Goal: Task Accomplishment & Management: Use online tool/utility

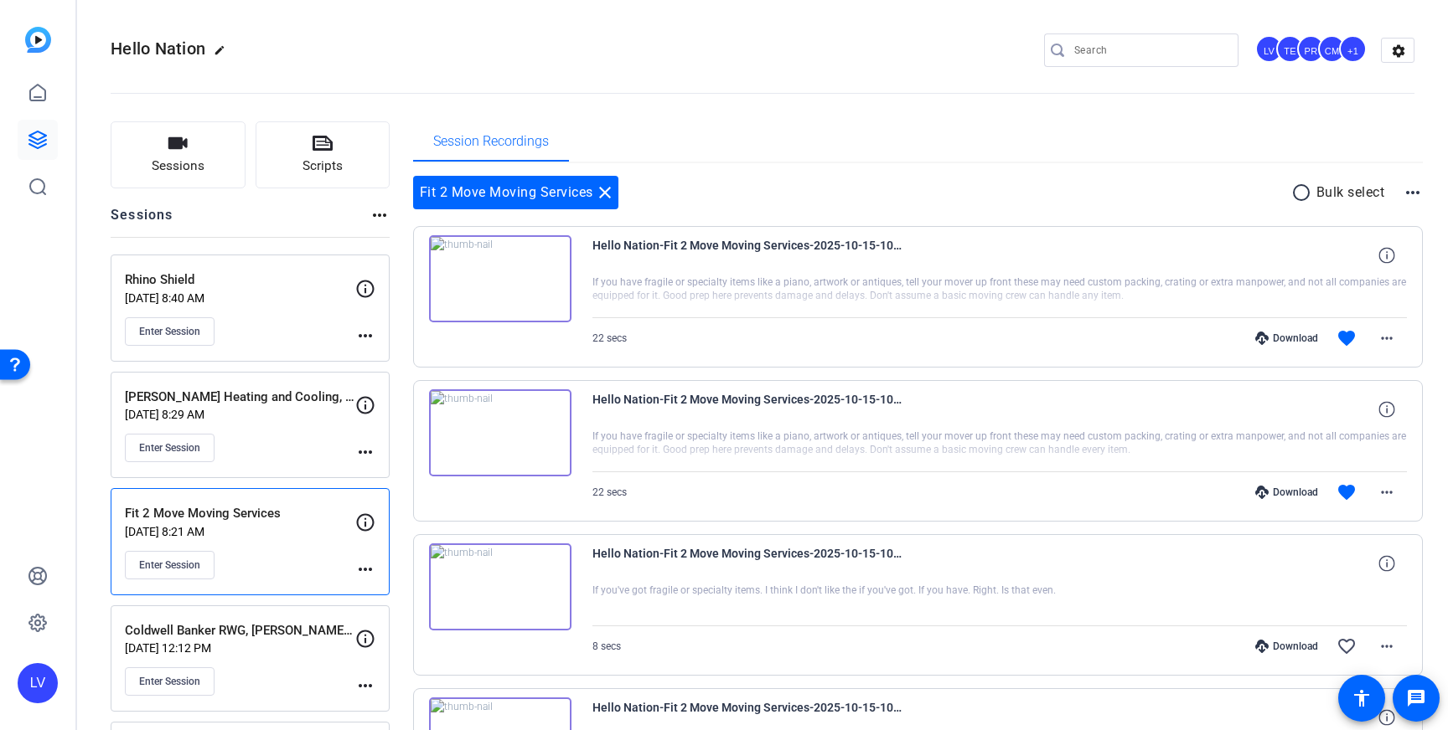
scroll to position [119, 0]
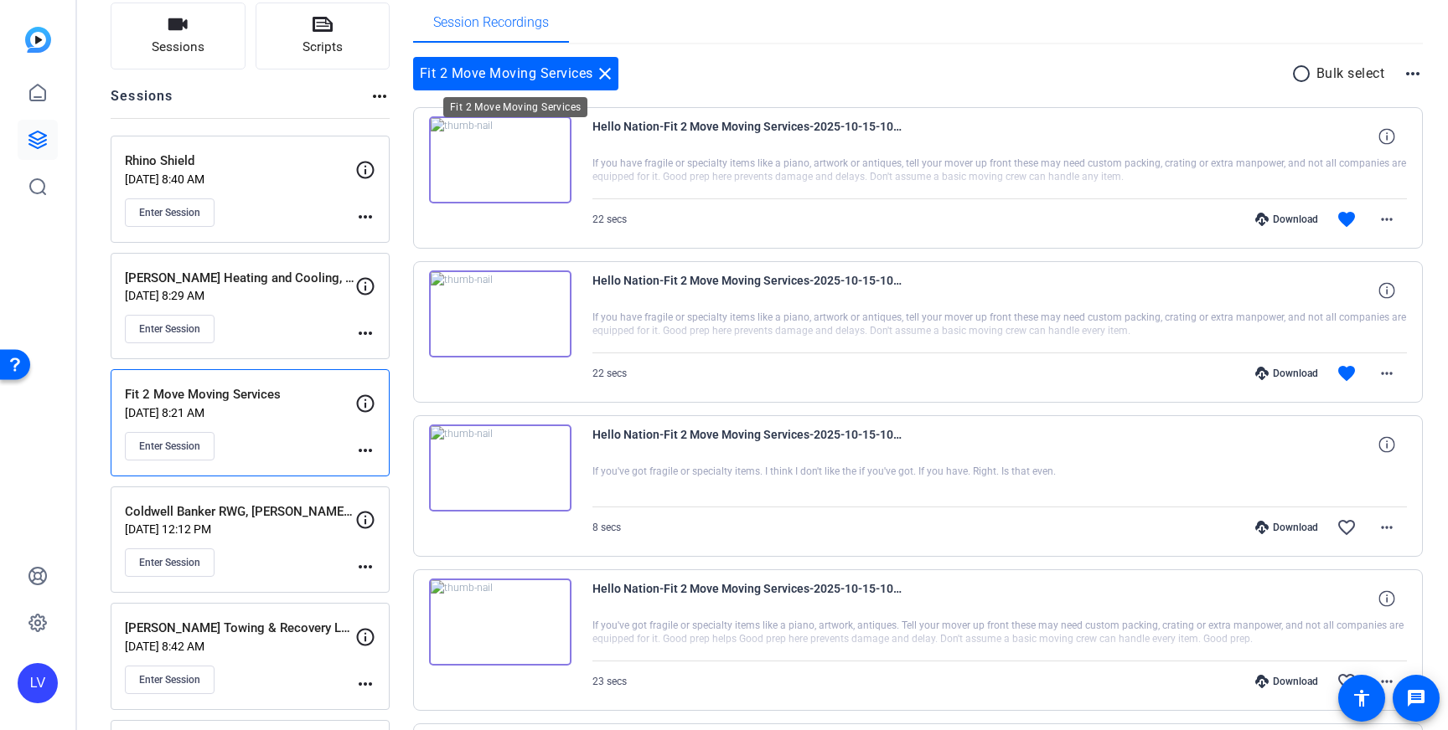
click at [608, 77] on mat-icon "close" at bounding box center [605, 74] width 20 height 20
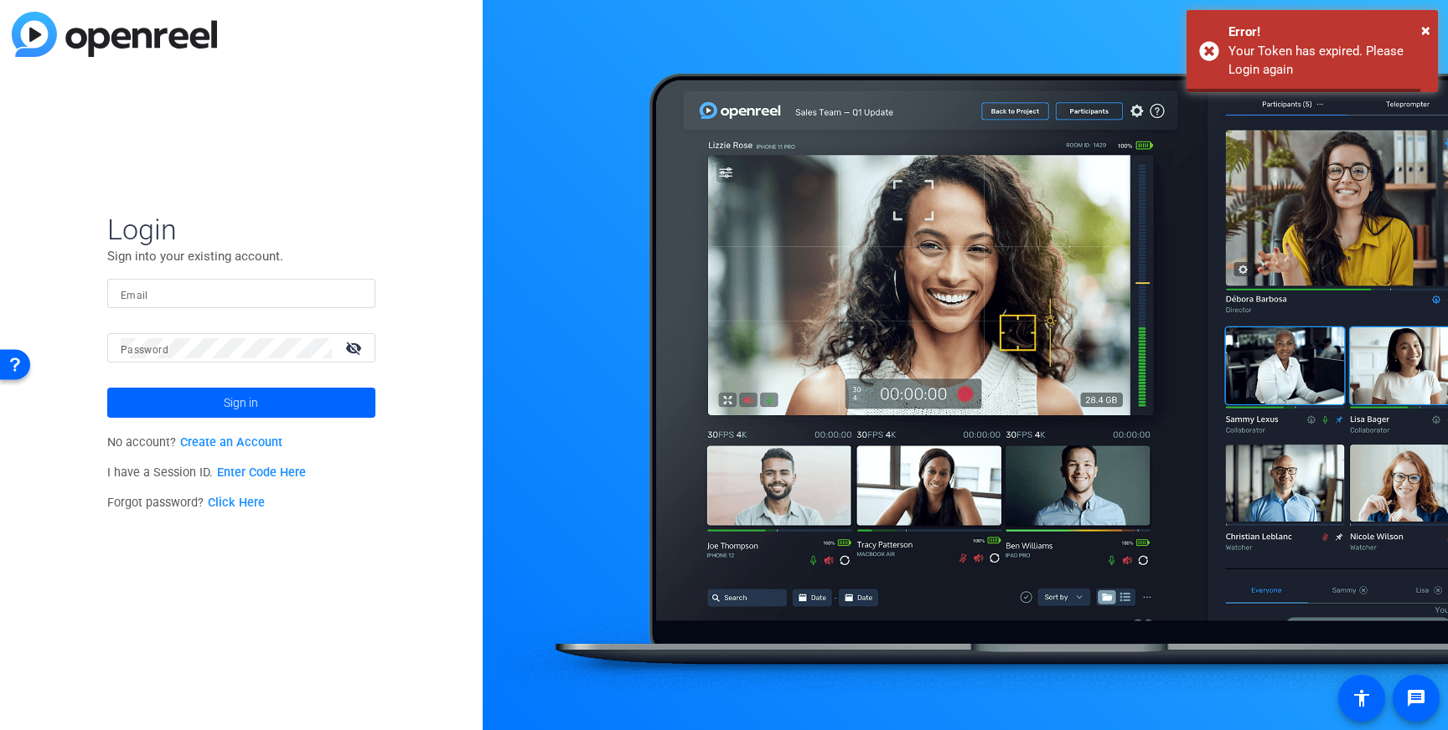
type input "[EMAIL_ADDRESS][DOMAIN_NAME]"
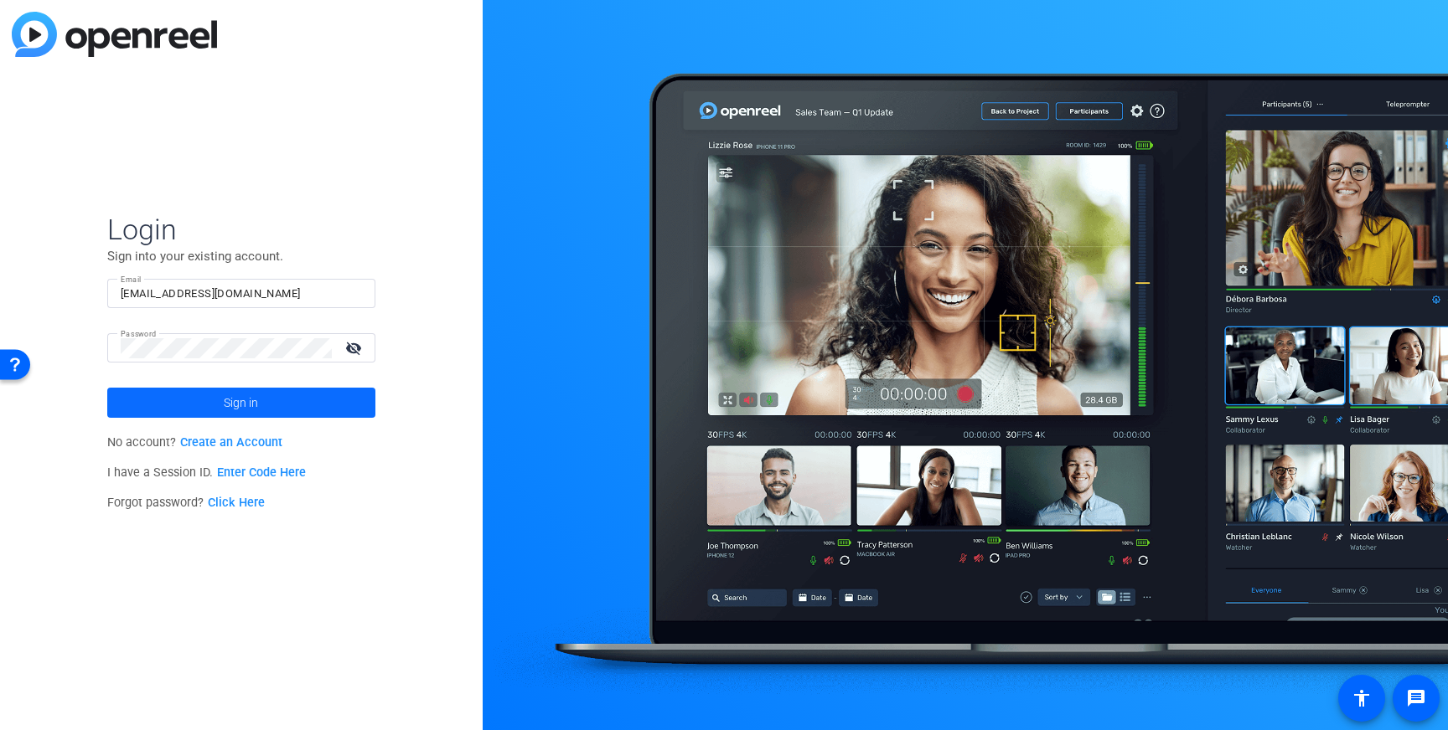
click at [264, 407] on span at bounding box center [241, 403] width 268 height 40
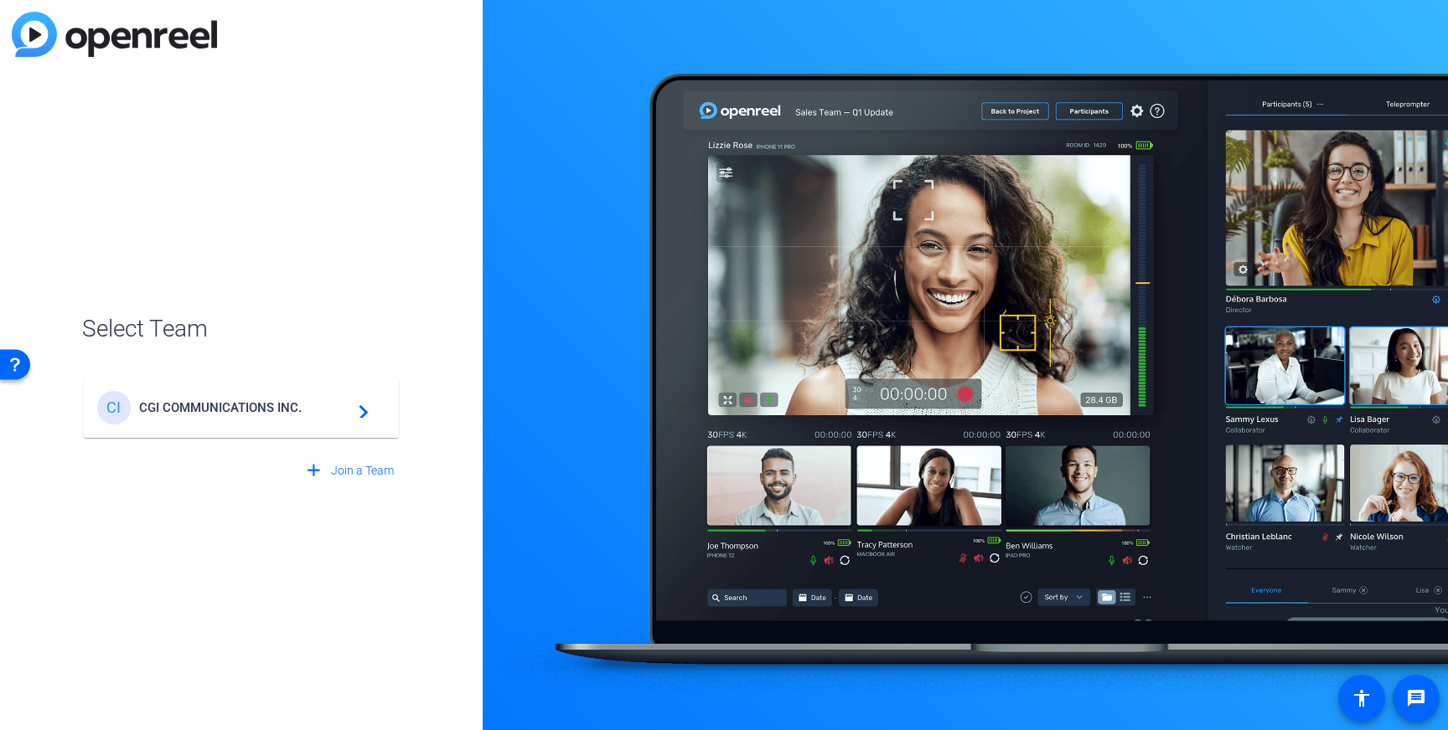
click at [264, 407] on span "CGI COMMUNICATIONS INC." at bounding box center [243, 407] width 209 height 15
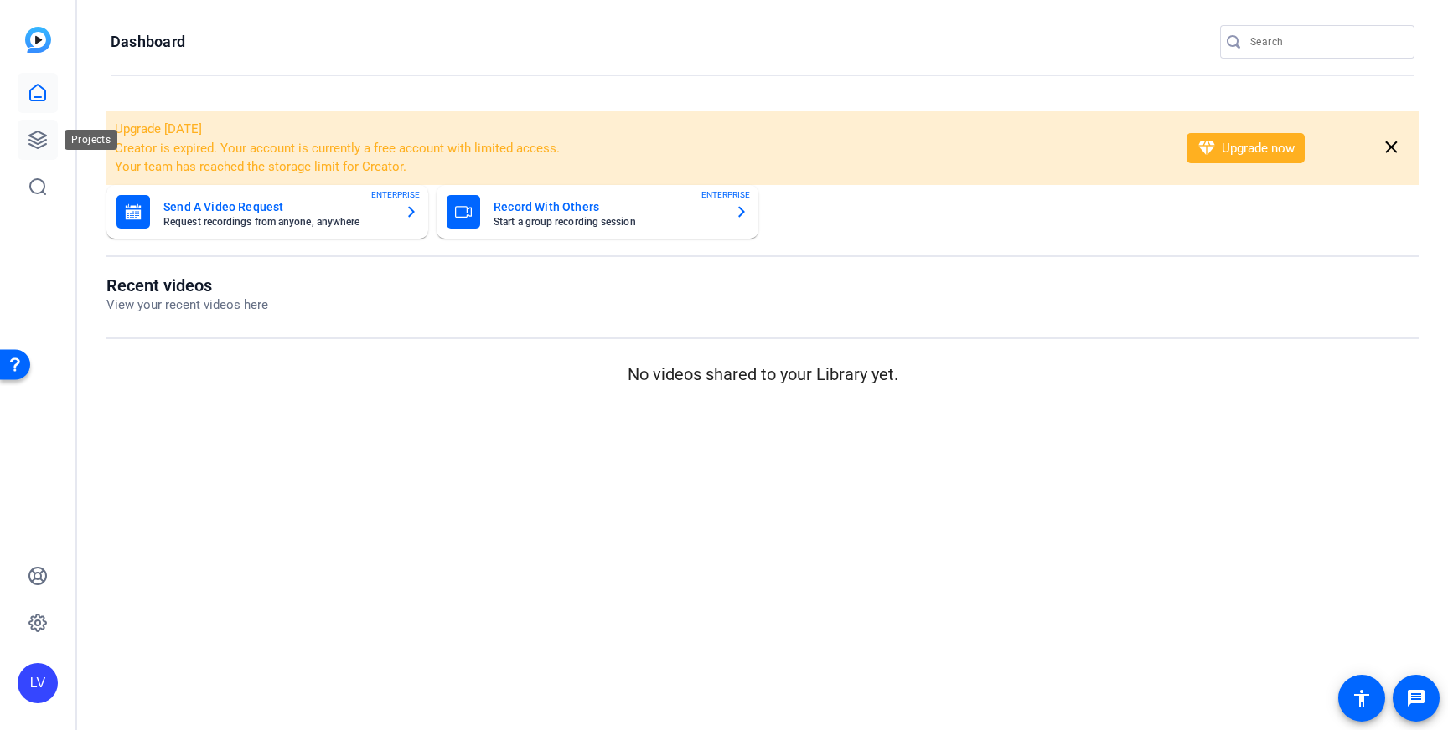
click at [50, 149] on link at bounding box center [38, 140] width 40 height 40
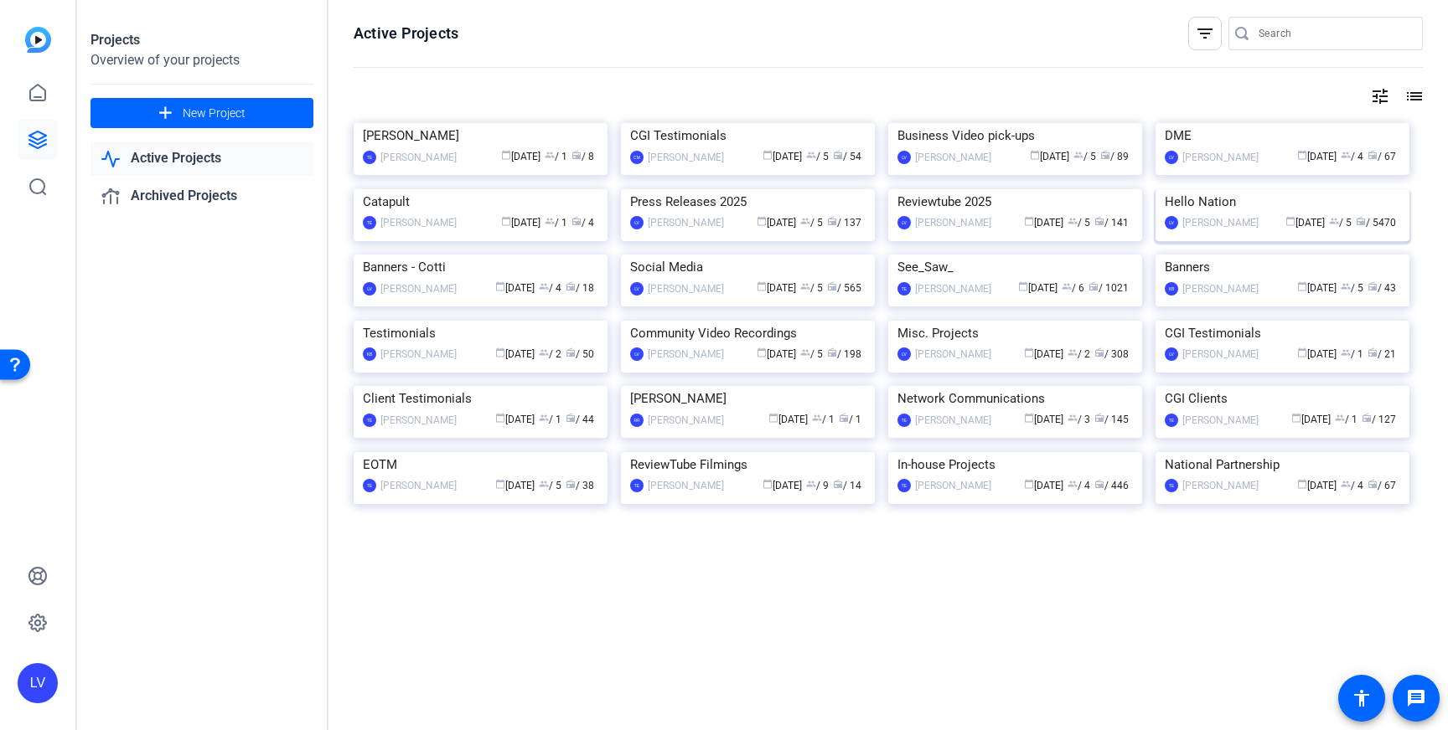
click at [1298, 189] on img at bounding box center [1282, 189] width 254 height 0
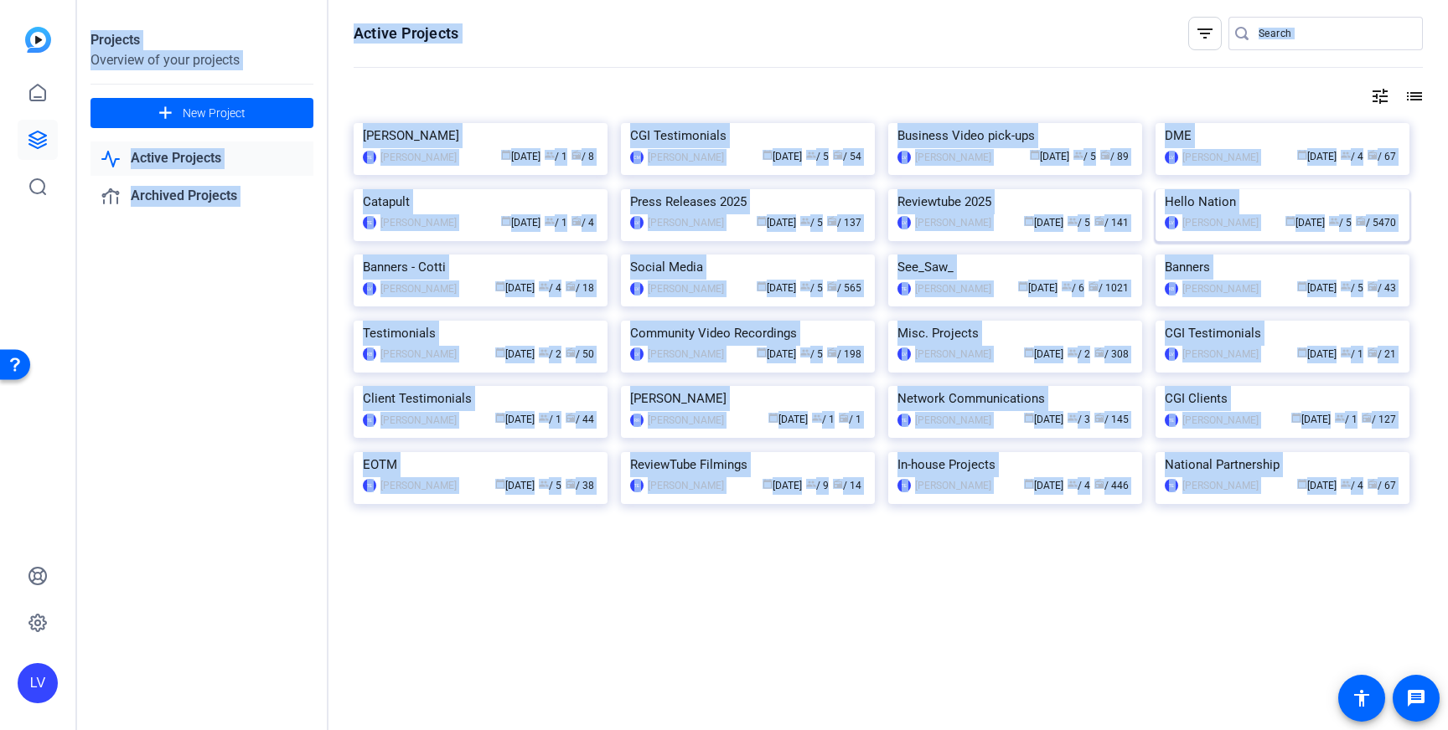
click at [1298, 369] on div "Projects Overview of your projects add New Project Active Projects Archived Pro…" at bounding box center [762, 365] width 1370 height 730
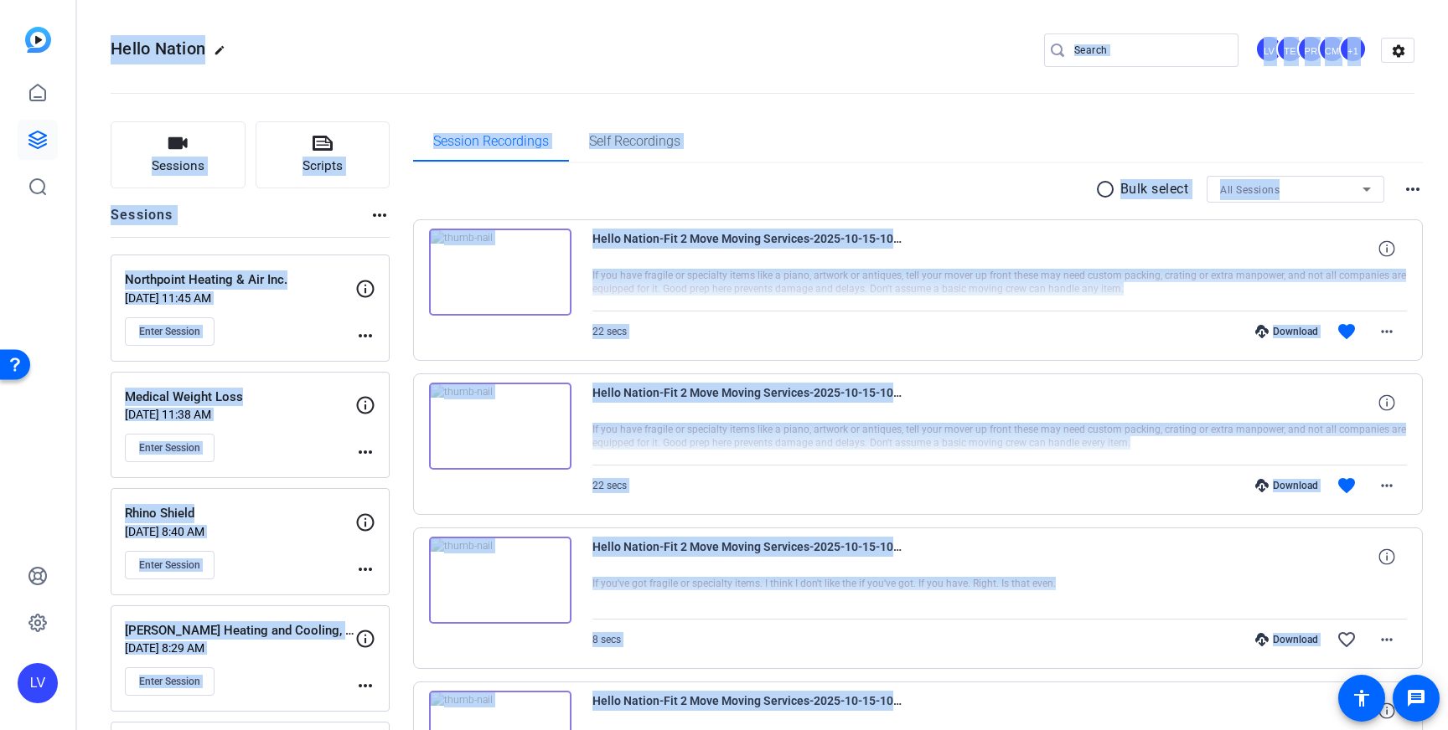
click at [988, 335] on div "Download favorite more_horiz" at bounding box center [1121, 332] width 570 height 40
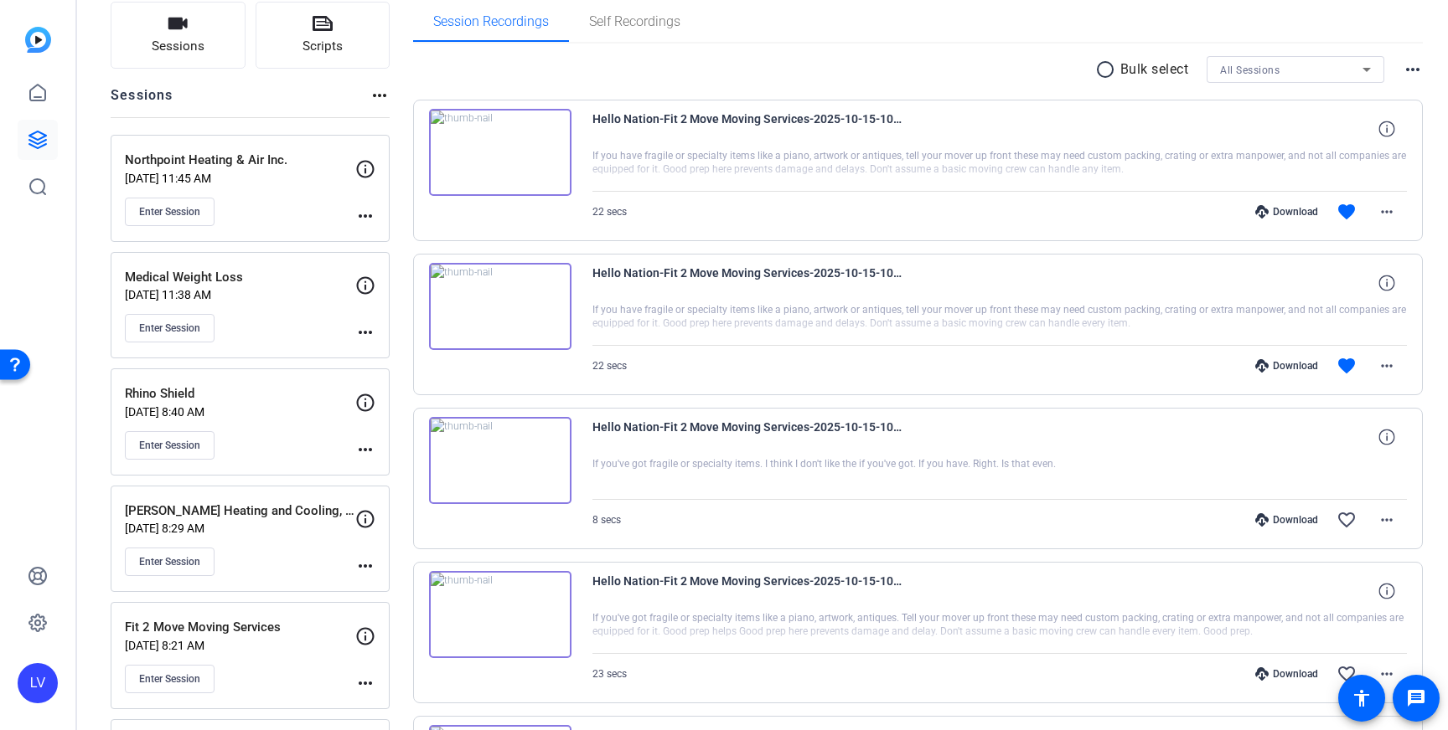
scroll to position [124, 0]
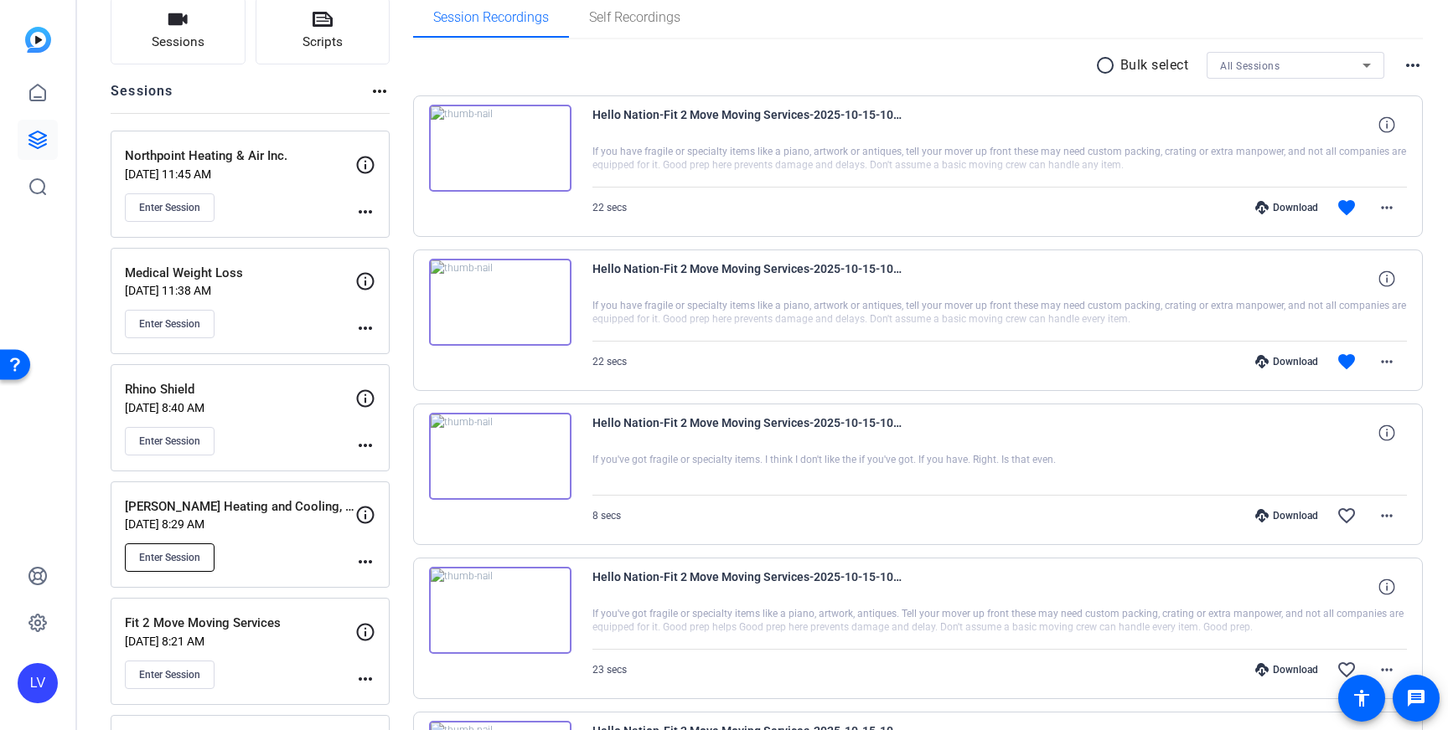
click at [169, 562] on span "Enter Session" at bounding box center [169, 557] width 61 height 13
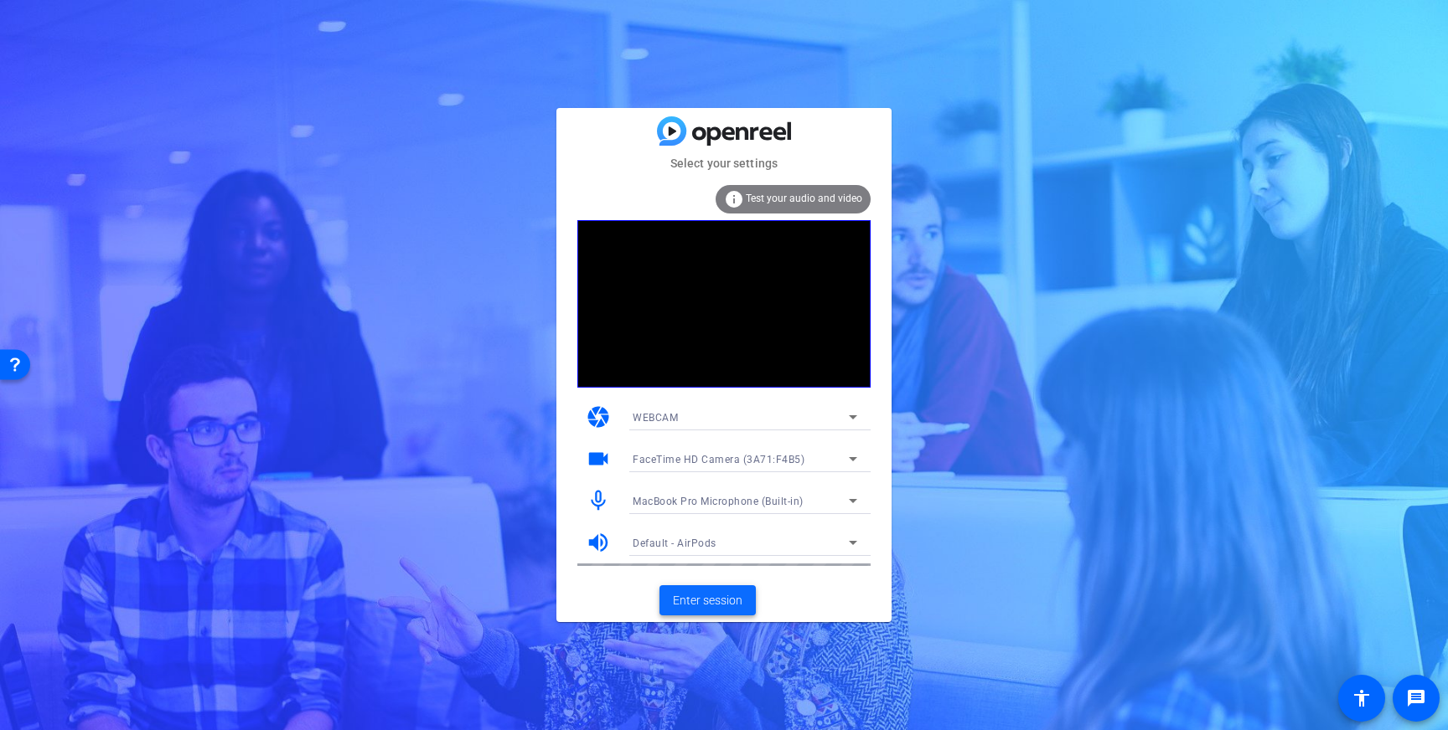
click at [698, 599] on span "Enter session" at bounding box center [708, 601] width 70 height 18
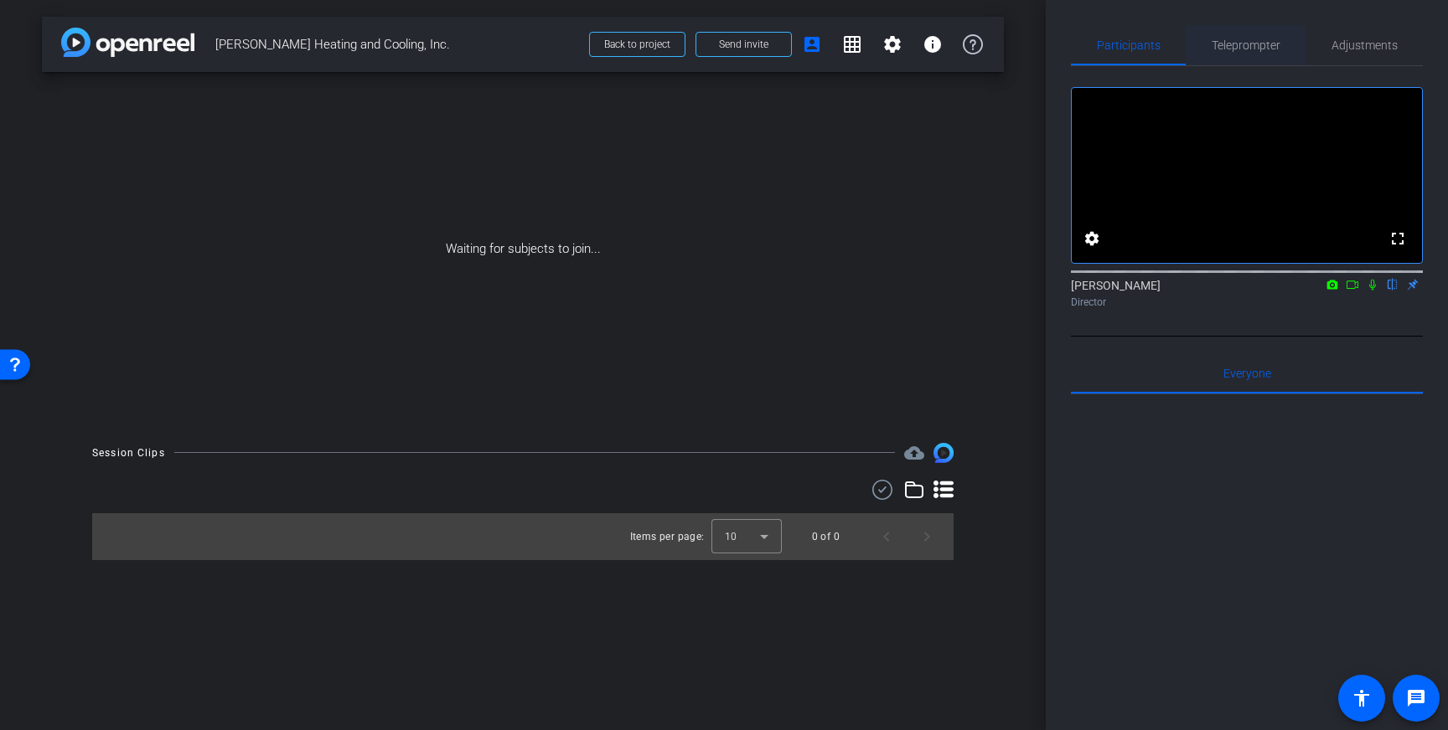
click at [1268, 31] on span "Teleprompter" at bounding box center [1245, 45] width 69 height 40
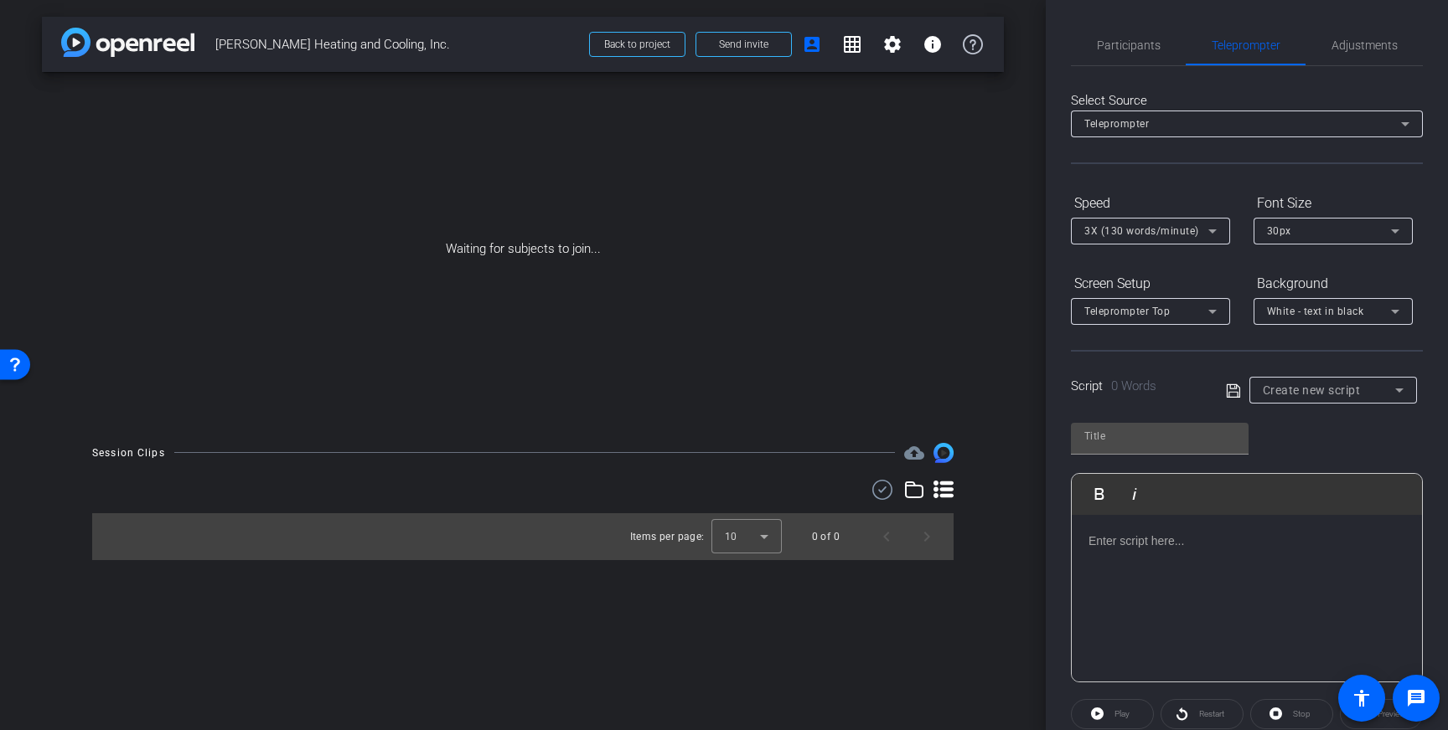
click at [1214, 549] on p at bounding box center [1246, 541] width 317 height 18
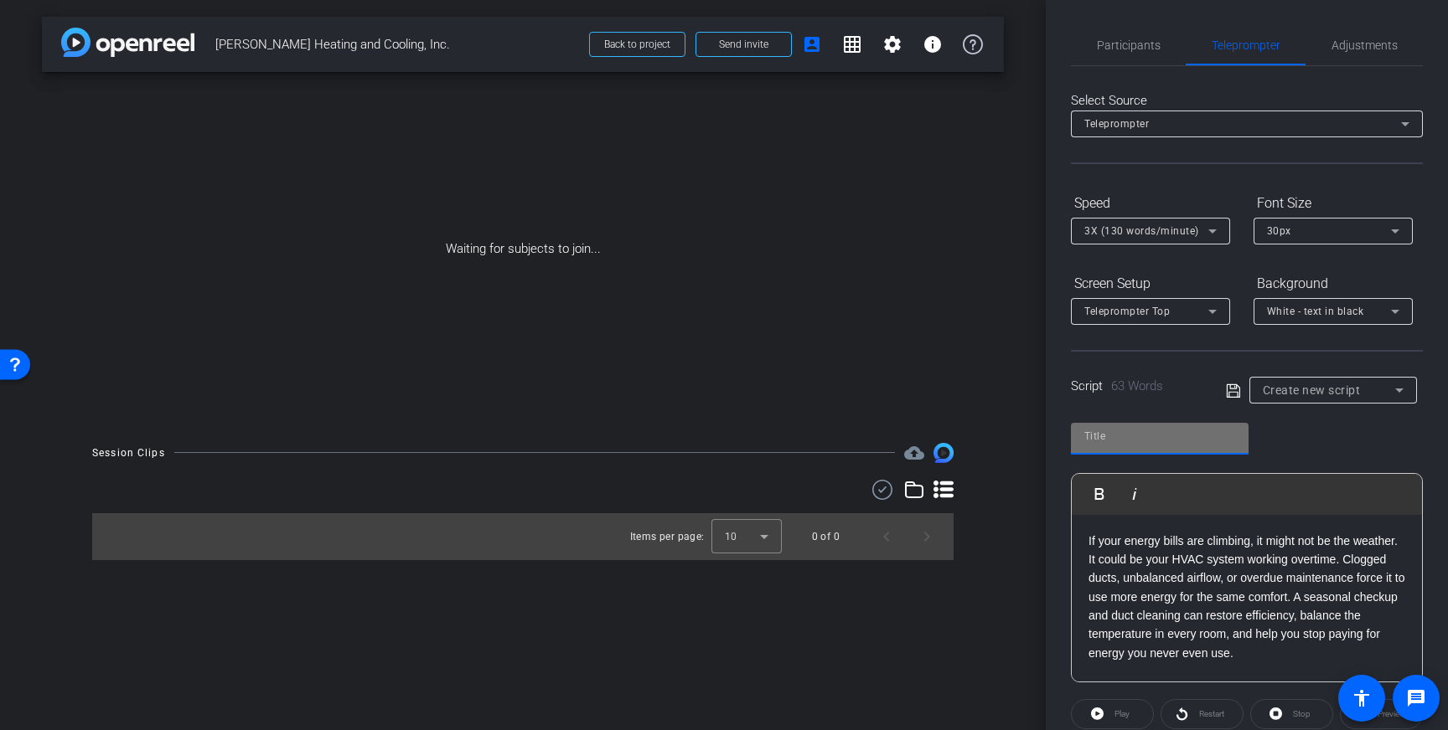
click at [1169, 436] on input "text" at bounding box center [1159, 436] width 151 height 20
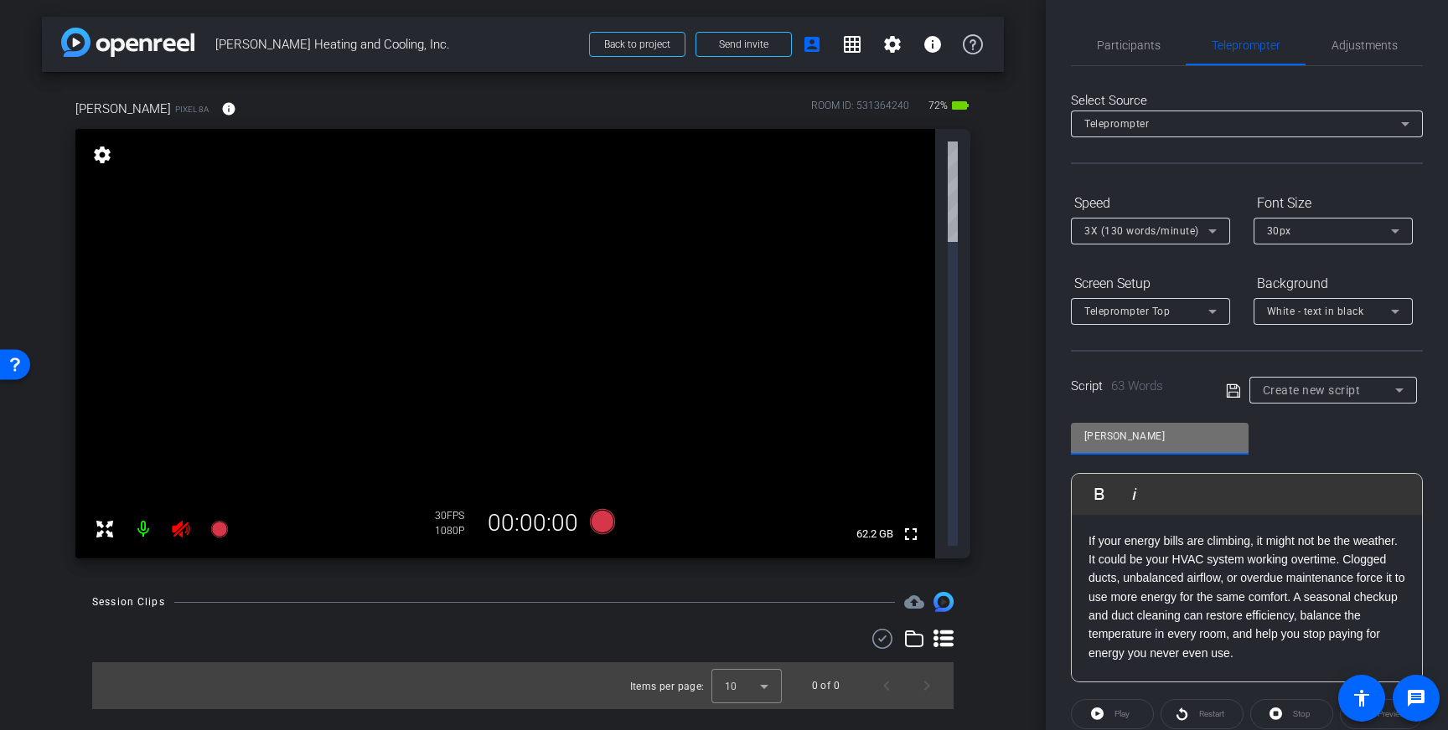
type input "Sinkler"
click at [1235, 390] on icon at bounding box center [1233, 391] width 15 height 20
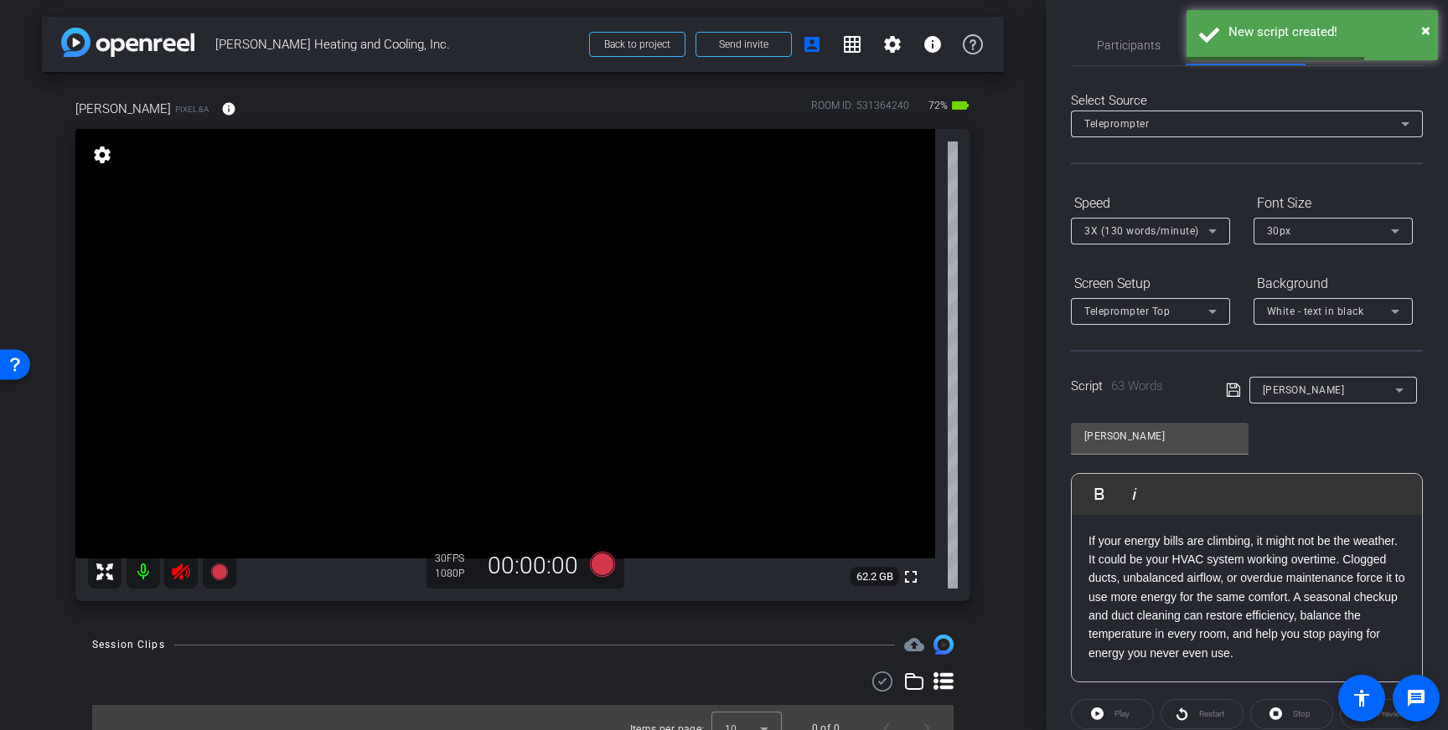
click at [174, 574] on icon at bounding box center [181, 572] width 18 height 17
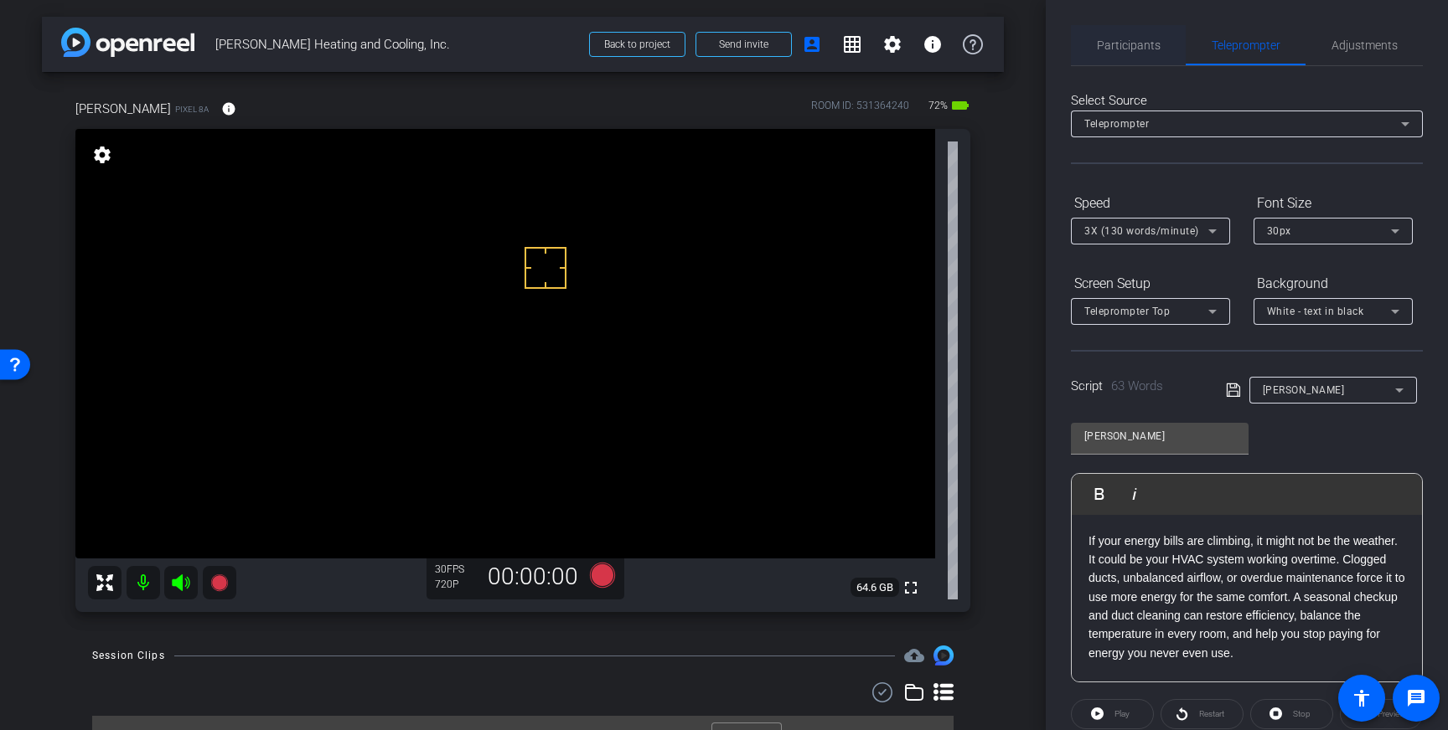
click at [1116, 51] on span "Participants" at bounding box center [1129, 45] width 64 height 12
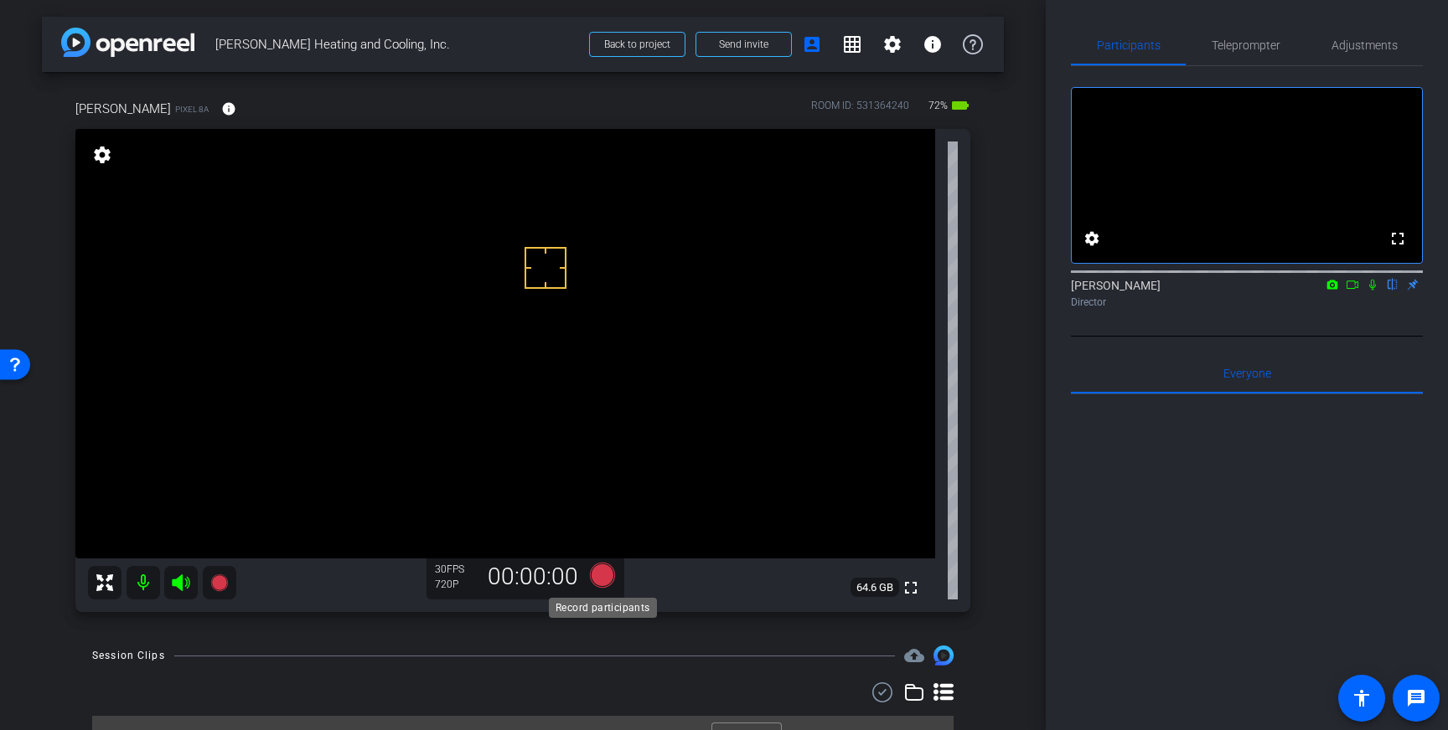
click at [597, 576] on icon at bounding box center [602, 575] width 25 height 25
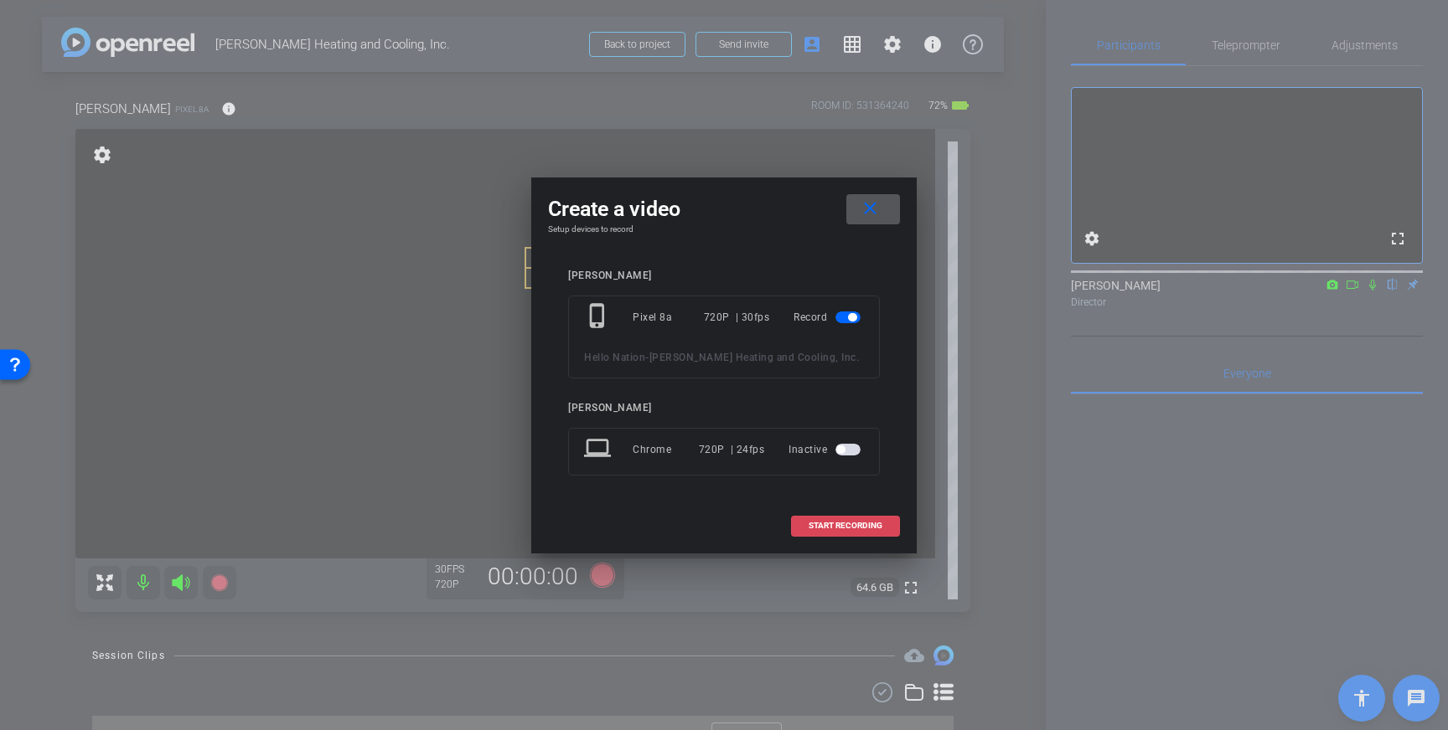
click at [831, 524] on span "START RECORDING" at bounding box center [845, 526] width 74 height 8
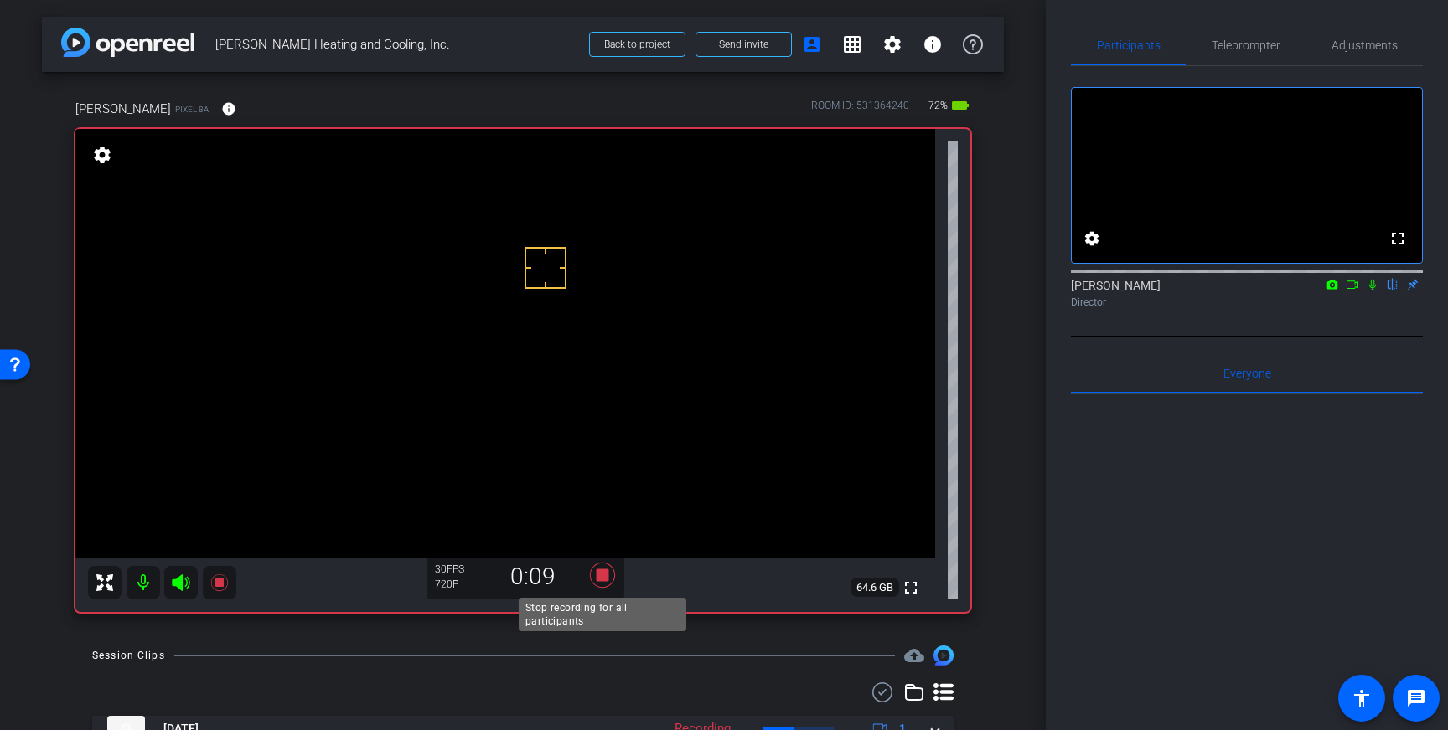
click at [603, 575] on icon at bounding box center [602, 575] width 25 height 25
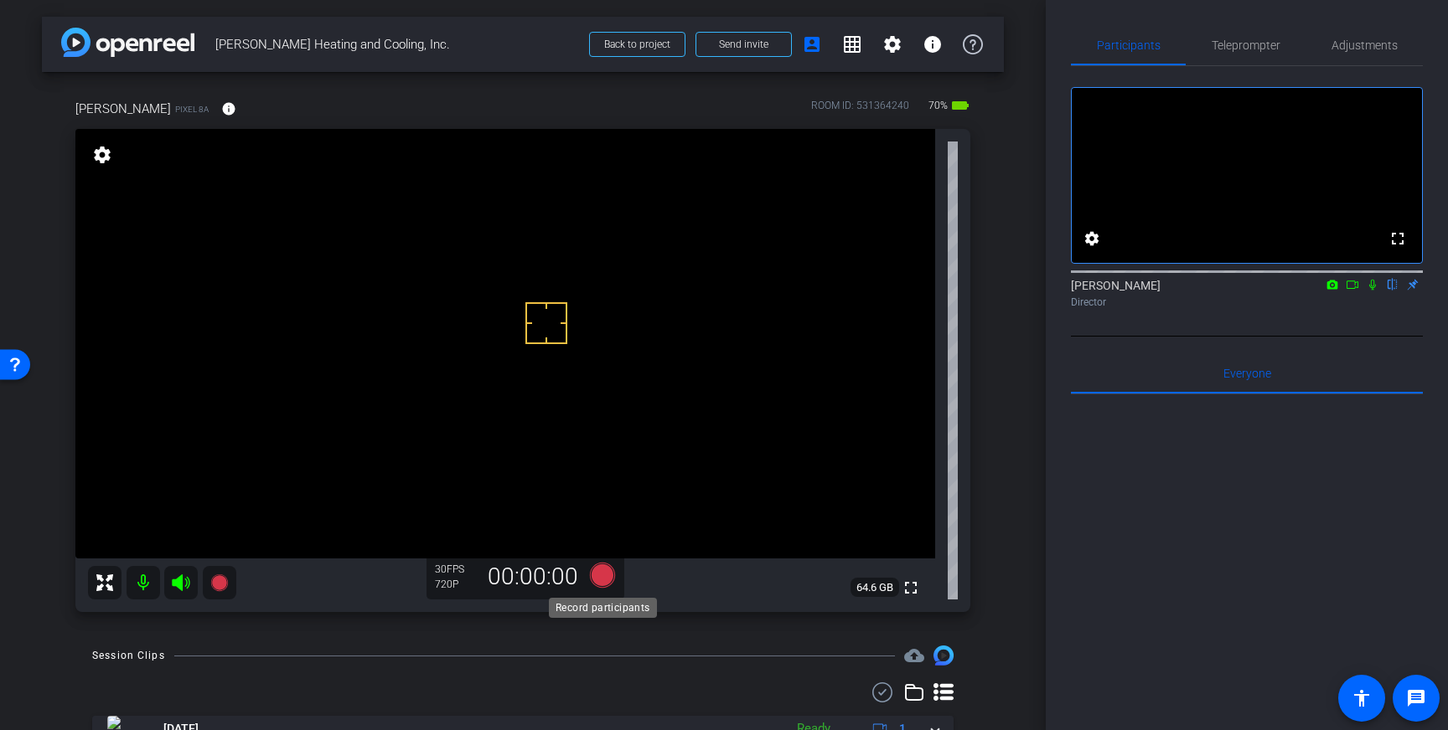
click at [600, 575] on icon at bounding box center [602, 575] width 25 height 25
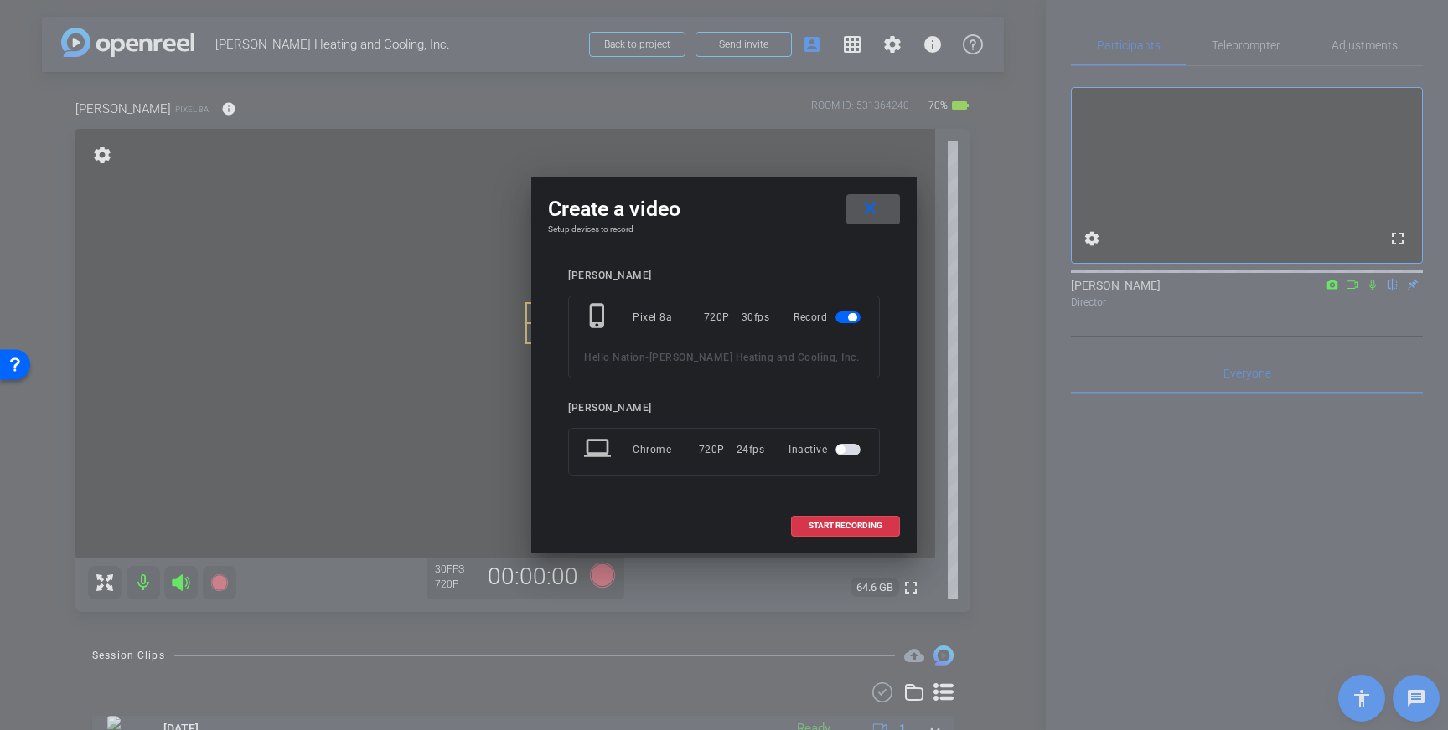
click at [862, 211] on mat-icon "close" at bounding box center [869, 209] width 21 height 21
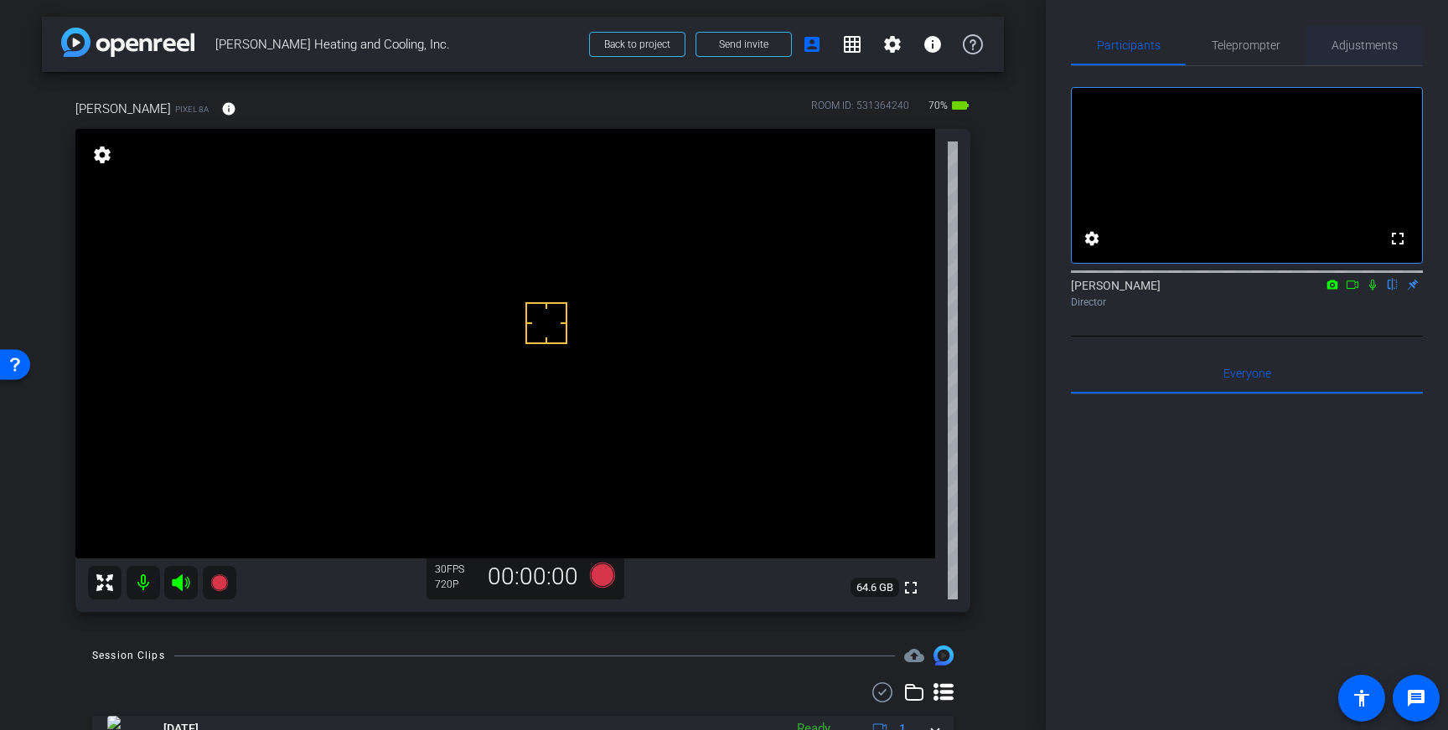
drag, startPoint x: 1325, startPoint y: 40, endPoint x: 1409, endPoint y: 63, distance: 86.8
click at [1327, 40] on div "Adjustments" at bounding box center [1363, 45] width 117 height 40
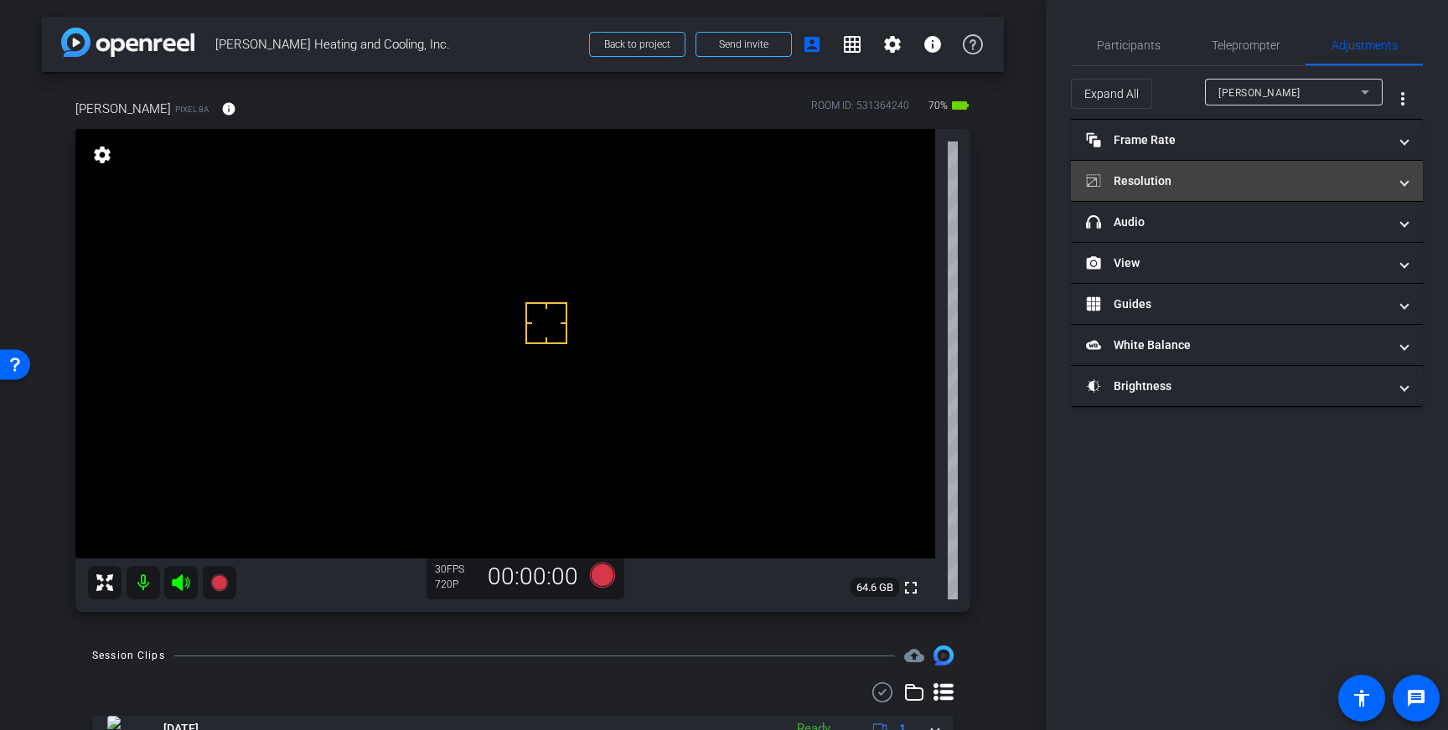
click at [1259, 178] on mat-panel-title "Resolution" at bounding box center [1237, 182] width 302 height 18
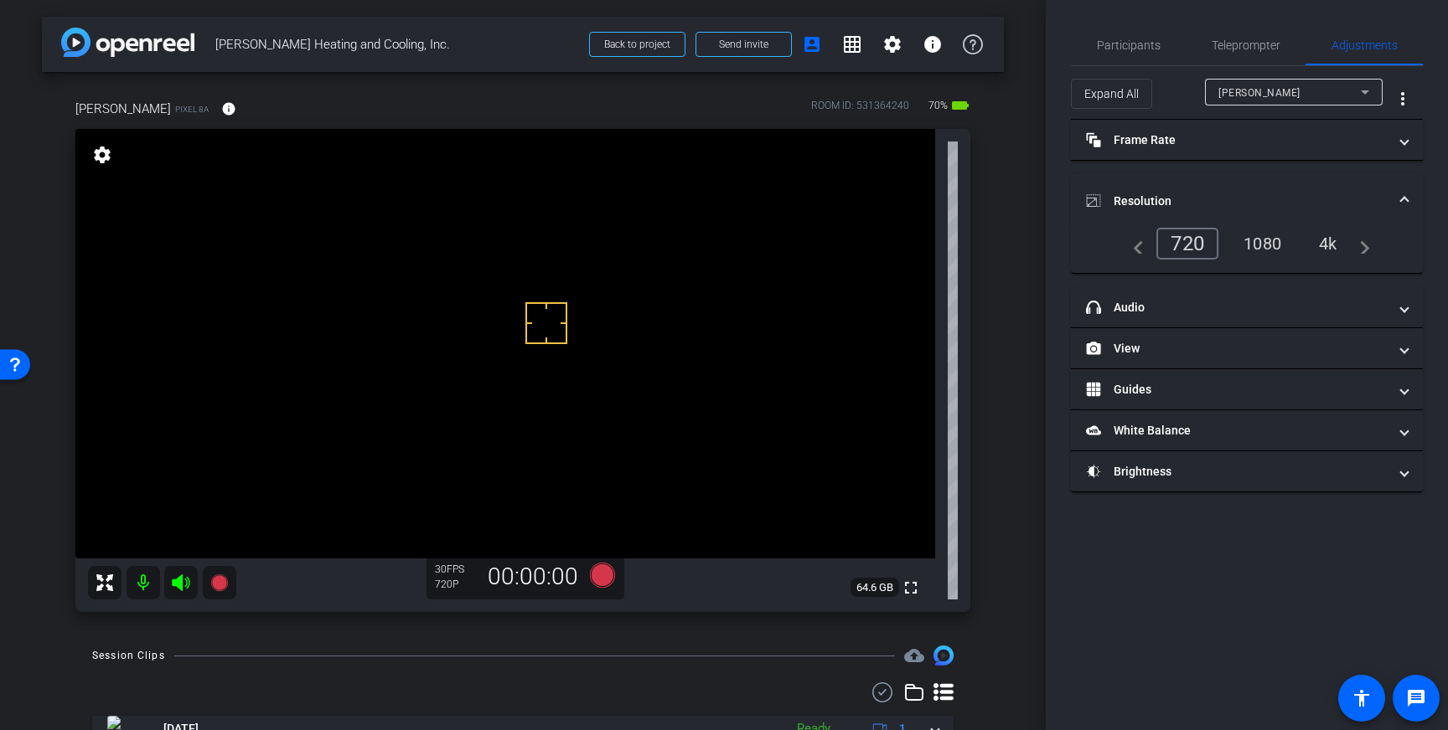
click at [1269, 238] on div "1080" at bounding box center [1262, 244] width 63 height 28
click at [1406, 200] on span at bounding box center [1404, 202] width 7 height 18
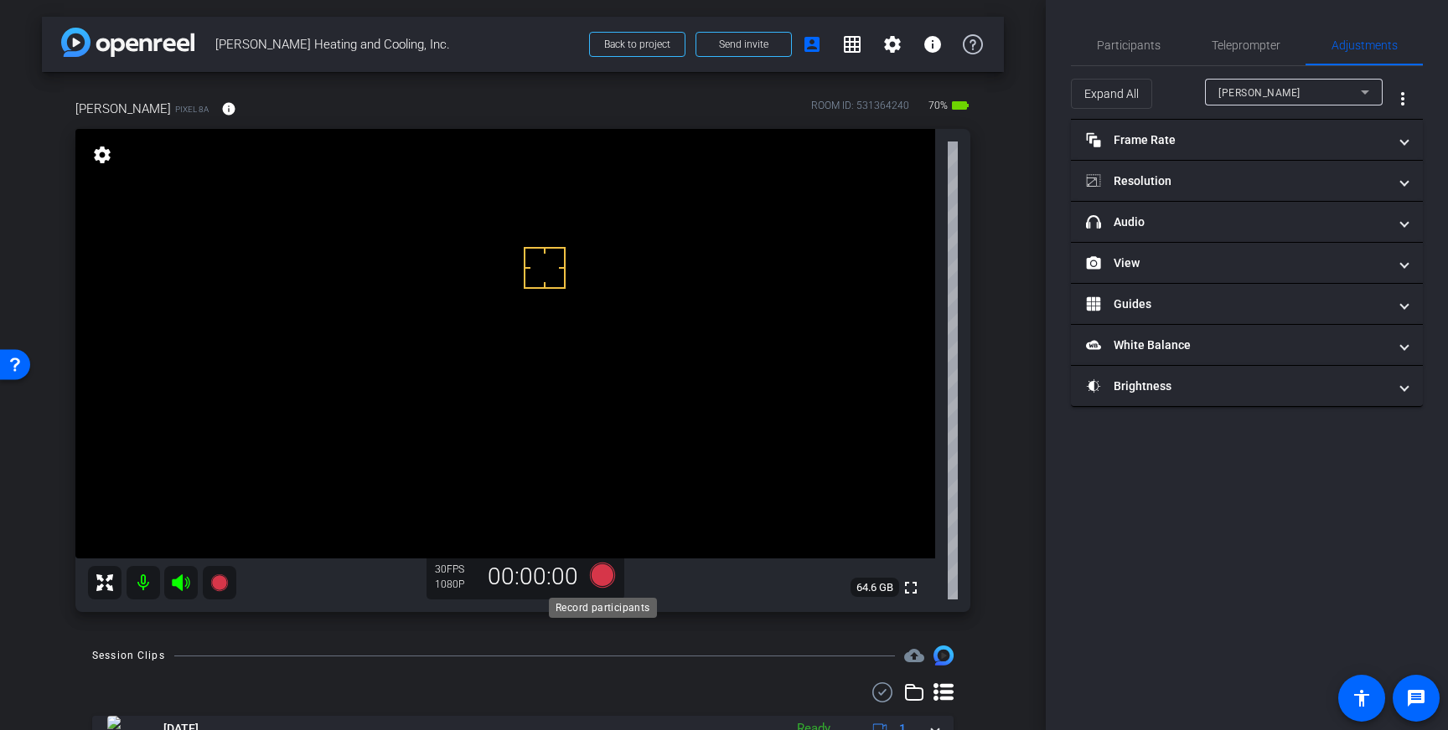
click at [599, 575] on icon at bounding box center [602, 575] width 25 height 25
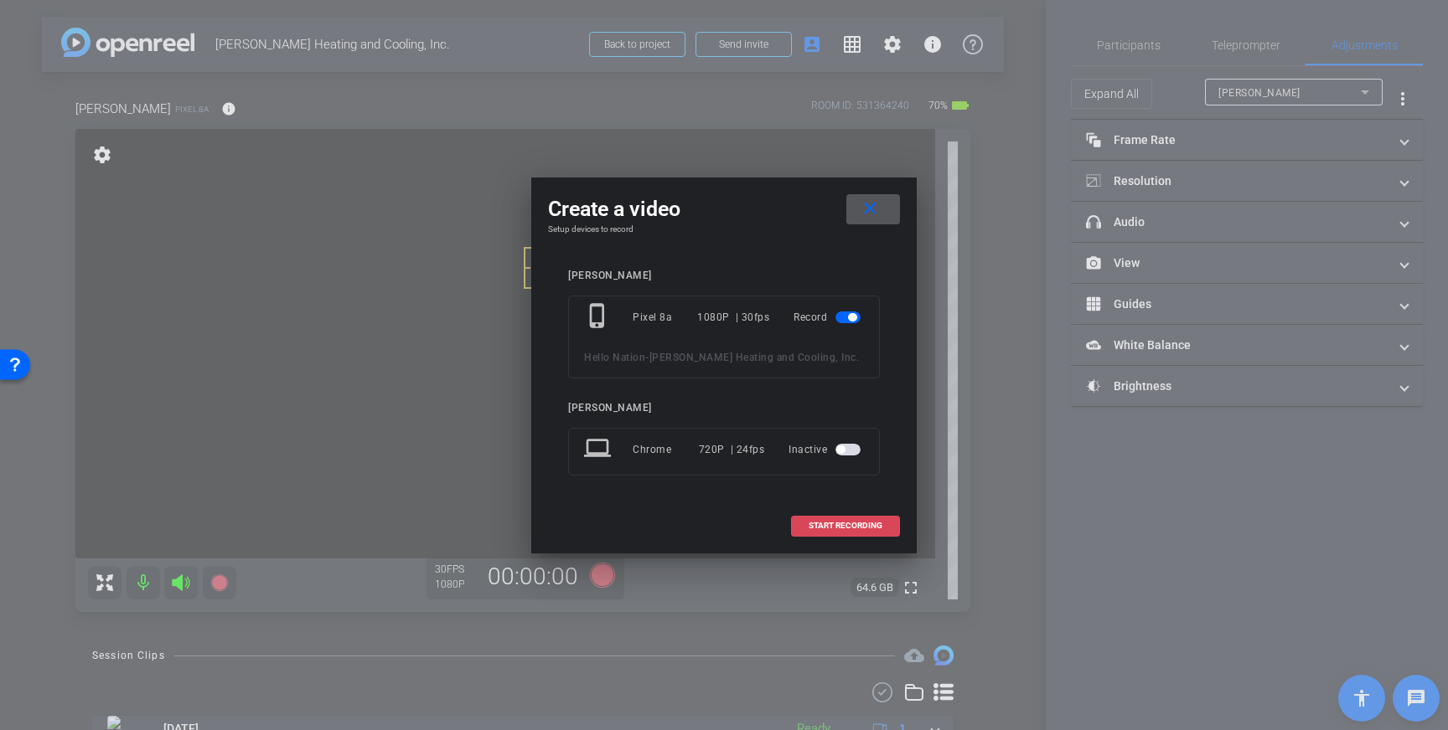
click at [824, 524] on span "START RECORDING" at bounding box center [845, 526] width 74 height 8
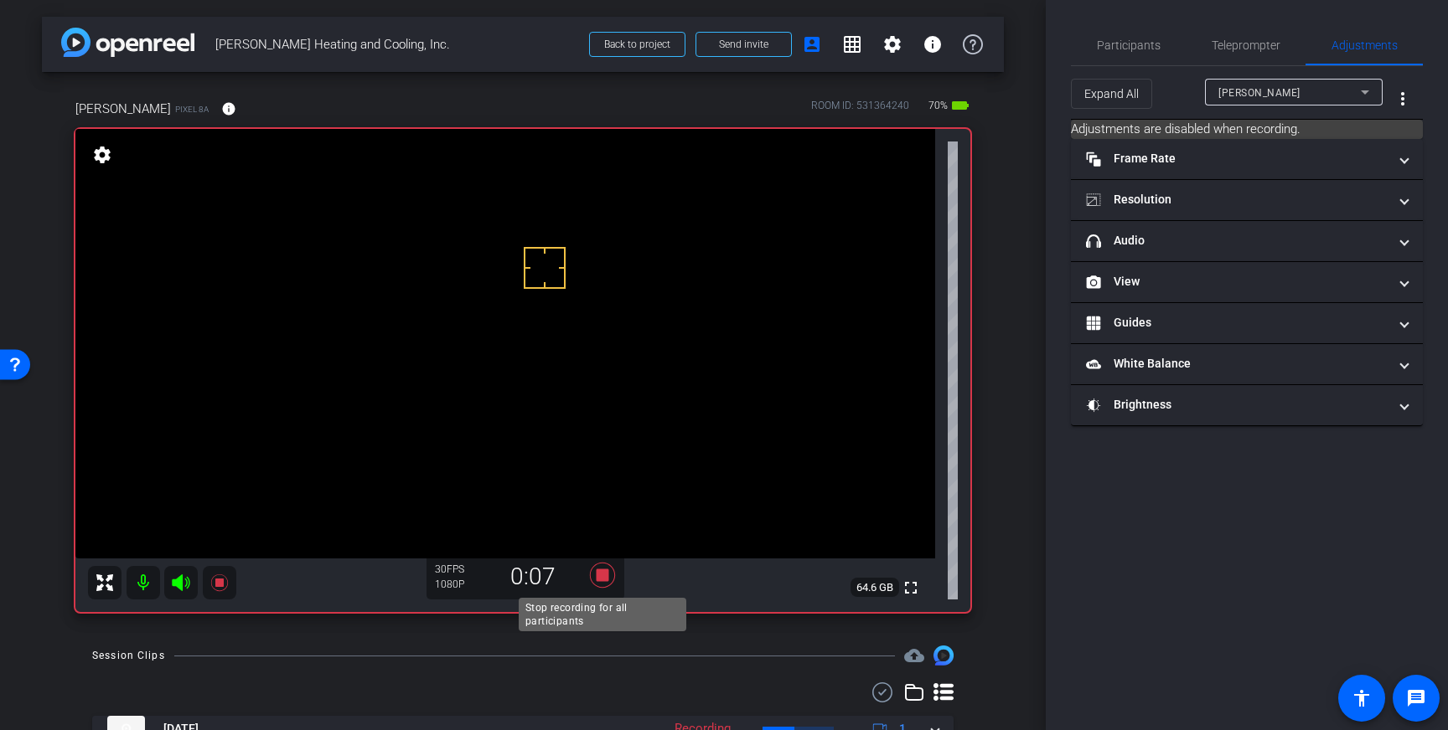
click at [599, 573] on icon at bounding box center [602, 575] width 25 height 25
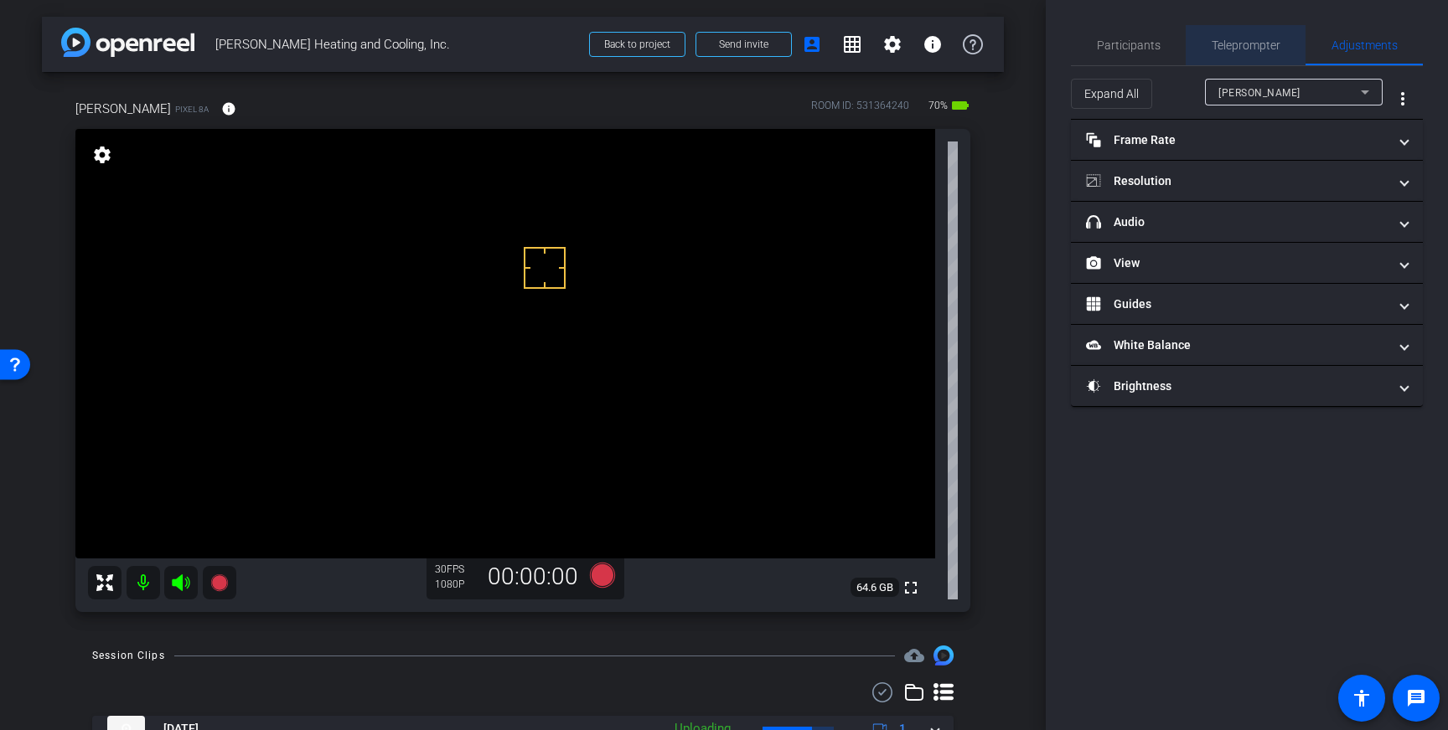
drag, startPoint x: 1249, startPoint y: 42, endPoint x: 1210, endPoint y: 305, distance: 266.0
click at [1249, 42] on span "Teleprompter" at bounding box center [1245, 45] width 69 height 12
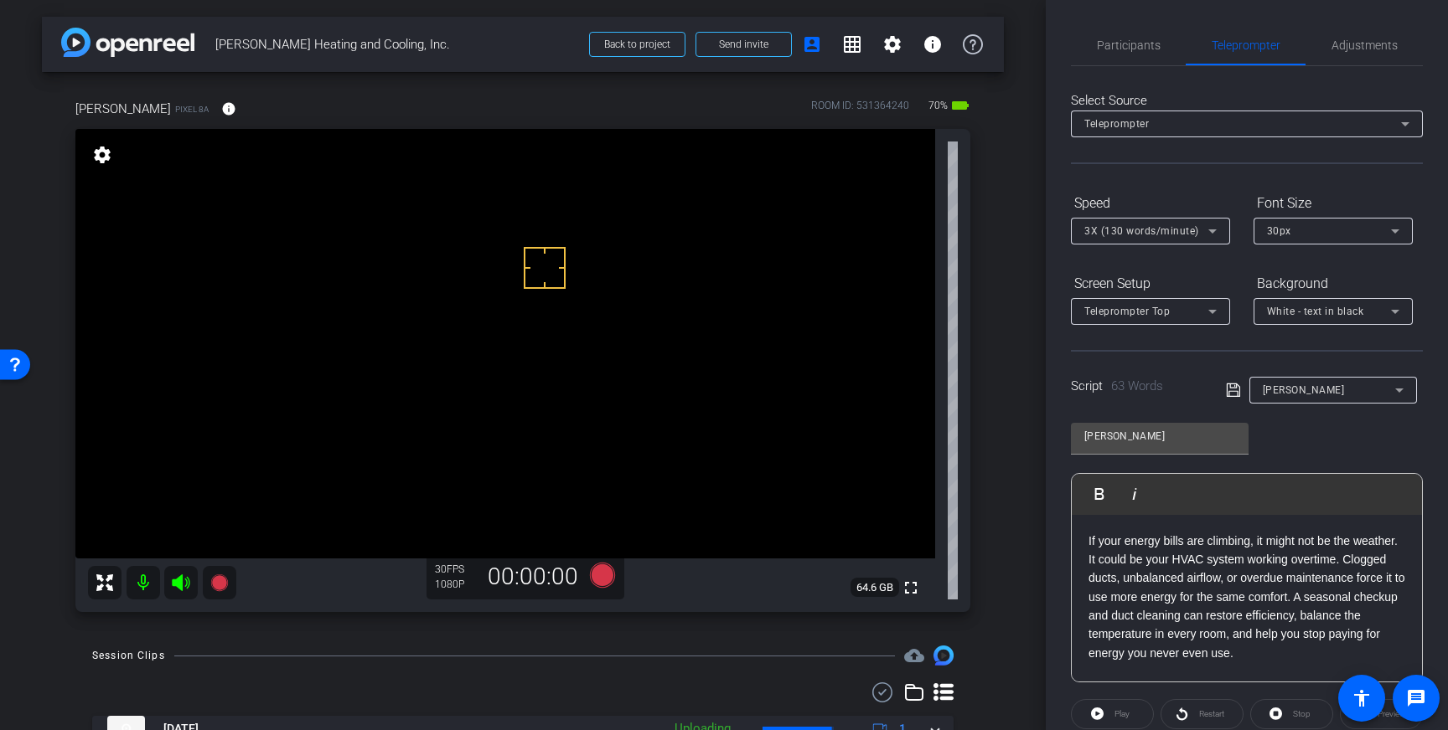
scroll to position [185, 0]
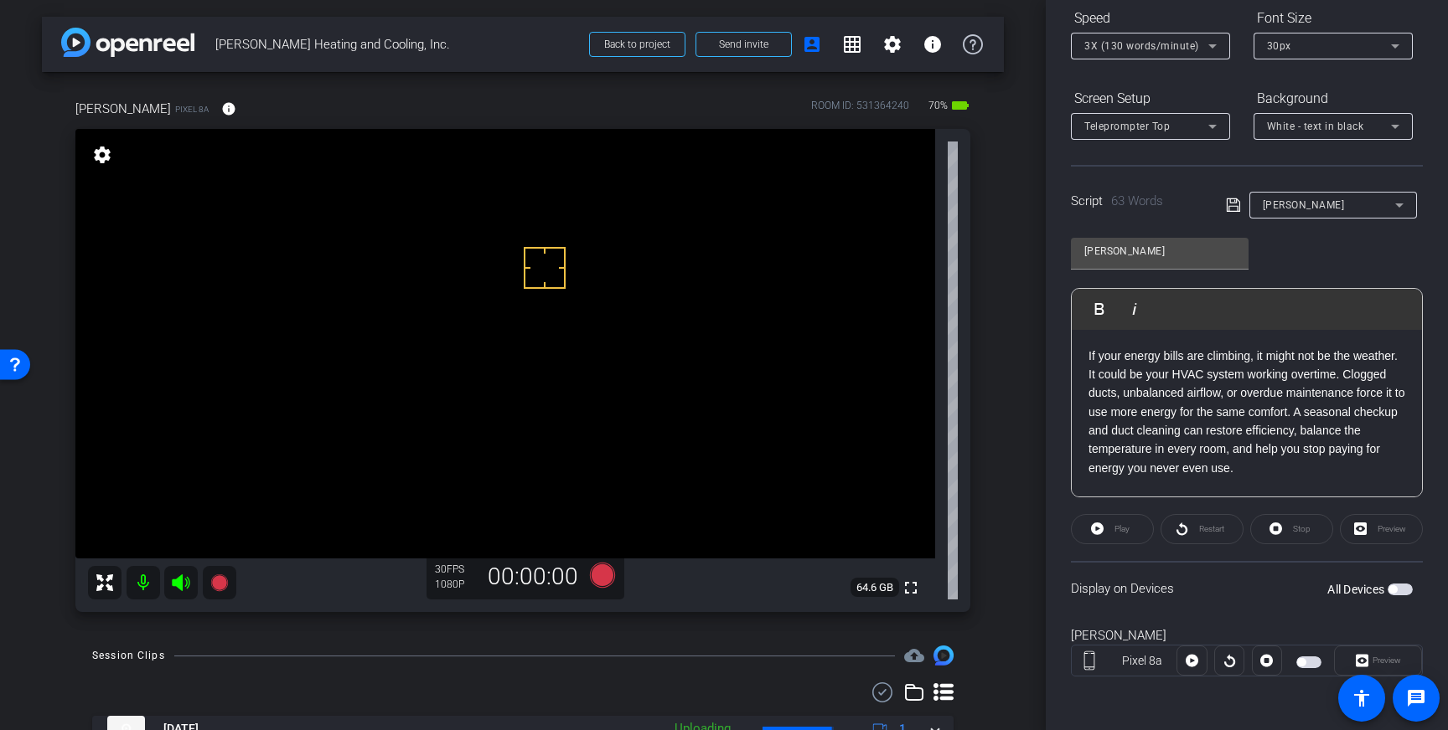
click at [1401, 591] on span "button" at bounding box center [1399, 590] width 25 height 12
click at [602, 576] on icon at bounding box center [602, 574] width 25 height 25
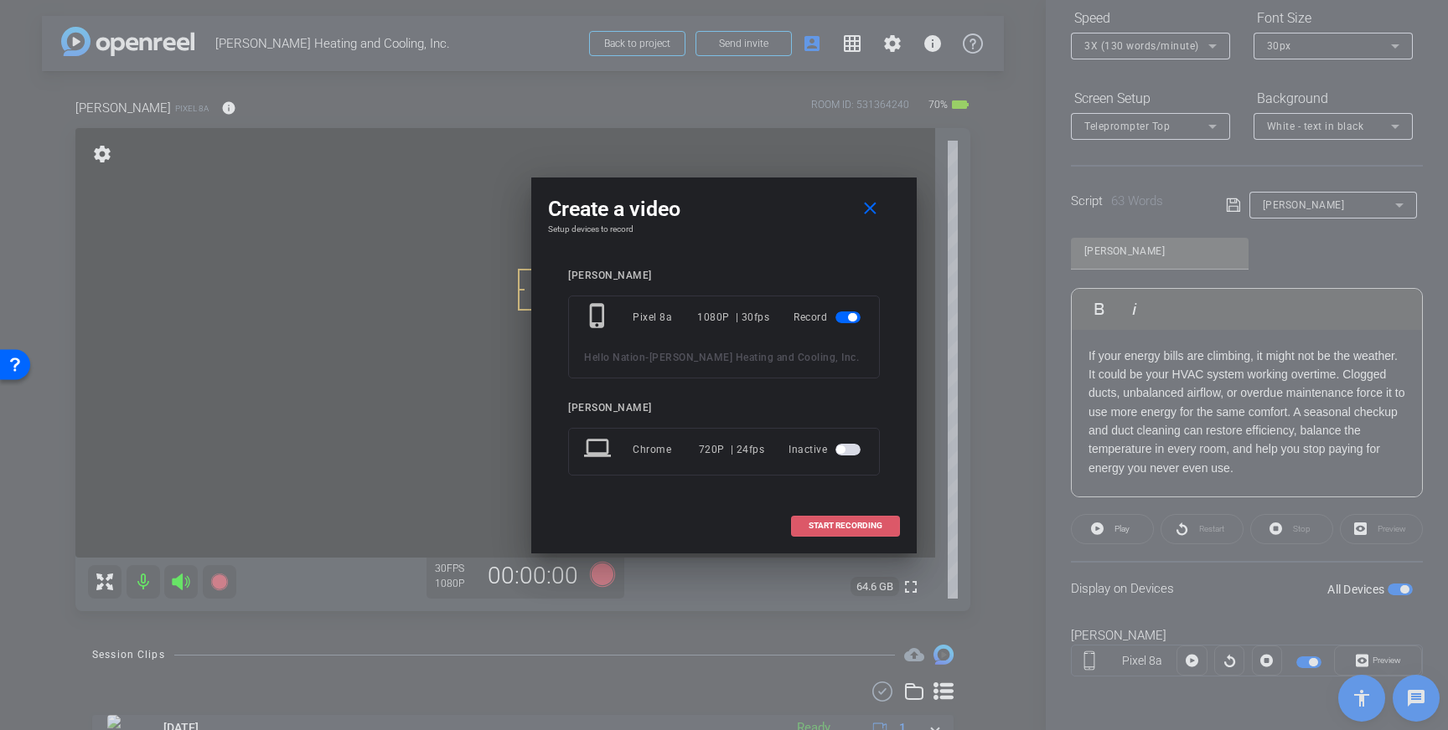
click at [798, 522] on span at bounding box center [845, 526] width 107 height 40
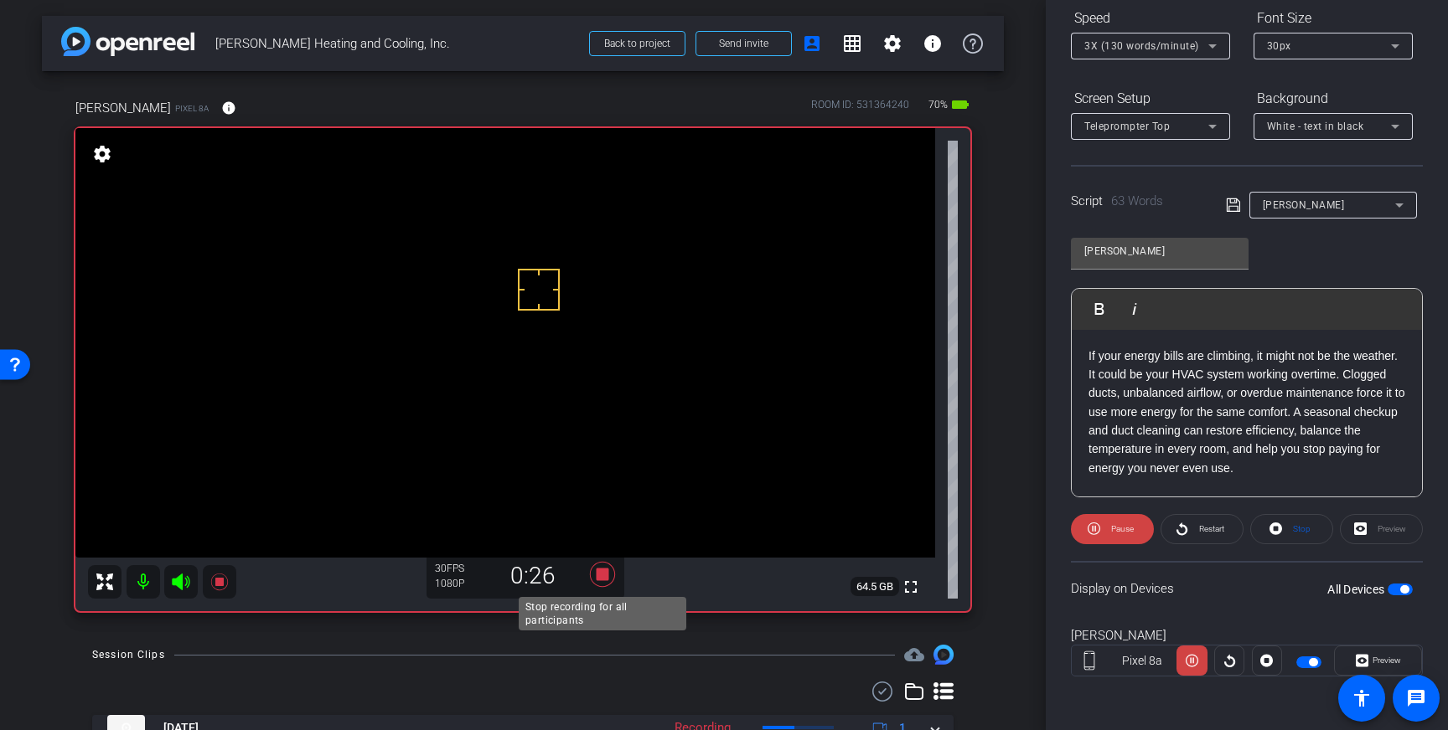
click at [599, 574] on icon at bounding box center [602, 574] width 25 height 25
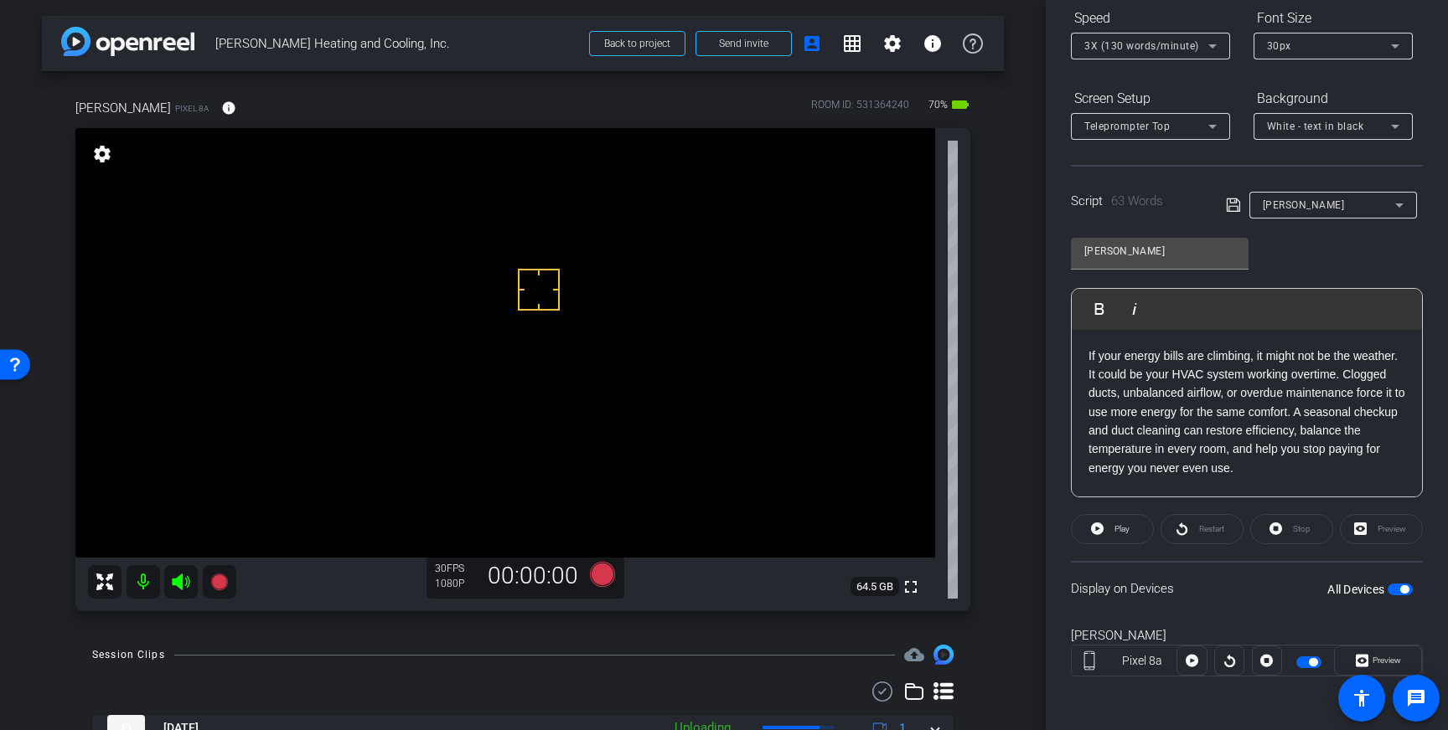
scroll to position [146, 0]
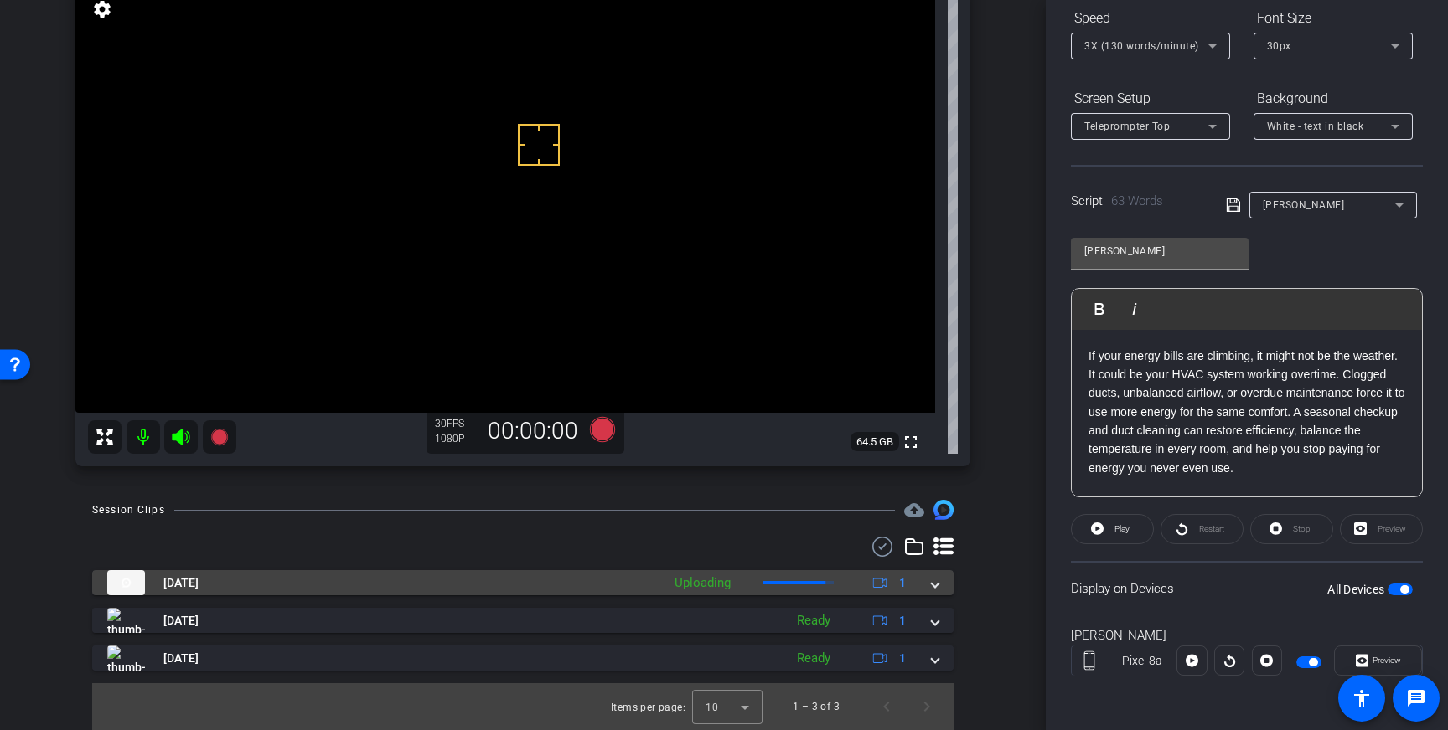
click at [928, 584] on div "Oct 15, 2025 Uploading 1" at bounding box center [519, 582] width 824 height 25
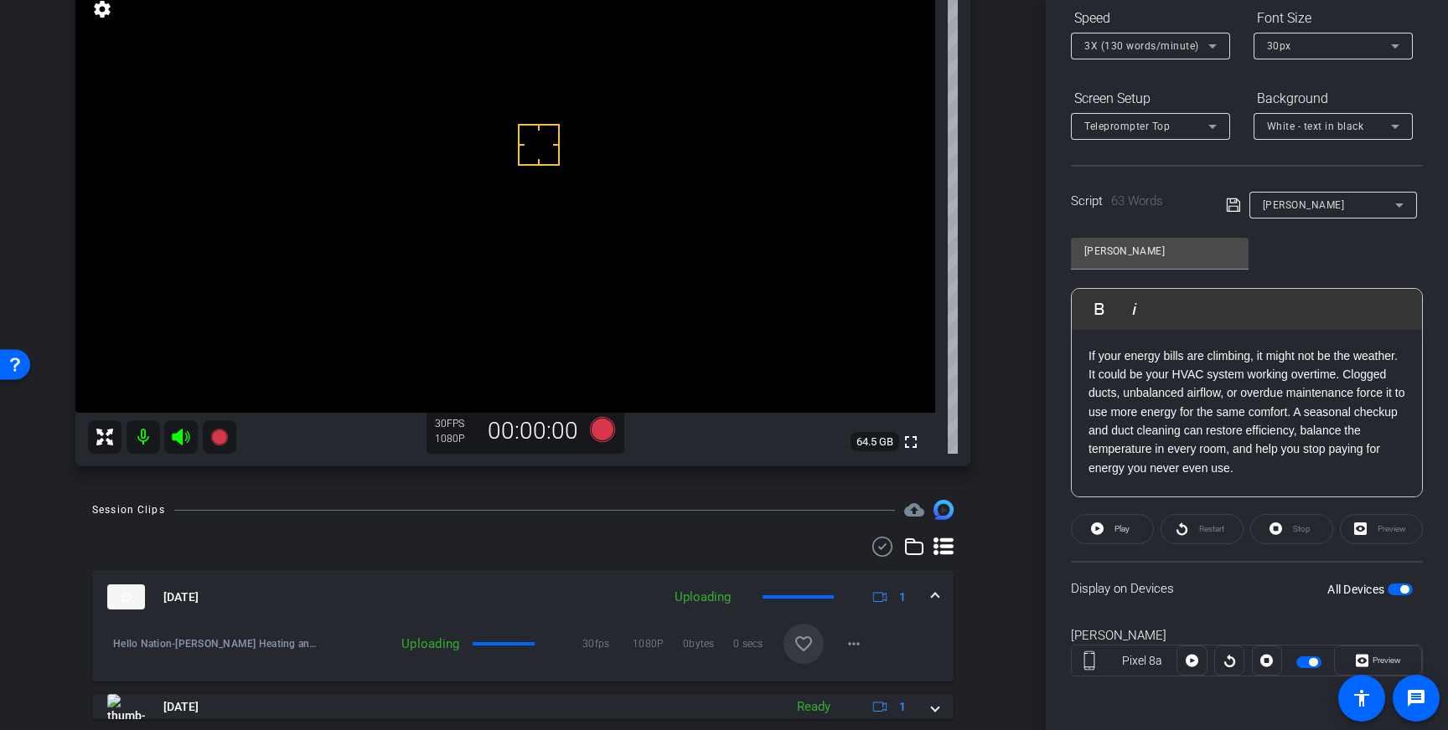
click at [801, 644] on mat-icon "favorite_border" at bounding box center [803, 644] width 20 height 20
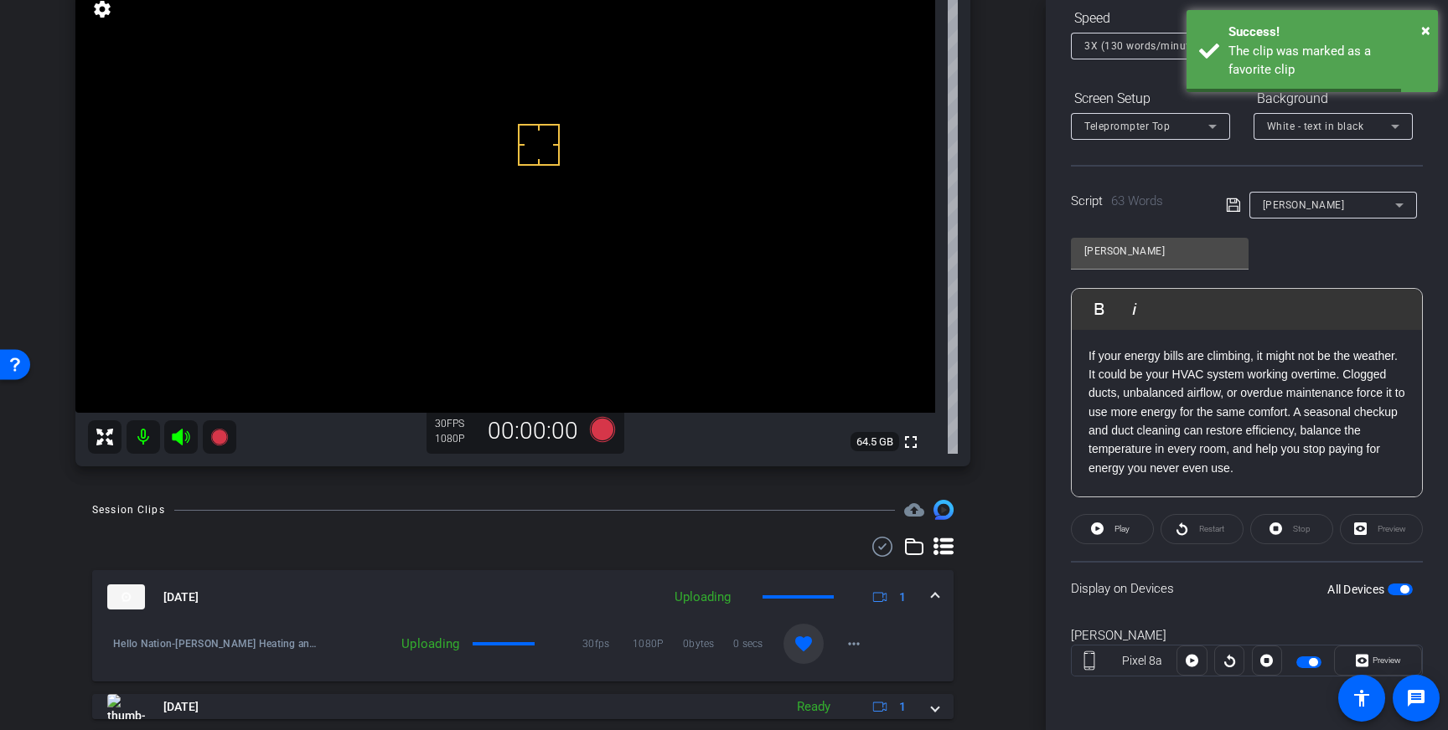
click at [926, 599] on div "Oct 15, 2025 Uploading 1" at bounding box center [519, 597] width 824 height 25
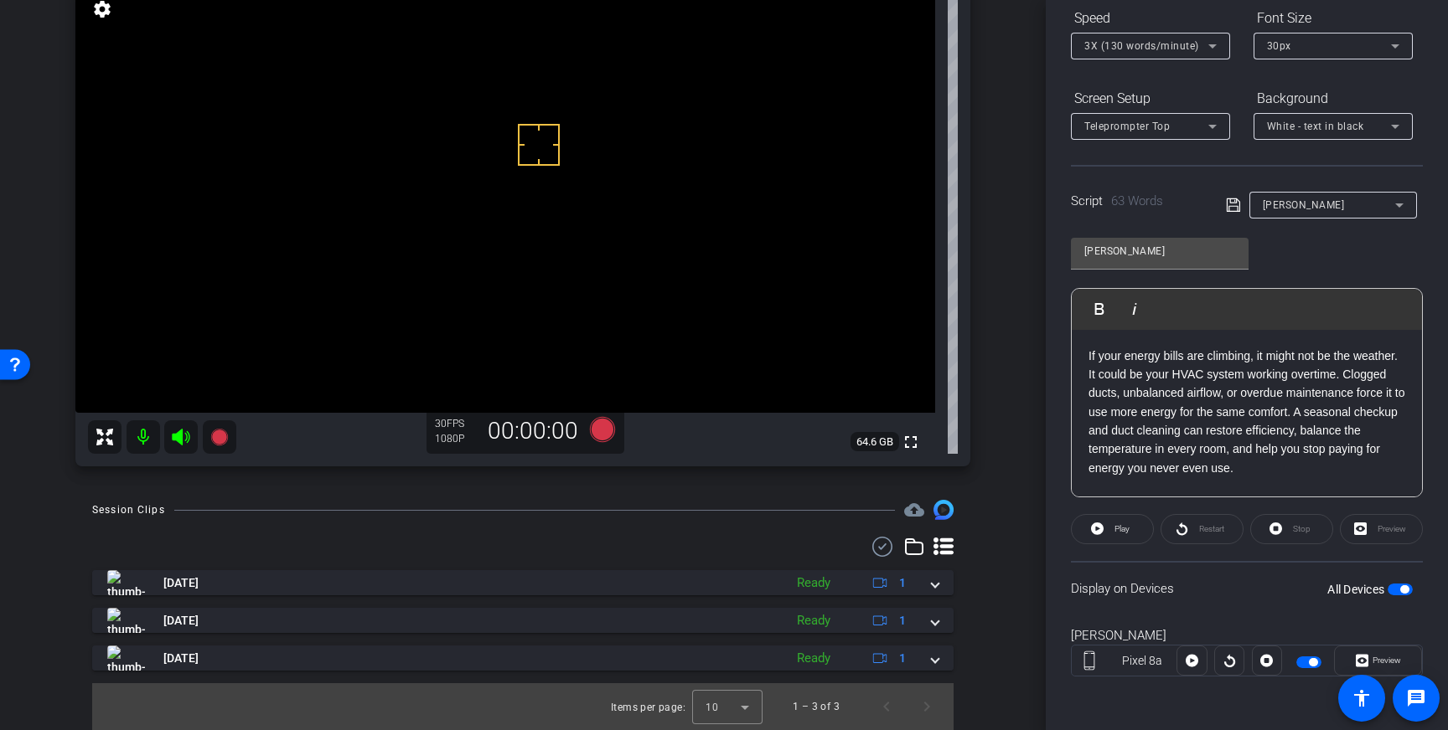
click at [1405, 586] on span "button" at bounding box center [1404, 590] width 8 height 8
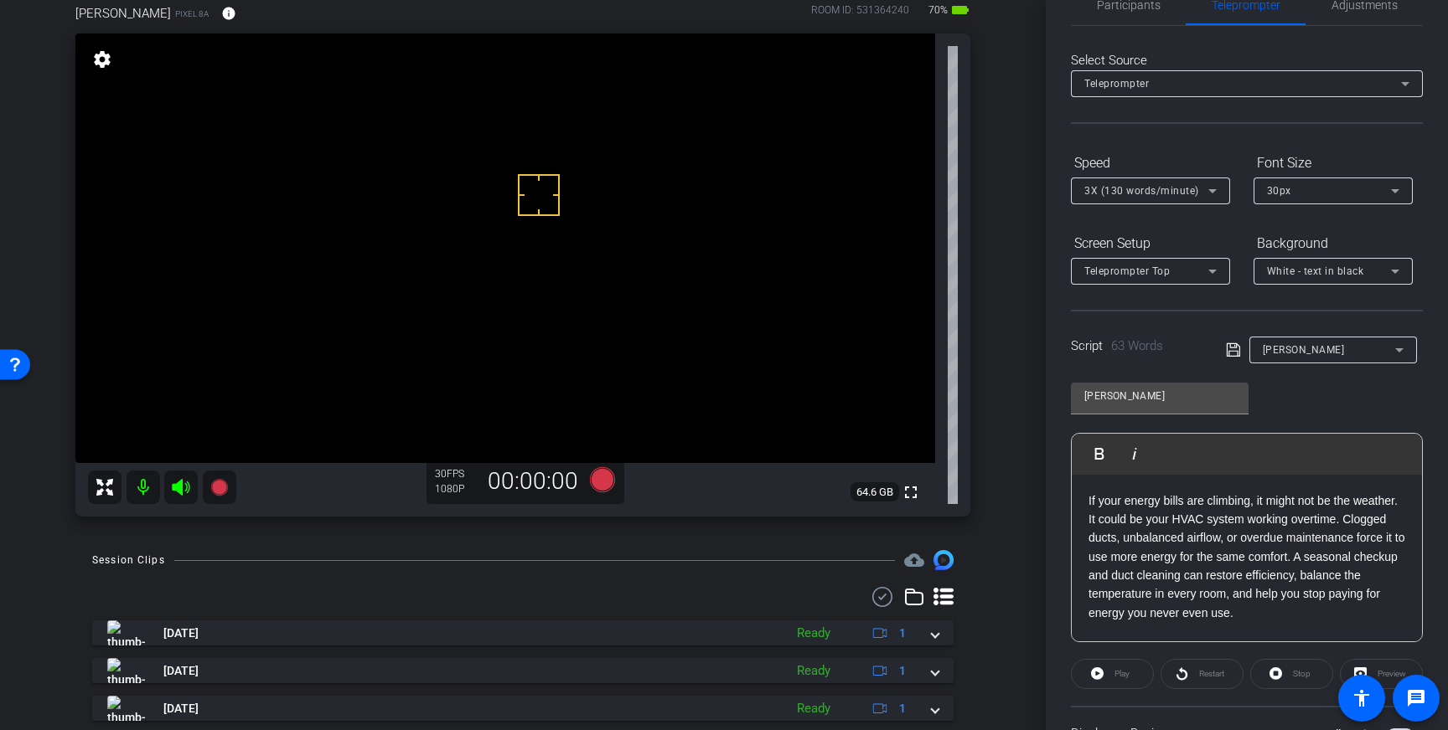
scroll to position [0, 0]
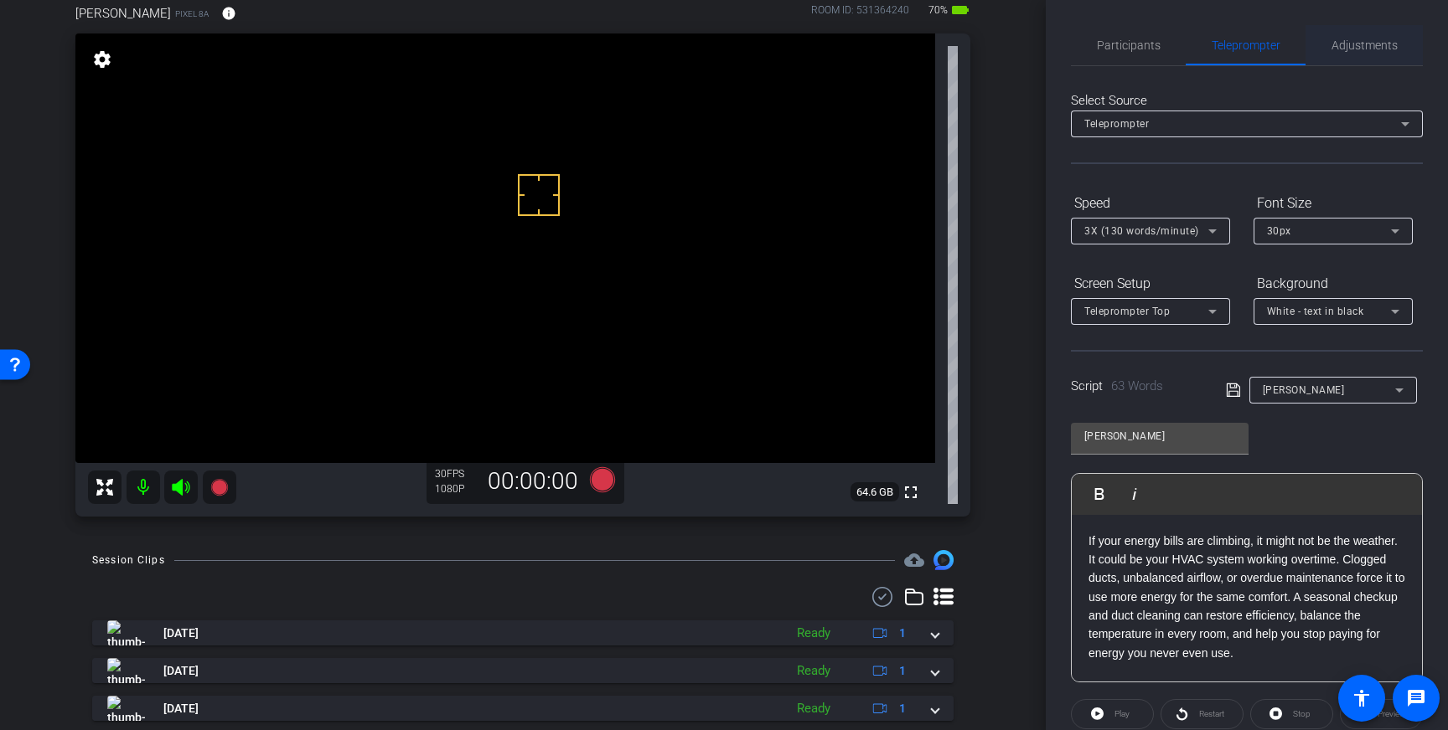
drag, startPoint x: 1363, startPoint y: 54, endPoint x: 1353, endPoint y: 65, distance: 14.8
click at [1363, 54] on span "Adjustments" at bounding box center [1364, 45] width 66 height 40
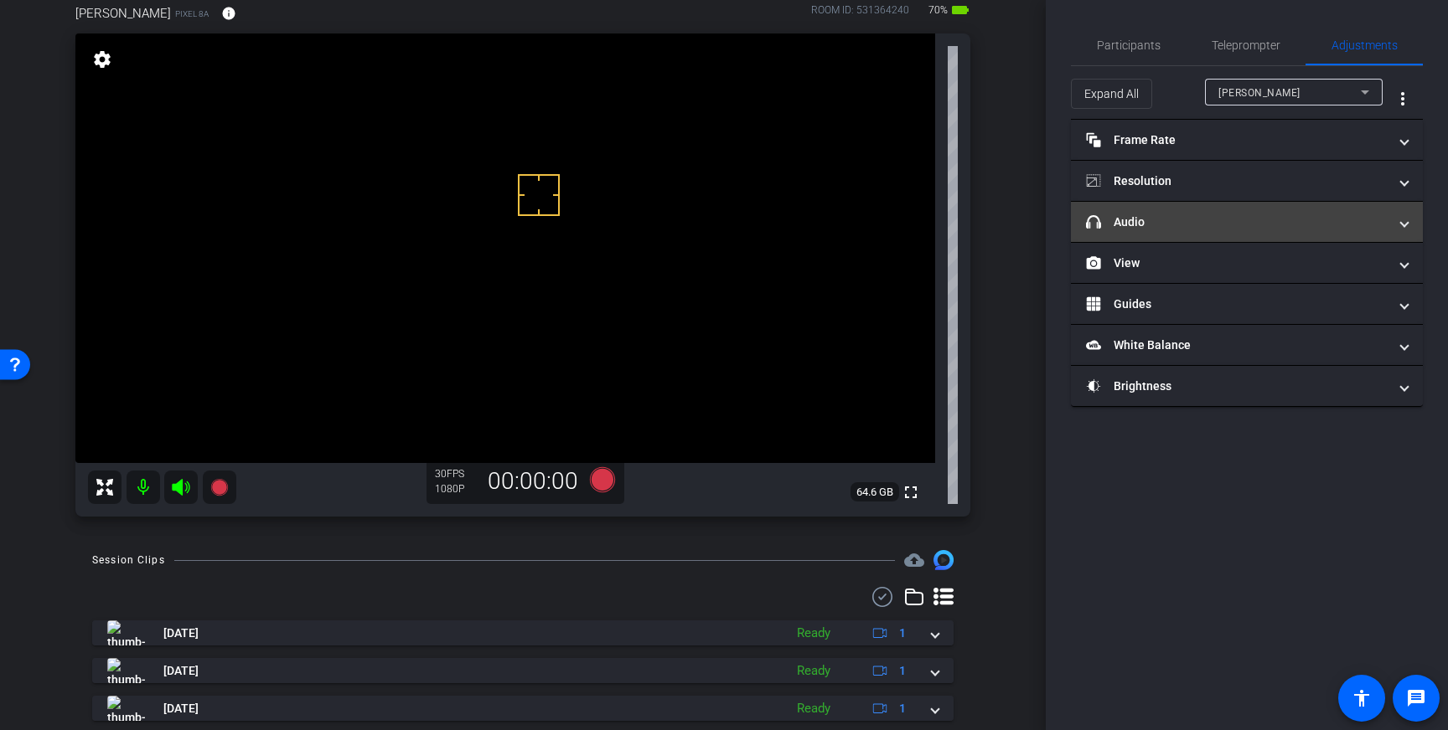
click at [1334, 230] on mat-panel-title "headphone icon Audio" at bounding box center [1237, 223] width 302 height 18
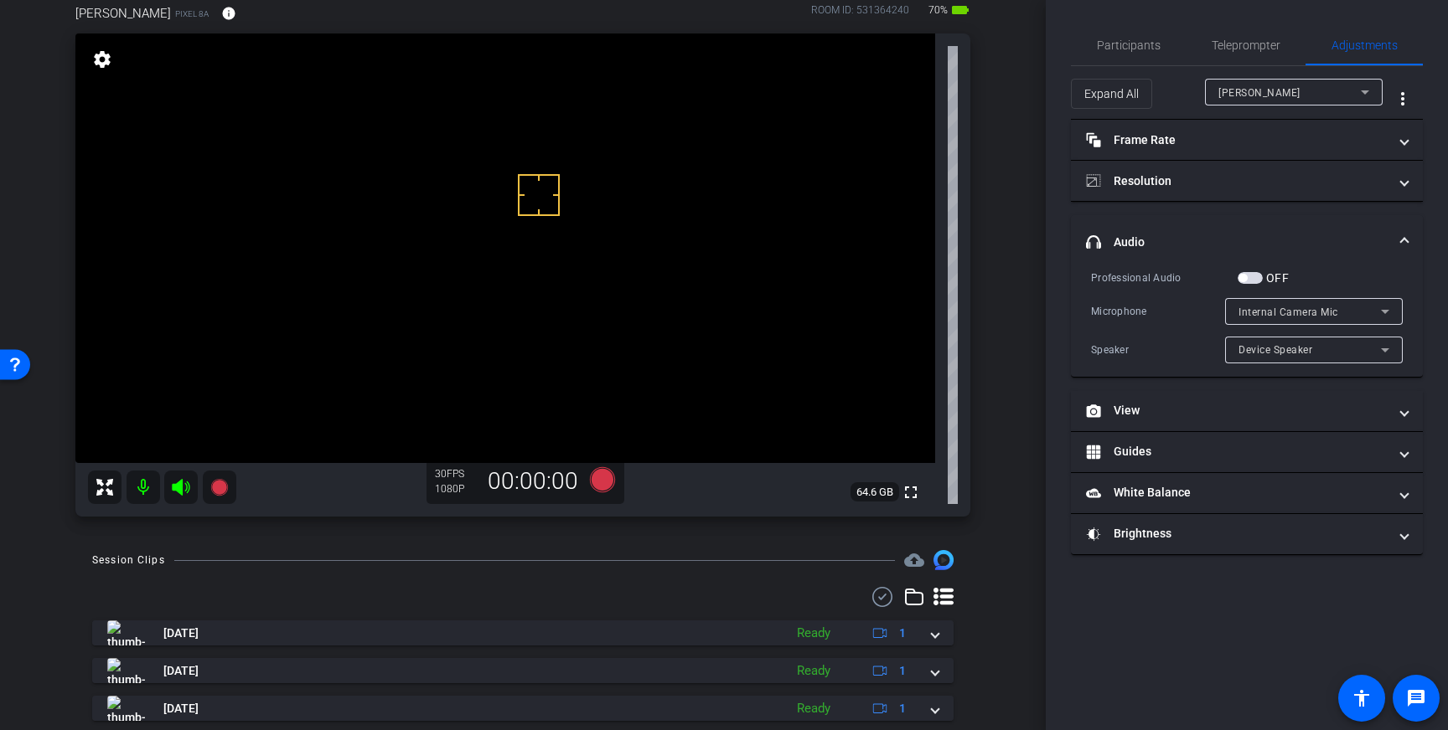
click at [1373, 313] on div "Internal Camera Mic" at bounding box center [1309, 312] width 142 height 21
click at [1332, 278] on div at bounding box center [724, 365] width 1448 height 730
click at [1248, 276] on span "button" at bounding box center [1249, 278] width 25 height 12
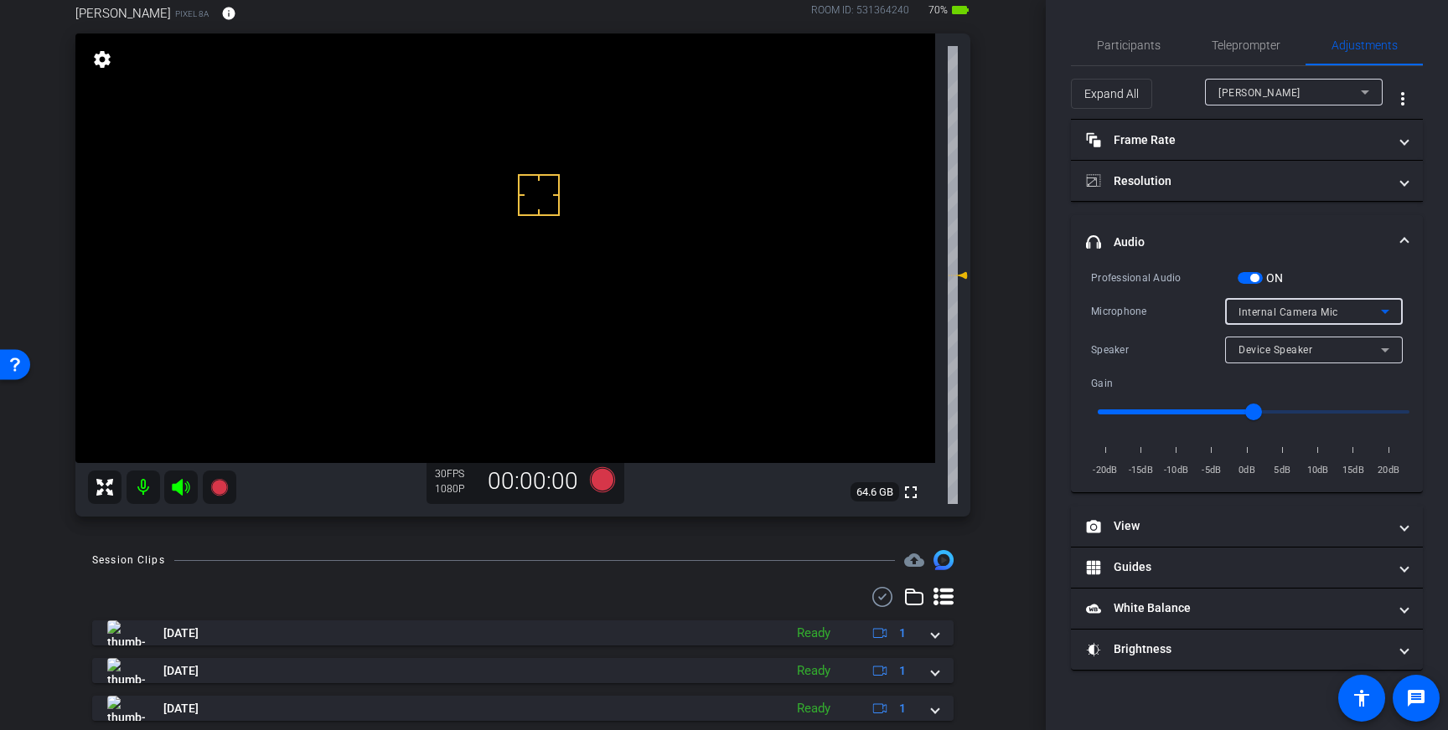
click at [1383, 310] on icon at bounding box center [1385, 312] width 8 height 4
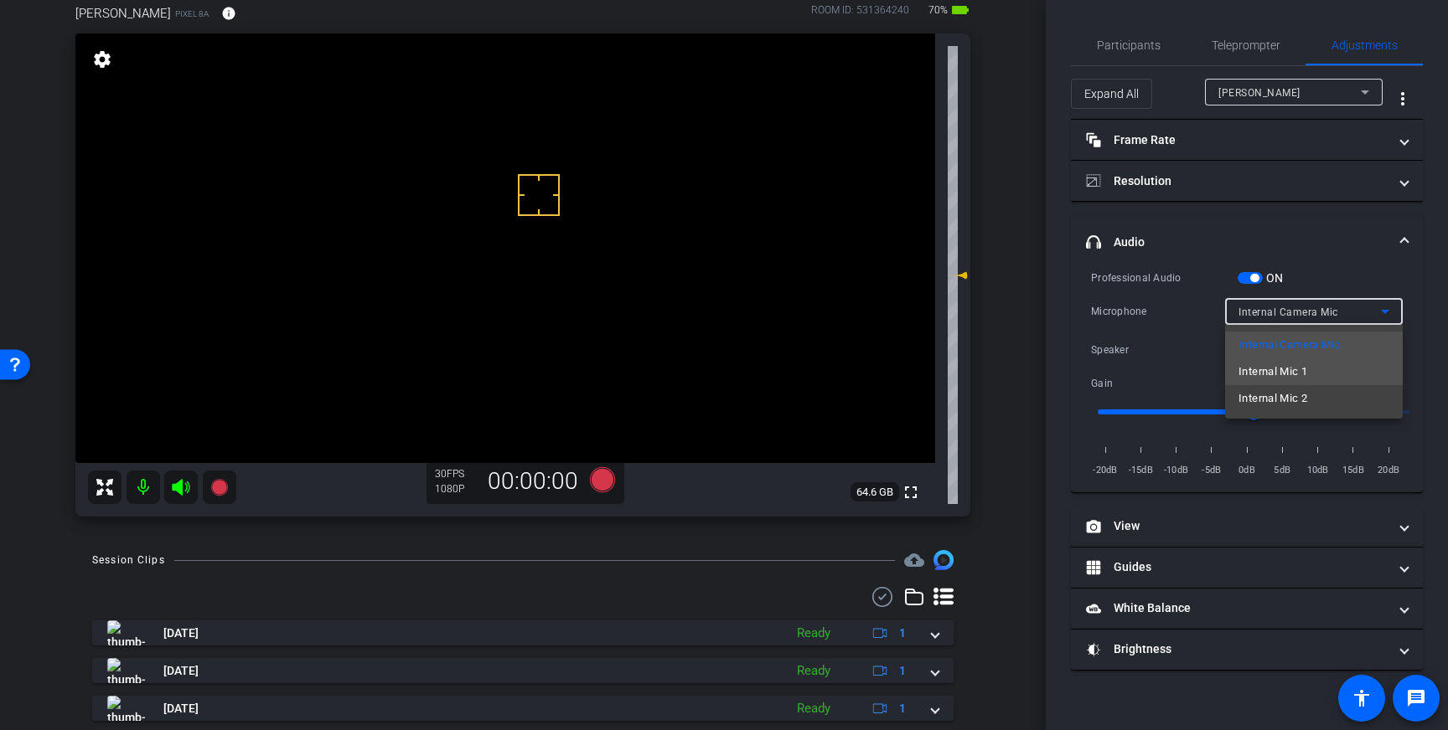
click at [1337, 369] on mat-option "Internal Mic 1" at bounding box center [1314, 372] width 178 height 27
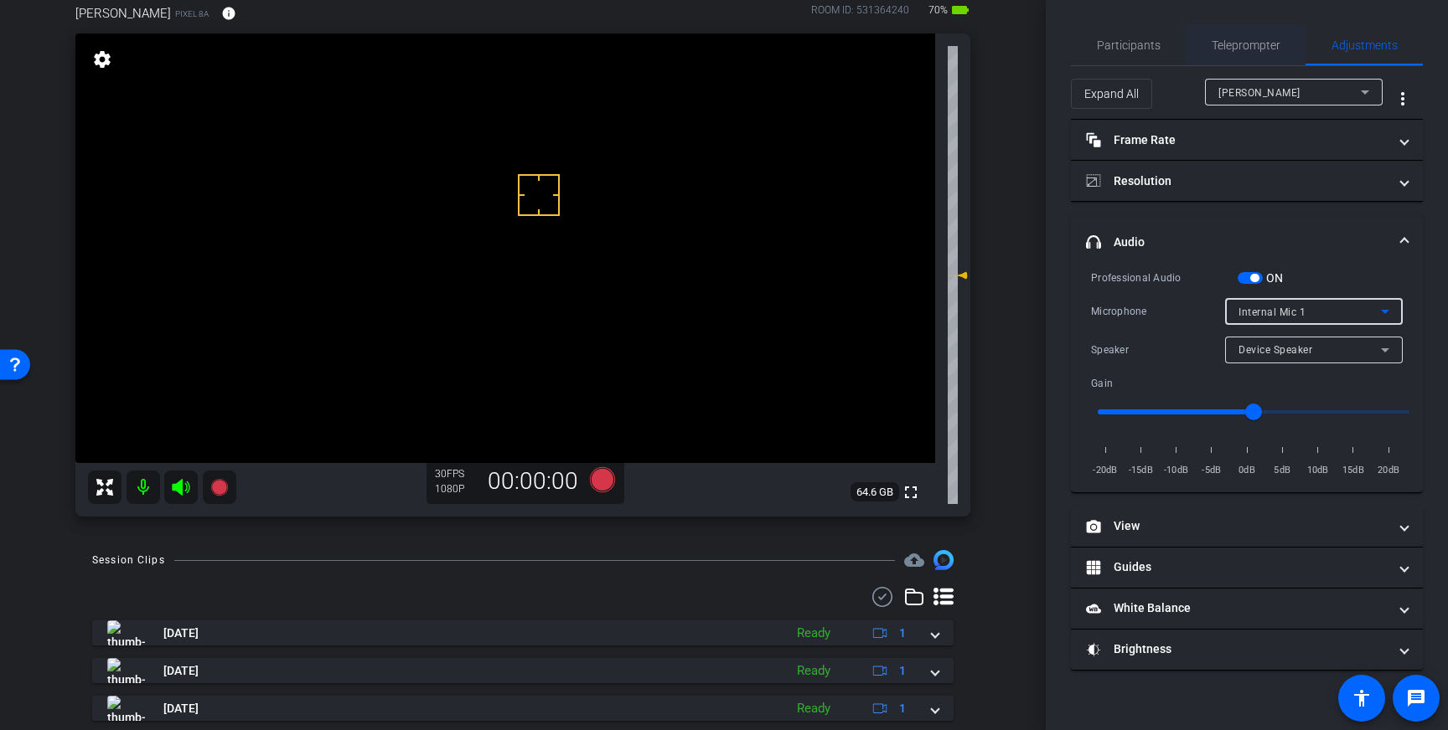
click at [1262, 50] on span "Teleprompter" at bounding box center [1245, 45] width 69 height 12
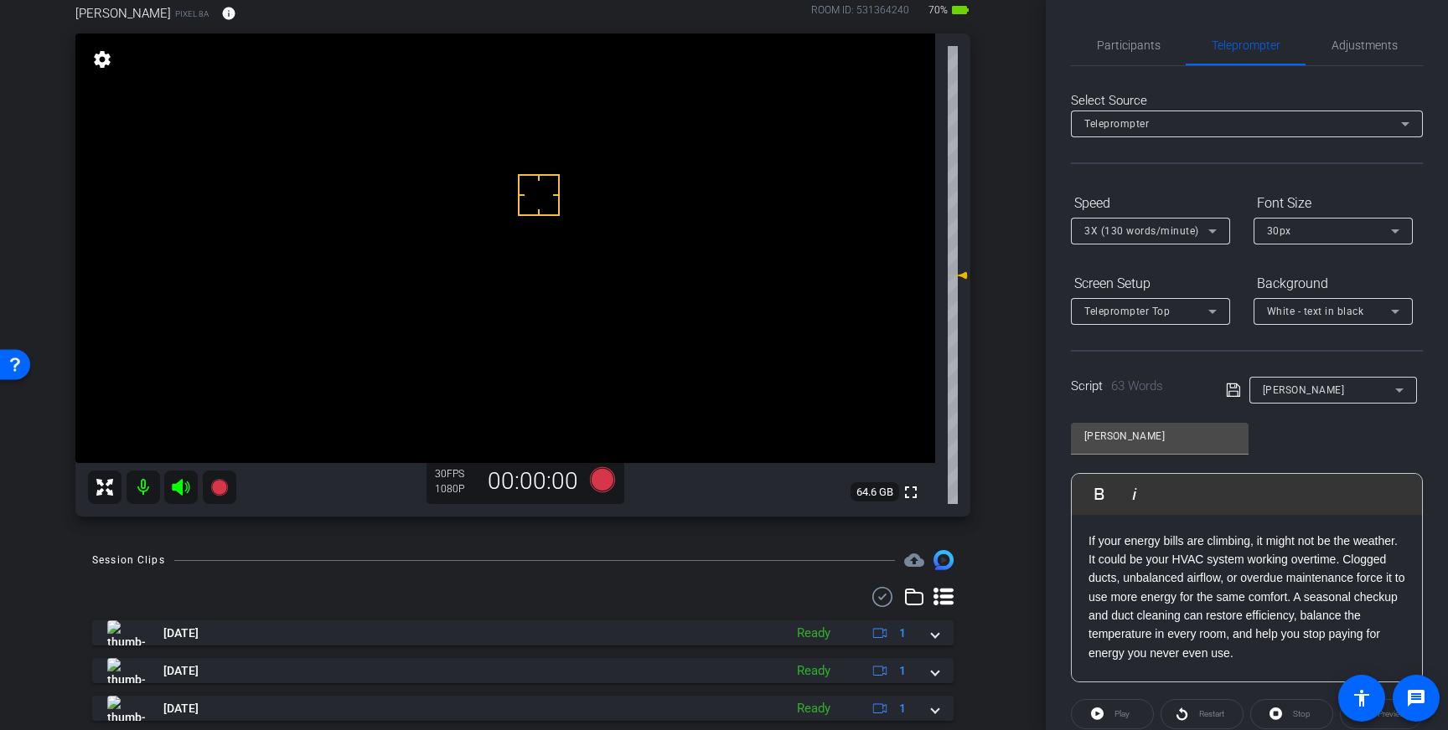
scroll to position [185, 0]
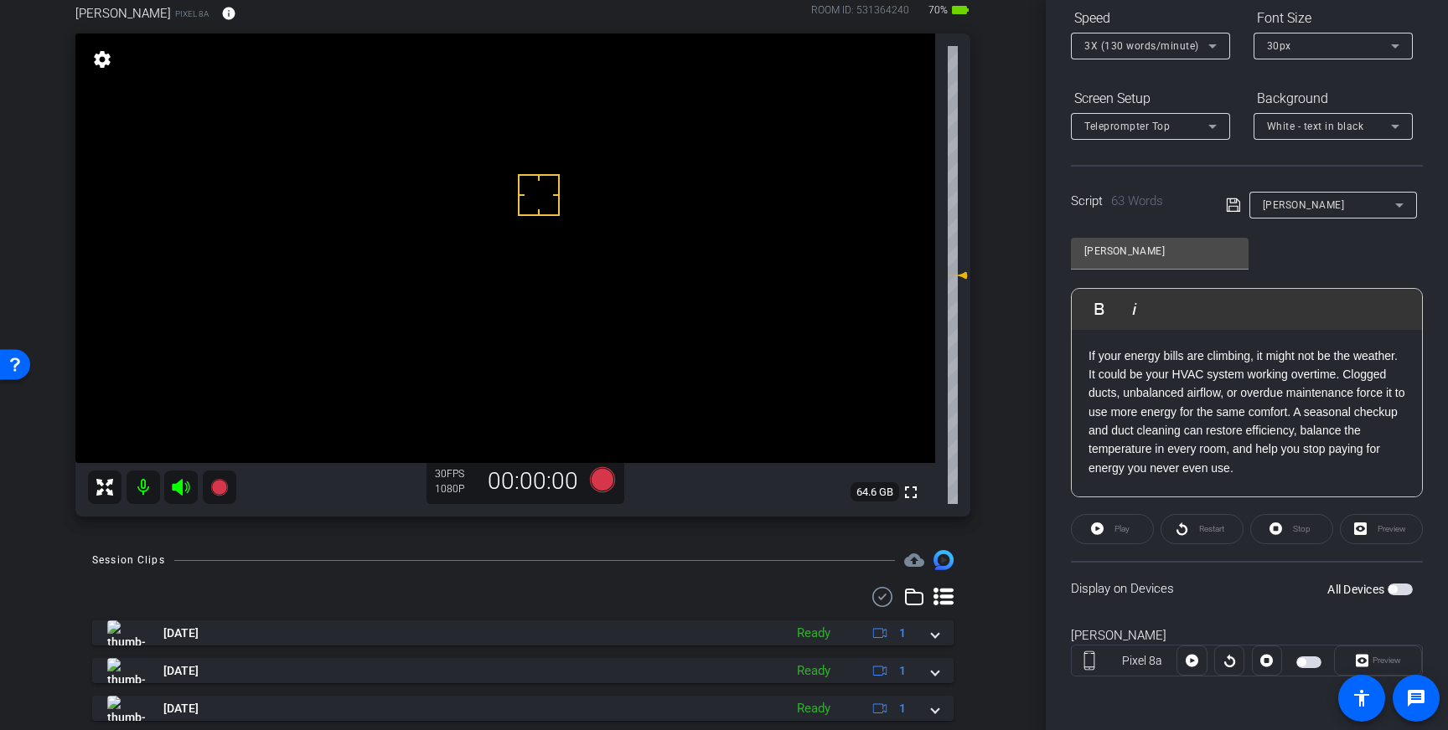
click at [1400, 589] on span "button" at bounding box center [1399, 590] width 25 height 12
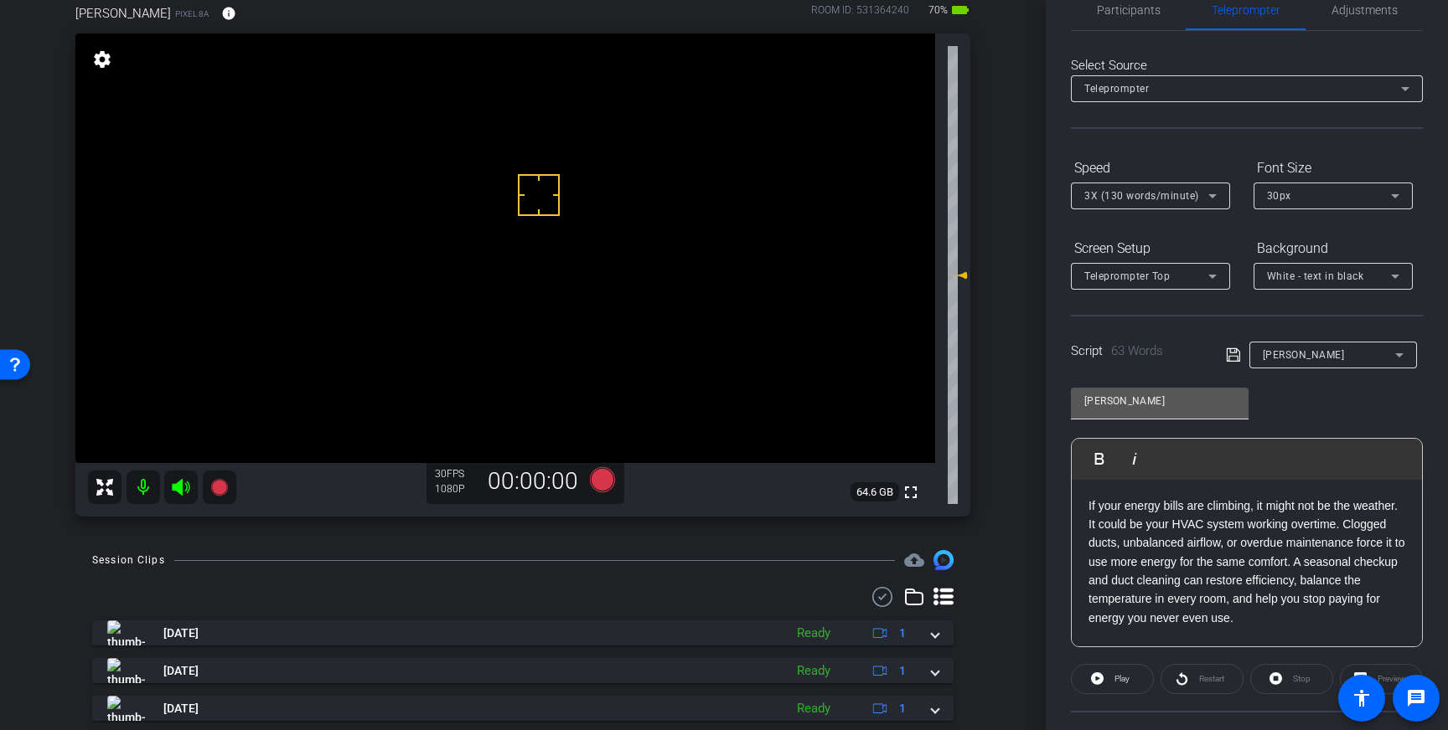
scroll to position [0, 0]
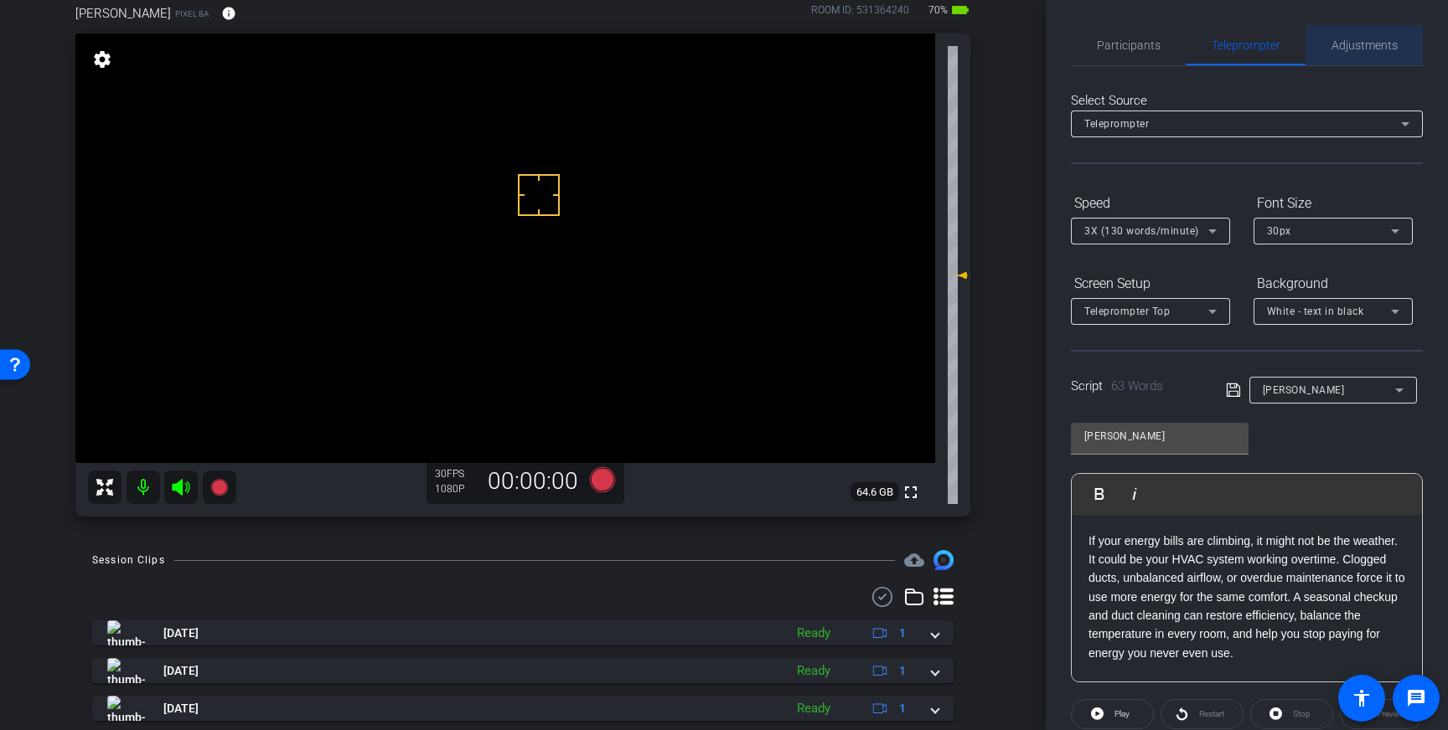
click at [1375, 46] on span "Adjustments" at bounding box center [1364, 45] width 66 height 12
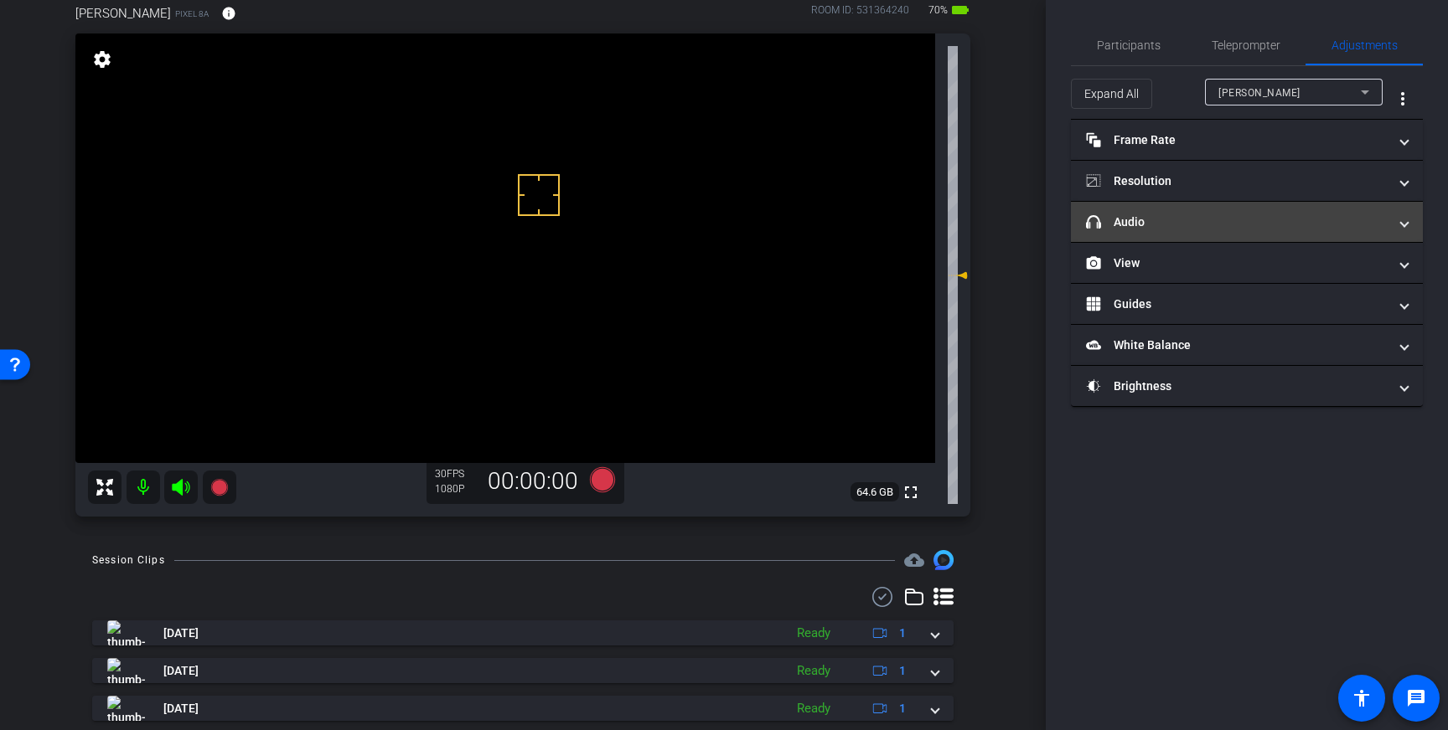
click at [1293, 218] on mat-panel-title "headphone icon Audio" at bounding box center [1237, 223] width 302 height 18
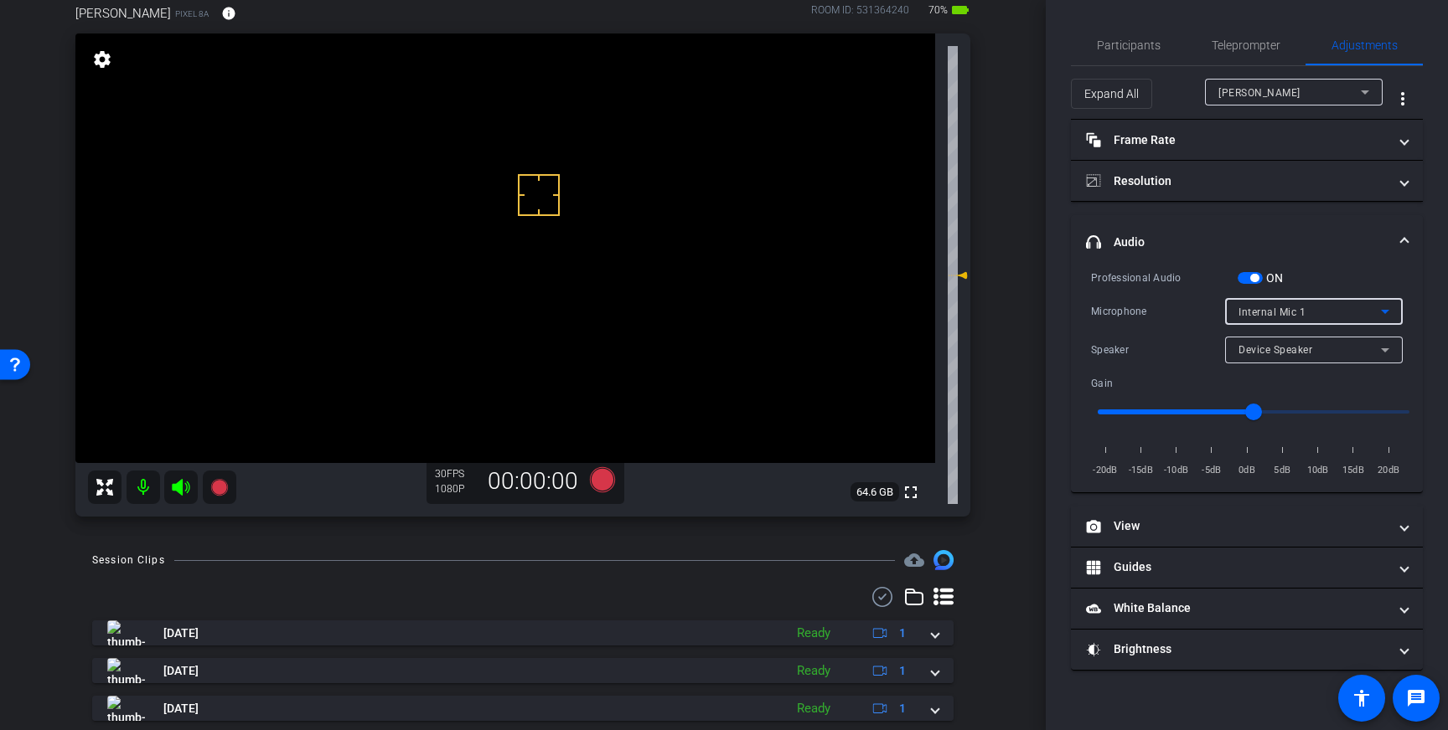
click at [1320, 317] on div "Internal Mic 1" at bounding box center [1309, 312] width 142 height 21
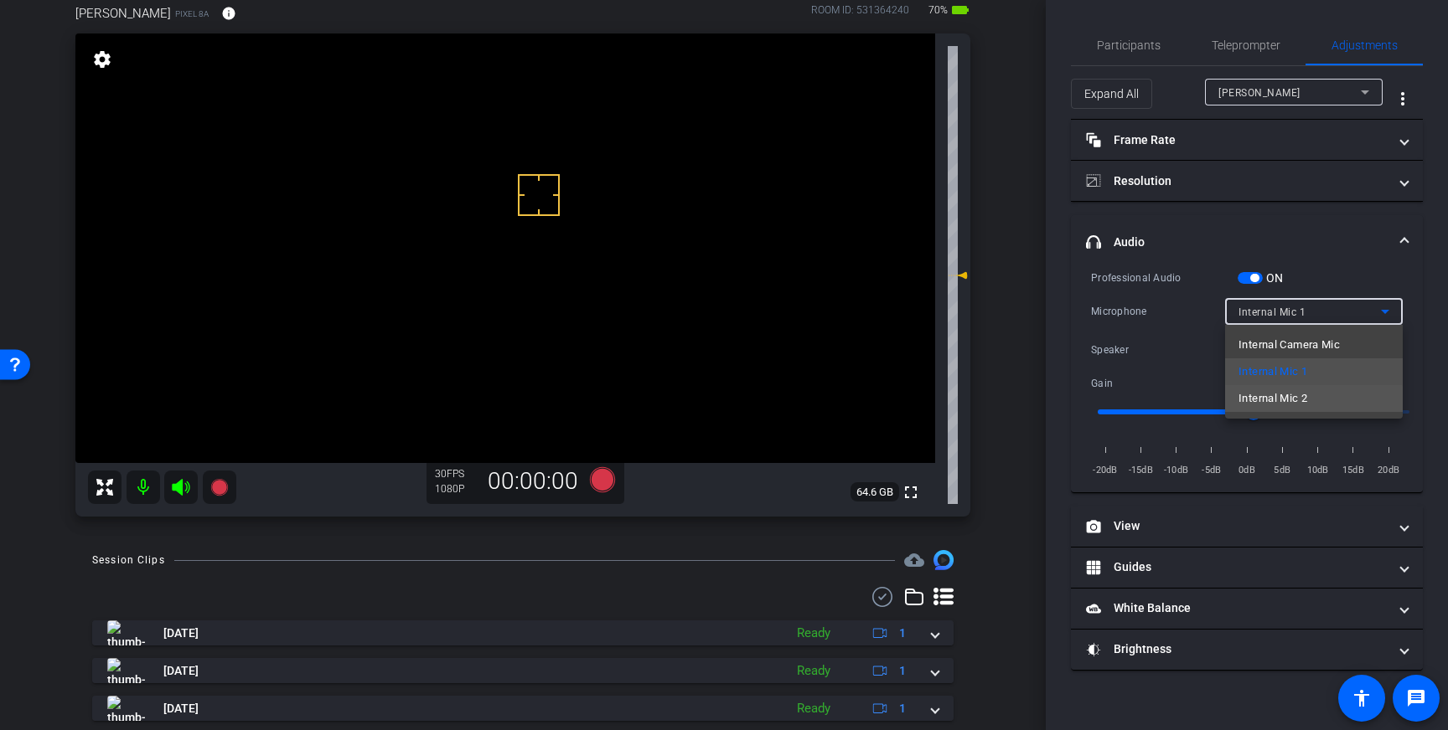
click at [1287, 400] on span "Internal Mic 2" at bounding box center [1272, 399] width 69 height 20
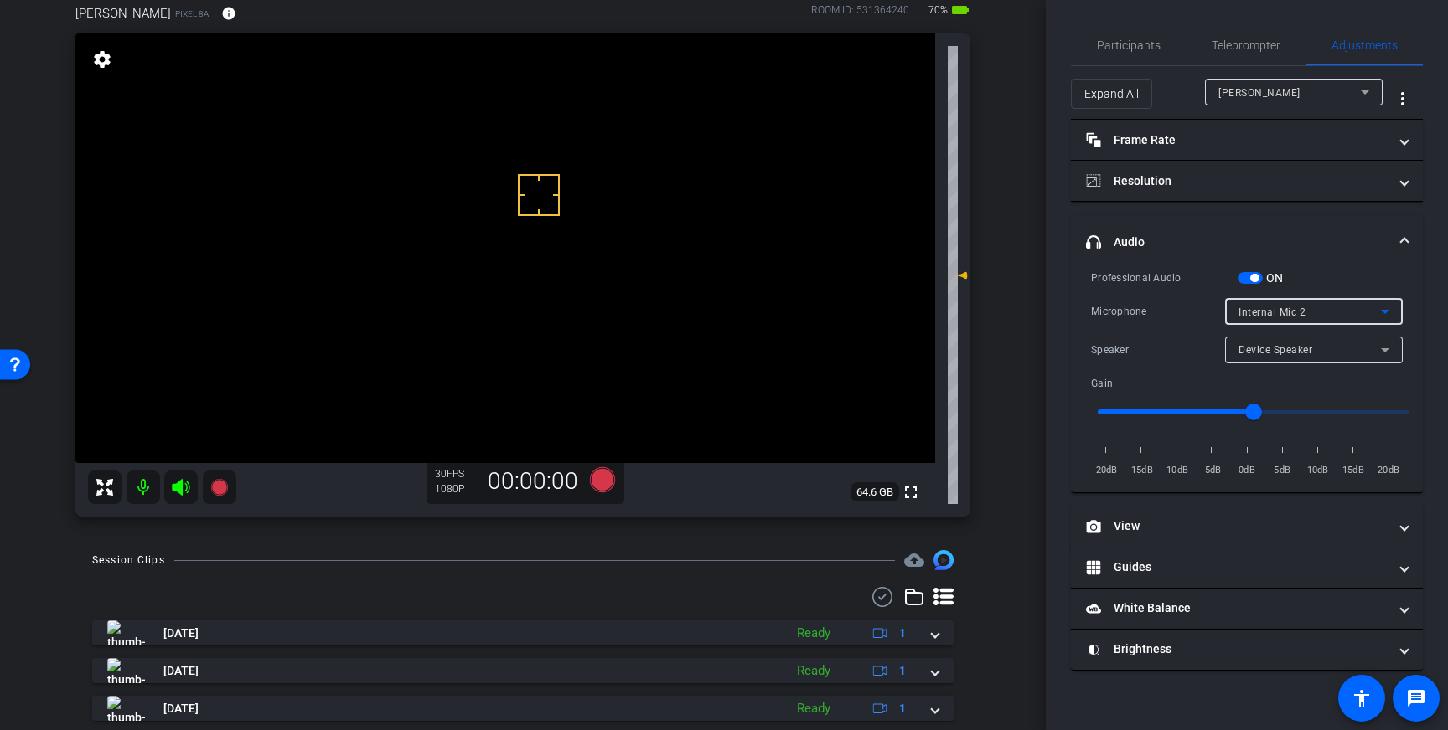
drag, startPoint x: 1360, startPoint y: 309, endPoint x: 1350, endPoint y: 312, distance: 9.8
click at [1360, 309] on div "Internal Mic 2" at bounding box center [1309, 312] width 142 height 21
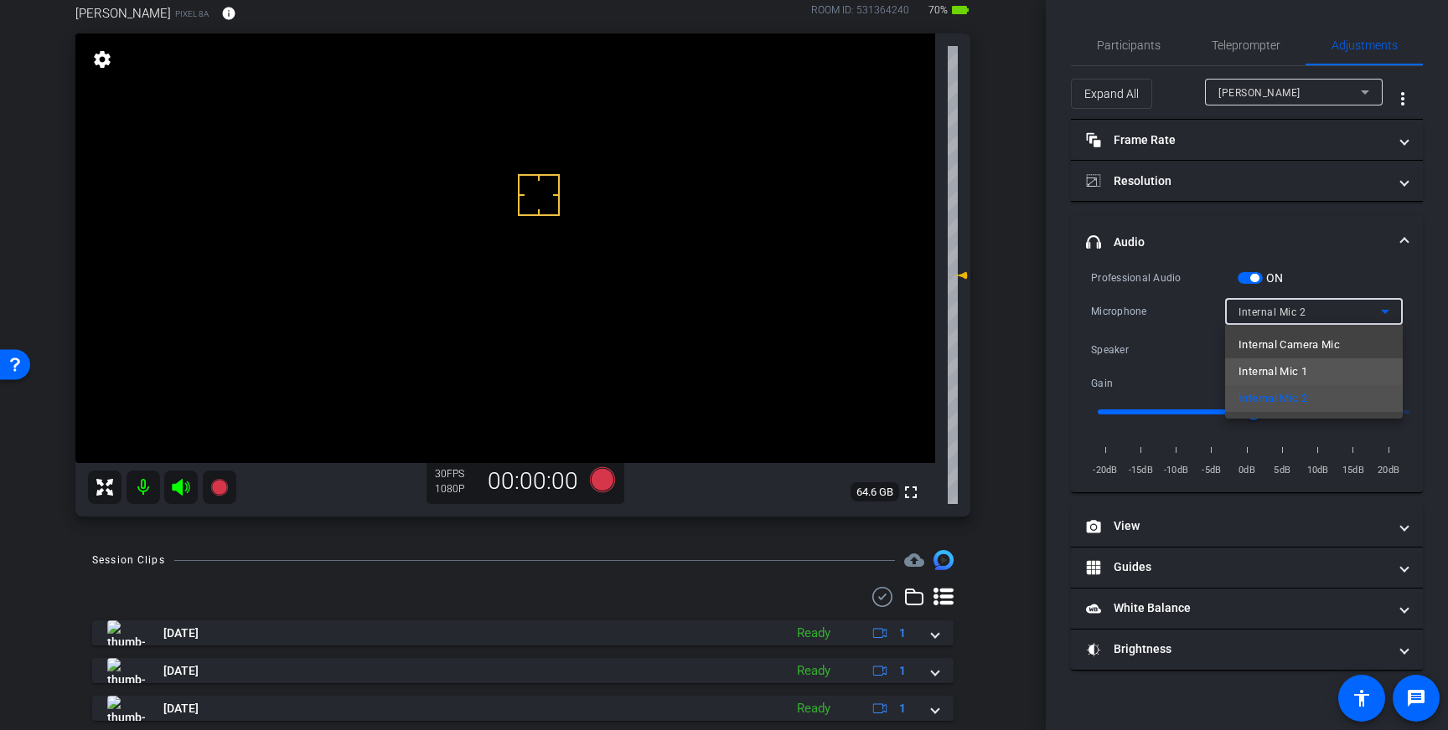
click at [1293, 374] on span "Internal Mic 1" at bounding box center [1272, 372] width 69 height 20
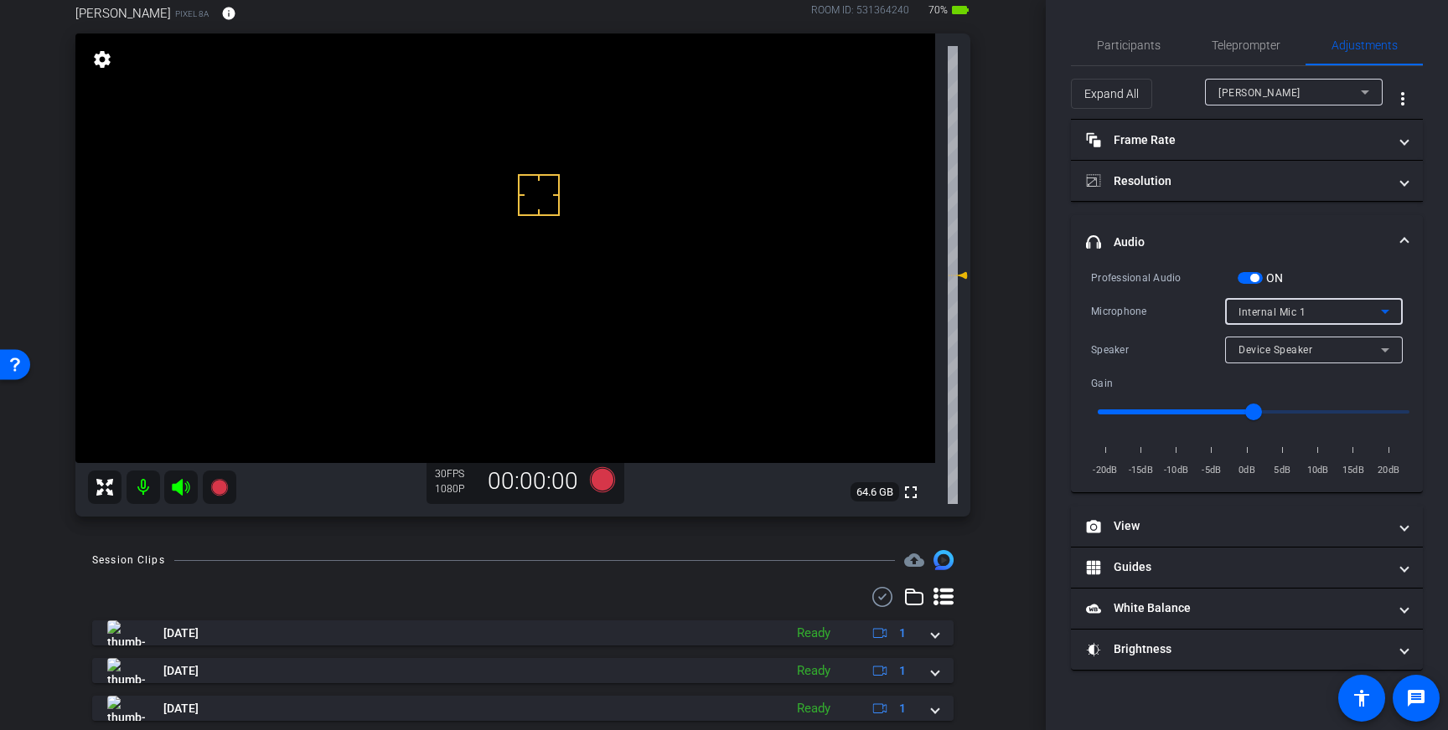
click at [1305, 309] on div "Internal Mic 1" at bounding box center [1309, 312] width 142 height 21
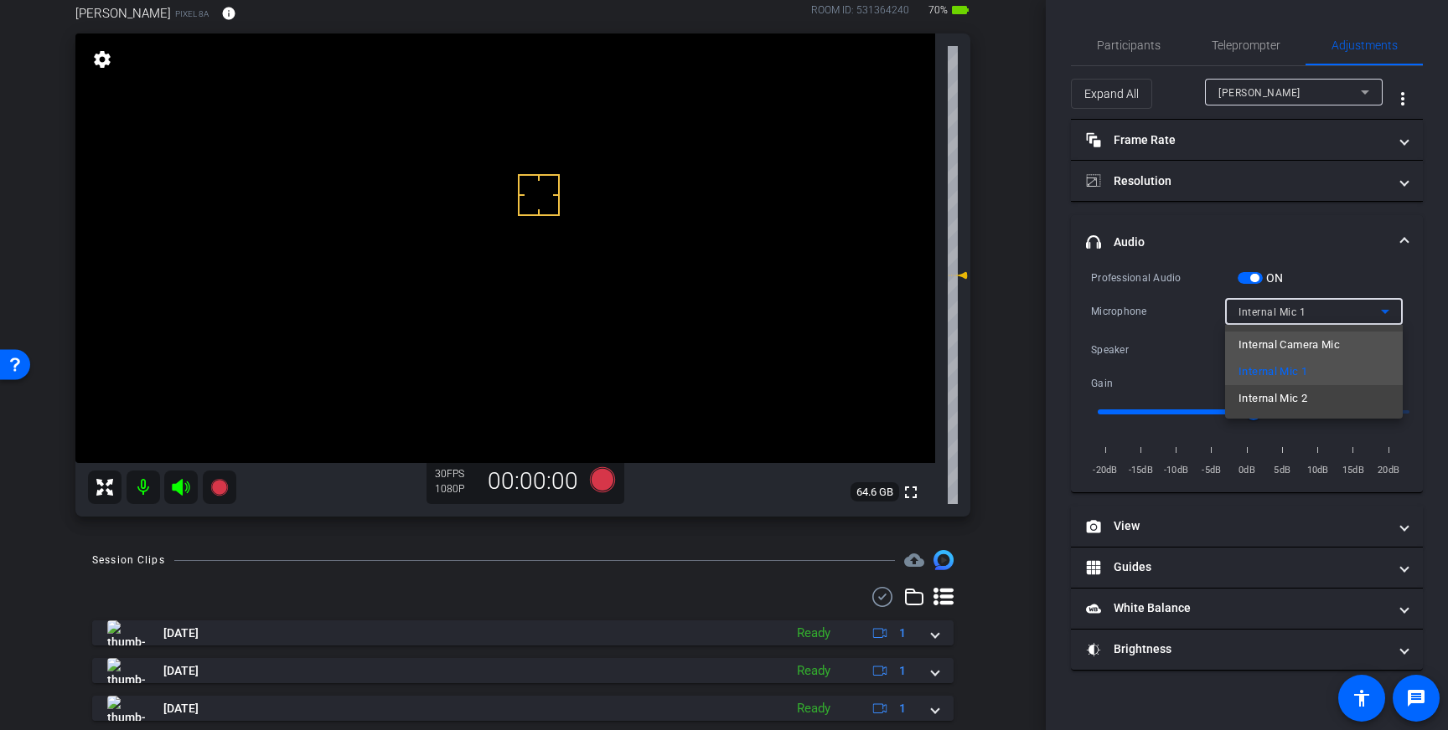
click at [1299, 343] on span "Internal Camera Mic" at bounding box center [1288, 345] width 101 height 20
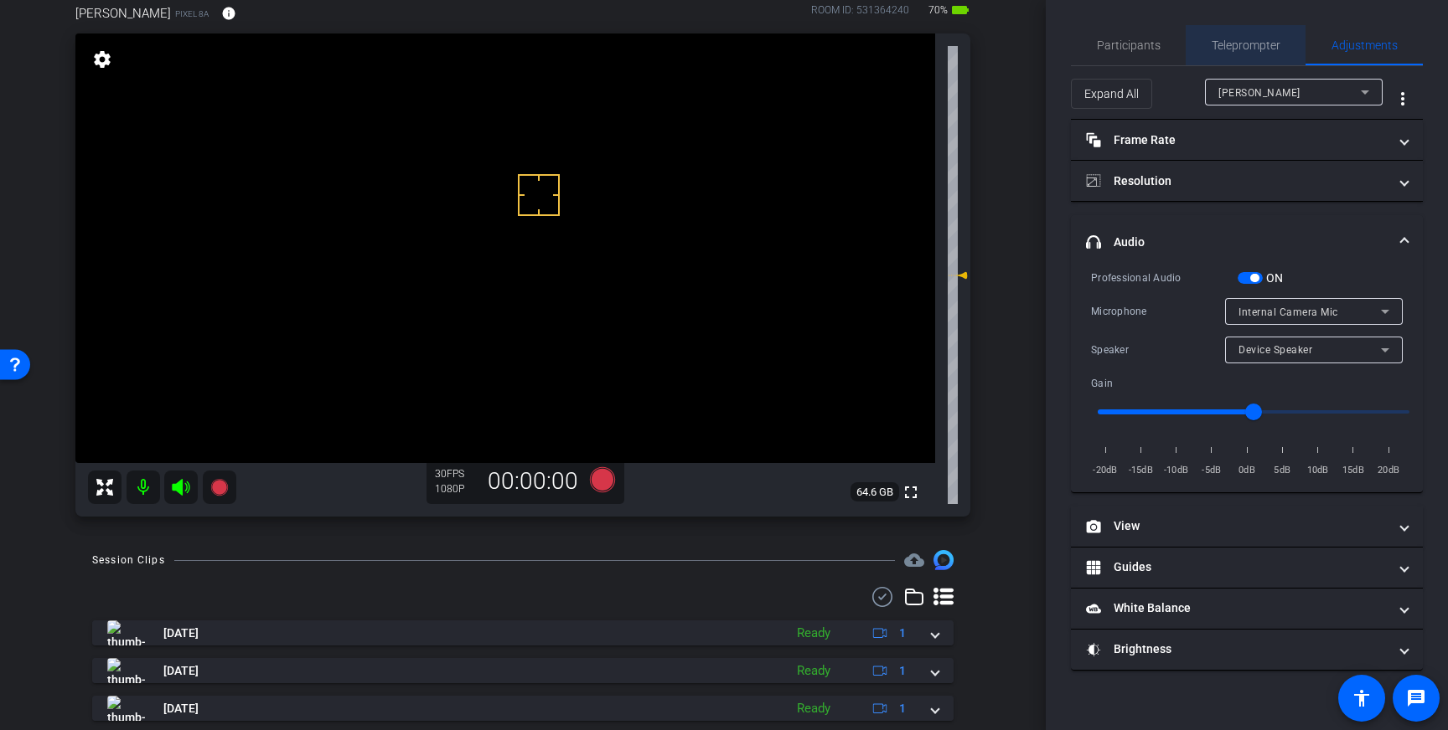
drag, startPoint x: 1249, startPoint y: 49, endPoint x: 1262, endPoint y: 123, distance: 75.8
click at [1249, 49] on span "Teleprompter" at bounding box center [1245, 45] width 69 height 12
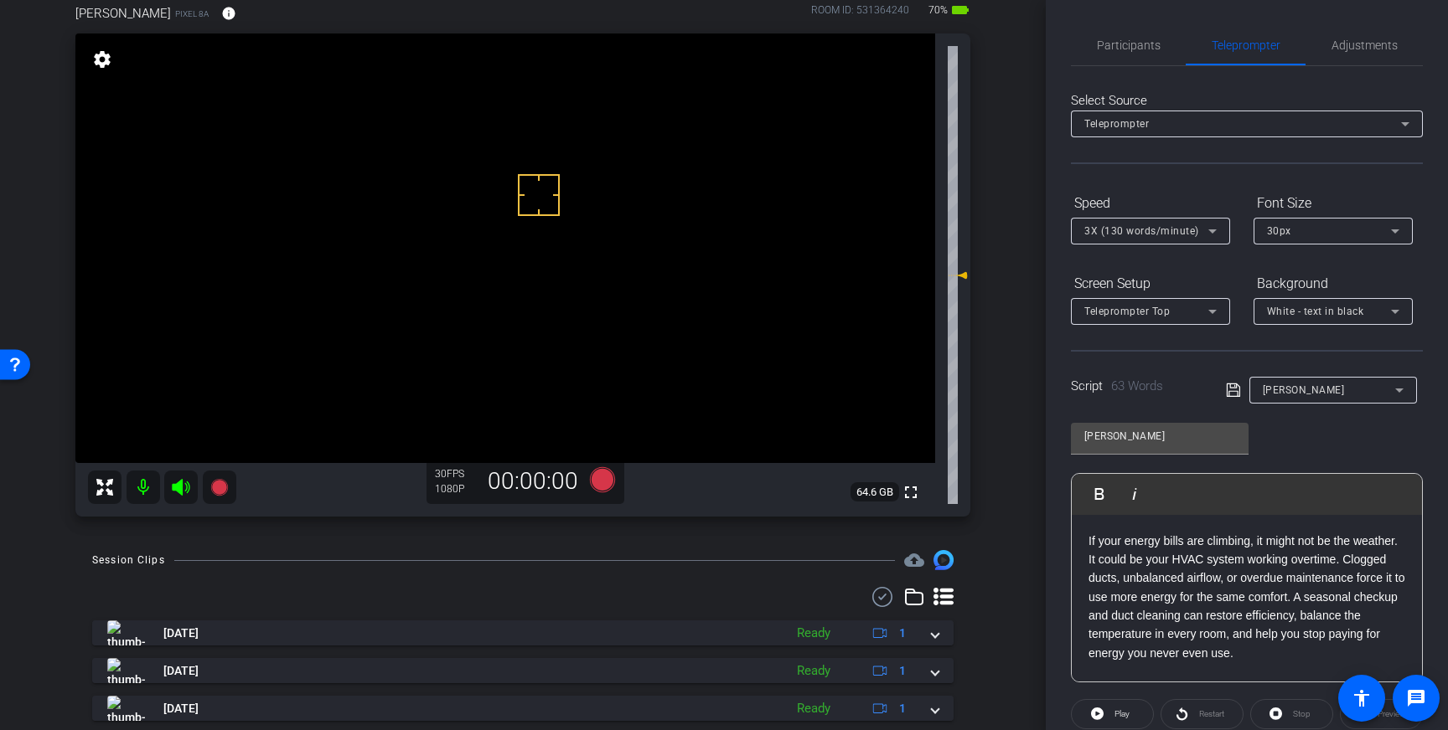
scroll to position [185, 0]
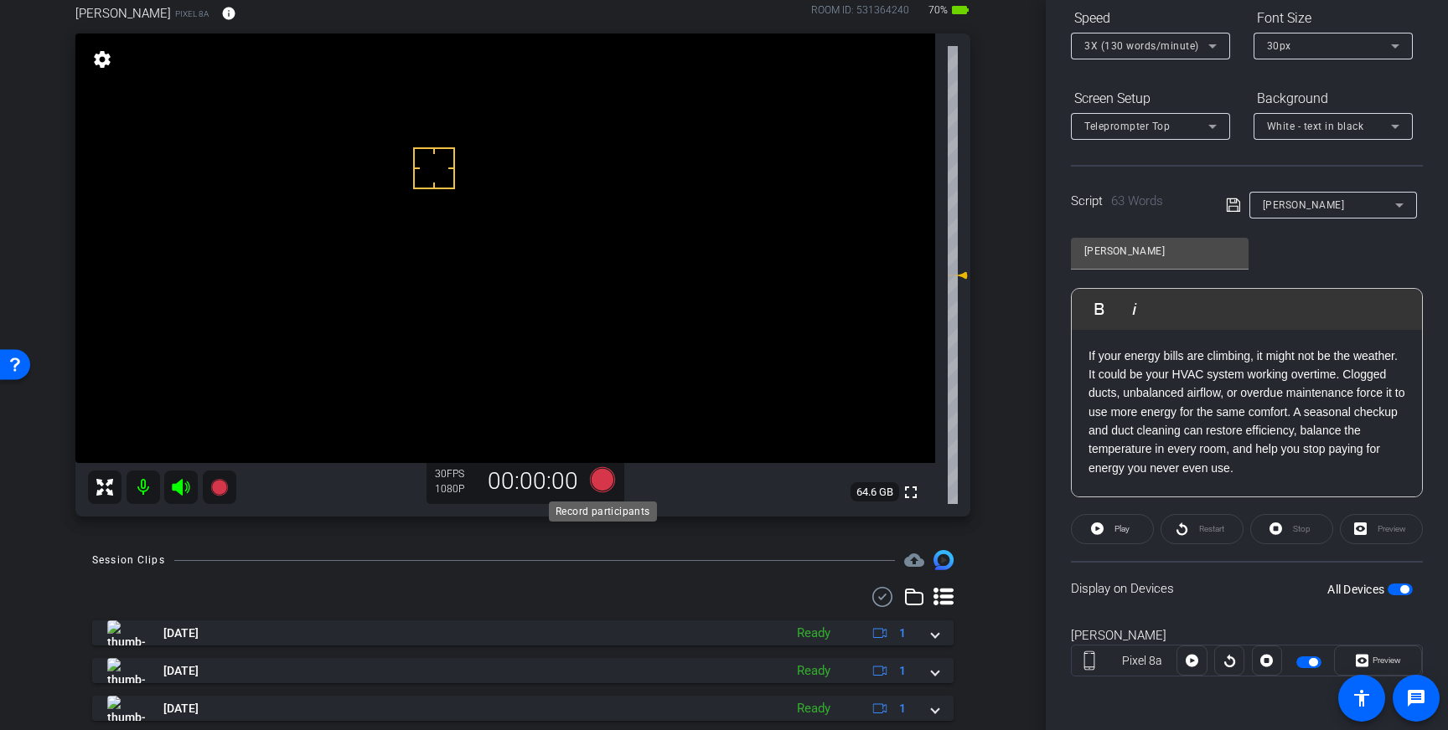
click at [597, 481] on icon at bounding box center [602, 479] width 25 height 25
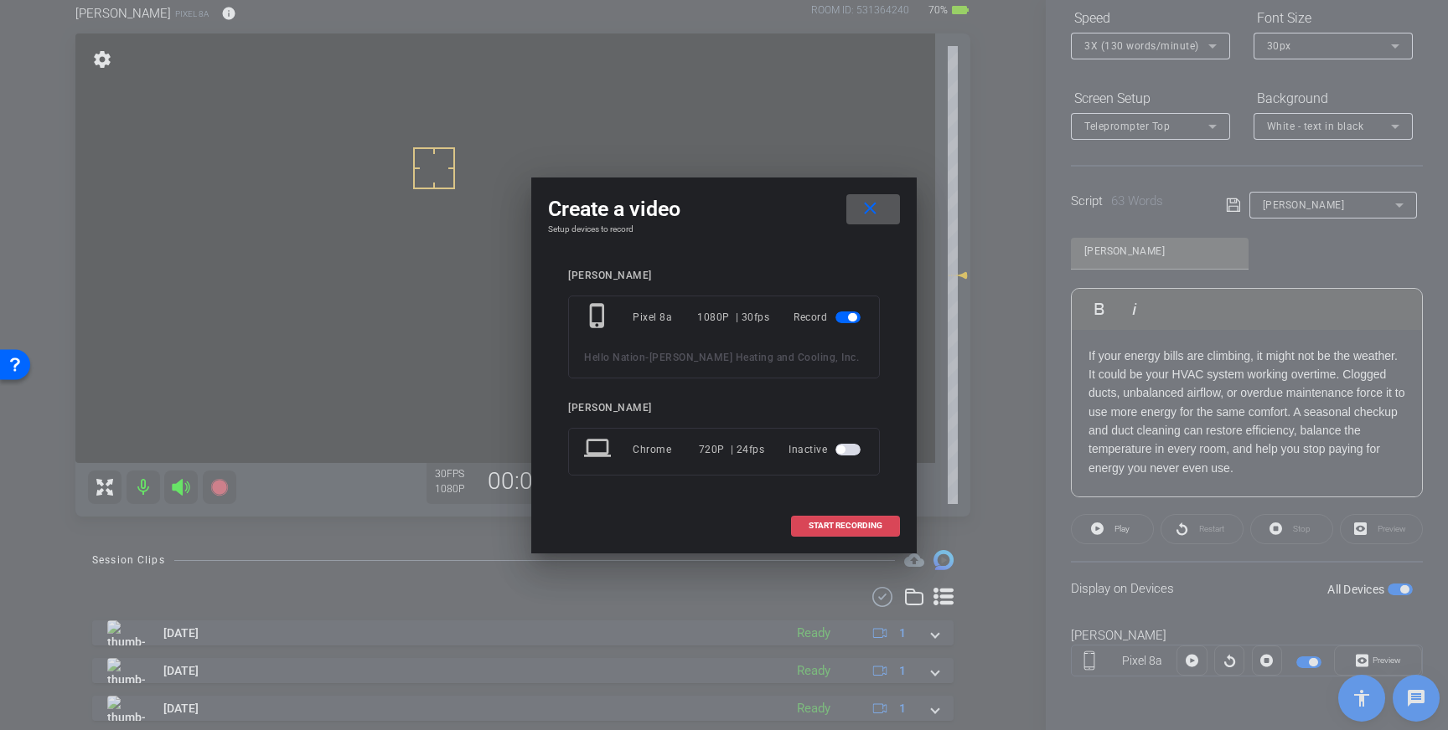
click at [848, 530] on span "START RECORDING" at bounding box center [845, 526] width 74 height 8
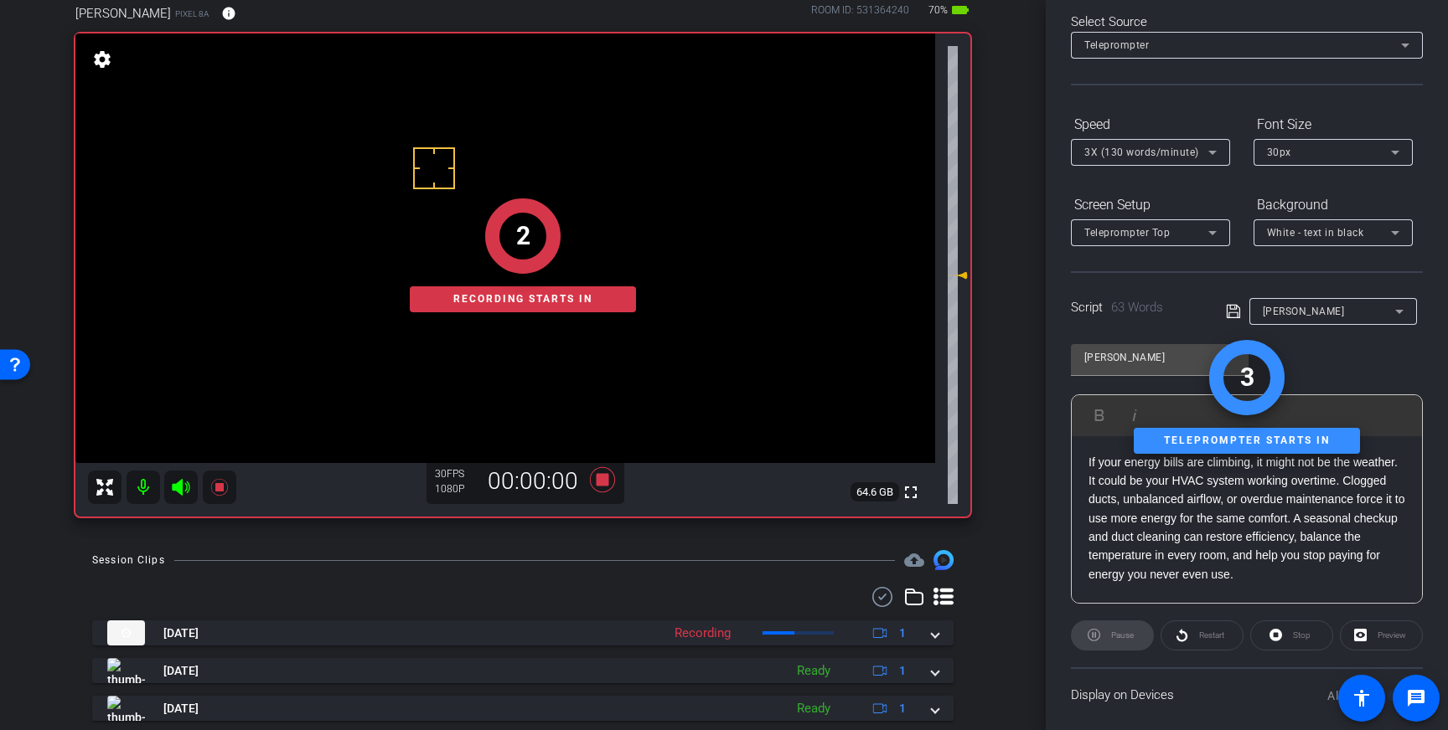
scroll to position [0, 0]
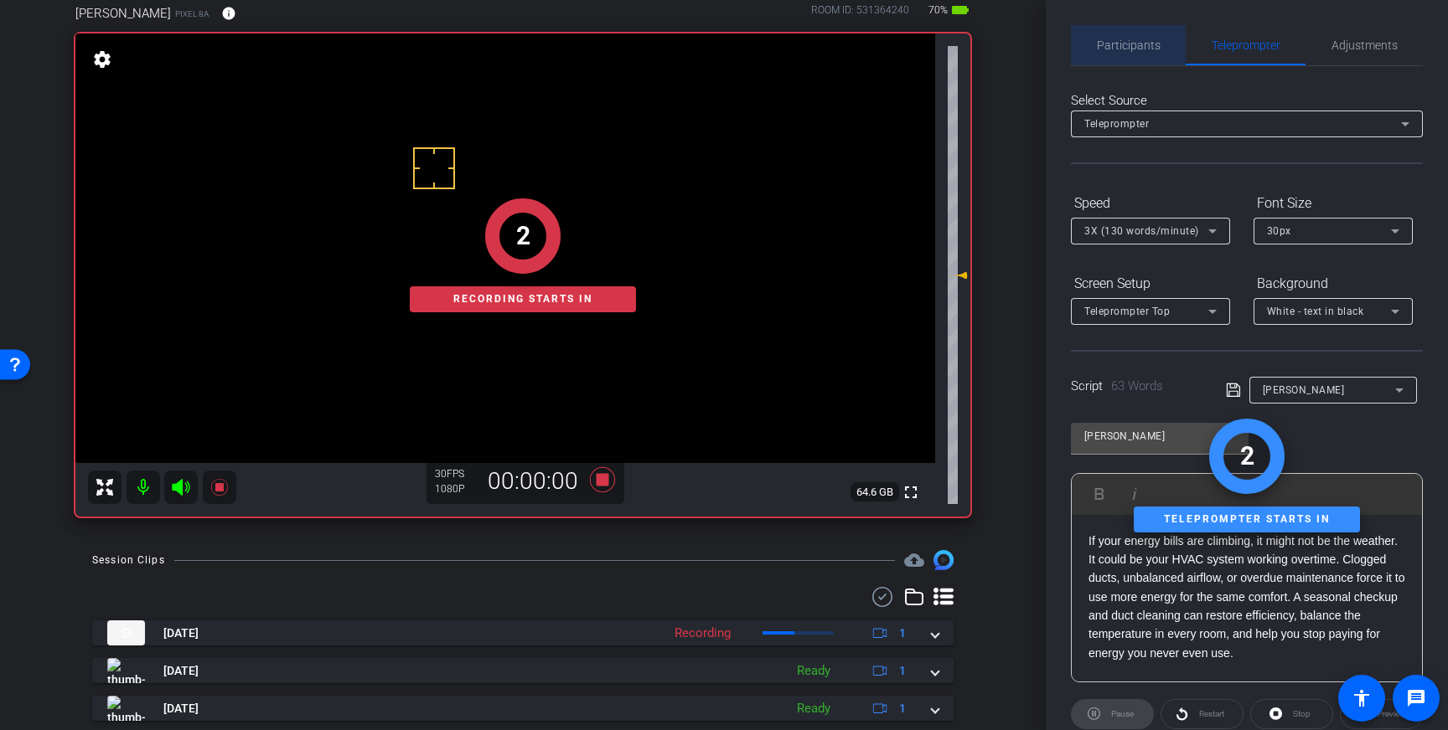
click at [1138, 39] on span "Participants" at bounding box center [1129, 45] width 64 height 12
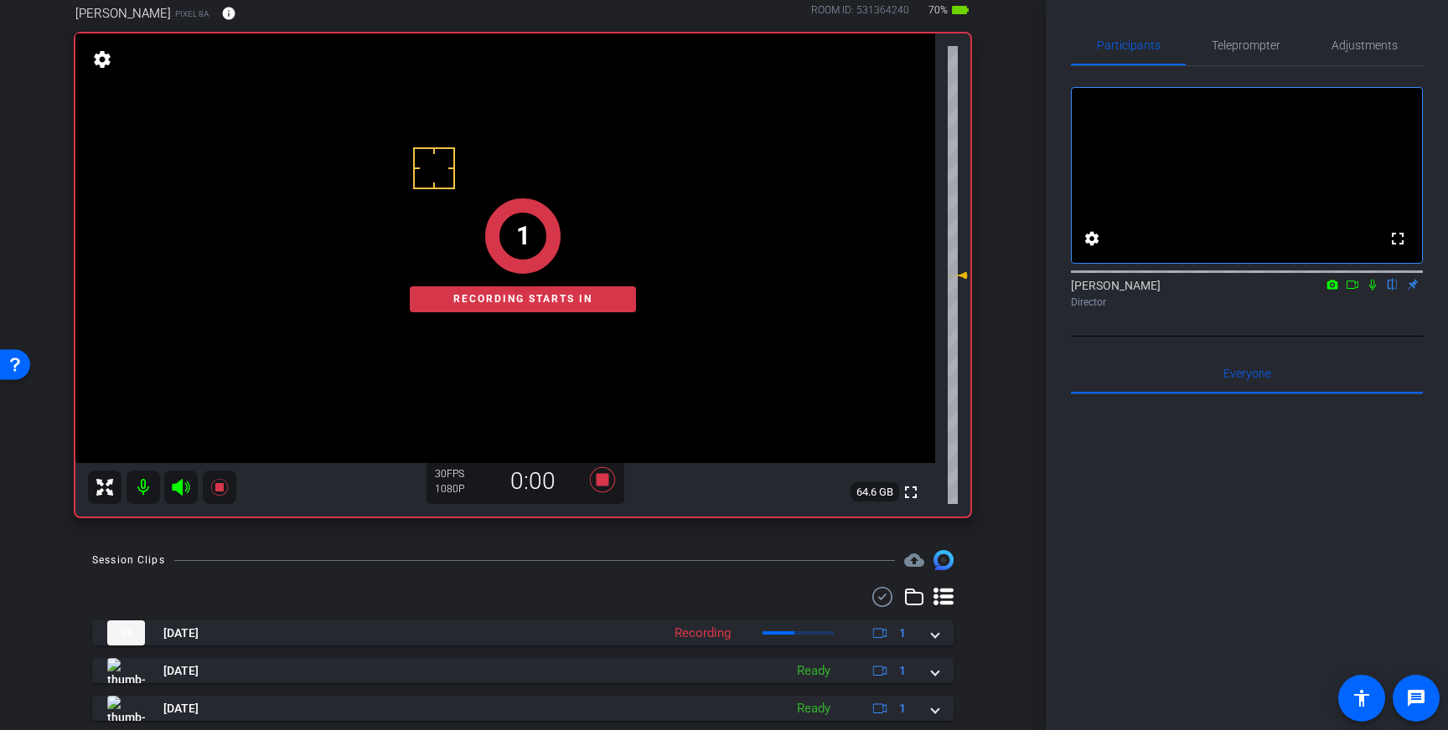
click at [1375, 291] on icon at bounding box center [1371, 285] width 13 height 12
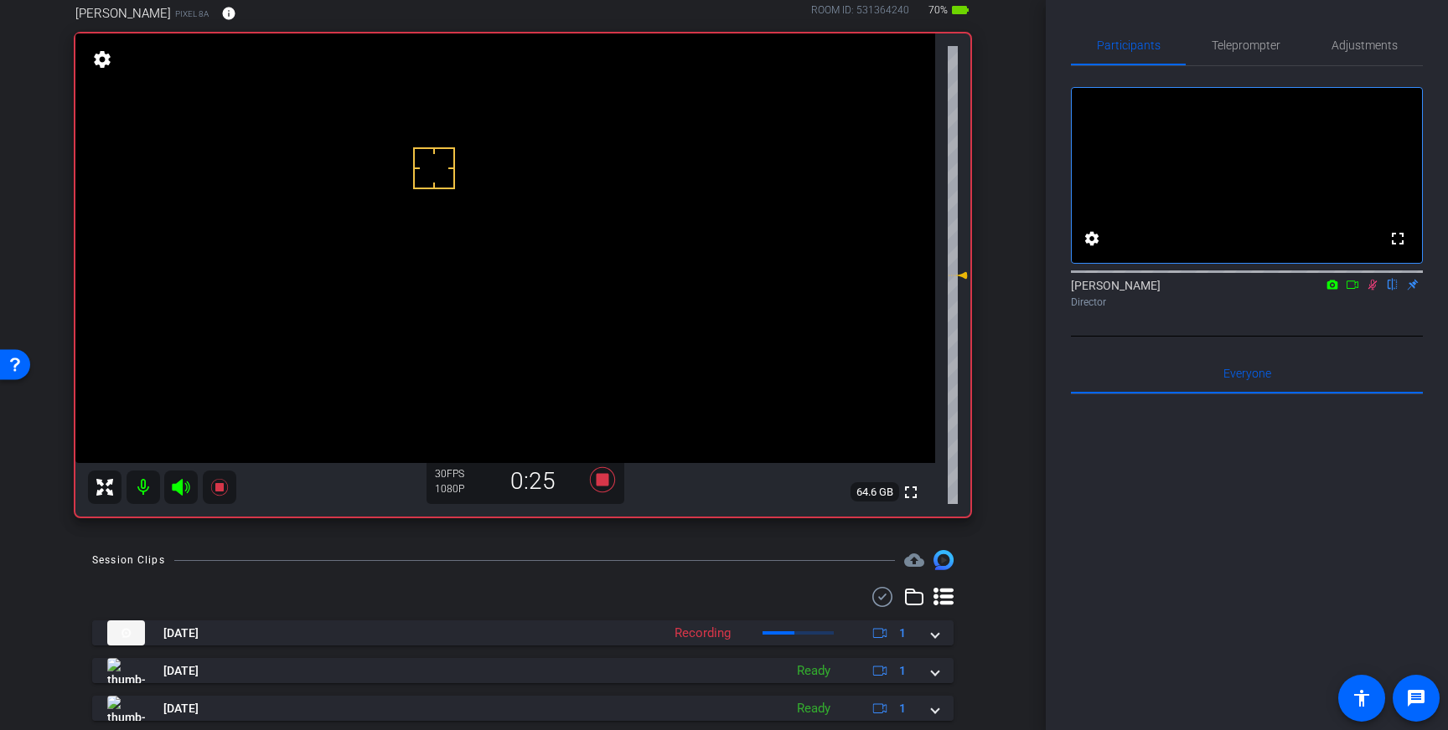
click at [1371, 291] on icon at bounding box center [1371, 285] width 13 height 12
click at [602, 483] on icon at bounding box center [602, 479] width 25 height 25
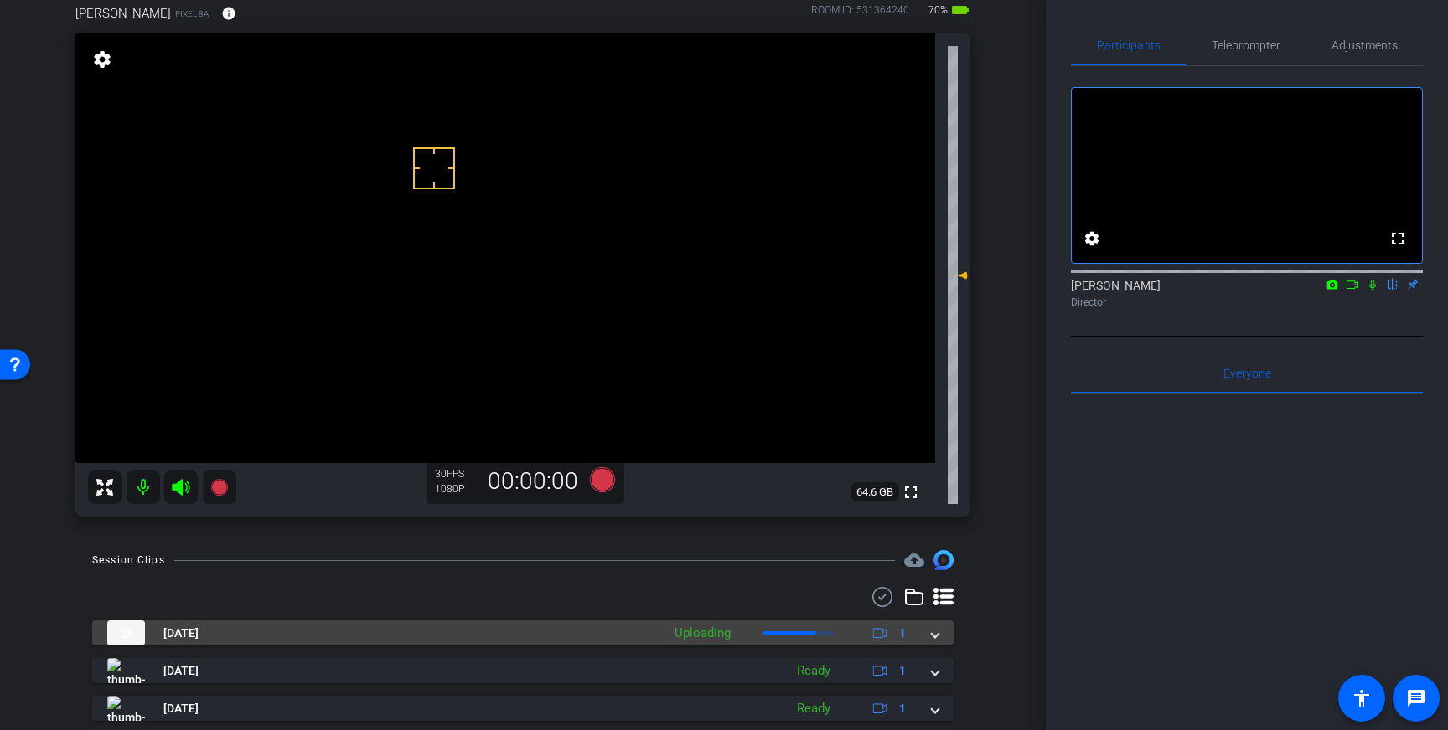
click at [928, 634] on div "Oct 15, 2025 Uploading 1" at bounding box center [519, 633] width 824 height 25
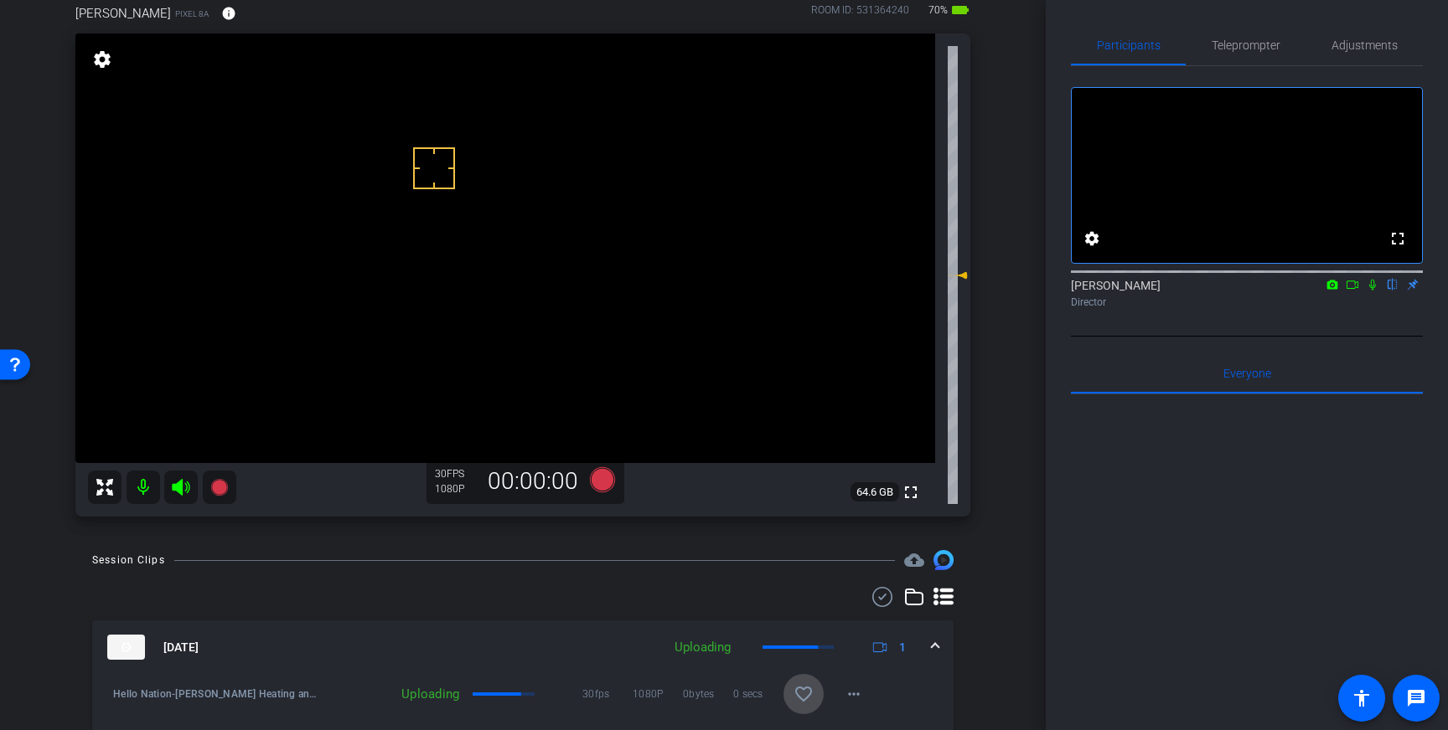
click at [812, 680] on span at bounding box center [803, 694] width 40 height 40
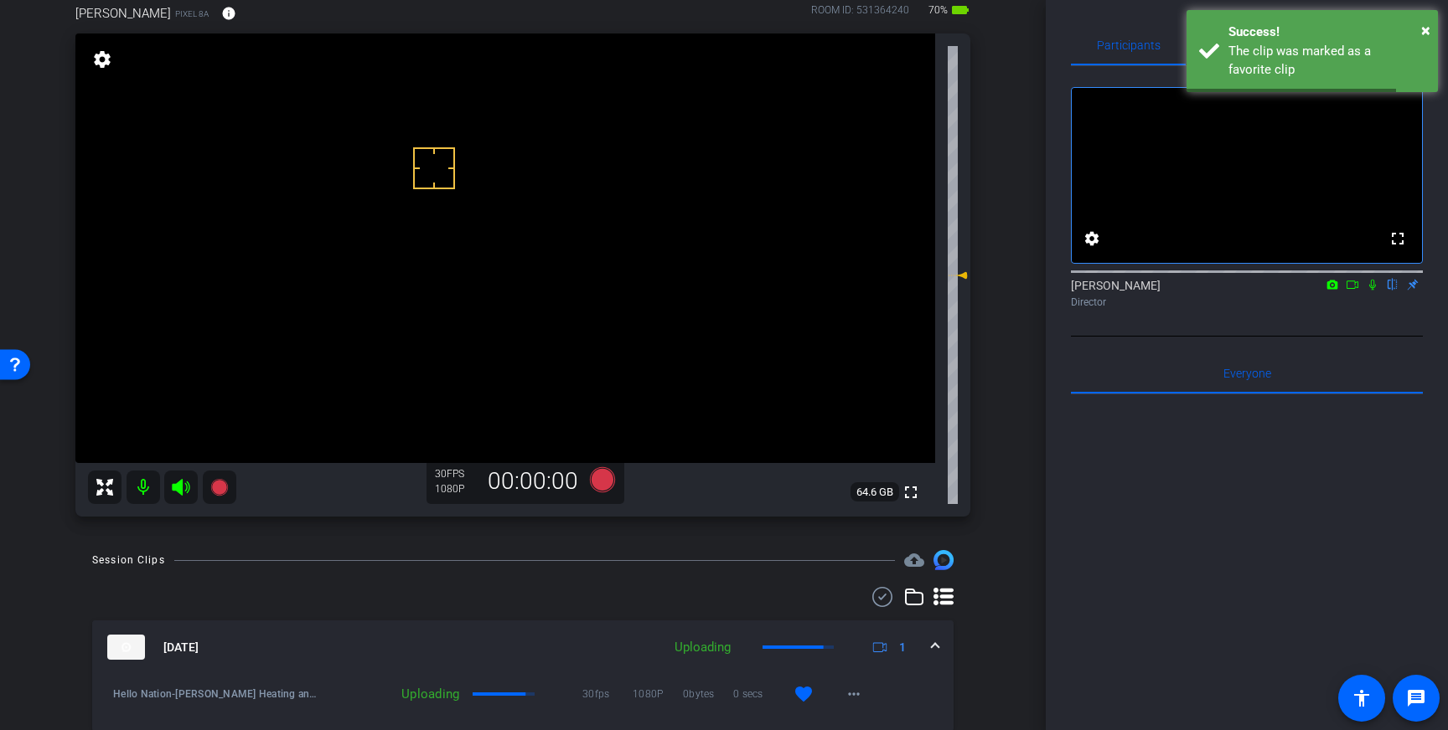
click at [929, 648] on div "Oct 15, 2025 Uploading 1" at bounding box center [519, 647] width 824 height 25
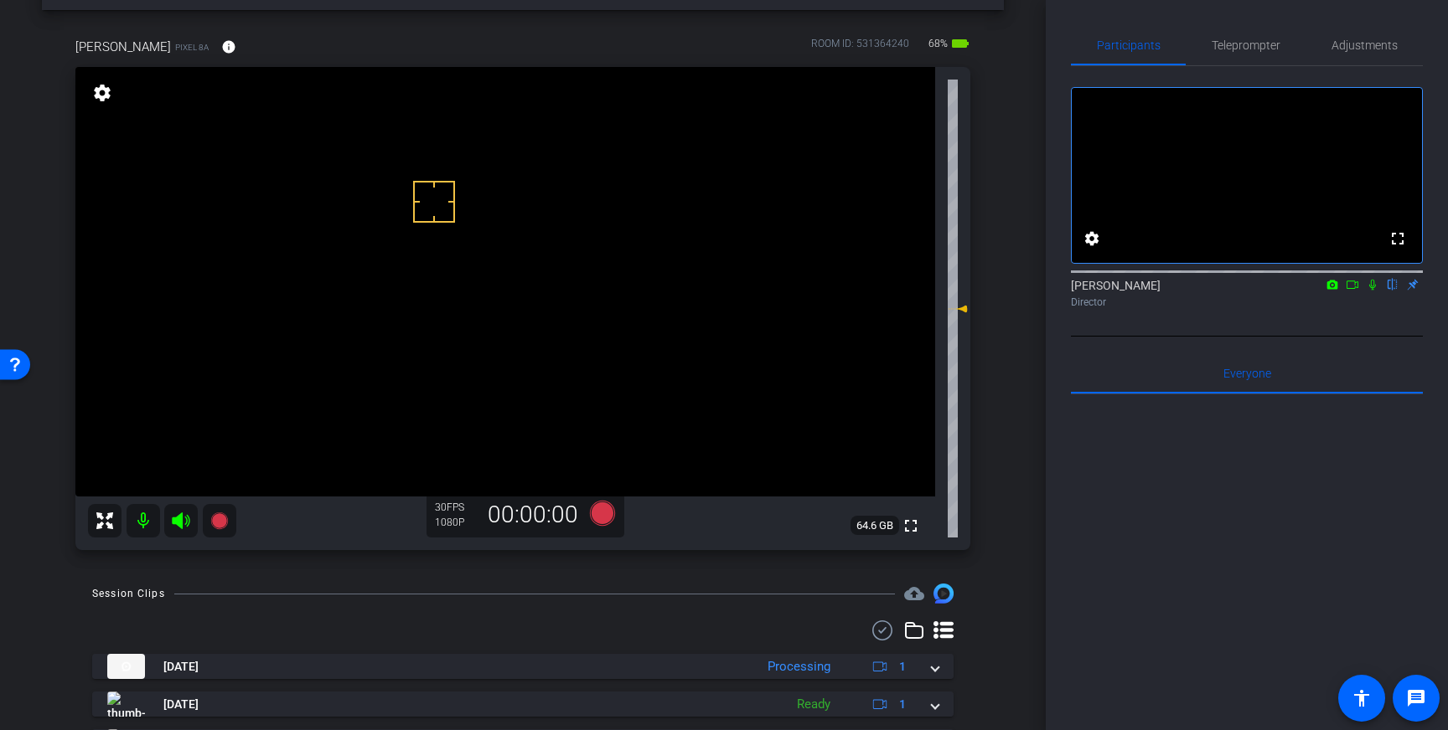
scroll to position [59, 0]
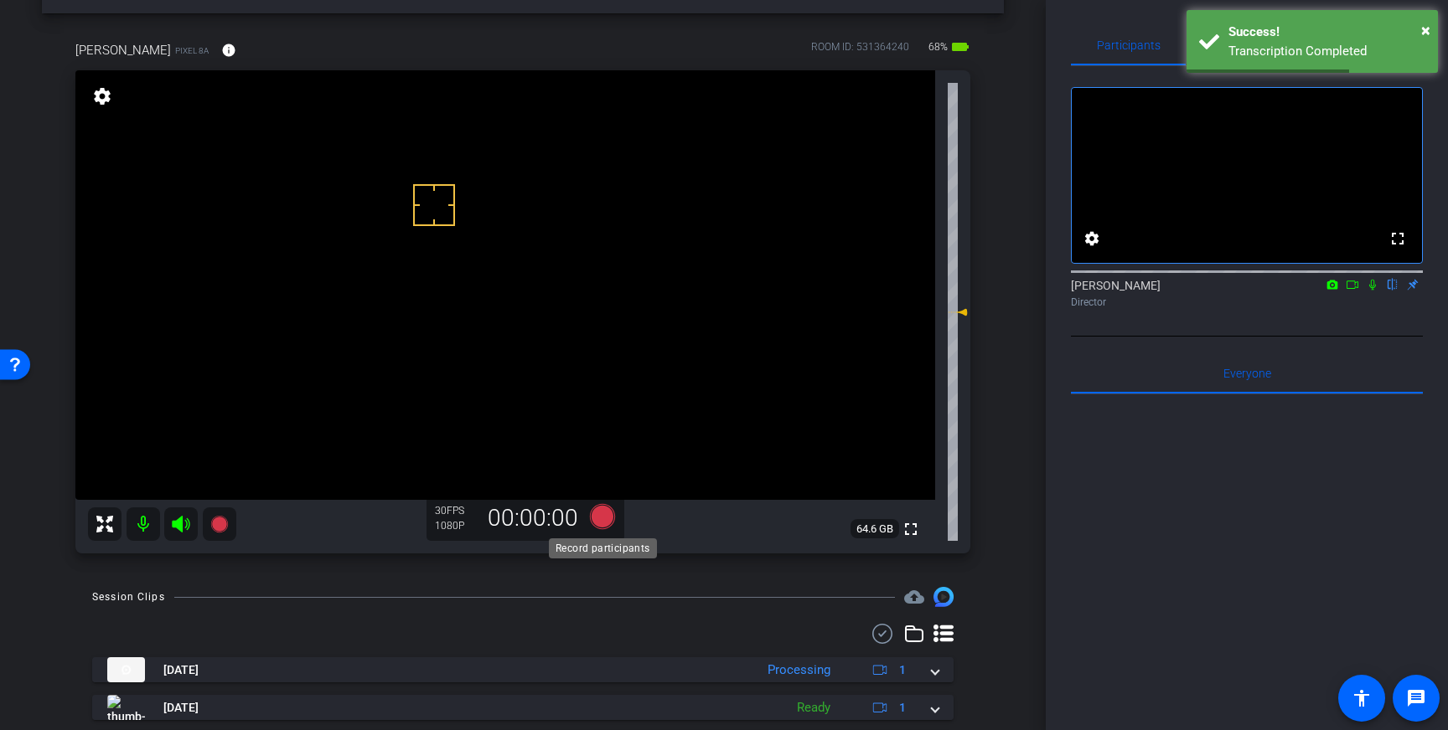
click at [606, 520] on icon at bounding box center [602, 516] width 25 height 25
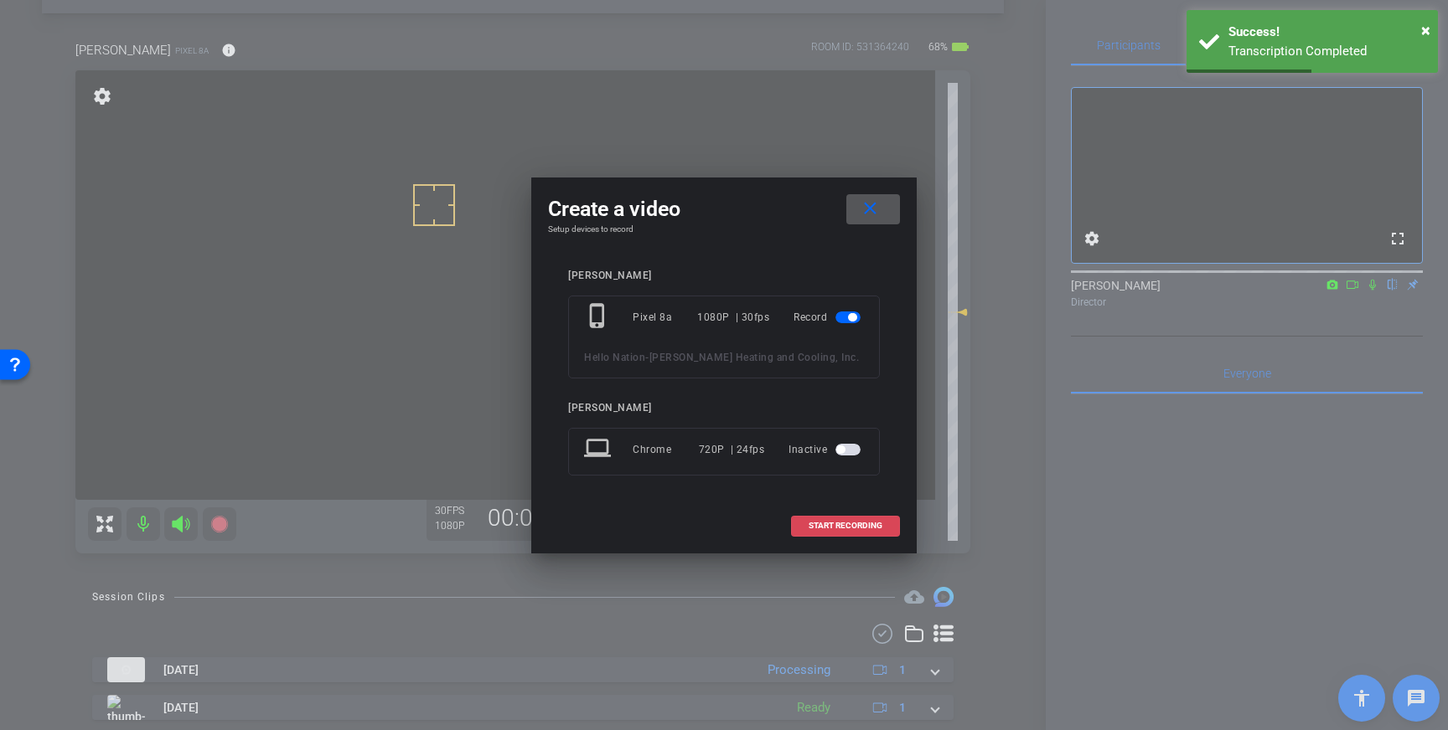
click at [829, 523] on span "START RECORDING" at bounding box center [845, 526] width 74 height 8
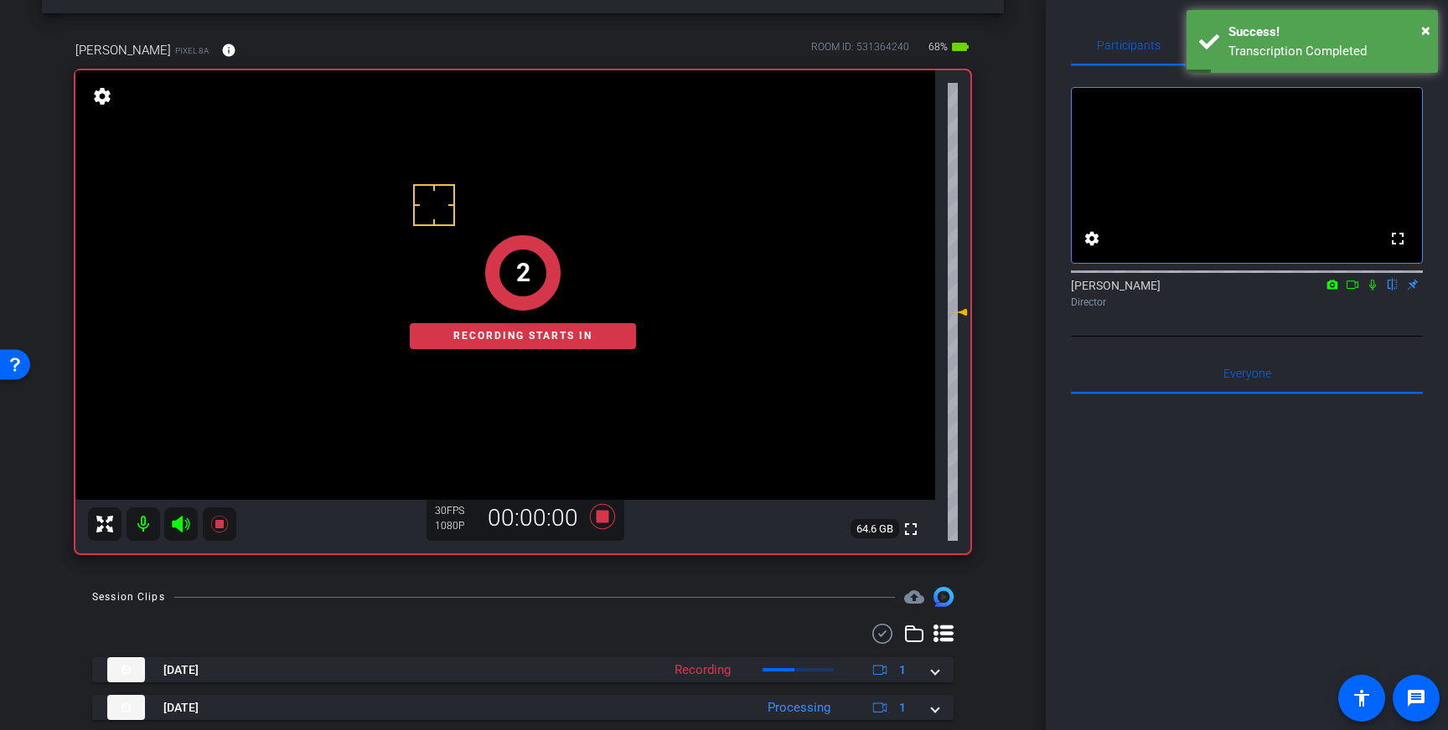
click at [1369, 291] on icon at bounding box center [1372, 285] width 7 height 11
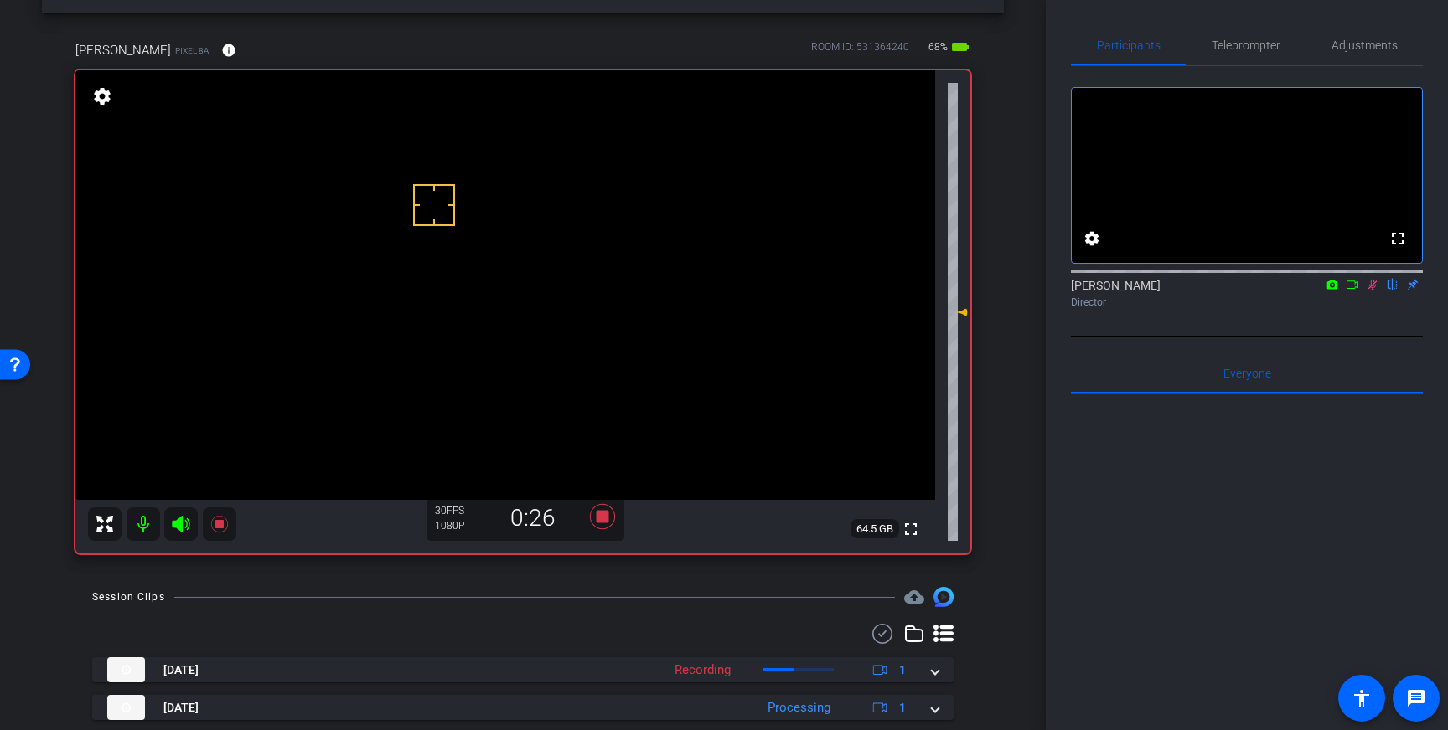
click at [1368, 291] on icon at bounding box center [1371, 285] width 13 height 12
click at [607, 523] on icon at bounding box center [602, 517] width 40 height 30
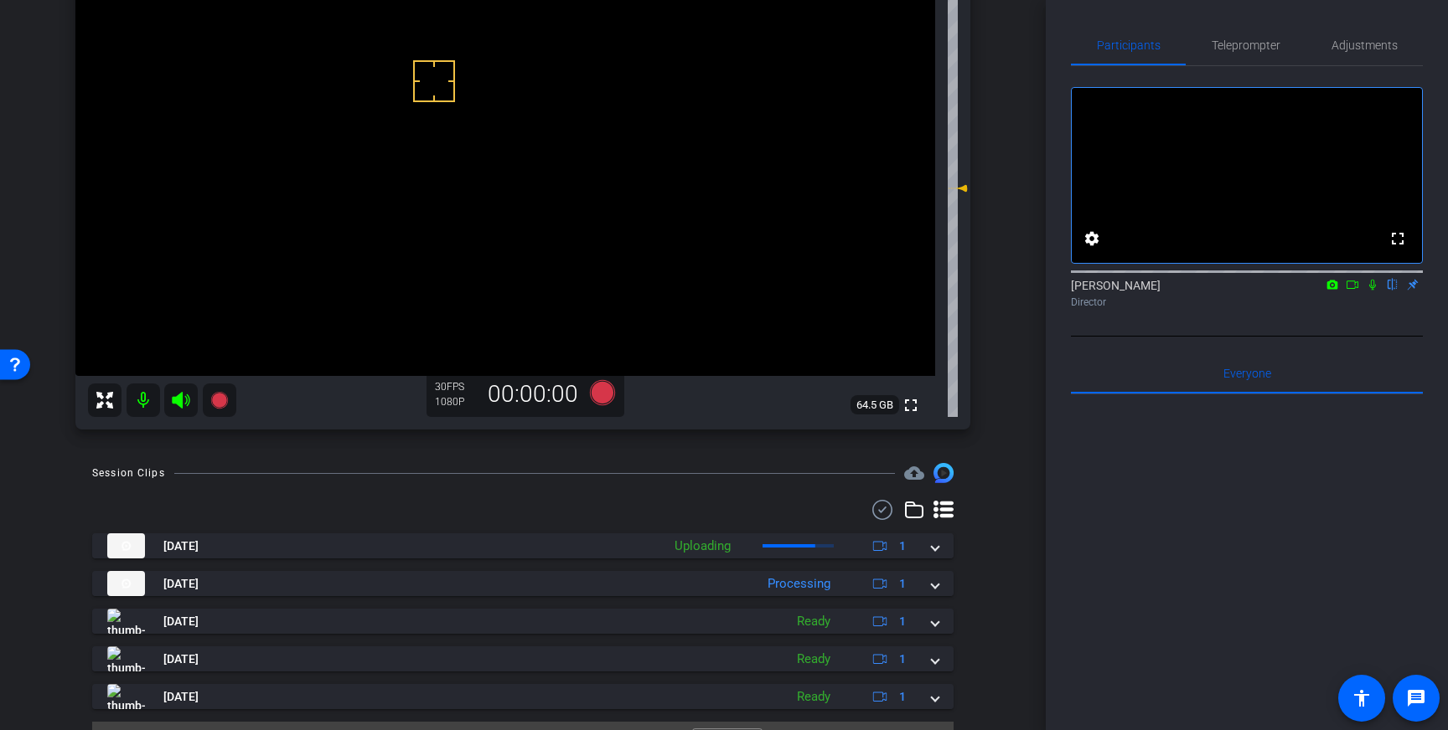
scroll to position [178, 0]
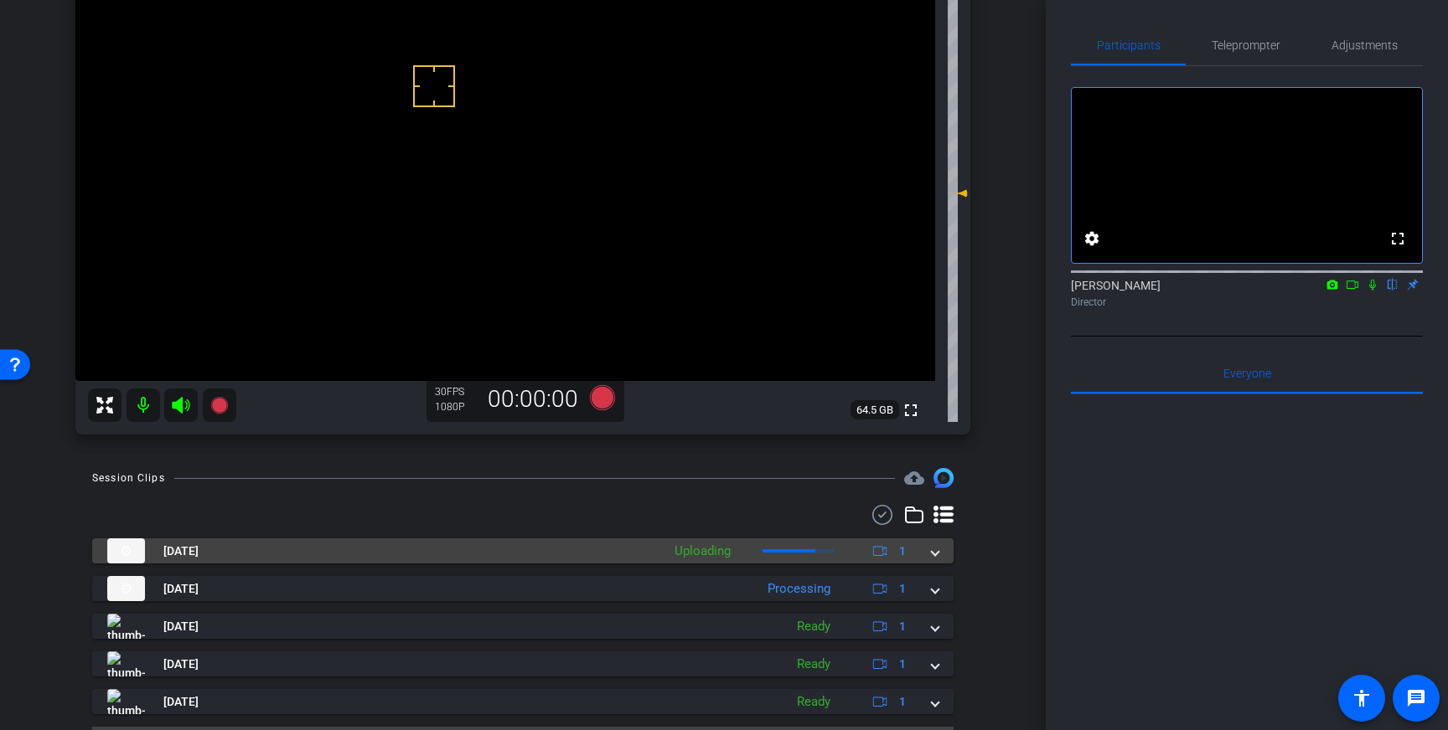
click at [935, 552] on span at bounding box center [935, 552] width 7 height 18
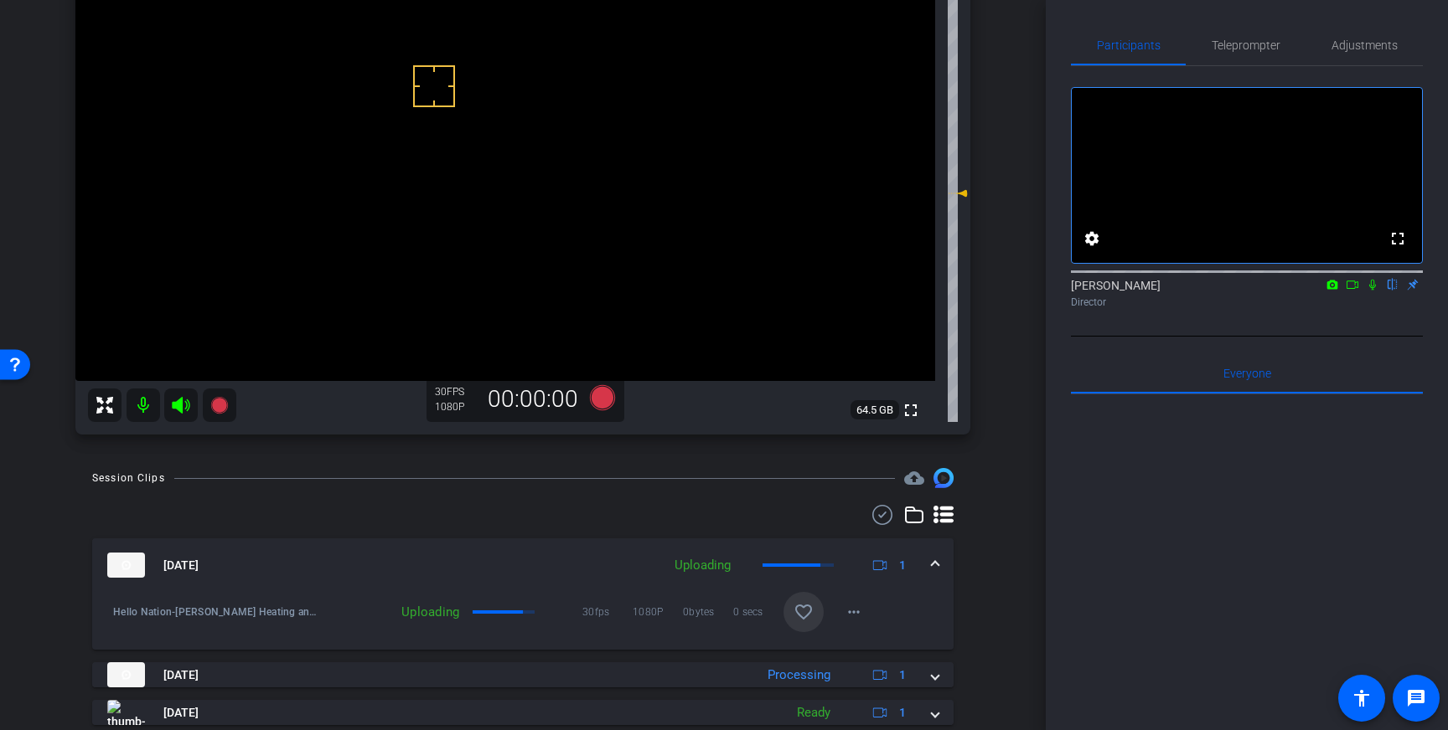
click at [803, 617] on mat-icon "favorite_border" at bounding box center [803, 612] width 20 height 20
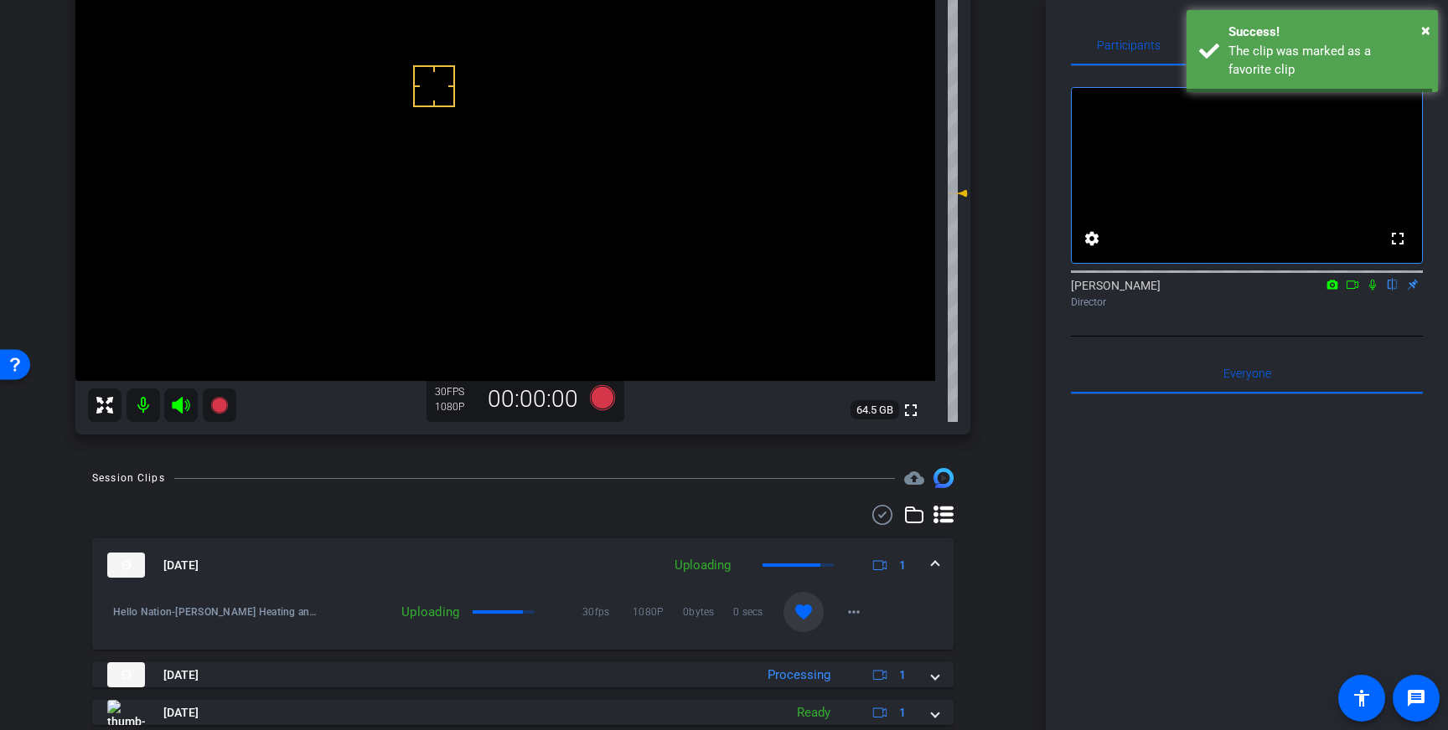
click at [936, 561] on span at bounding box center [935, 566] width 7 height 18
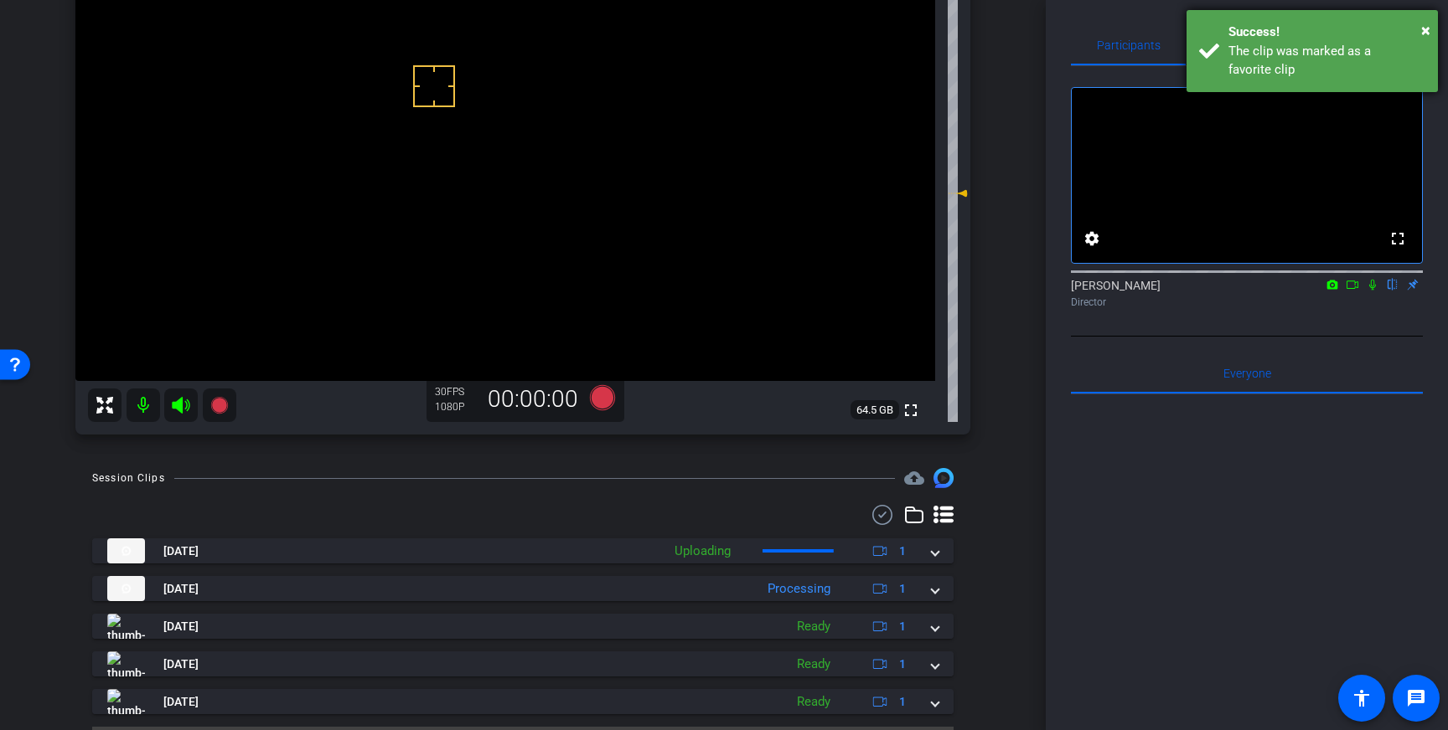
click at [1264, 37] on div "Success!" at bounding box center [1326, 32] width 197 height 19
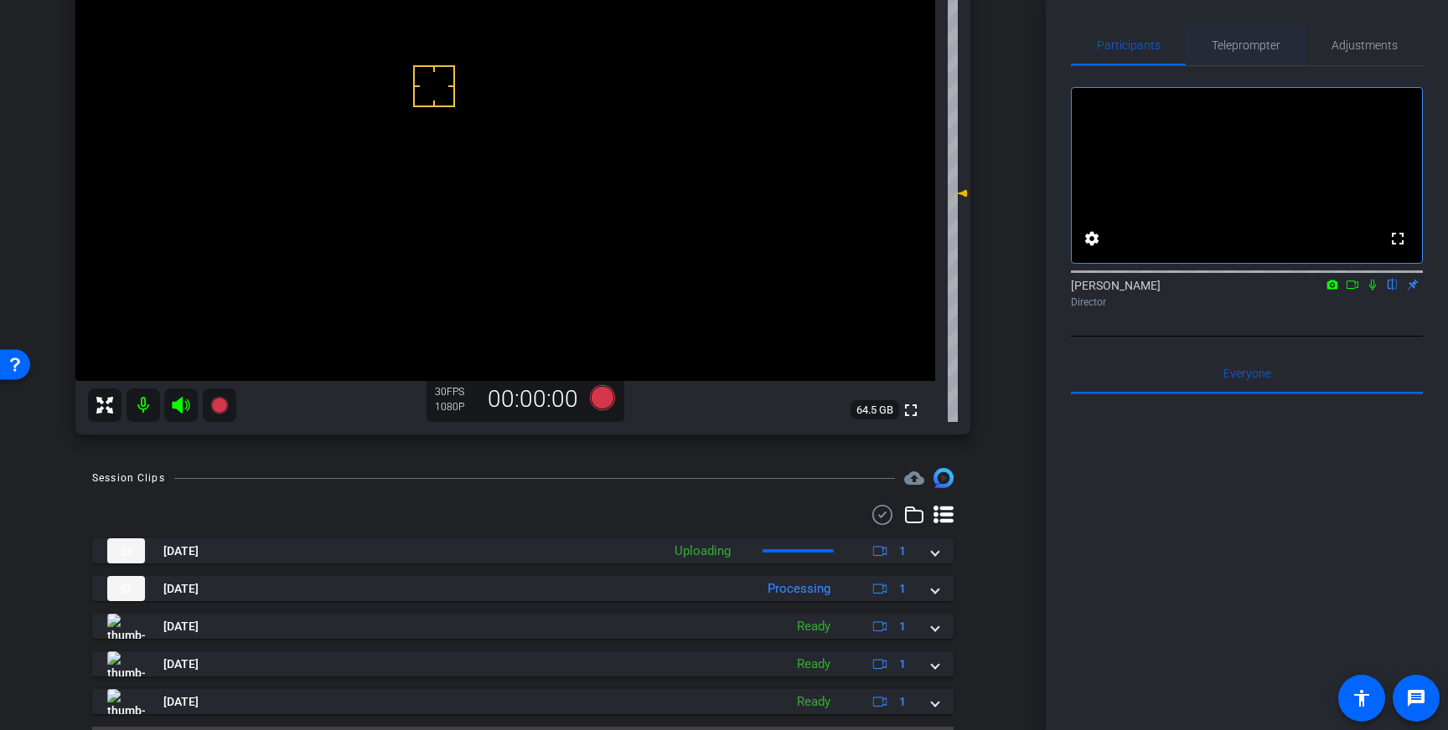
click at [1245, 47] on span "Teleprompter" at bounding box center [1245, 45] width 69 height 12
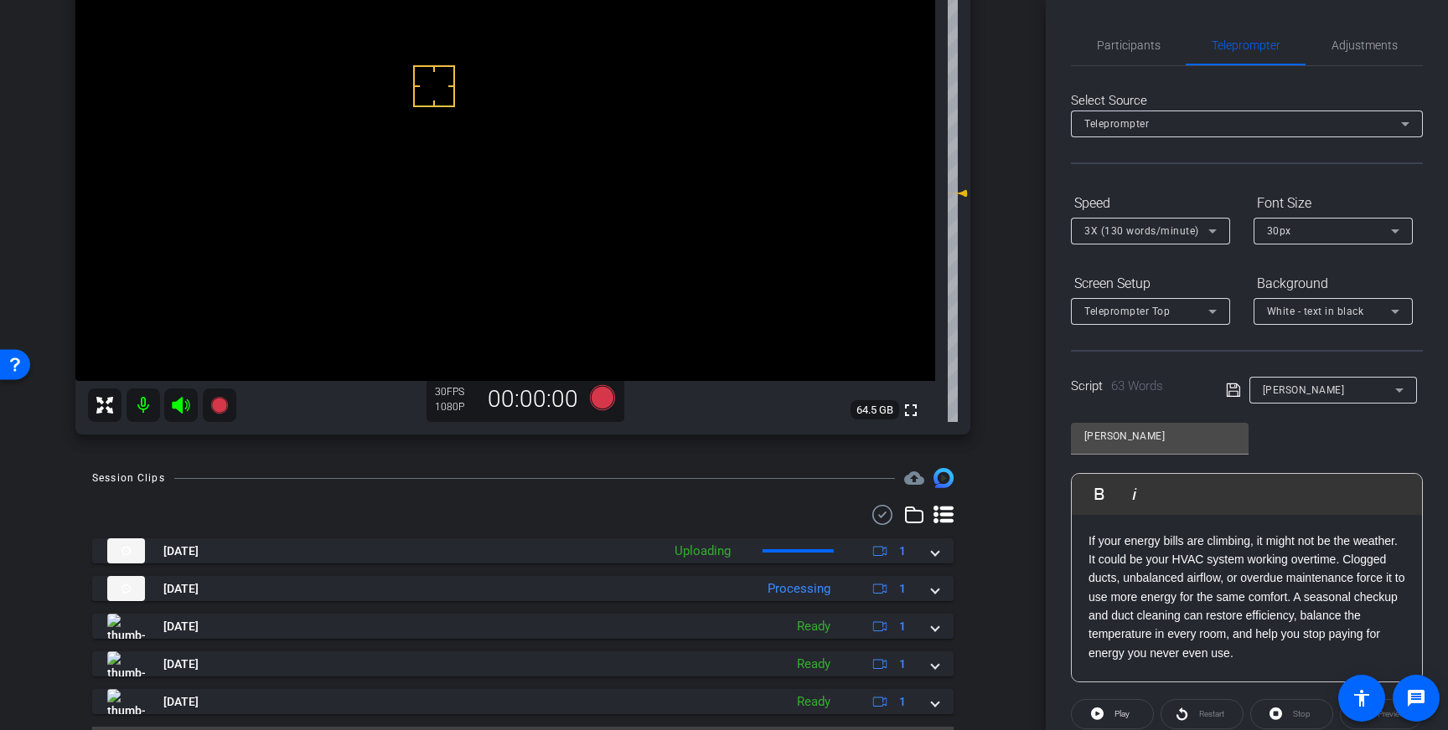
scroll to position [185, 0]
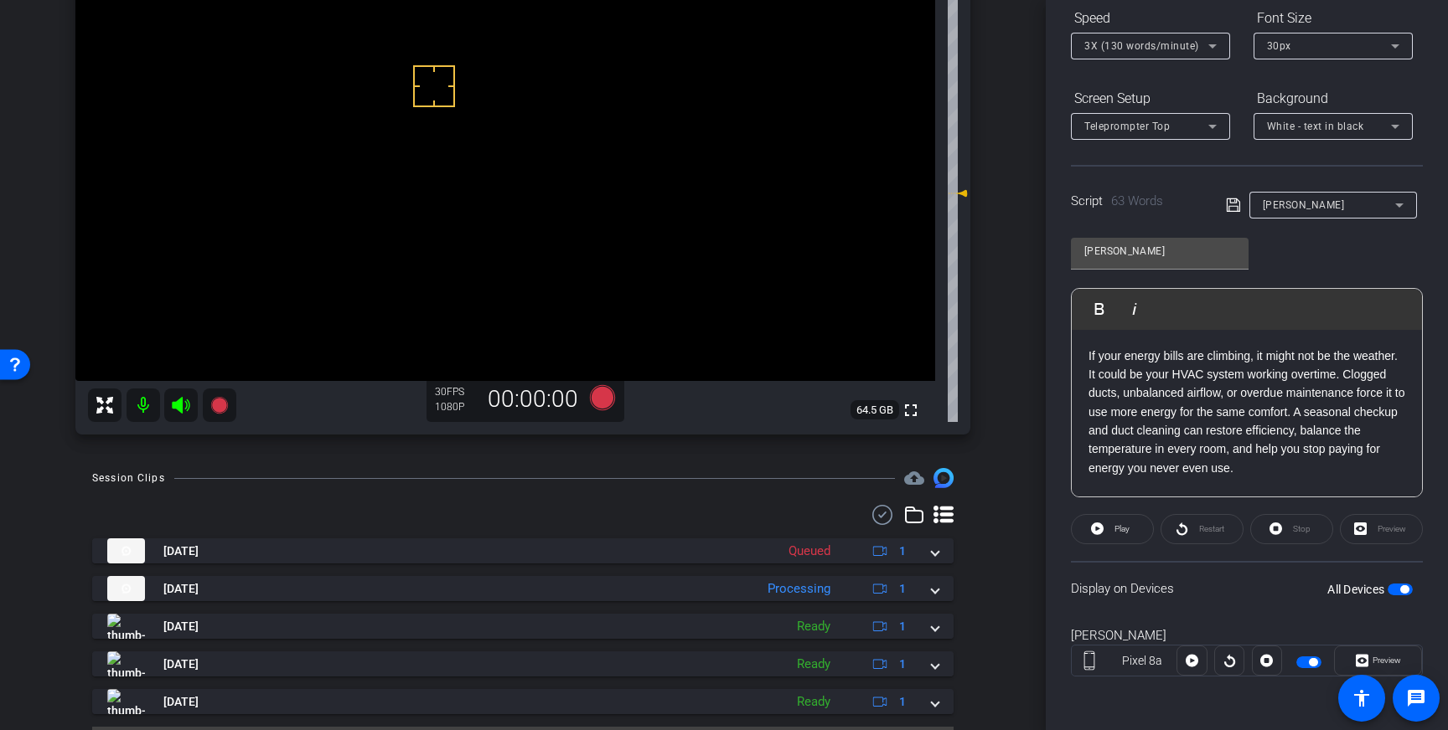
click at [1401, 586] on span "button" at bounding box center [1399, 590] width 25 height 12
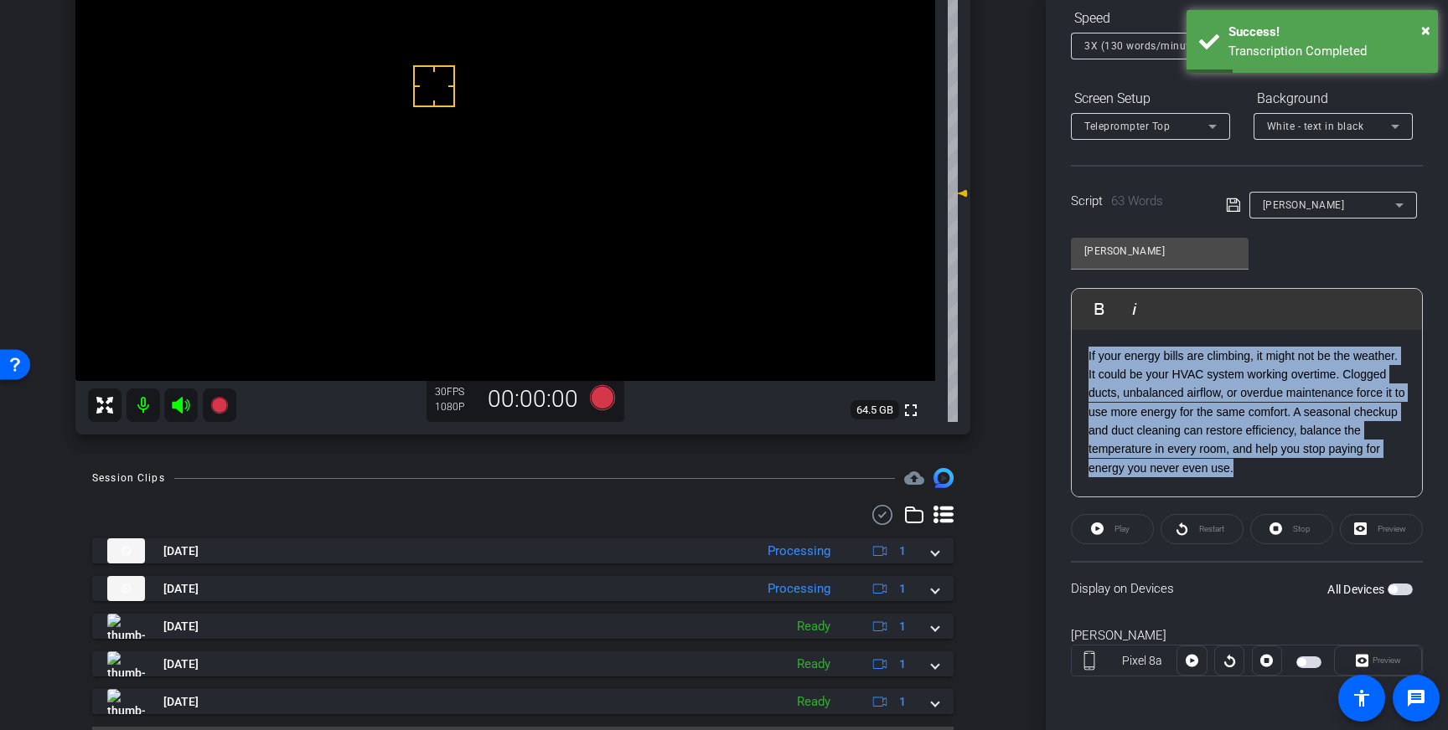
drag, startPoint x: 1250, startPoint y: 477, endPoint x: 1075, endPoint y: 336, distance: 224.6
click at [1075, 336] on div "If your energy bills are climbing, it might not be the weather. It could be you…" at bounding box center [1246, 414] width 350 height 168
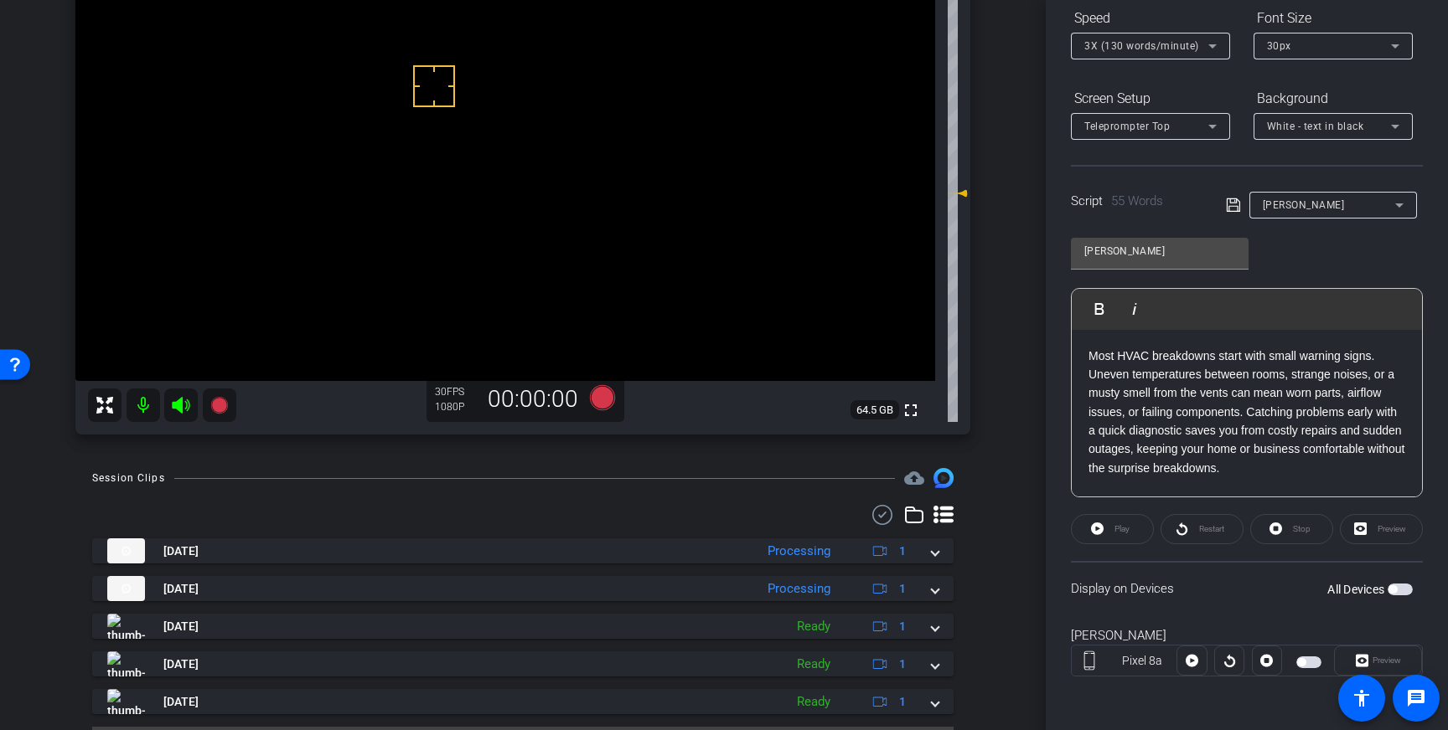
drag, startPoint x: 1235, startPoint y: 204, endPoint x: 1397, endPoint y: 427, distance: 275.8
click at [1237, 208] on icon at bounding box center [1233, 205] width 15 height 20
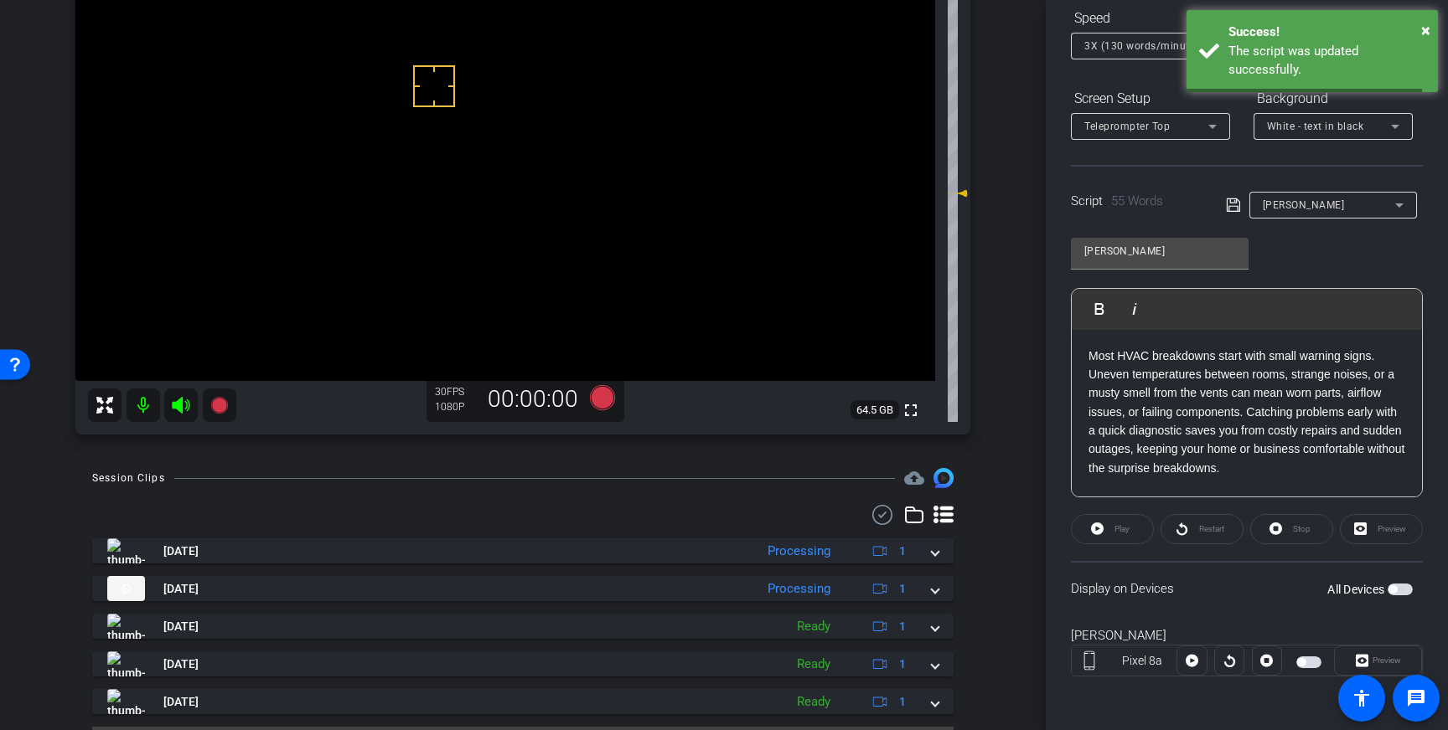
click at [1394, 587] on span "button" at bounding box center [1392, 590] width 8 height 8
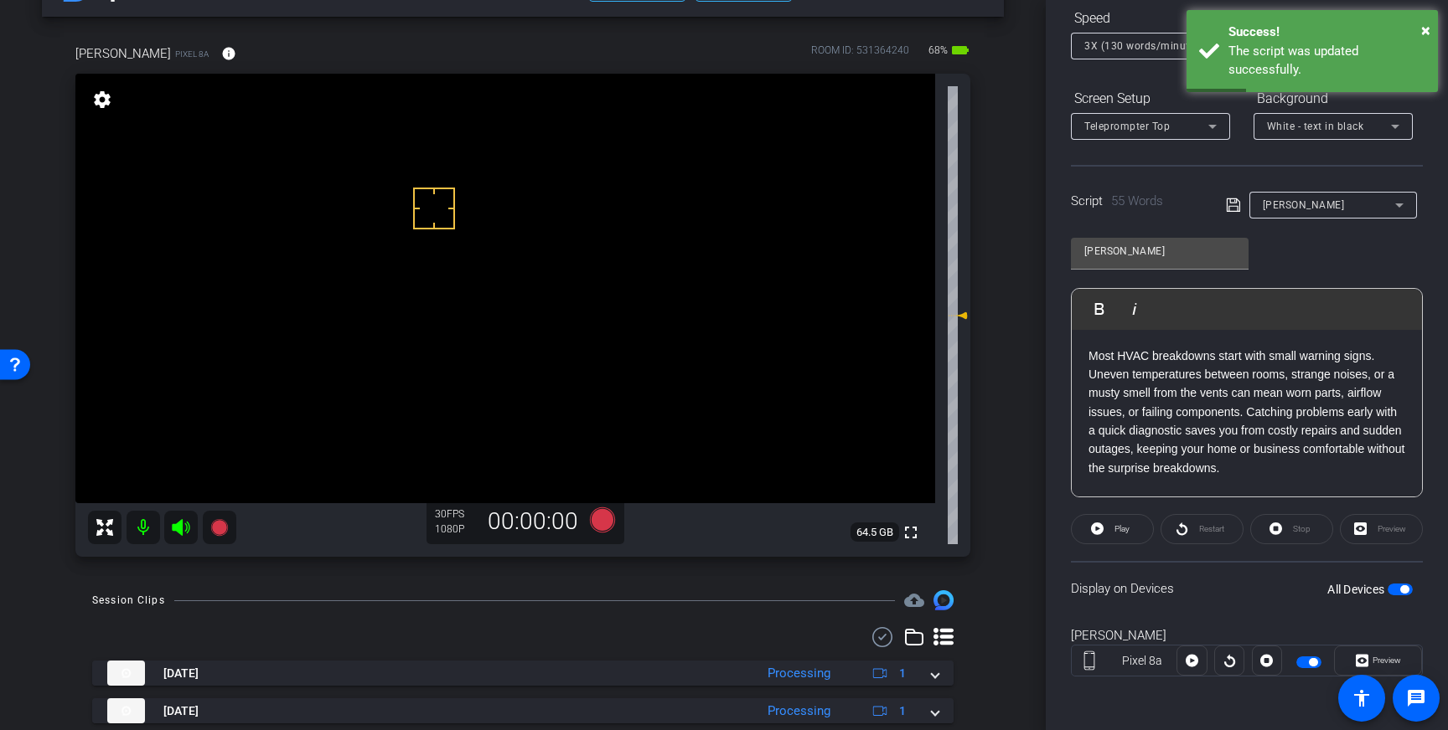
scroll to position [34, 0]
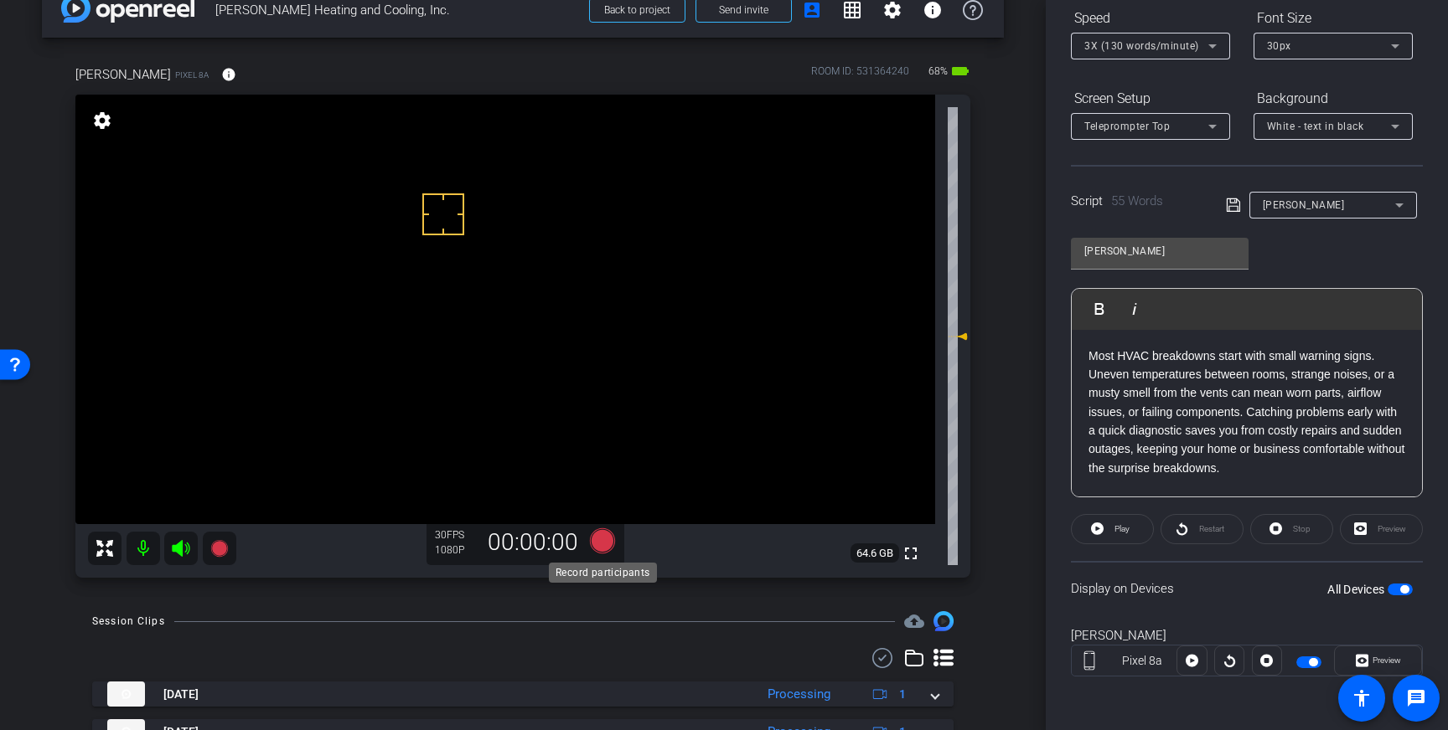
click at [600, 545] on icon at bounding box center [602, 541] width 25 height 25
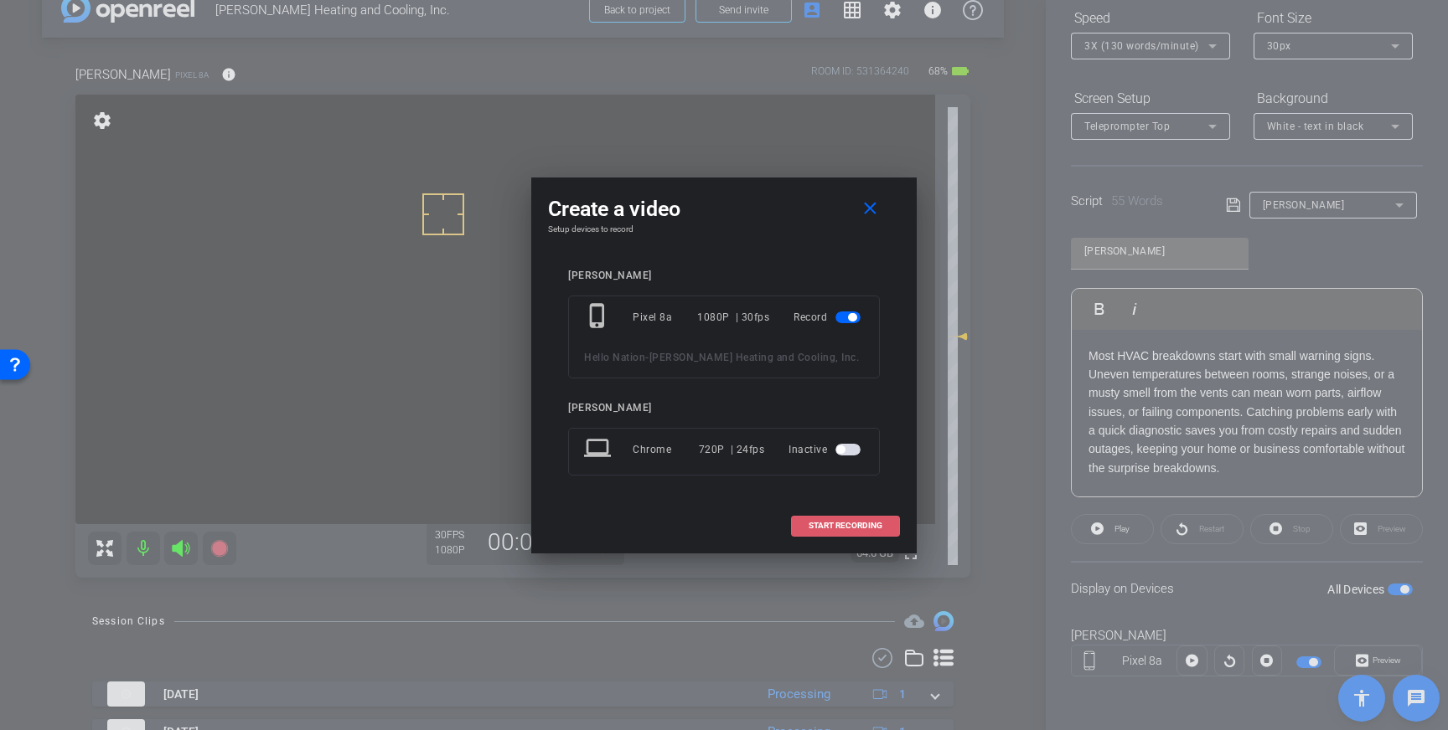
click at [876, 523] on span "START RECORDING" at bounding box center [845, 526] width 74 height 8
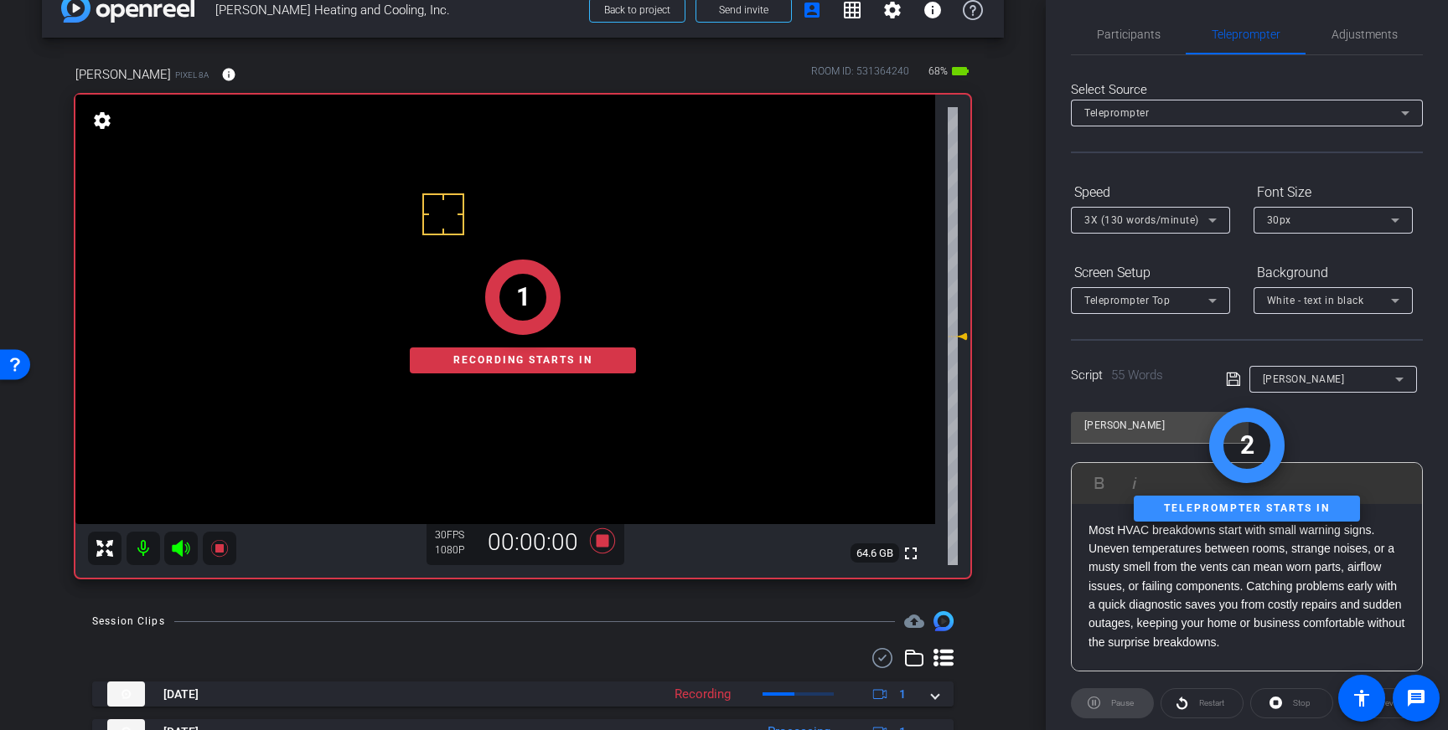
scroll to position [0, 0]
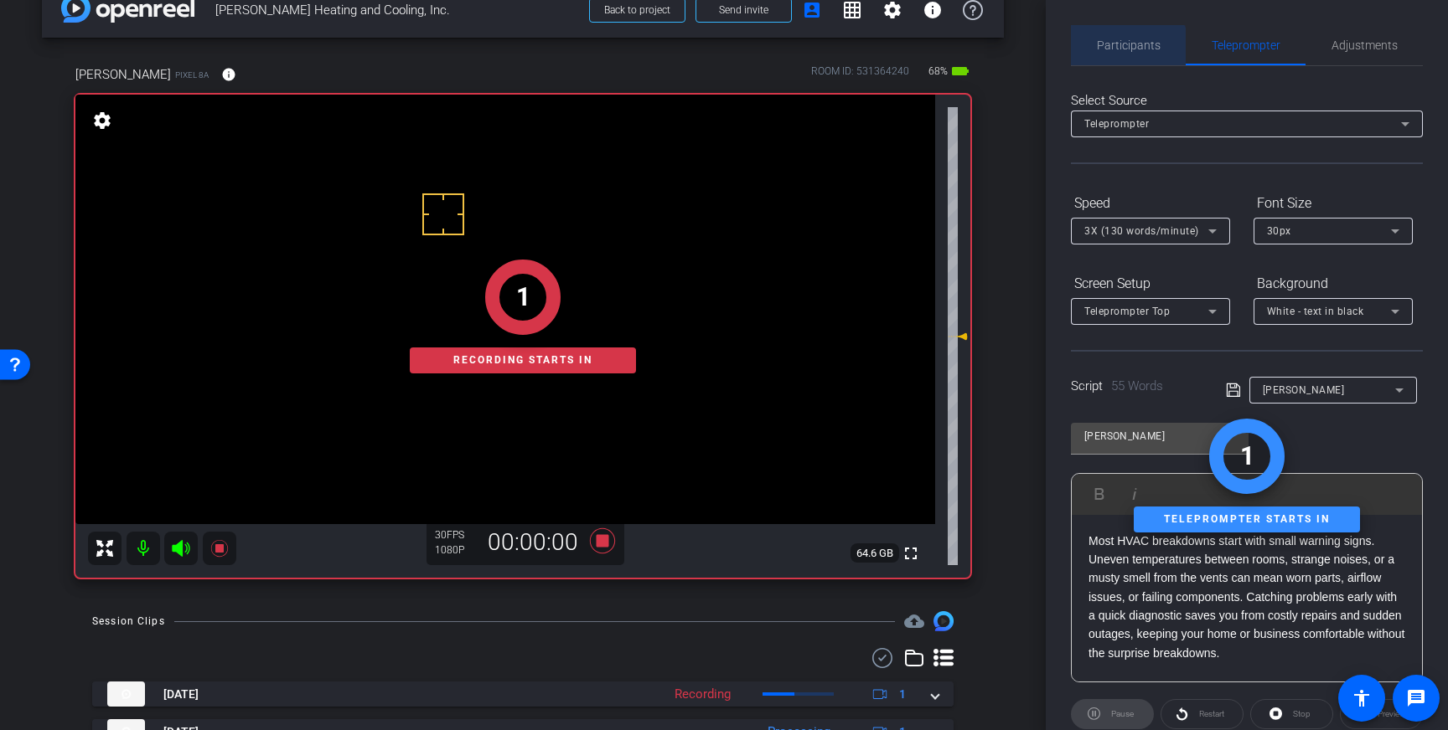
click at [1126, 57] on span "Participants" at bounding box center [1129, 45] width 64 height 40
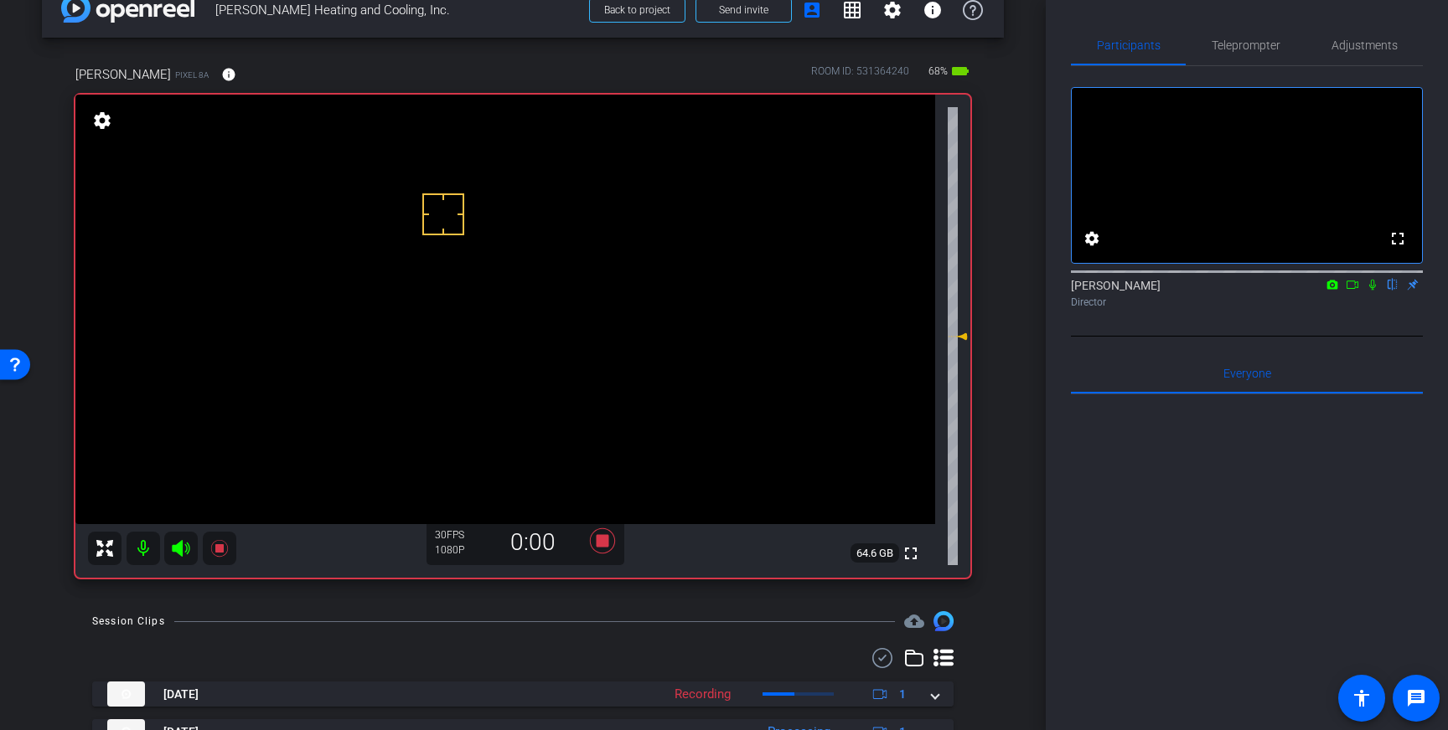
click at [1372, 291] on icon at bounding box center [1371, 285] width 13 height 12
click at [1371, 291] on icon at bounding box center [1372, 285] width 9 height 11
click at [598, 536] on icon at bounding box center [602, 541] width 25 height 25
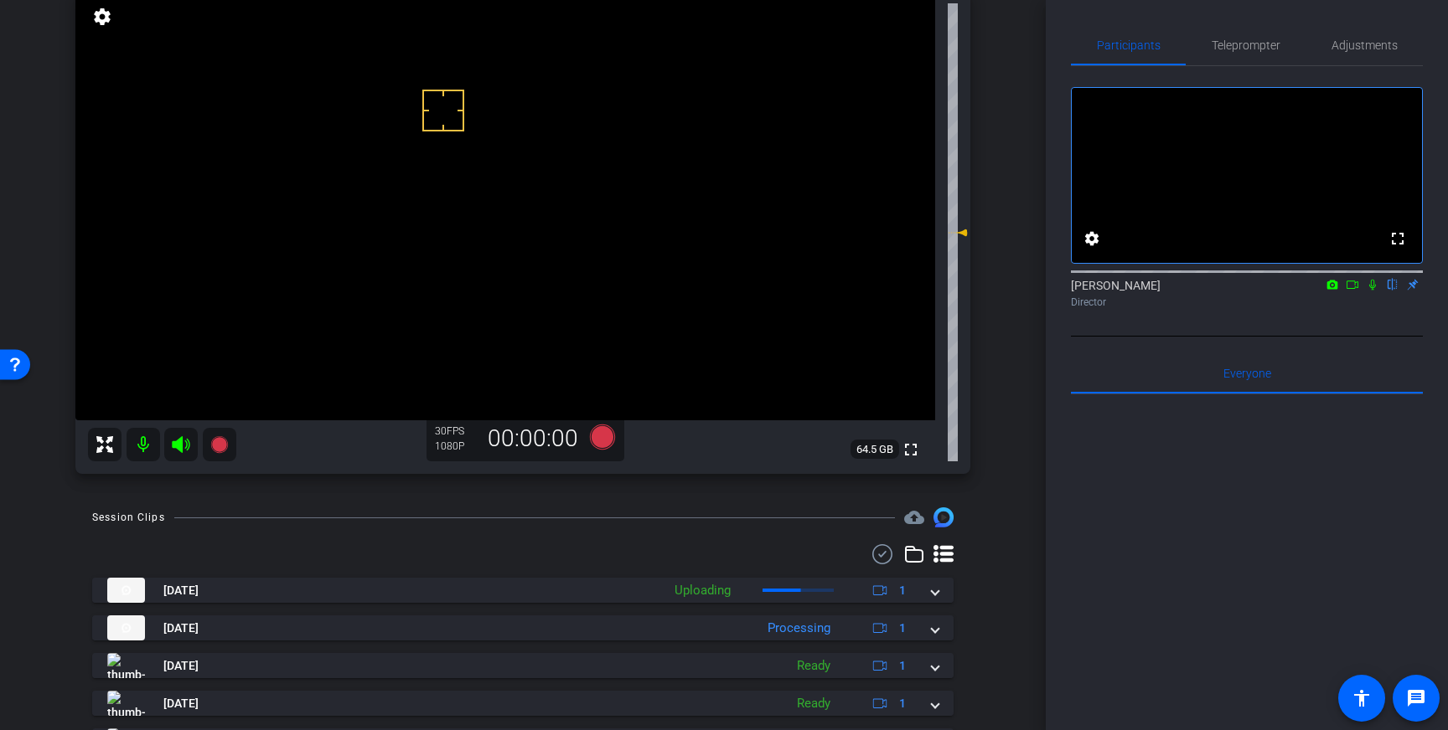
scroll to position [214, 0]
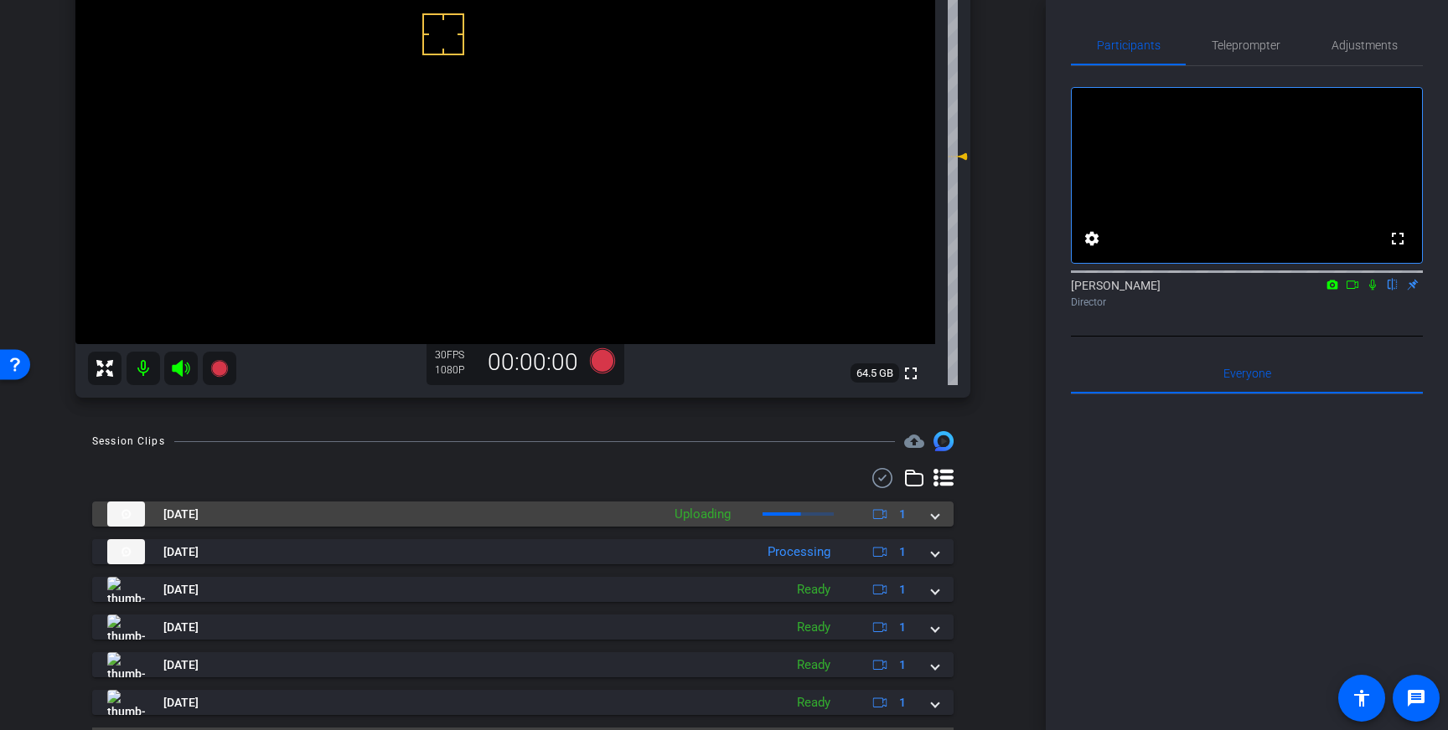
click at [928, 514] on div "Oct 15, 2025 Uploading 1" at bounding box center [519, 514] width 824 height 25
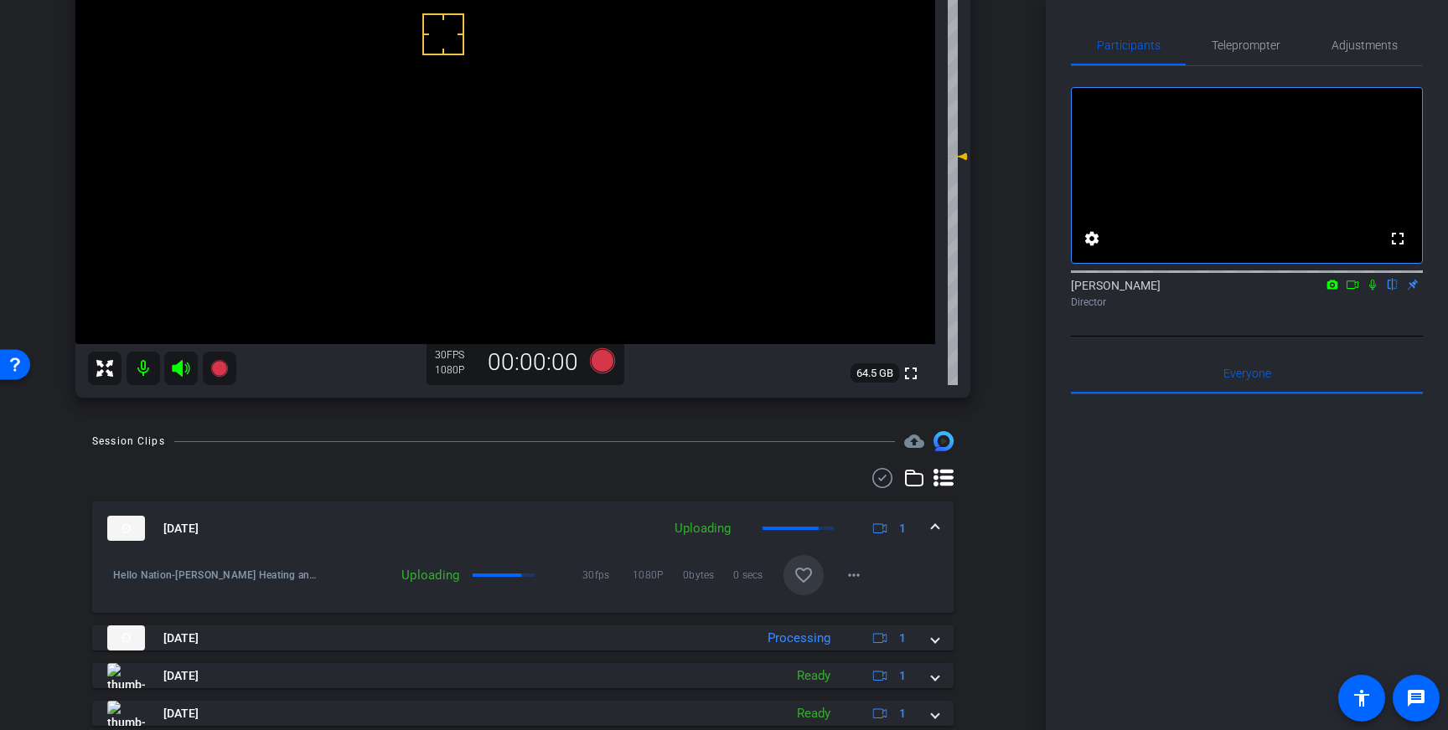
click at [804, 580] on mat-icon "favorite_border" at bounding box center [803, 575] width 20 height 20
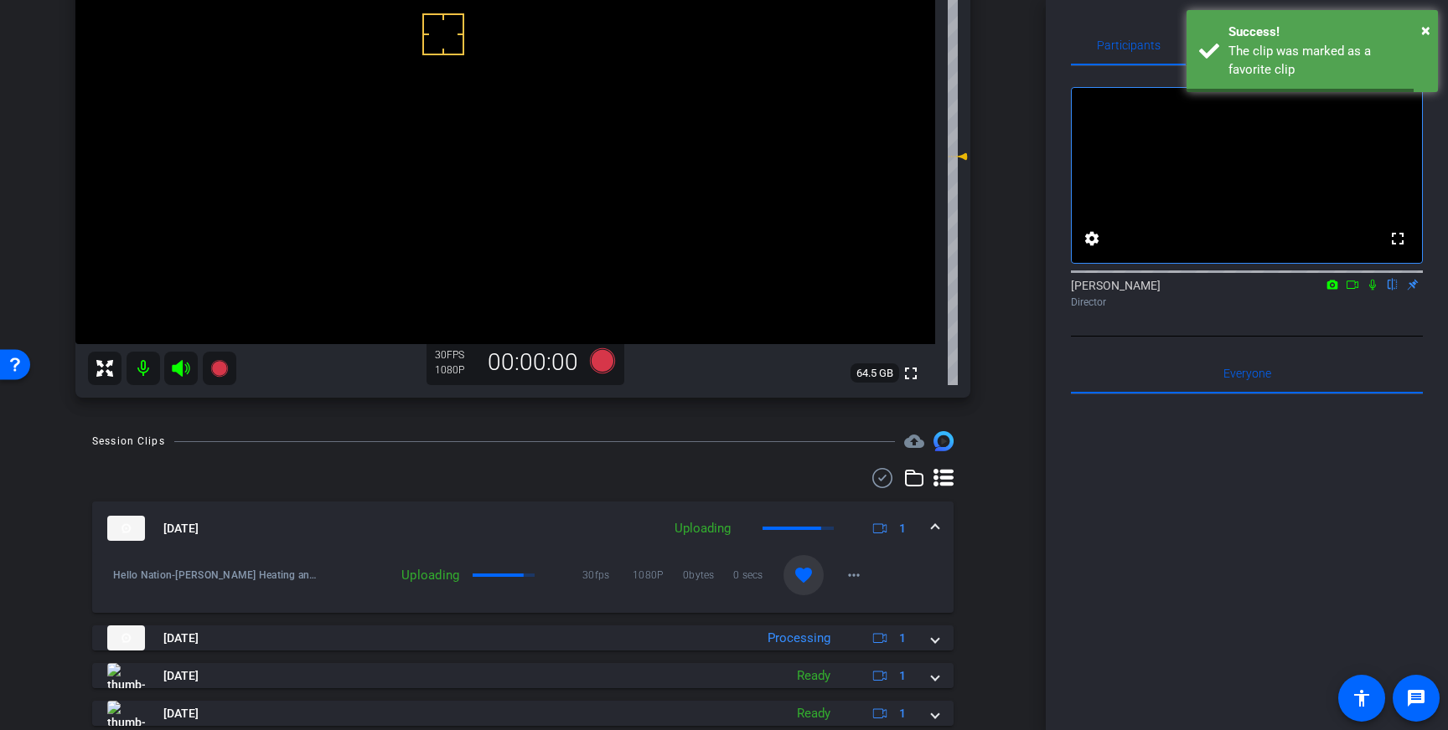
click at [935, 520] on span at bounding box center [935, 529] width 7 height 18
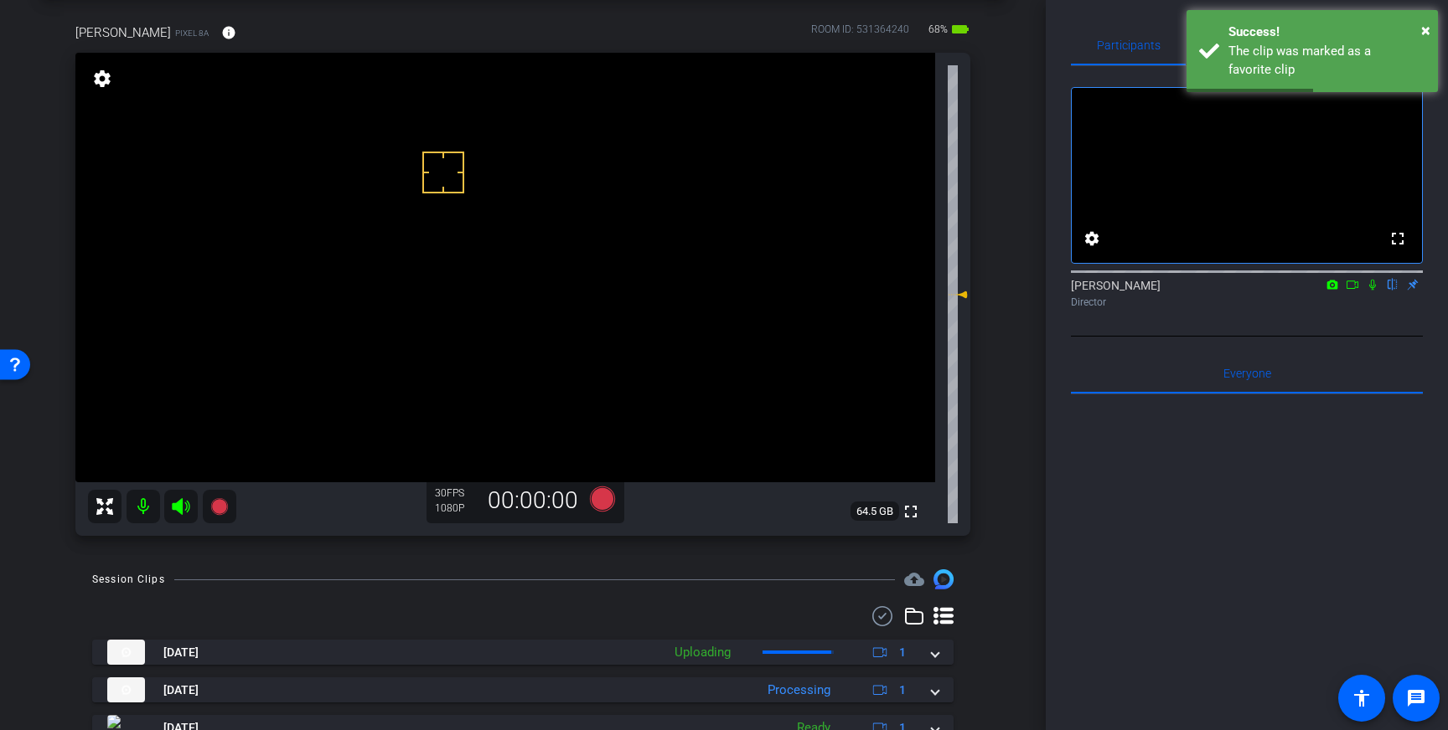
scroll to position [0, 0]
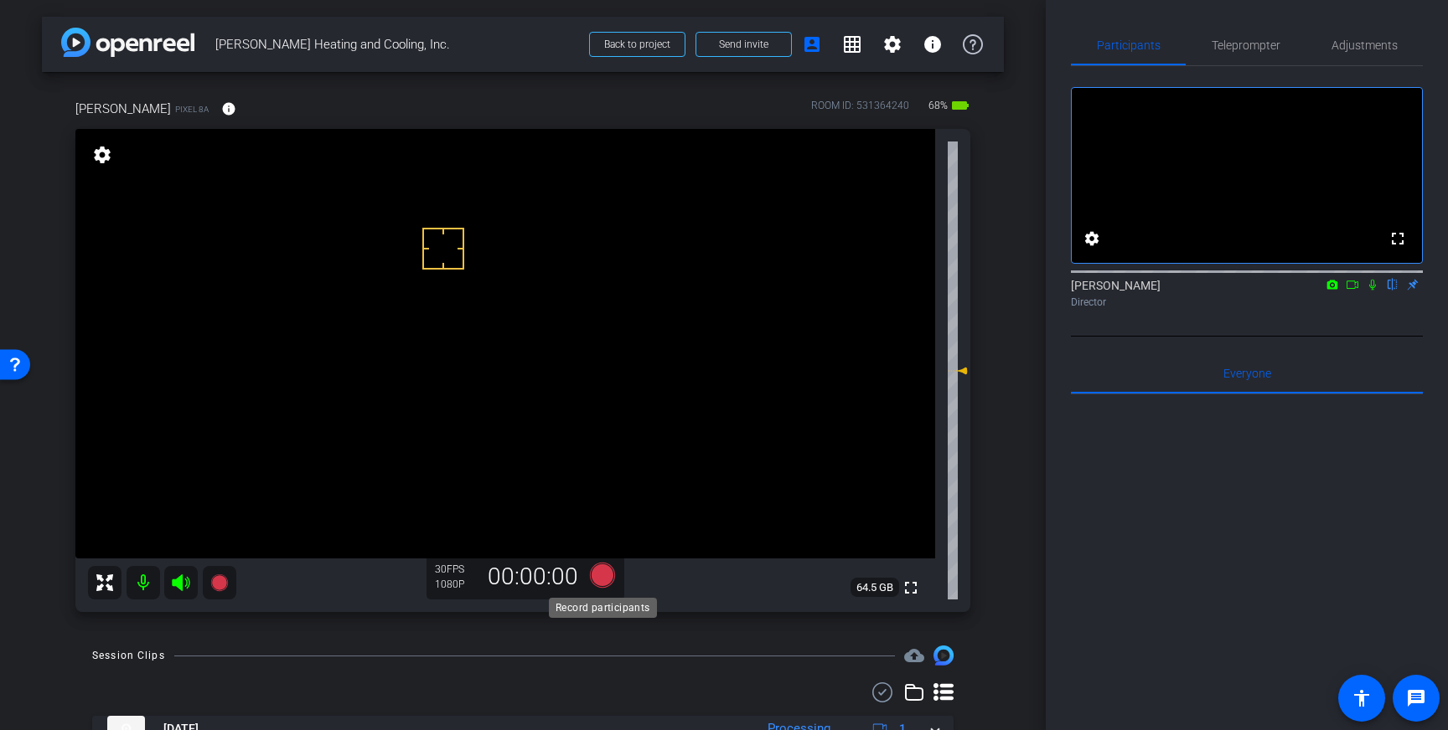
click at [602, 574] on icon at bounding box center [602, 575] width 25 height 25
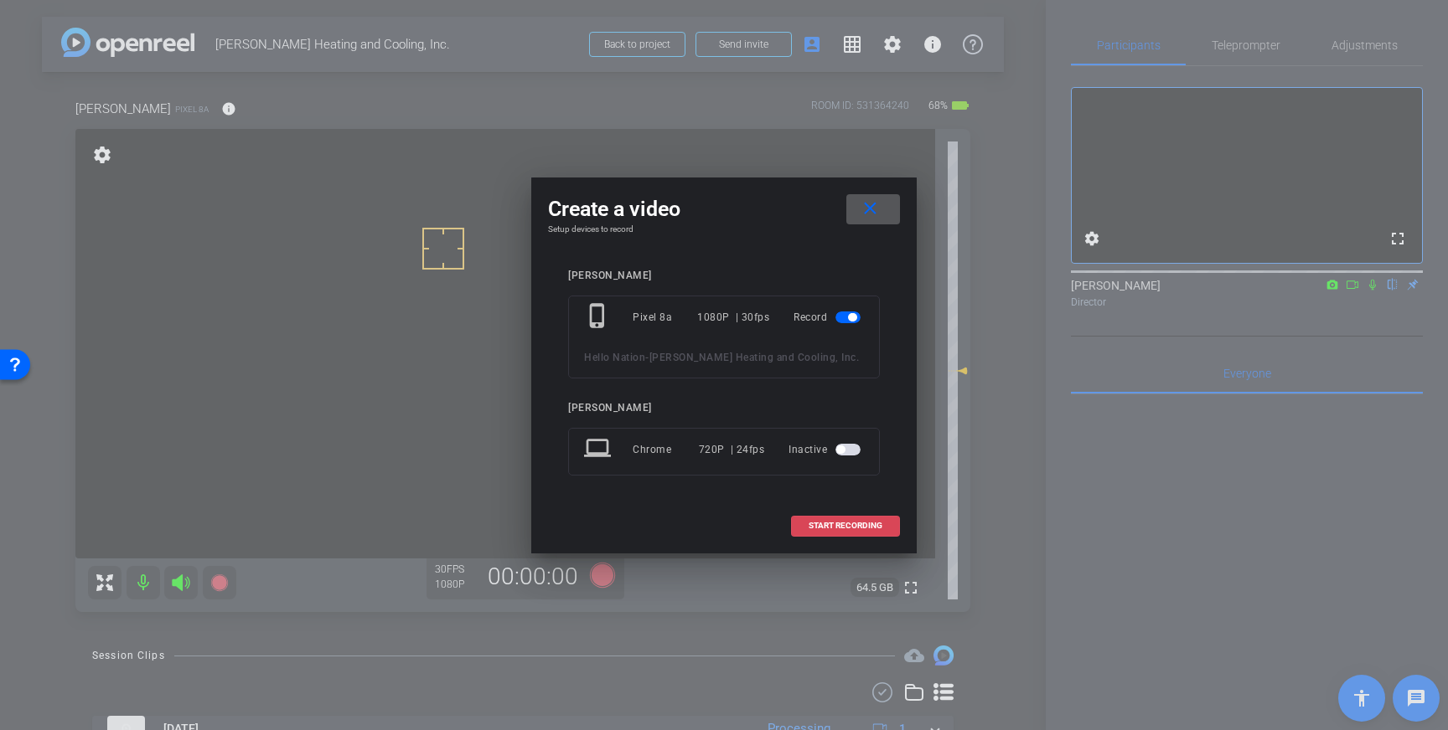
click at [877, 516] on span at bounding box center [845, 526] width 107 height 40
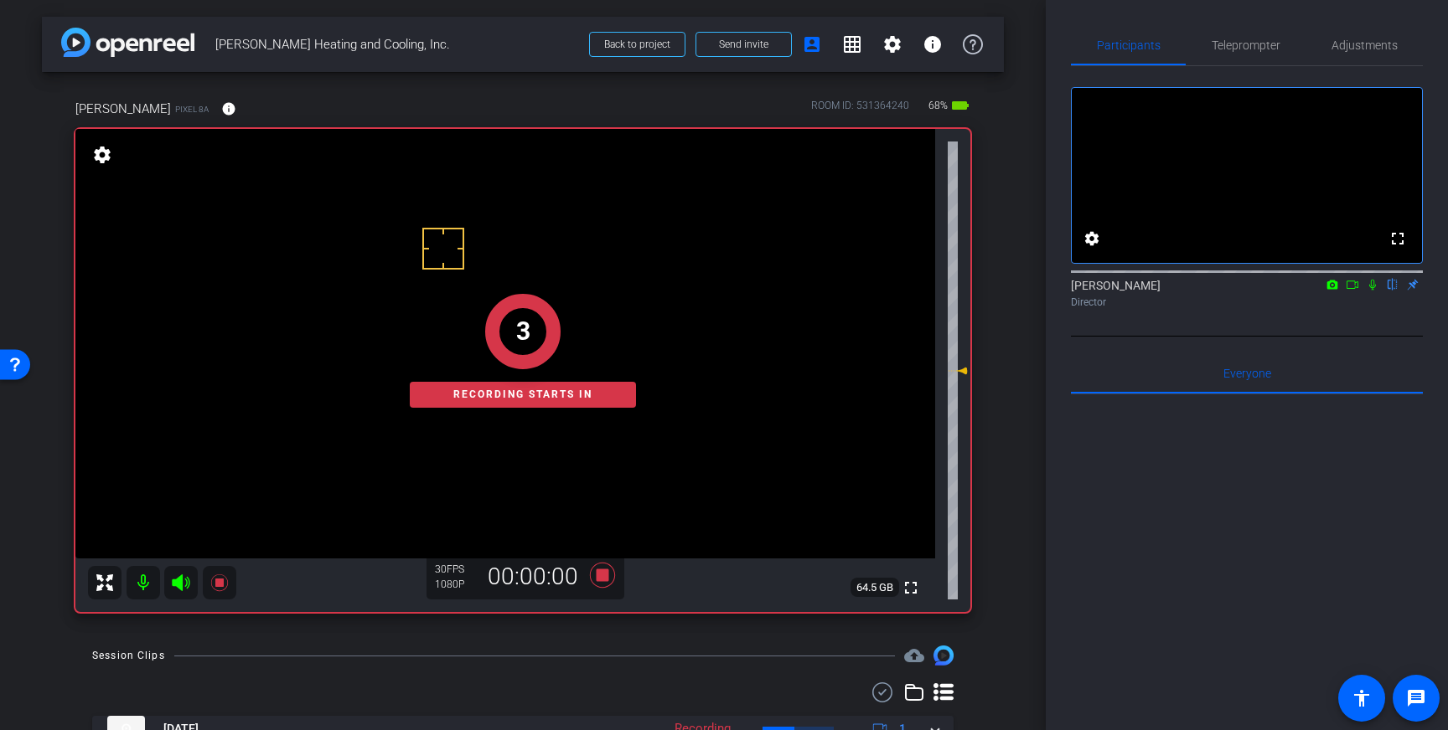
click at [1370, 291] on icon at bounding box center [1372, 285] width 7 height 11
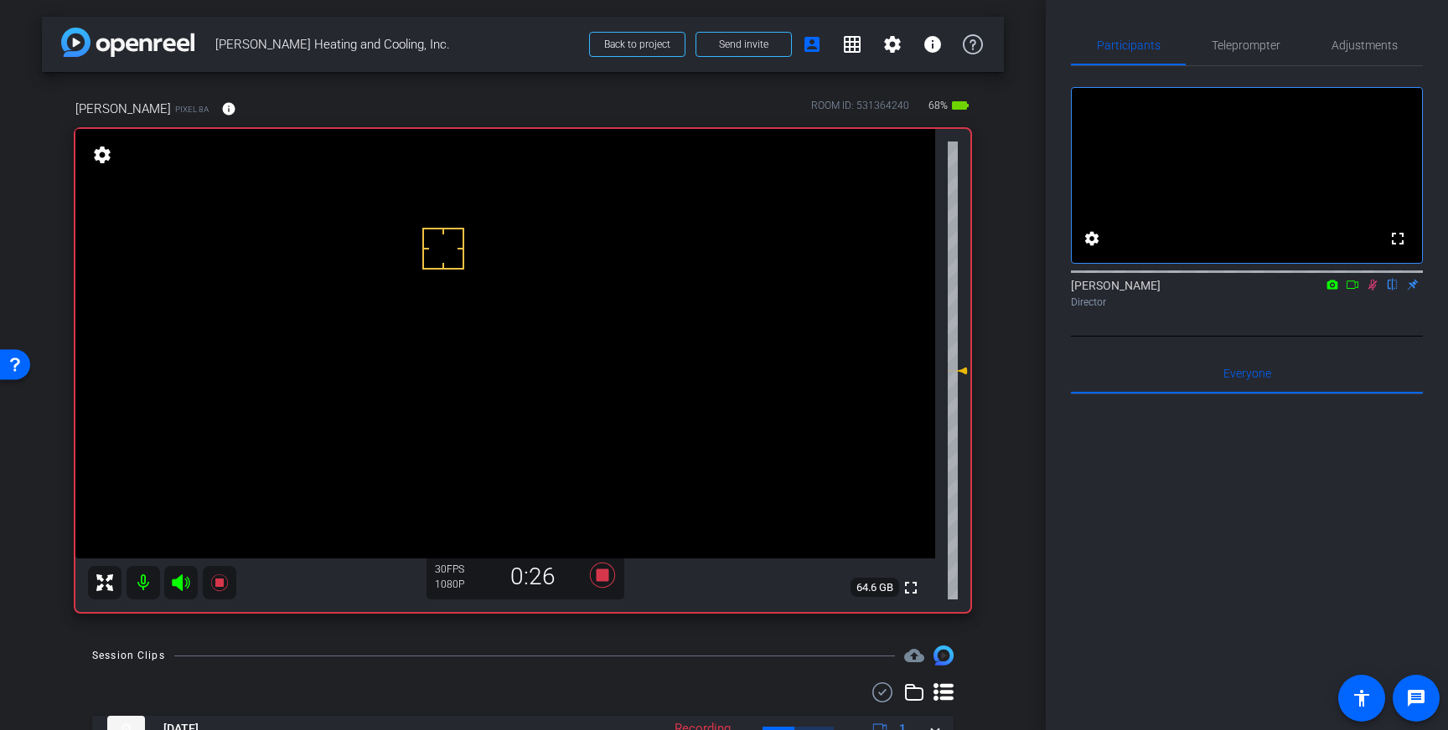
click at [1370, 291] on icon at bounding box center [1371, 285] width 13 height 12
click at [604, 575] on icon at bounding box center [602, 575] width 25 height 25
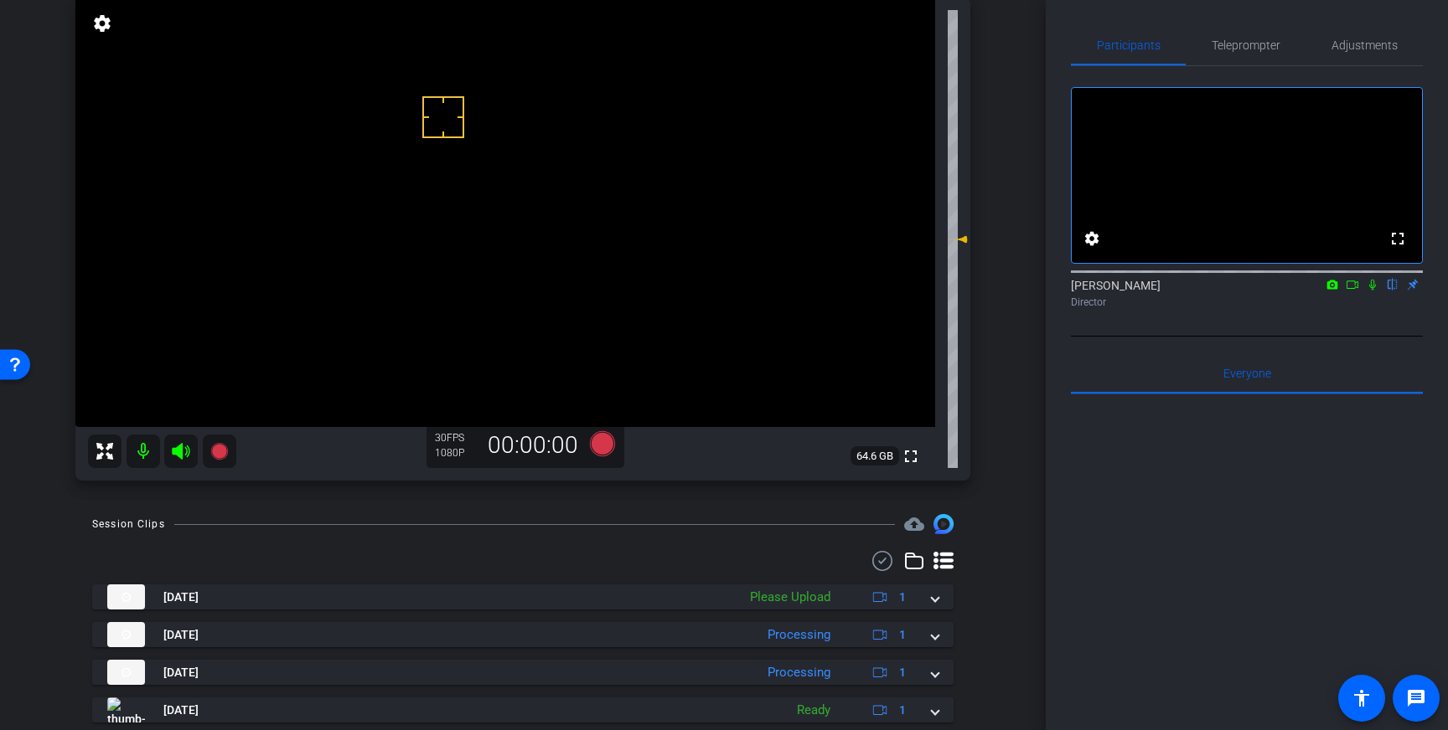
scroll to position [147, 0]
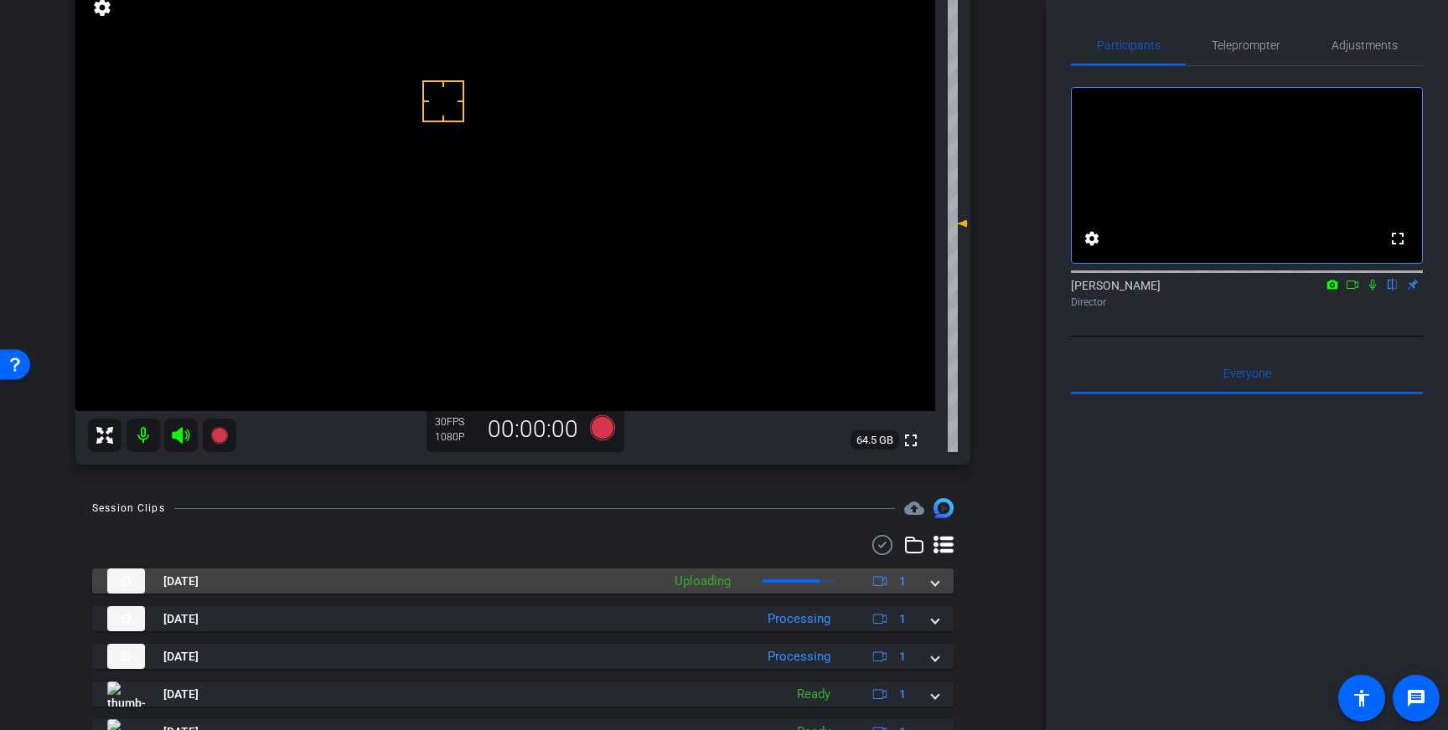
click at [923, 581] on div "Oct 15, 2025 Uploading 1" at bounding box center [519, 581] width 824 height 25
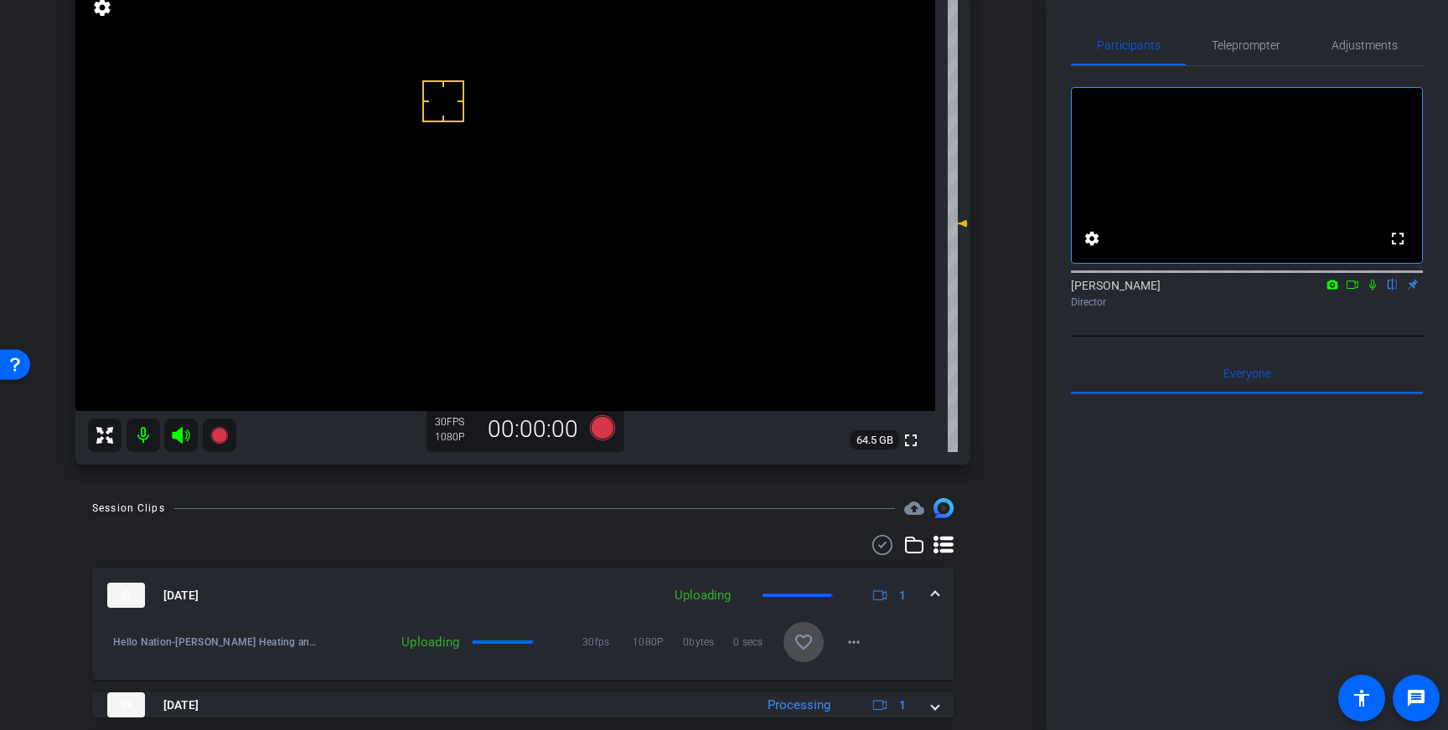
click at [806, 645] on mat-icon "favorite_border" at bounding box center [803, 642] width 20 height 20
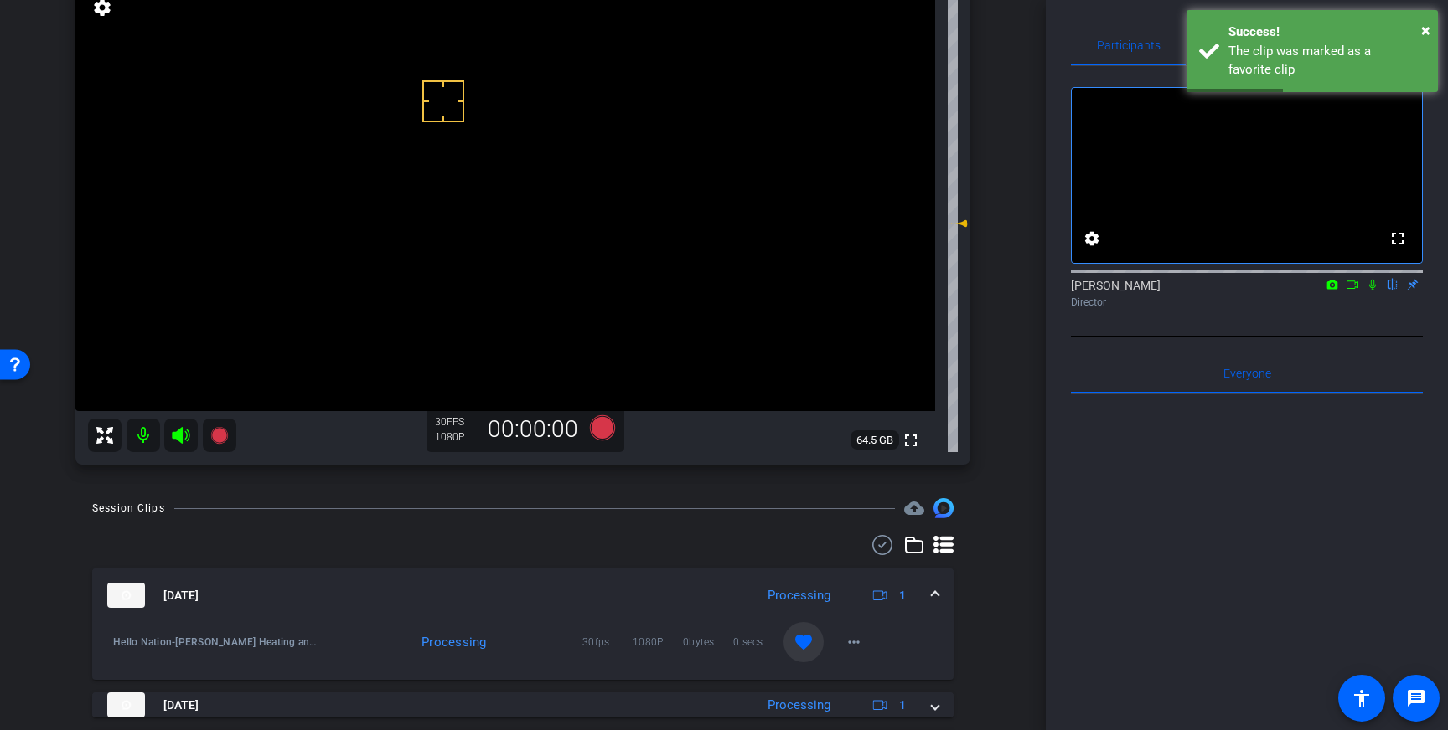
click at [937, 600] on span at bounding box center [935, 596] width 7 height 18
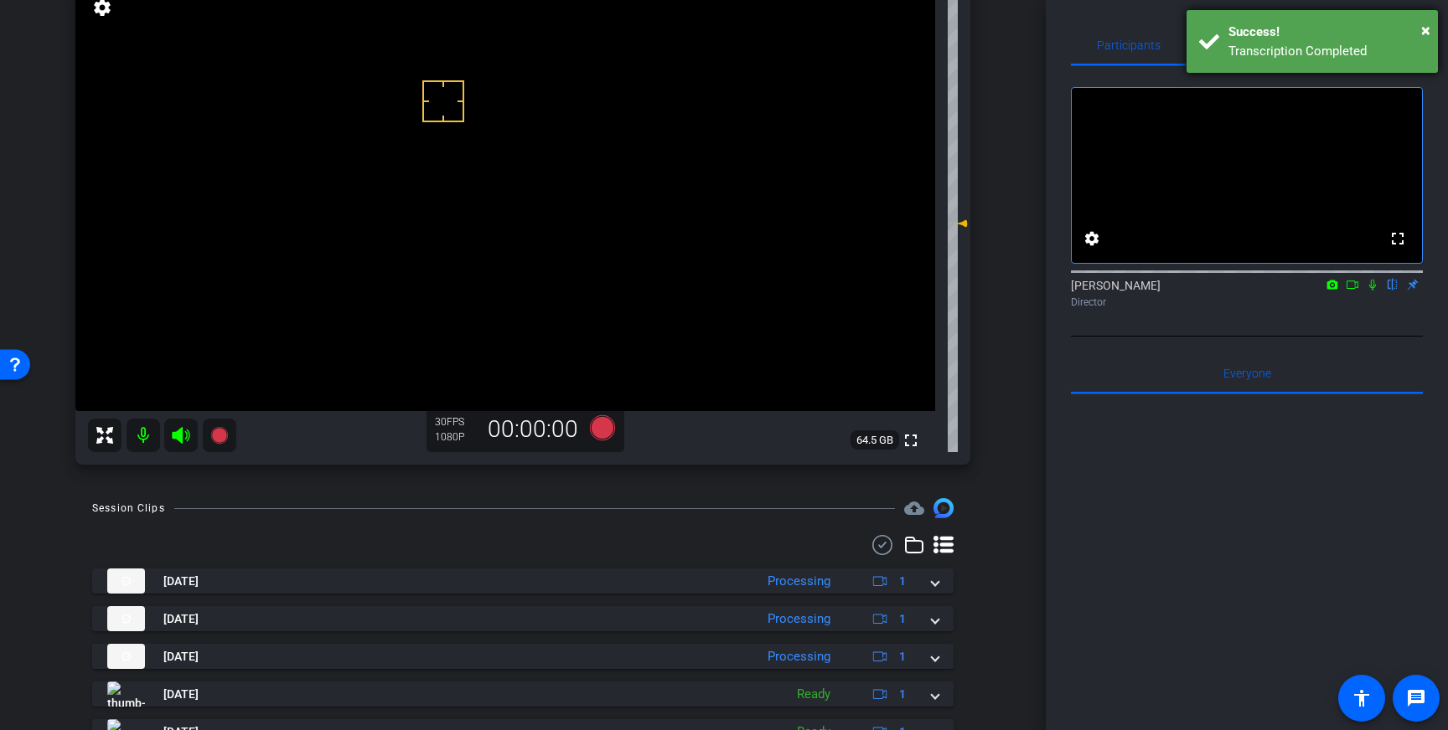
click at [1250, 44] on div "Transcription Completed" at bounding box center [1326, 51] width 197 height 19
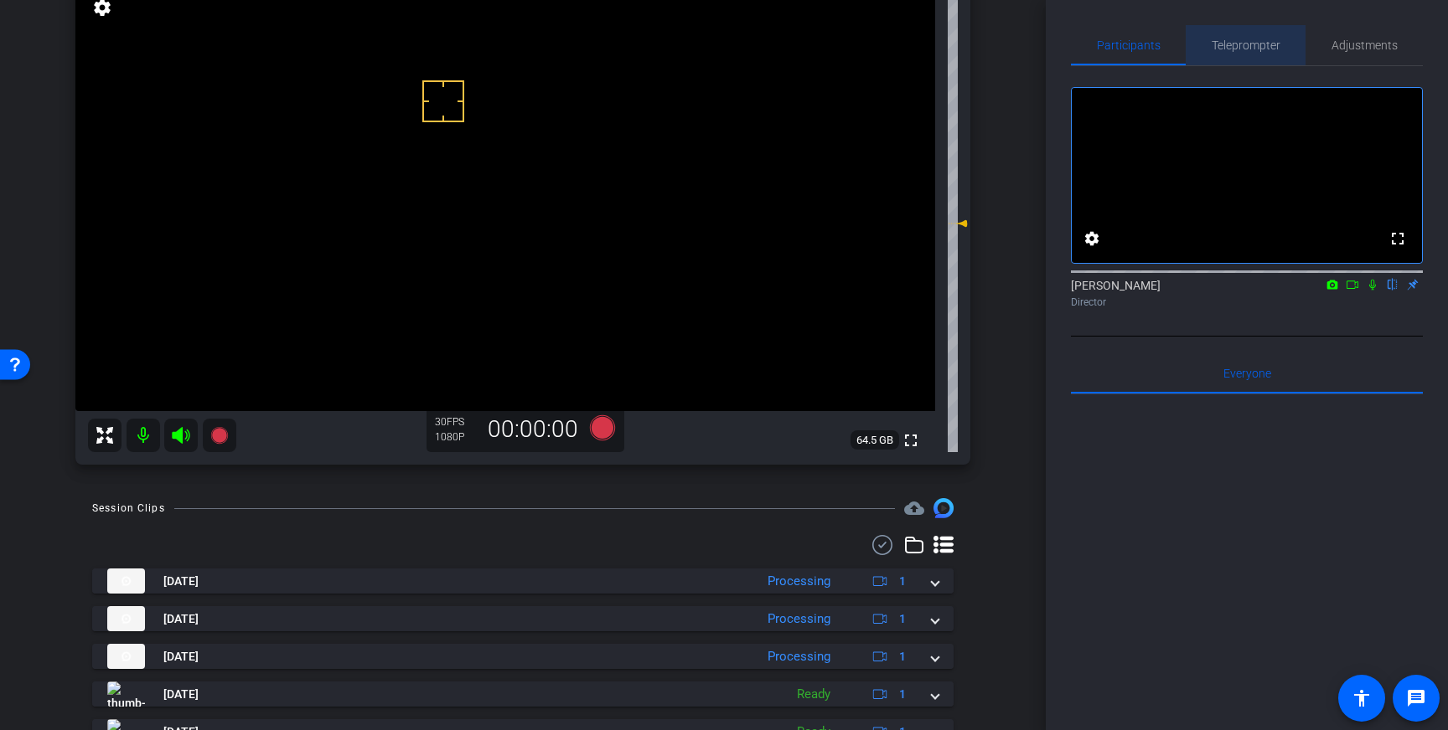
click at [1246, 44] on span "Teleprompter" at bounding box center [1245, 45] width 69 height 12
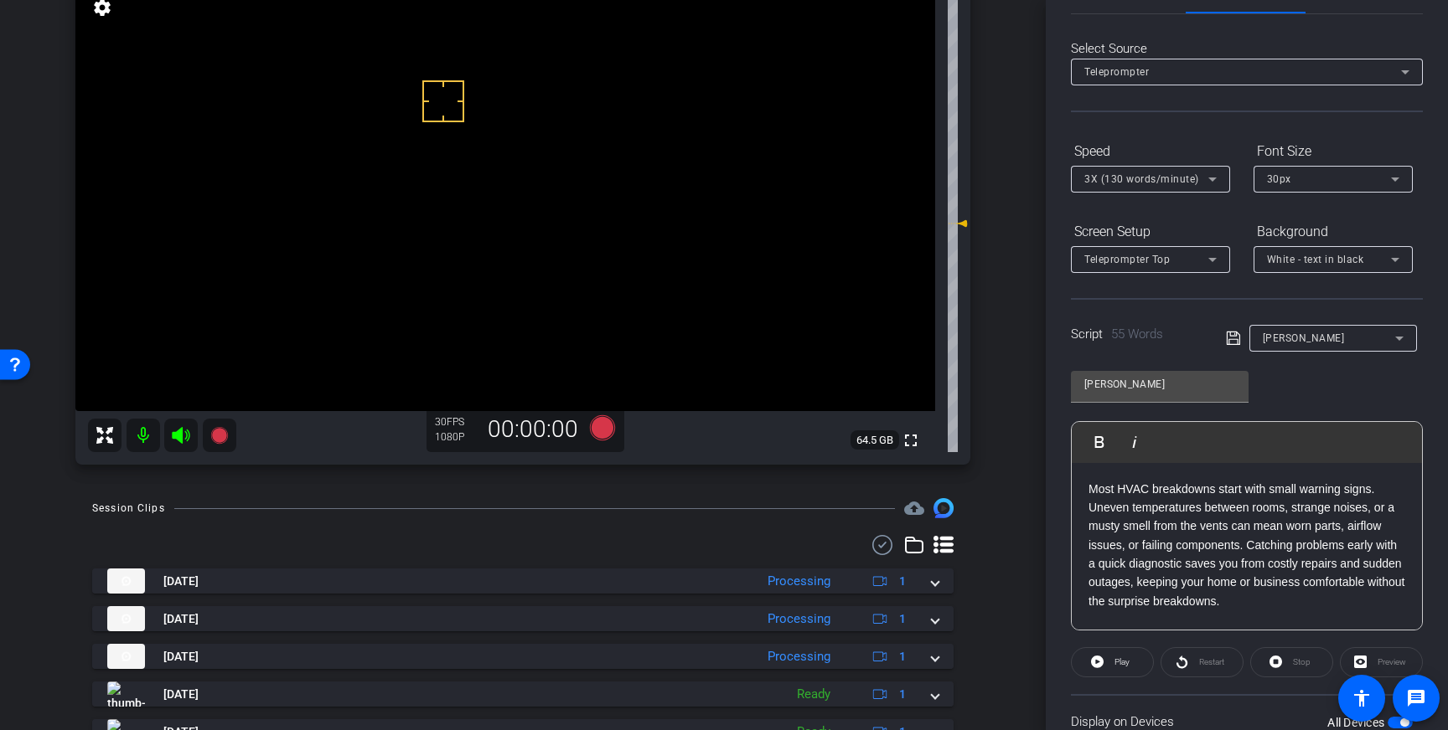
scroll to position [185, 0]
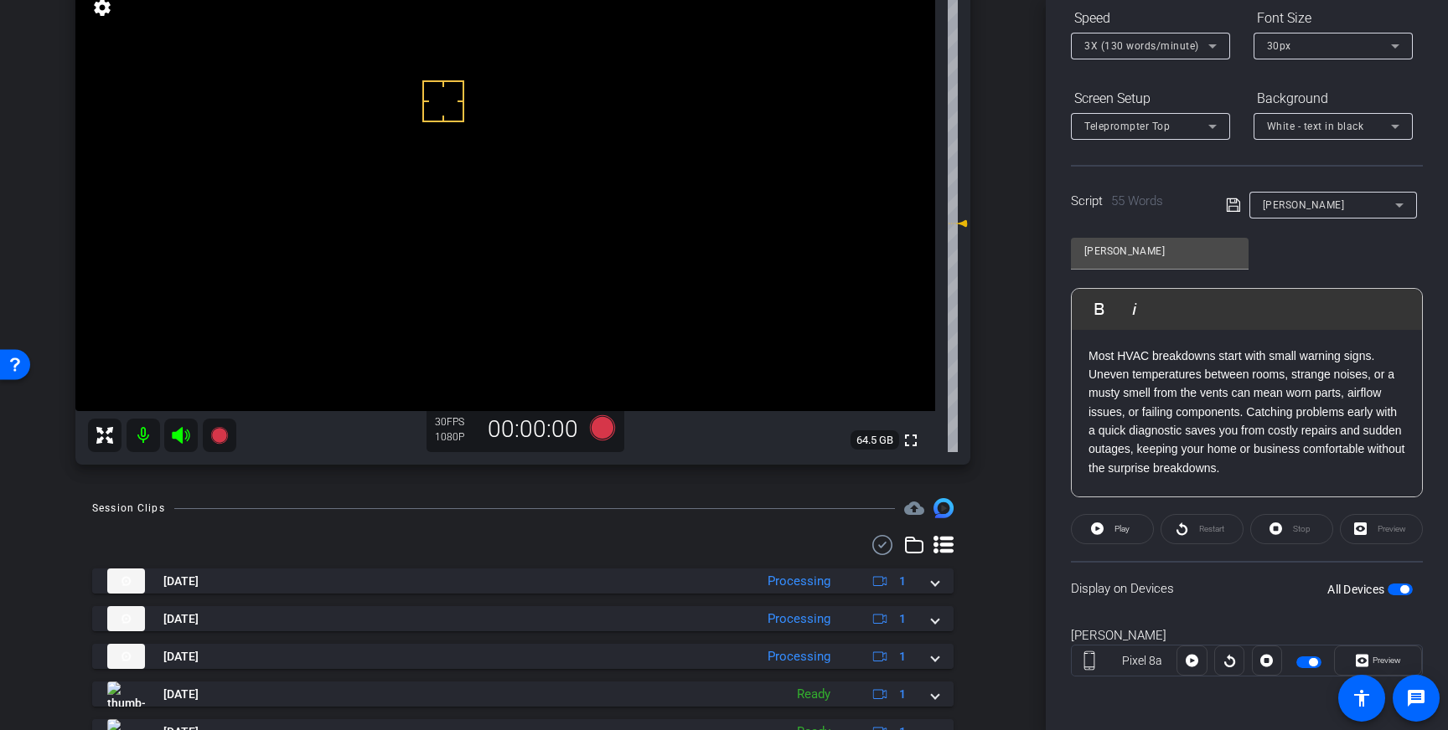
click at [1397, 590] on span "button" at bounding box center [1399, 590] width 25 height 12
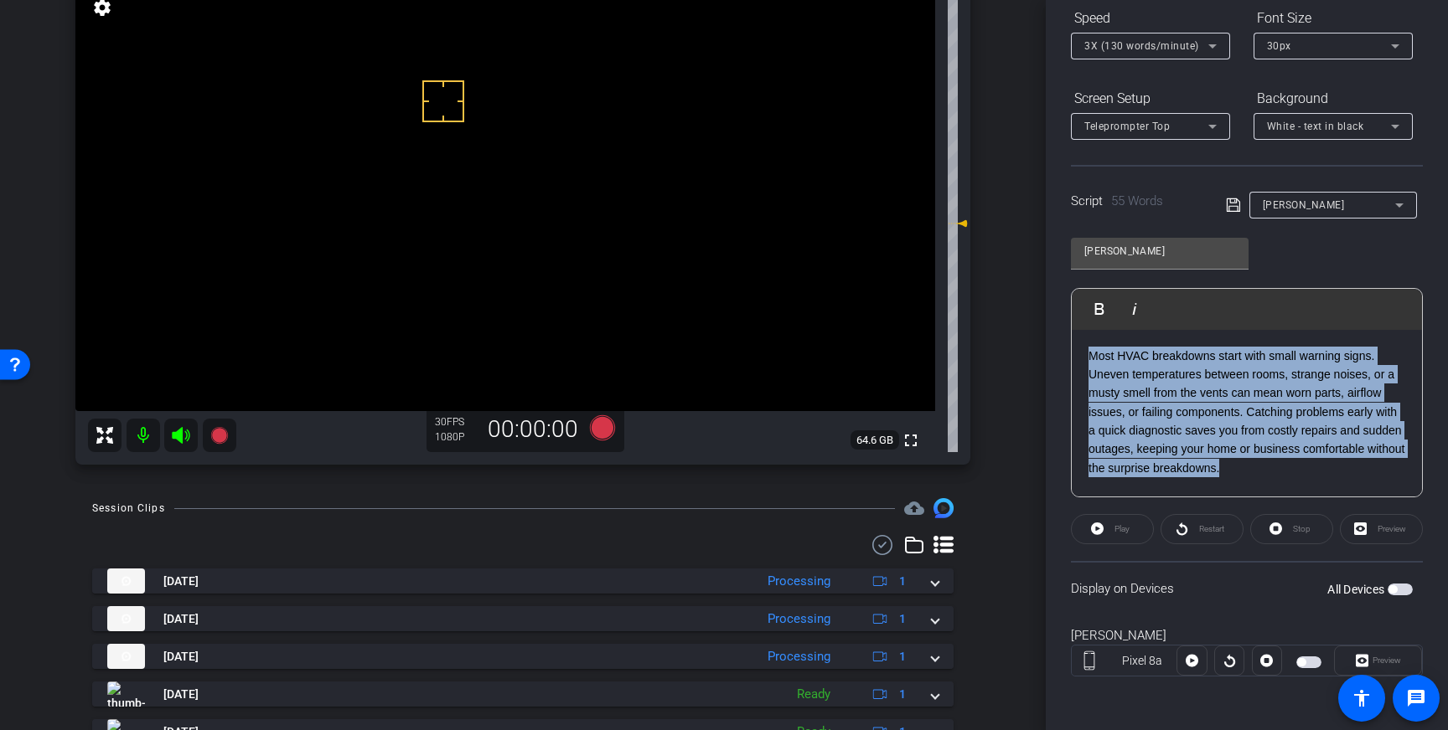
drag, startPoint x: 1339, startPoint y: 475, endPoint x: 1088, endPoint y: 352, distance: 279.1
click at [1088, 352] on p "Most HVAC breakdowns start with small warning signs. Uneven temperatures betwee…" at bounding box center [1246, 413] width 317 height 132
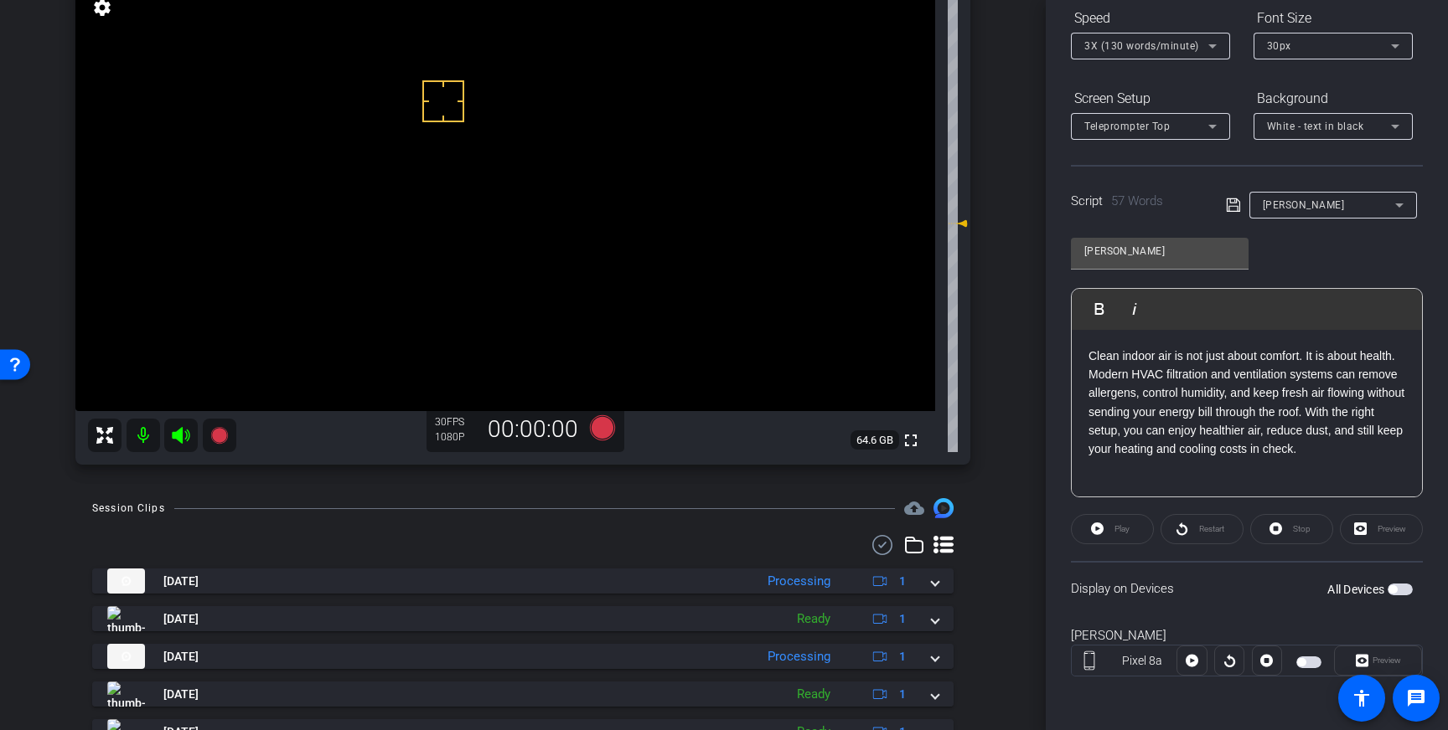
click at [1226, 207] on icon at bounding box center [1232, 205] width 13 height 13
click at [1233, 204] on icon at bounding box center [1233, 205] width 15 height 20
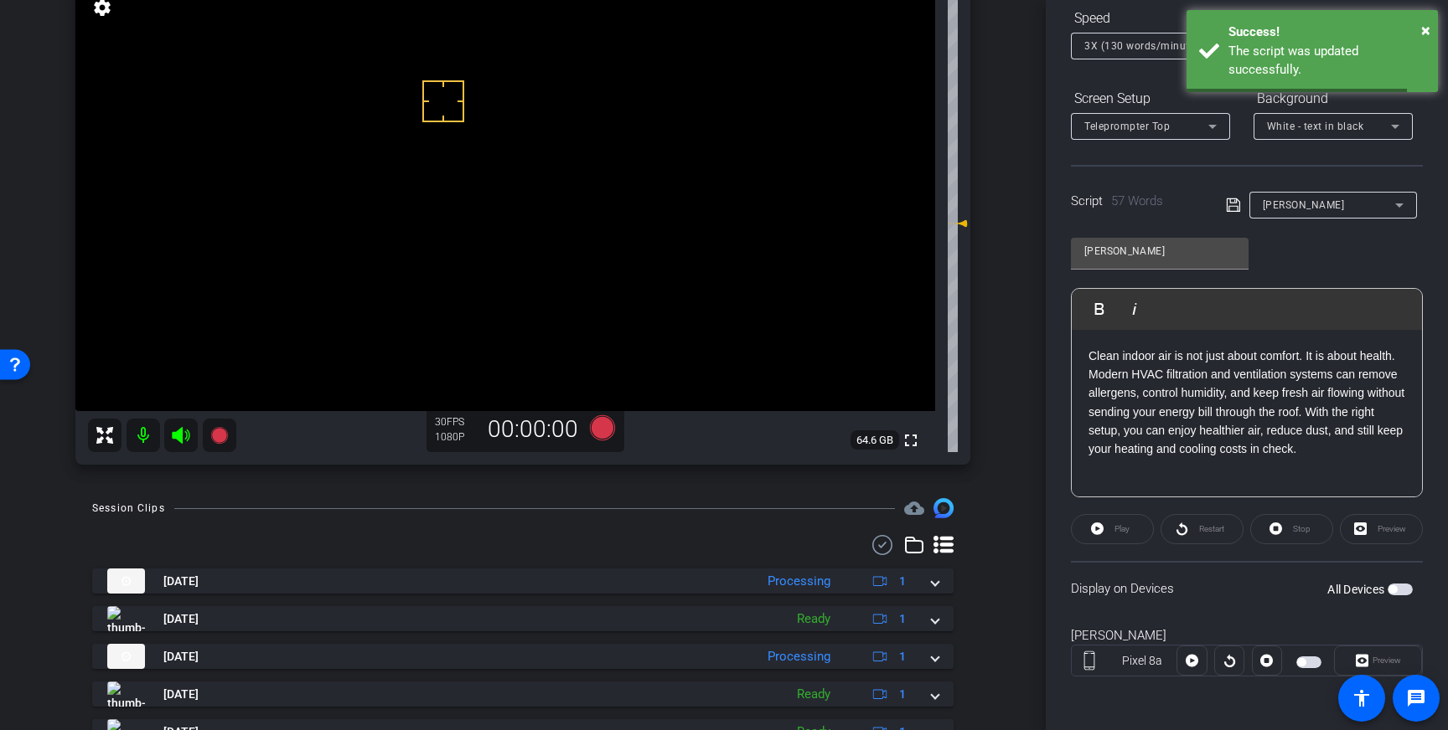
click at [1399, 589] on span "button" at bounding box center [1399, 590] width 25 height 12
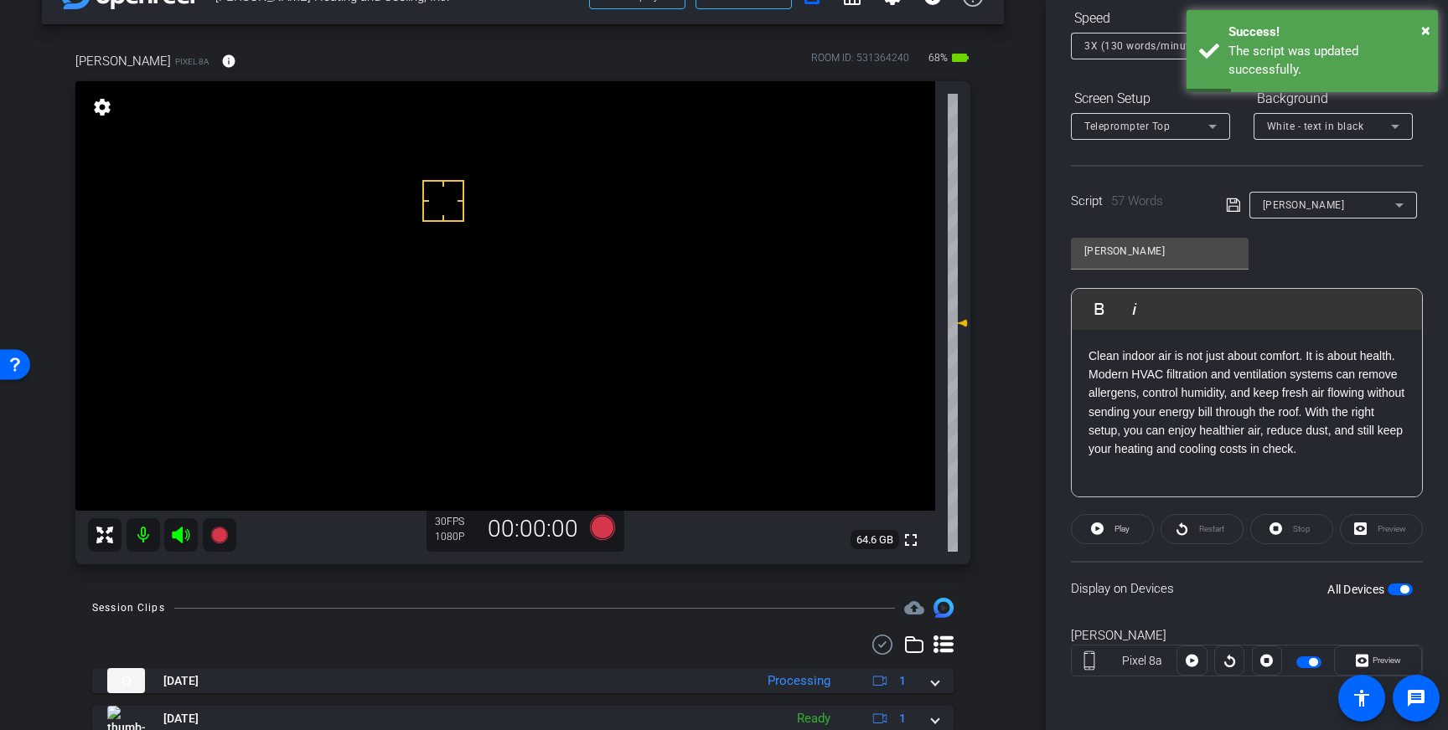
scroll to position [49, 0]
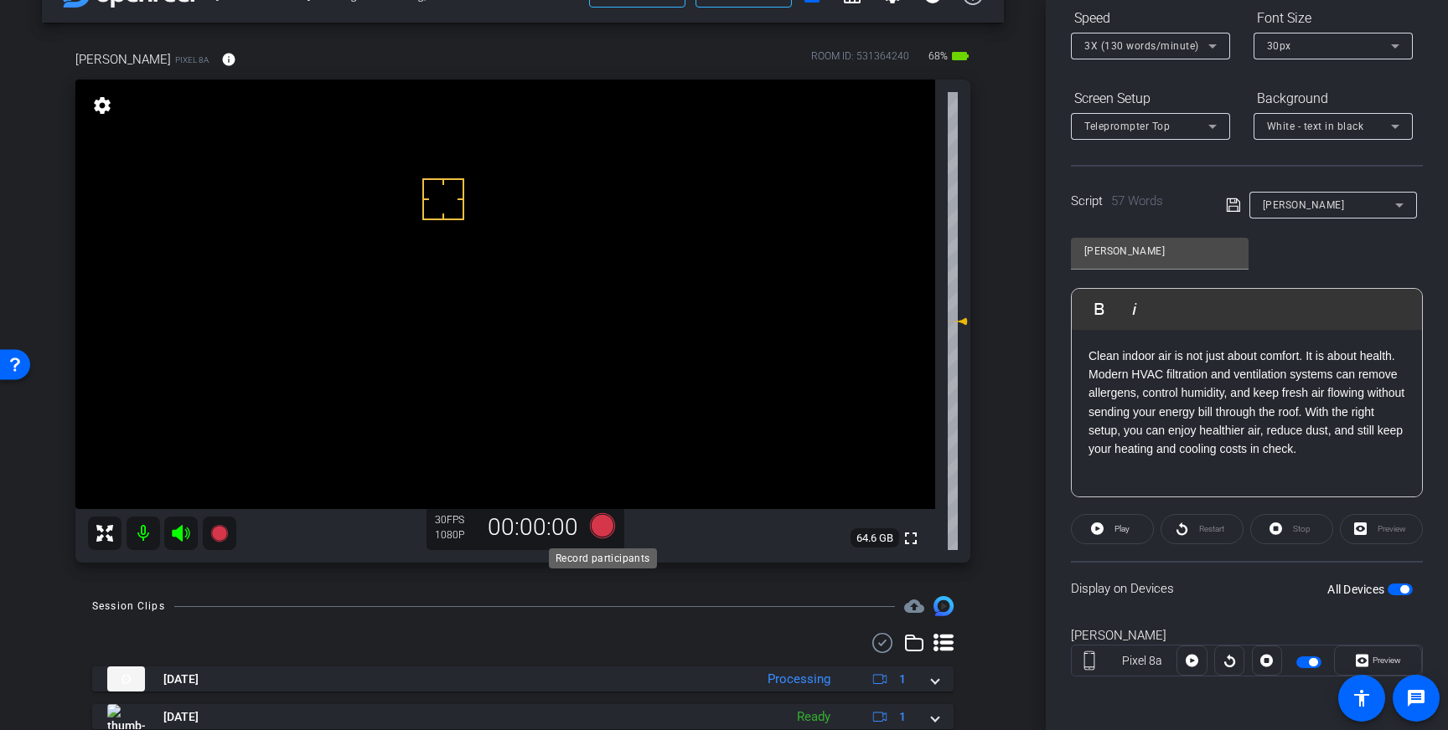
click at [606, 529] on icon at bounding box center [602, 526] width 25 height 25
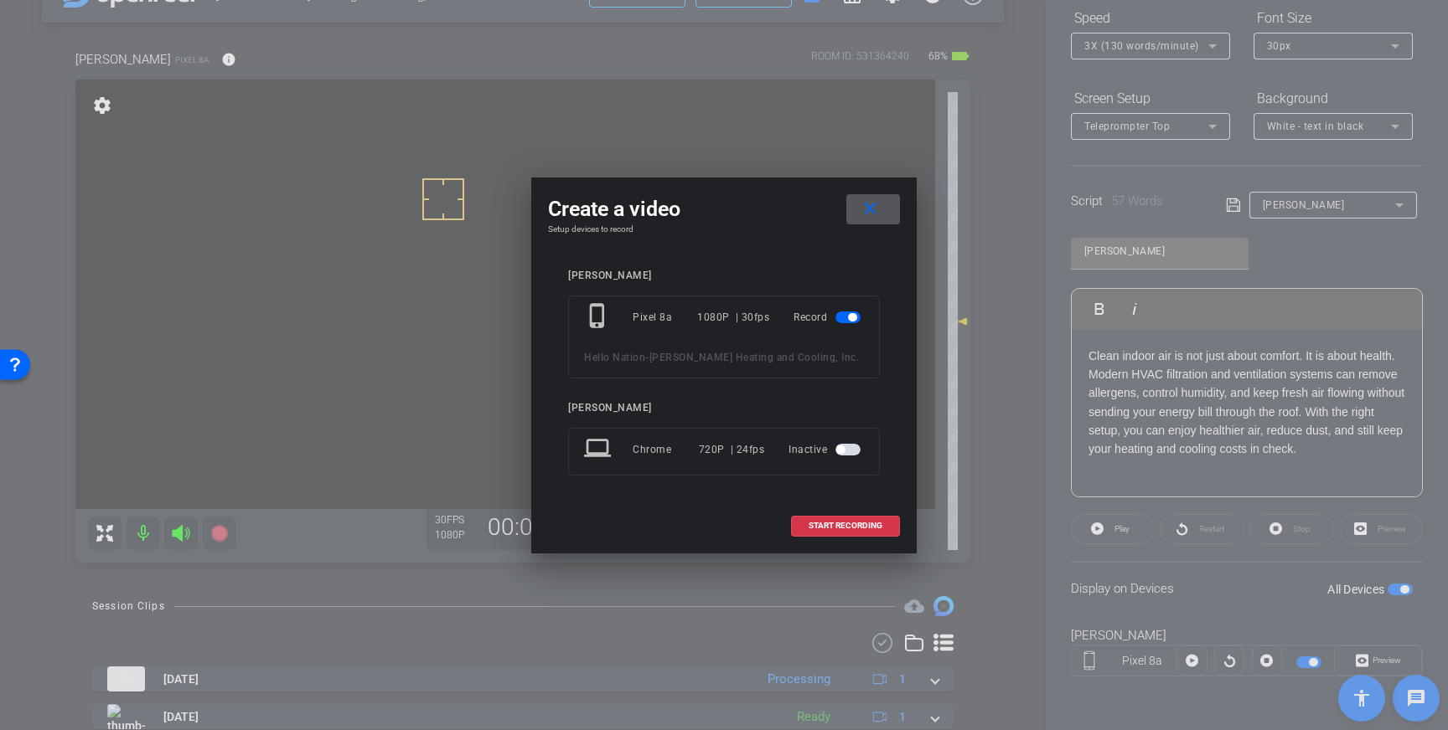
drag, startPoint x: 850, startPoint y: 534, endPoint x: 983, endPoint y: 503, distance: 136.6
click at [850, 534] on span at bounding box center [845, 526] width 107 height 40
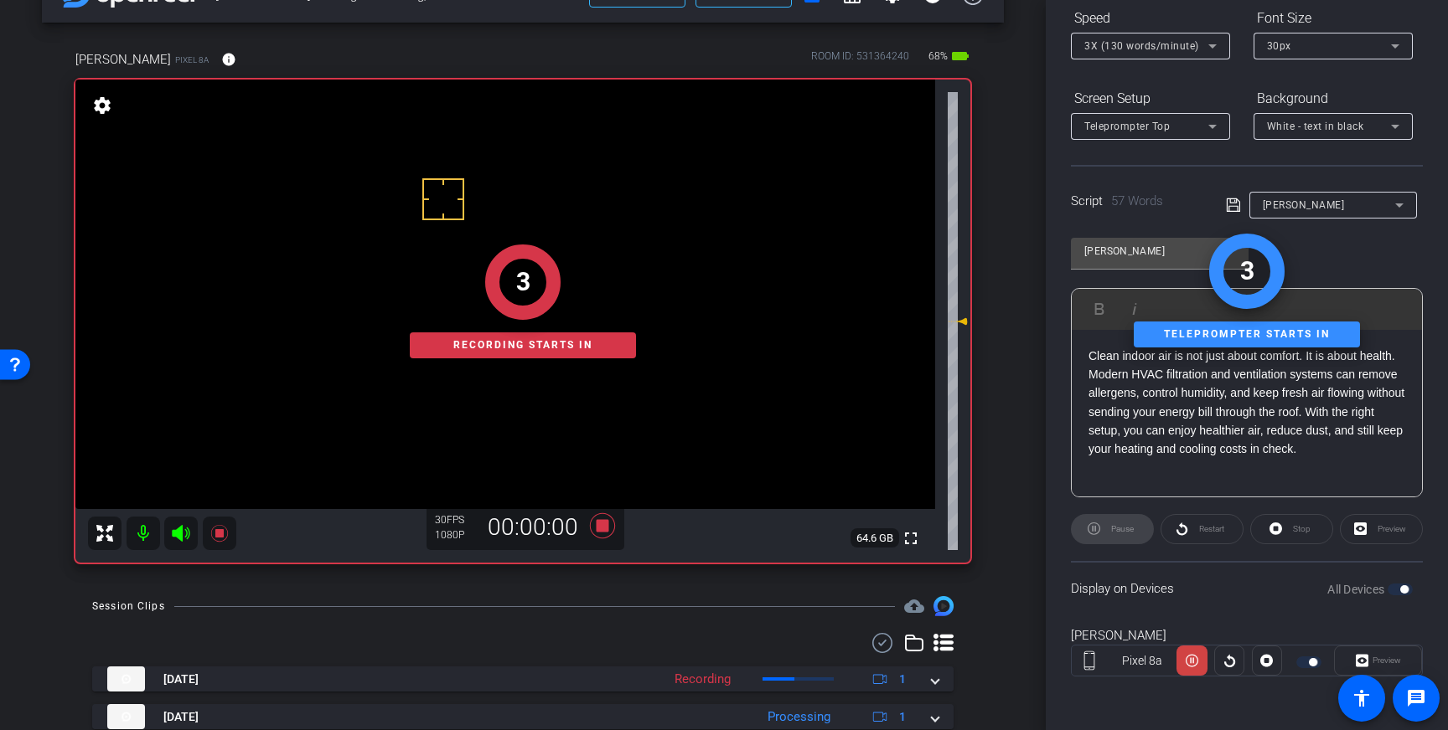
scroll to position [0, 0]
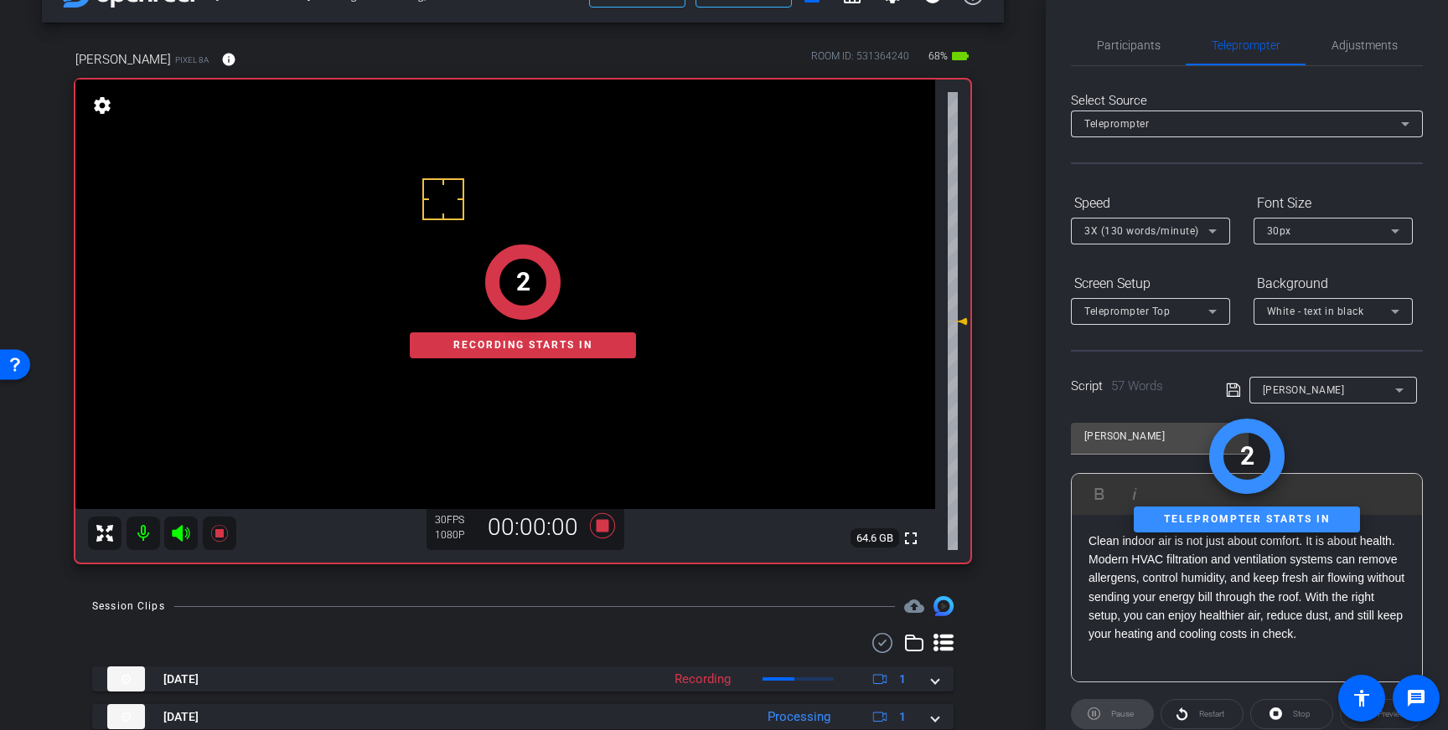
click at [1135, 24] on div "Participants Teleprompter Adjustments settings Louis Voss flip Director Everyon…" at bounding box center [1246, 365] width 402 height 730
click at [1134, 44] on span "Participants" at bounding box center [1129, 45] width 64 height 12
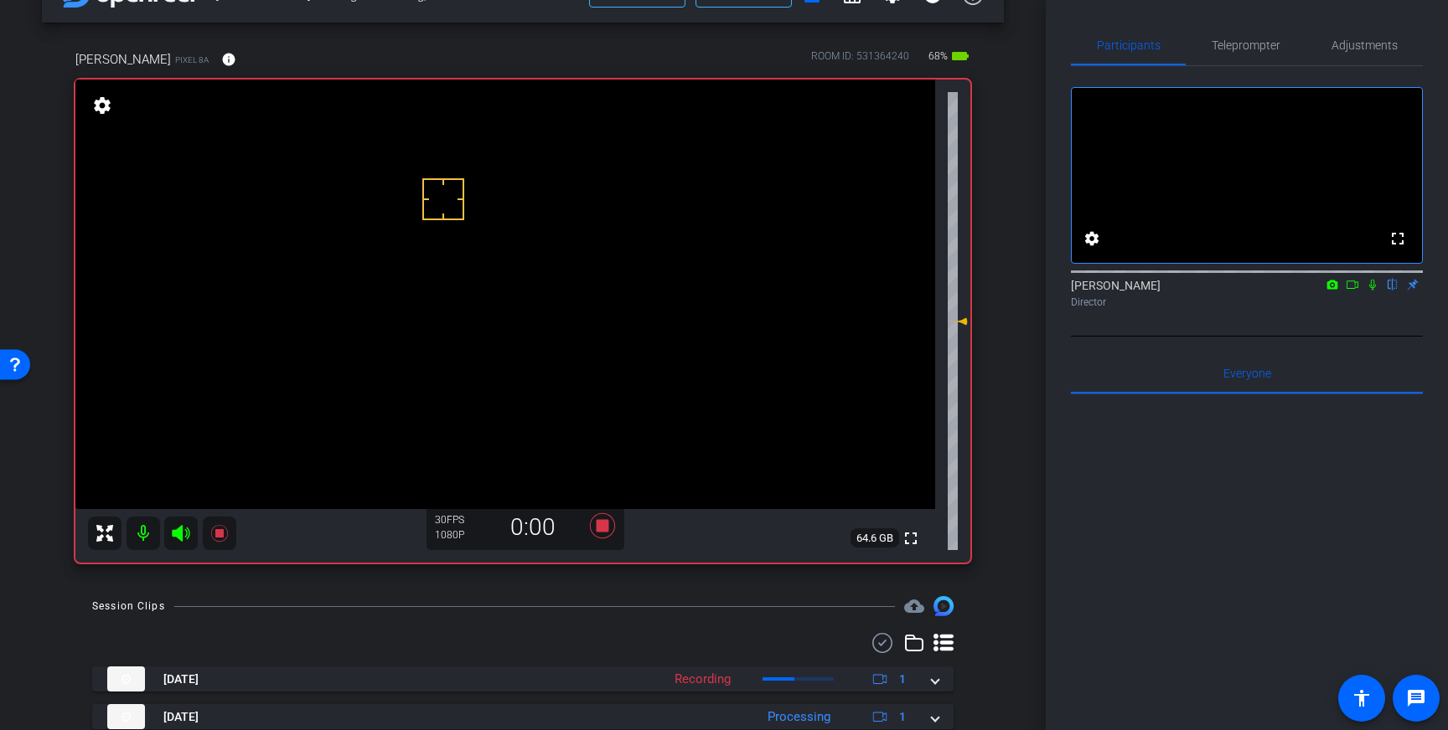
click at [1370, 291] on icon at bounding box center [1372, 285] width 7 height 11
click at [1228, 50] on span "Teleprompter" at bounding box center [1245, 45] width 69 height 12
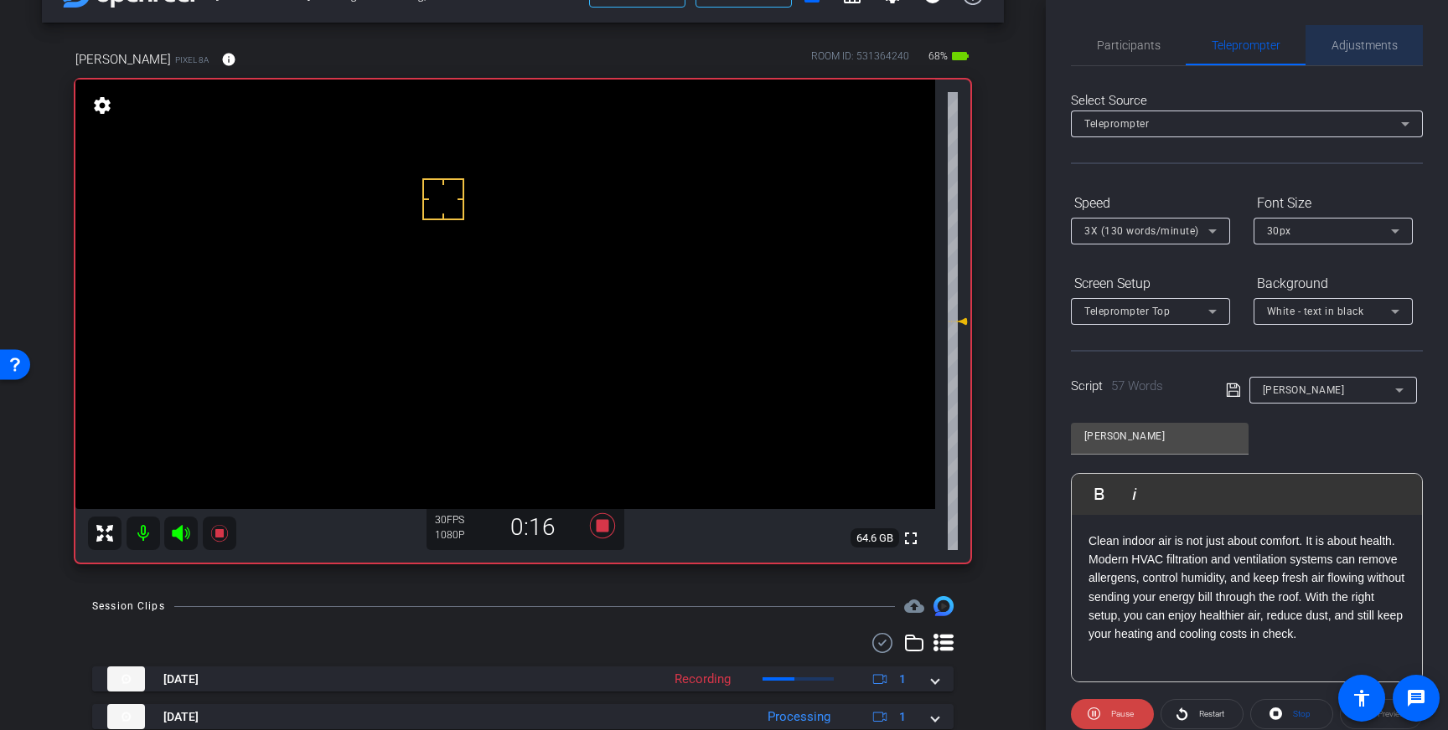
click at [1373, 51] on span "Adjustments" at bounding box center [1364, 45] width 66 height 12
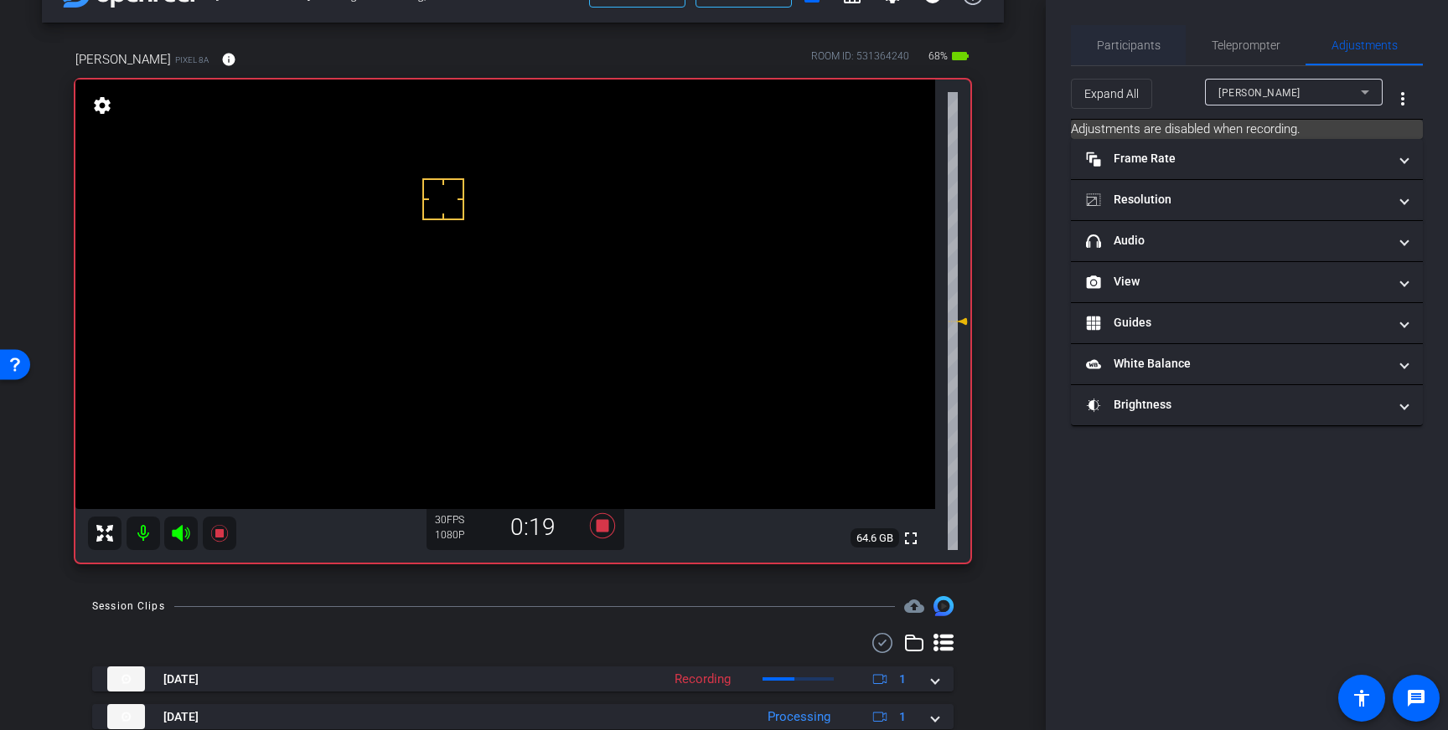
click at [1125, 49] on span "Participants" at bounding box center [1129, 45] width 64 height 12
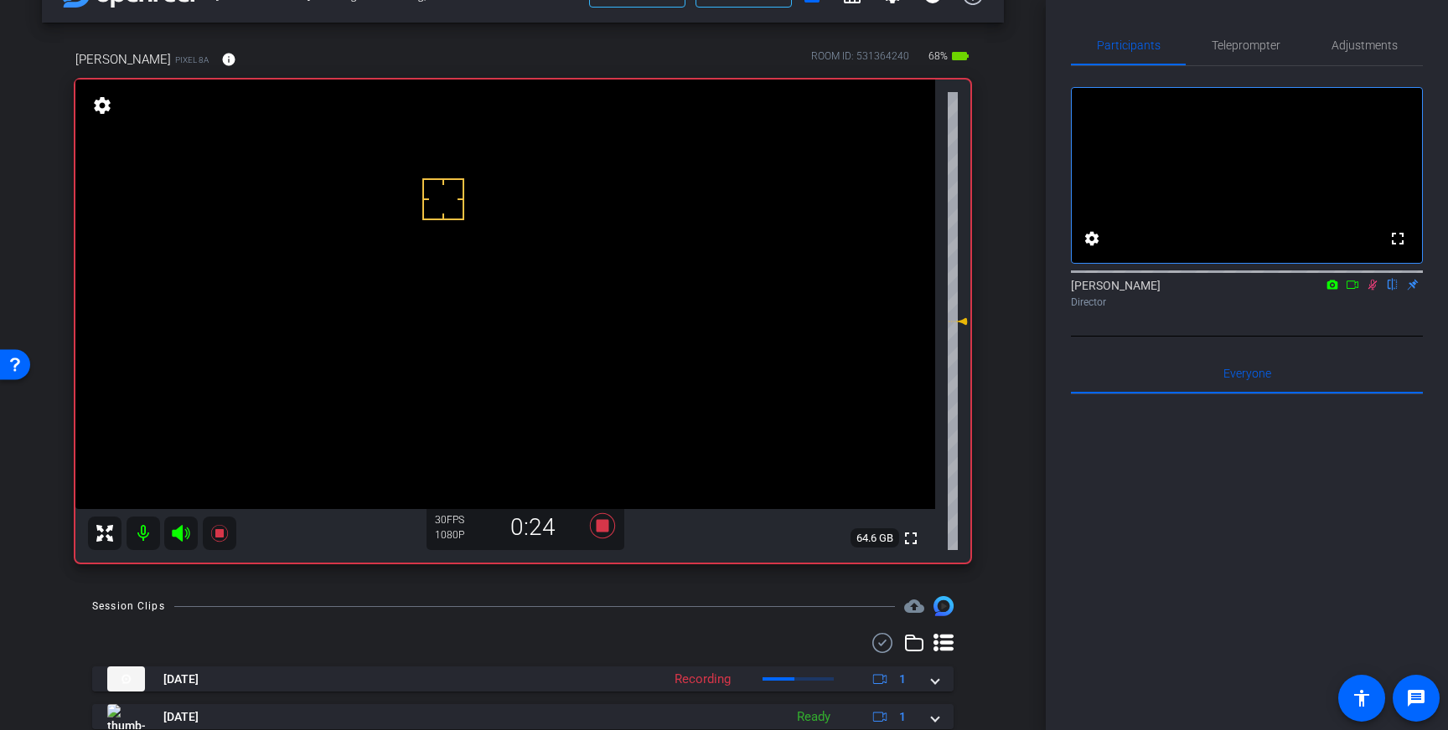
click at [1373, 291] on icon at bounding box center [1371, 285] width 13 height 12
click at [606, 529] on icon at bounding box center [602, 526] width 25 height 25
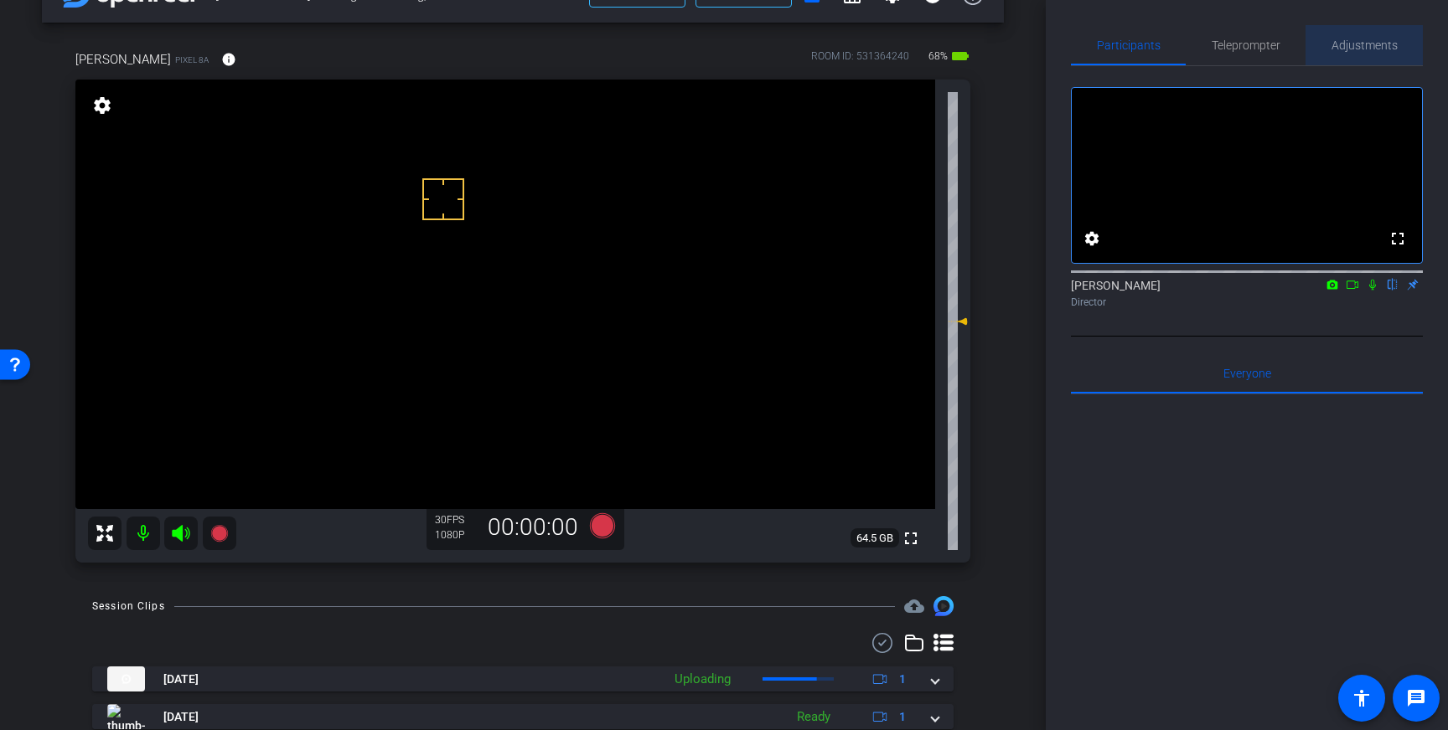
click at [1346, 42] on span "Adjustments" at bounding box center [1364, 45] width 66 height 12
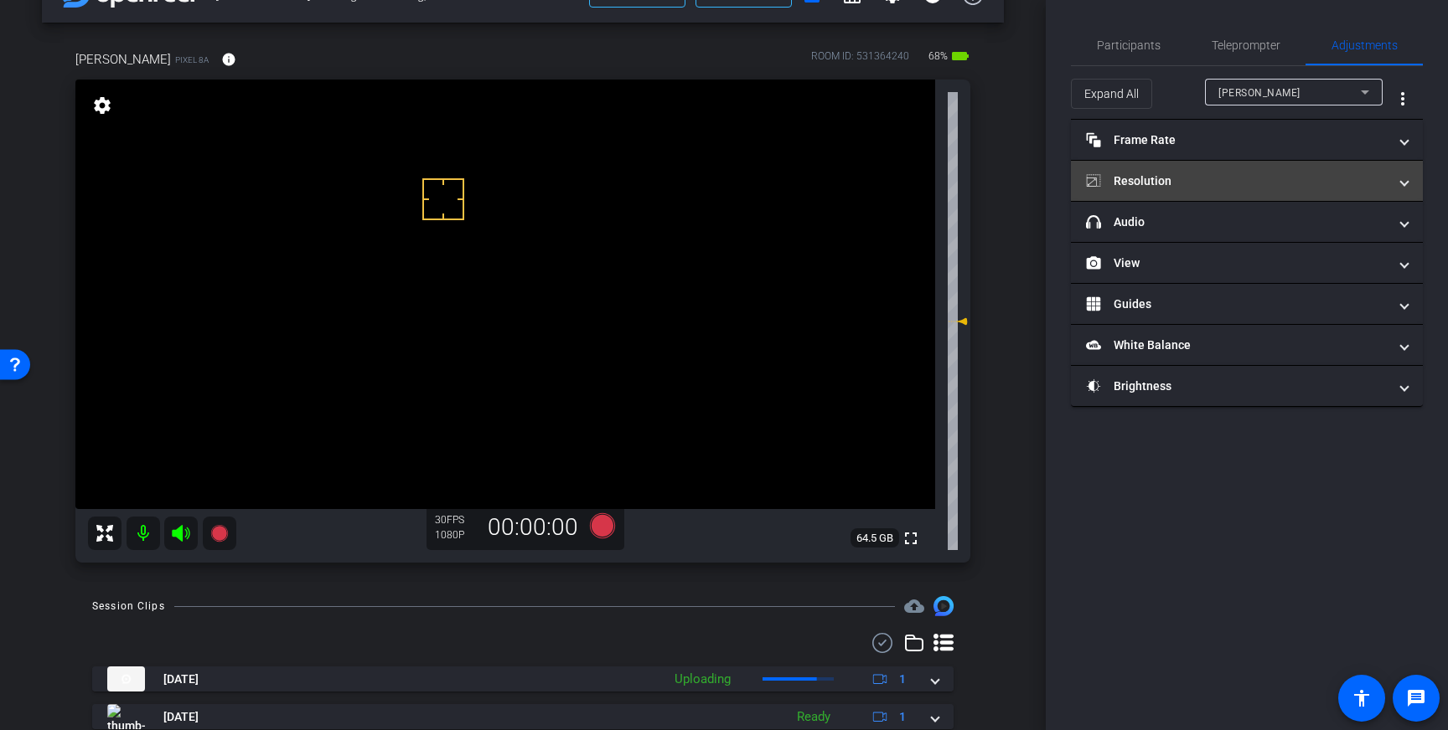
click at [1283, 185] on mat-panel-title "Resolution" at bounding box center [1237, 182] width 302 height 18
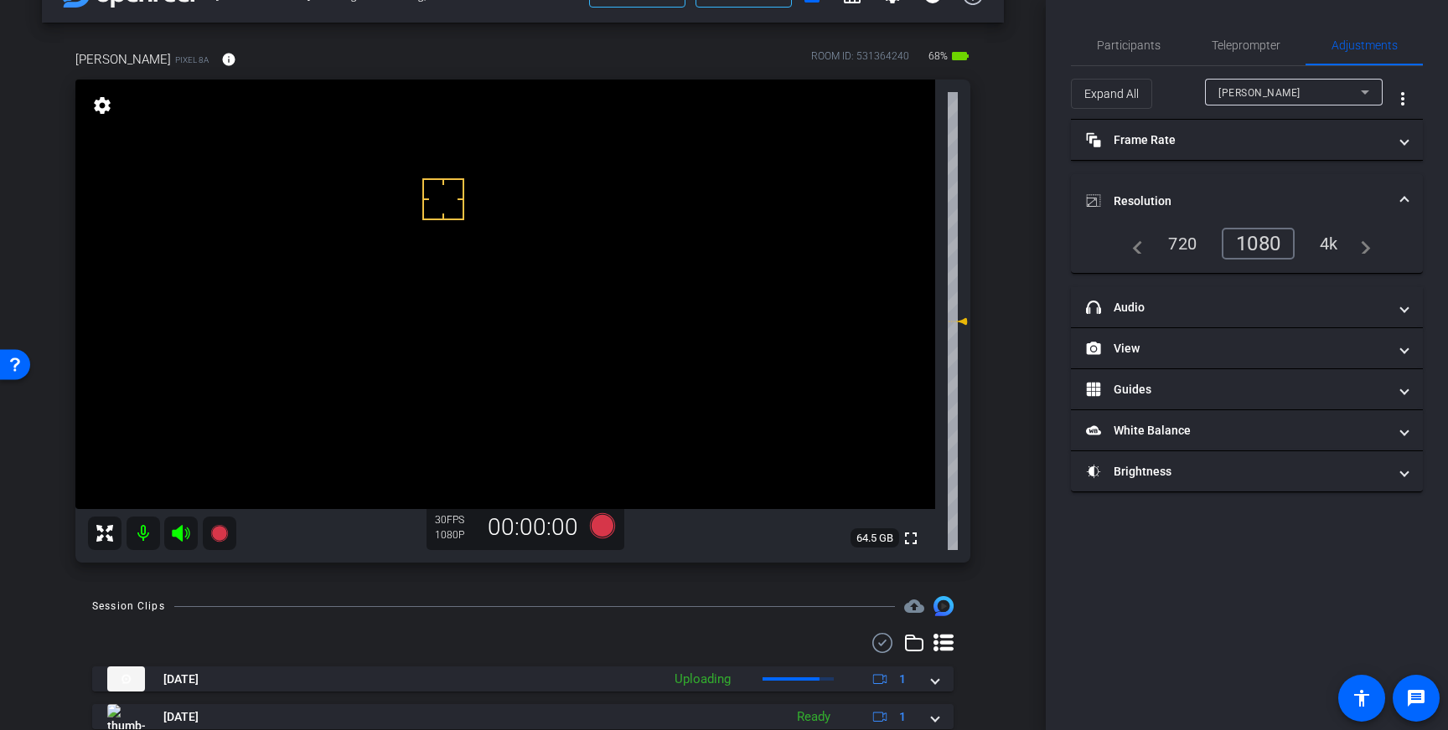
click at [1328, 239] on div "4k" at bounding box center [1329, 244] width 44 height 28
click at [1398, 202] on span "Resolution" at bounding box center [1243, 202] width 315 height 18
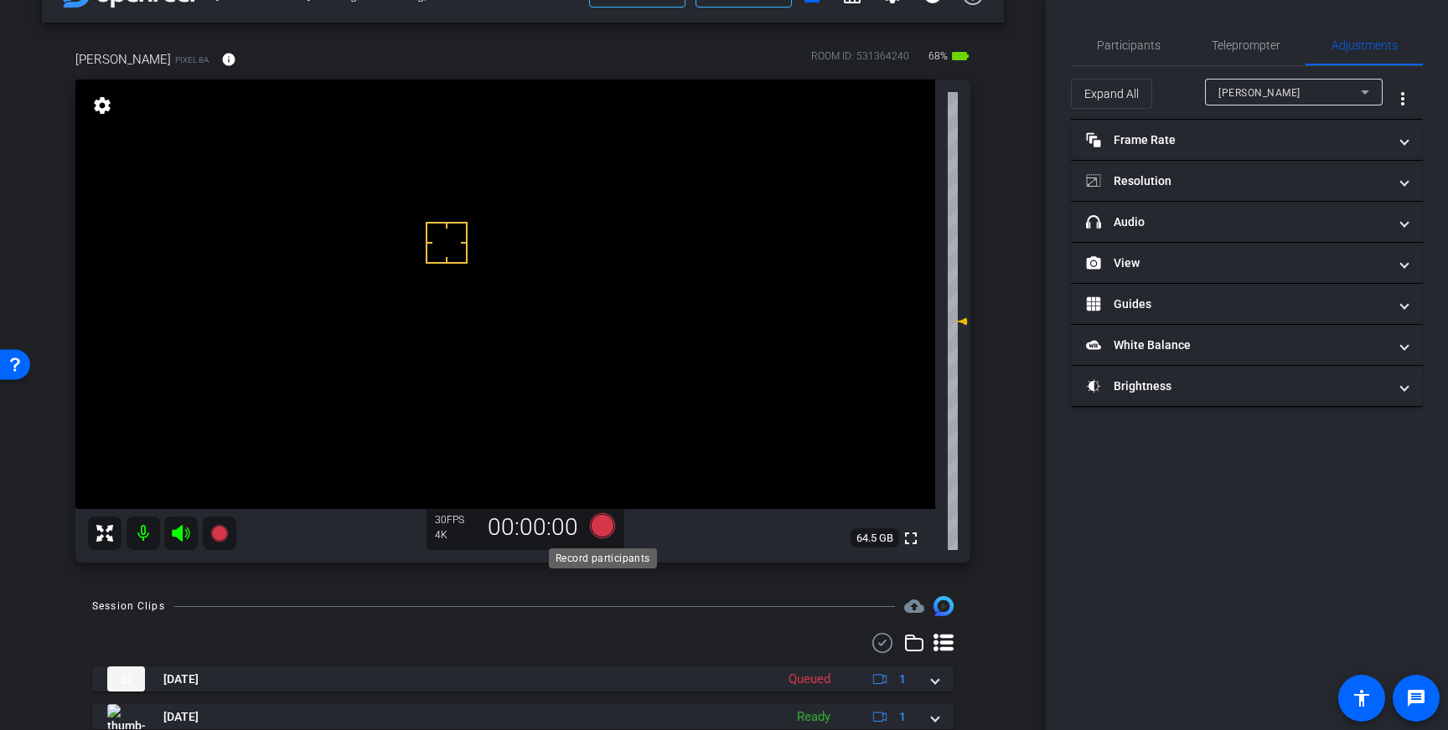
click at [601, 529] on icon at bounding box center [602, 526] width 25 height 25
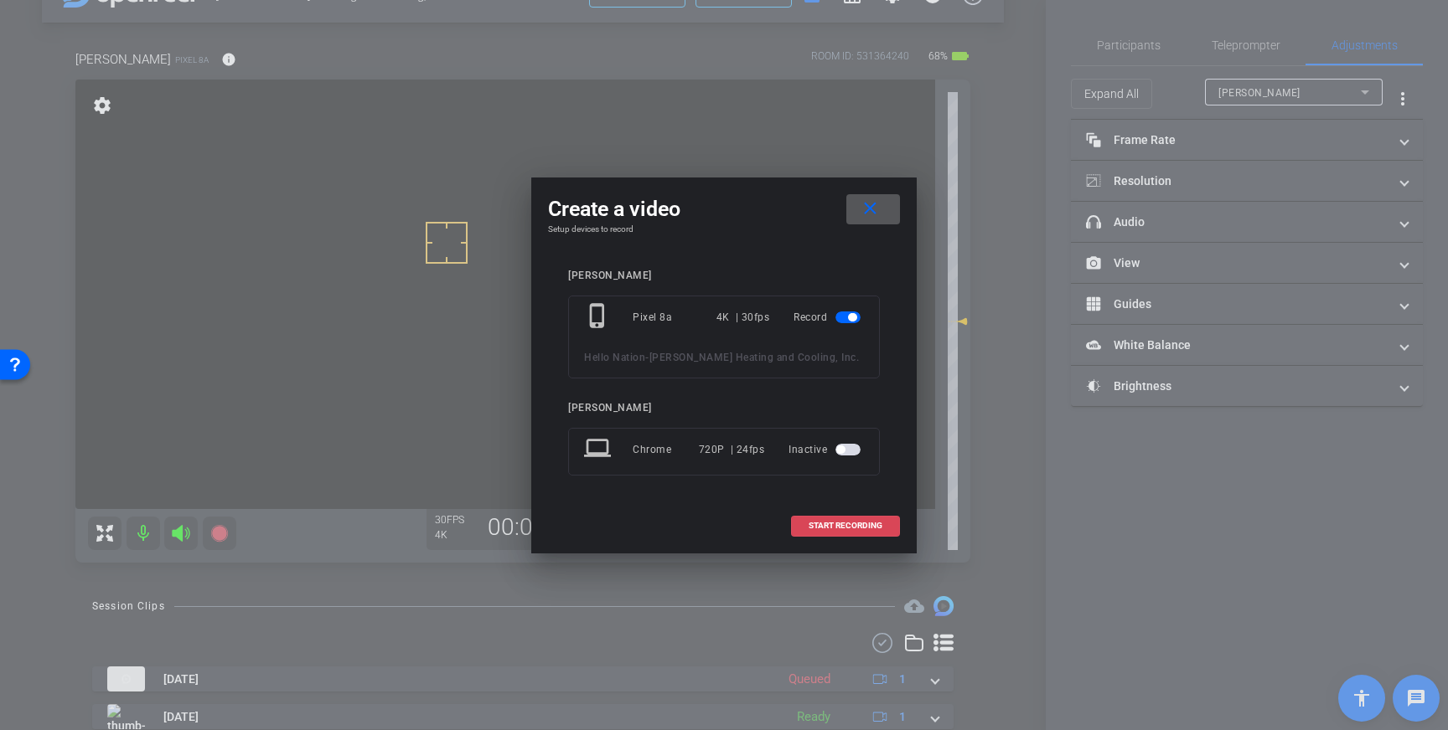
click at [861, 529] on span "START RECORDING" at bounding box center [845, 526] width 74 height 8
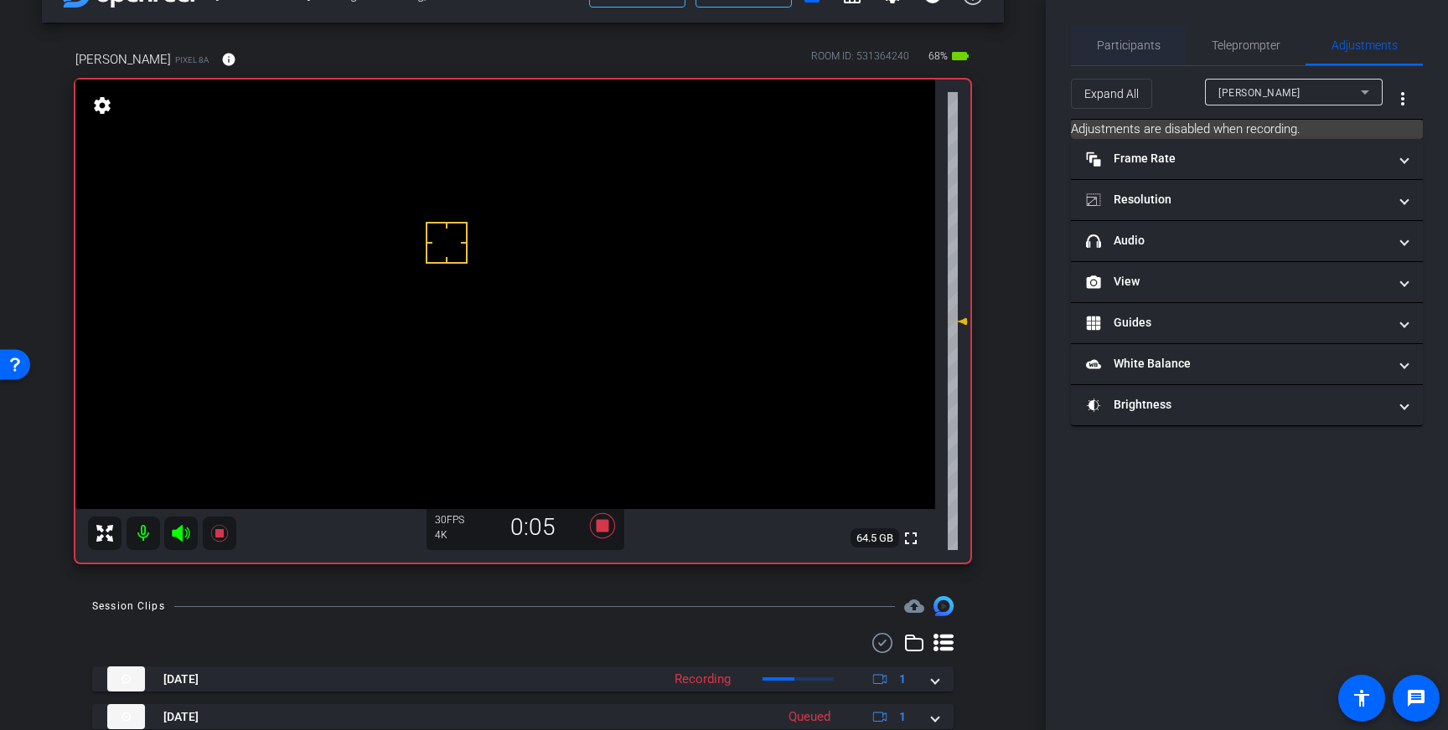
click at [1143, 50] on span "Participants" at bounding box center [1129, 45] width 64 height 12
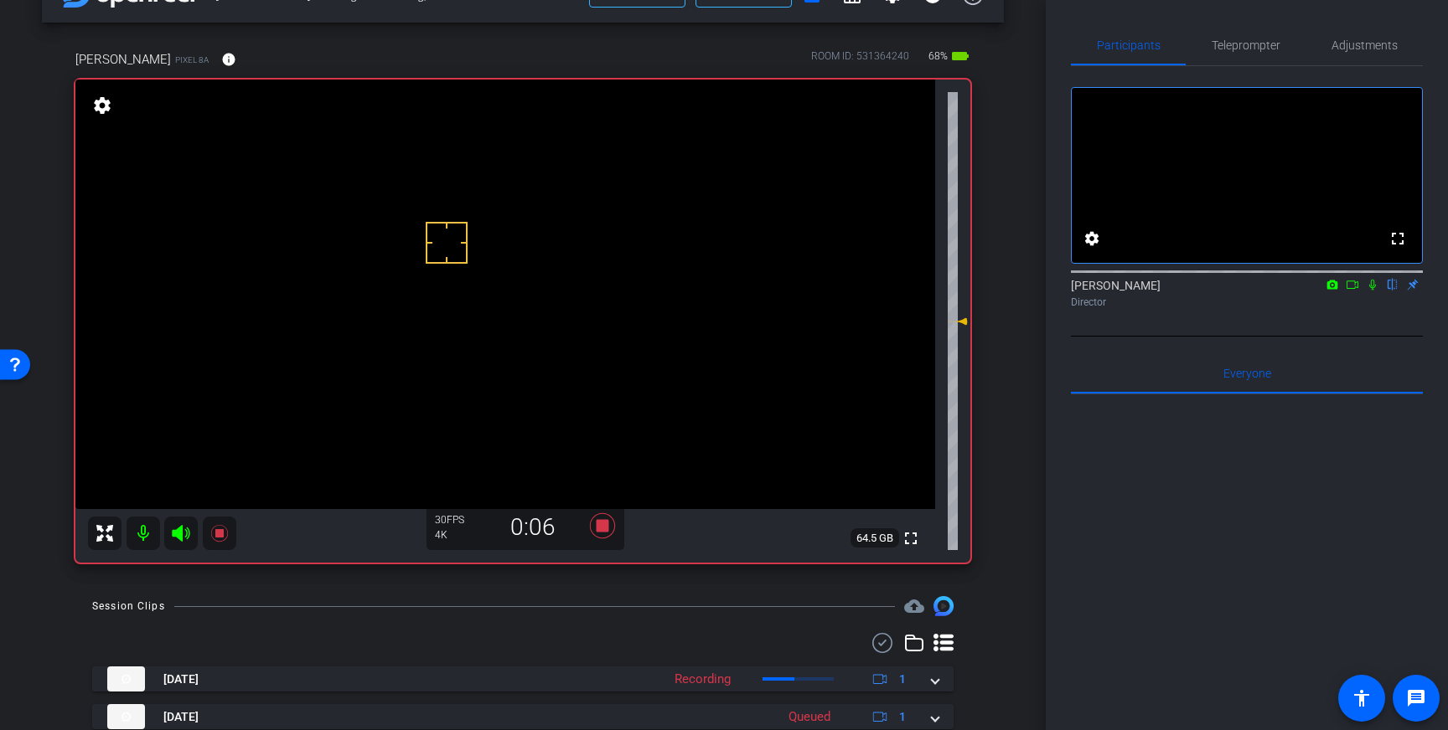
click at [1375, 291] on icon at bounding box center [1371, 285] width 13 height 12
click at [393, 438] on video at bounding box center [504, 295] width 859 height 430
click at [445, 282] on video at bounding box center [504, 295] width 859 height 430
click at [1375, 291] on icon at bounding box center [1371, 285] width 13 height 12
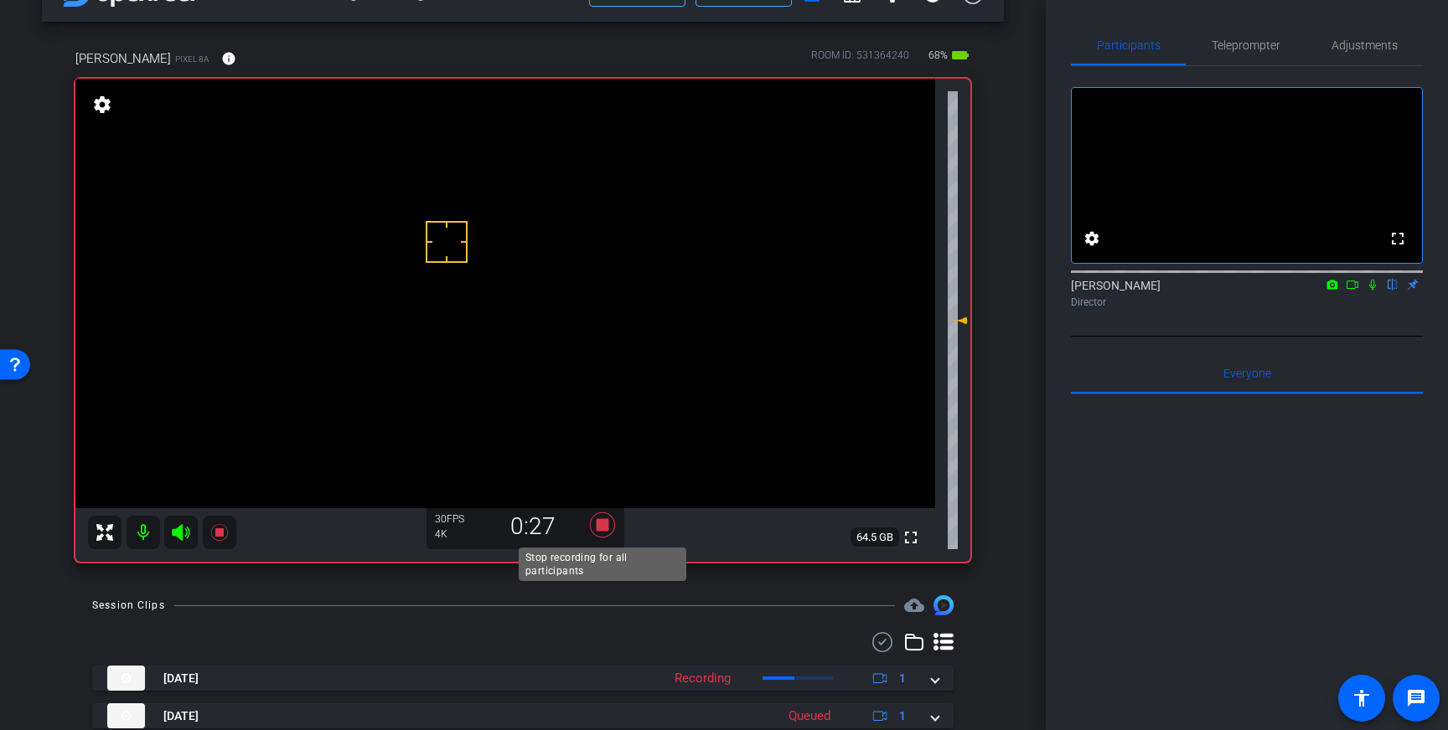
click at [608, 530] on icon at bounding box center [602, 525] width 25 height 25
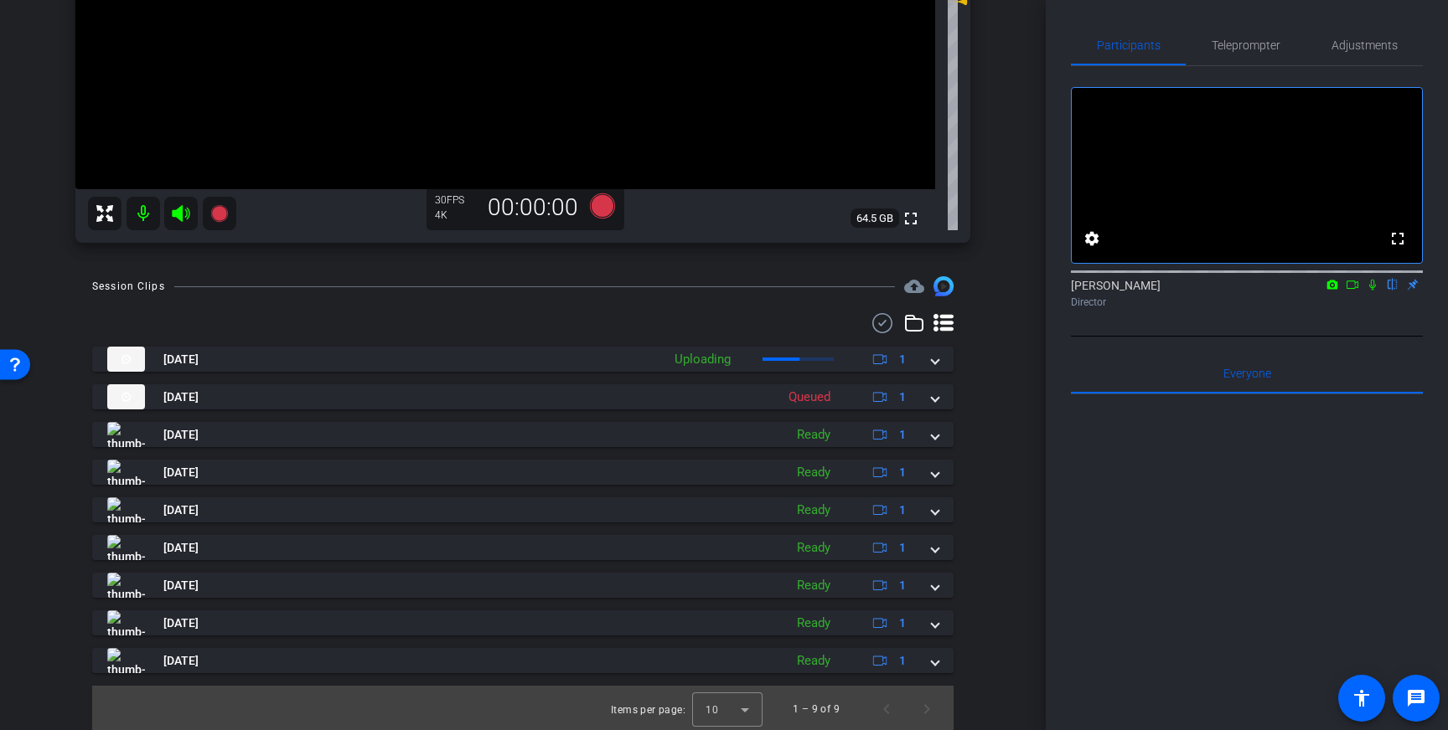
scroll to position [372, 0]
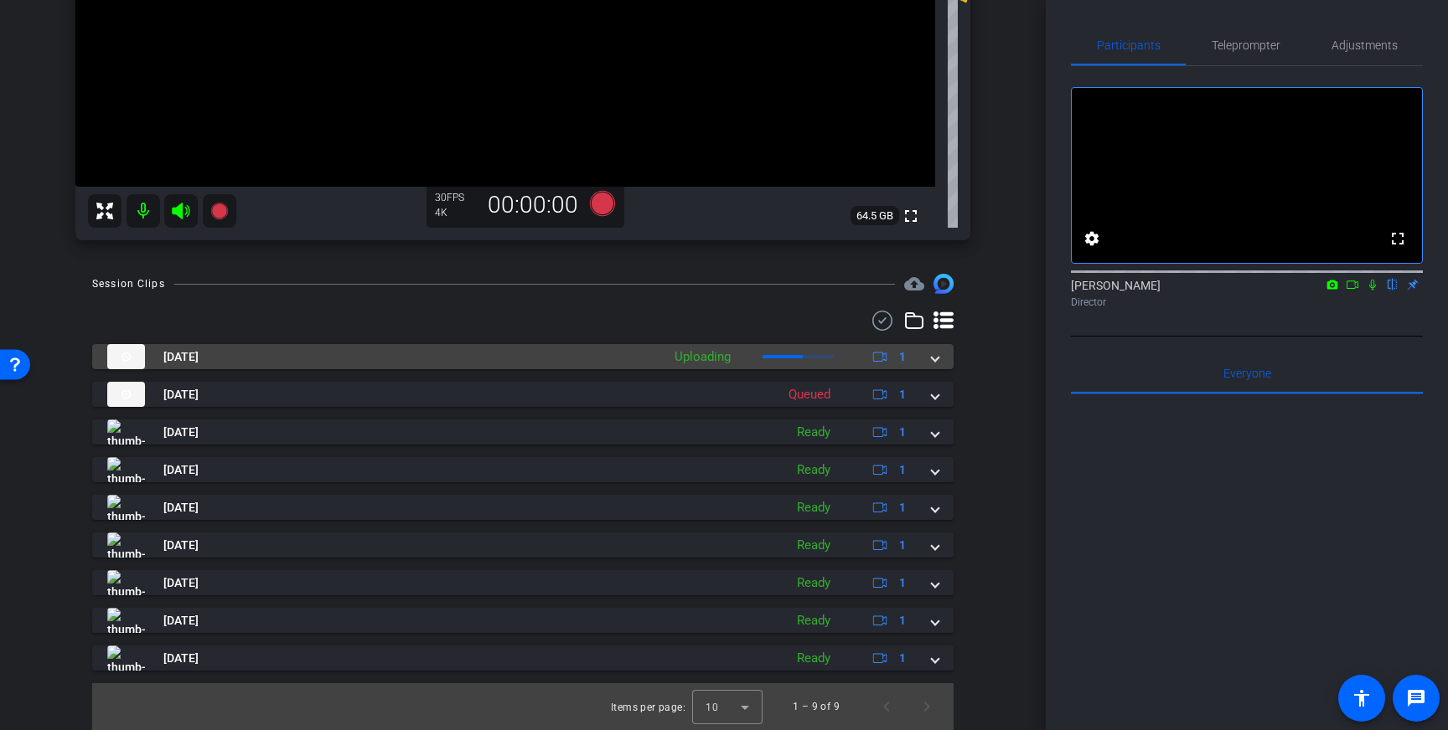
click at [932, 363] on span at bounding box center [935, 357] width 7 height 18
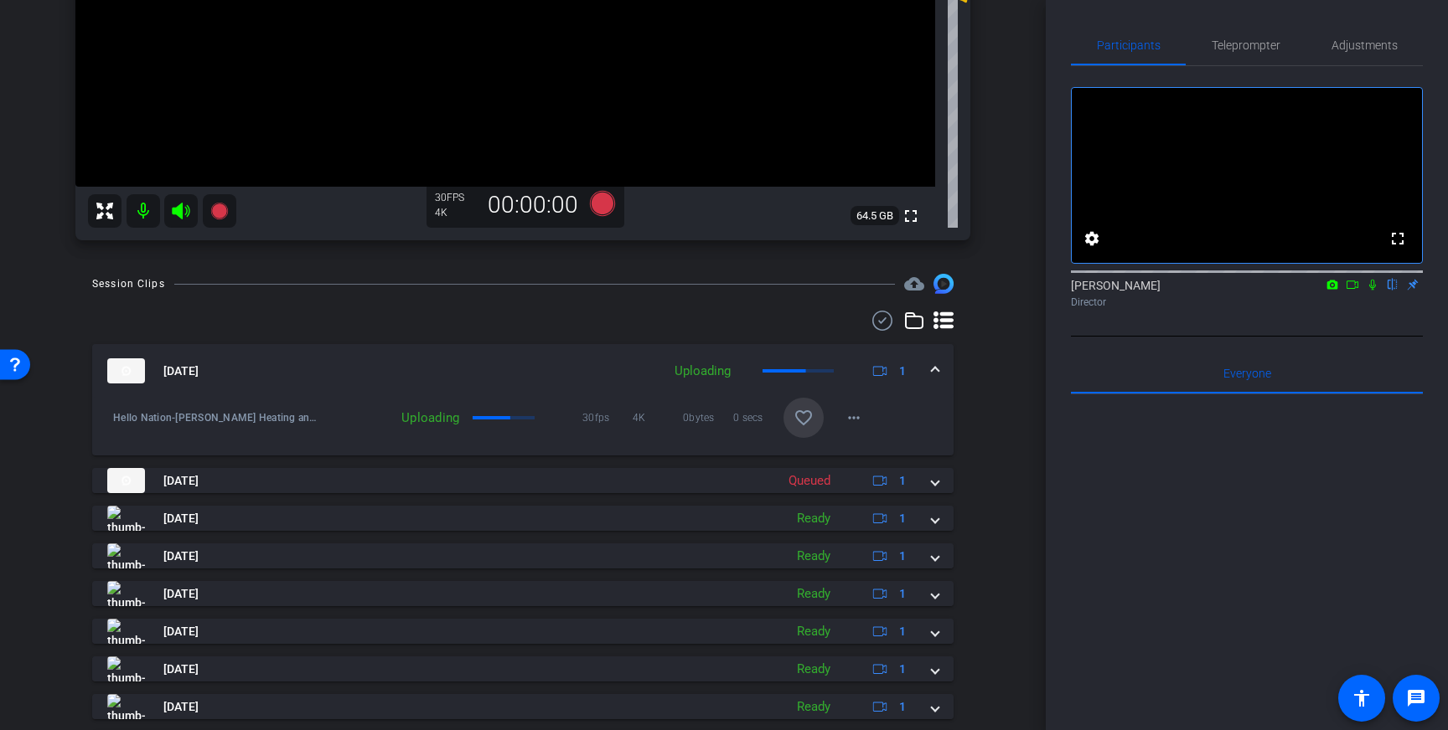
drag, startPoint x: 813, startPoint y: 419, endPoint x: 806, endPoint y: 439, distance: 21.5
click at [811, 421] on button "favorite_border" at bounding box center [803, 418] width 40 height 40
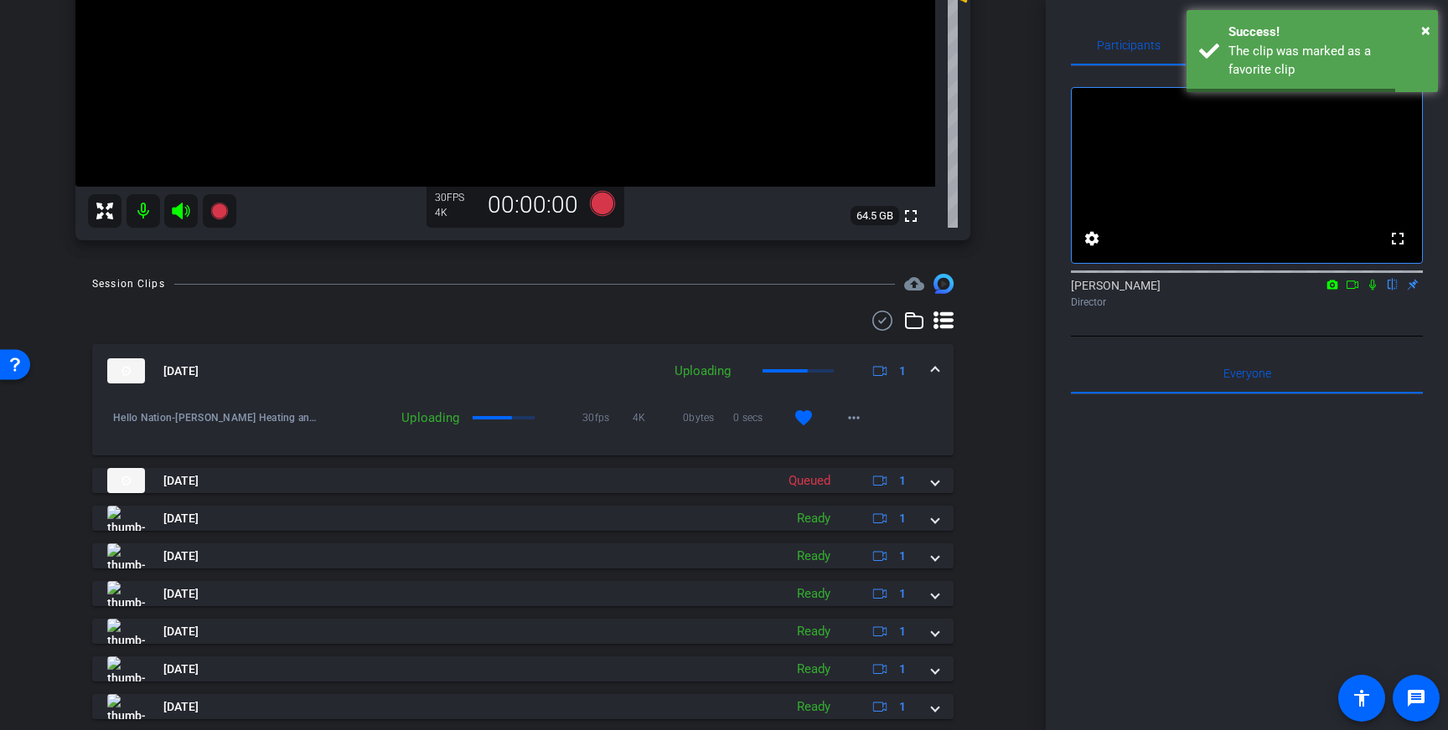
drag, startPoint x: 935, startPoint y: 370, endPoint x: 926, endPoint y: 373, distance: 9.6
click at [934, 370] on span at bounding box center [935, 372] width 7 height 18
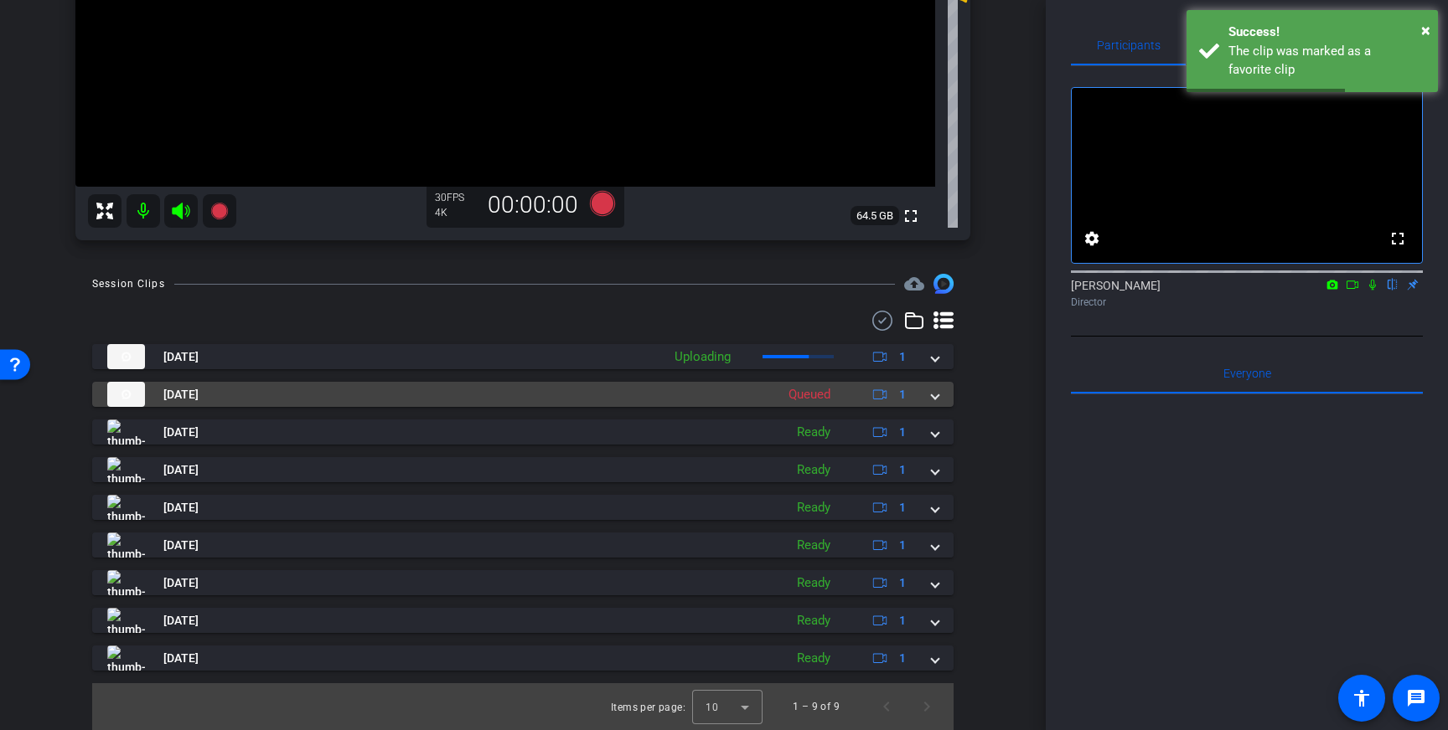
click at [937, 404] on mat-expansion-panel-header "Oct 15, 2025 Queued 1" at bounding box center [522, 394] width 861 height 25
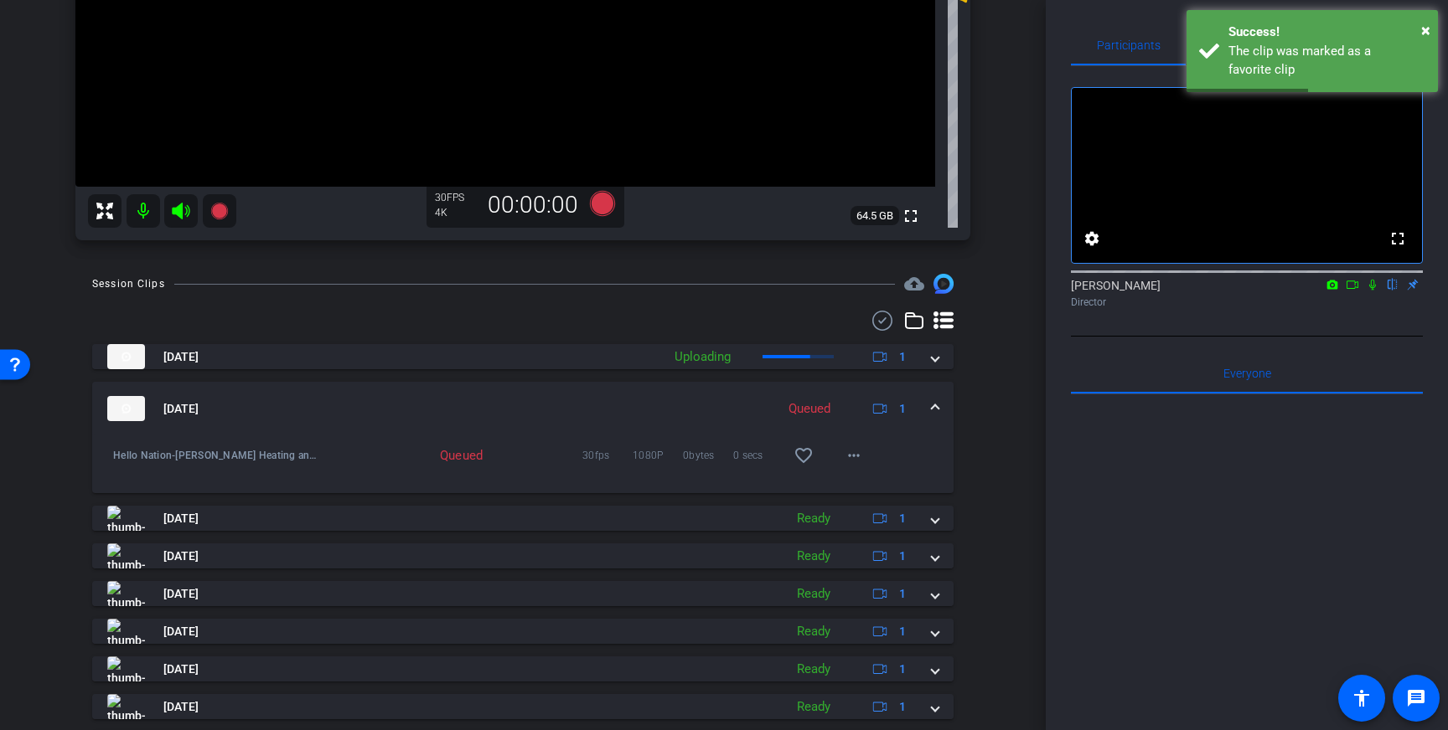
click at [934, 405] on span at bounding box center [935, 409] width 7 height 18
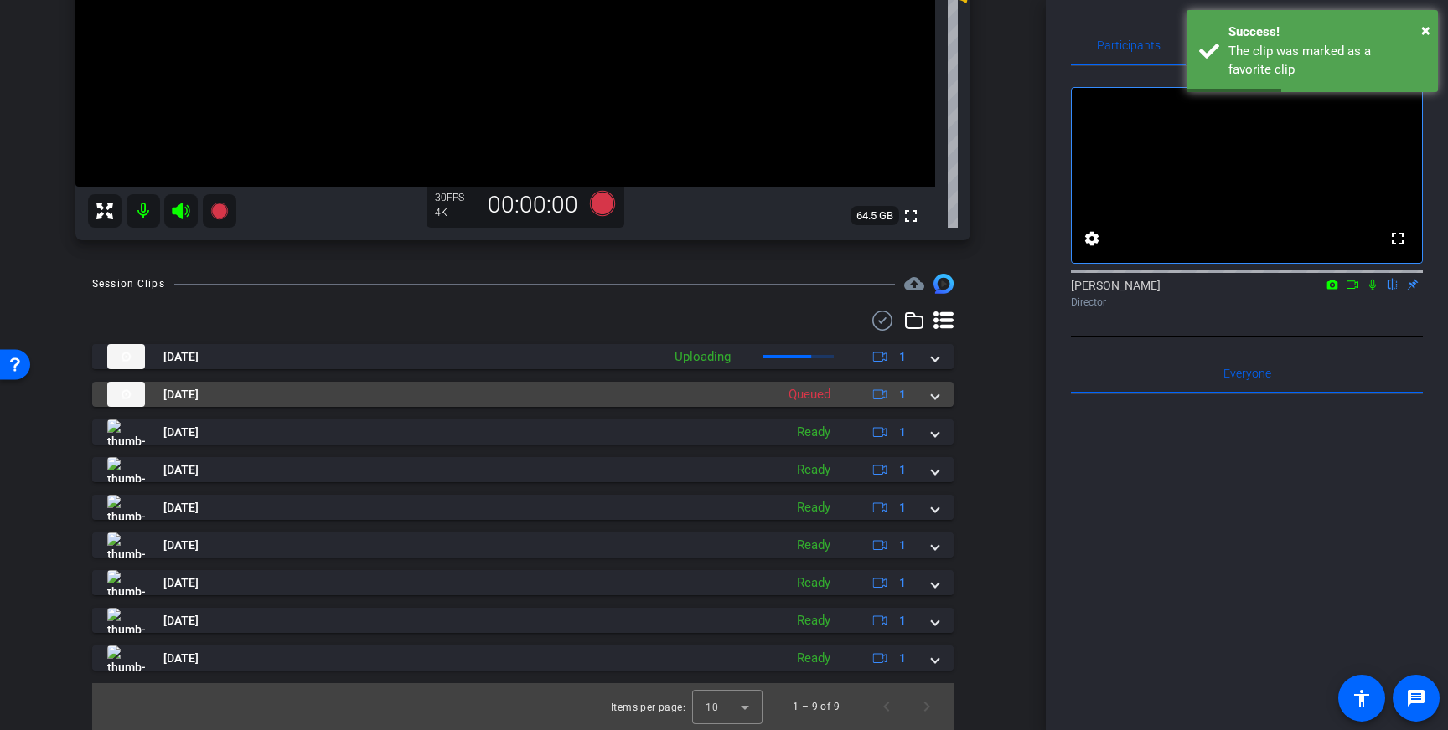
click at [934, 405] on mat-expansion-panel-header "Oct 15, 2025 Queued 1" at bounding box center [522, 394] width 861 height 25
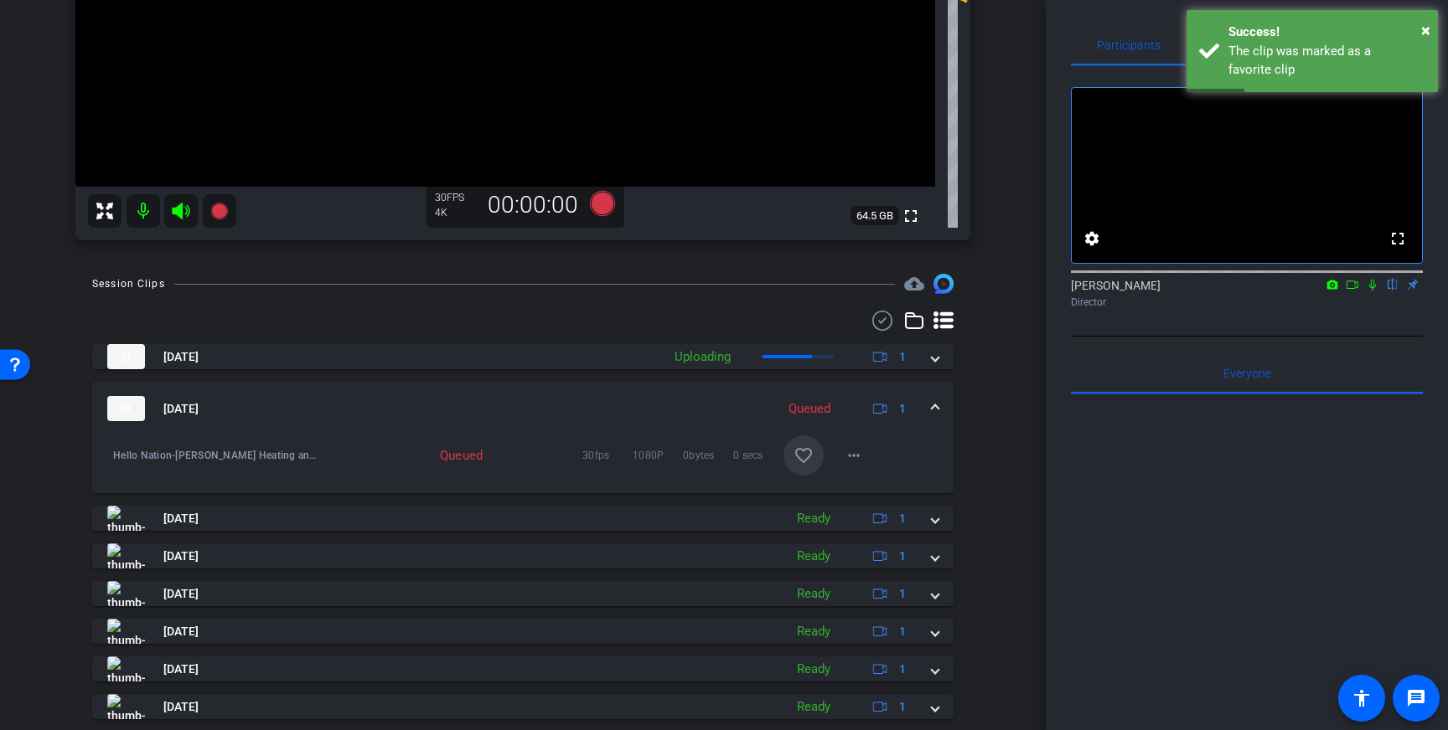
click at [803, 451] on mat-icon "favorite_border" at bounding box center [803, 456] width 20 height 20
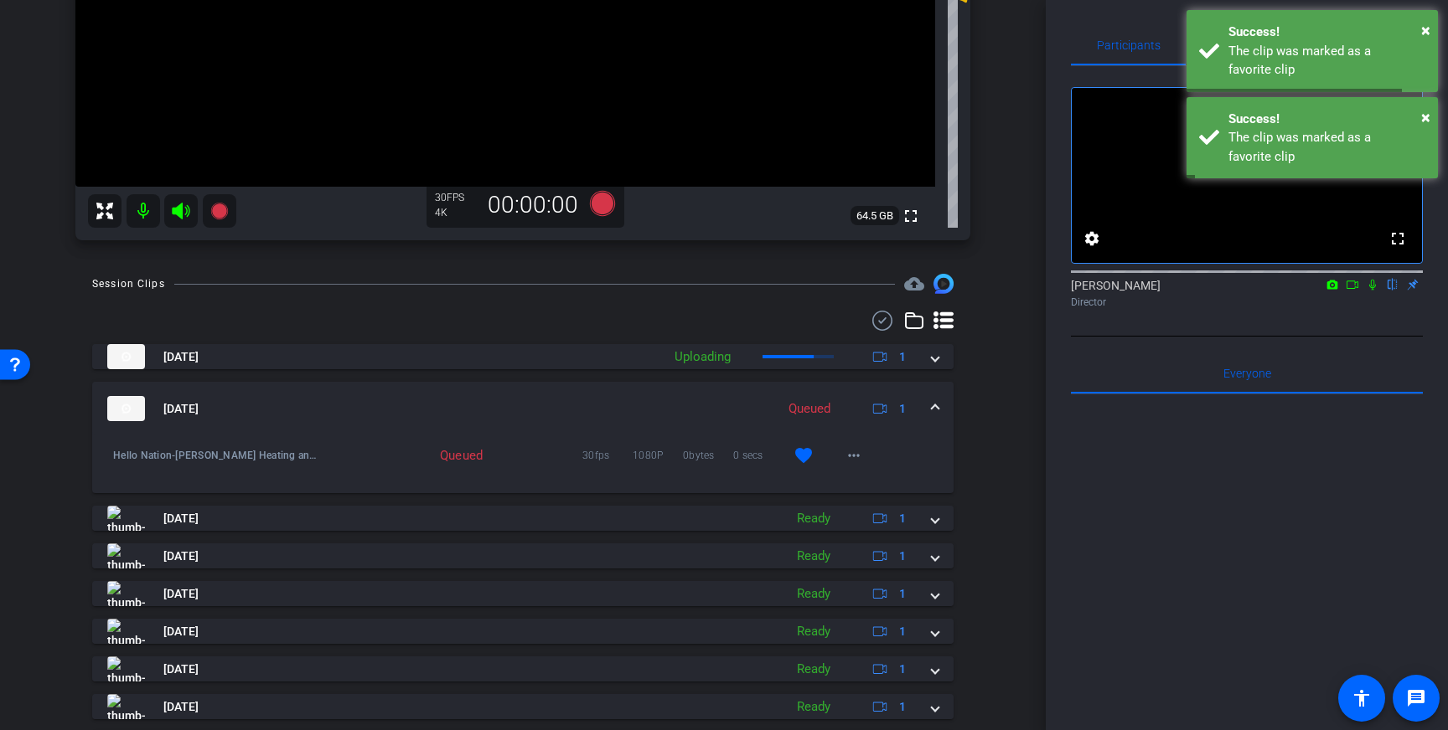
click at [926, 410] on div "Oct 15, 2025 Queued 1" at bounding box center [519, 408] width 824 height 25
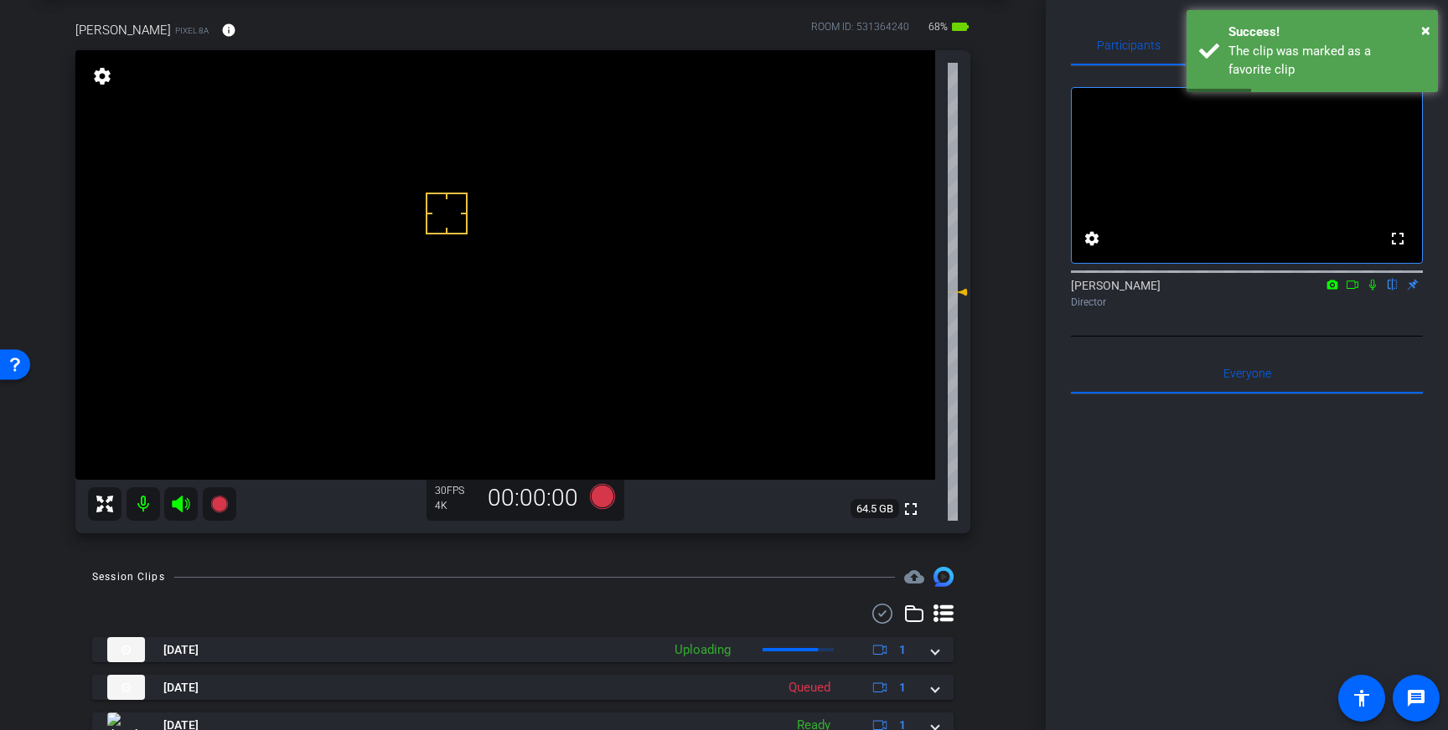
scroll to position [78, 0]
click at [1257, 39] on div "Success!" at bounding box center [1326, 32] width 197 height 19
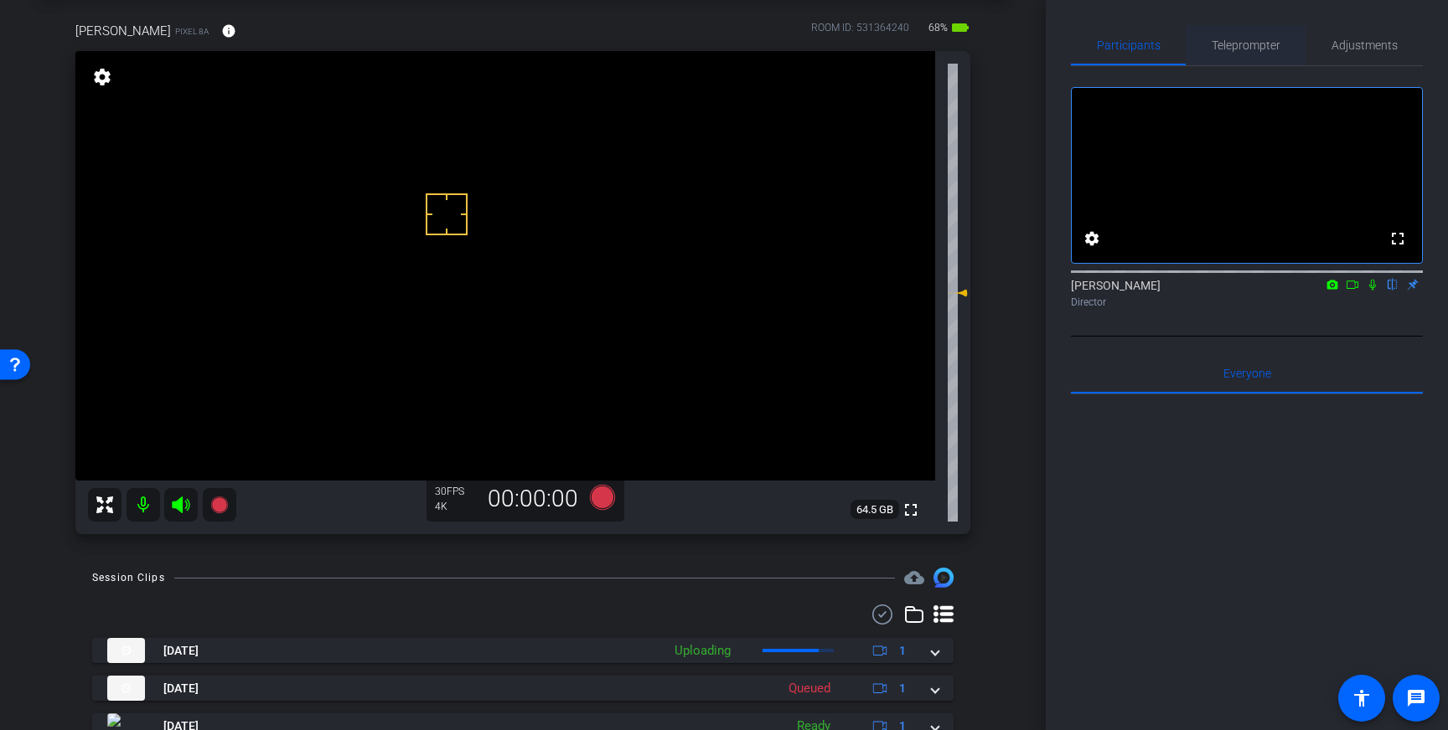
click at [1231, 47] on span "Teleprompter" at bounding box center [1245, 45] width 69 height 12
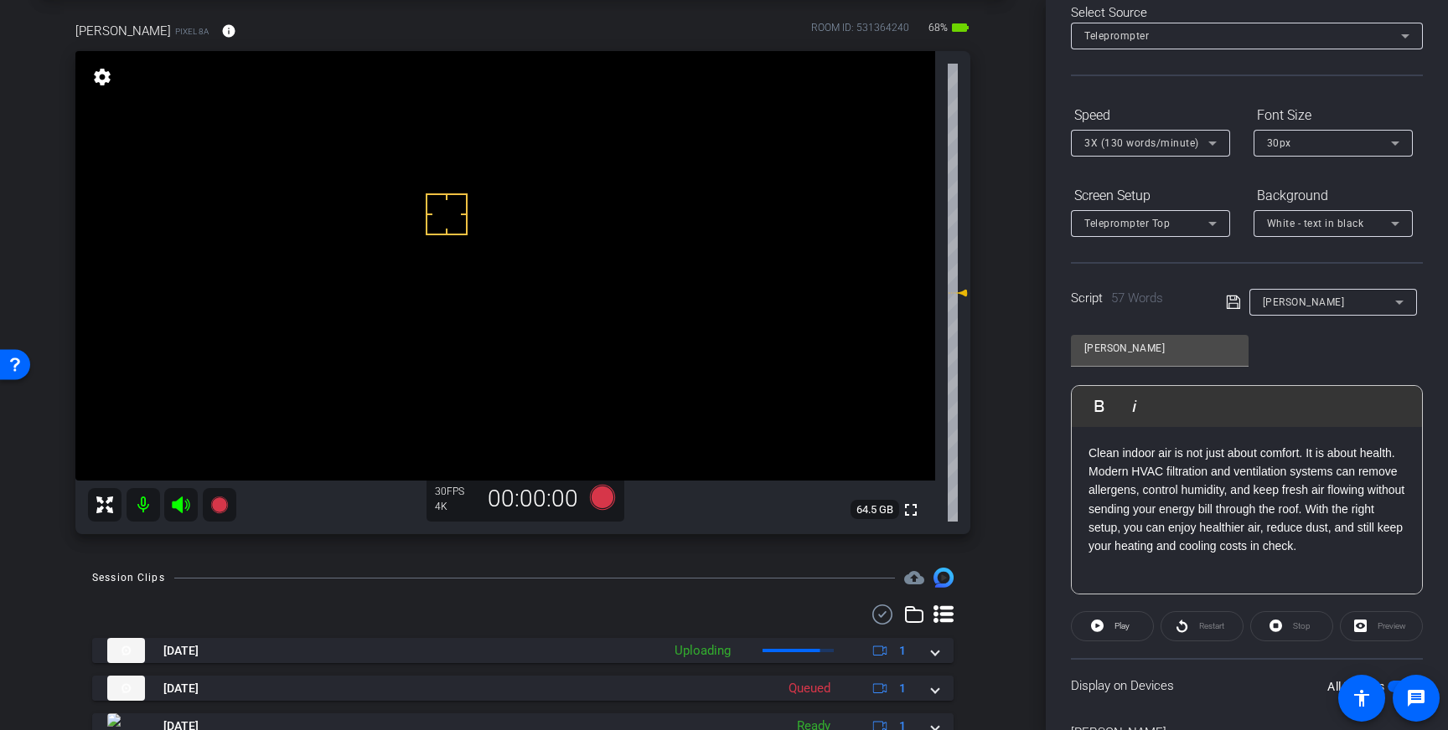
scroll to position [156, 0]
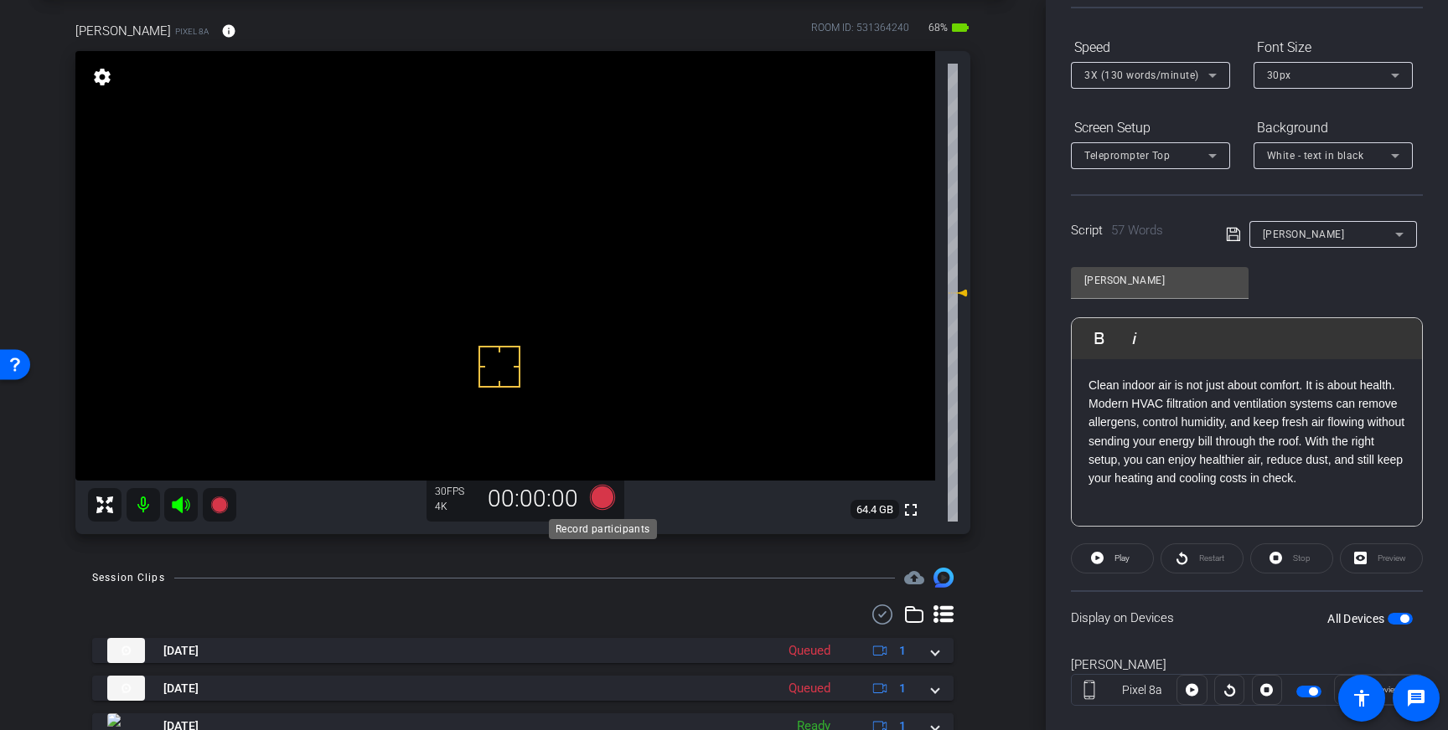
click at [604, 498] on icon at bounding box center [602, 497] width 25 height 25
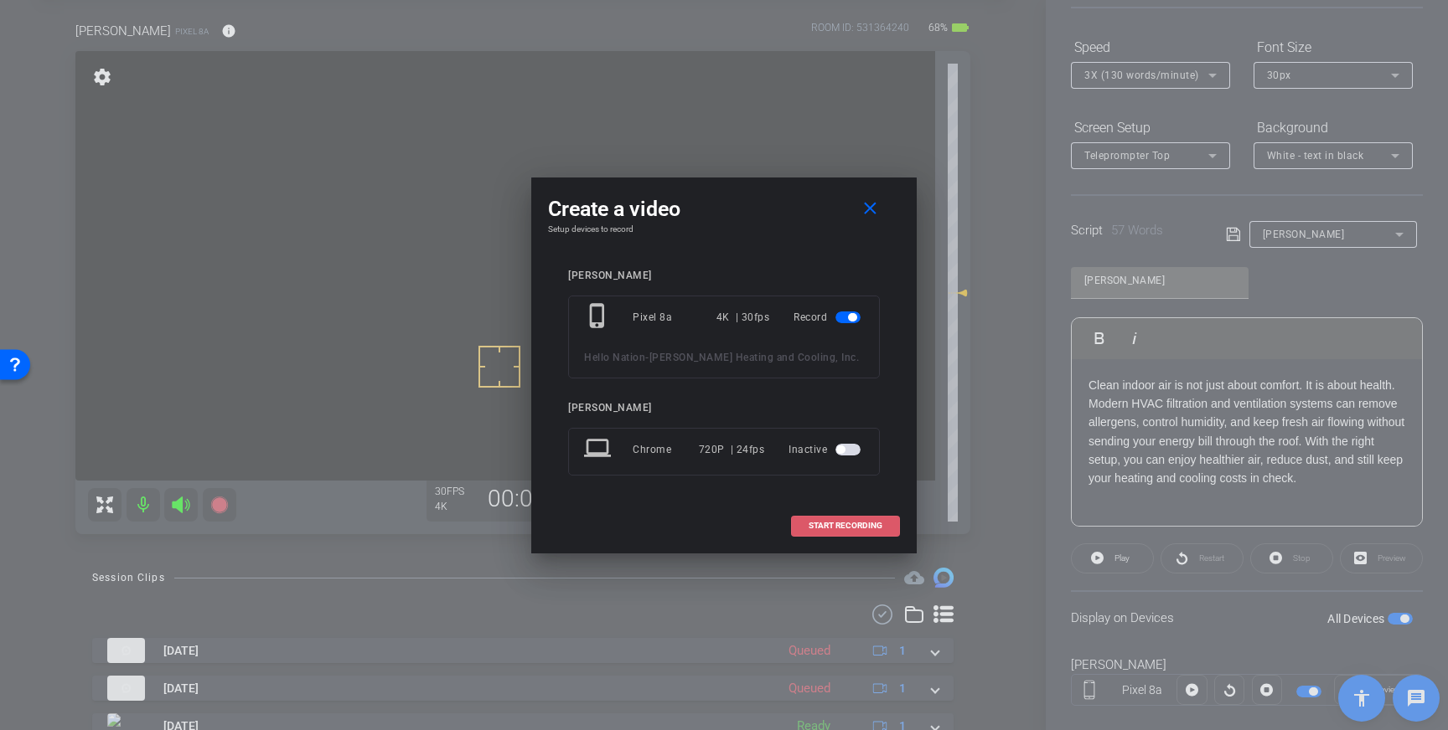
click at [857, 529] on span "START RECORDING" at bounding box center [845, 526] width 74 height 8
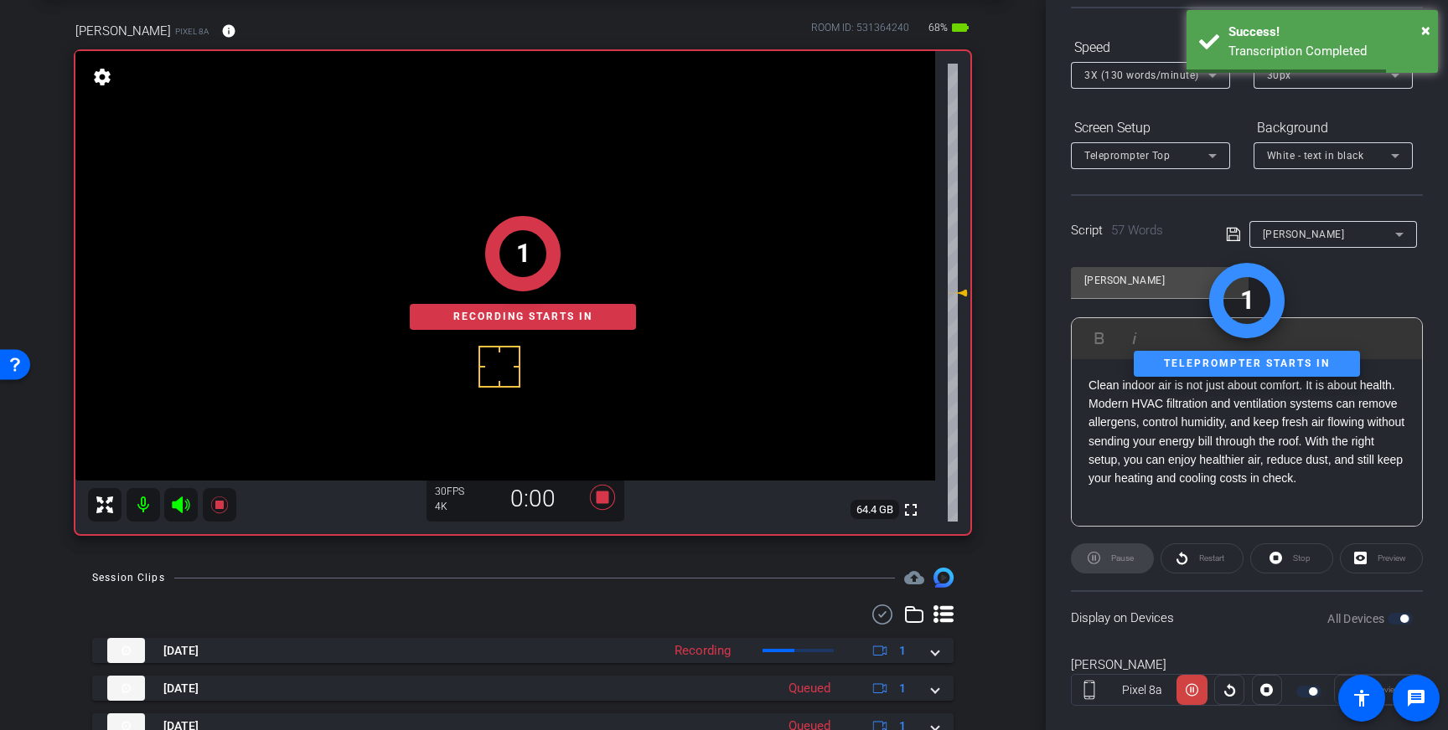
scroll to position [0, 0]
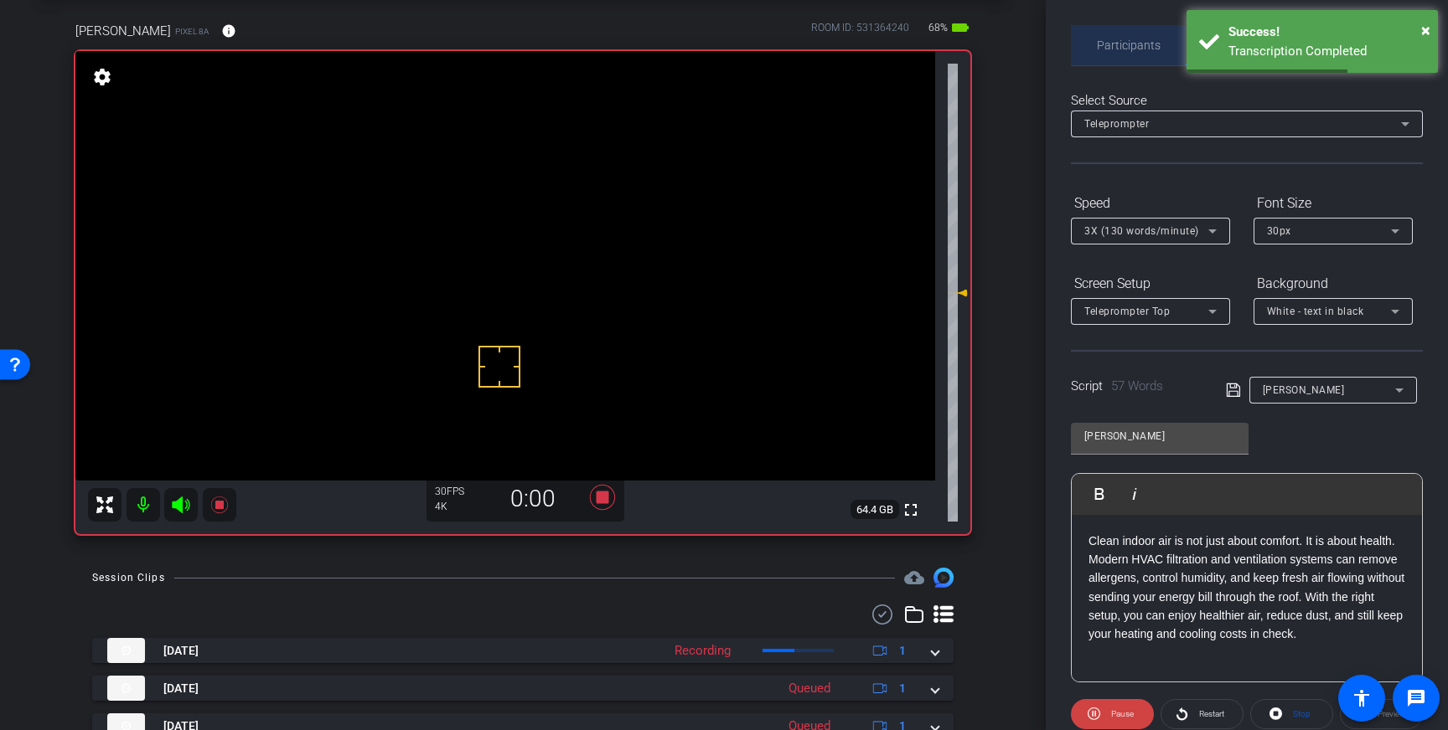
click at [1114, 54] on span "Participants" at bounding box center [1129, 45] width 64 height 40
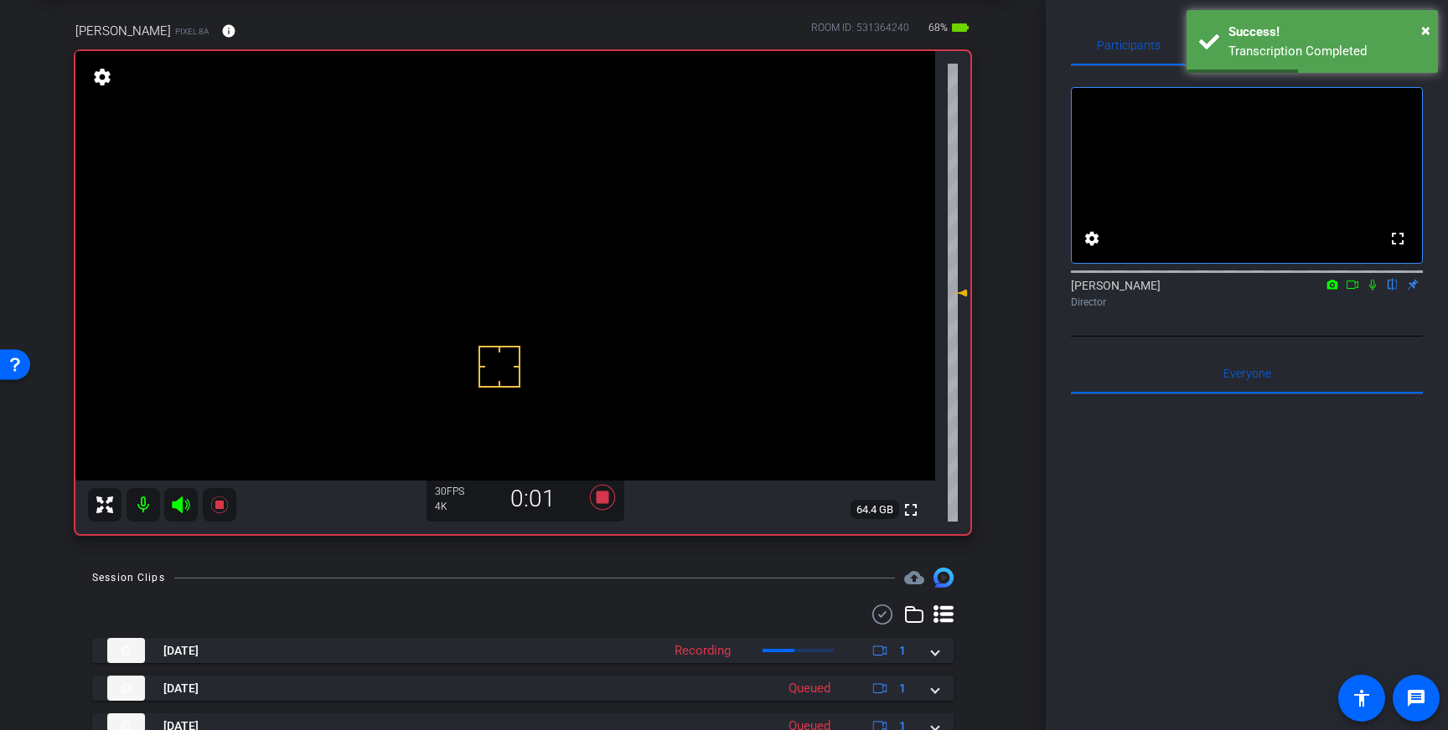
click at [1371, 291] on icon at bounding box center [1371, 285] width 13 height 12
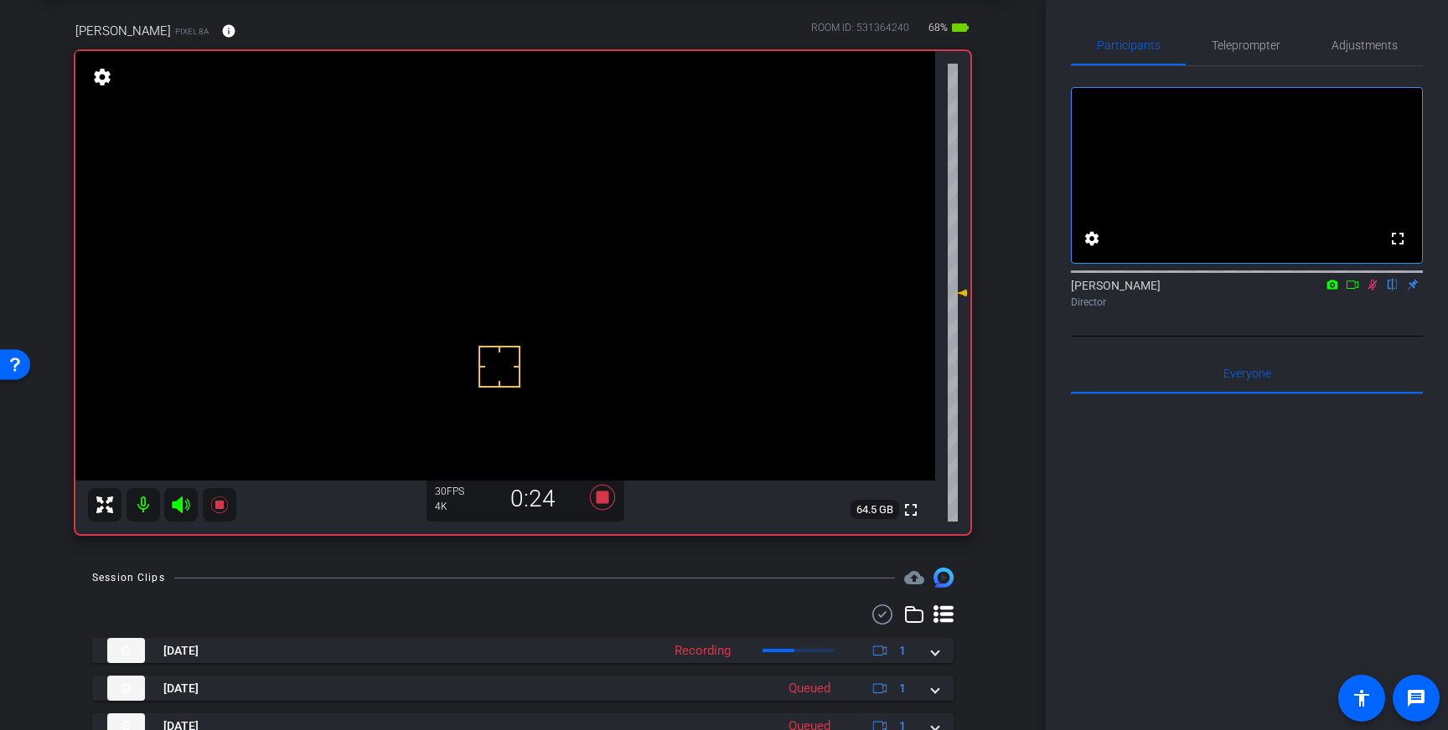
click at [1373, 291] on icon at bounding box center [1372, 285] width 9 height 11
click at [603, 502] on icon at bounding box center [602, 497] width 25 height 25
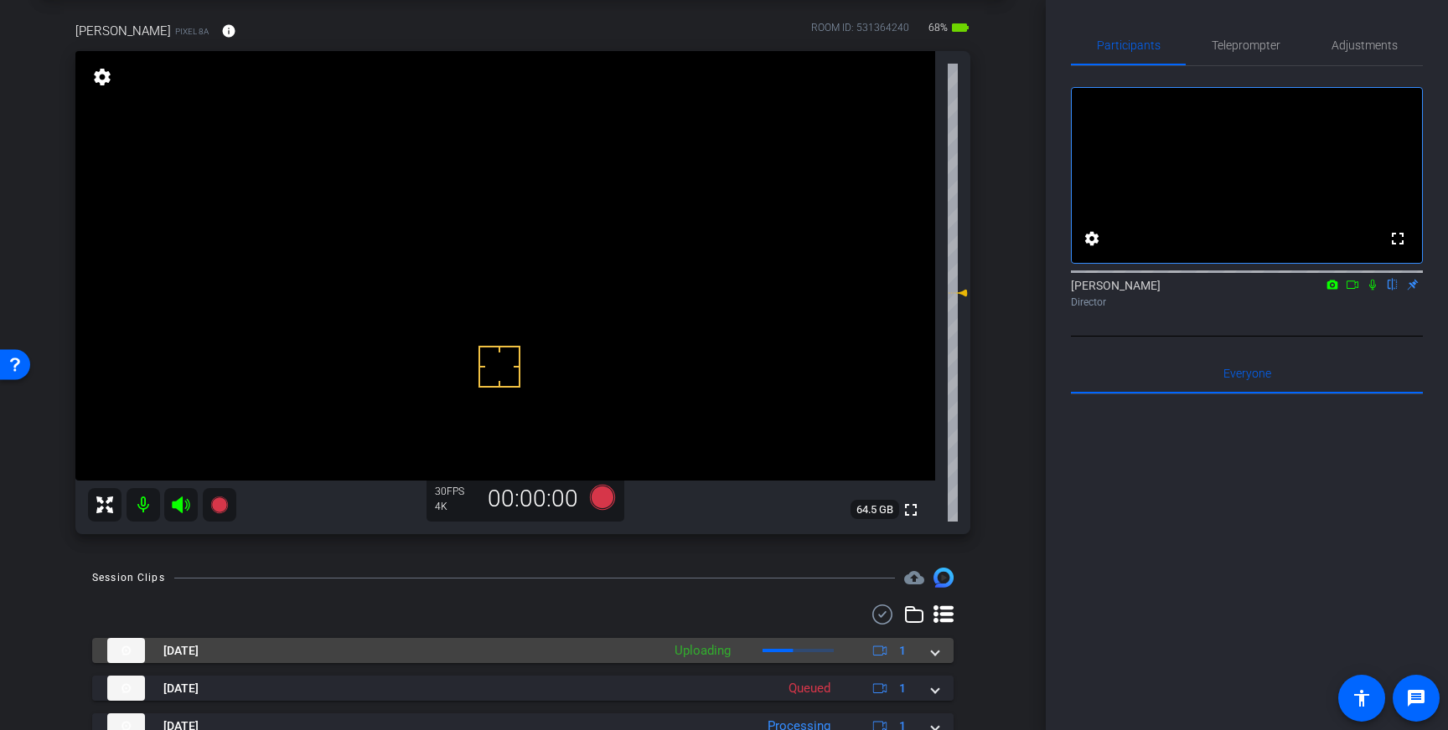
click at [935, 649] on span at bounding box center [935, 652] width 7 height 18
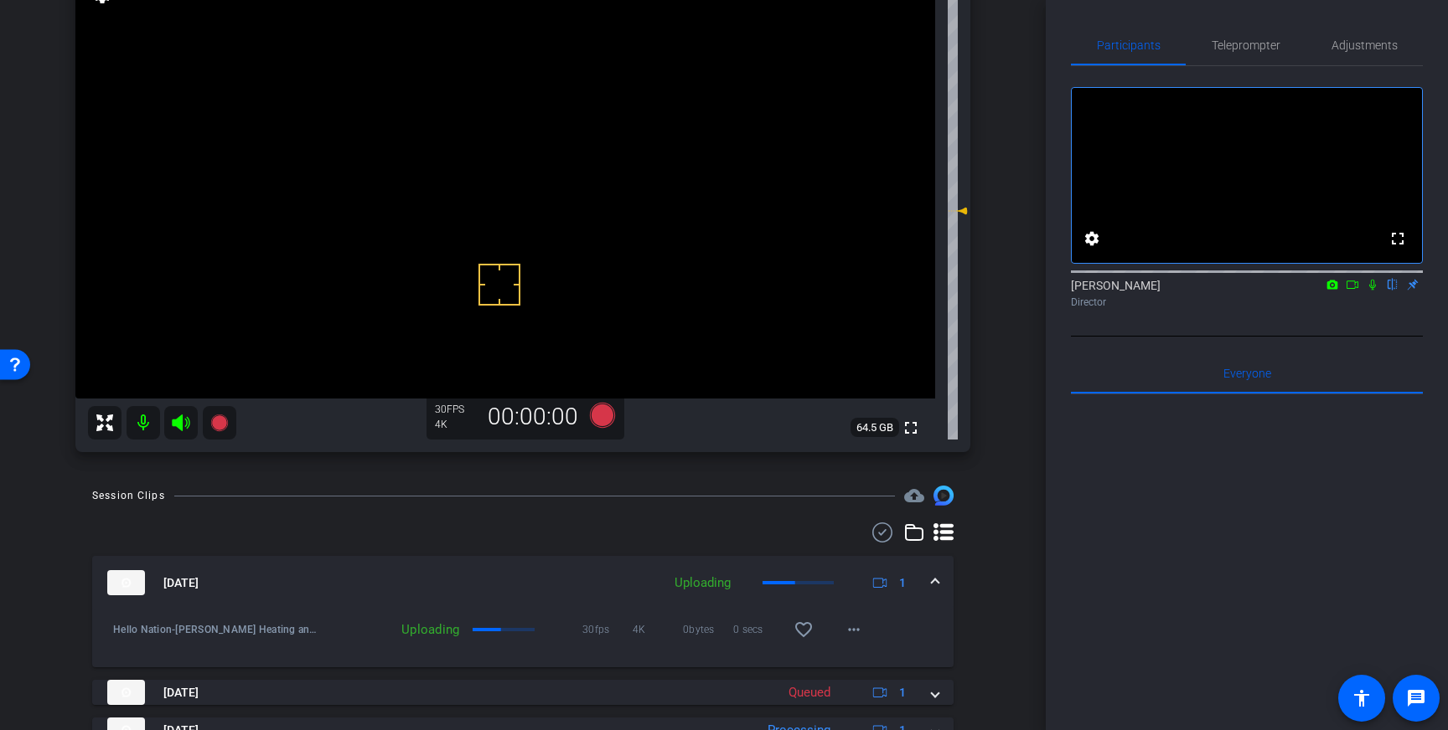
scroll to position [164, 0]
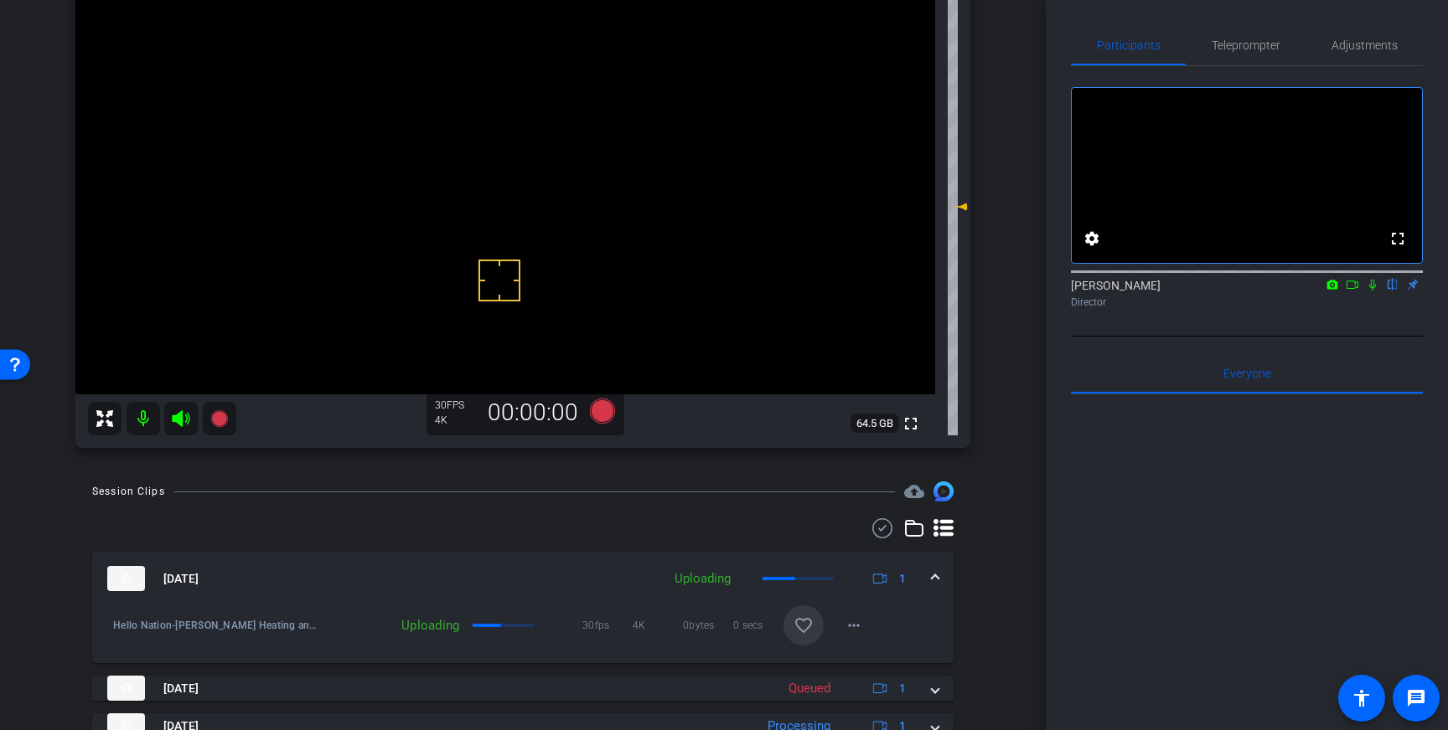
click at [809, 621] on mat-icon "favorite_border" at bounding box center [803, 626] width 20 height 20
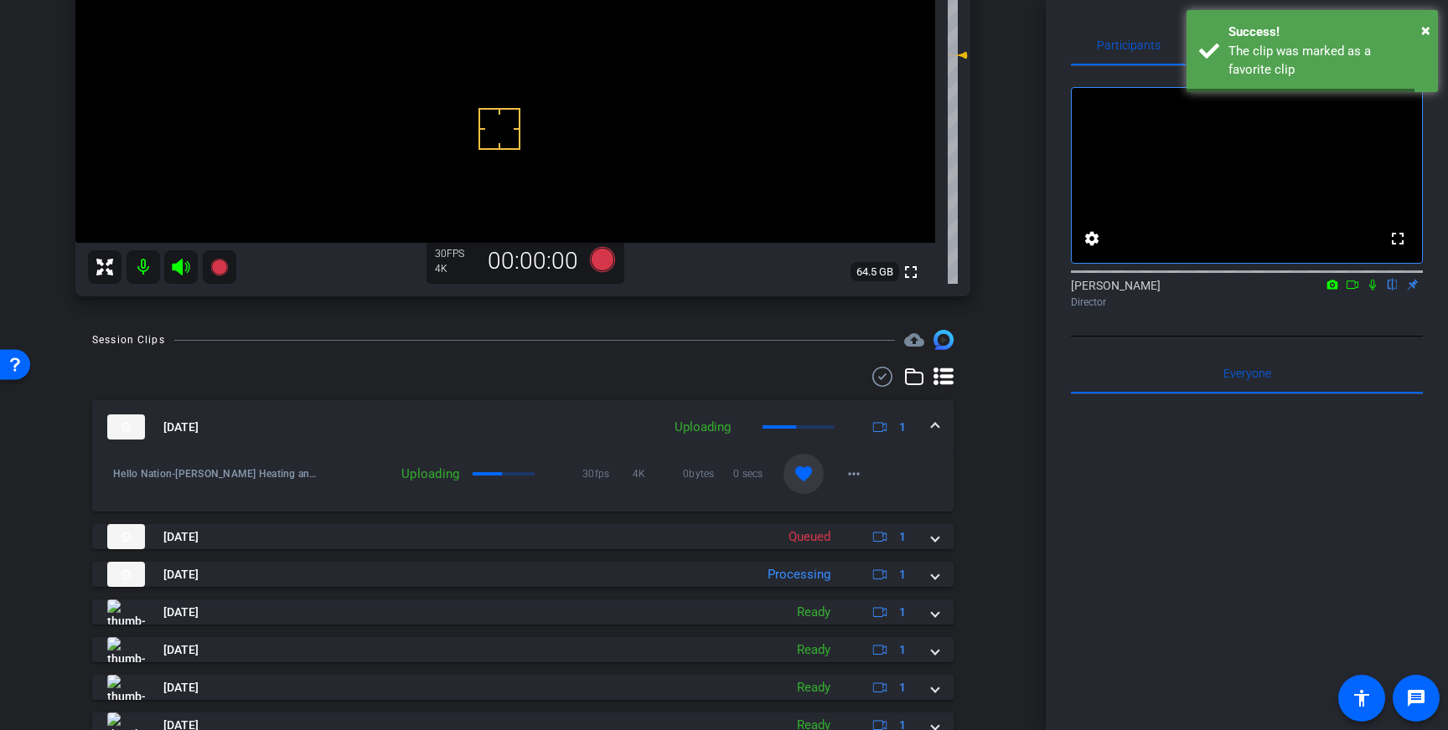
scroll to position [315, 0]
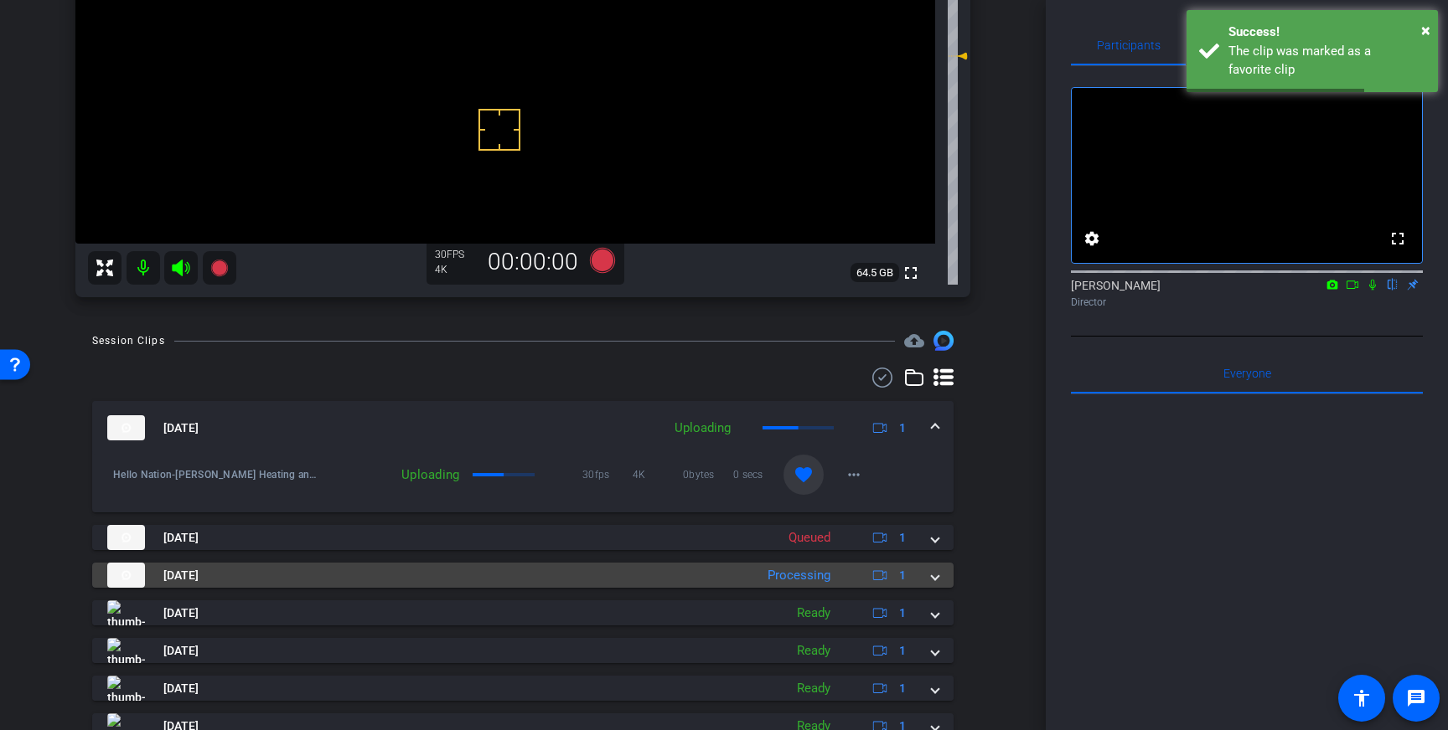
click at [938, 567] on mat-expansion-panel-header "Oct 15, 2025 Processing 1" at bounding box center [522, 575] width 861 height 25
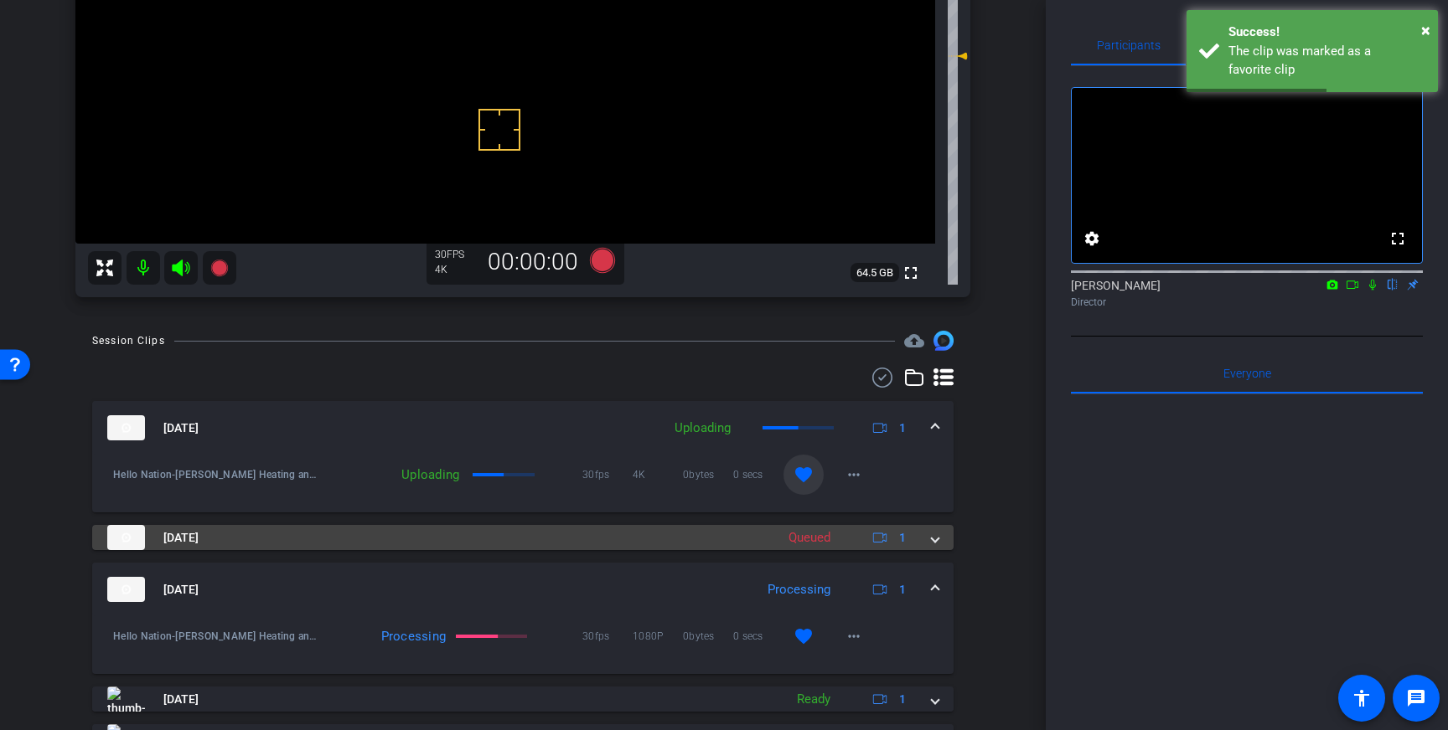
click at [935, 535] on span at bounding box center [935, 538] width 7 height 18
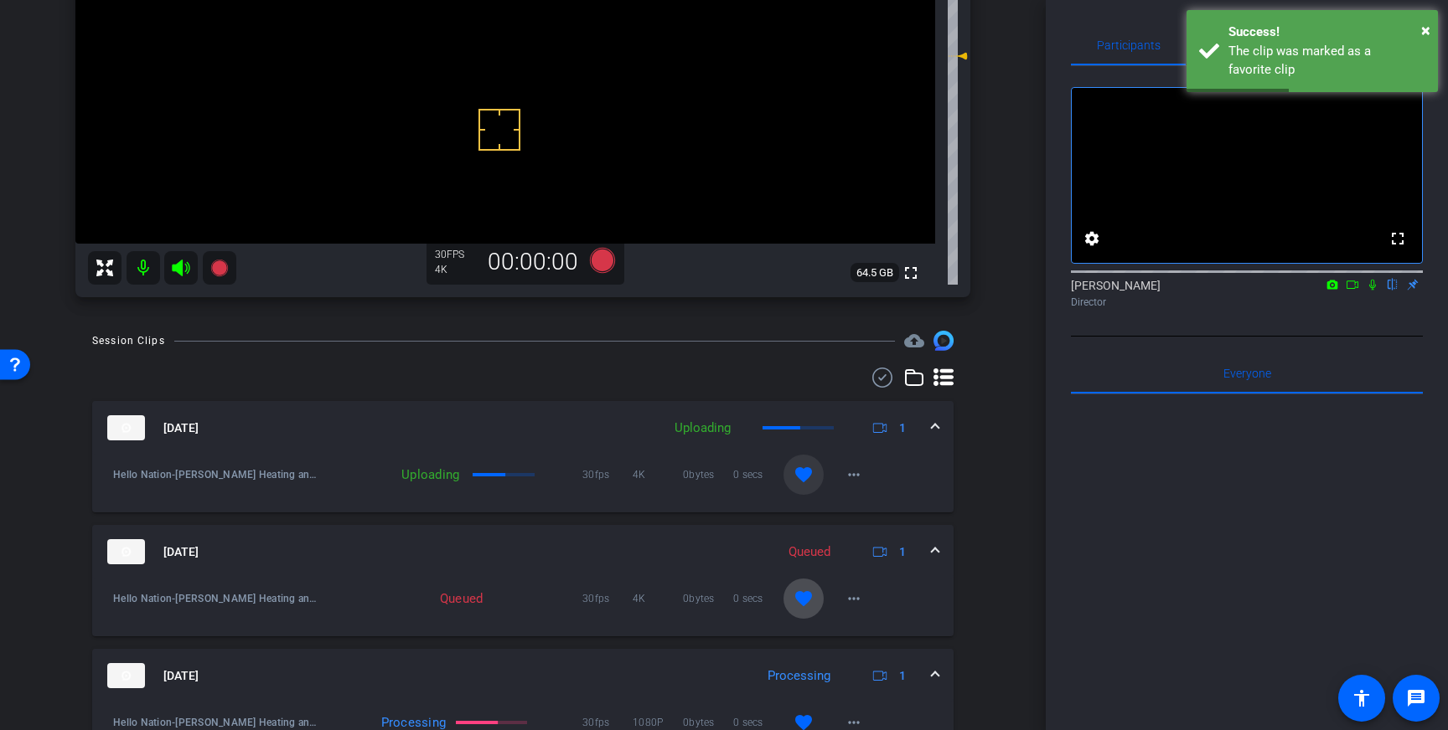
click at [803, 593] on mat-icon "favorite" at bounding box center [803, 599] width 20 height 20
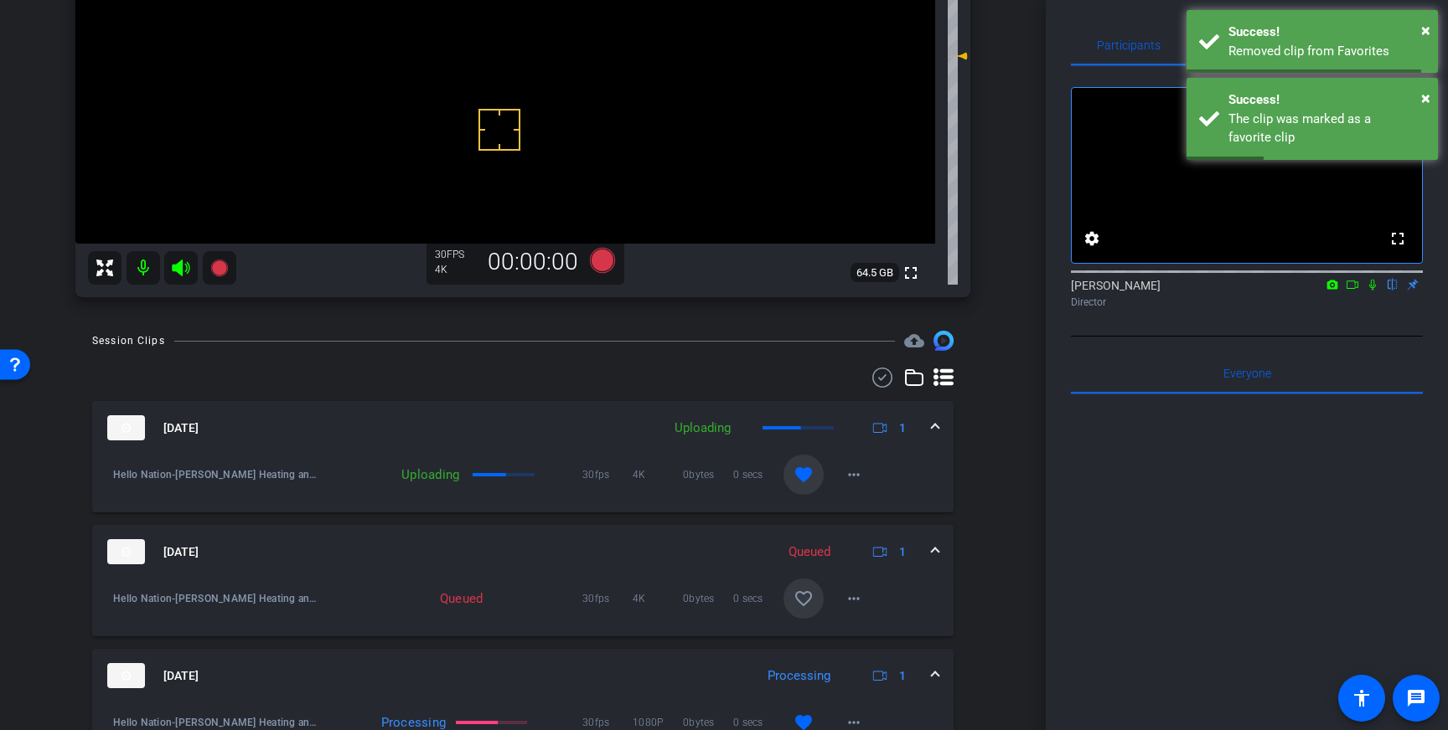
click at [940, 555] on mat-expansion-panel-header "Oct 15, 2025 Queued 1" at bounding box center [522, 552] width 861 height 54
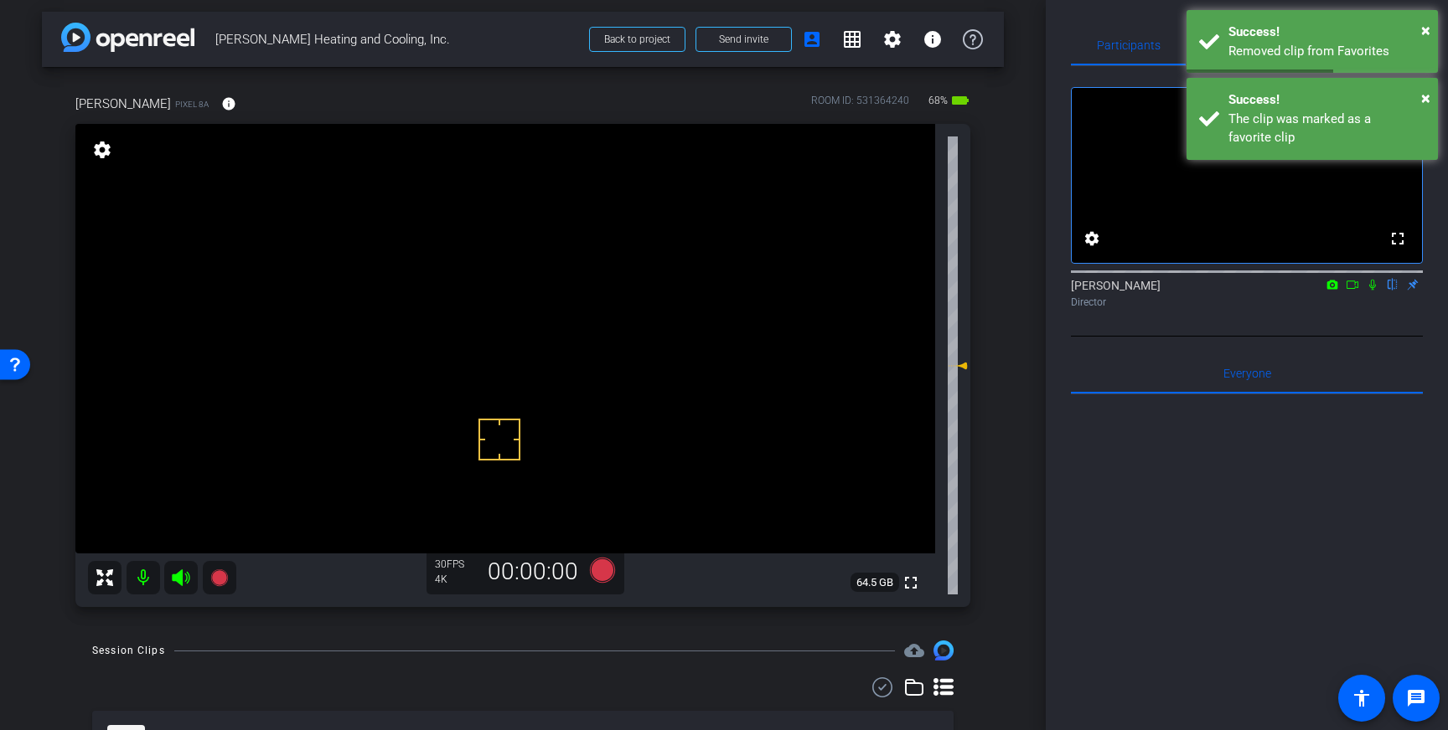
scroll to position [4, 0]
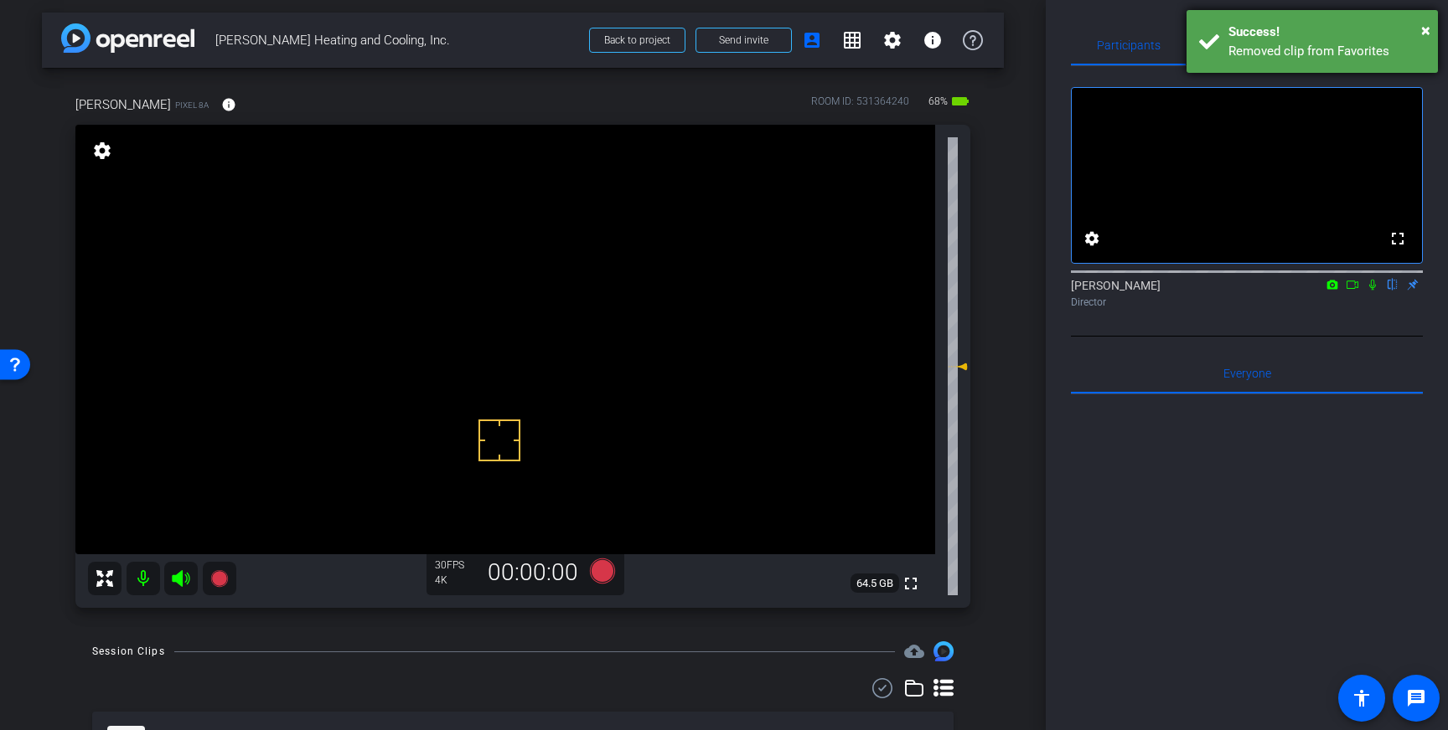
click at [1300, 26] on div "Success!" at bounding box center [1326, 32] width 197 height 19
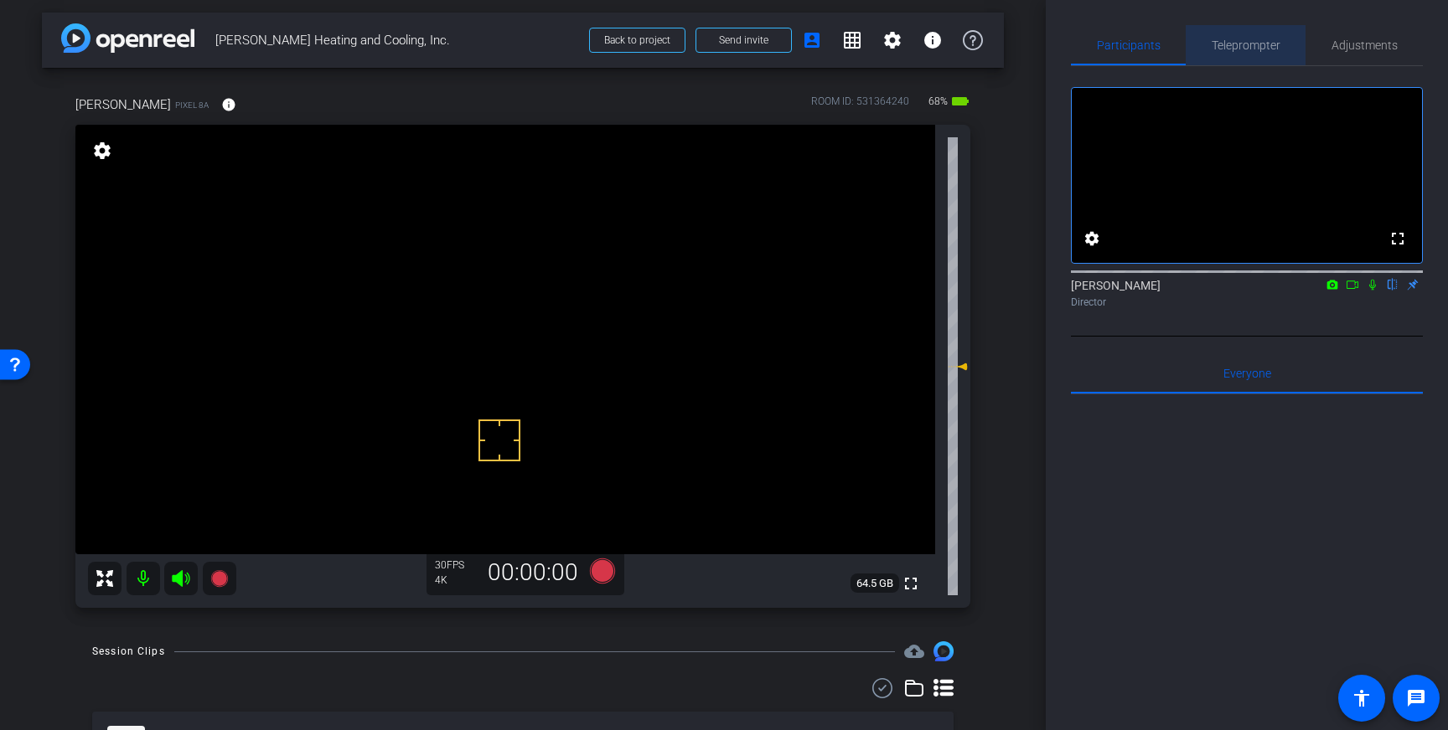
drag, startPoint x: 1251, startPoint y: 44, endPoint x: 1242, endPoint y: 44, distance: 8.4
click at [1251, 44] on span "Teleprompter" at bounding box center [1245, 45] width 69 height 12
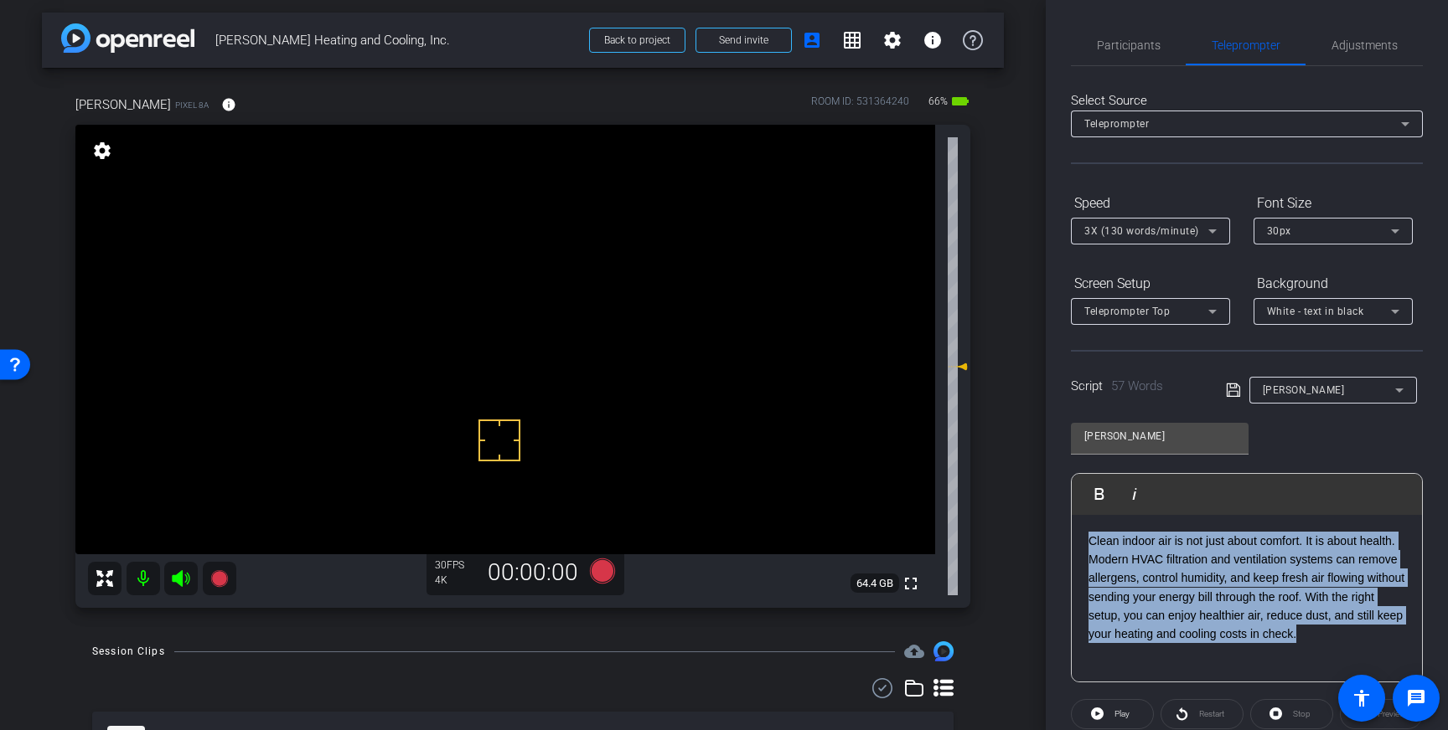
drag, startPoint x: 1272, startPoint y: 612, endPoint x: 1089, endPoint y: 543, distance: 195.4
click at [1089, 543] on p "Clean indoor air is not just about comfort. It is about health. Modern HVAC fil…" at bounding box center [1246, 588] width 317 height 112
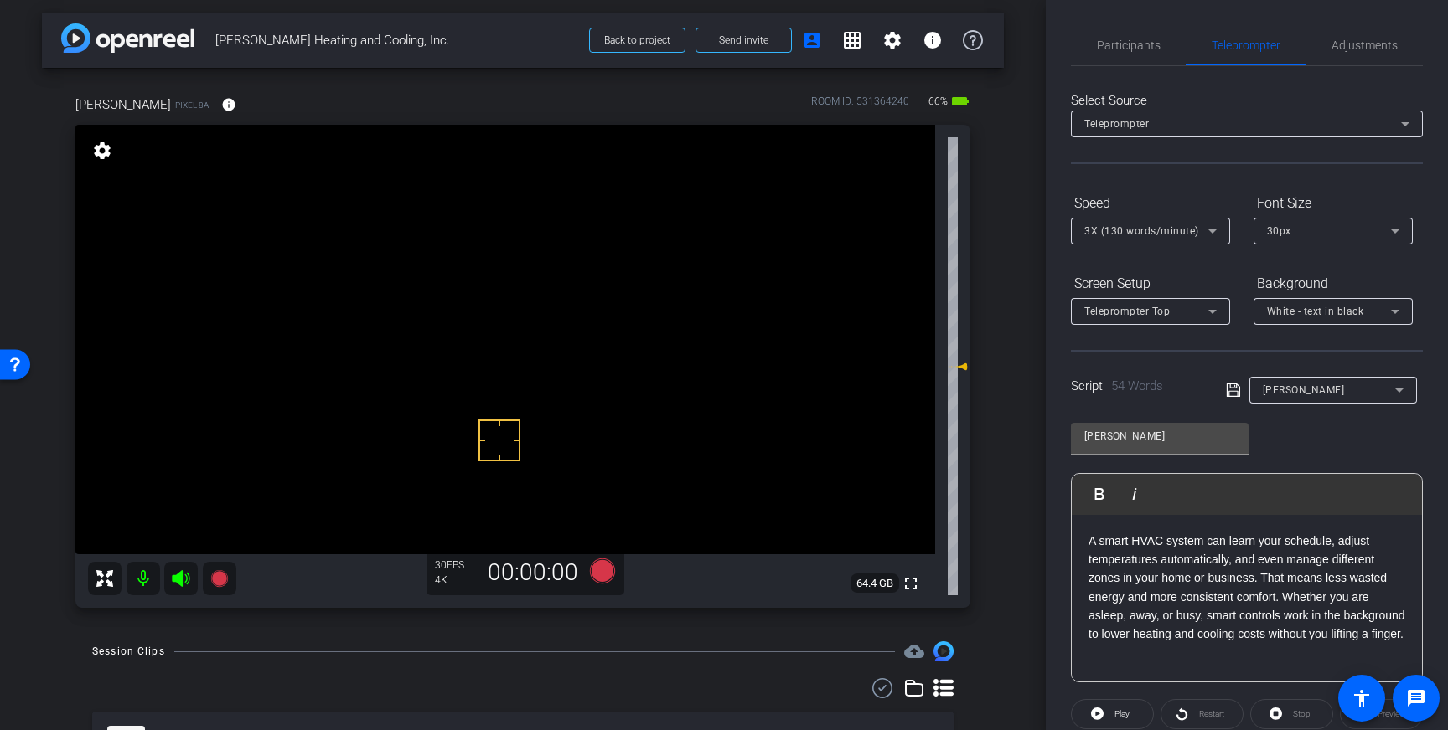
click at [1230, 392] on icon at bounding box center [1233, 390] width 15 height 20
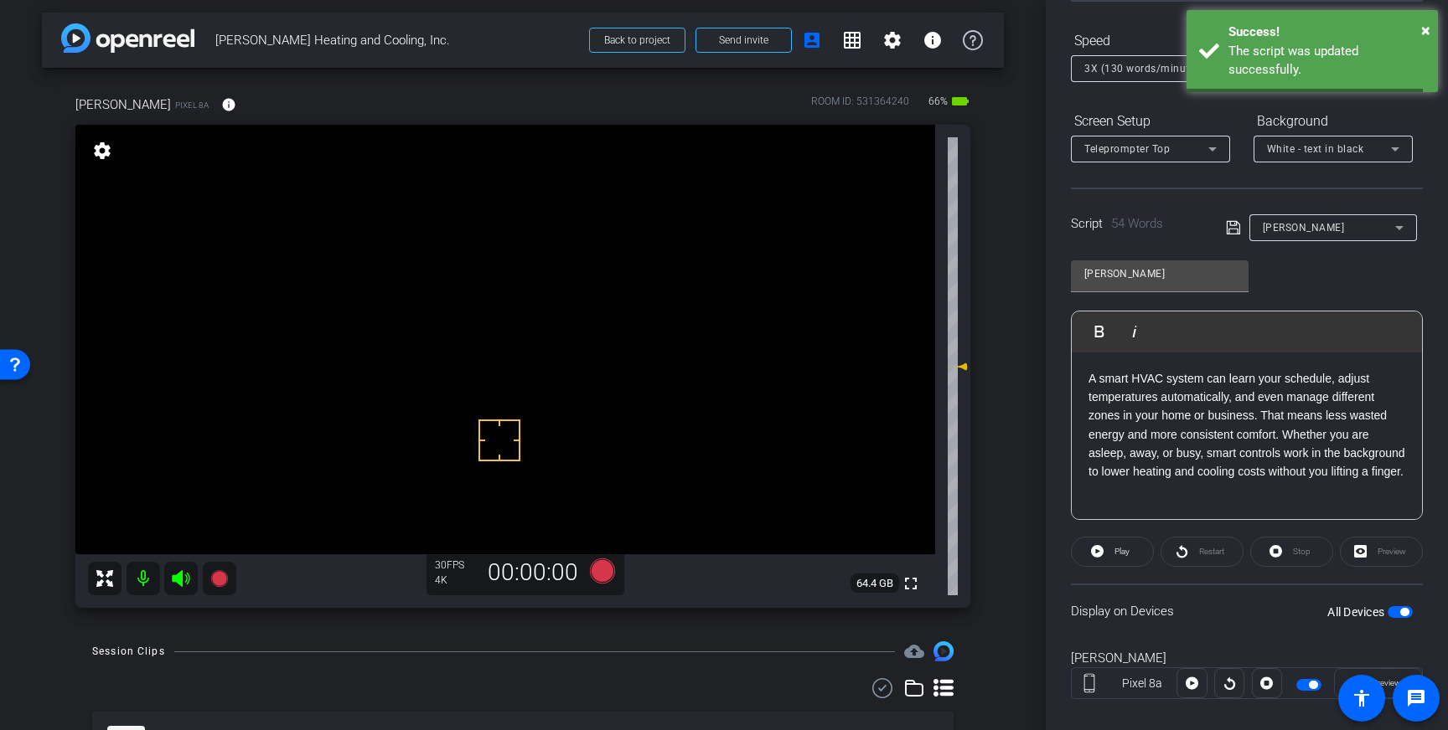
scroll to position [185, 0]
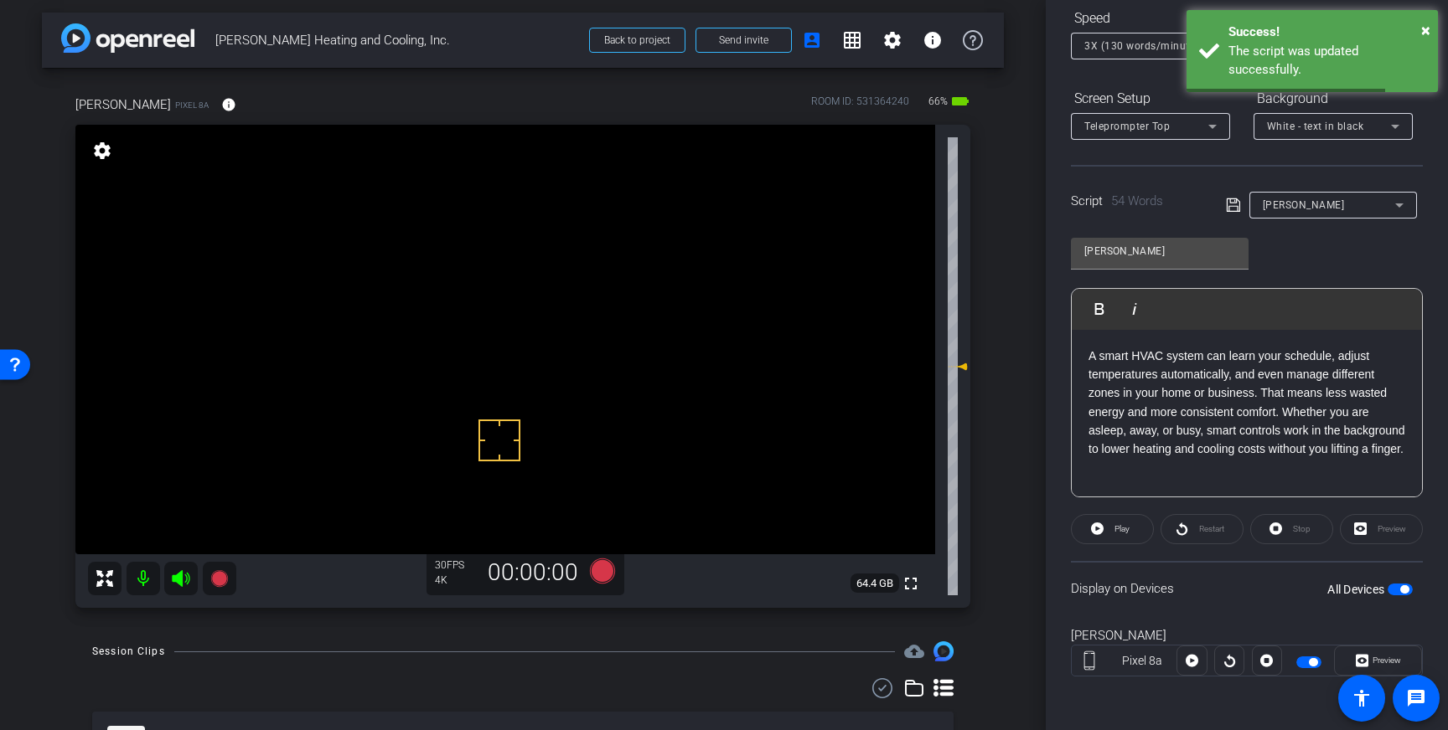
click at [1399, 590] on span "button" at bounding box center [1399, 590] width 25 height 12
click at [1401, 591] on span "button" at bounding box center [1399, 590] width 25 height 12
drag, startPoint x: 1230, startPoint y: 203, endPoint x: 1240, endPoint y: 230, distance: 28.6
click at [1231, 203] on icon at bounding box center [1232, 205] width 13 height 13
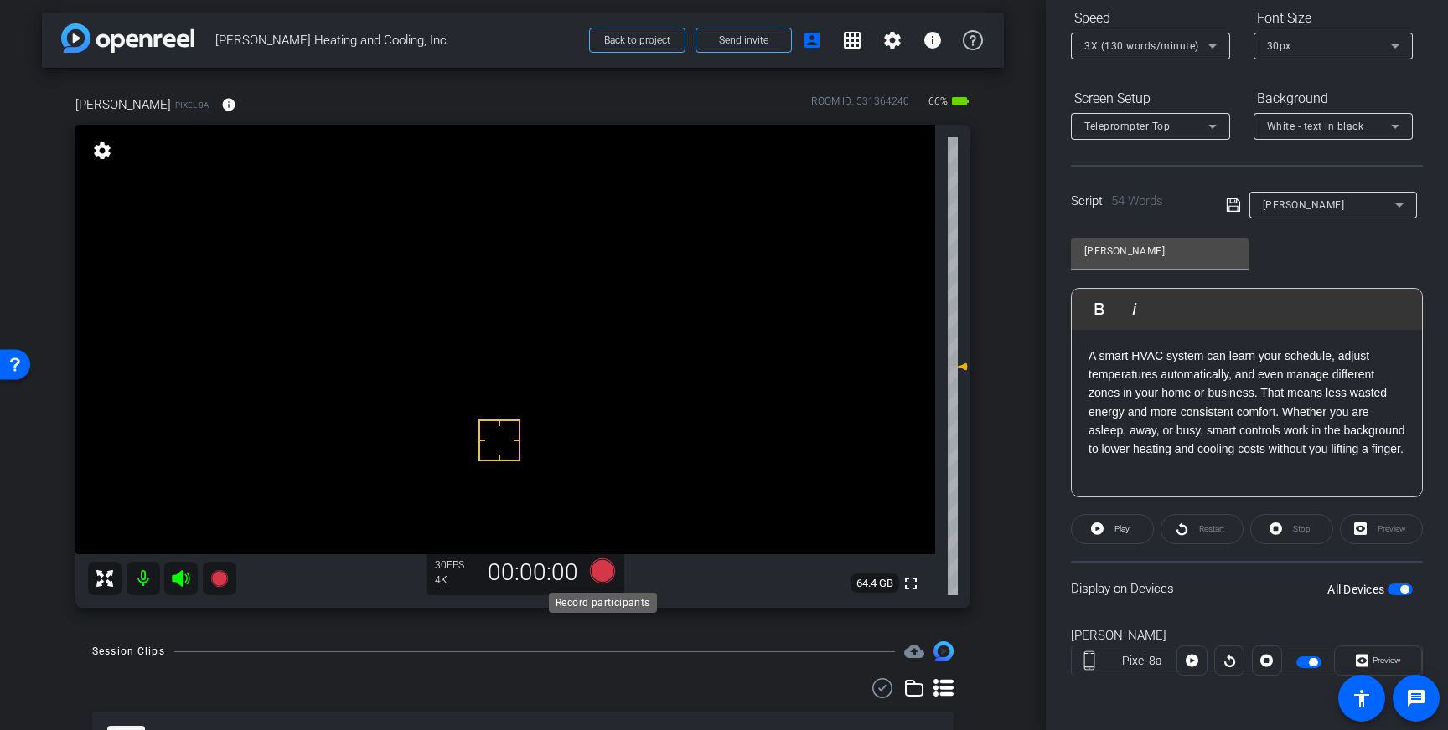
click at [607, 572] on icon at bounding box center [602, 571] width 25 height 25
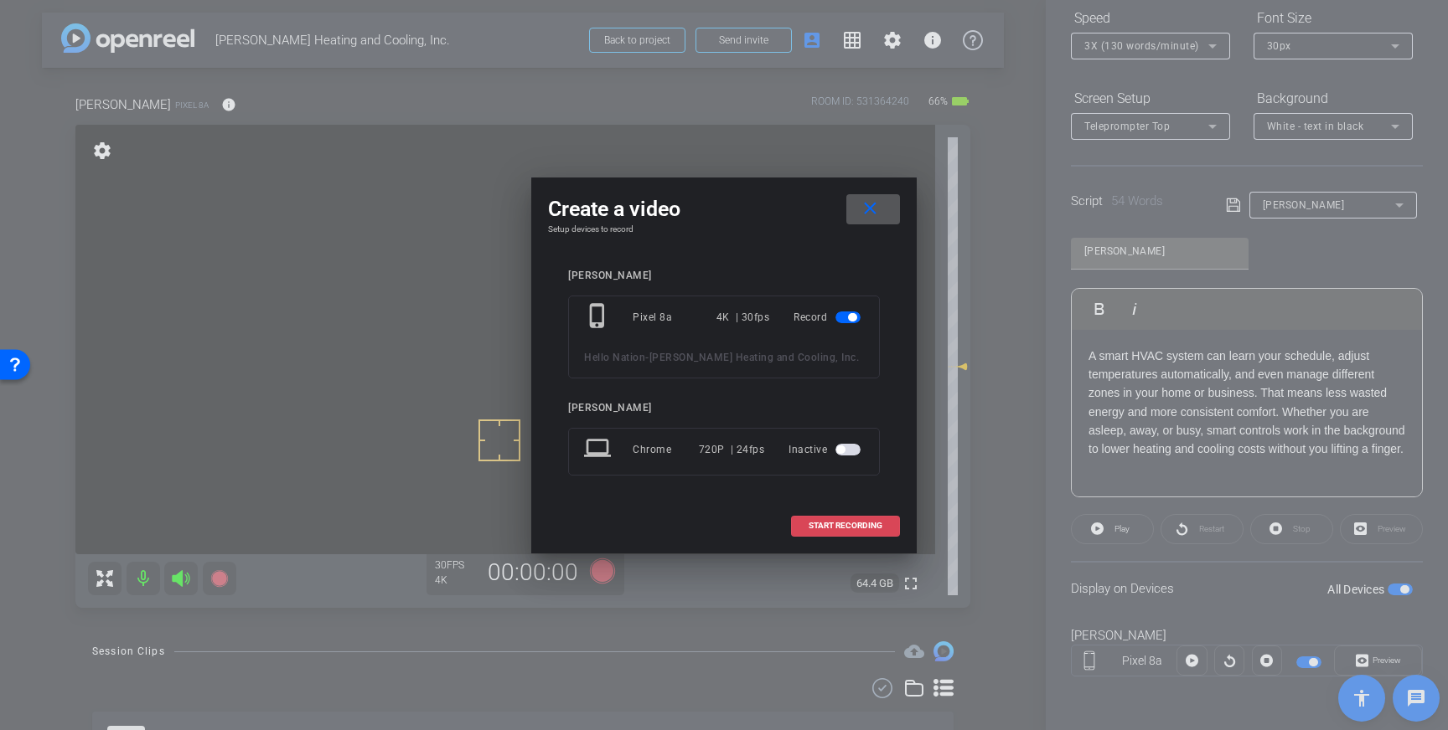
click at [834, 524] on span "START RECORDING" at bounding box center [845, 526] width 74 height 8
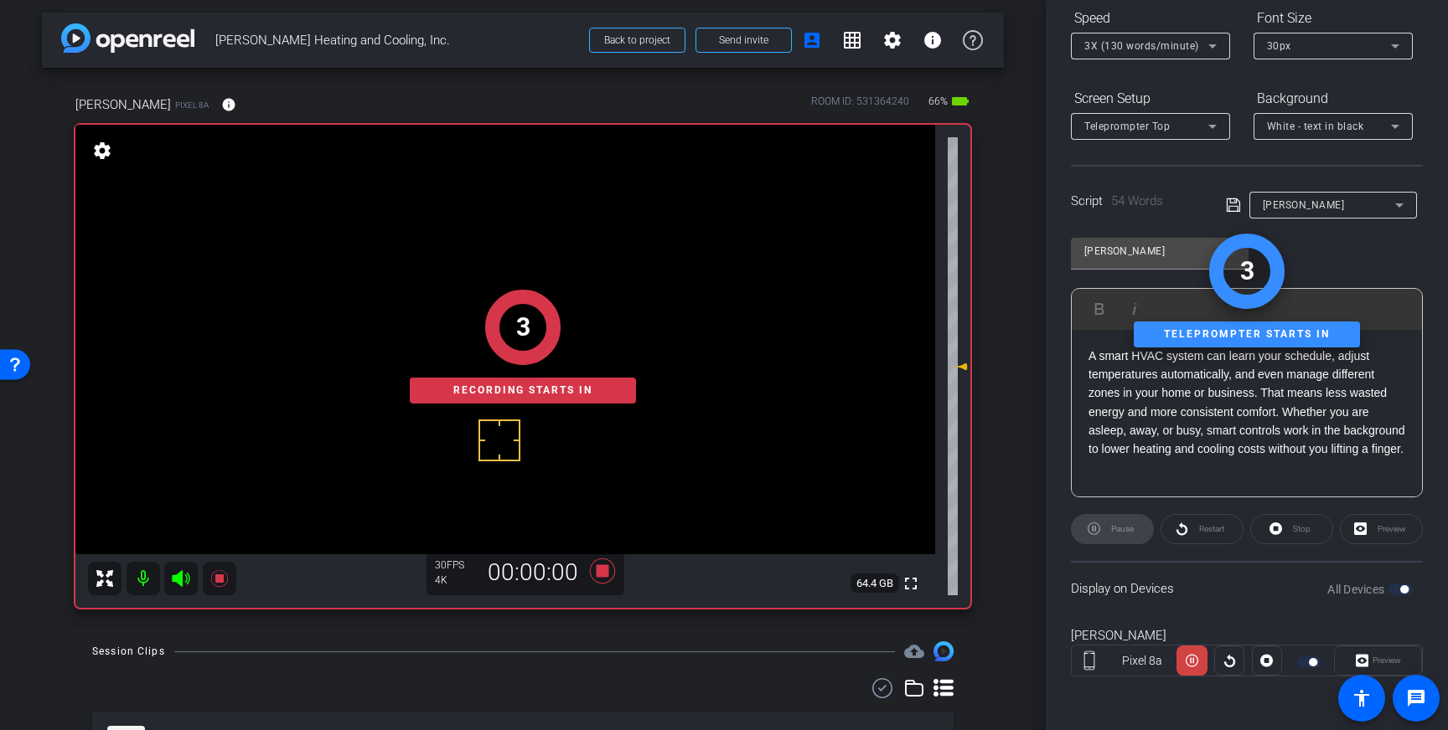
scroll to position [0, 0]
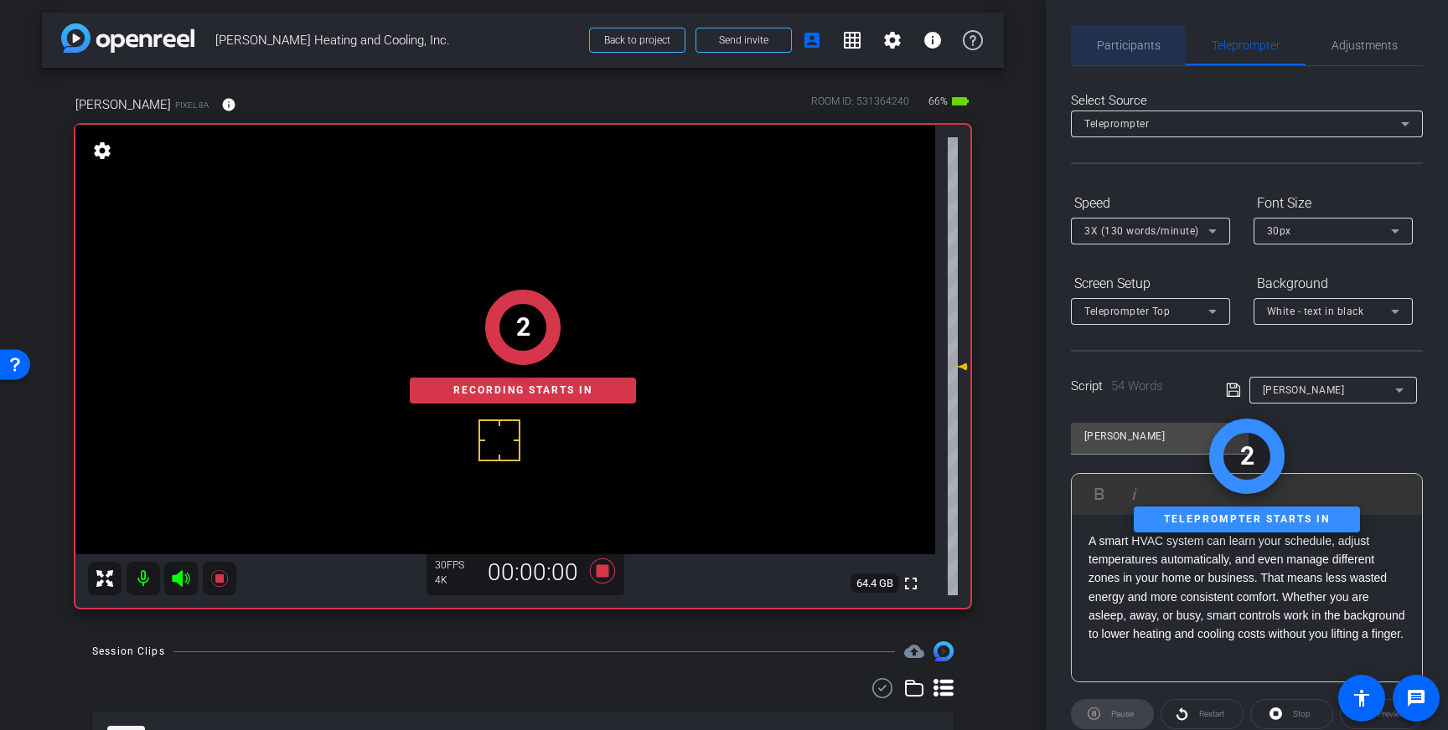
click at [1133, 55] on span "Participants" at bounding box center [1129, 45] width 64 height 40
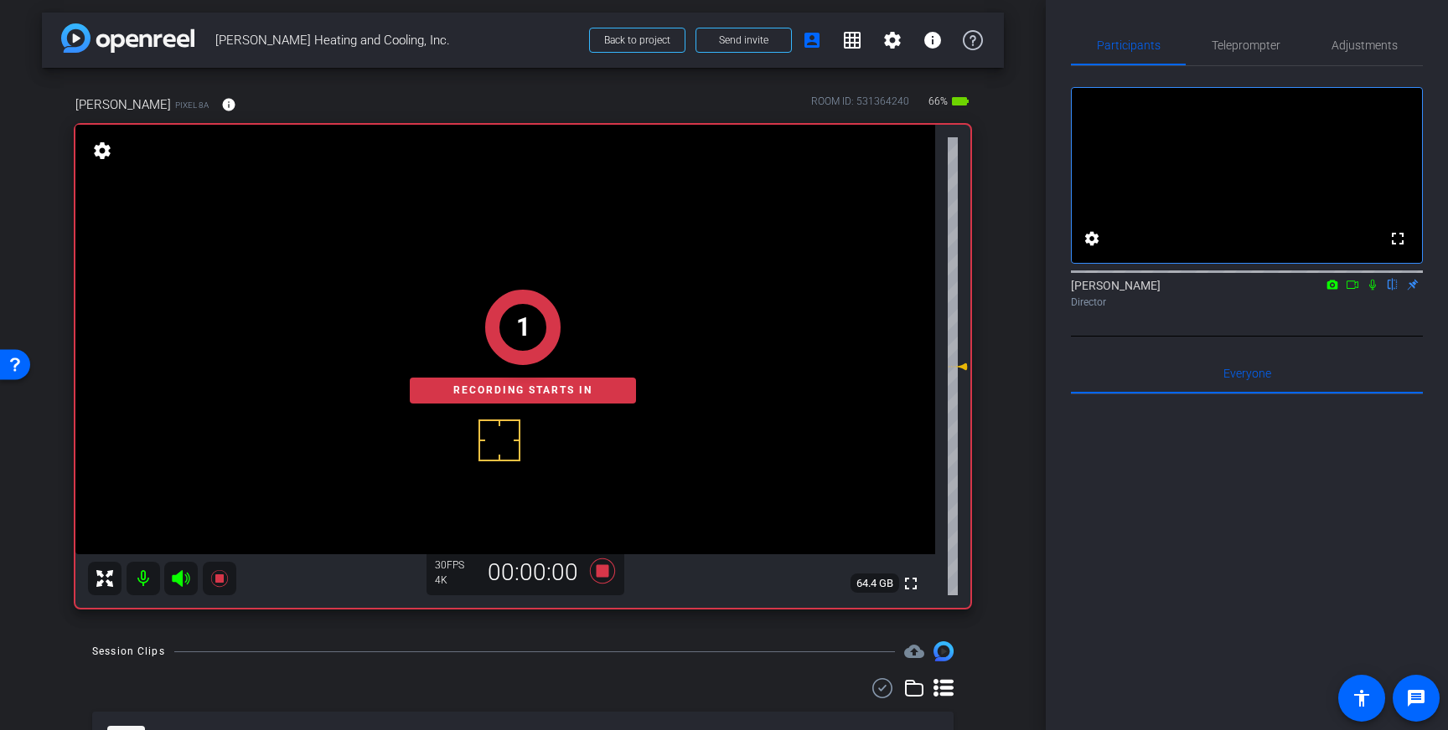
click at [1372, 291] on icon at bounding box center [1372, 285] width 7 height 11
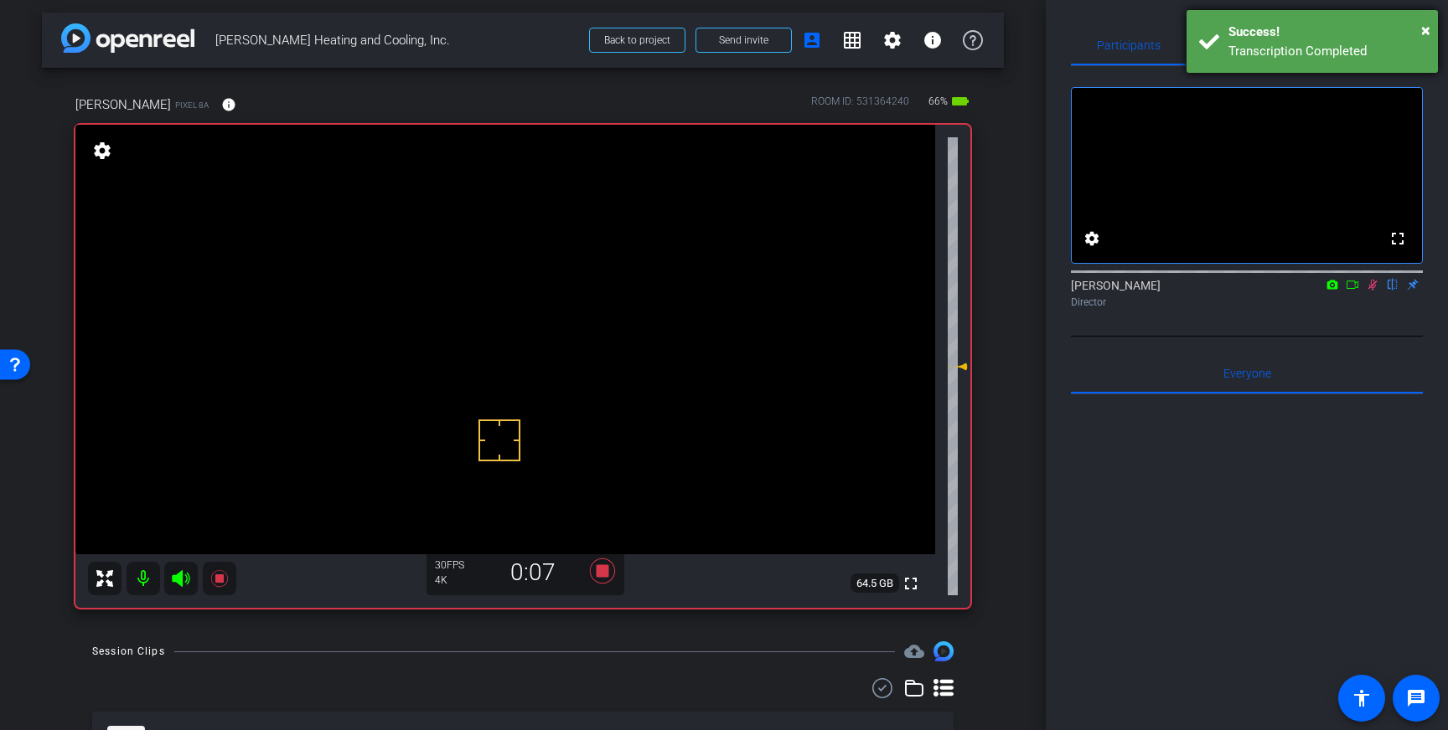
click at [1296, 42] on div "Transcription Completed" at bounding box center [1326, 51] width 197 height 19
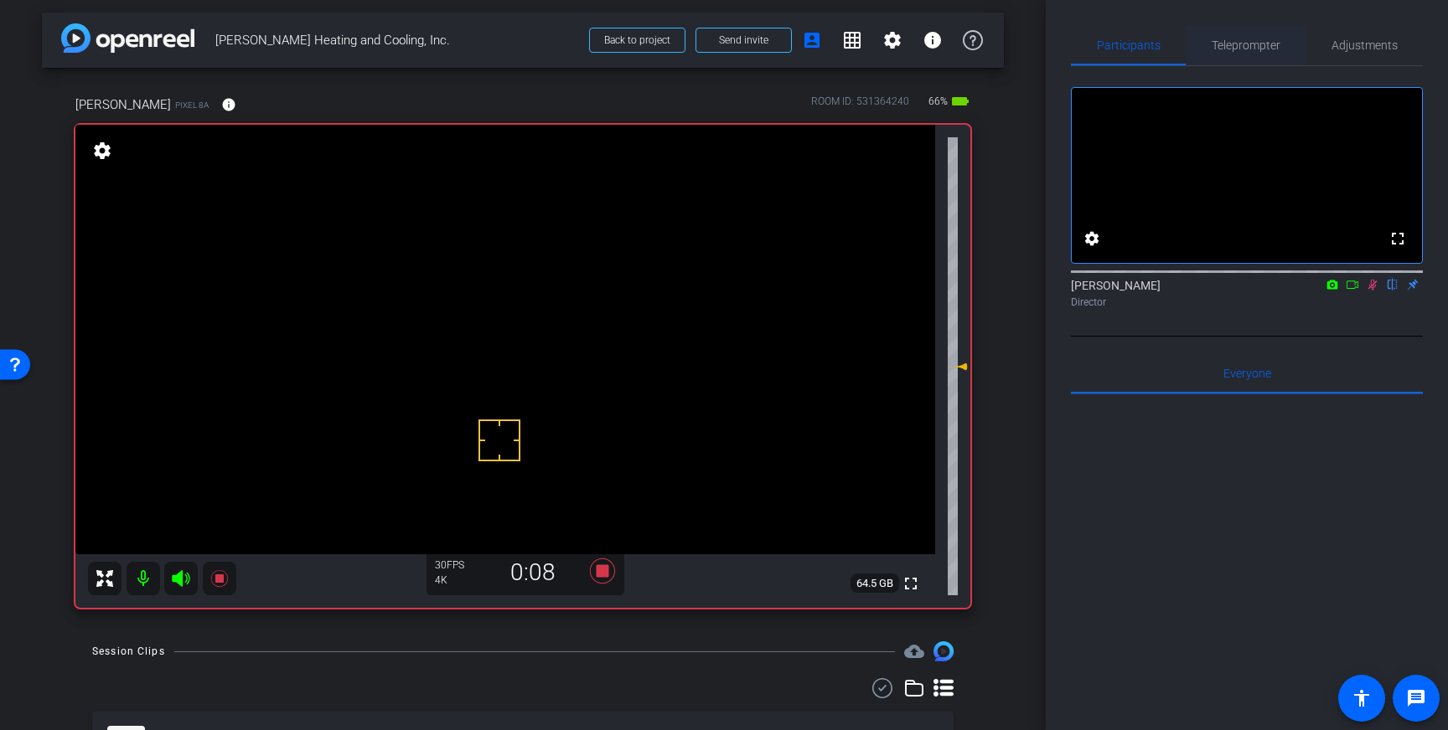
click at [1248, 46] on span "Teleprompter" at bounding box center [1245, 45] width 69 height 12
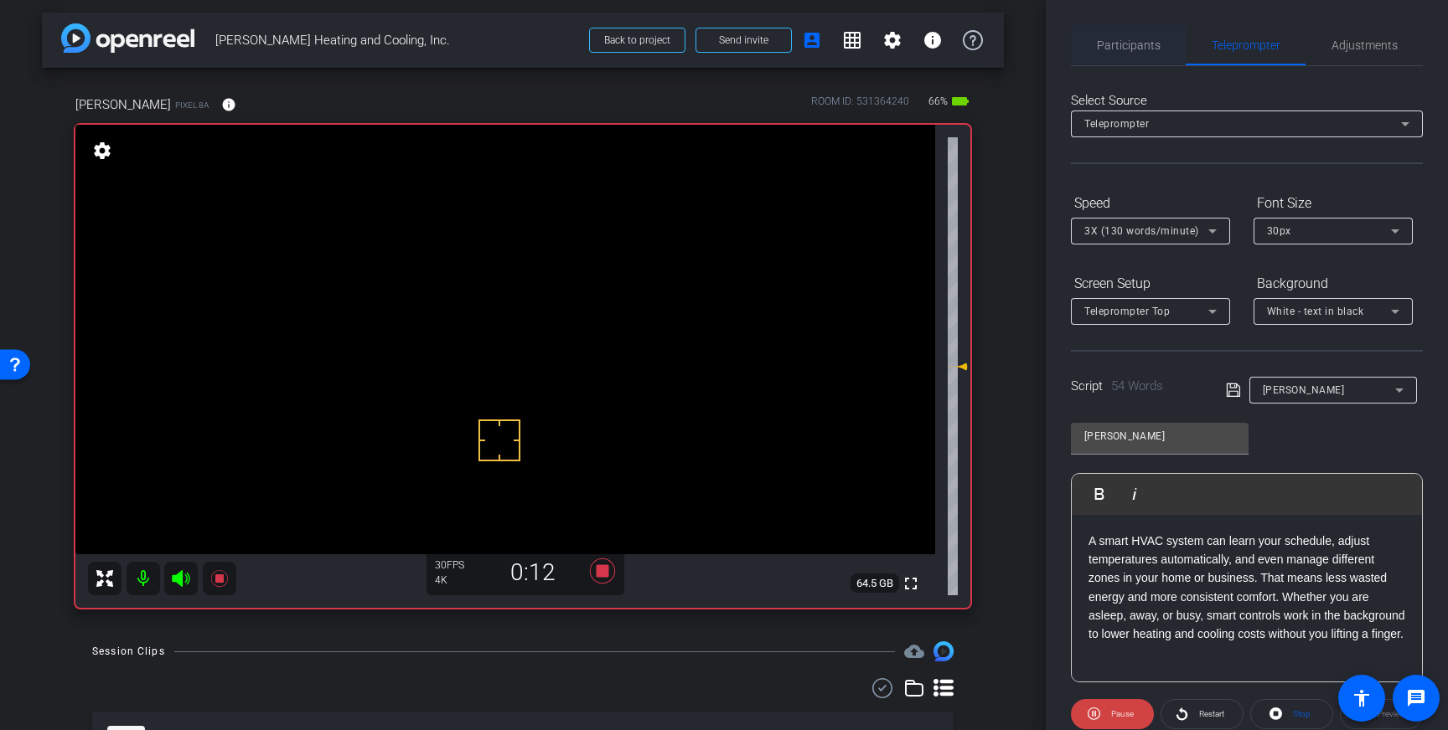
click at [1118, 41] on span "Participants" at bounding box center [1129, 45] width 64 height 12
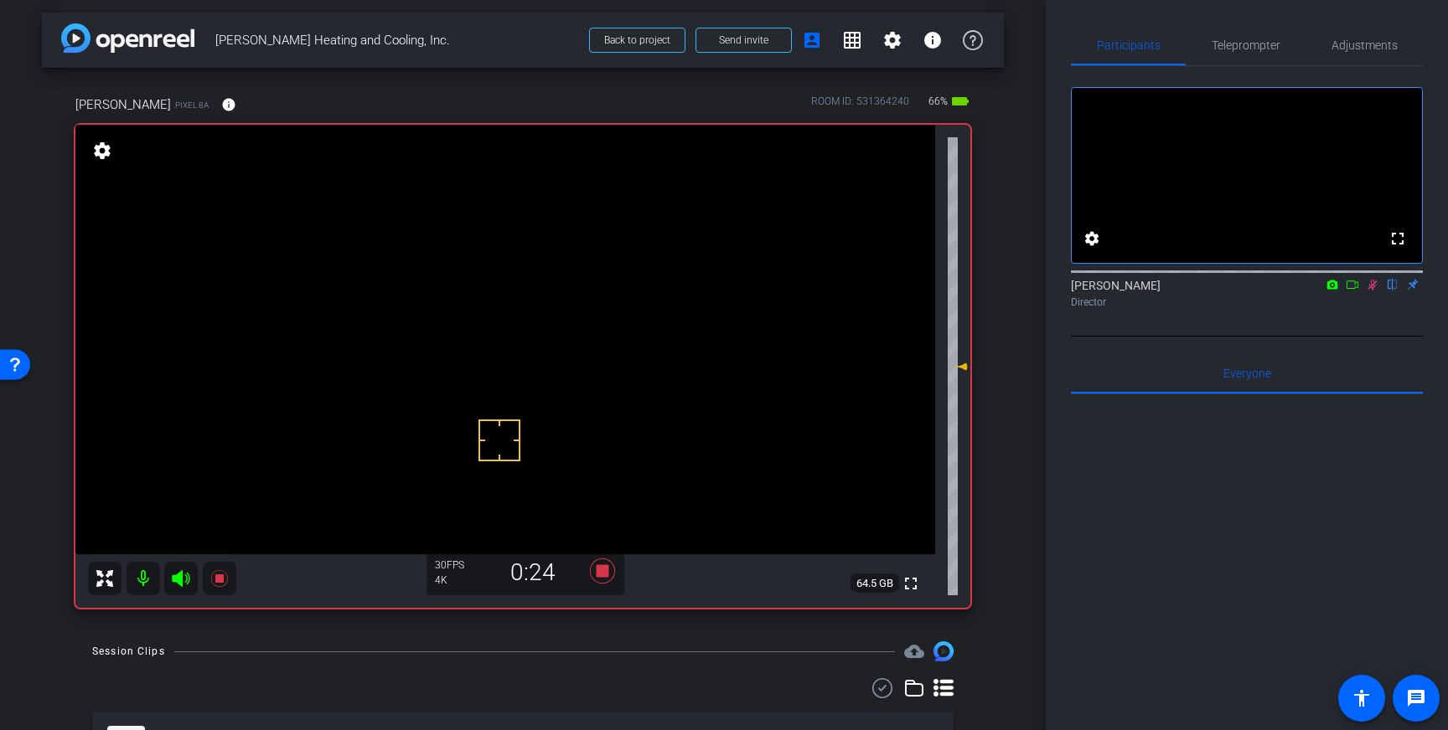
click at [1370, 291] on icon at bounding box center [1371, 285] width 13 height 12
click at [601, 570] on icon at bounding box center [602, 571] width 25 height 25
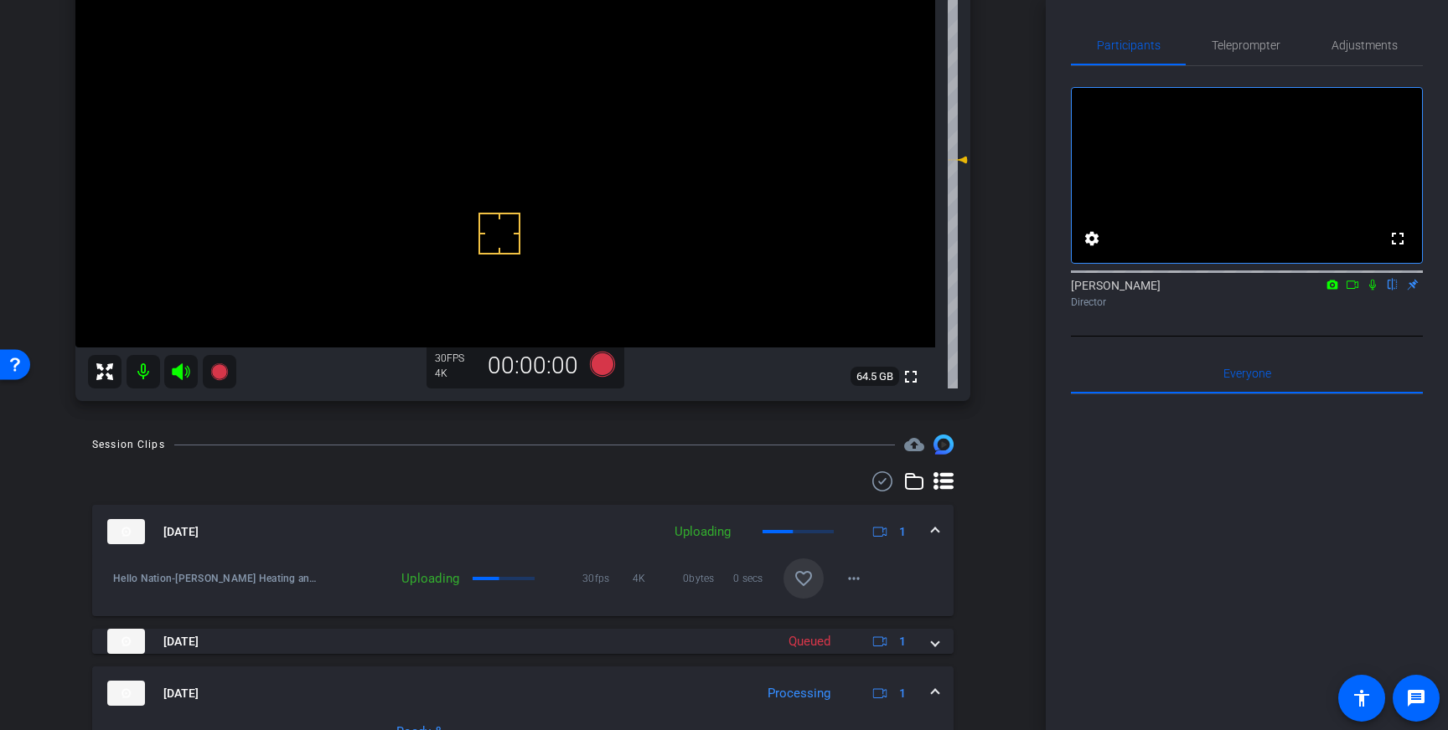
scroll to position [209, 0]
click at [799, 580] on mat-icon "favorite_border" at bounding box center [803, 580] width 20 height 20
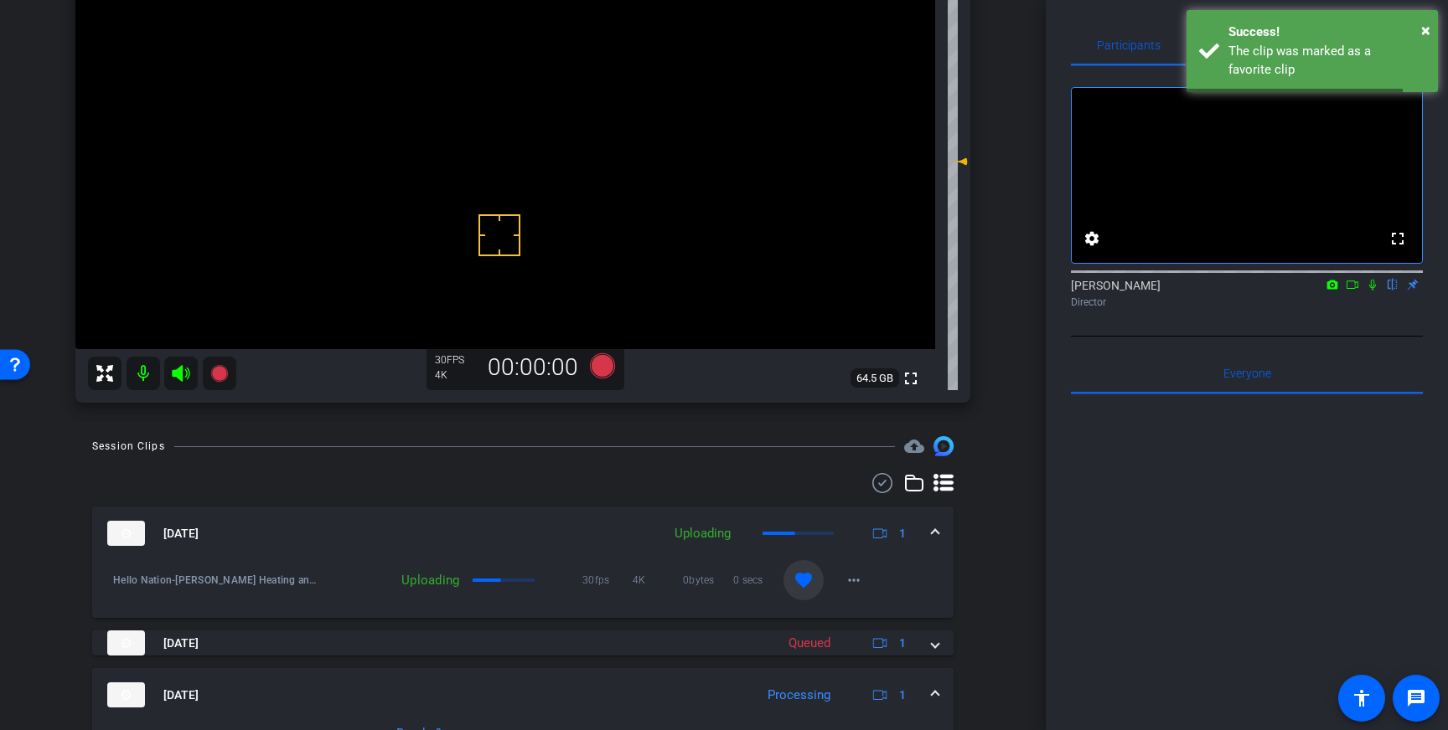
click at [935, 526] on span at bounding box center [935, 534] width 7 height 18
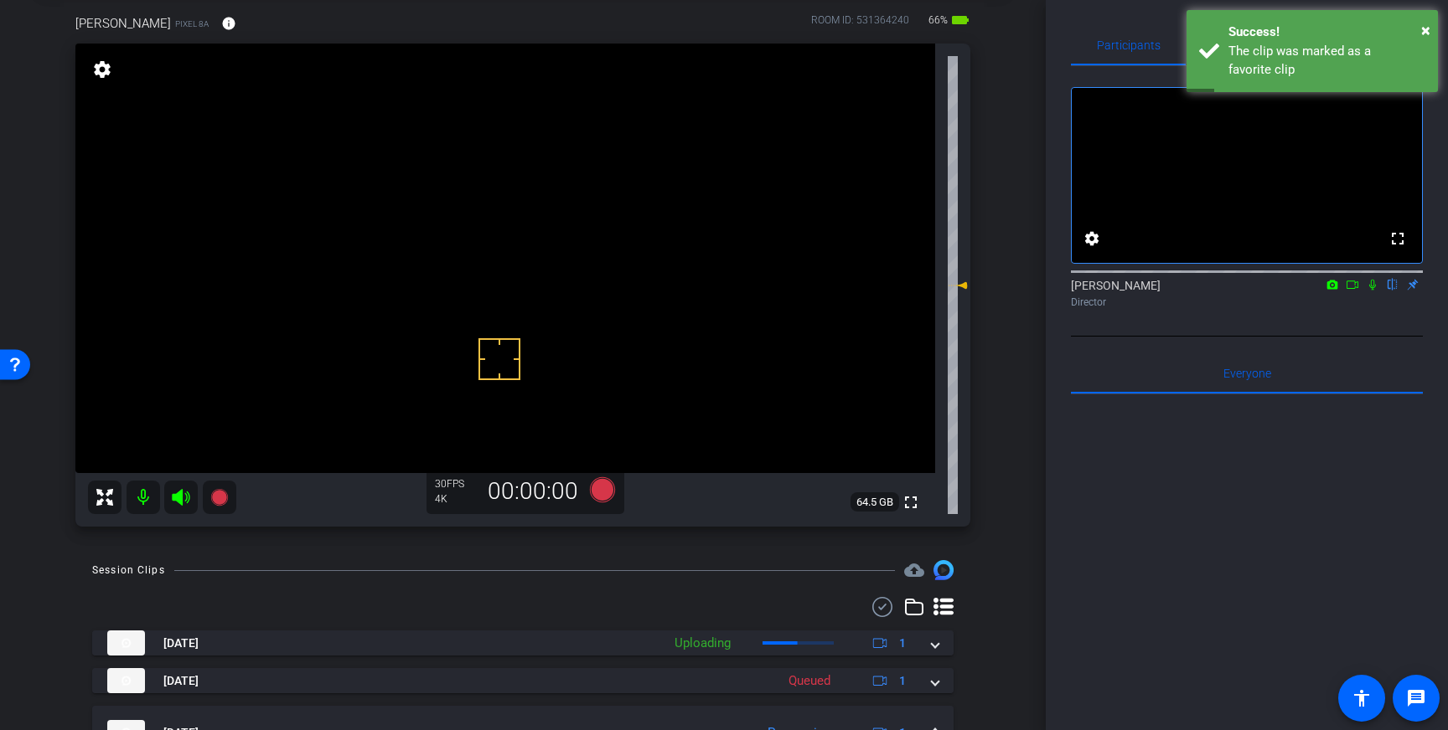
scroll to position [0, 0]
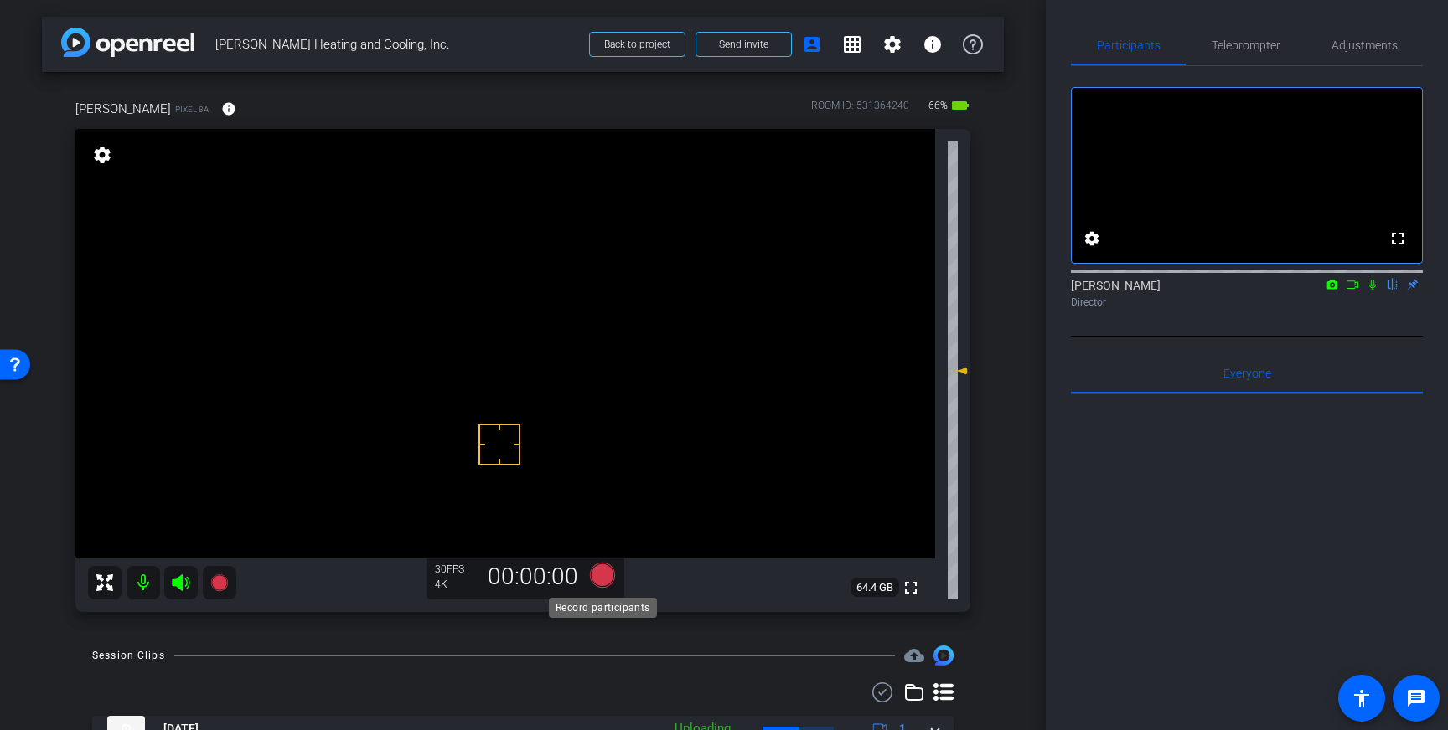
click at [606, 579] on icon at bounding box center [602, 575] width 25 height 25
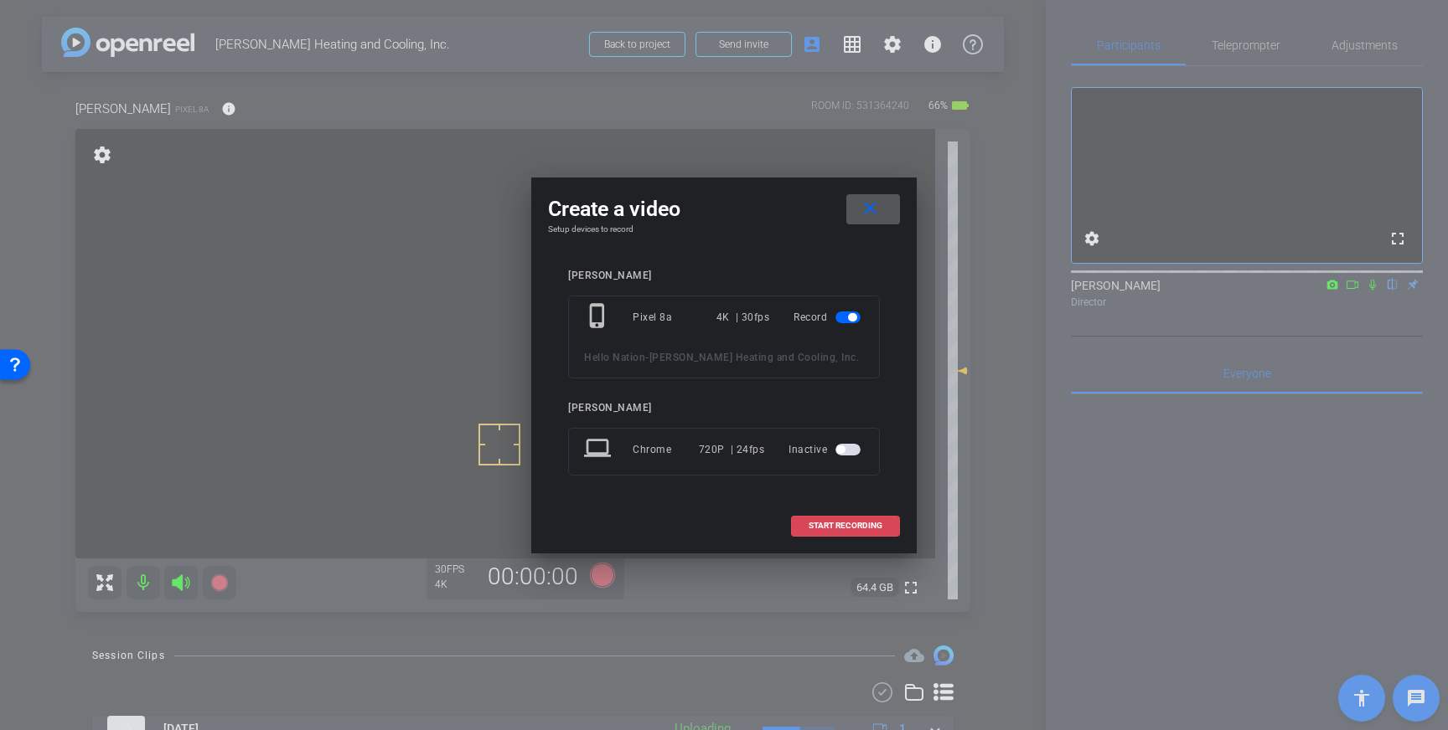
click at [833, 517] on span at bounding box center [845, 526] width 107 height 40
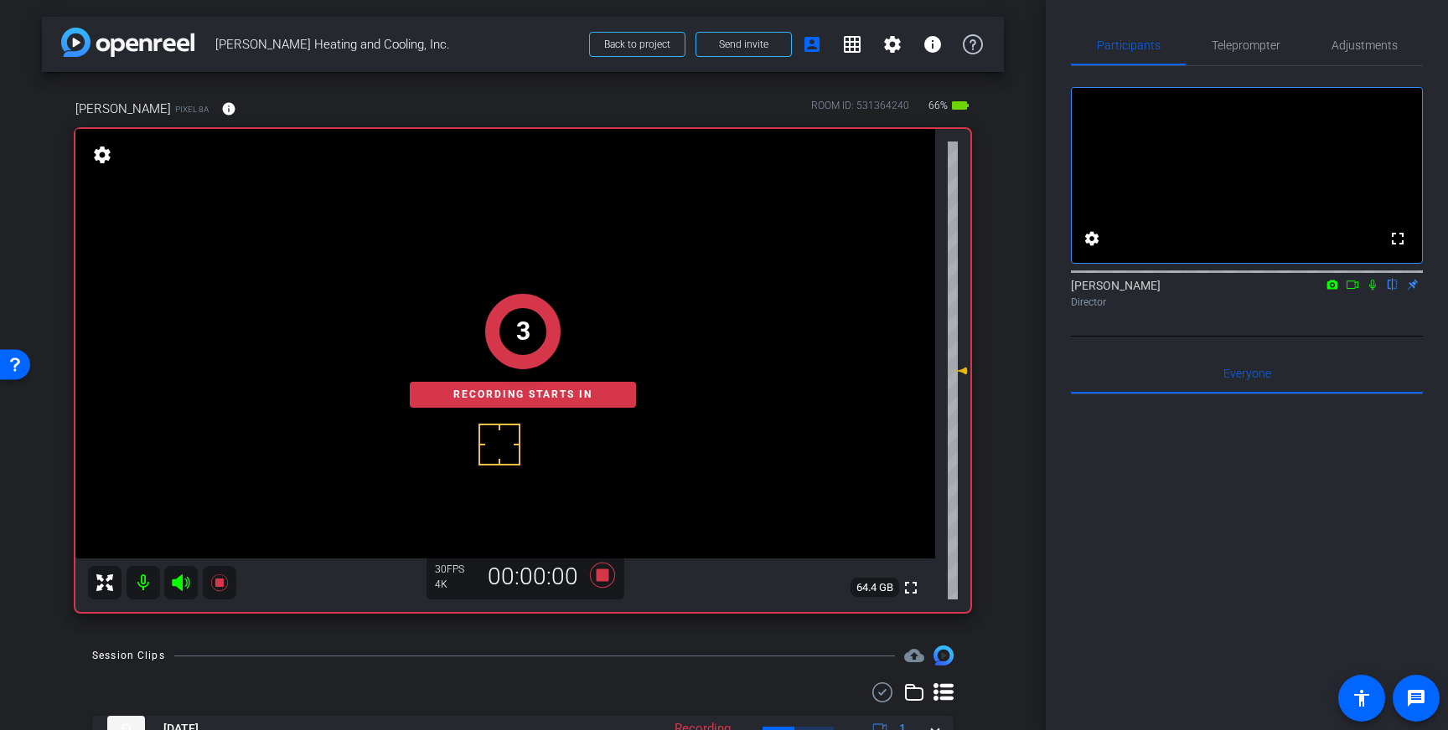
click at [1370, 291] on icon at bounding box center [1372, 285] width 7 height 11
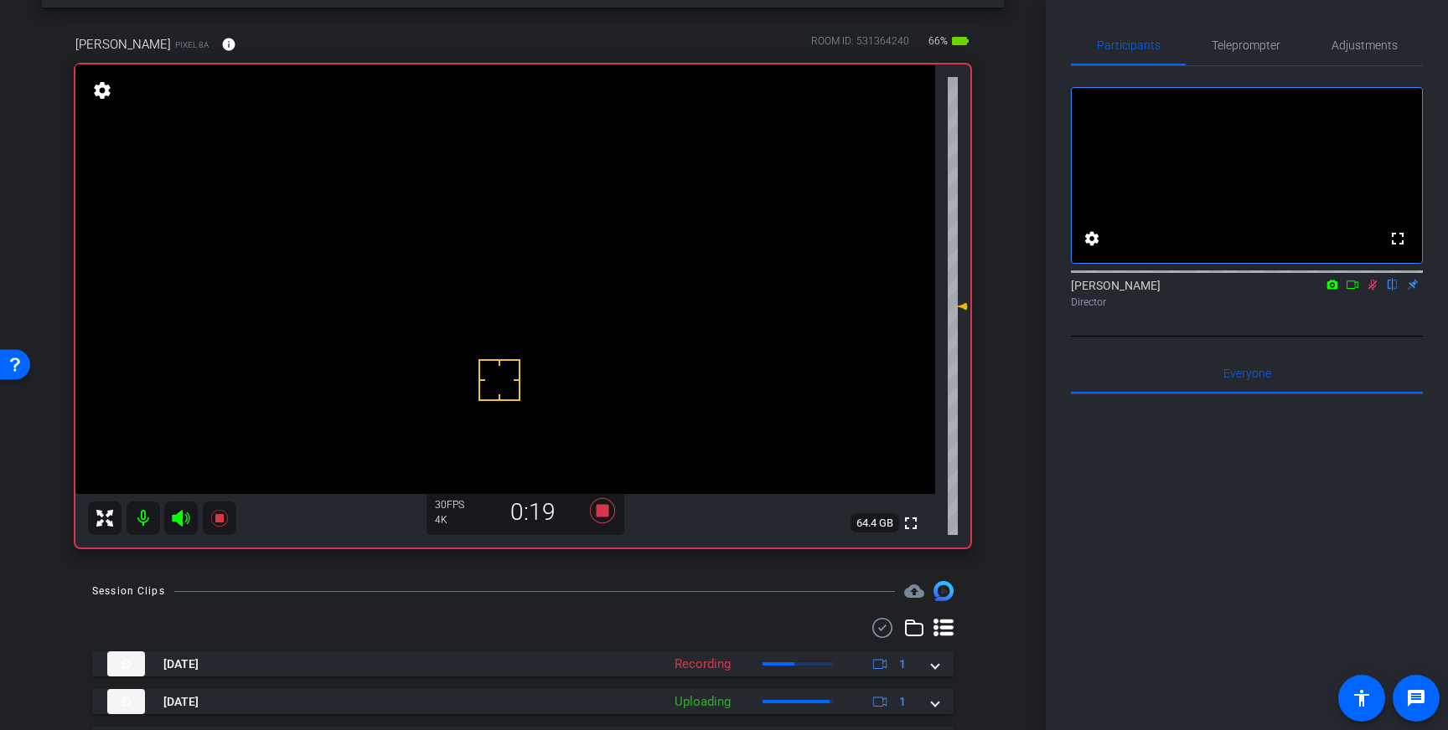
scroll to position [54, 0]
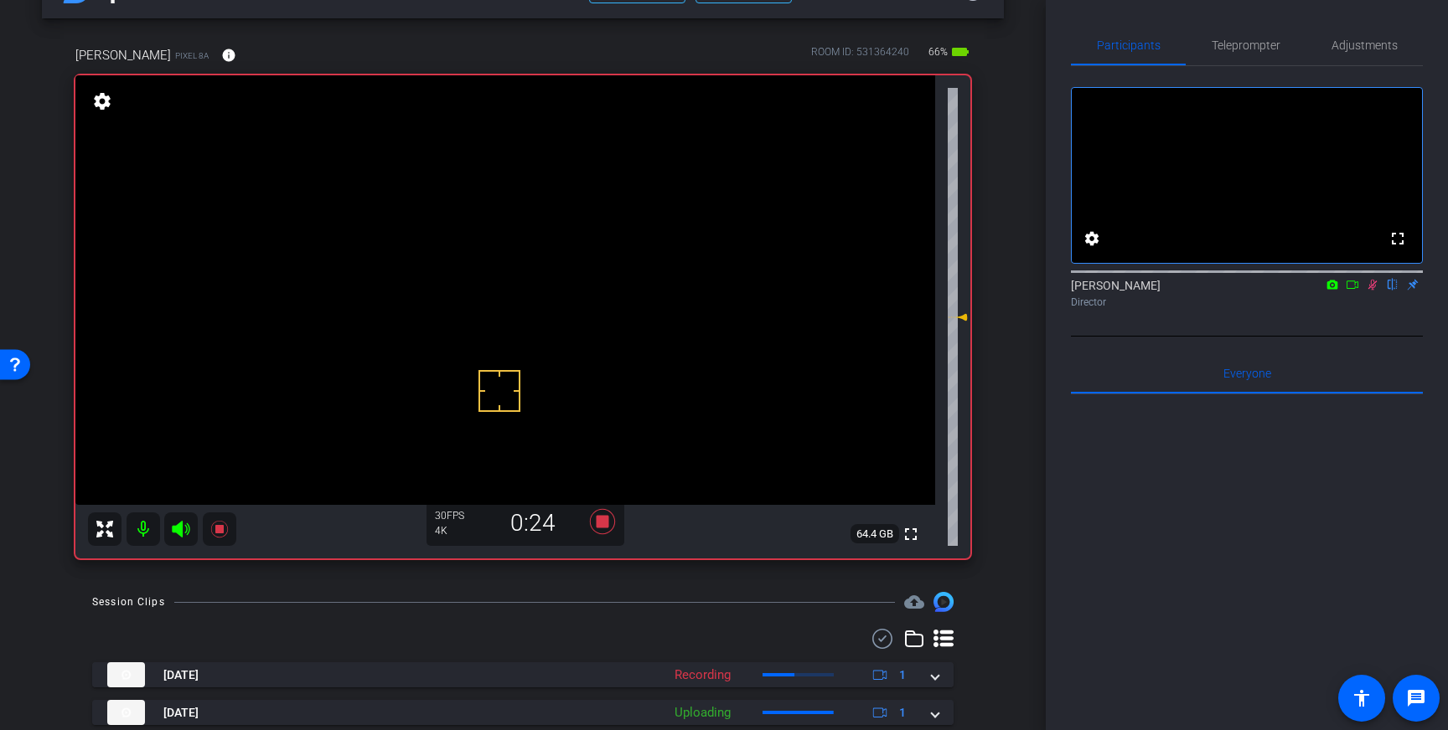
click at [1374, 291] on icon at bounding box center [1372, 285] width 9 height 11
click at [607, 525] on icon at bounding box center [602, 521] width 25 height 25
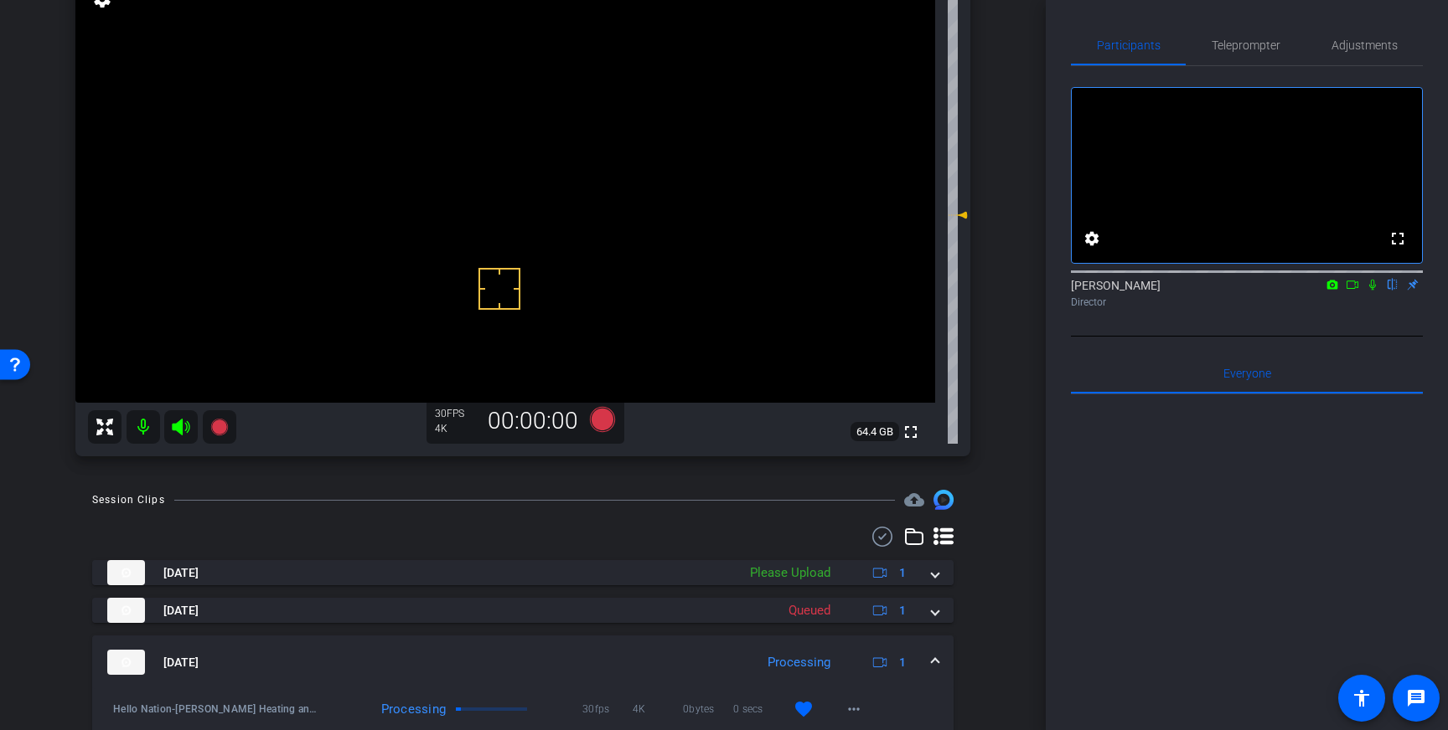
scroll to position [198, 0]
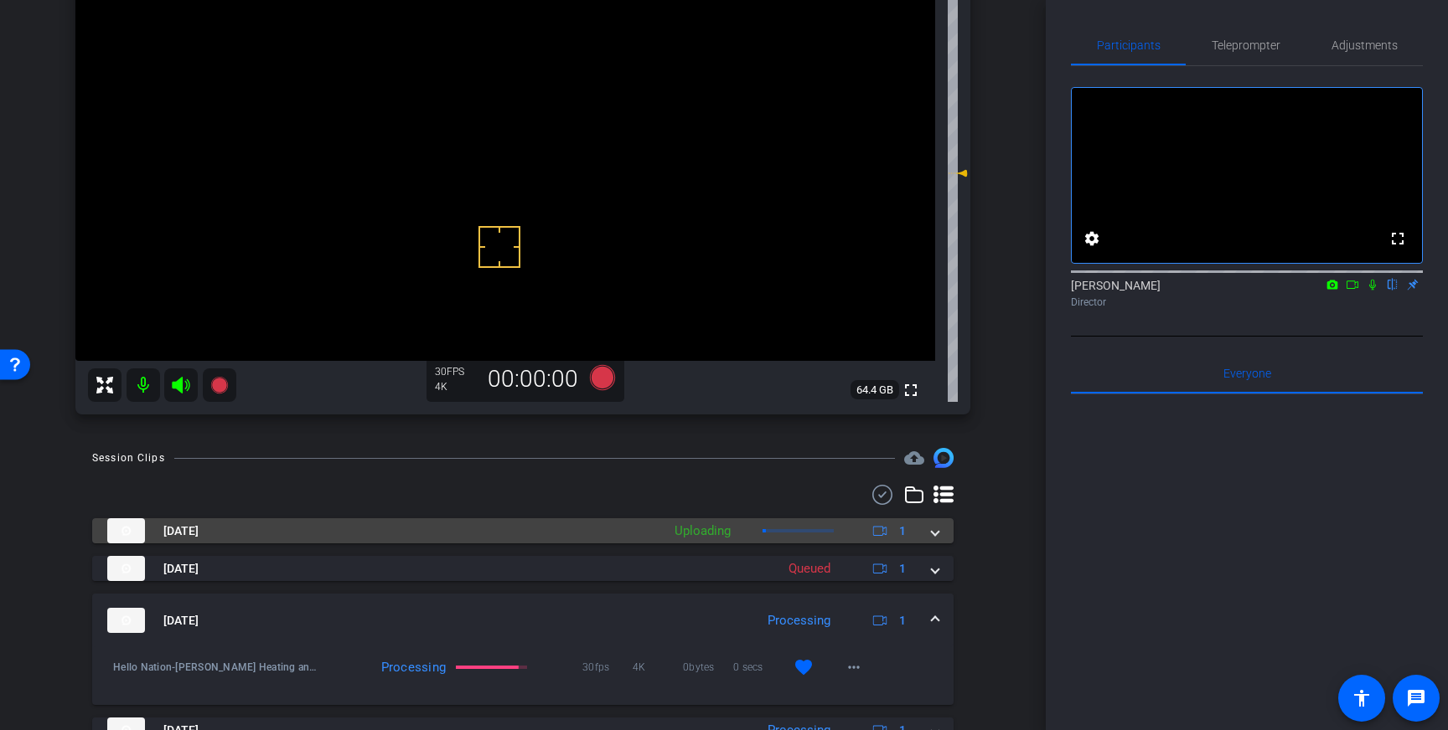
click at [929, 533] on div "Oct 15, 2025 Uploading 1" at bounding box center [519, 531] width 824 height 25
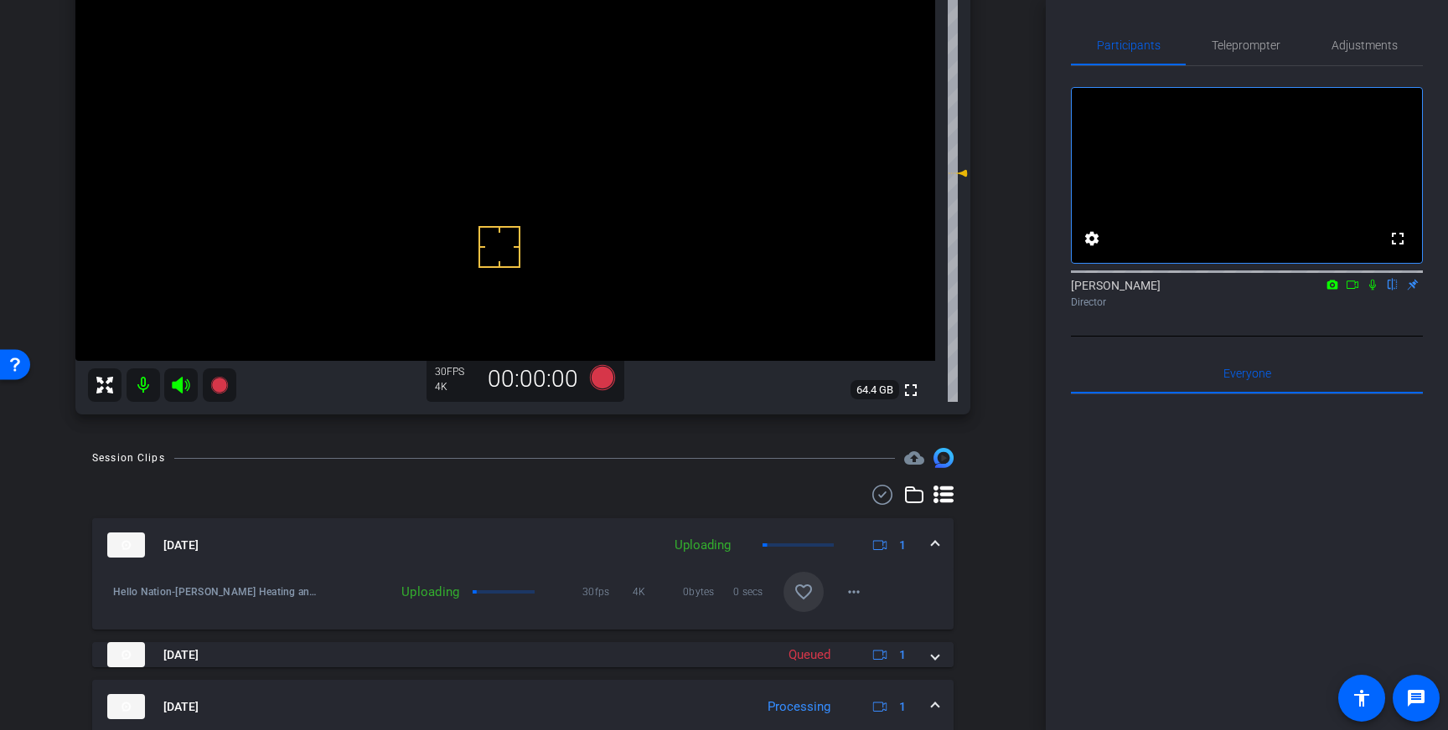
click at [789, 596] on span at bounding box center [803, 592] width 40 height 40
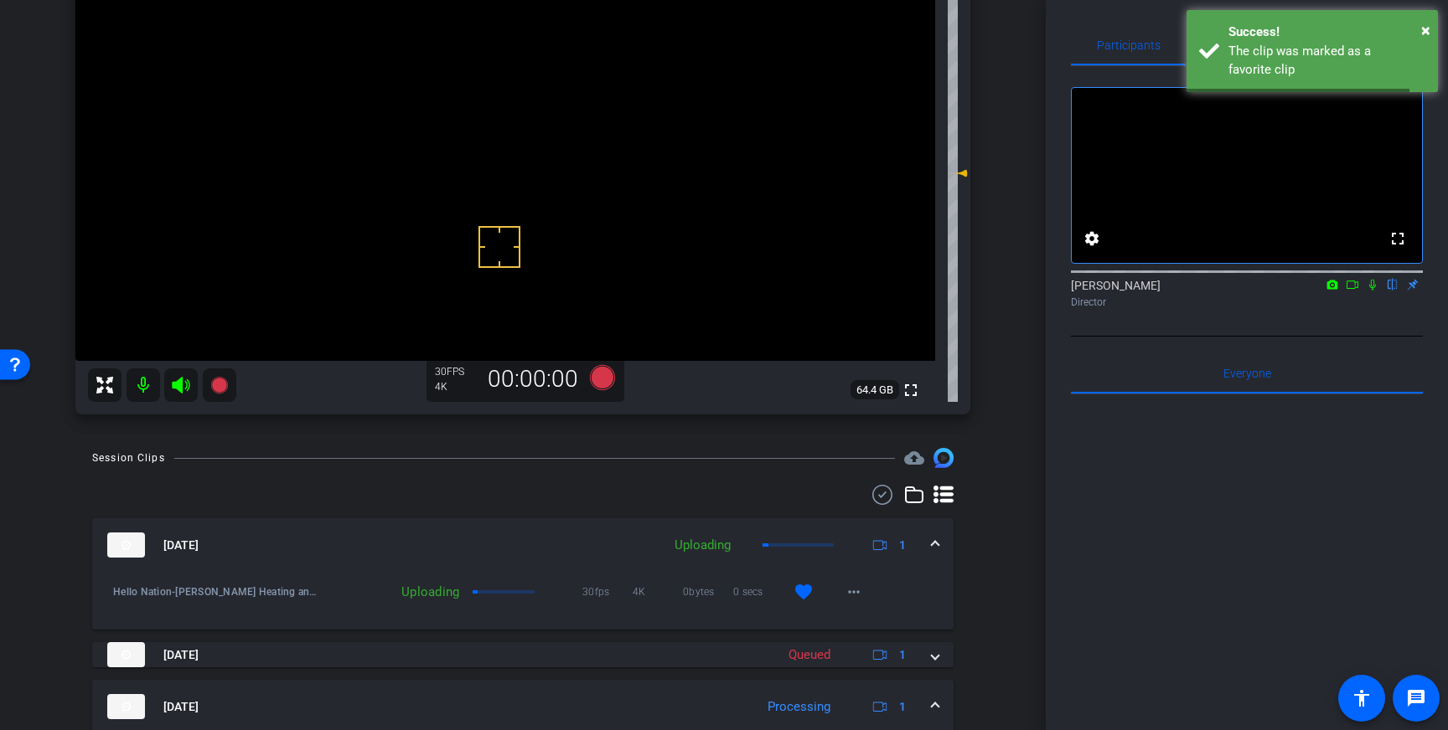
click at [937, 550] on span at bounding box center [935, 546] width 7 height 18
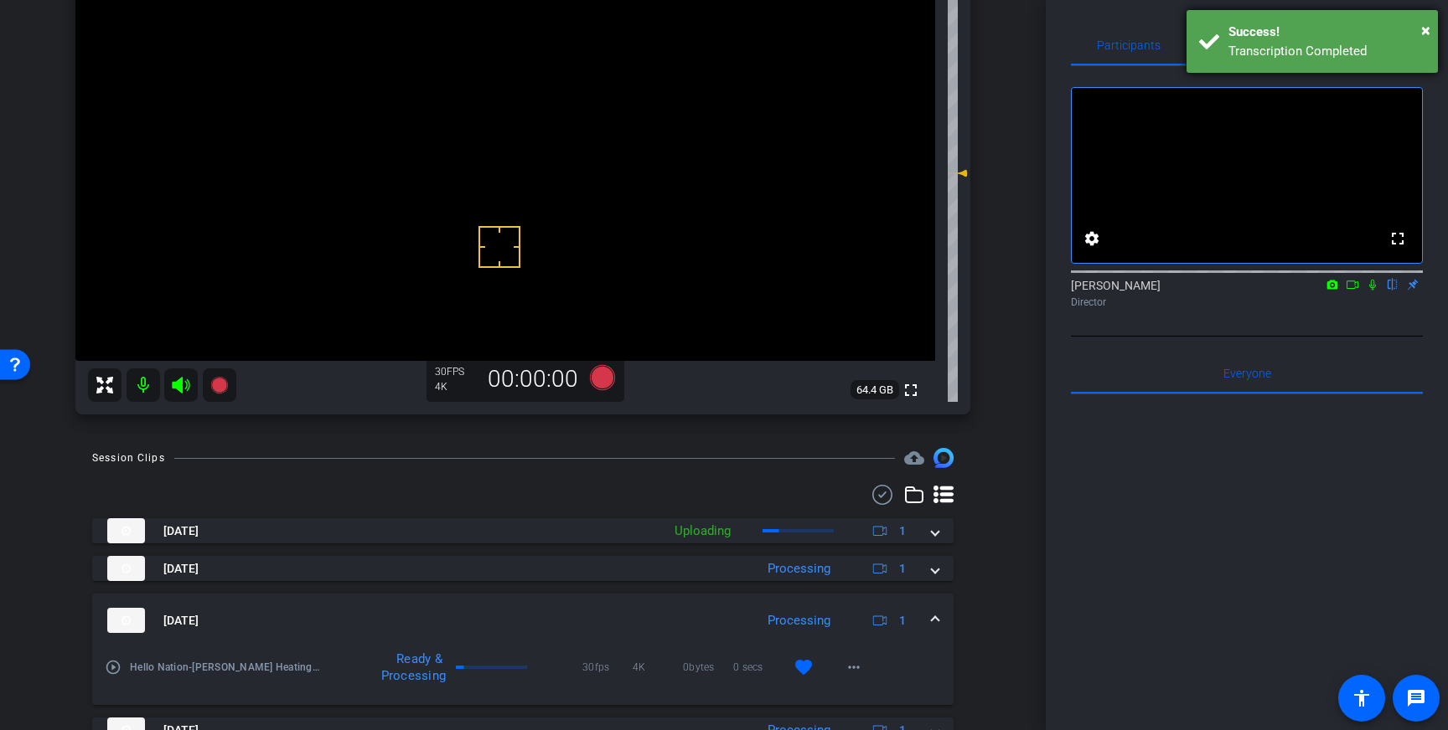
click at [1267, 44] on div "Transcription Completed" at bounding box center [1326, 51] width 197 height 19
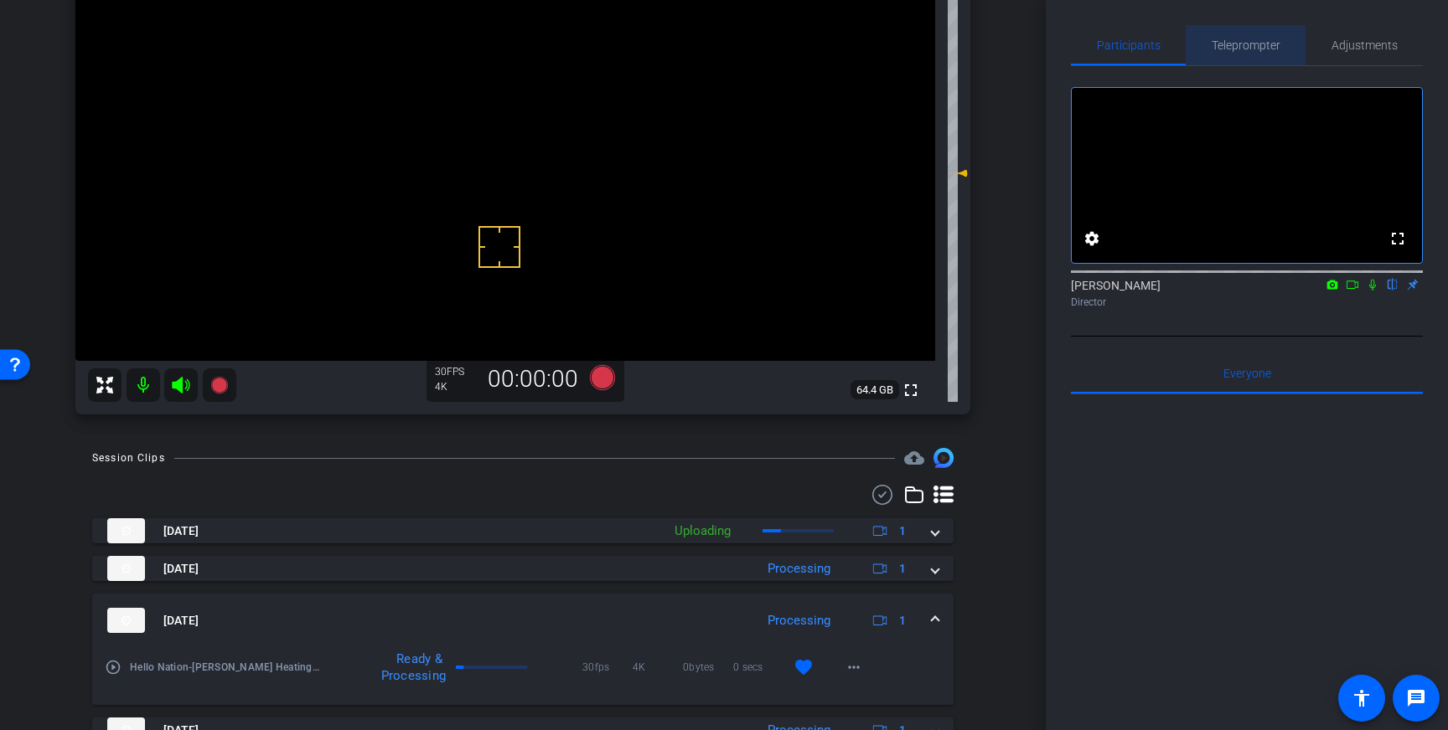
click at [1258, 51] on span "Teleprompter" at bounding box center [1245, 45] width 69 height 12
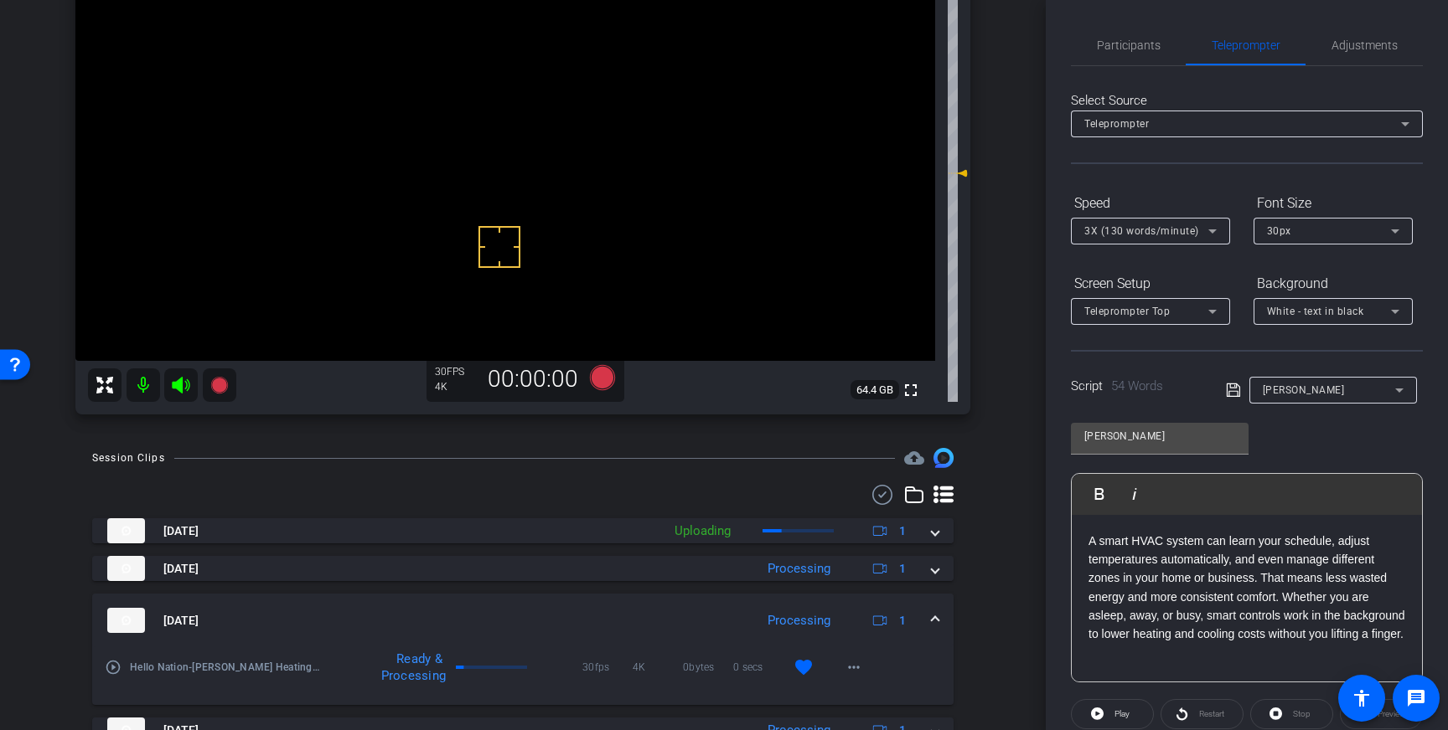
scroll to position [185, 0]
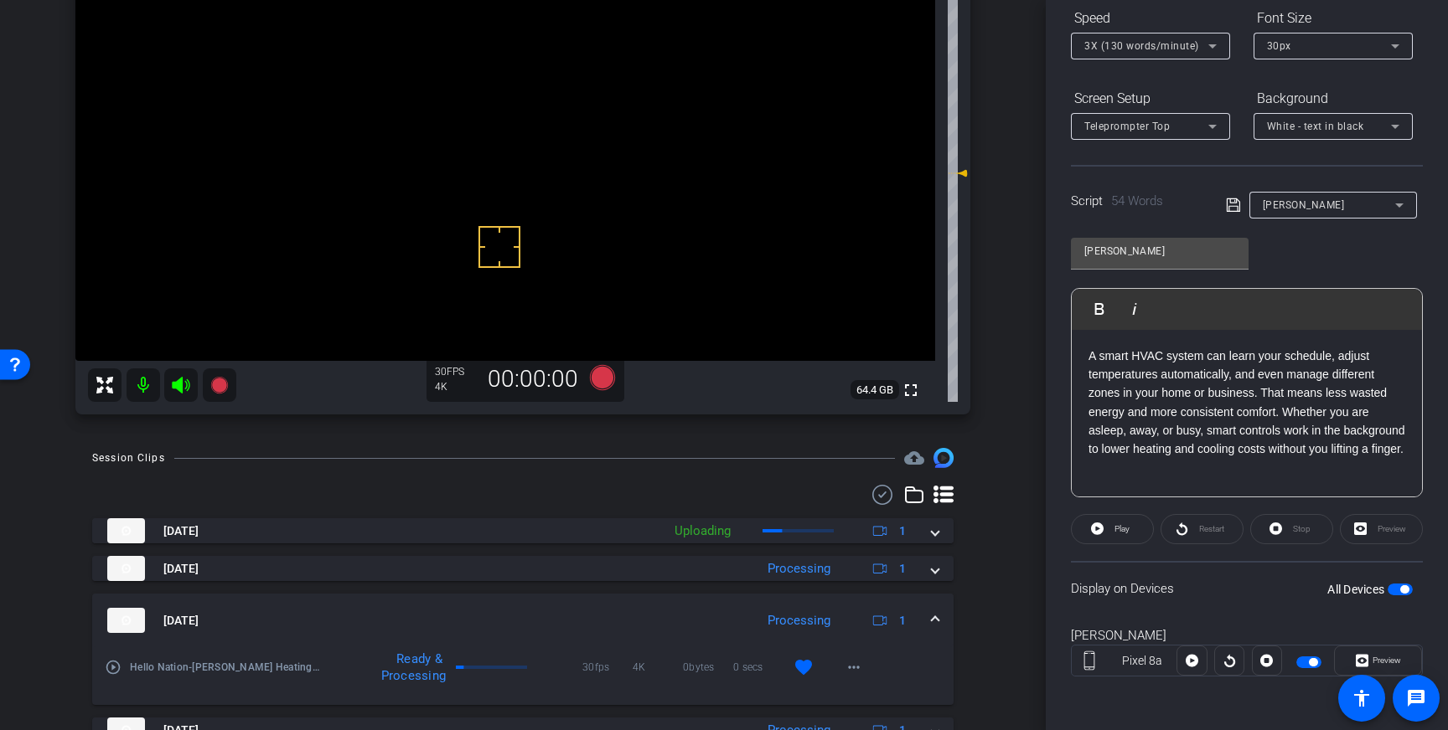
drag, startPoint x: 1397, startPoint y: 593, endPoint x: 1293, endPoint y: 563, distance: 109.0
click at [1397, 593] on span "button" at bounding box center [1399, 590] width 25 height 12
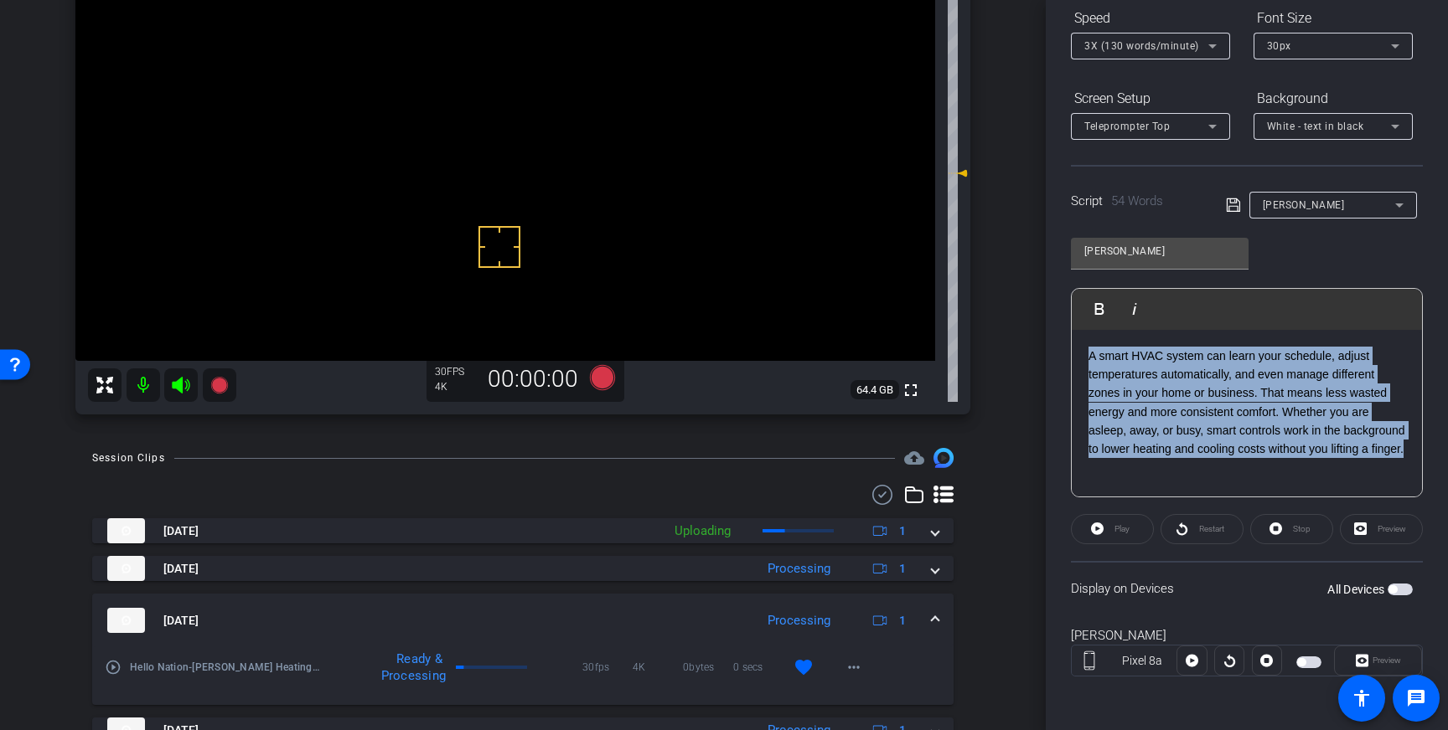
drag, startPoint x: 1104, startPoint y: 400, endPoint x: 1074, endPoint y: 348, distance: 59.3
click at [1074, 348] on div "A smart HVAC system can learn your schedule, adjust temperatures automatically,…" at bounding box center [1246, 414] width 350 height 168
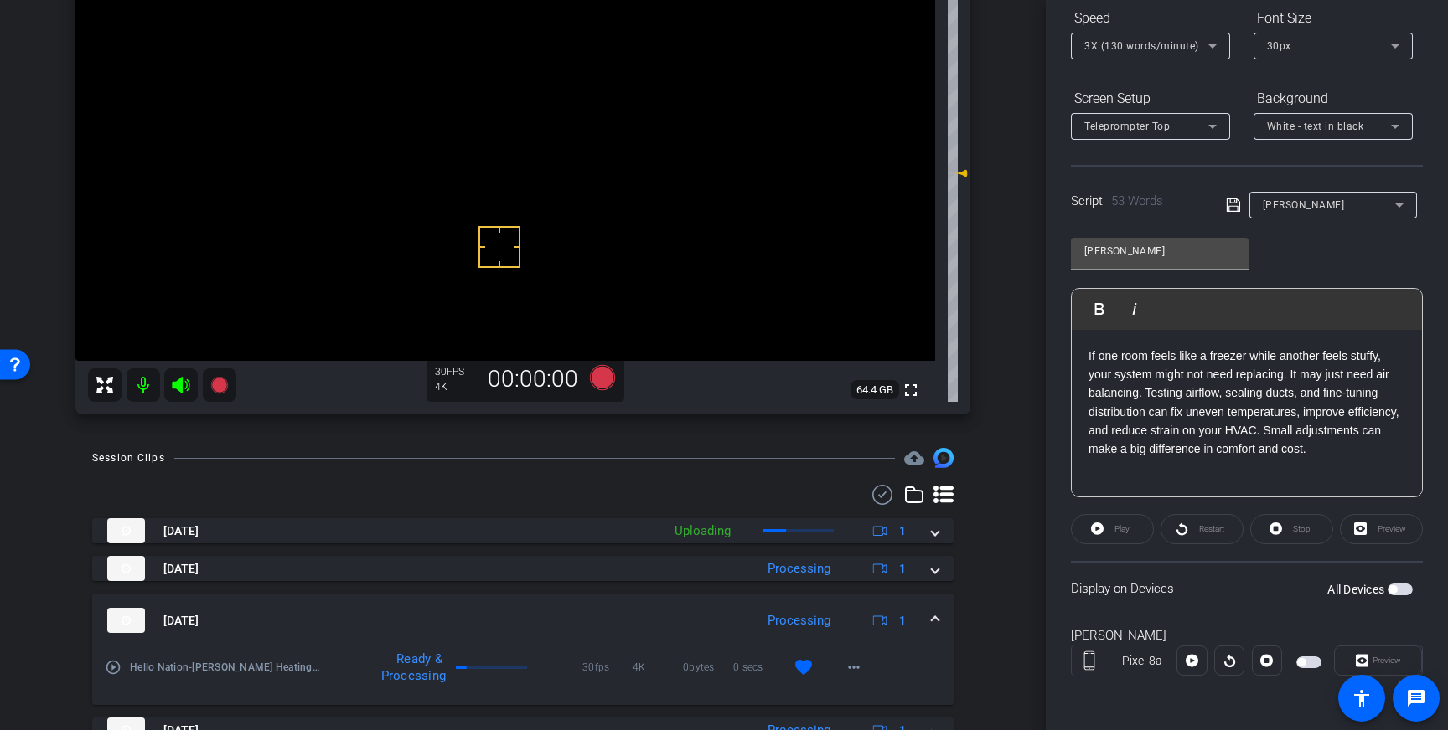
drag, startPoint x: 1230, startPoint y: 206, endPoint x: 1391, endPoint y: 425, distance: 271.4
click at [1230, 206] on icon at bounding box center [1232, 205] width 13 height 13
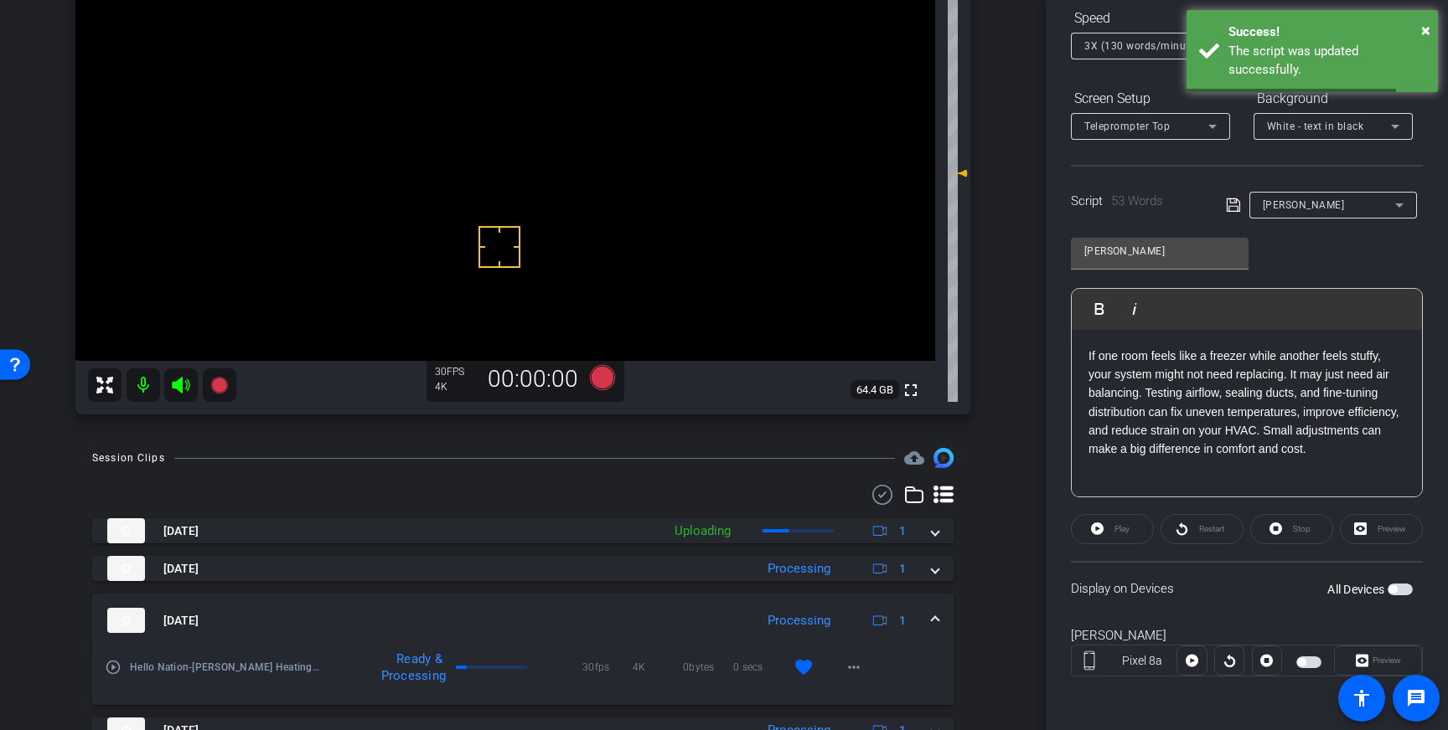
click at [1404, 586] on span "button" at bounding box center [1399, 590] width 25 height 12
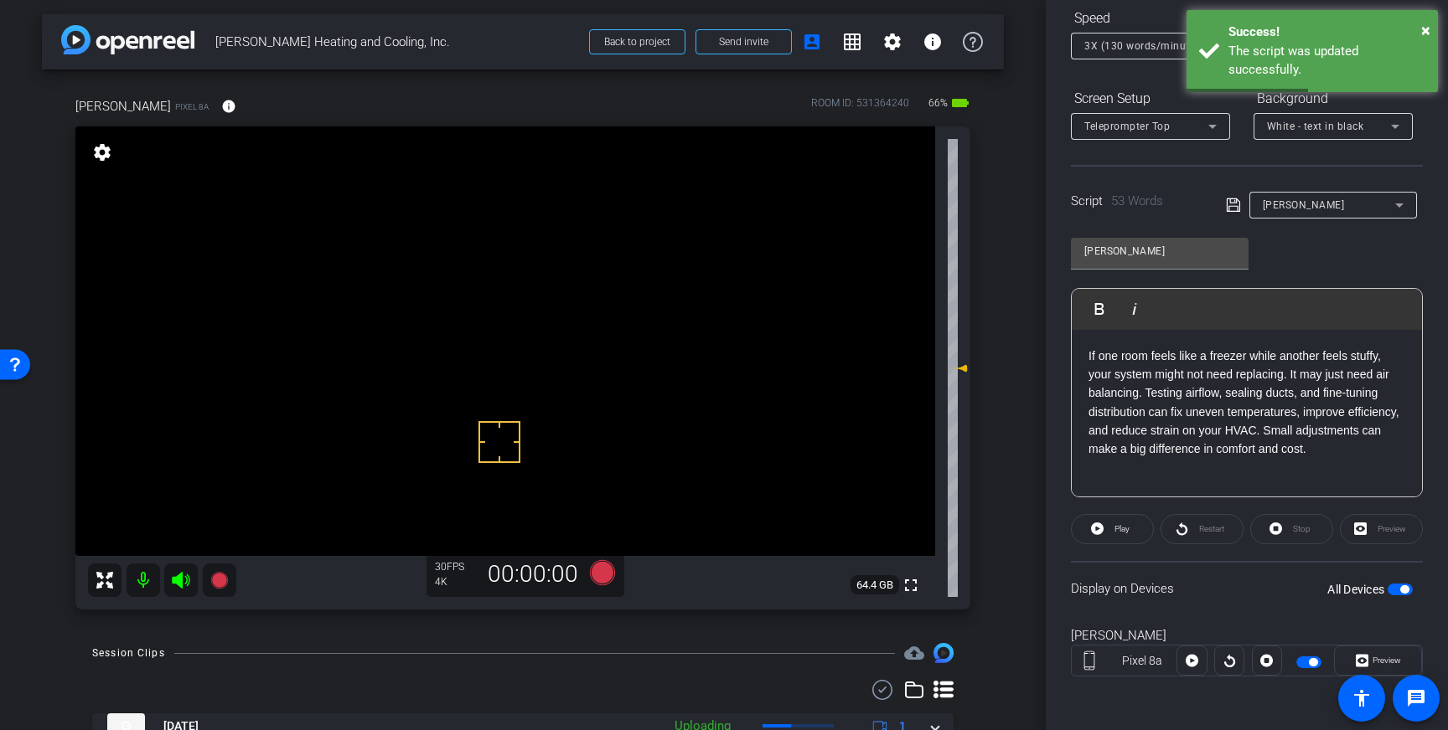
scroll to position [0, 0]
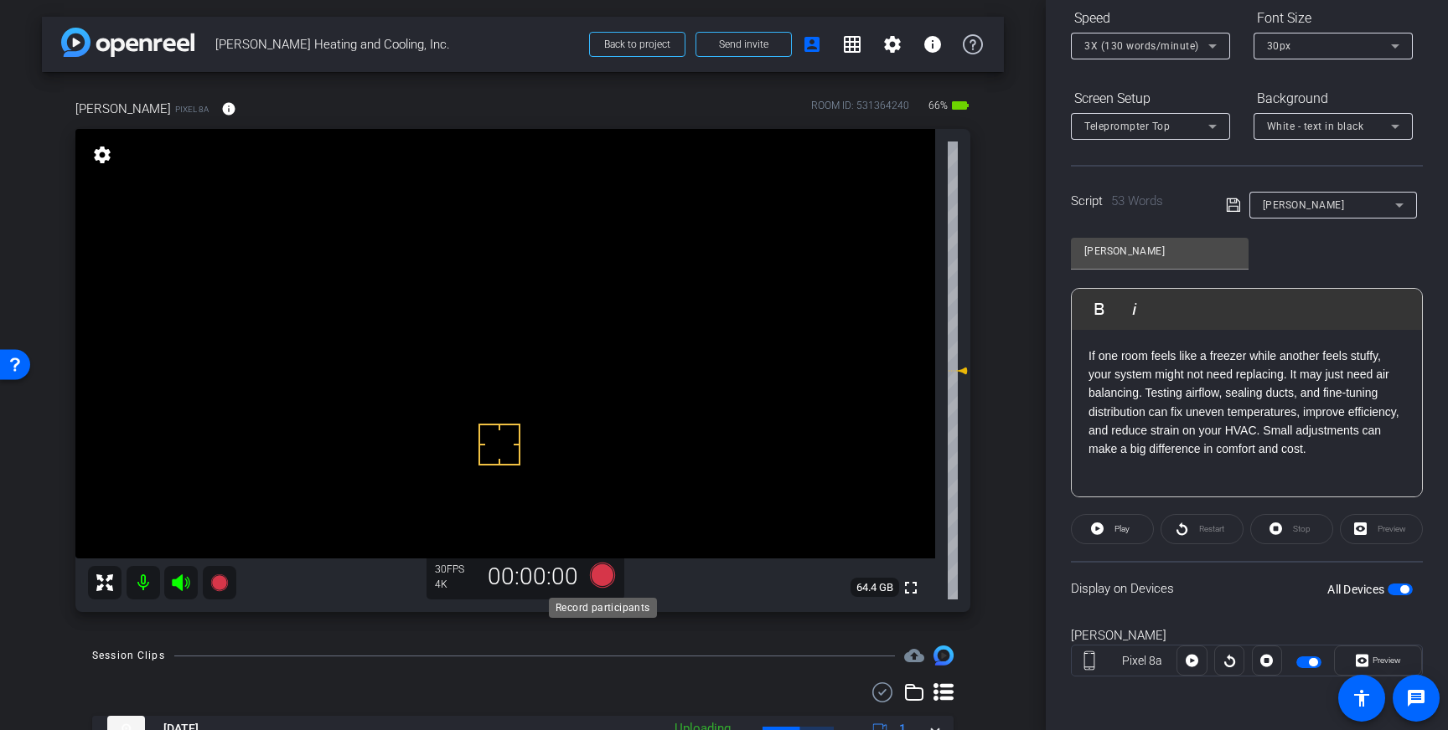
click at [600, 575] on icon at bounding box center [602, 575] width 25 height 25
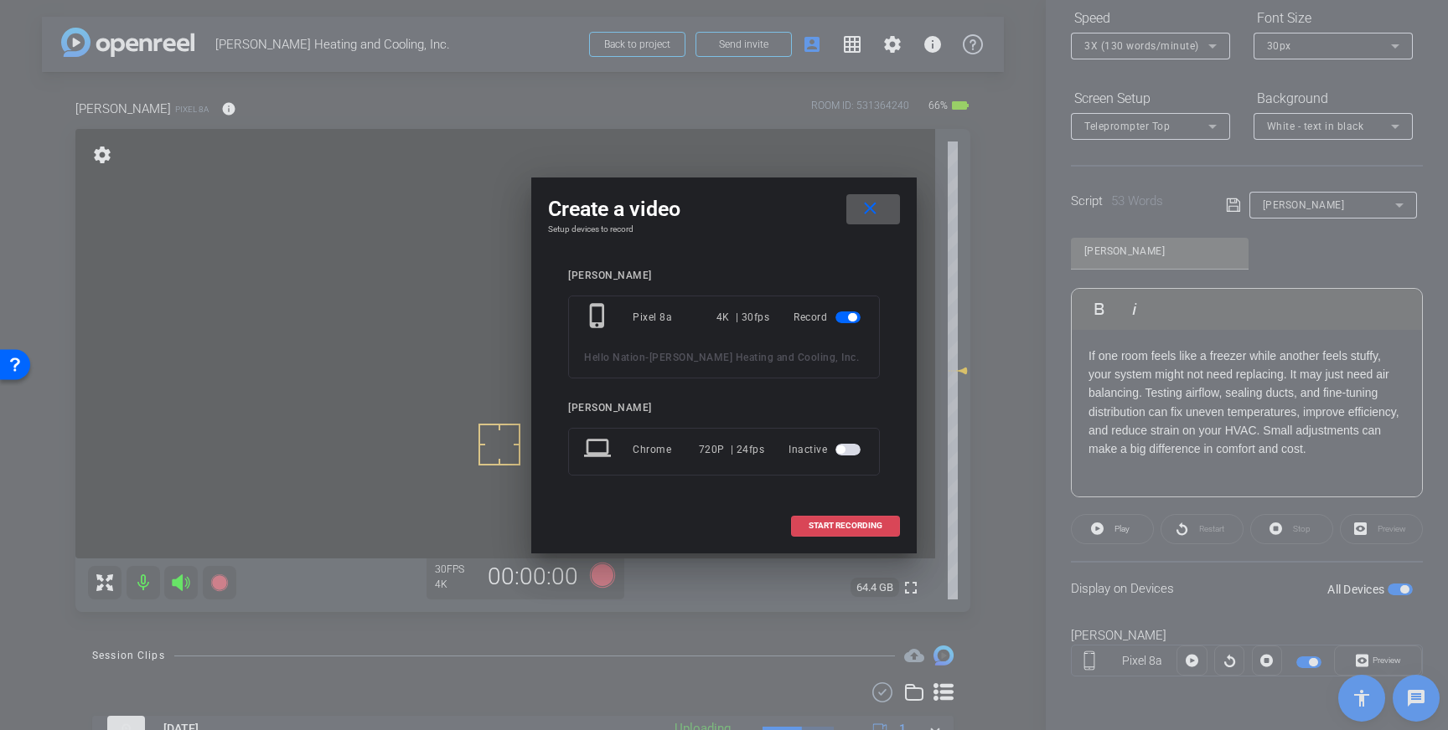
click at [876, 526] on span "START RECORDING" at bounding box center [845, 526] width 74 height 8
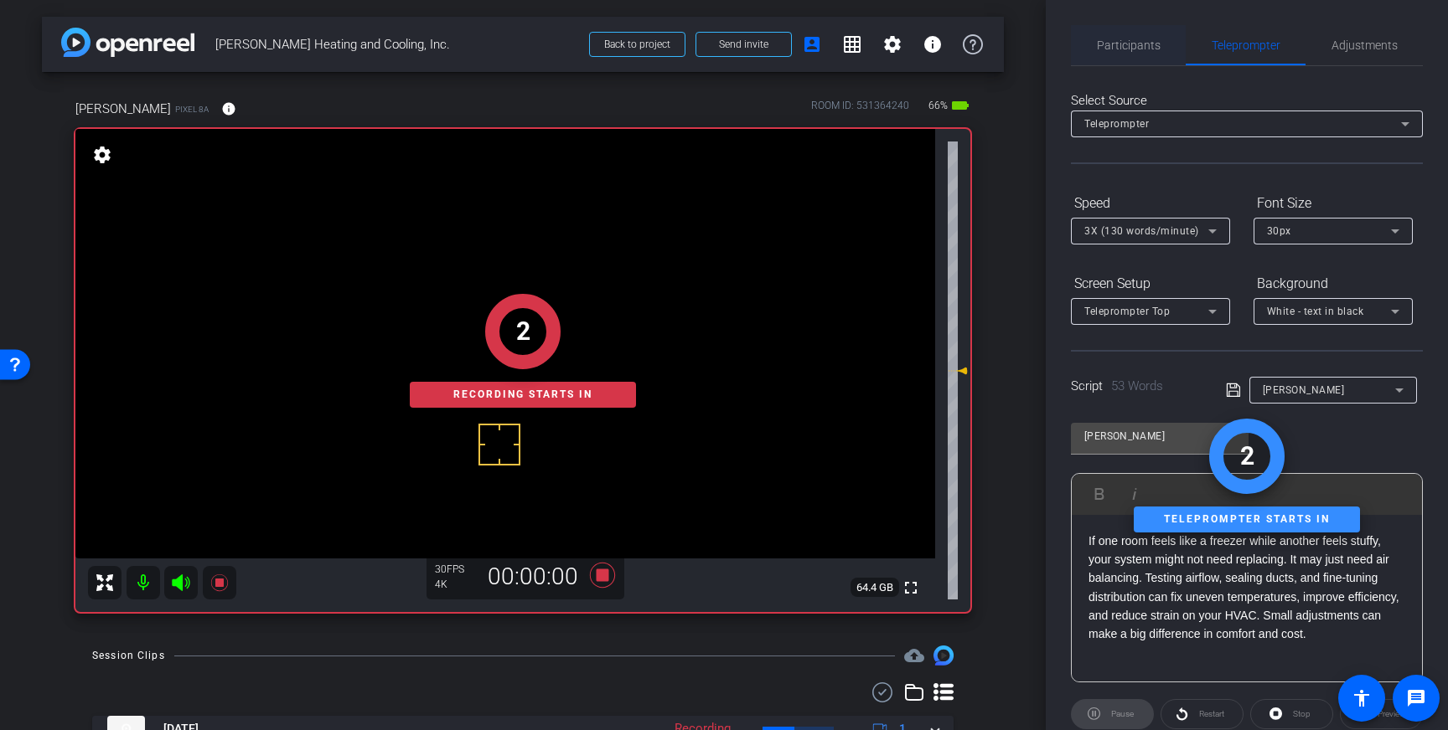
click at [1153, 62] on span "Participants" at bounding box center [1129, 45] width 64 height 40
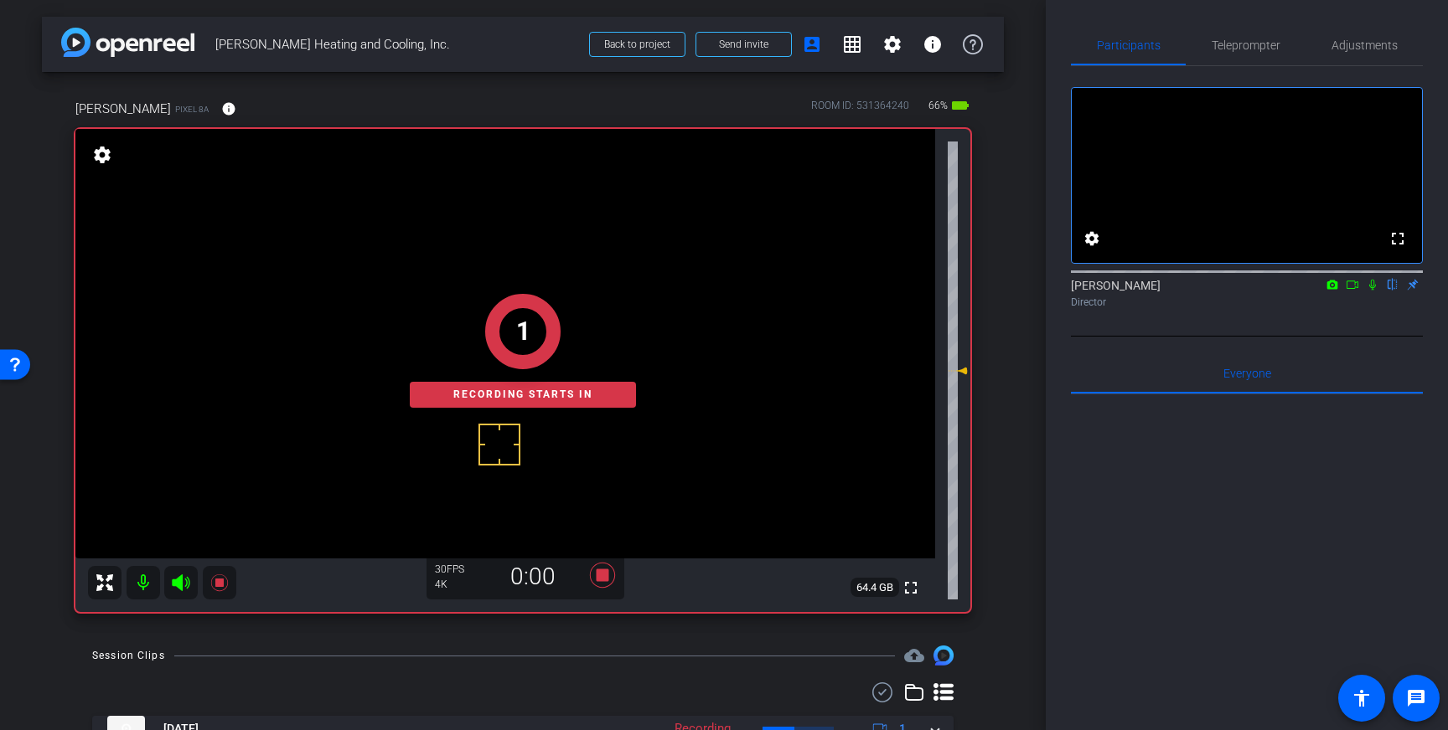
click at [1375, 291] on icon at bounding box center [1371, 285] width 13 height 12
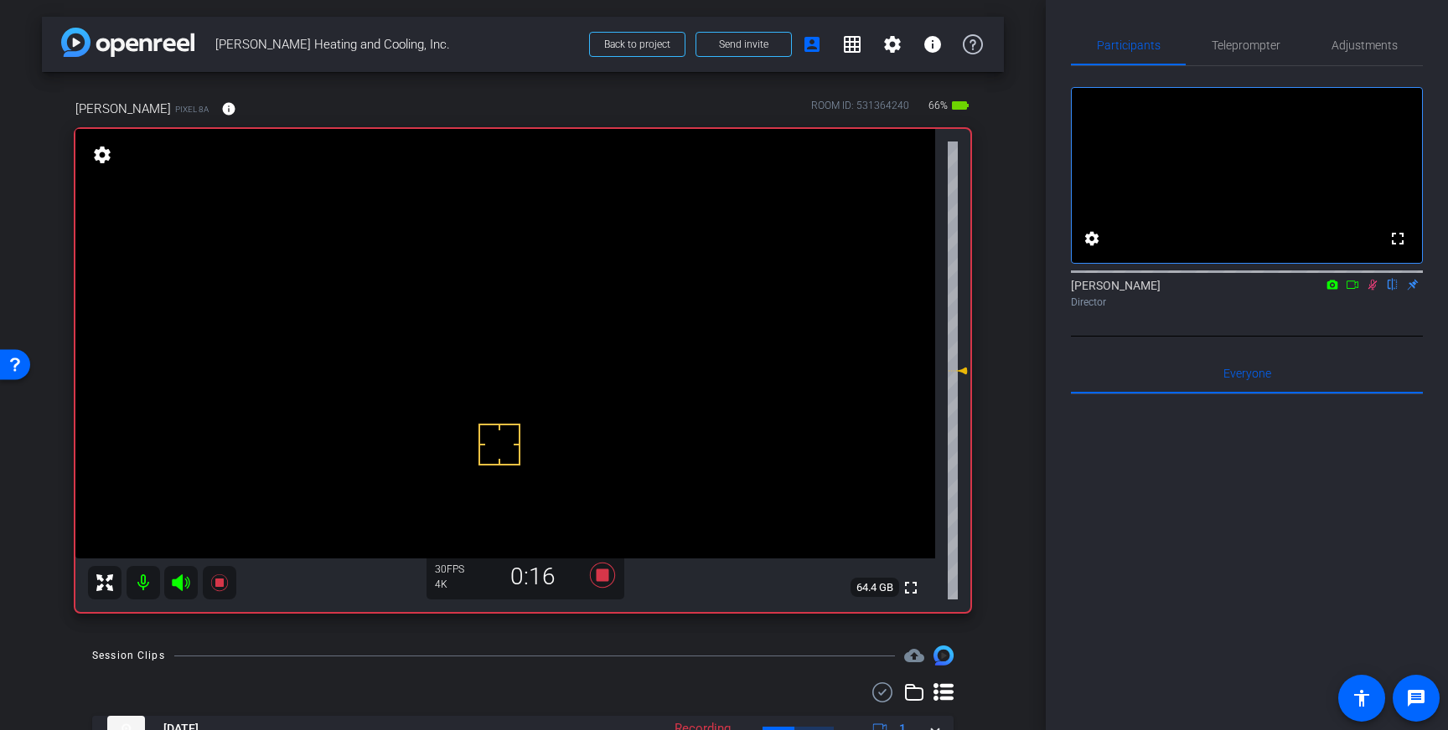
click at [1372, 291] on icon at bounding box center [1371, 285] width 13 height 12
click at [606, 580] on icon at bounding box center [602, 575] width 25 height 25
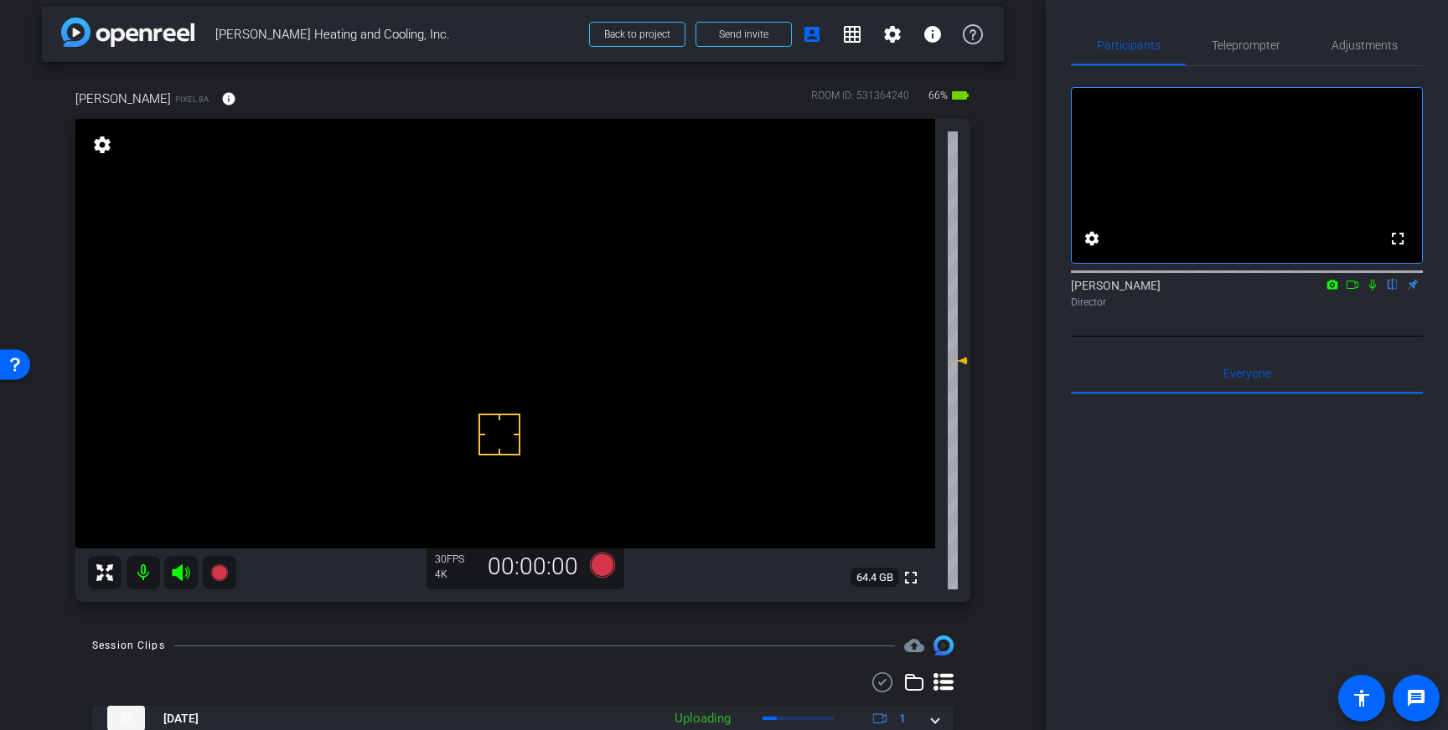
scroll to position [2, 0]
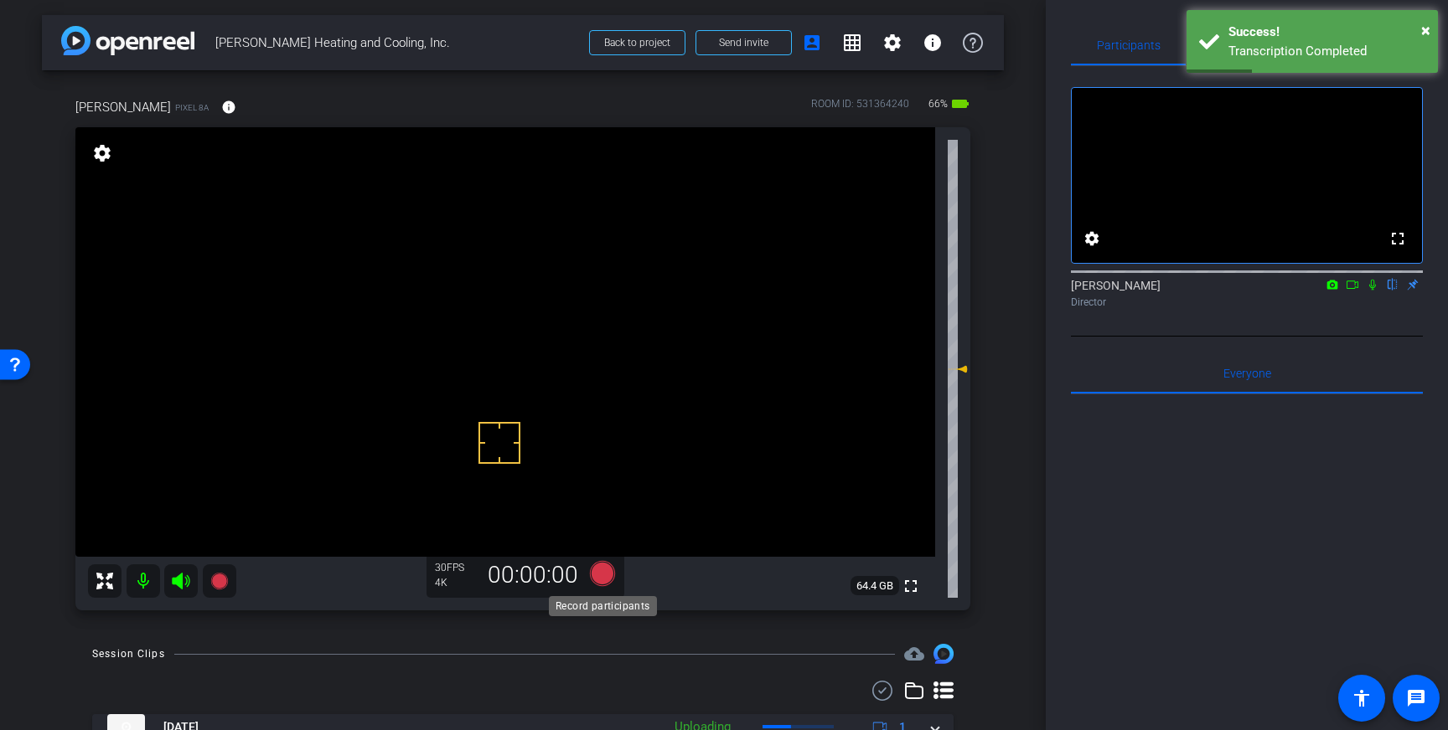
click at [605, 576] on icon at bounding box center [602, 573] width 25 height 25
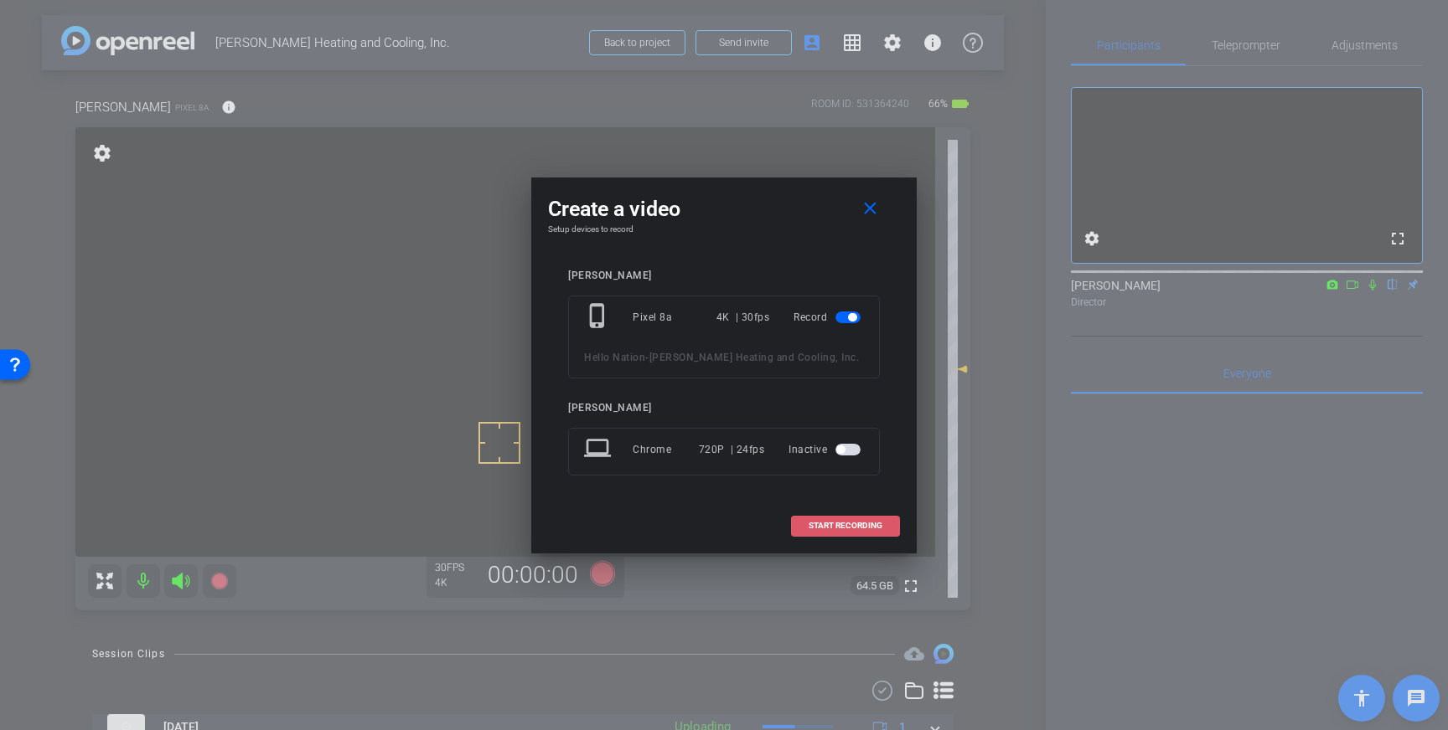
click at [836, 526] on span "START RECORDING" at bounding box center [845, 526] width 74 height 8
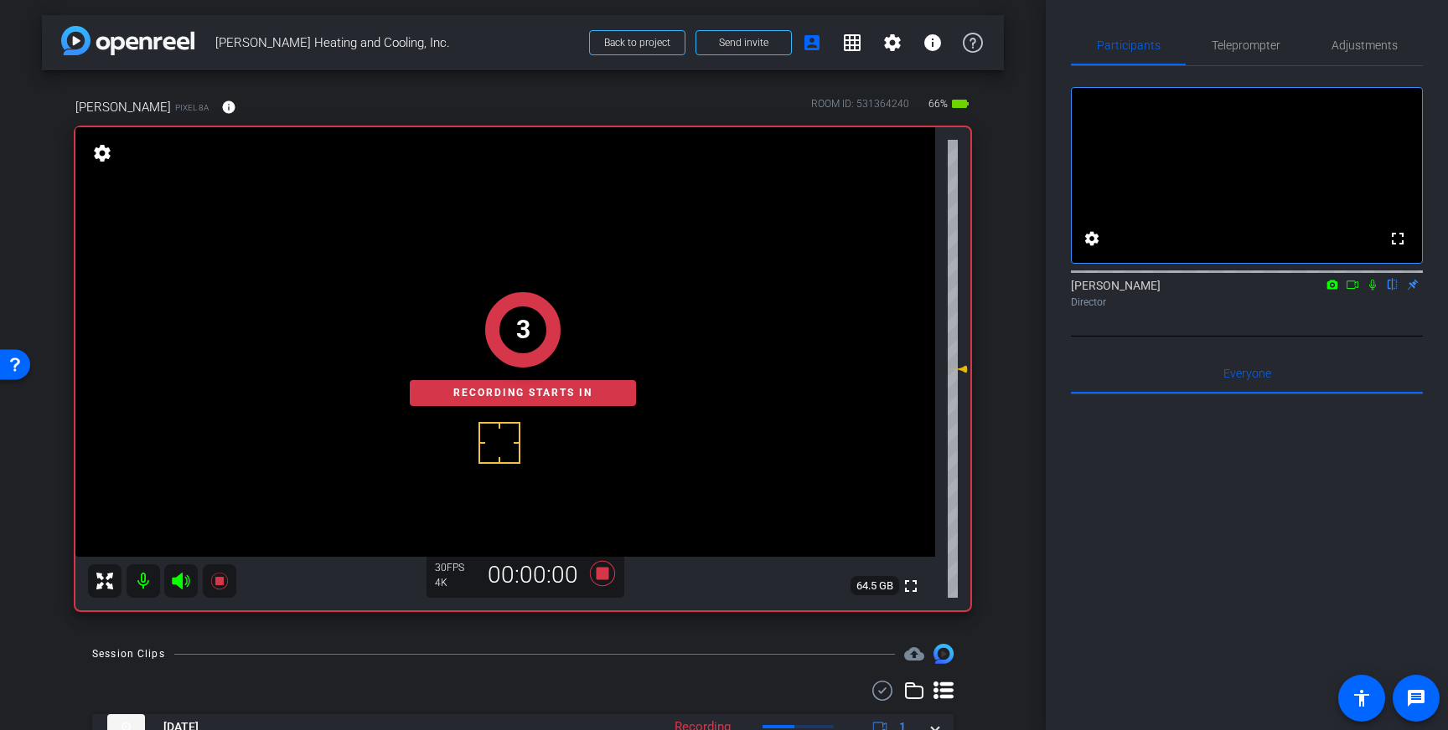
drag, startPoint x: 1370, startPoint y: 305, endPoint x: 1389, endPoint y: 344, distance: 43.8
click at [1370, 291] on icon at bounding box center [1372, 285] width 7 height 11
click at [1226, 39] on span "Teleprompter" at bounding box center [1245, 45] width 69 height 12
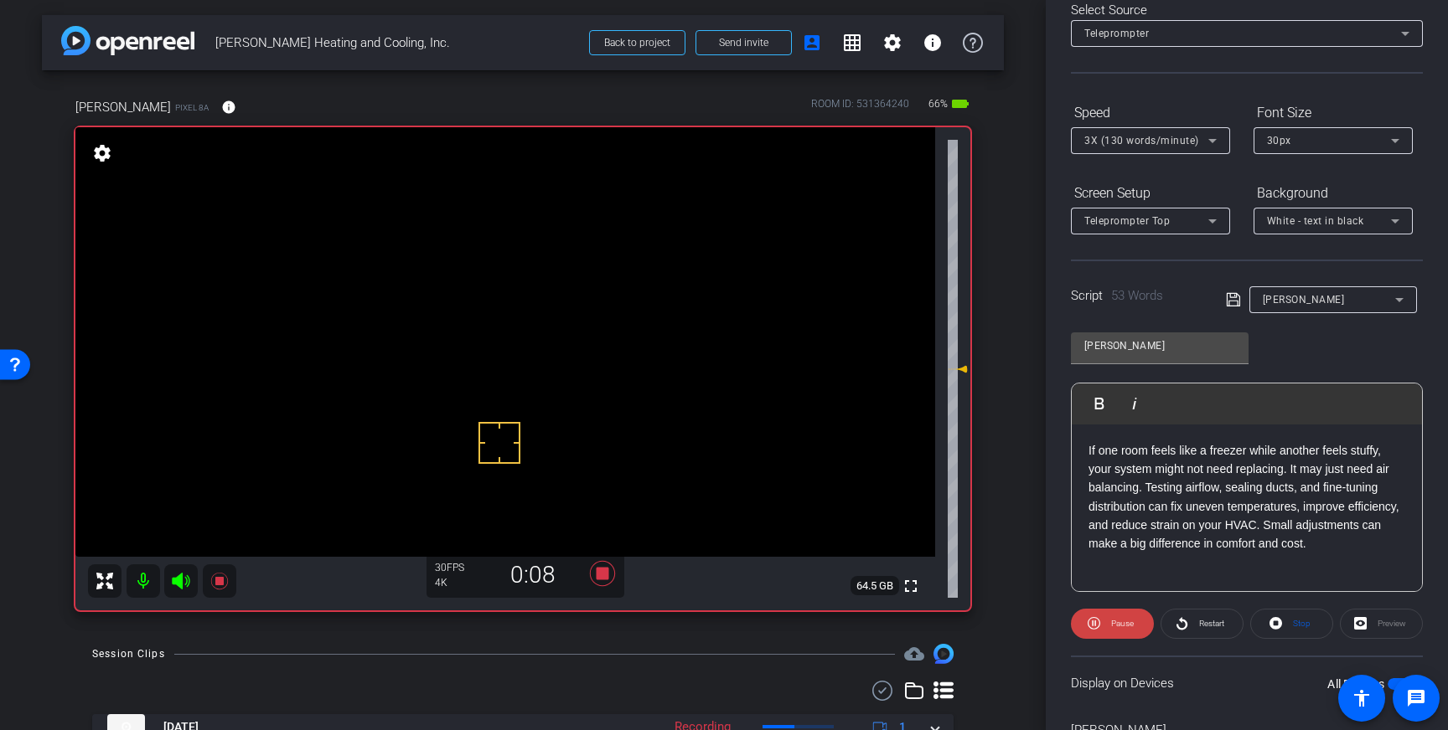
scroll to position [0, 0]
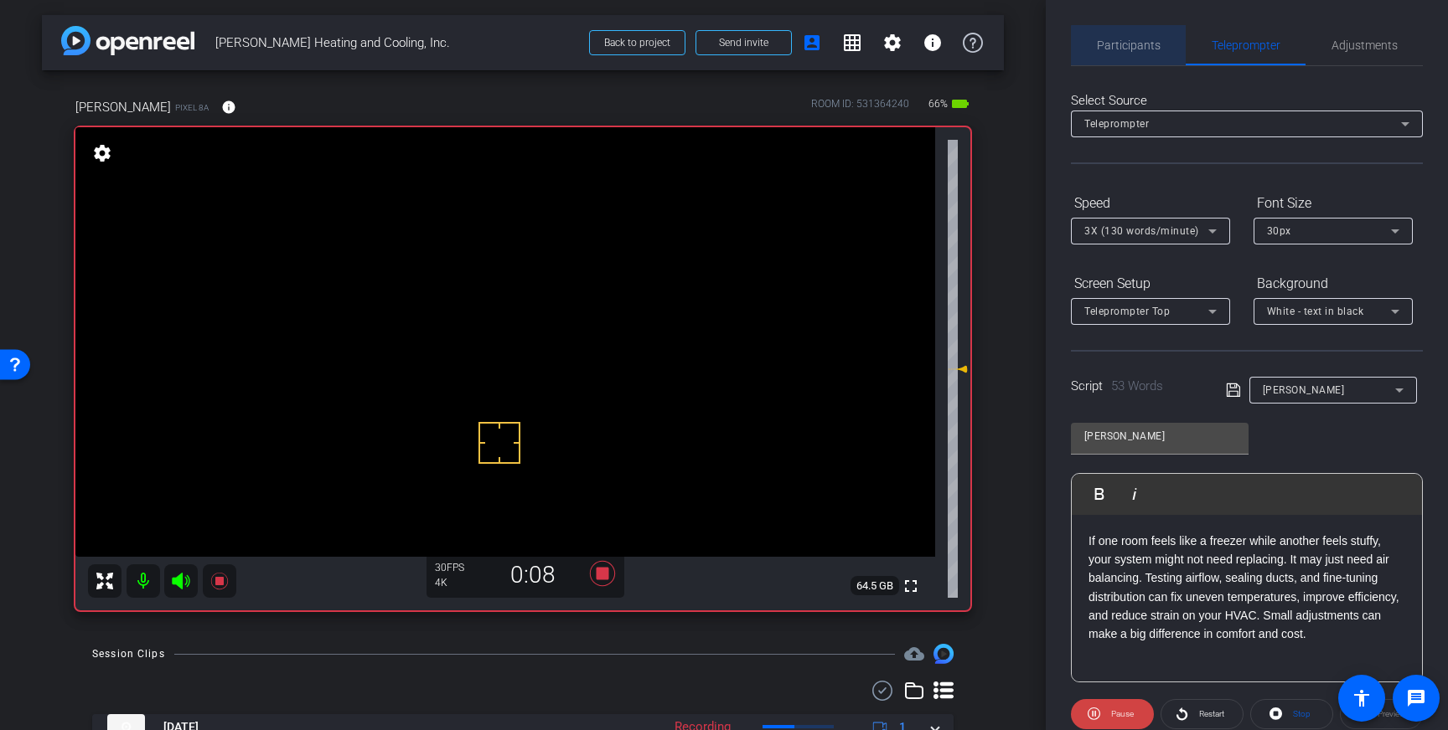
click at [1134, 52] on span "Participants" at bounding box center [1129, 45] width 64 height 40
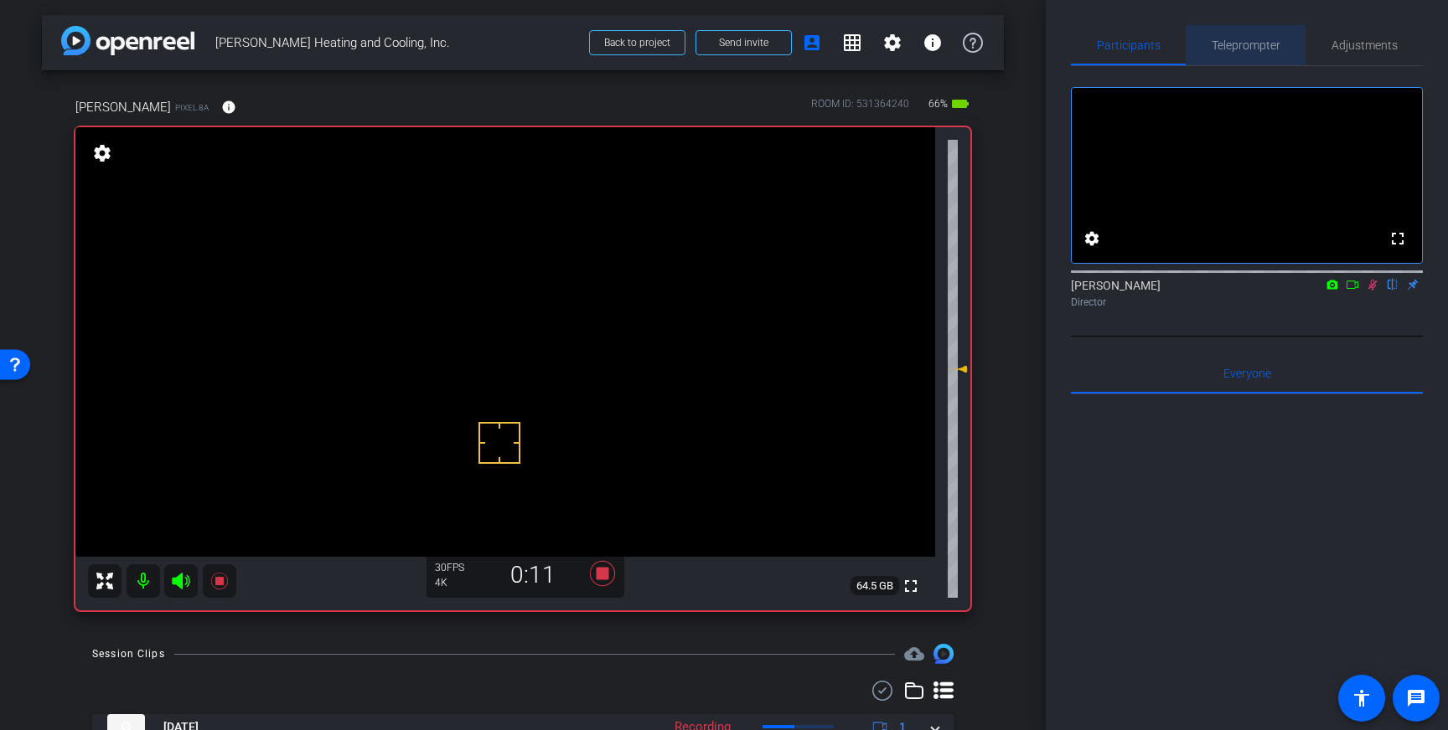
click at [1250, 39] on span "Teleprompter" at bounding box center [1245, 45] width 69 height 12
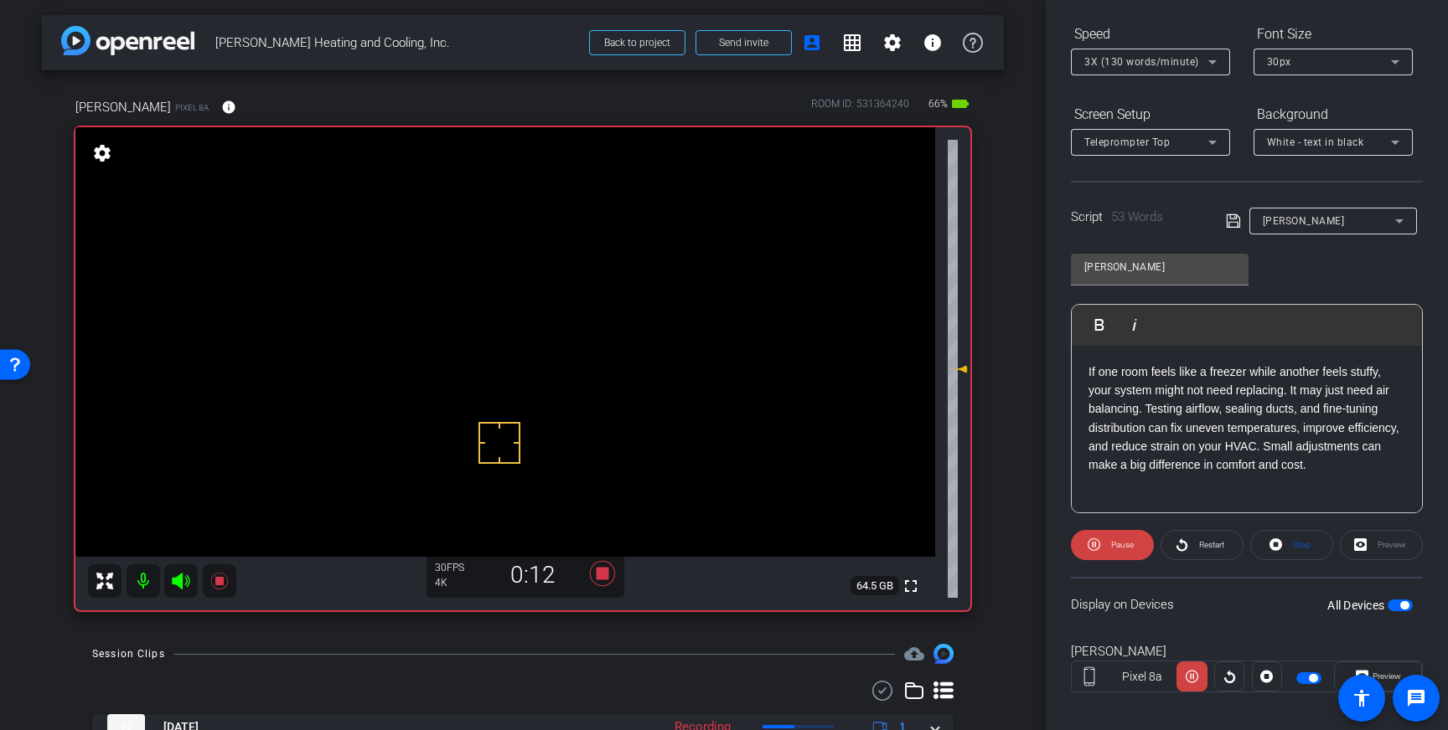
scroll to position [185, 0]
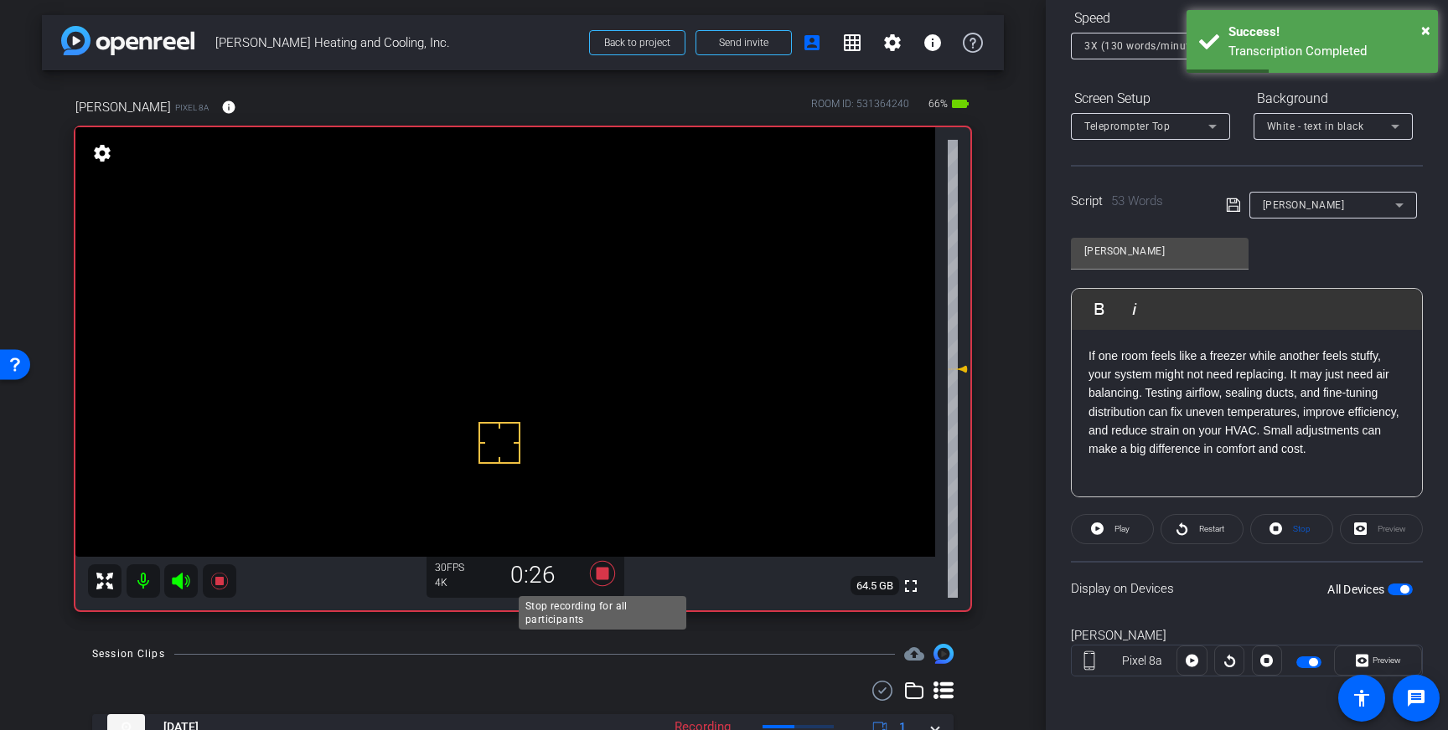
click at [606, 576] on icon at bounding box center [602, 573] width 25 height 25
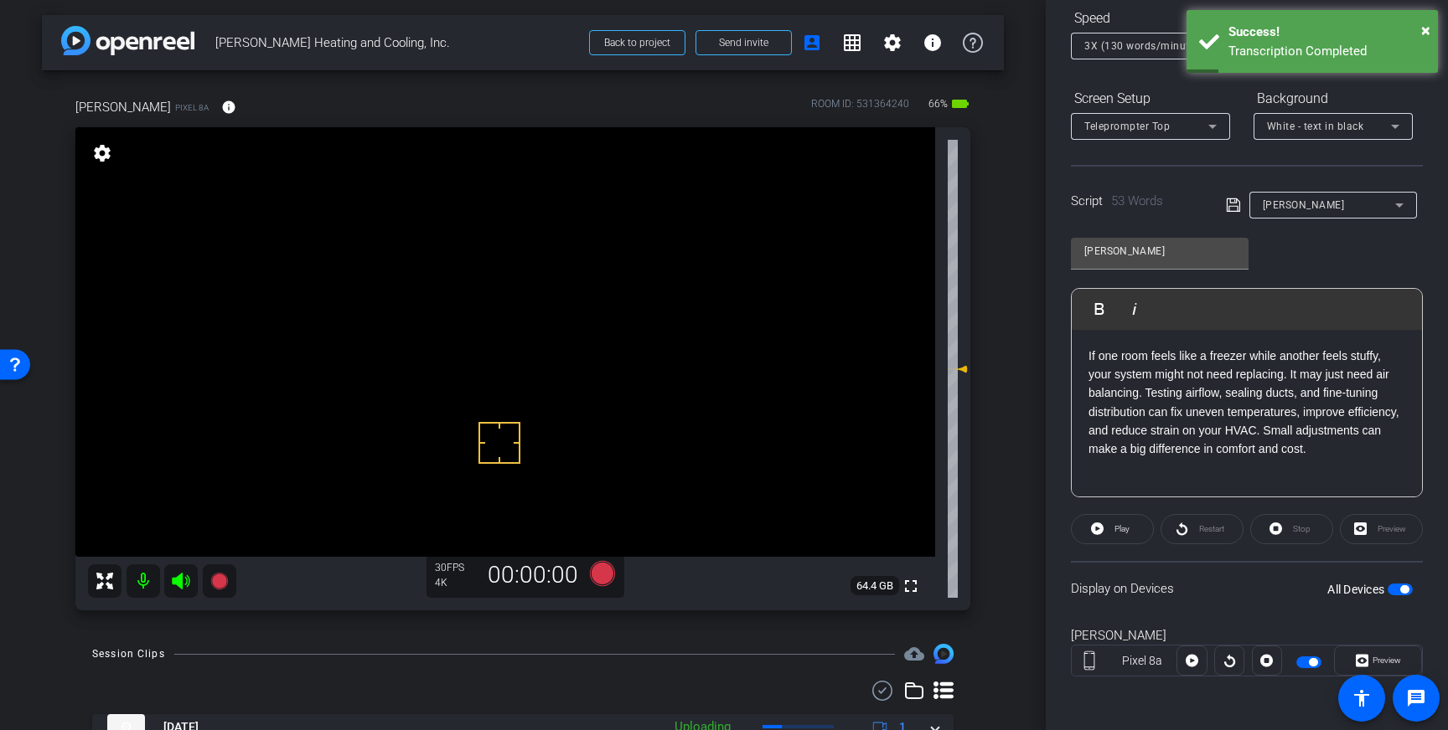
scroll to position [0, 0]
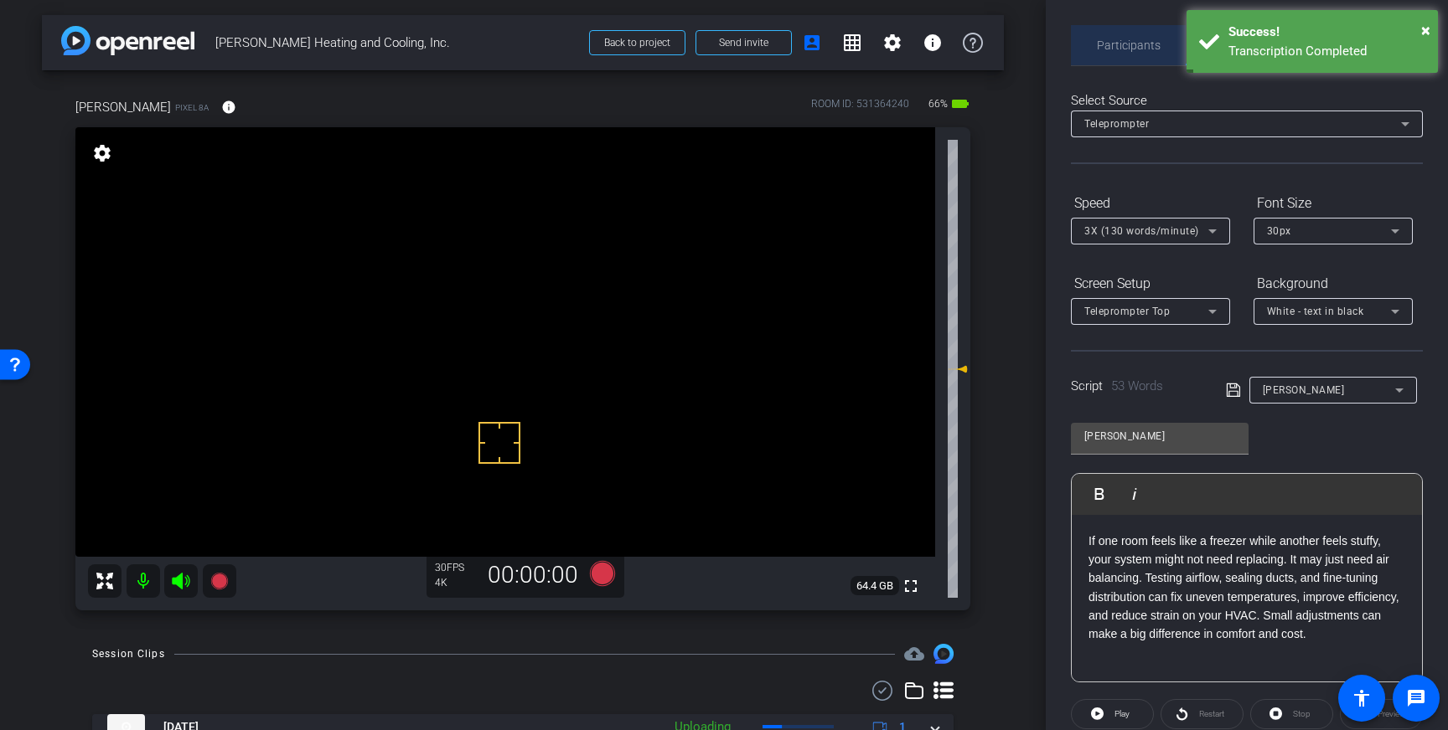
click at [1148, 63] on span "Participants" at bounding box center [1129, 45] width 64 height 40
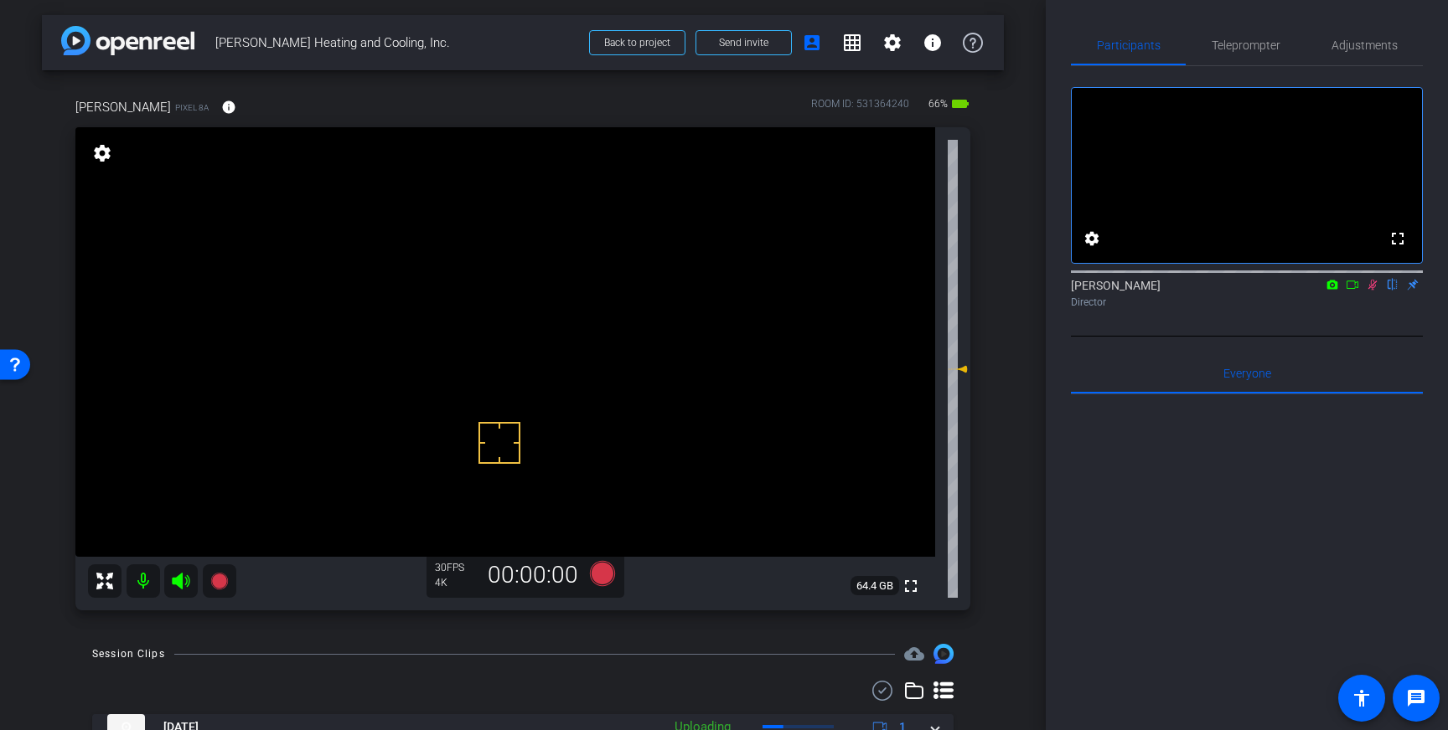
click at [1374, 291] on icon at bounding box center [1371, 285] width 13 height 12
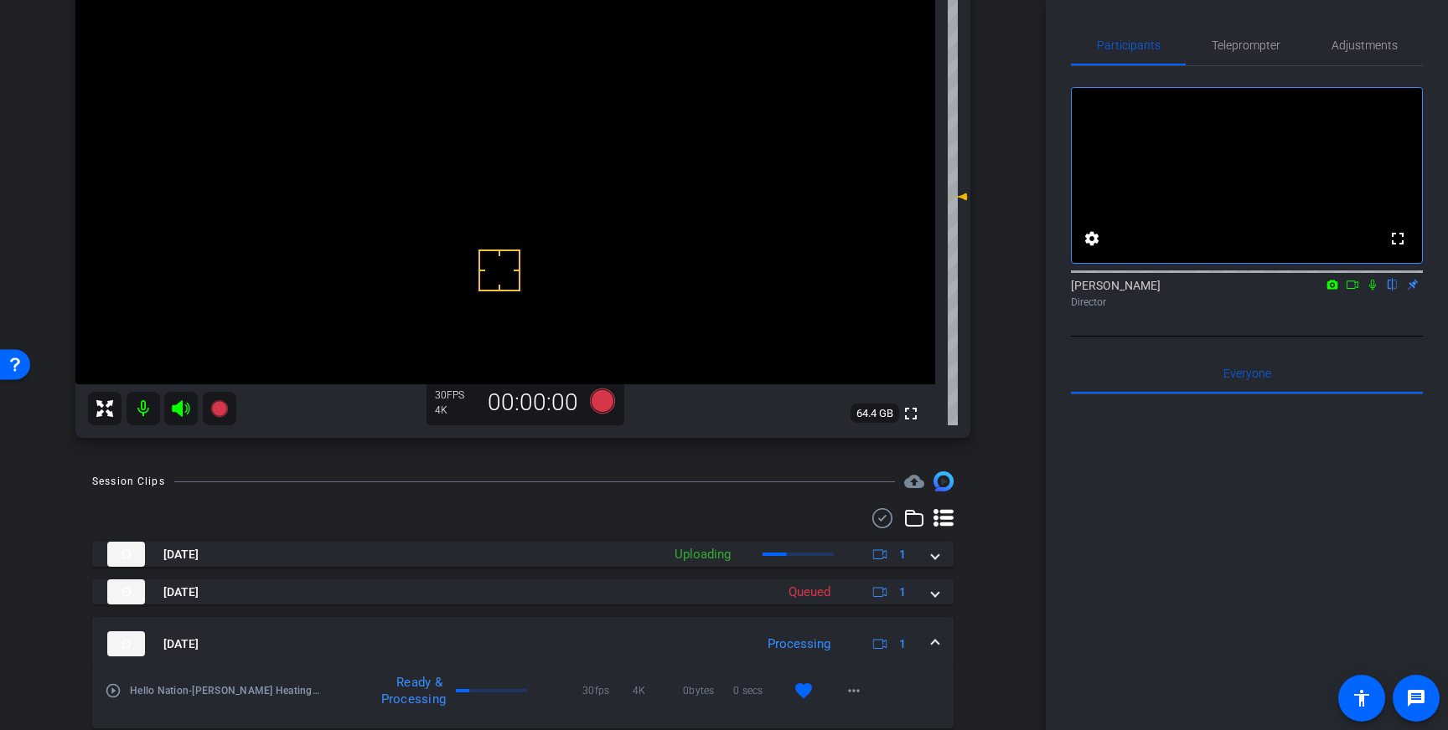
scroll to position [171, 0]
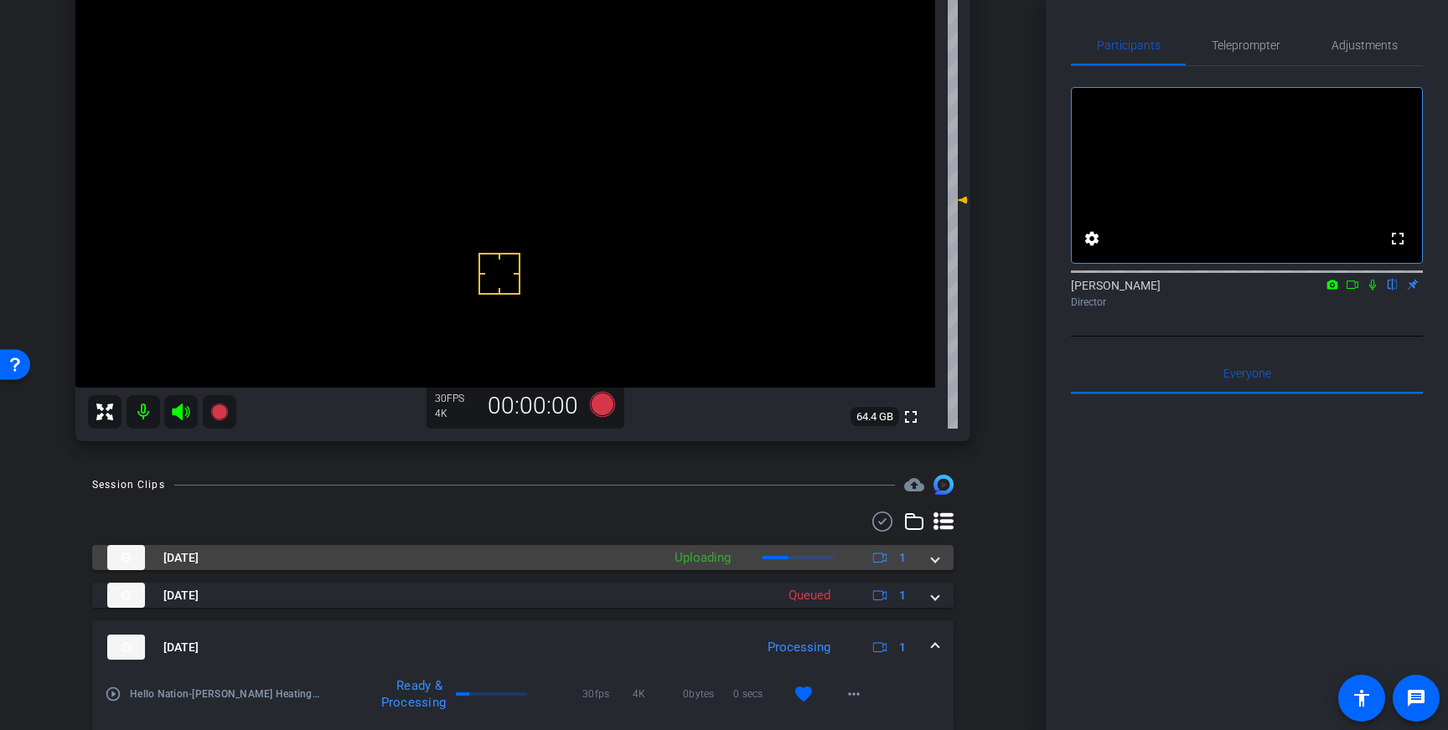
click at [940, 560] on mat-expansion-panel-header "Oct 15, 2025 Uploading 1" at bounding box center [522, 557] width 861 height 25
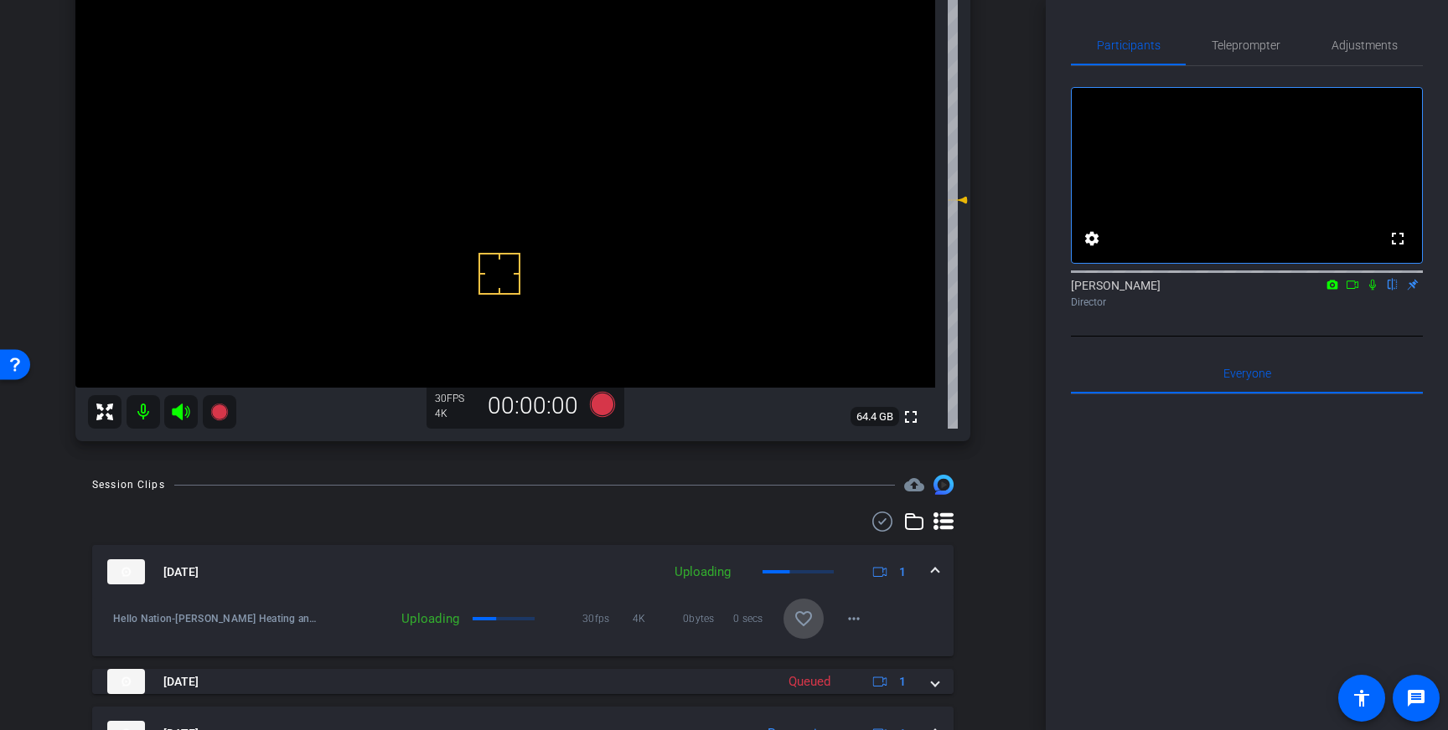
click at [813, 616] on span at bounding box center [803, 619] width 40 height 40
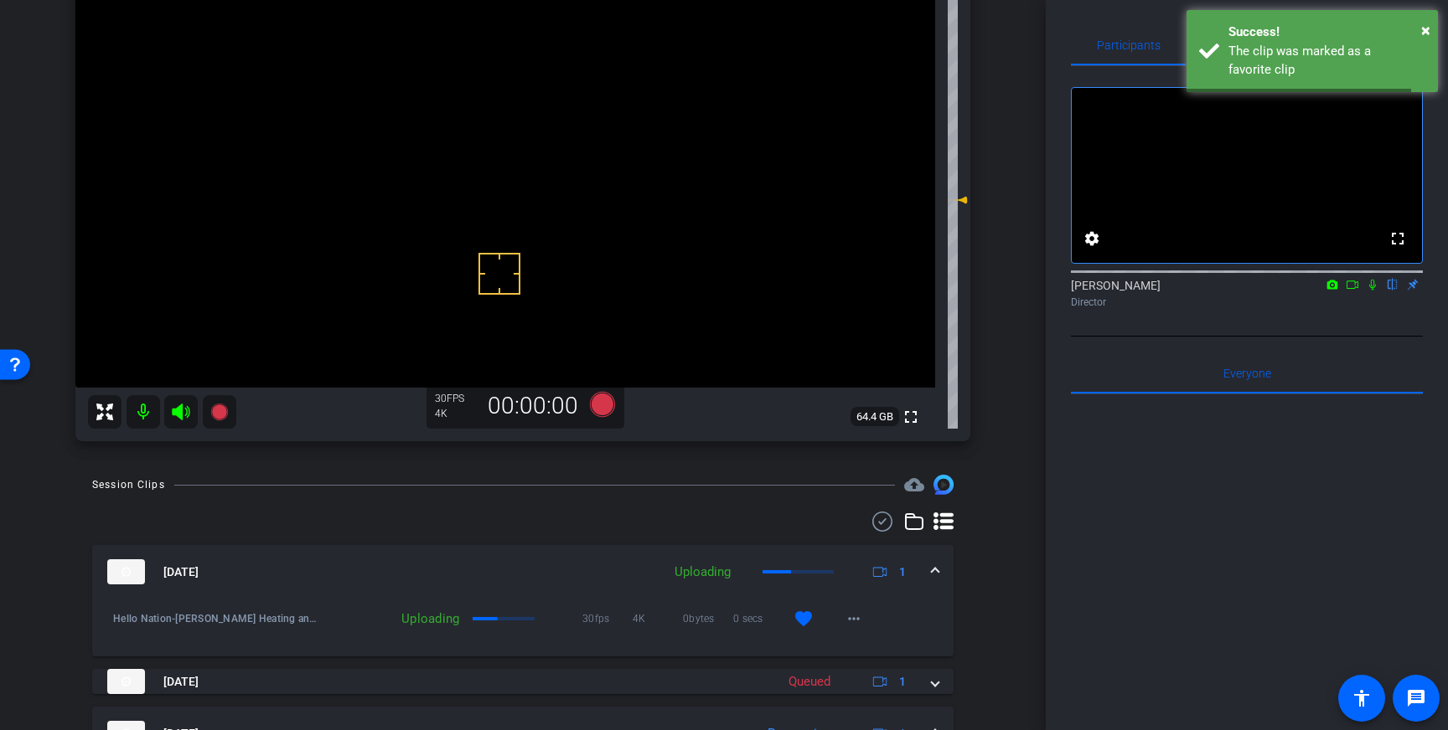
click at [936, 574] on span at bounding box center [935, 573] width 7 height 18
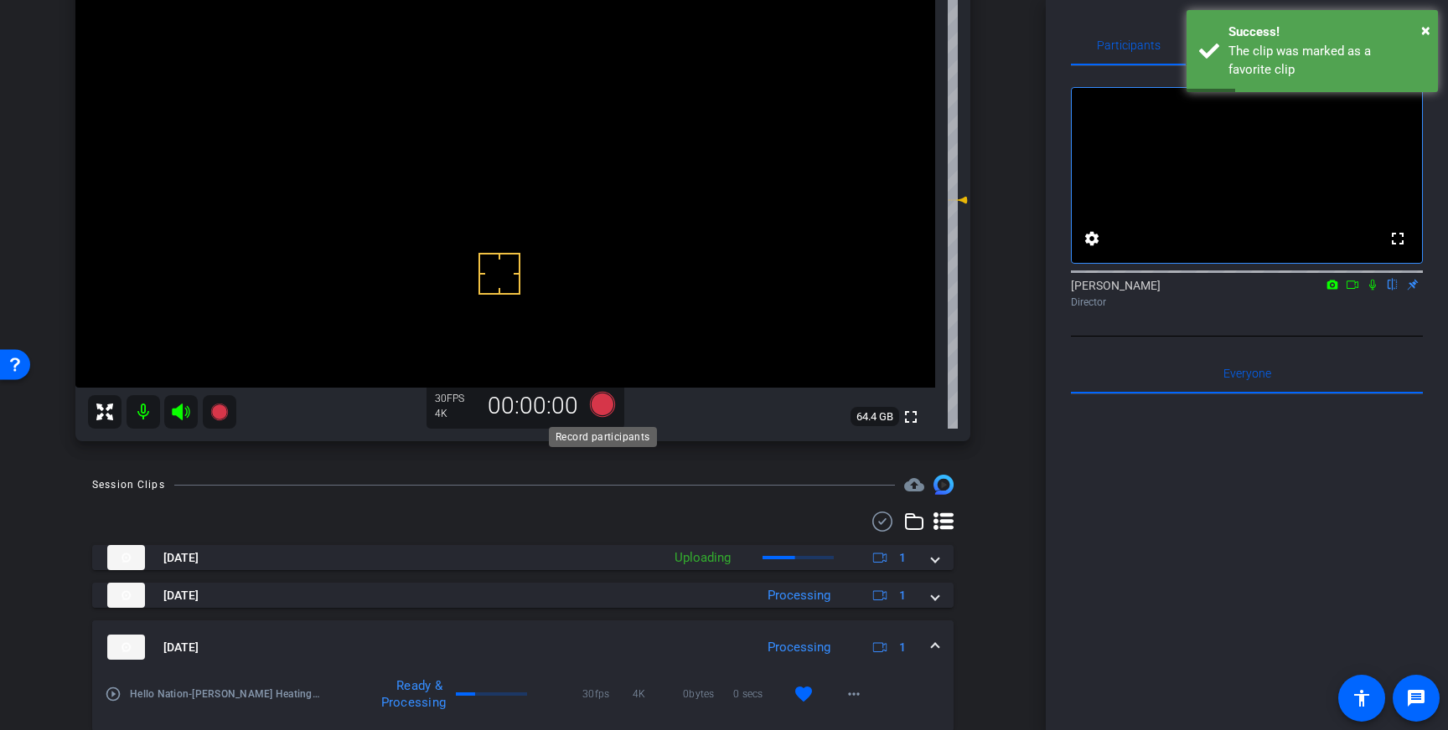
click at [599, 402] on icon at bounding box center [602, 404] width 25 height 25
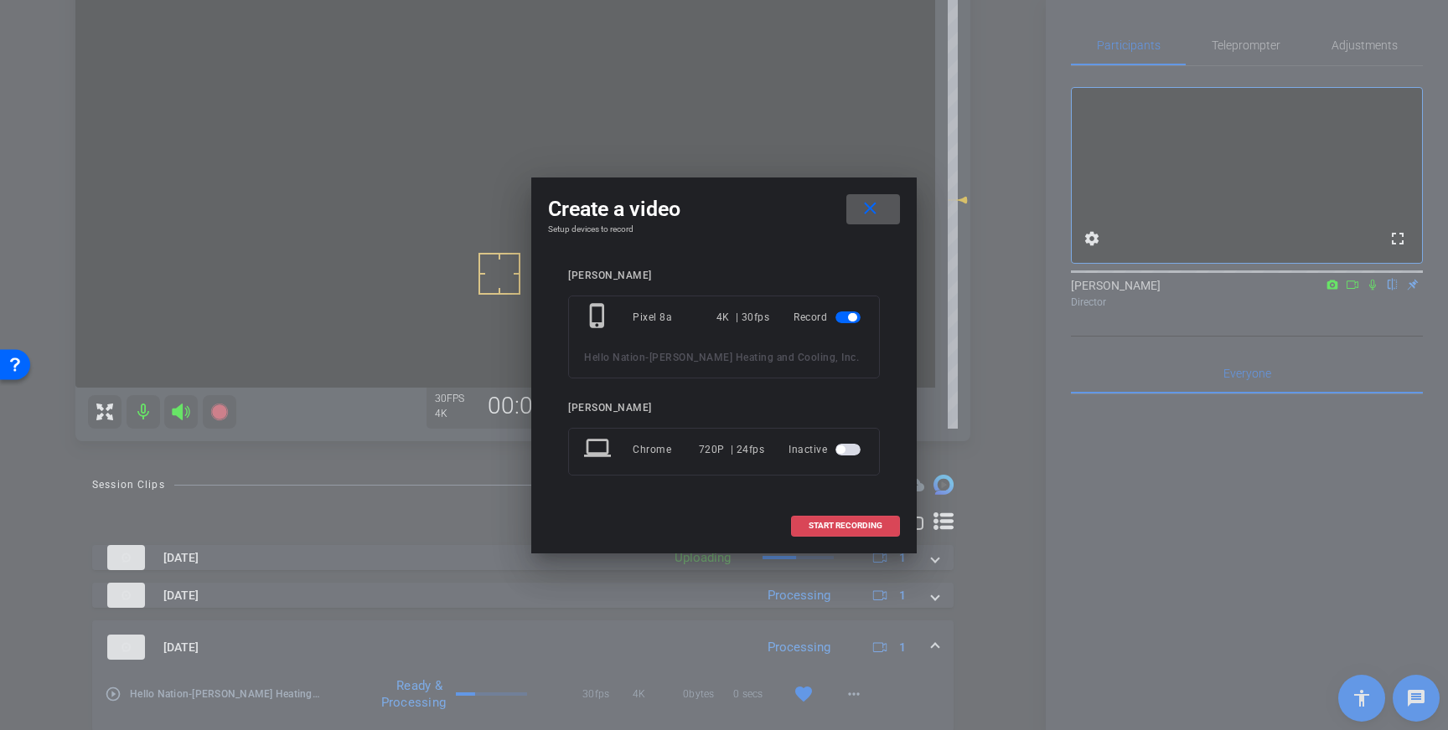
click at [839, 534] on span at bounding box center [845, 526] width 107 height 40
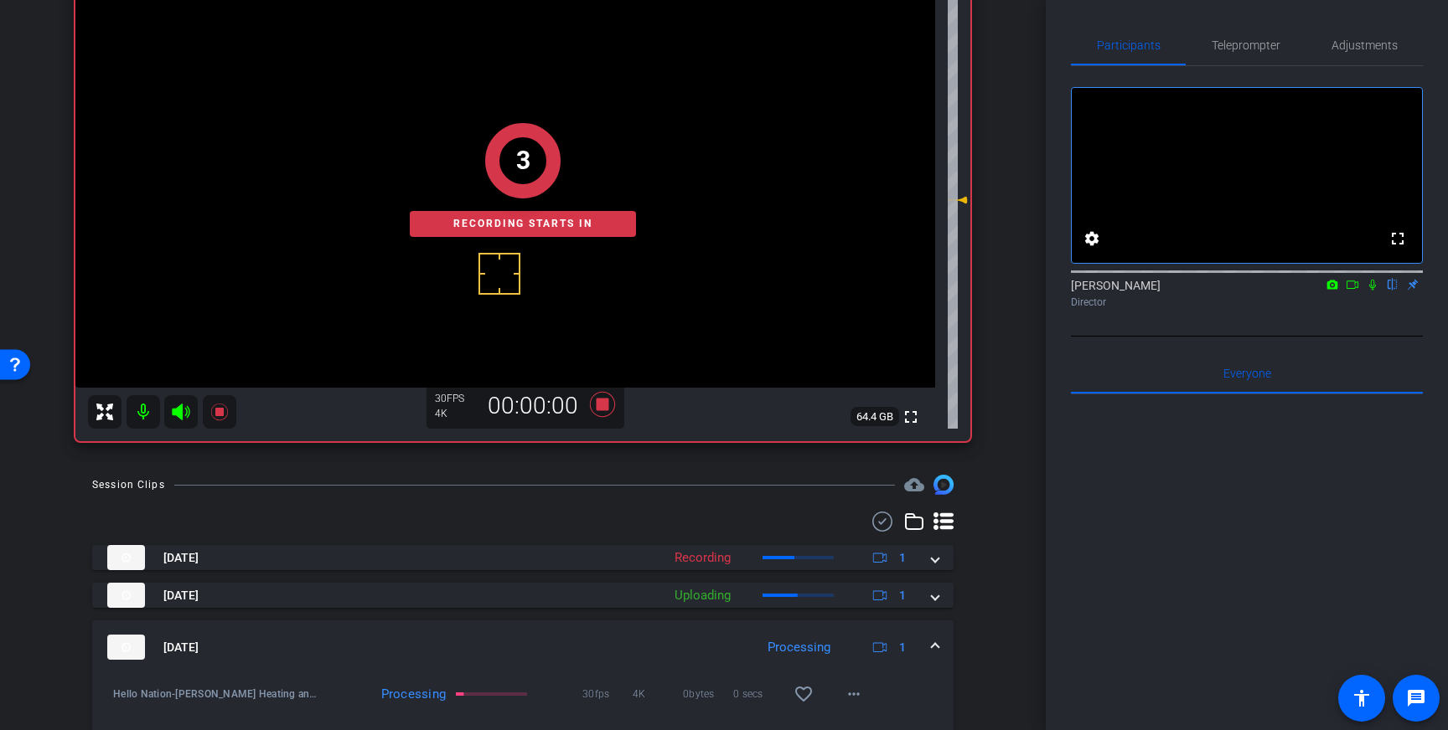
click at [1375, 291] on icon at bounding box center [1371, 285] width 13 height 12
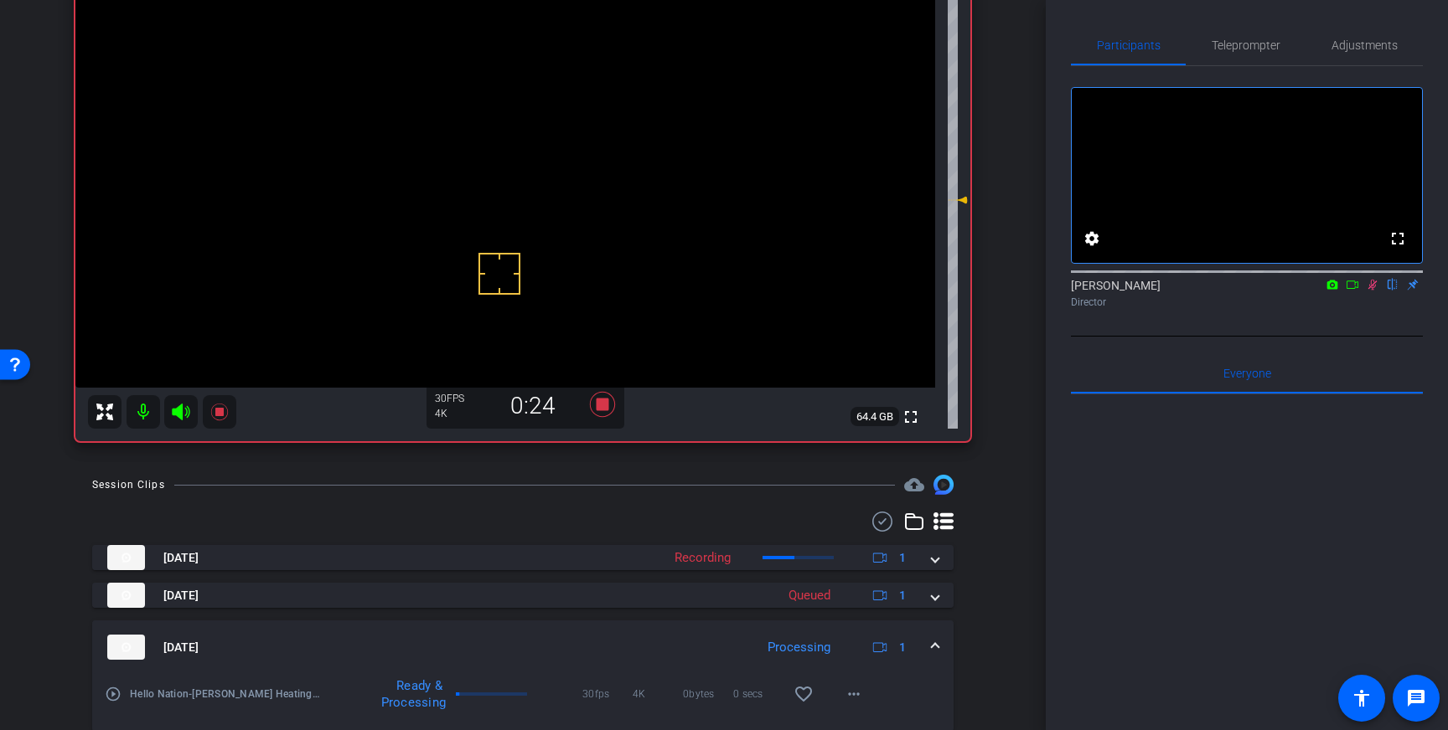
click at [1375, 291] on icon at bounding box center [1371, 285] width 13 height 12
click at [609, 405] on icon at bounding box center [602, 405] width 40 height 30
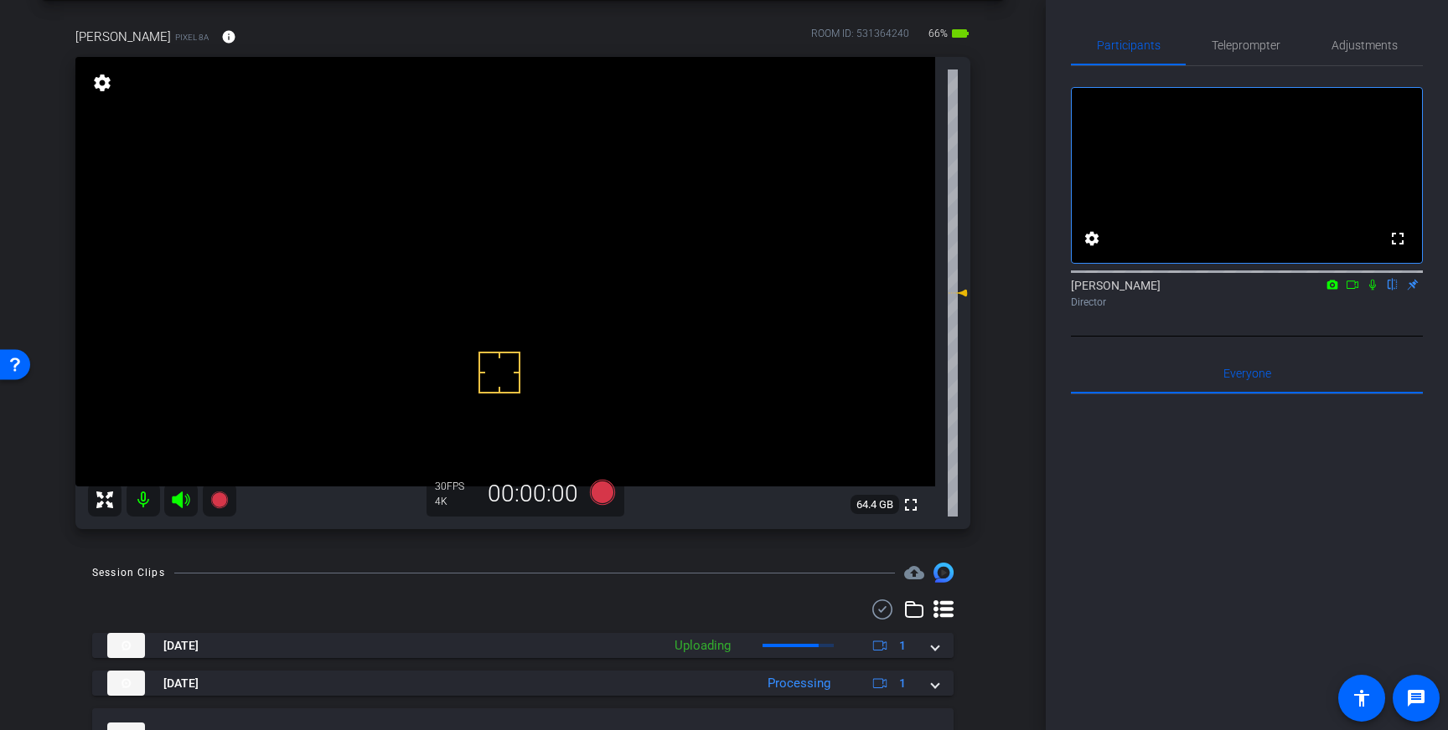
scroll to position [44, 0]
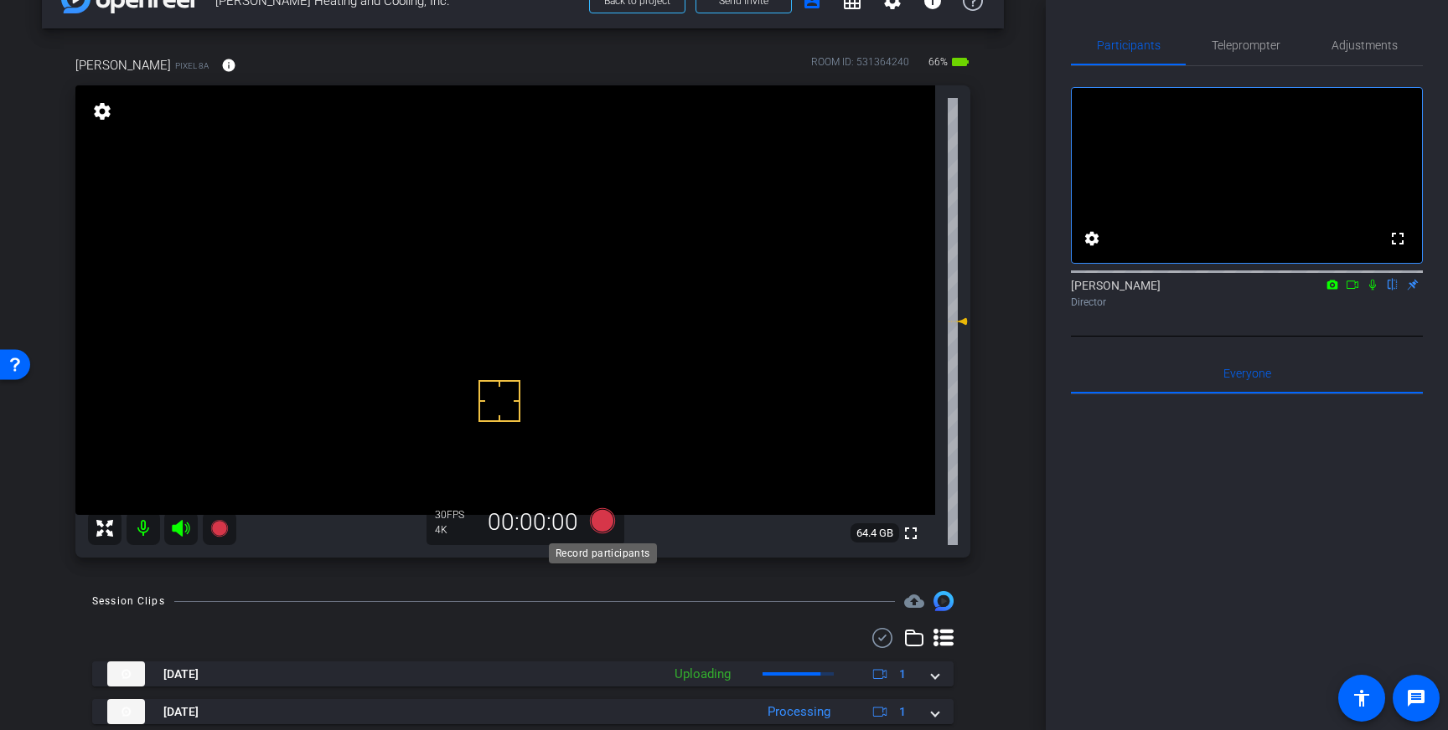
click at [594, 523] on icon at bounding box center [602, 520] width 25 height 25
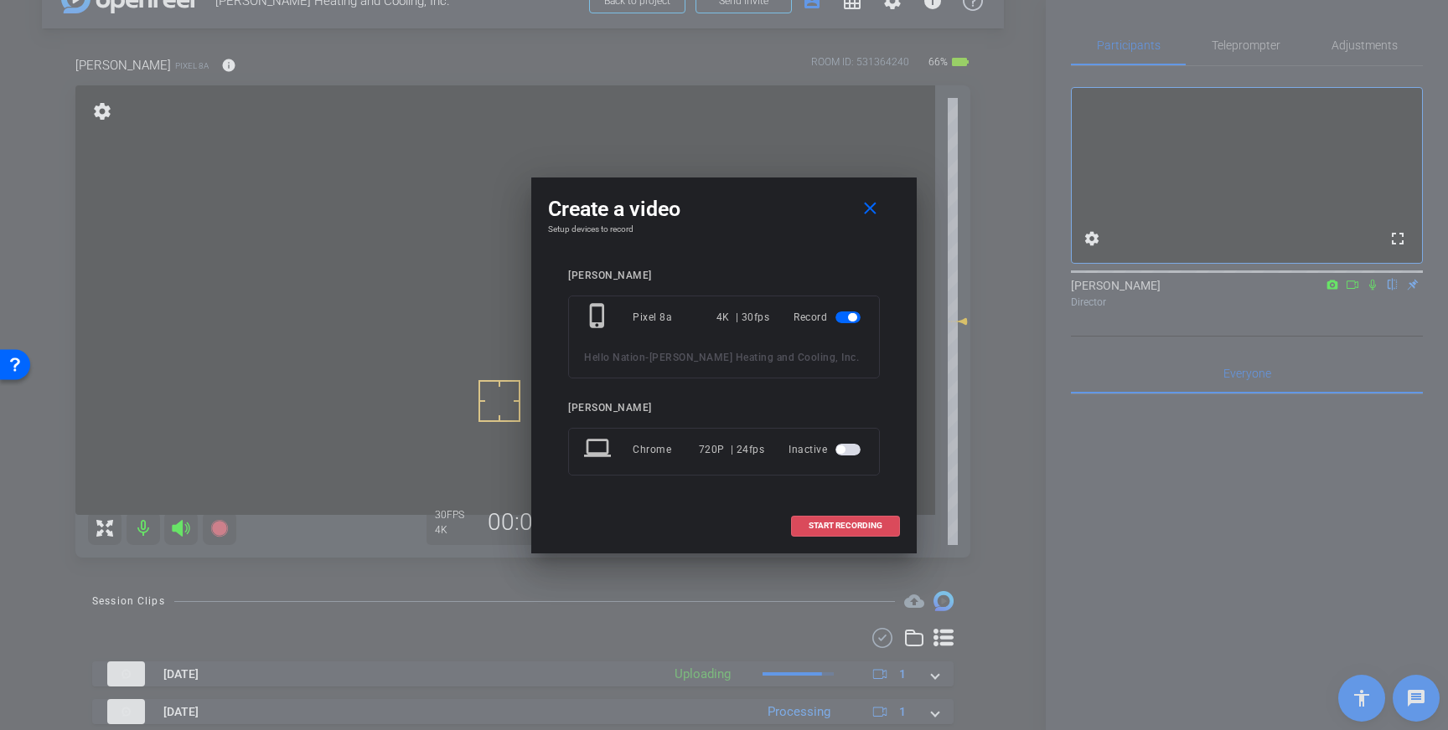
drag, startPoint x: 843, startPoint y: 524, endPoint x: 929, endPoint y: 463, distance: 105.3
click at [843, 523] on span "START RECORDING" at bounding box center [845, 526] width 74 height 8
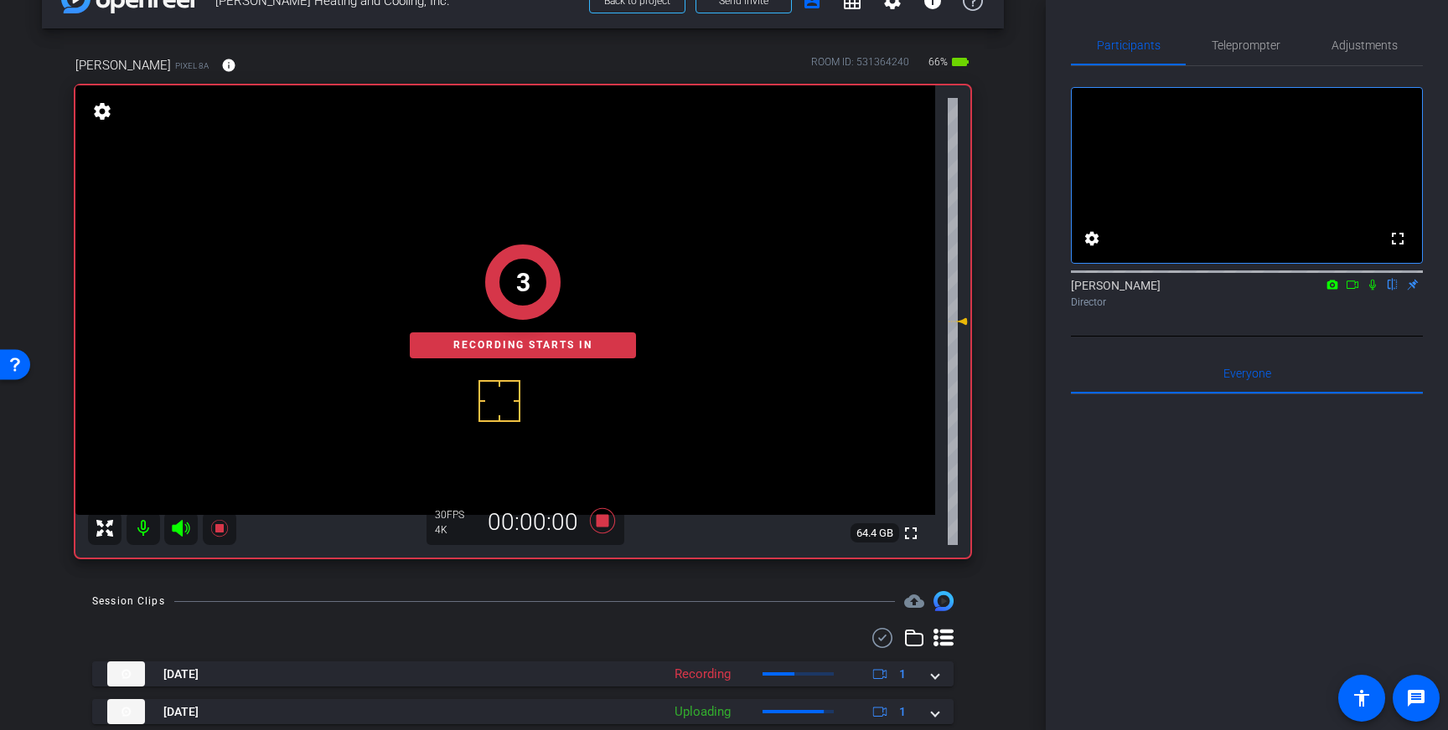
click at [1378, 291] on icon at bounding box center [1371, 285] width 13 height 12
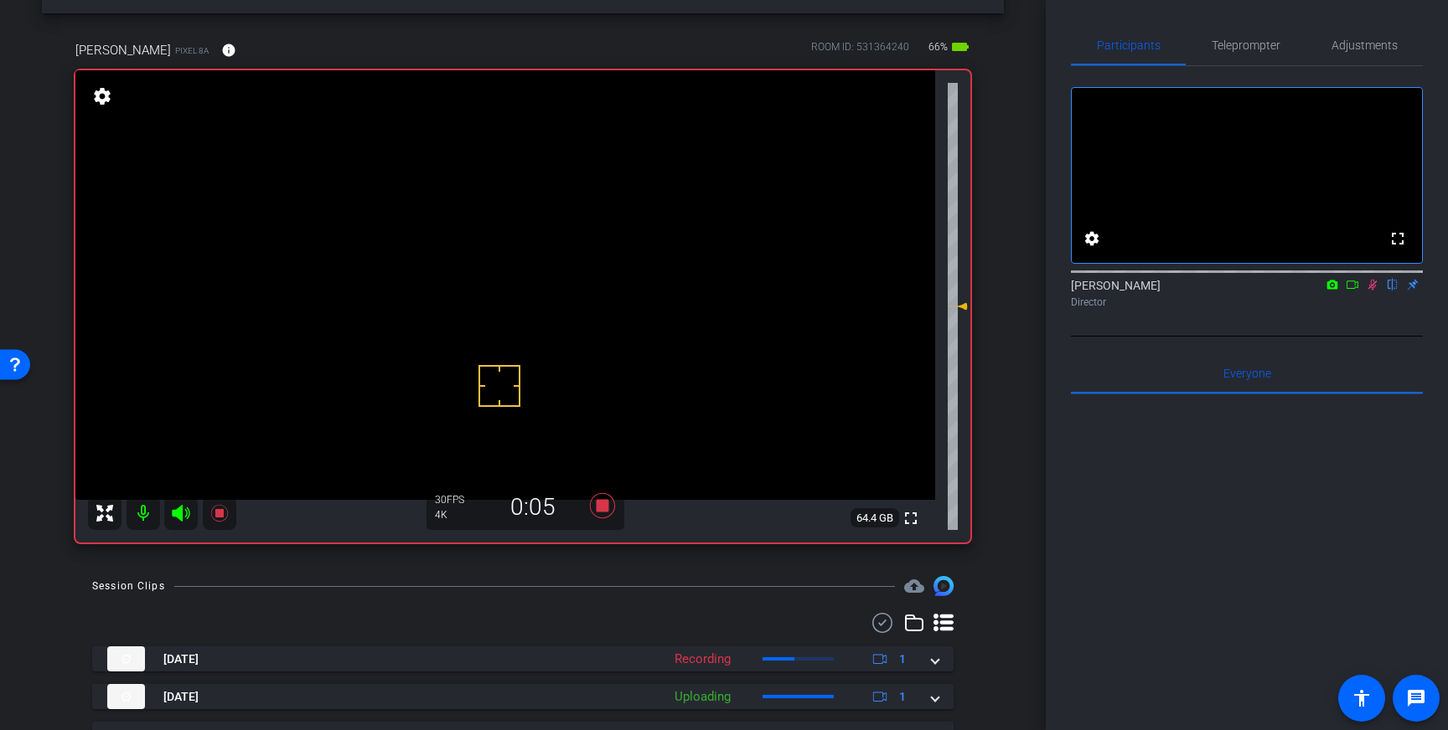
scroll to position [56, 0]
click at [1374, 291] on icon at bounding box center [1371, 285] width 13 height 12
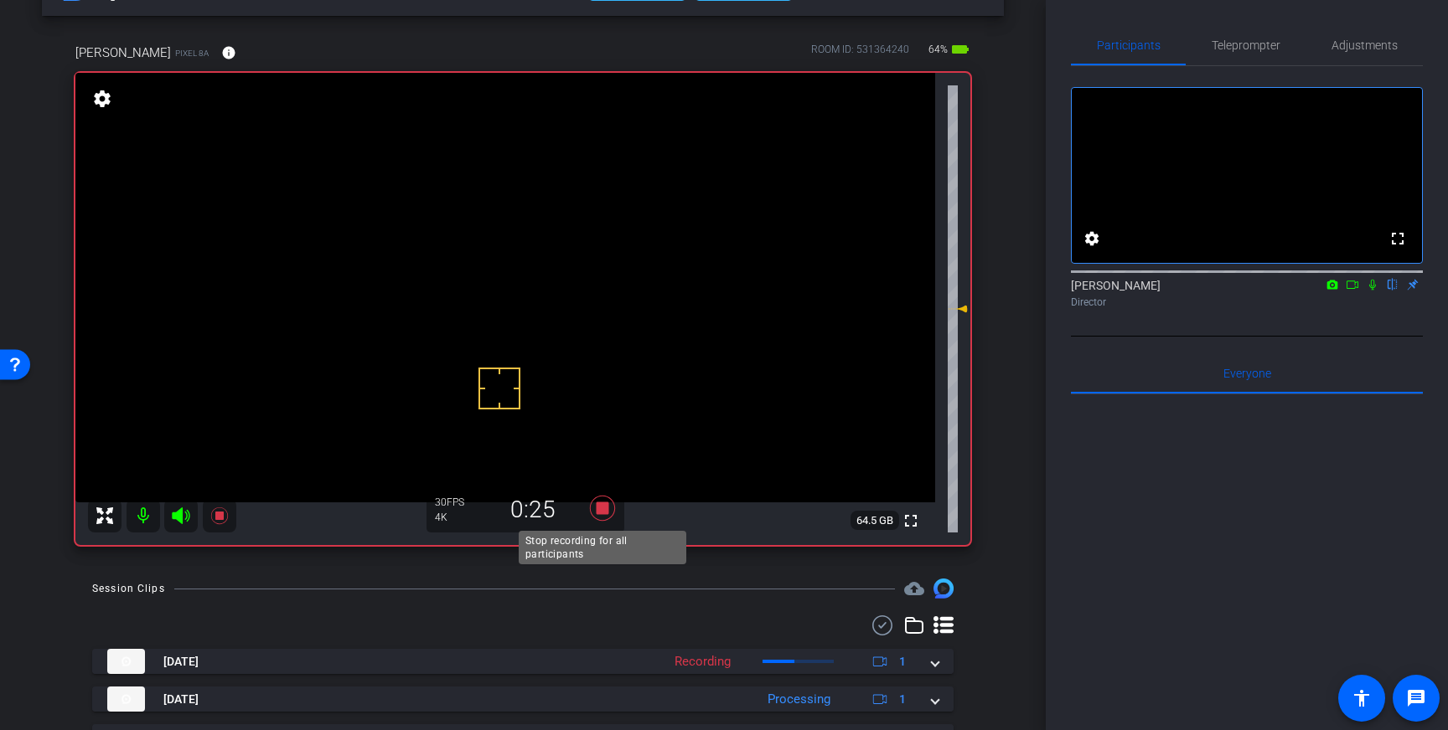
click at [601, 513] on icon at bounding box center [602, 508] width 25 height 25
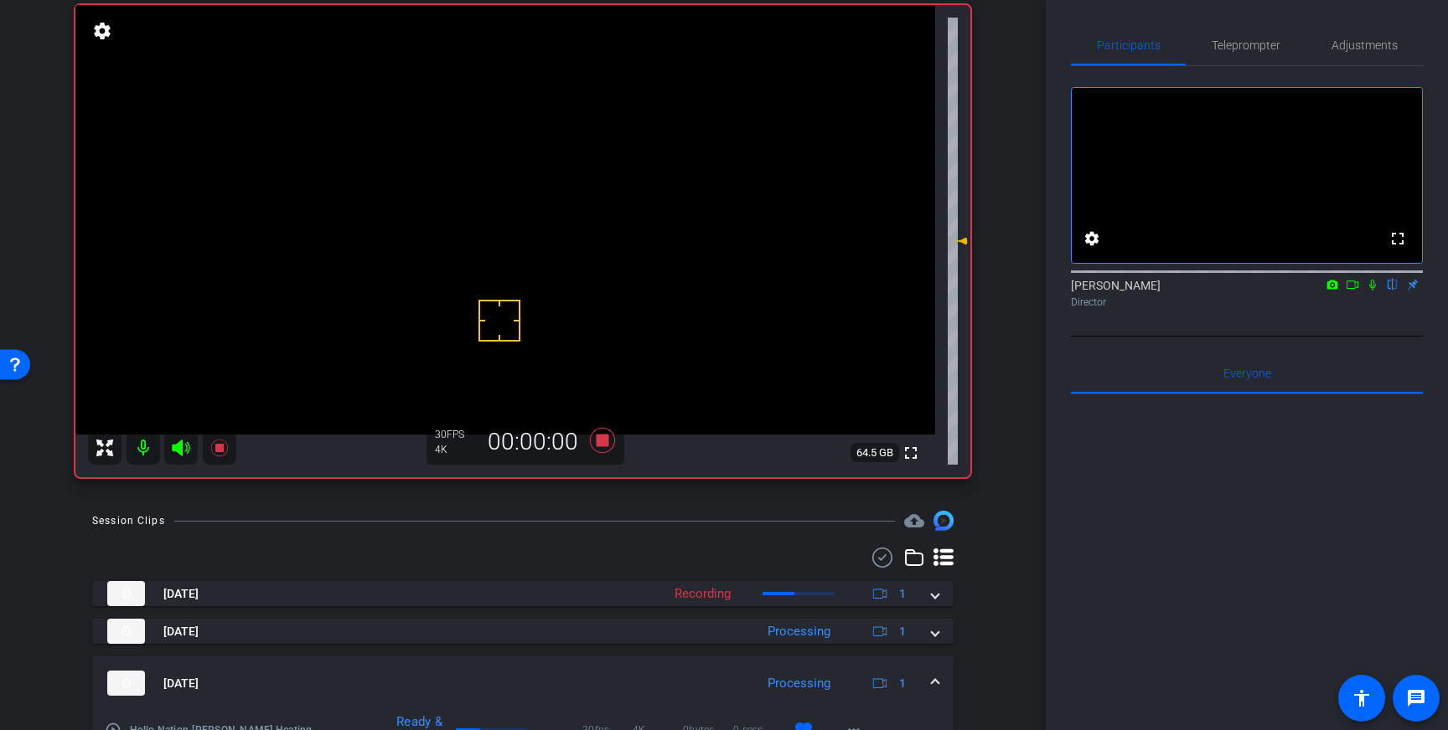
scroll to position [121, 0]
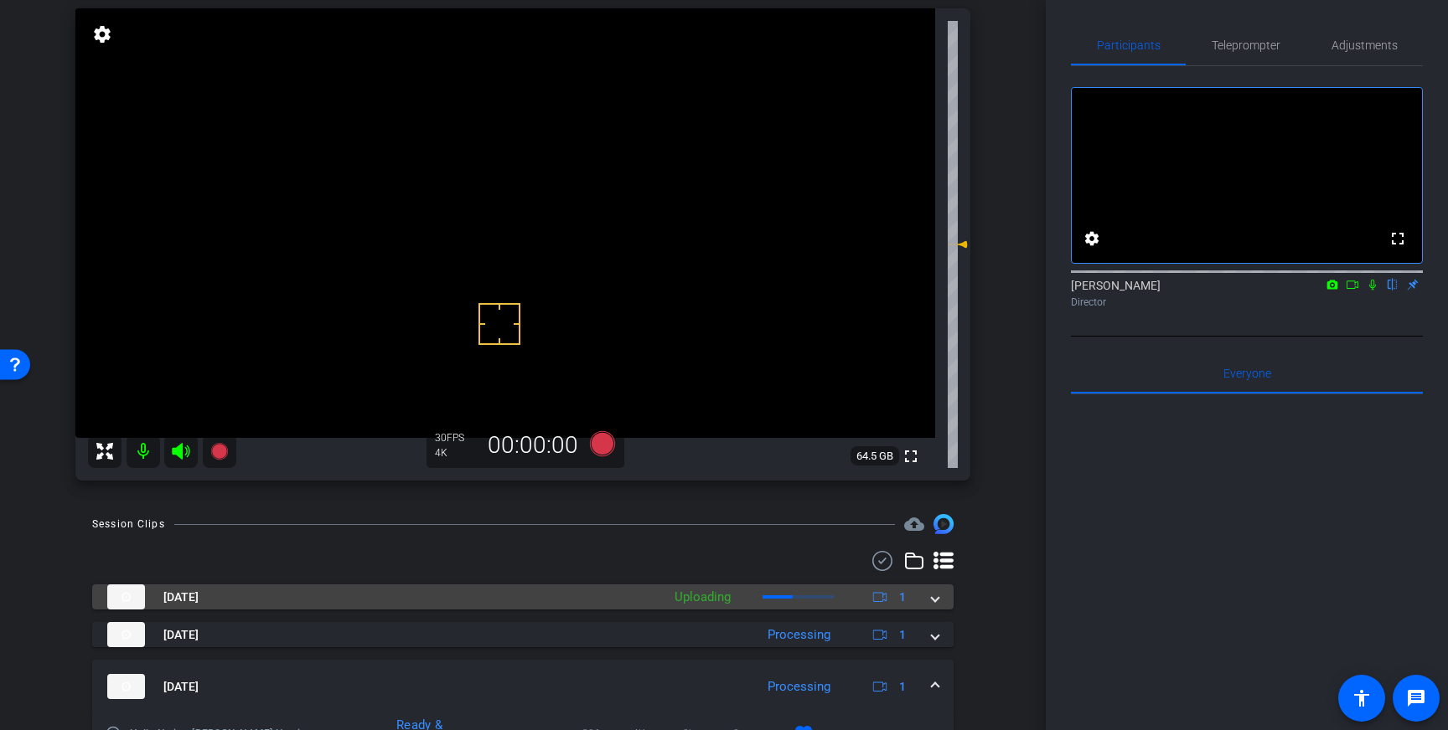
click at [942, 602] on mat-expansion-panel-header "Oct 15, 2025 Uploading 1" at bounding box center [522, 597] width 861 height 25
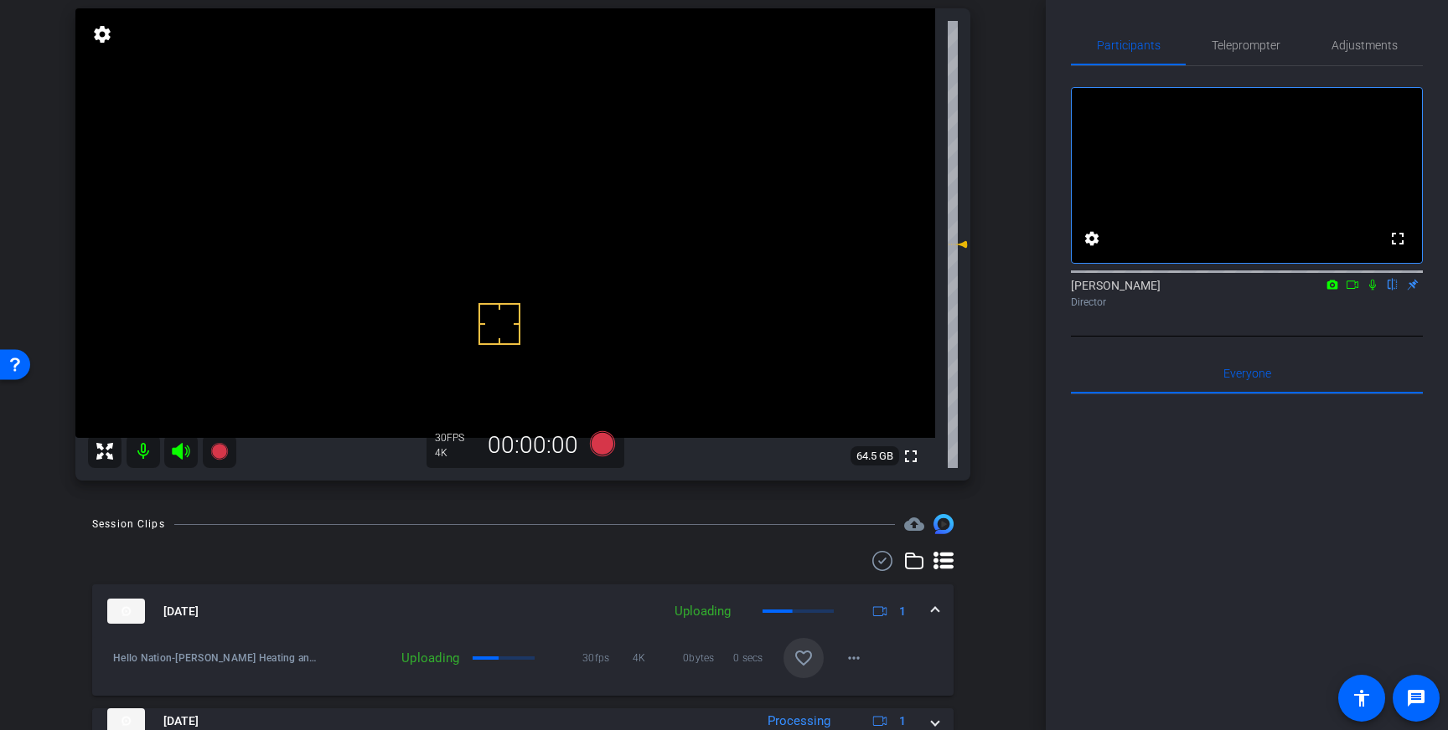
click at [798, 648] on mat-icon "favorite_border" at bounding box center [803, 658] width 20 height 20
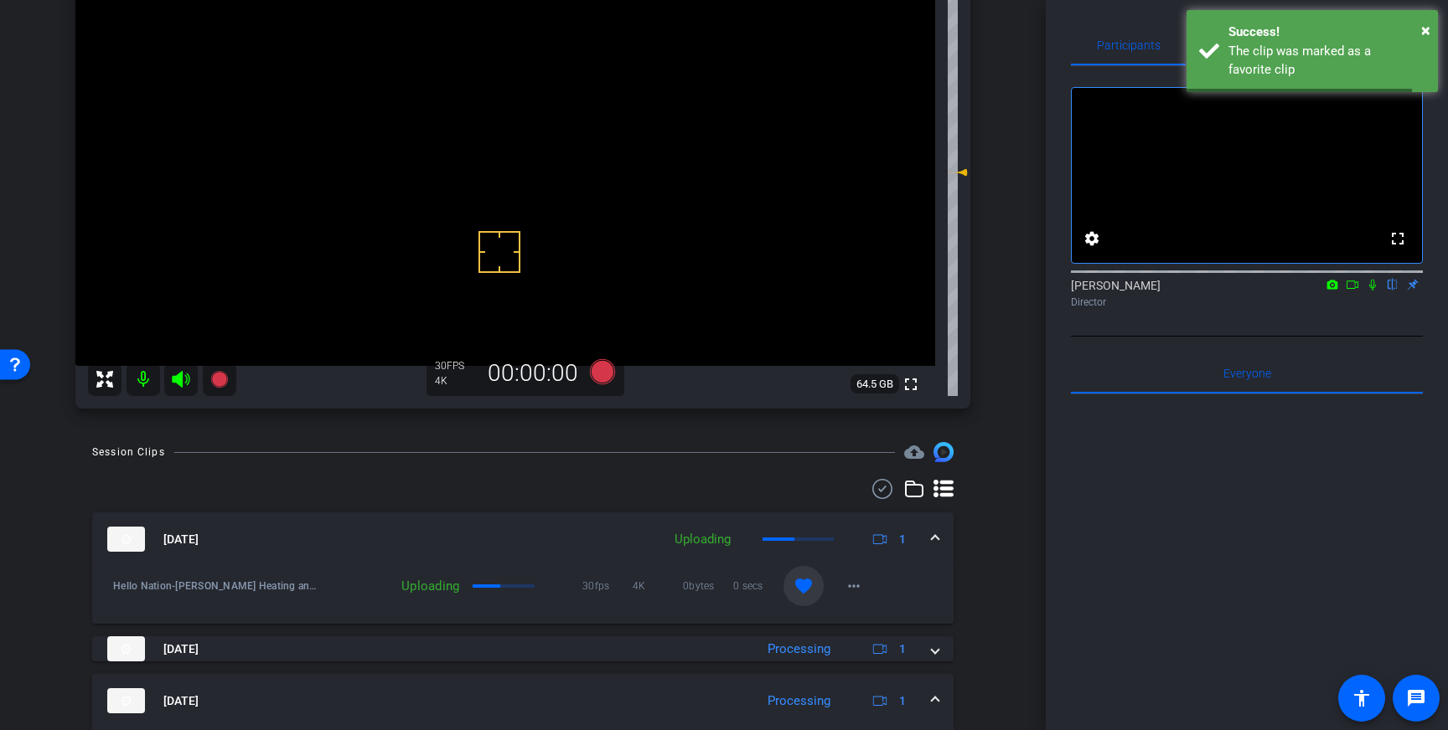
scroll to position [225, 0]
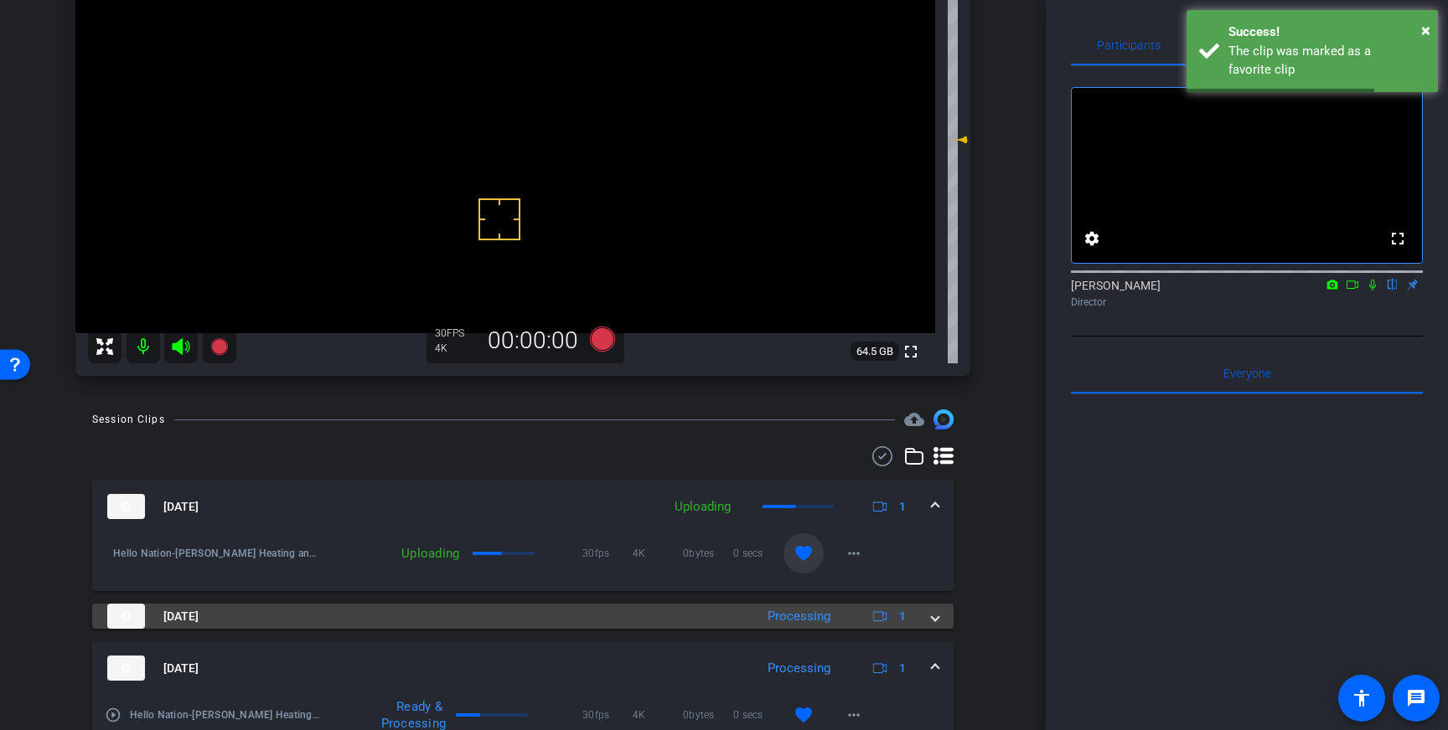
click at [938, 617] on span at bounding box center [935, 617] width 7 height 18
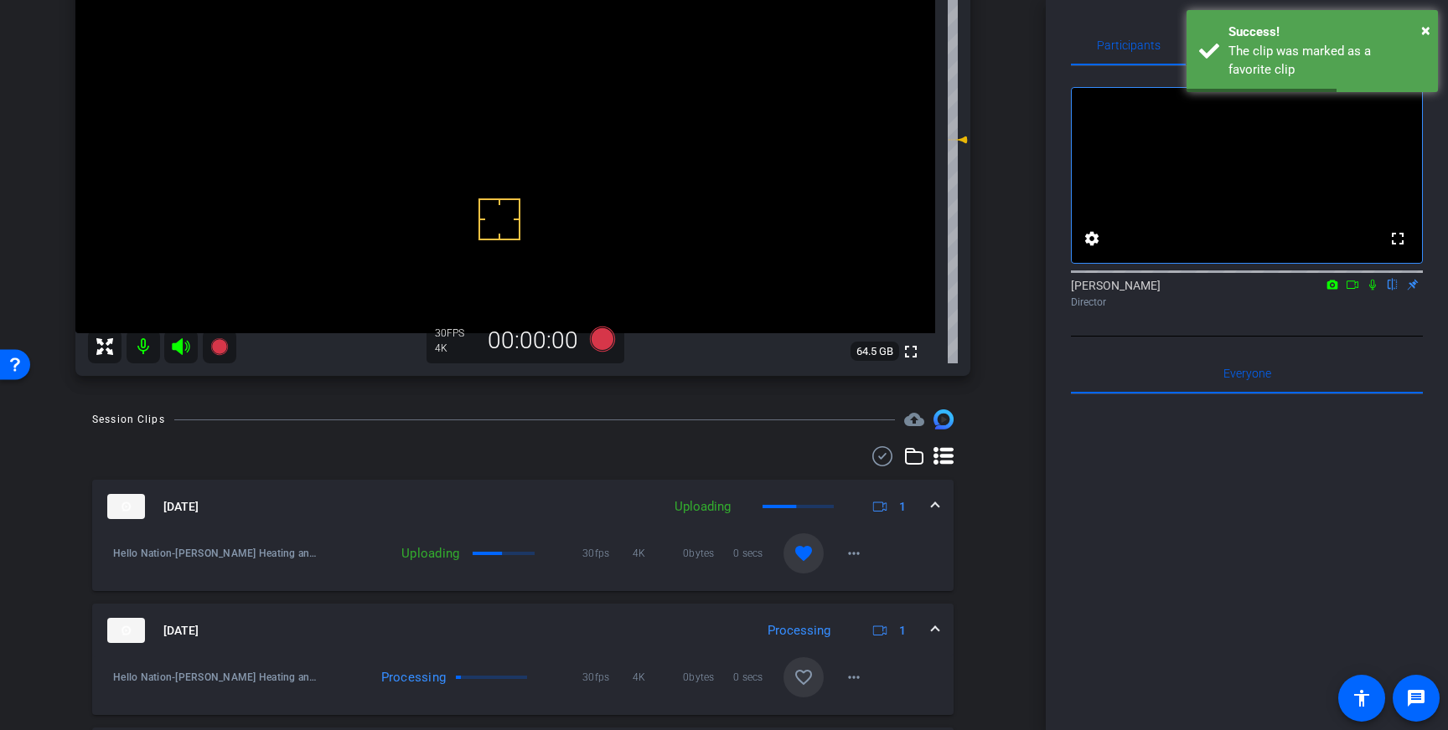
click at [937, 621] on mat-expansion-panel-header "Oct 15, 2025 Processing 1" at bounding box center [522, 631] width 861 height 54
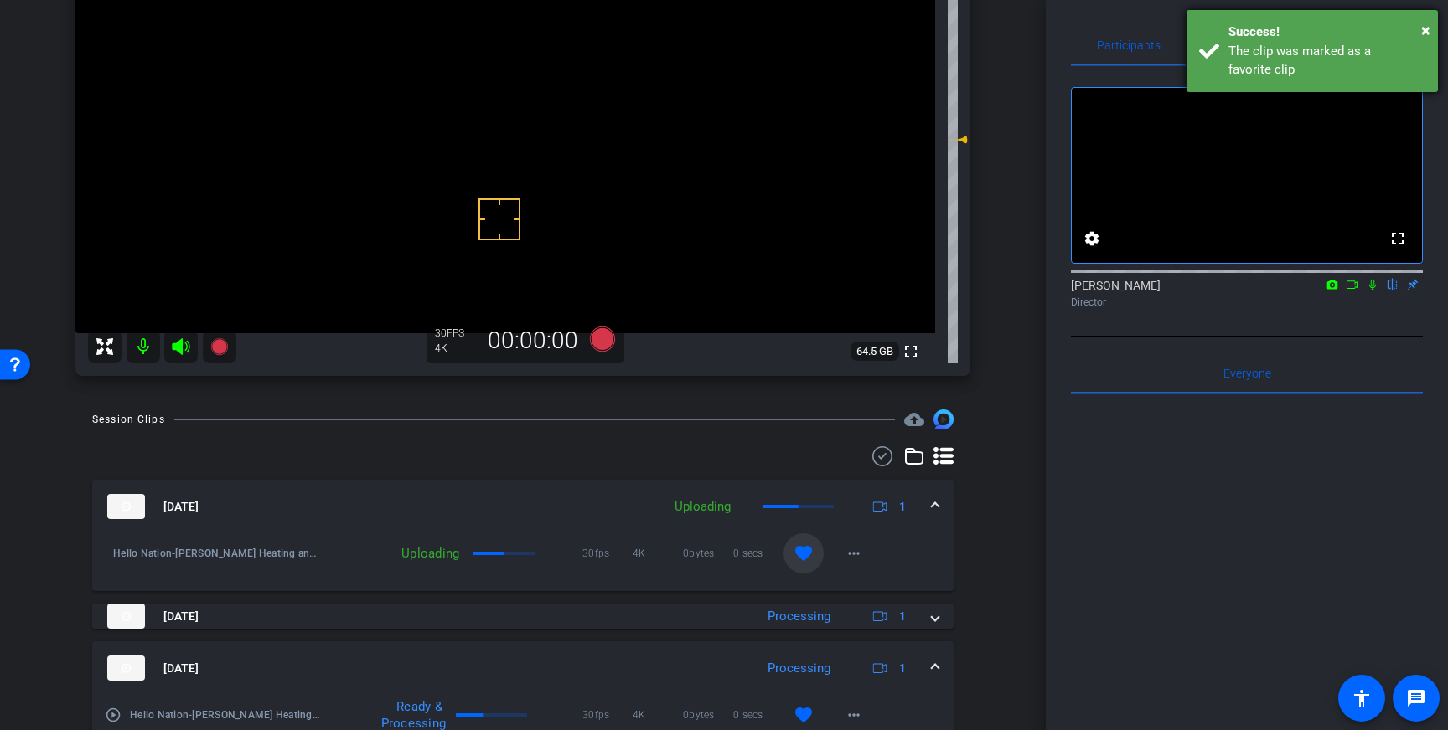
click at [1277, 44] on div "The clip was marked as a favorite clip" at bounding box center [1326, 61] width 197 height 38
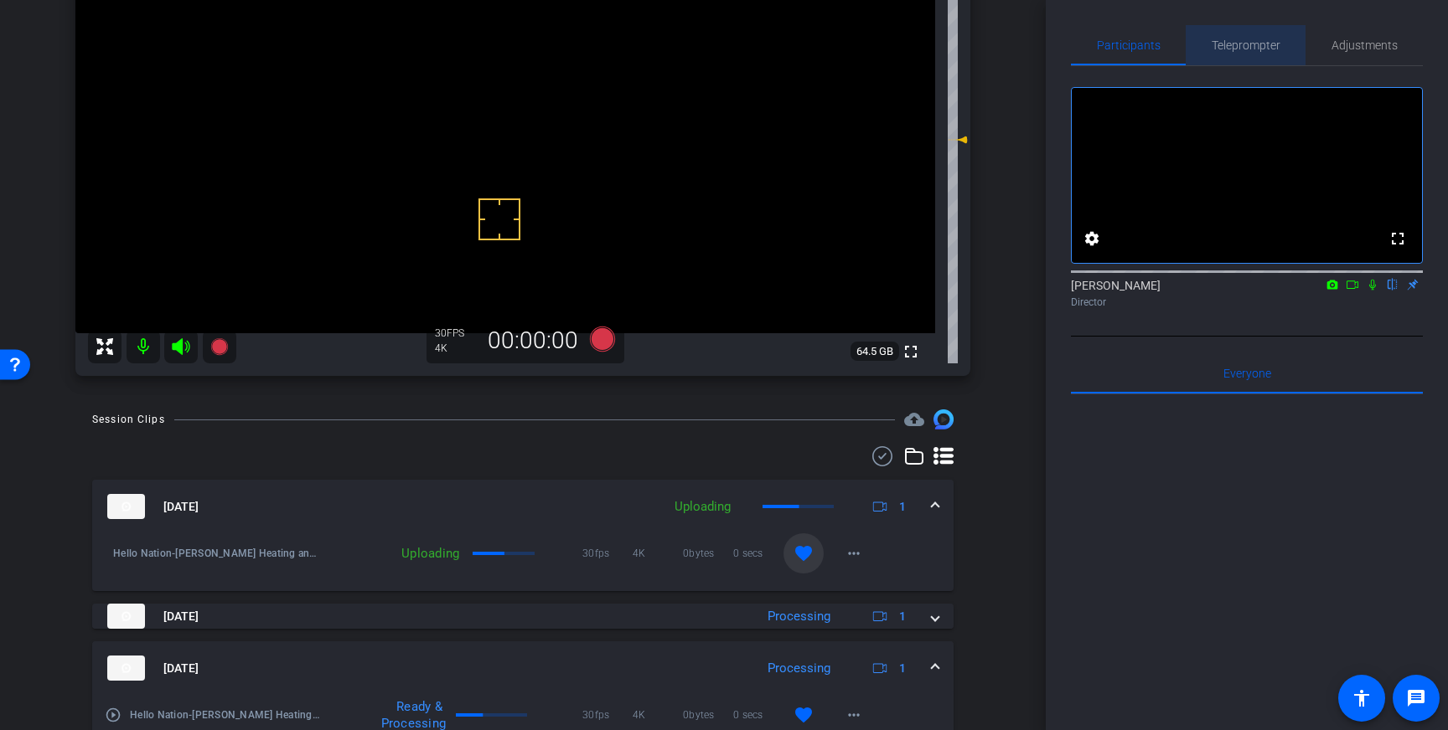
click at [1236, 48] on span "Teleprompter" at bounding box center [1245, 45] width 69 height 12
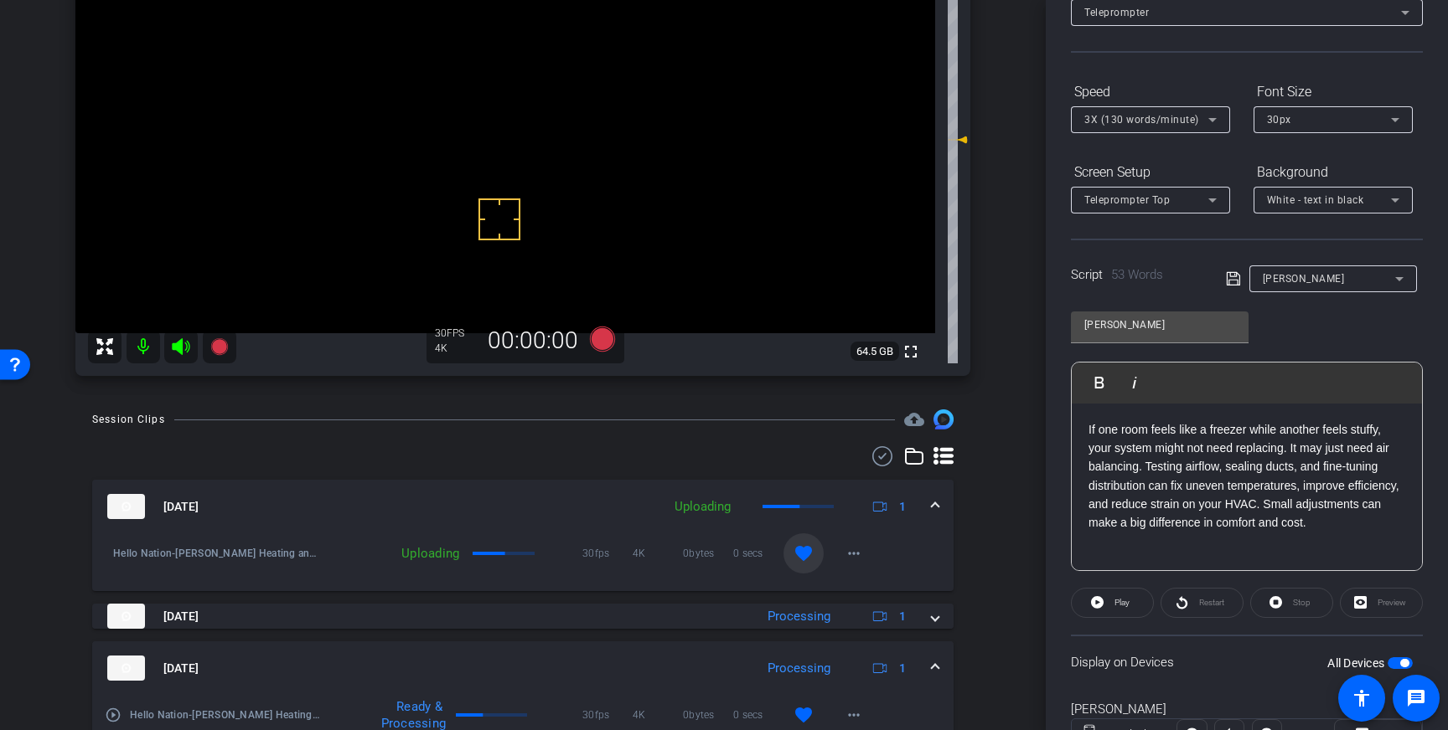
scroll to position [185, 0]
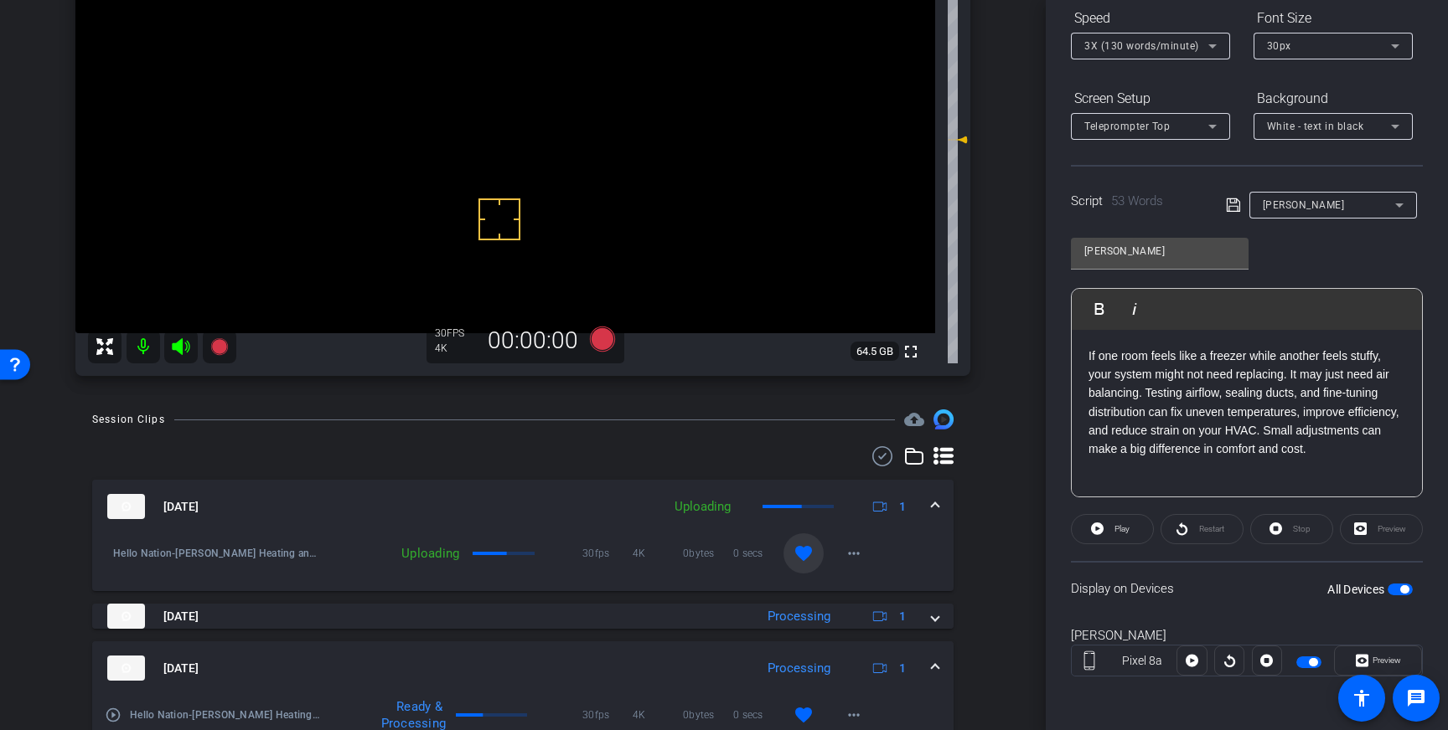
click at [1400, 584] on span "button" at bounding box center [1399, 590] width 25 height 12
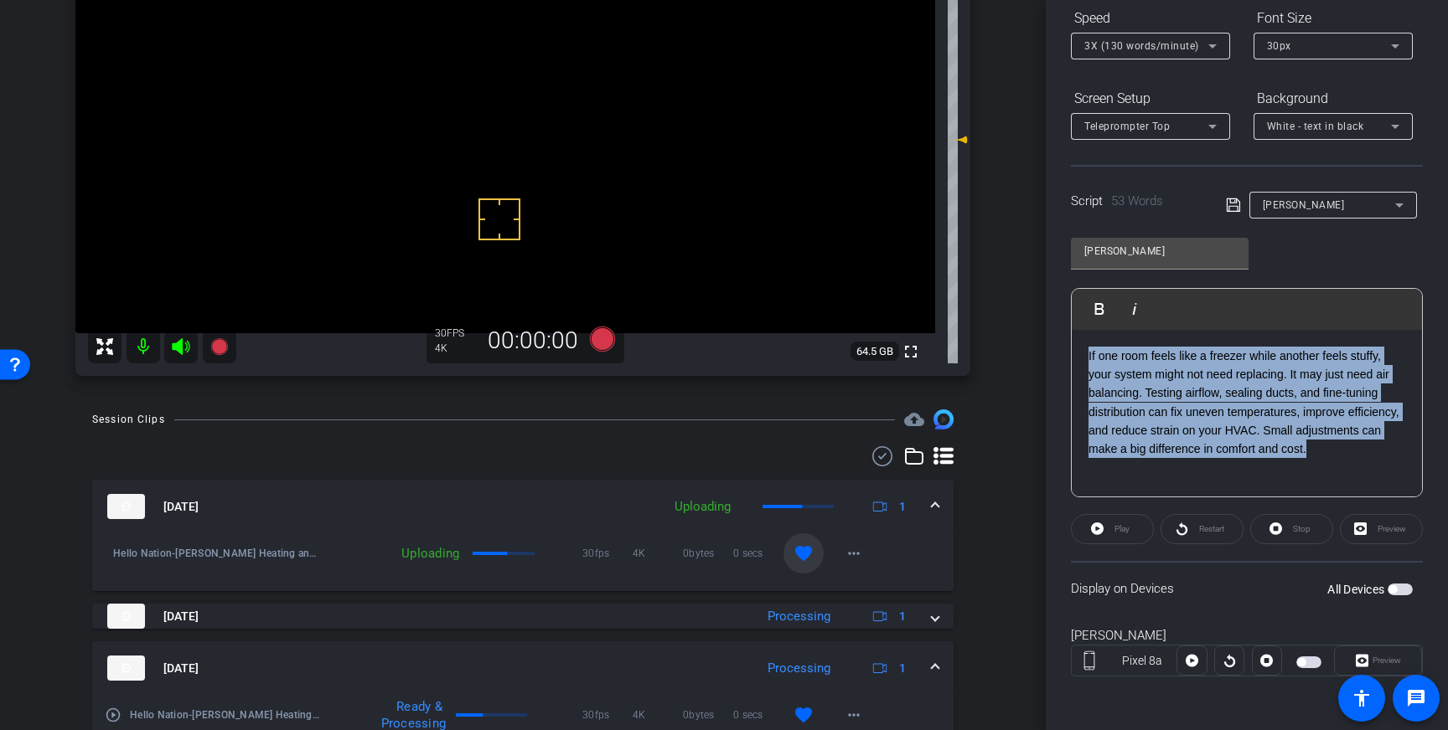
drag, startPoint x: 1316, startPoint y: 454, endPoint x: 1083, endPoint y: 353, distance: 254.0
click at [1083, 353] on div "If one room feels like a freezer while another feels stuffy, your system might …" at bounding box center [1246, 414] width 350 height 168
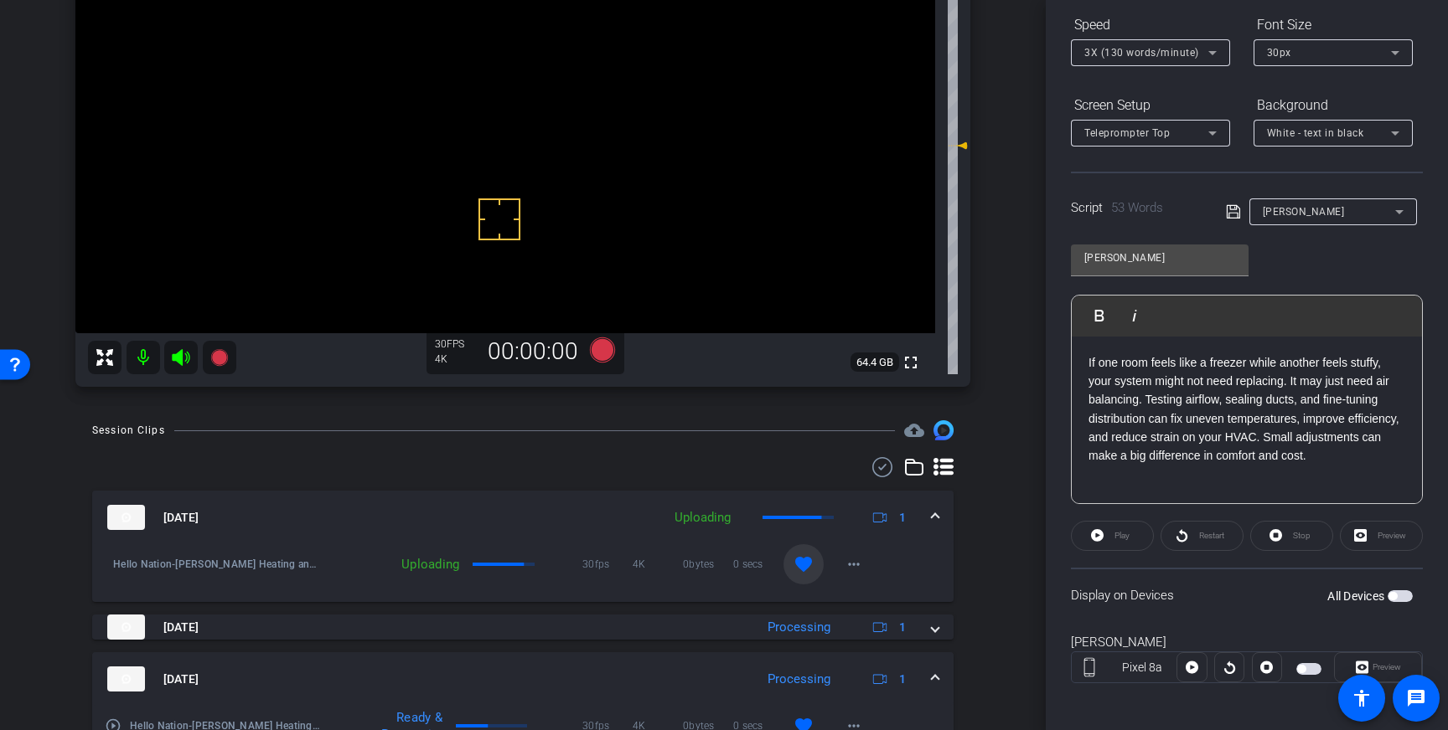
click at [1324, 446] on p "If one room feels like a freezer while another feels stuffy, your system might …" at bounding box center [1246, 410] width 317 height 112
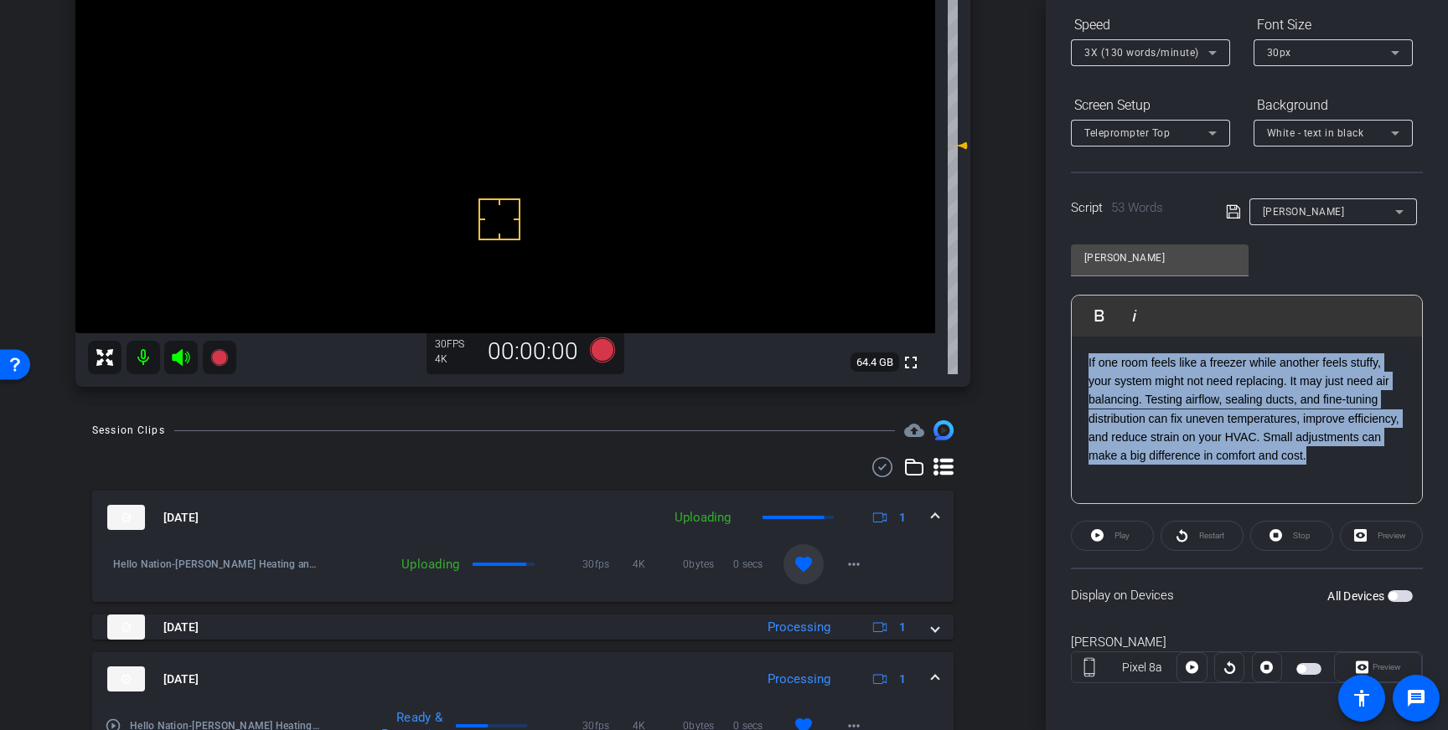
drag, startPoint x: 1299, startPoint y: 449, endPoint x: 1086, endPoint y: 363, distance: 229.6
click at [1086, 363] on div "If one room feels like a freezer while another feels stuffy, your system might …" at bounding box center [1246, 421] width 350 height 168
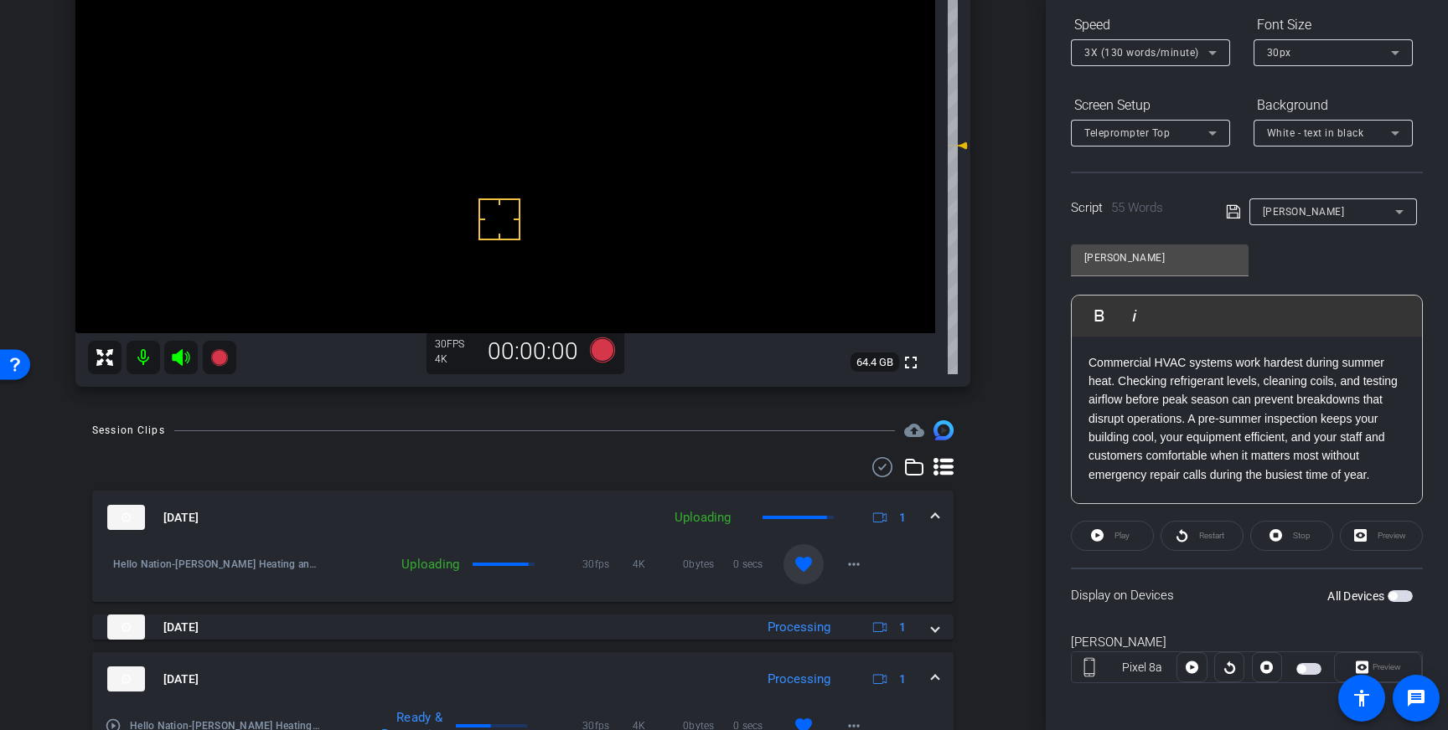
click at [1236, 211] on icon at bounding box center [1233, 212] width 15 height 20
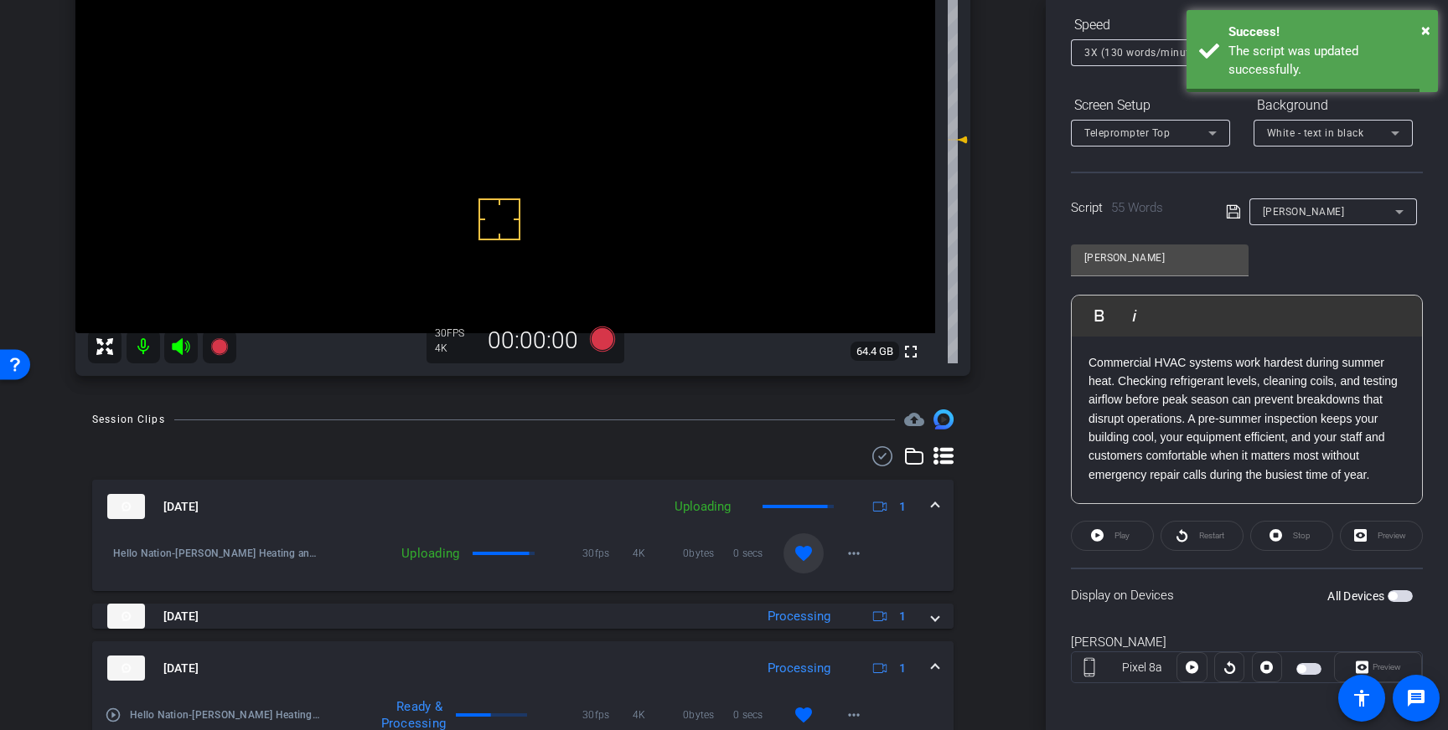
scroll to position [185, 0]
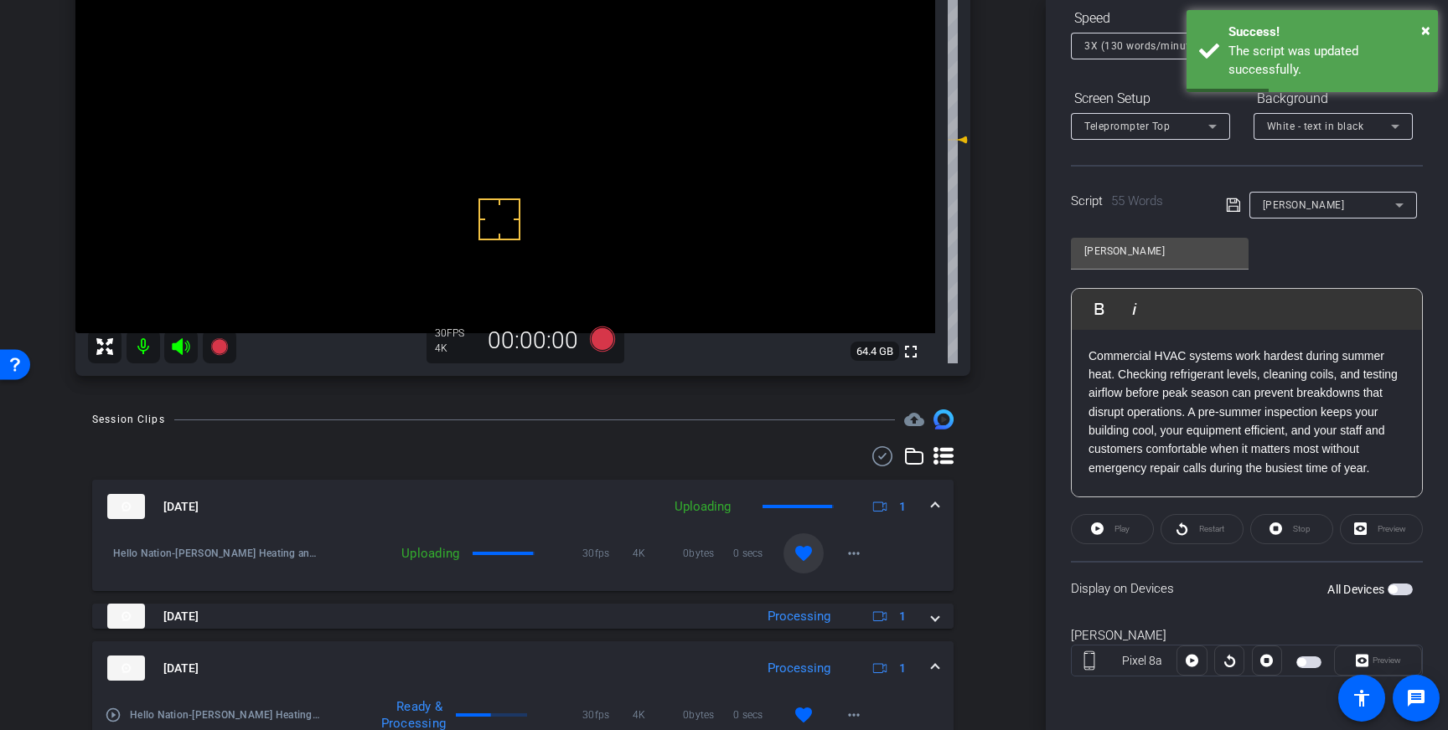
click at [1401, 592] on span "button" at bounding box center [1399, 590] width 25 height 12
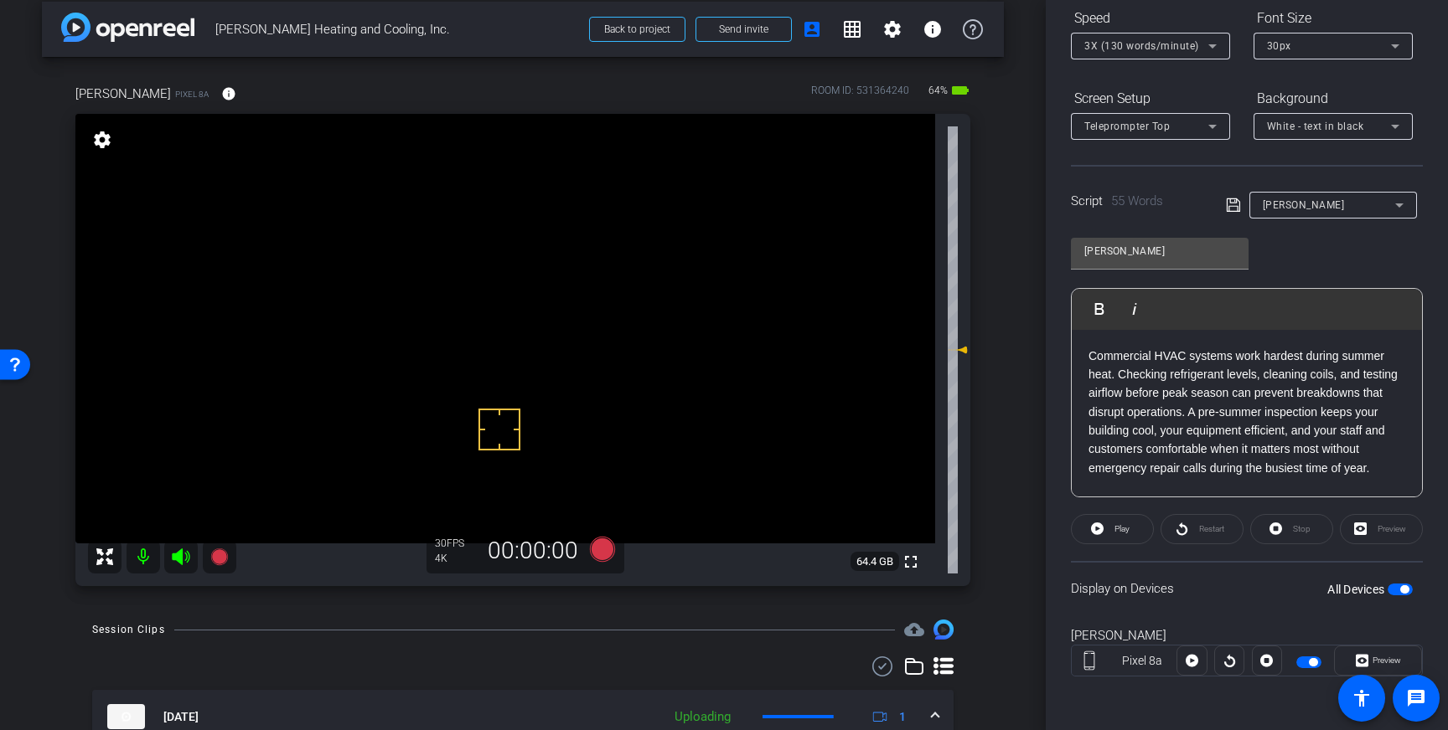
scroll to position [0, 0]
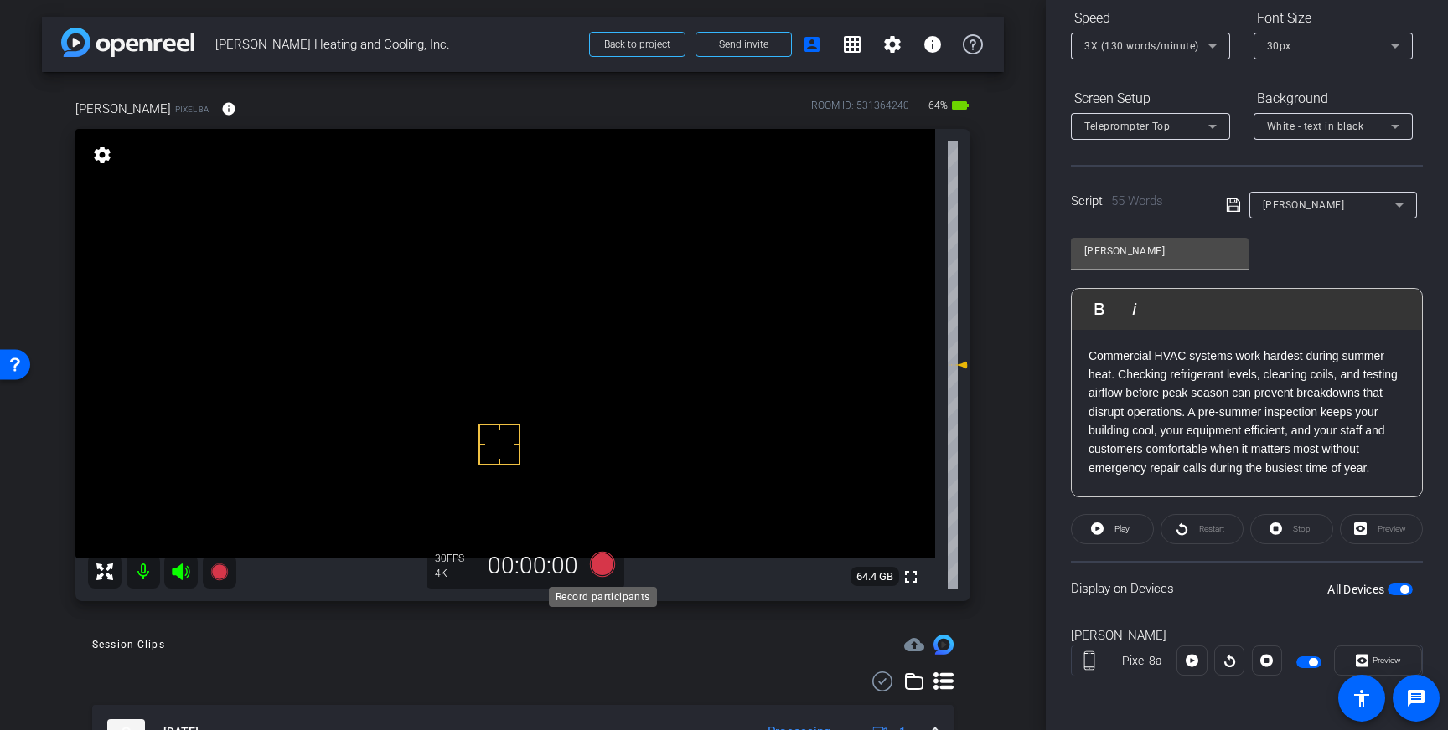
click at [605, 572] on icon at bounding box center [602, 564] width 25 height 25
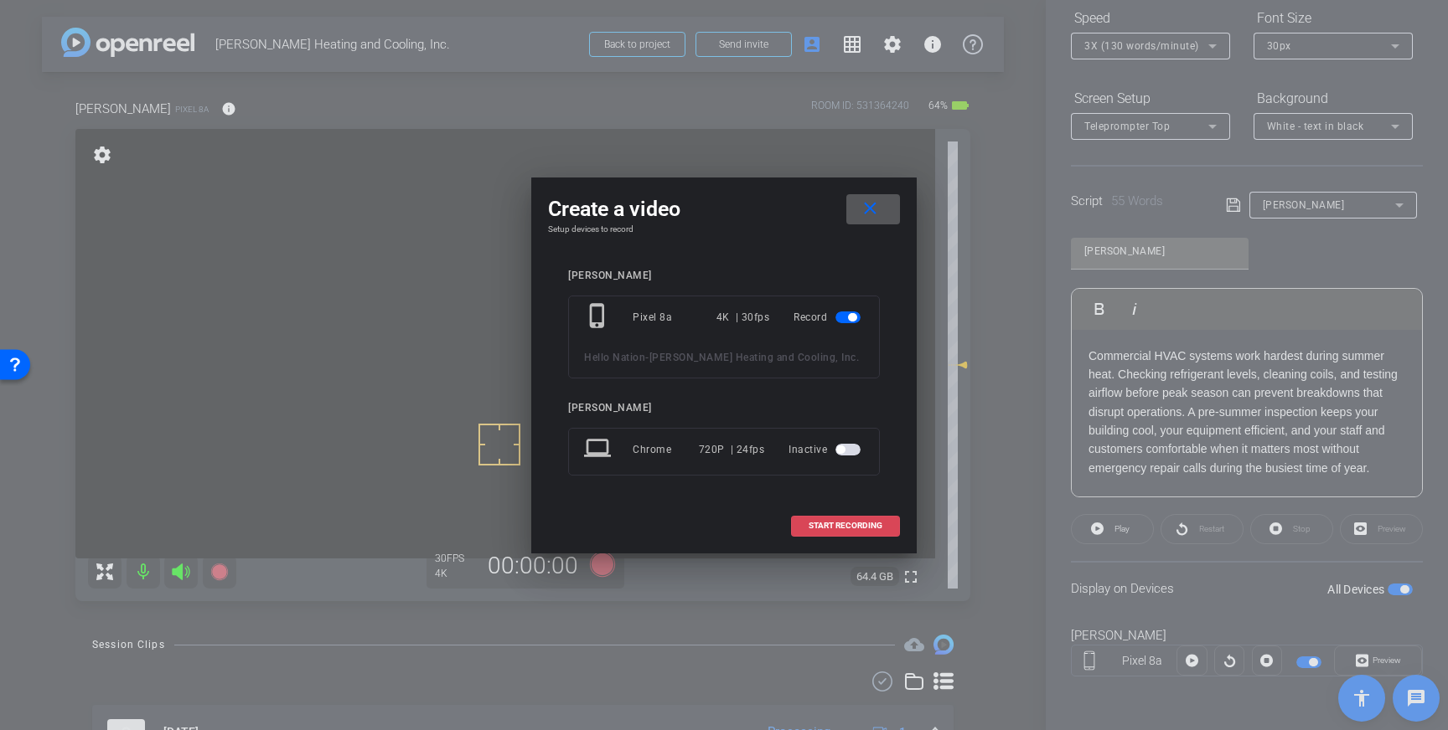
click at [848, 529] on span "START RECORDING" at bounding box center [845, 526] width 74 height 8
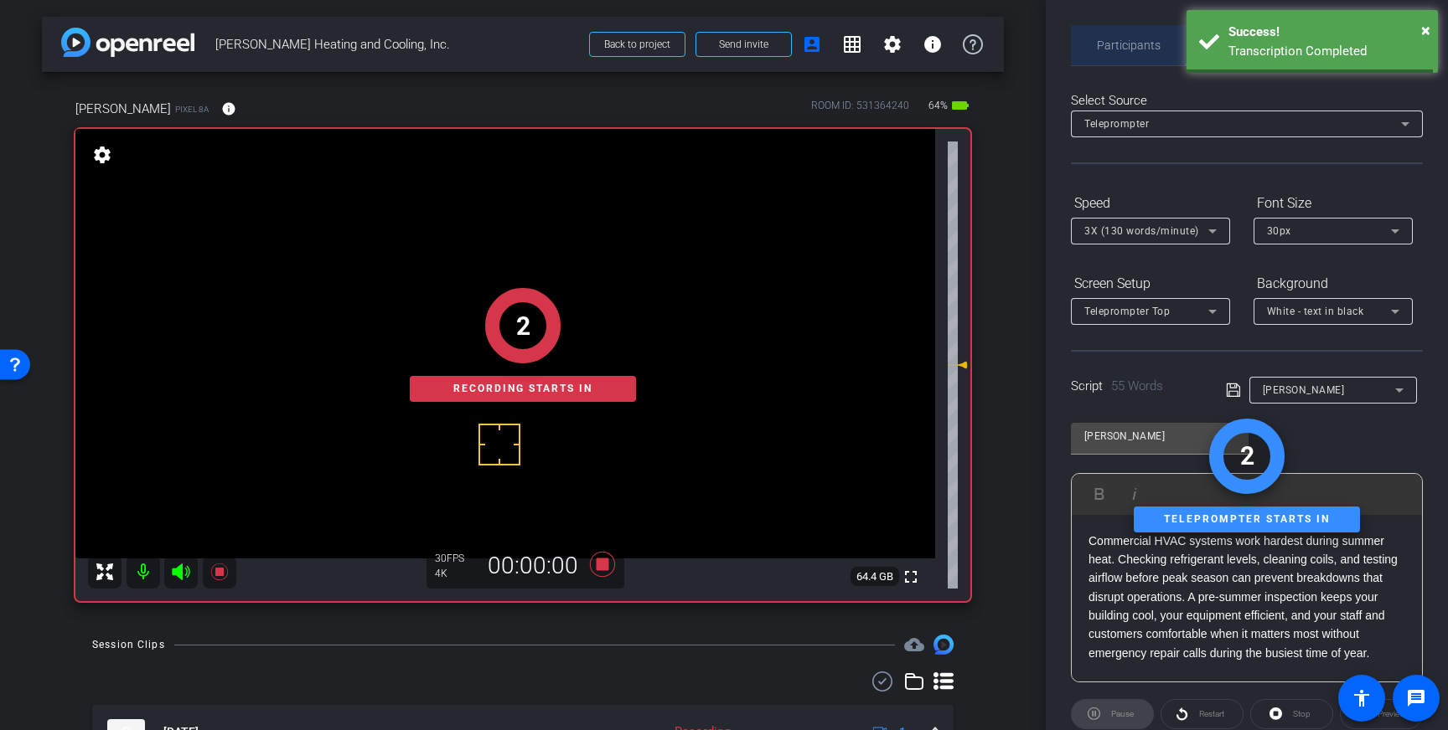
click at [1129, 45] on span "Participants" at bounding box center [1129, 45] width 64 height 12
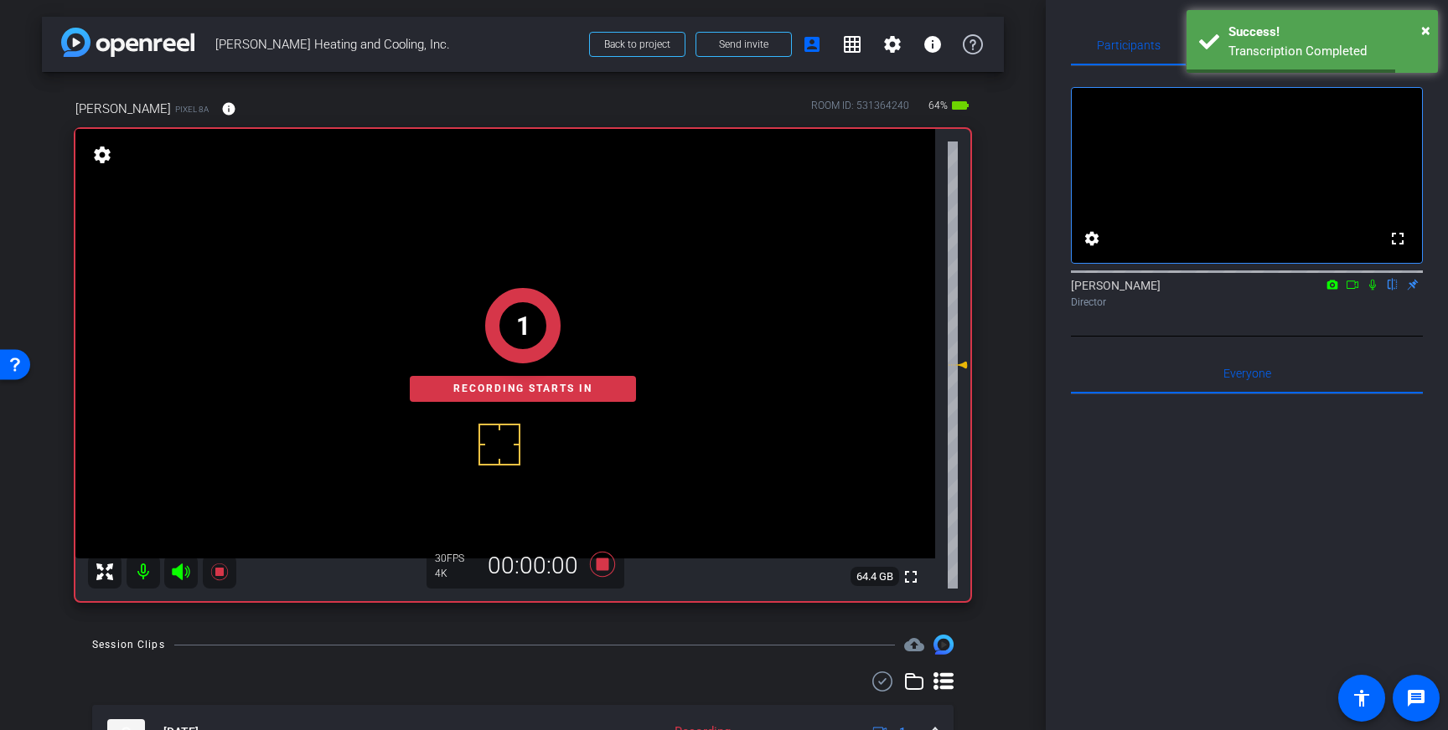
click at [1371, 291] on icon at bounding box center [1371, 285] width 13 height 12
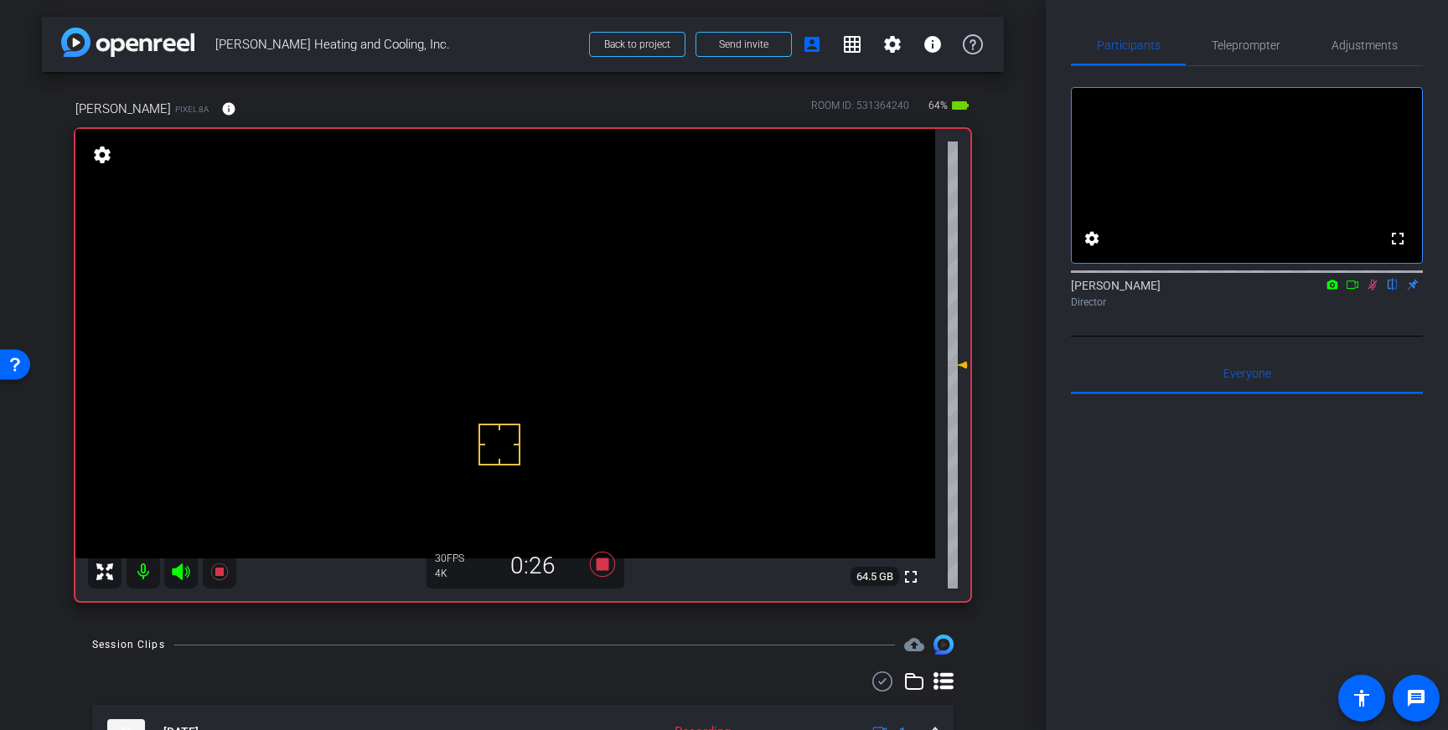
click at [1374, 291] on icon at bounding box center [1371, 285] width 13 height 12
click at [608, 563] on icon at bounding box center [602, 564] width 25 height 25
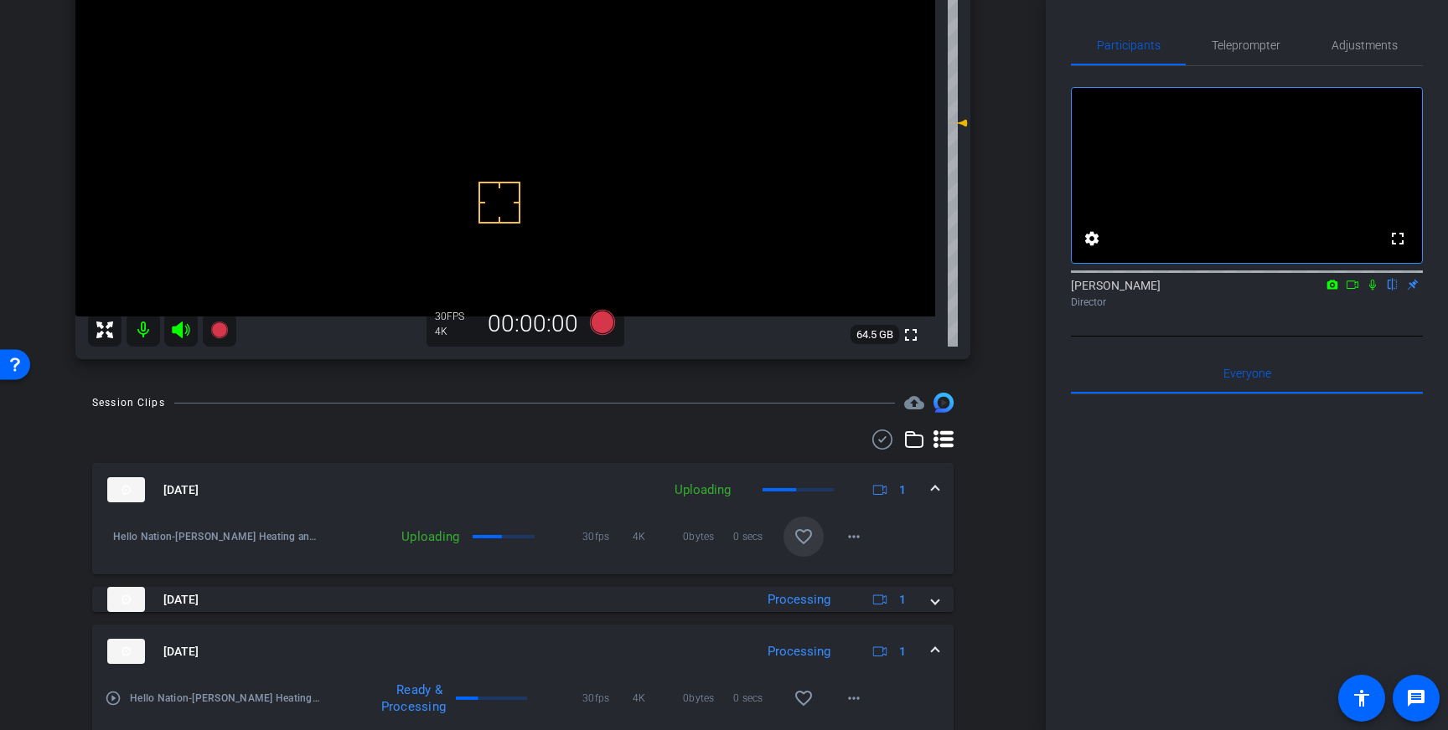
scroll to position [248, 0]
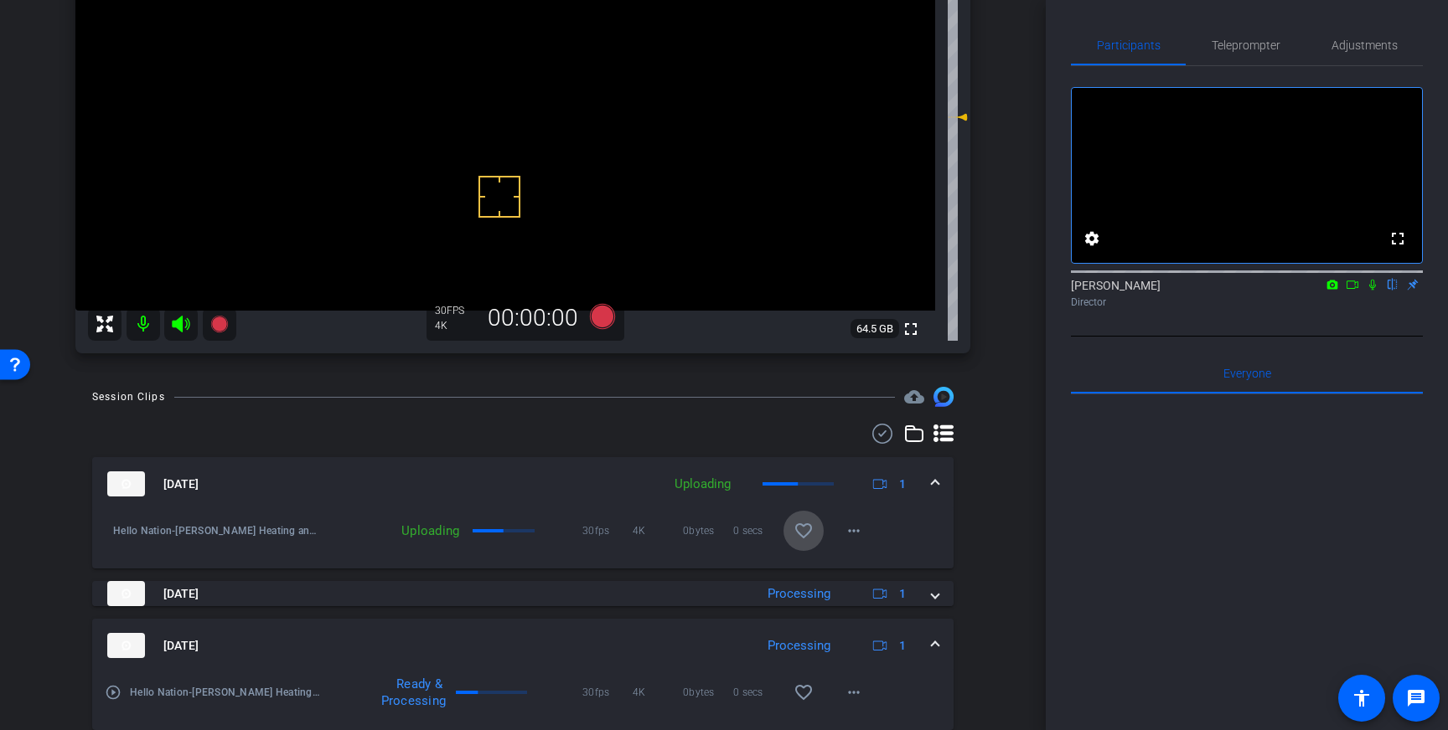
click at [806, 529] on mat-icon "favorite_border" at bounding box center [803, 531] width 20 height 20
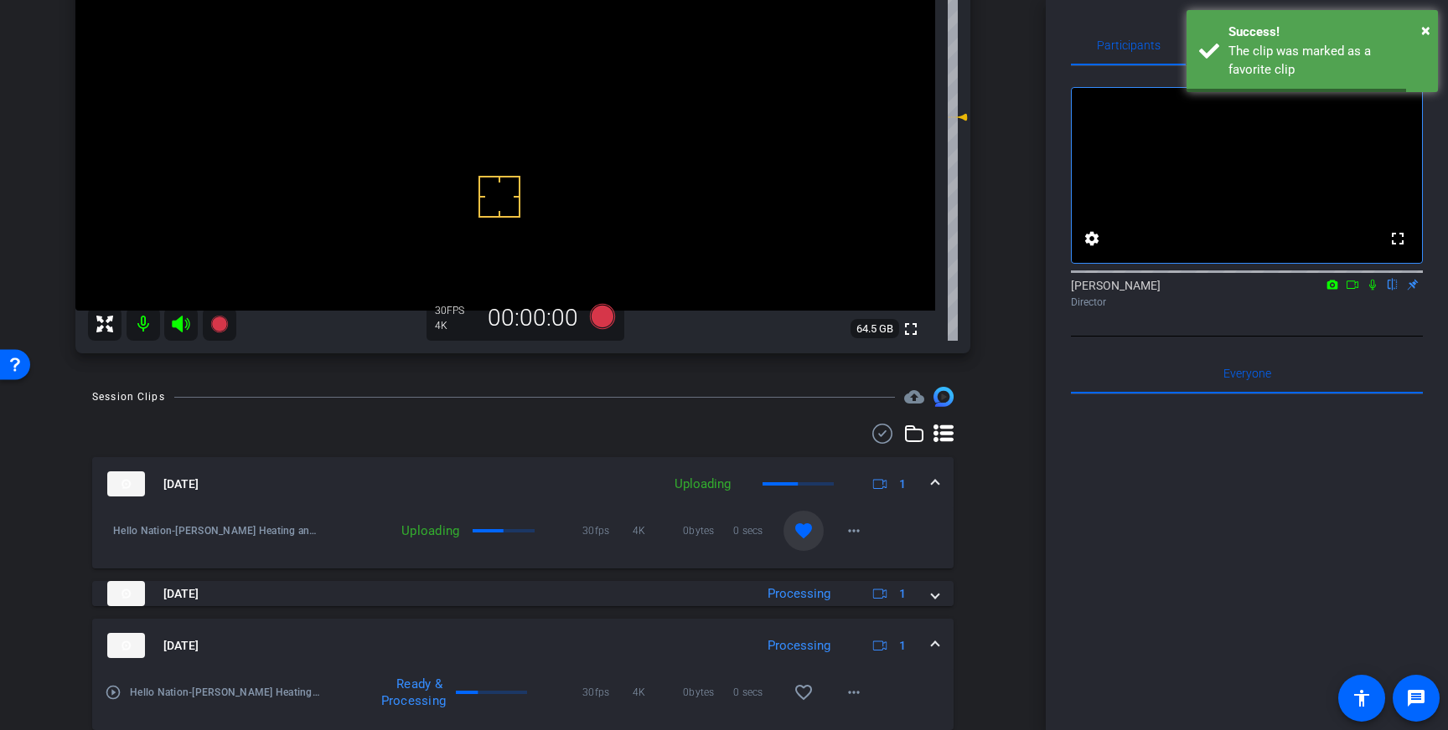
click at [933, 483] on span at bounding box center [935, 485] width 7 height 18
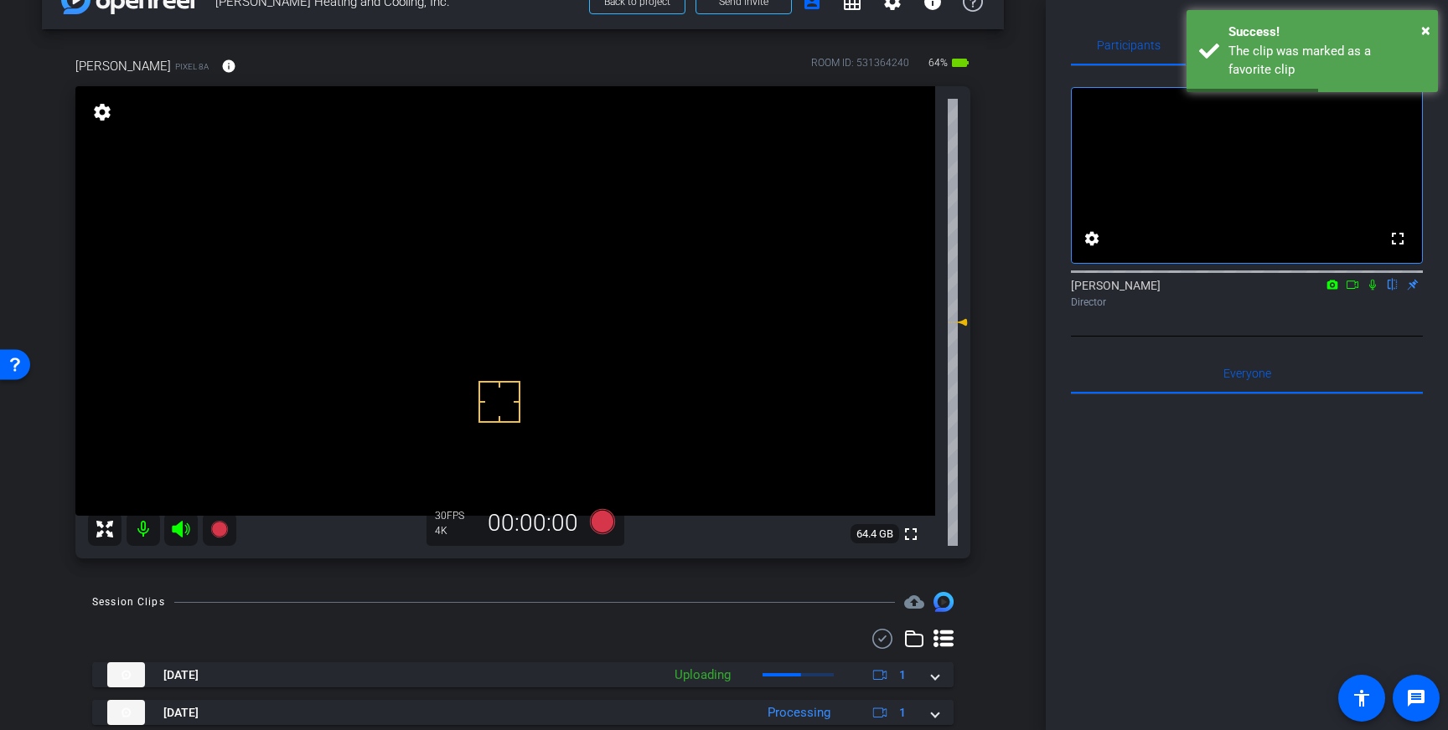
scroll to position [23, 0]
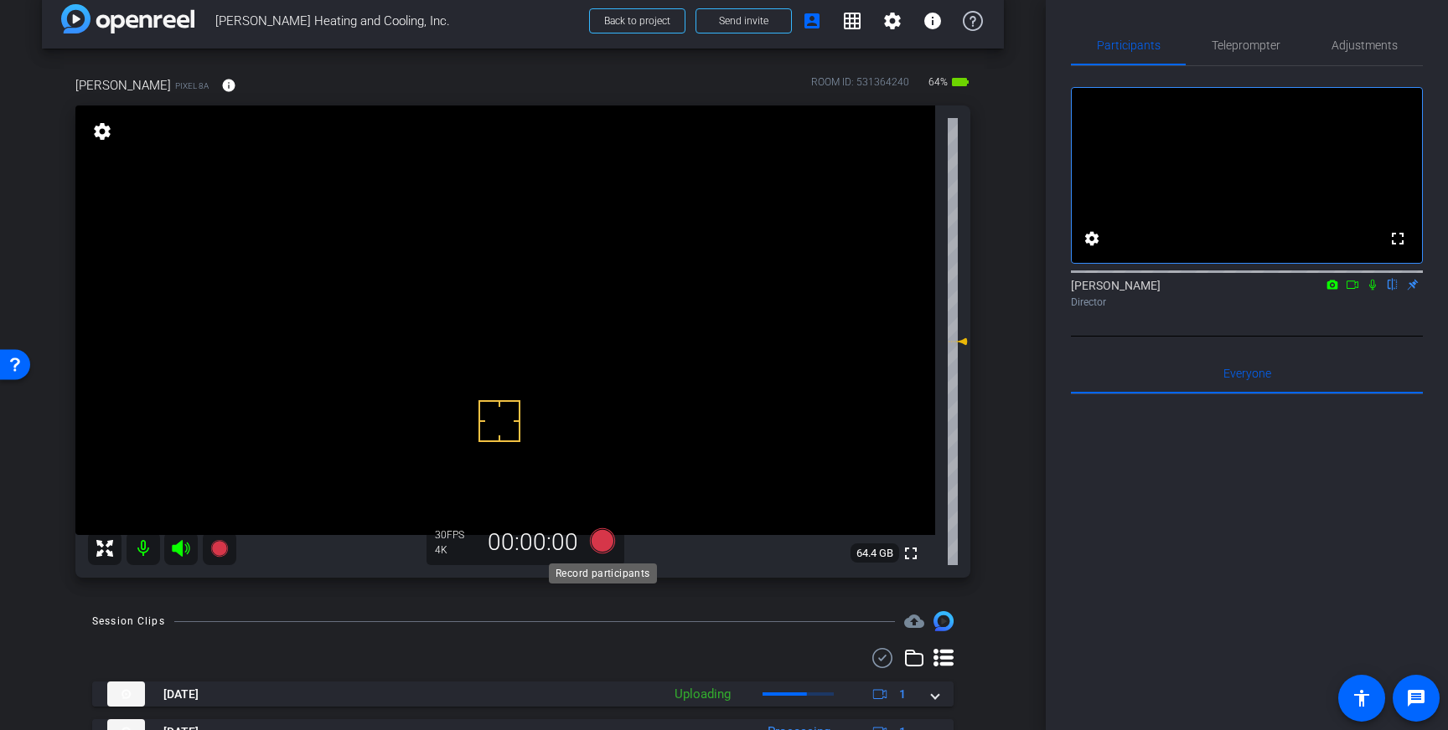
click at [599, 540] on icon at bounding box center [602, 541] width 25 height 25
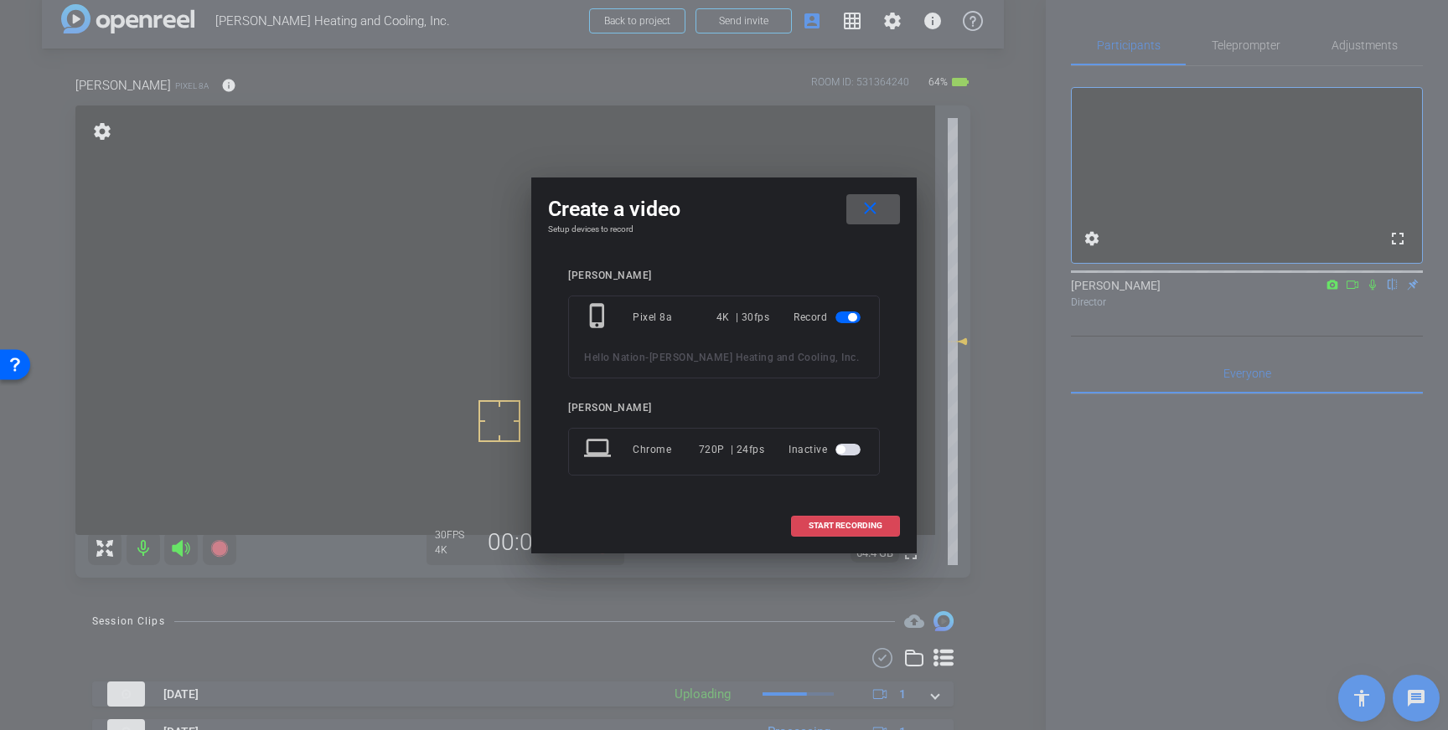
click at [841, 518] on span at bounding box center [845, 526] width 107 height 40
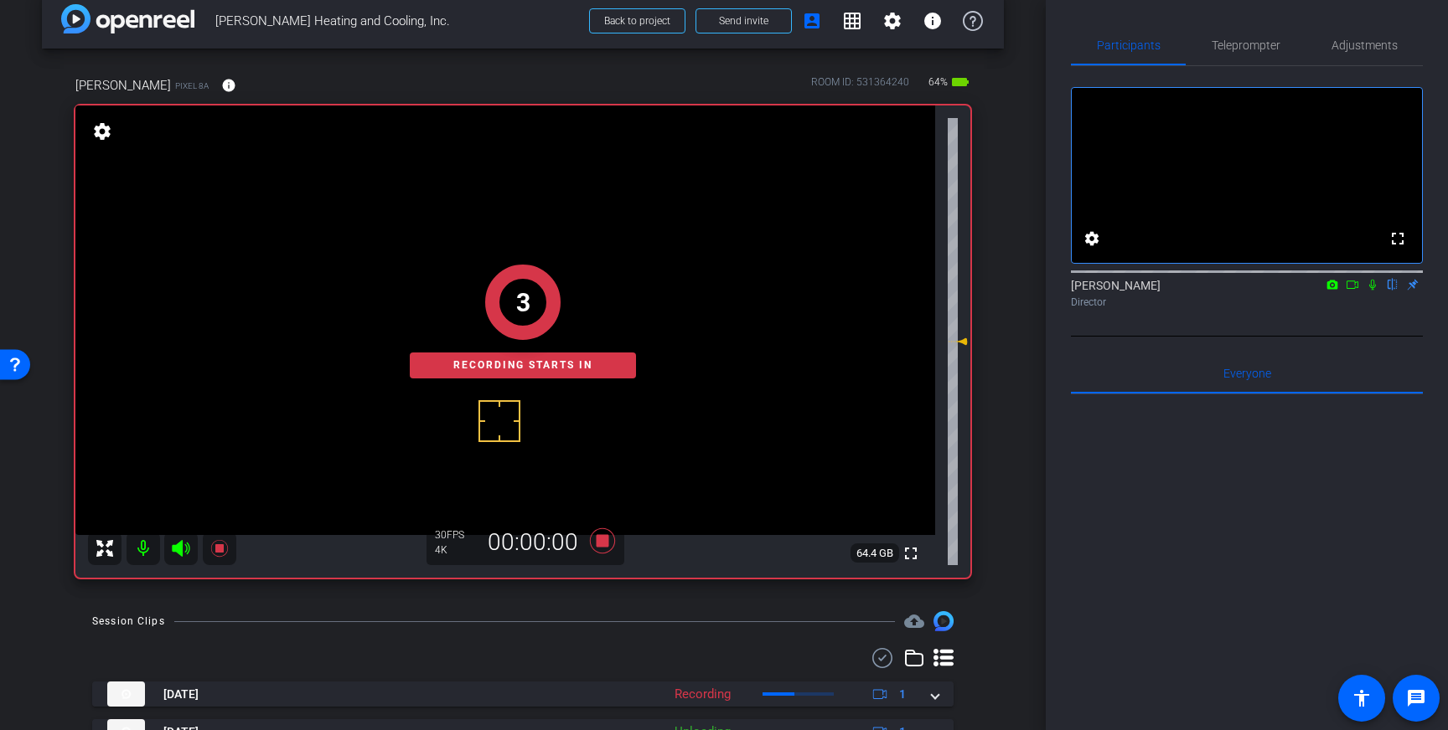
drag, startPoint x: 1371, startPoint y: 306, endPoint x: 1378, endPoint y: 439, distance: 133.4
click at [1371, 291] on icon at bounding box center [1371, 285] width 13 height 12
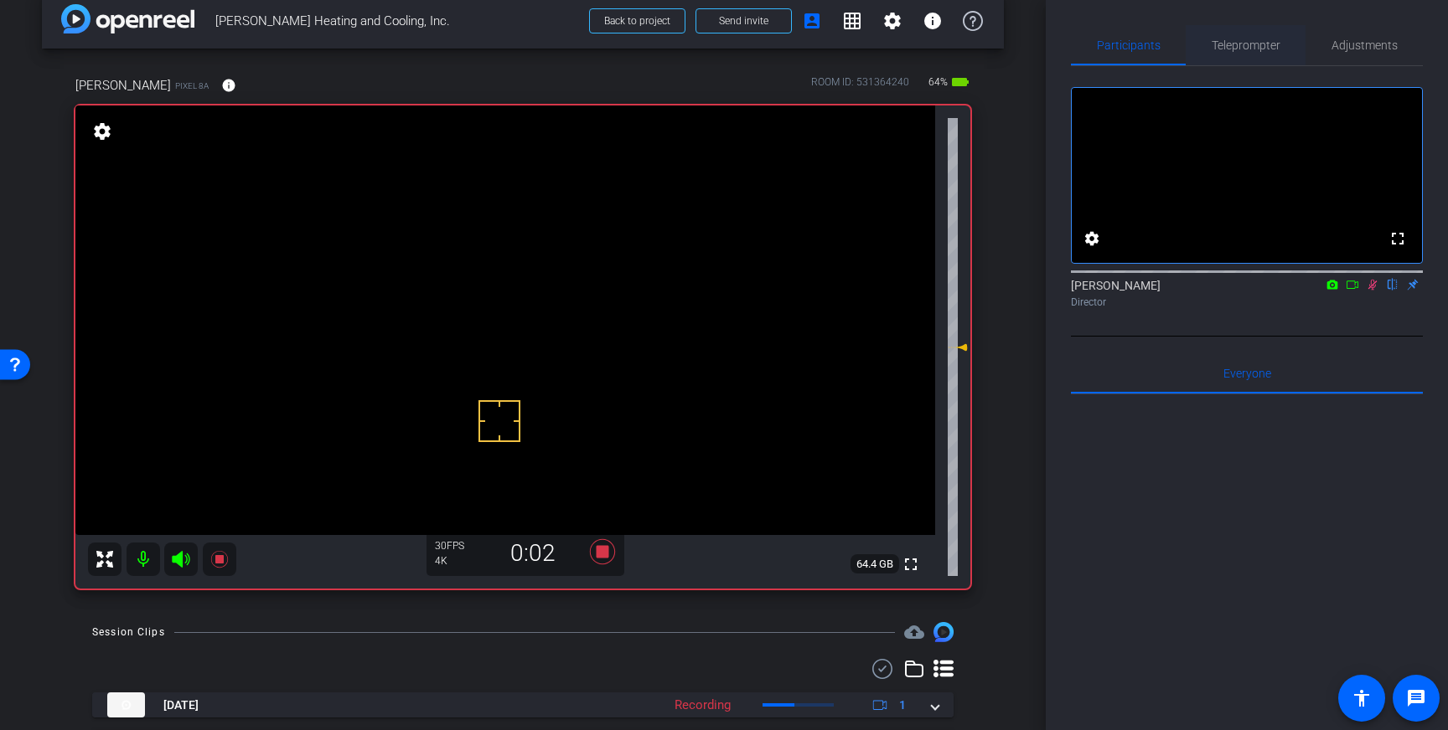
click at [1254, 48] on span "Teleprompter" at bounding box center [1245, 45] width 69 height 12
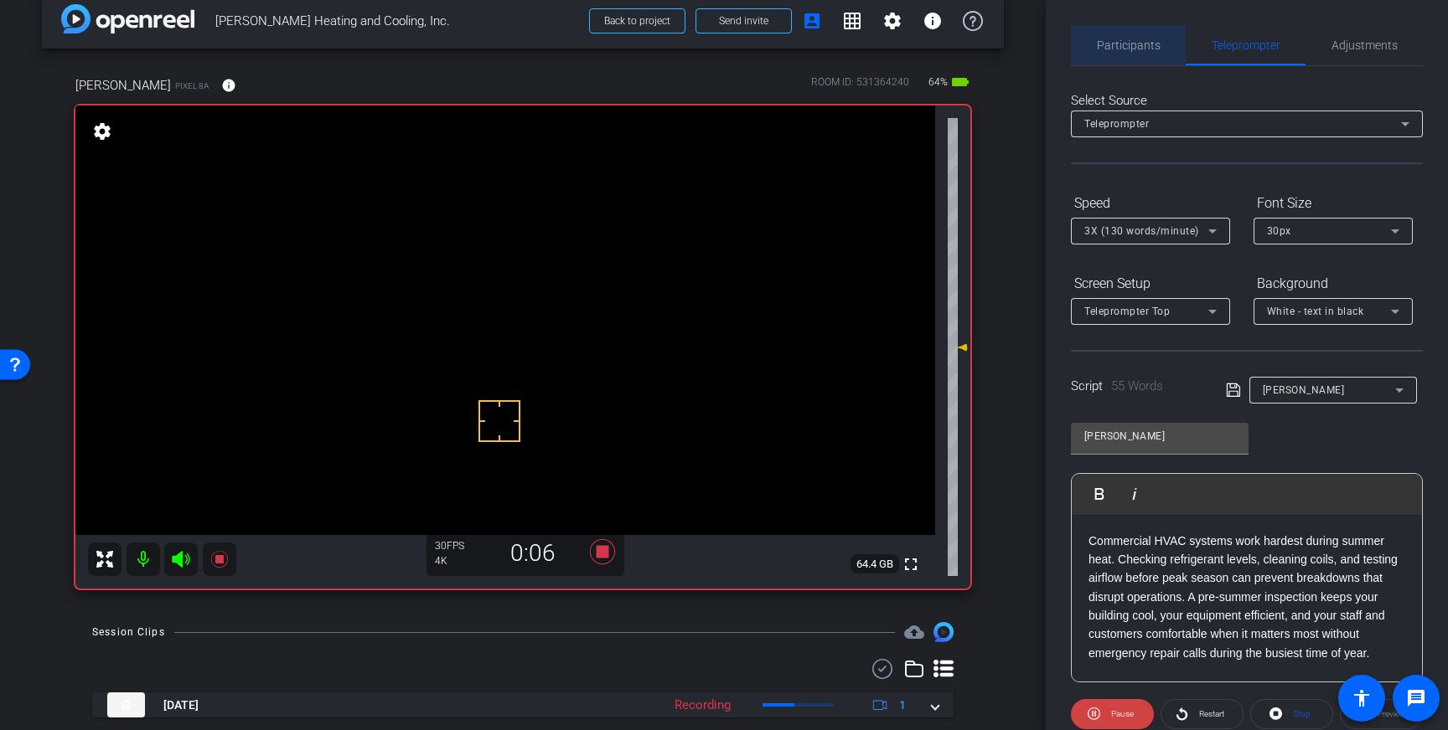
click at [1138, 50] on span "Participants" at bounding box center [1129, 45] width 64 height 12
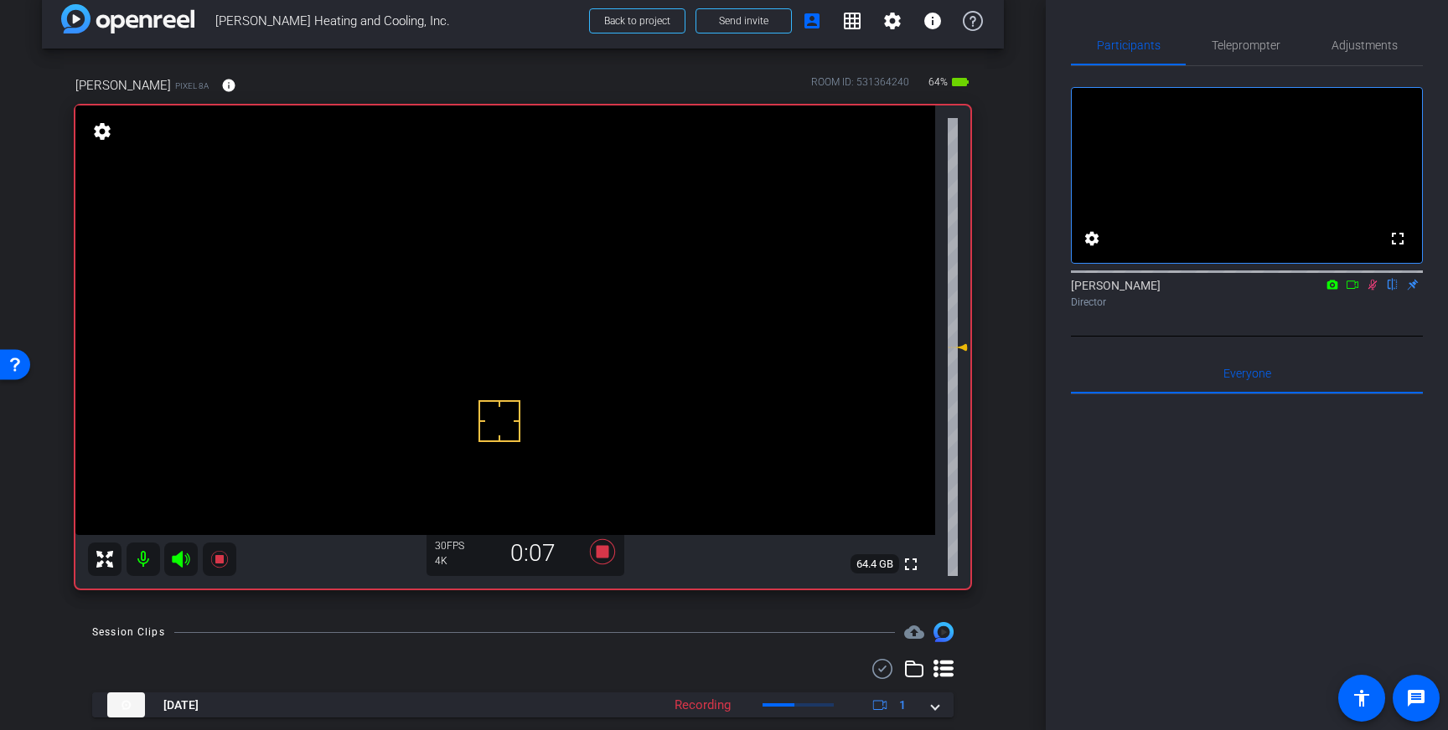
click at [1367, 291] on icon at bounding box center [1371, 285] width 13 height 12
click at [601, 550] on icon at bounding box center [602, 551] width 25 height 25
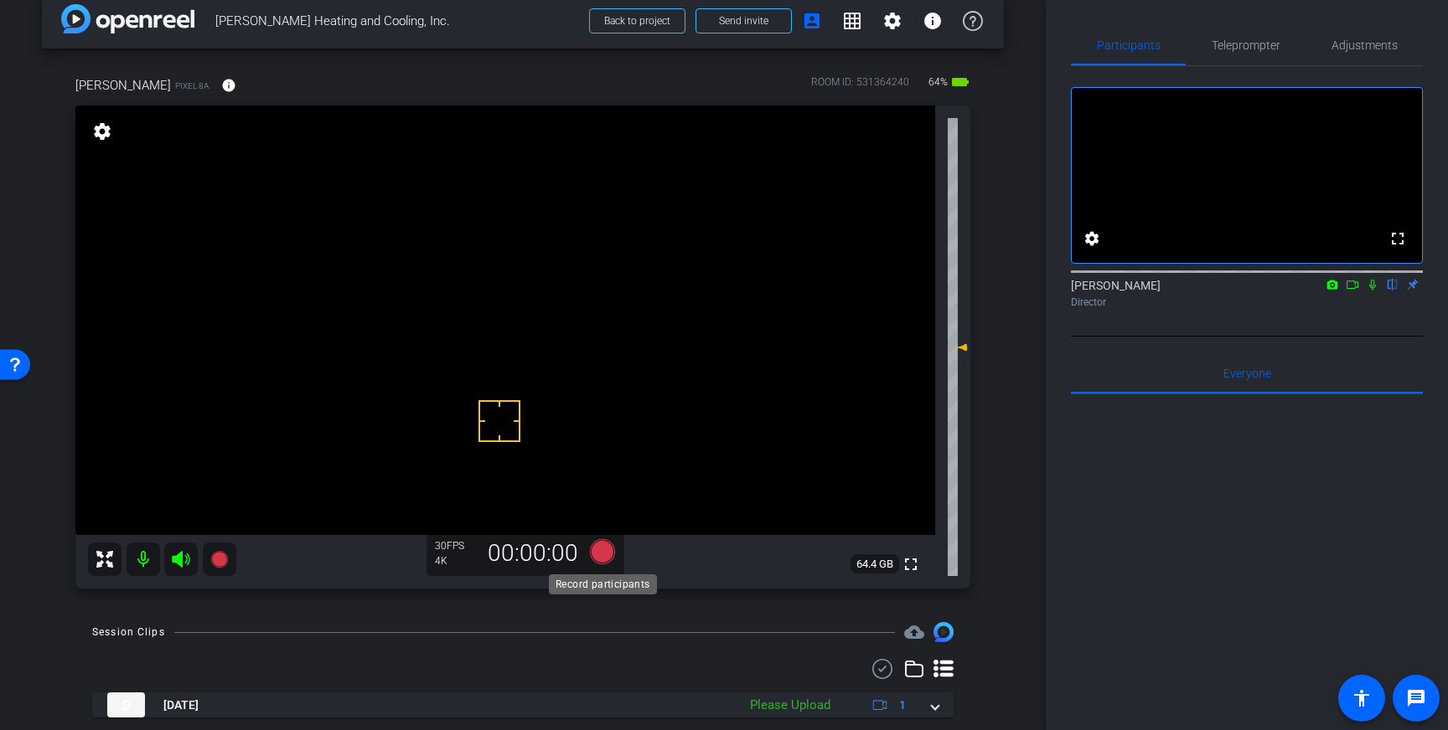
click at [598, 551] on icon at bounding box center [602, 551] width 25 height 25
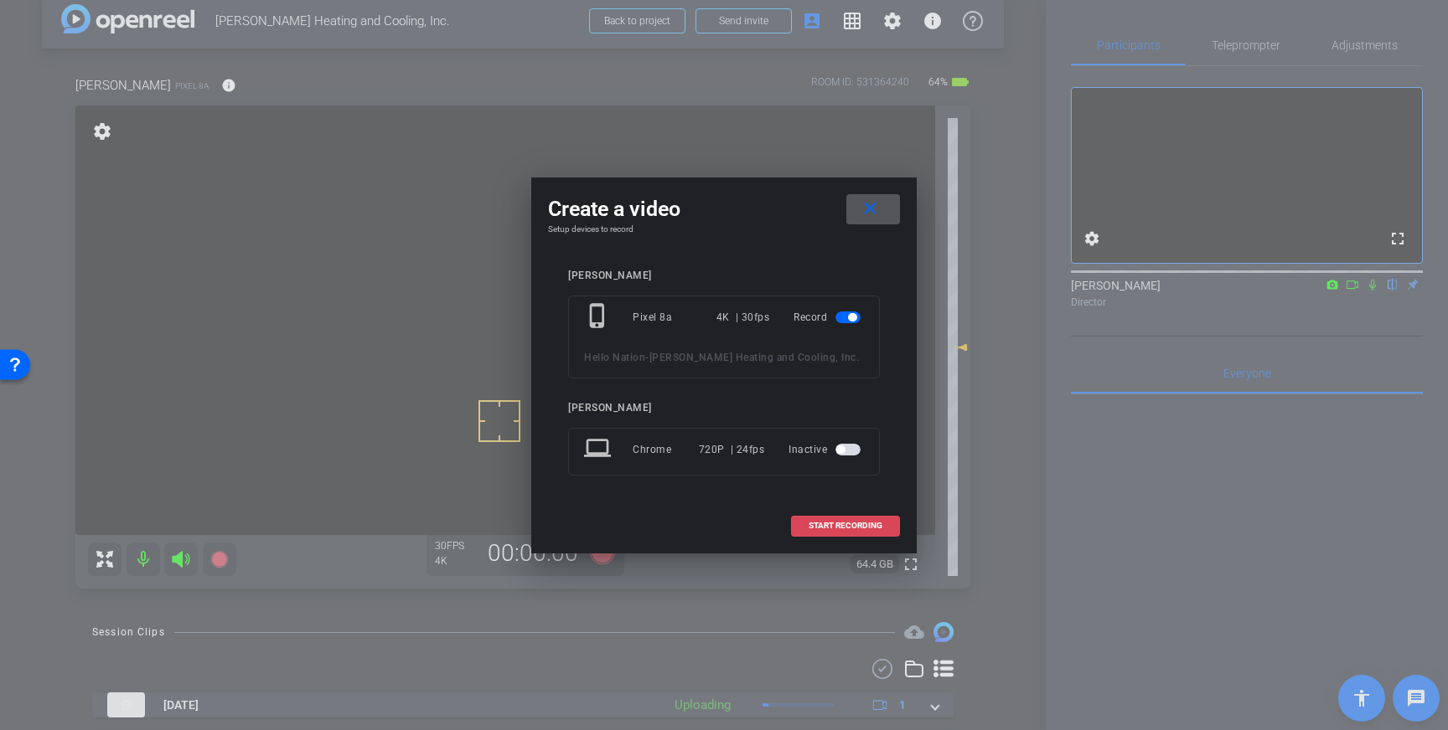
click at [825, 524] on span "START RECORDING" at bounding box center [845, 526] width 74 height 8
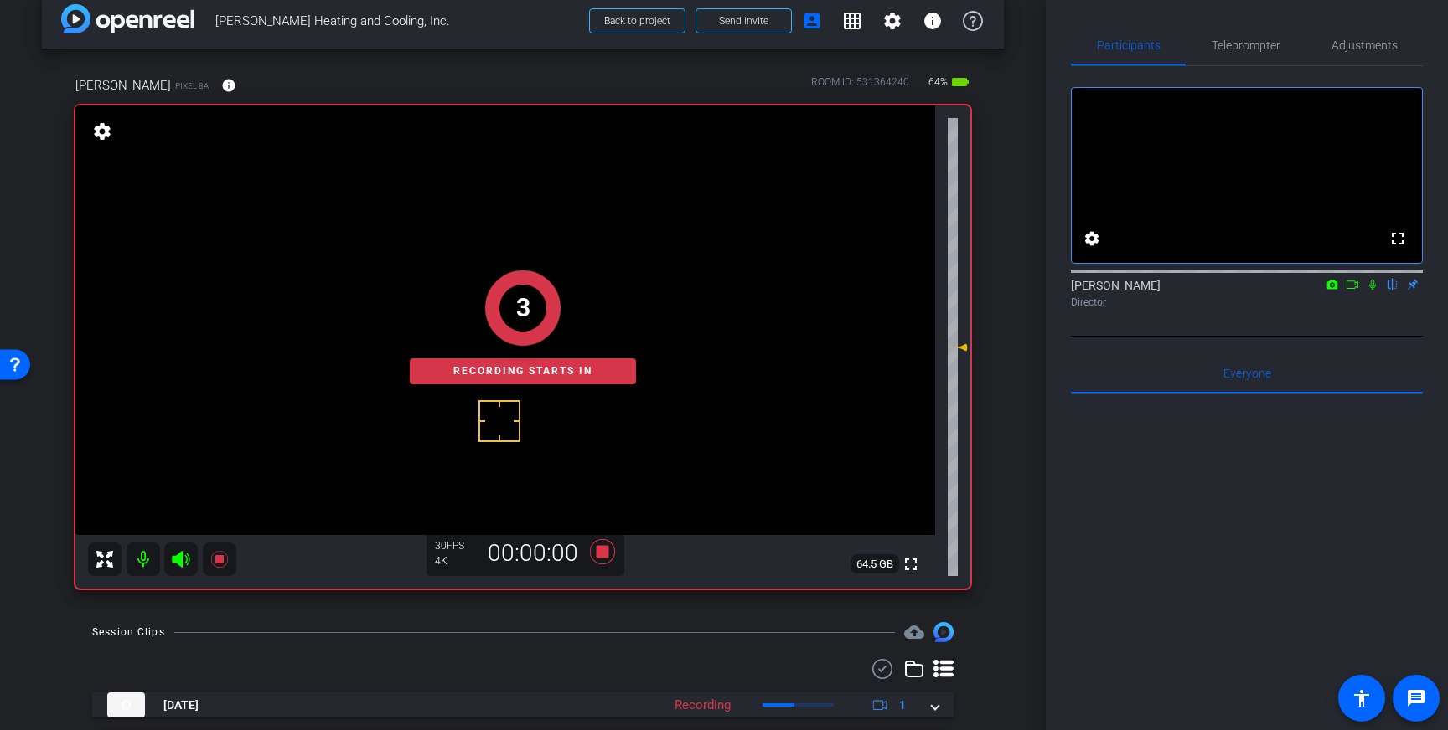
click at [1374, 291] on icon at bounding box center [1371, 285] width 13 height 12
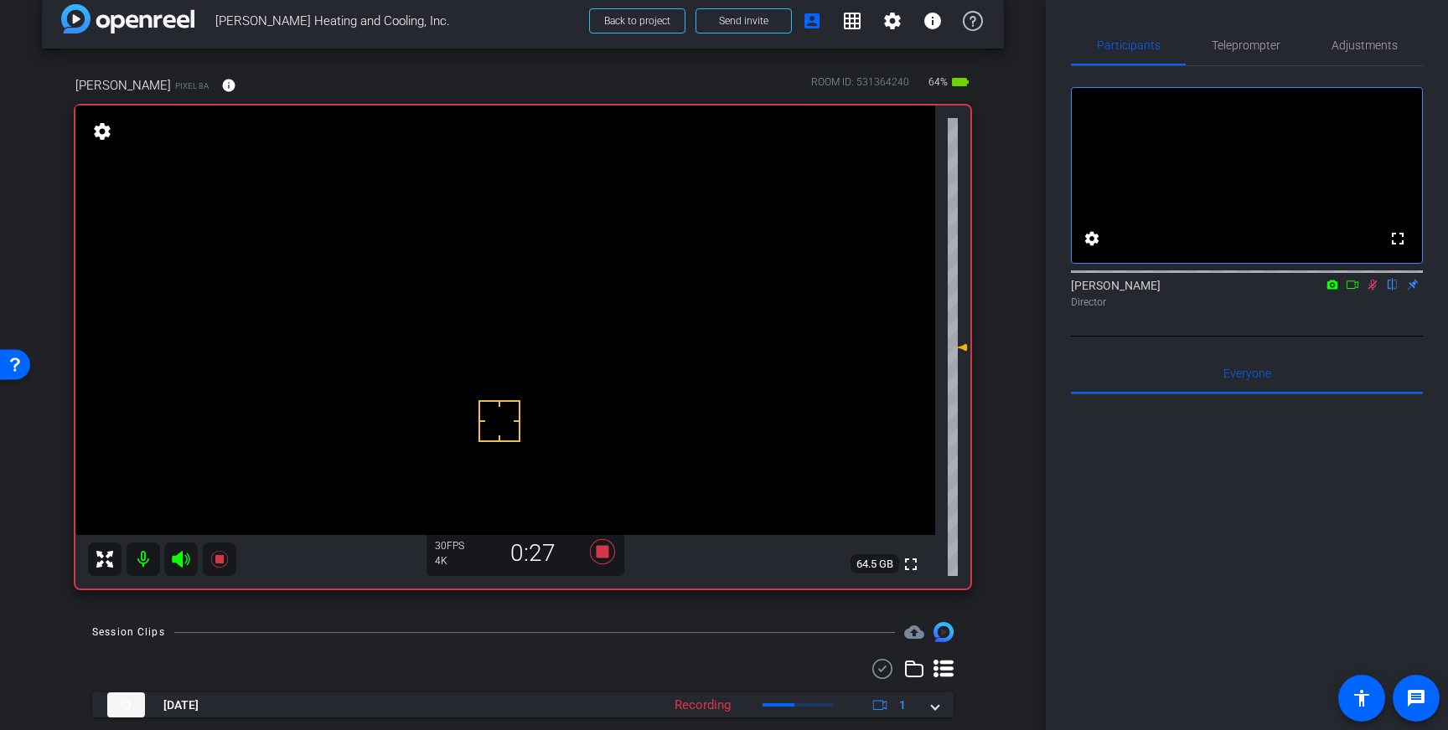
click at [1372, 291] on icon at bounding box center [1371, 285] width 13 height 12
click at [604, 546] on icon at bounding box center [602, 551] width 25 height 25
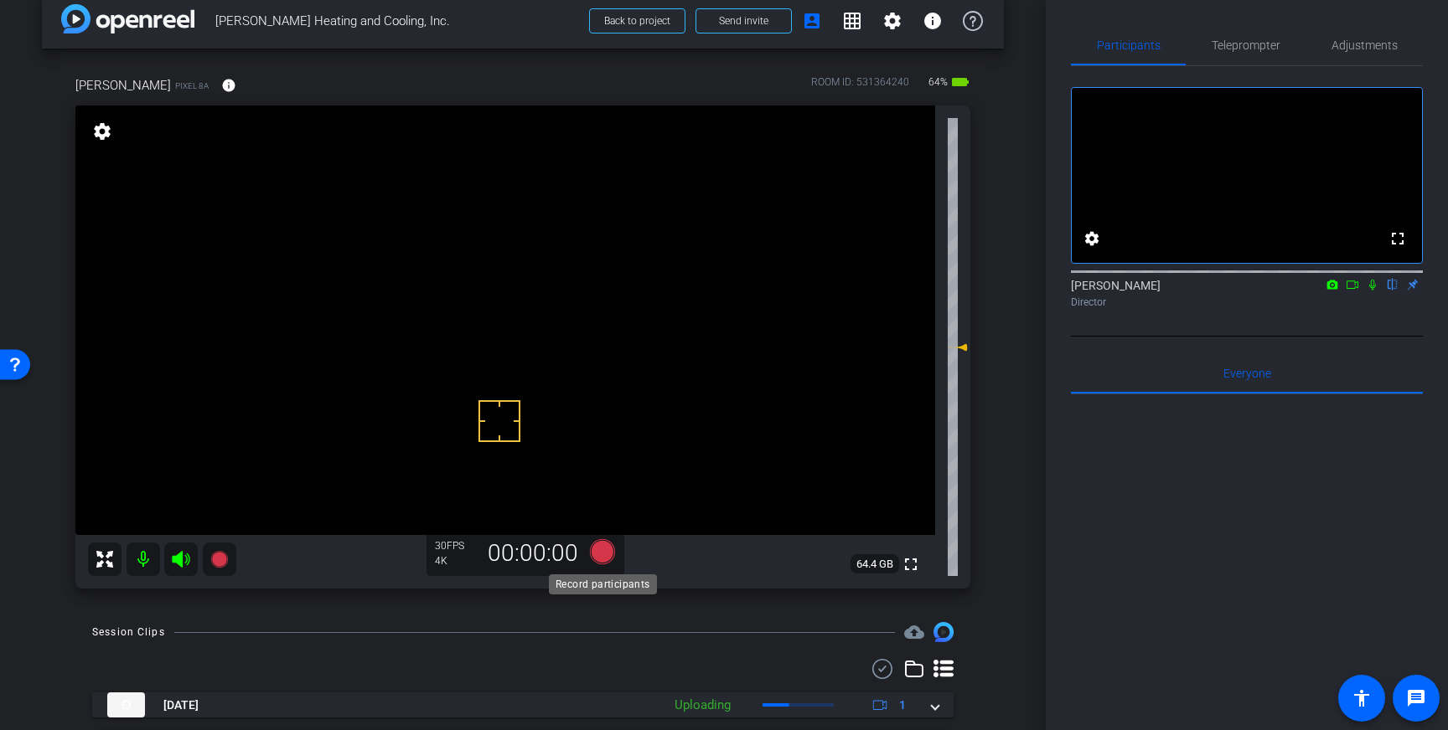
click at [605, 549] on icon at bounding box center [602, 551] width 25 height 25
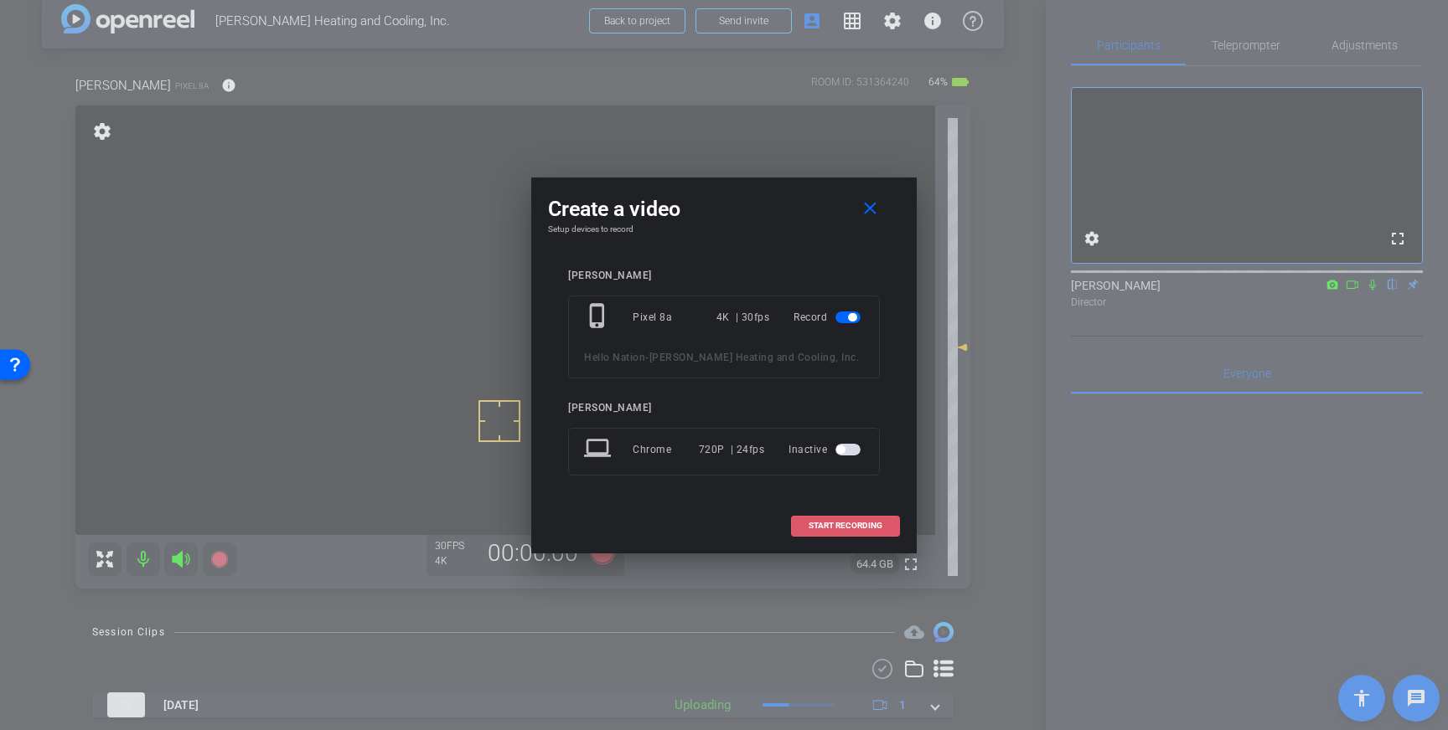
click at [884, 523] on span at bounding box center [845, 526] width 107 height 40
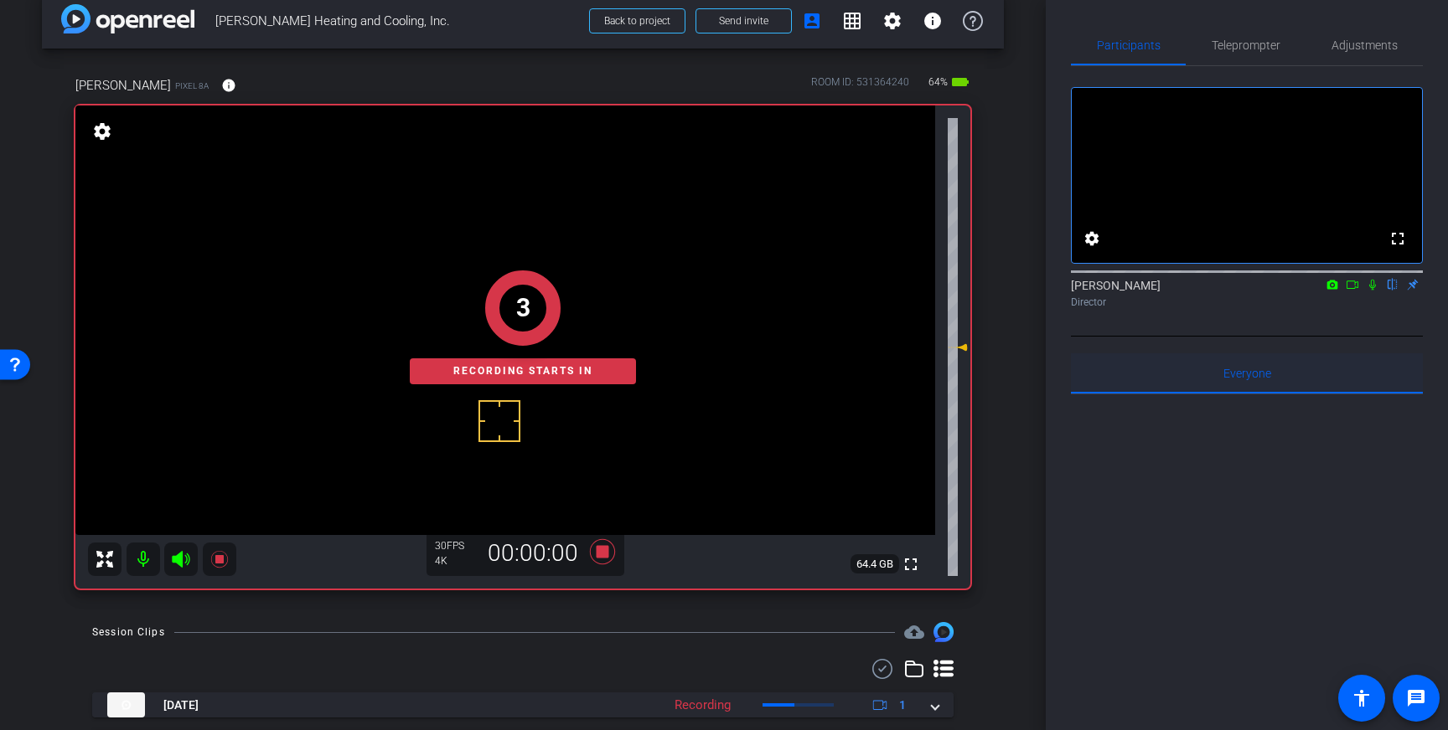
drag, startPoint x: 1370, startPoint y: 307, endPoint x: 1406, endPoint y: 405, distance: 104.4
click at [1372, 291] on icon at bounding box center [1372, 285] width 7 height 11
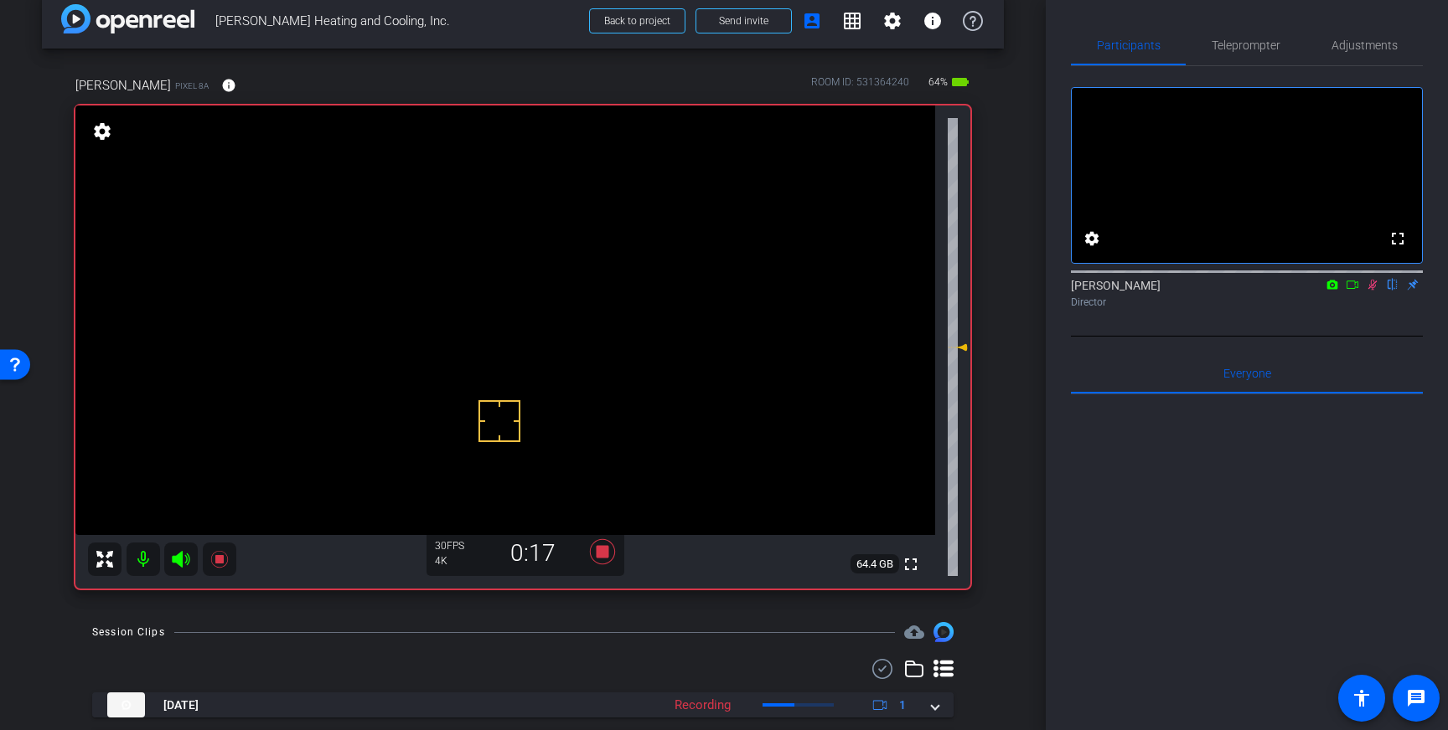
click at [1372, 291] on icon at bounding box center [1372, 285] width 9 height 11
drag, startPoint x: 599, startPoint y: 551, endPoint x: 679, endPoint y: 595, distance: 91.5
click at [600, 552] on icon at bounding box center [602, 551] width 25 height 25
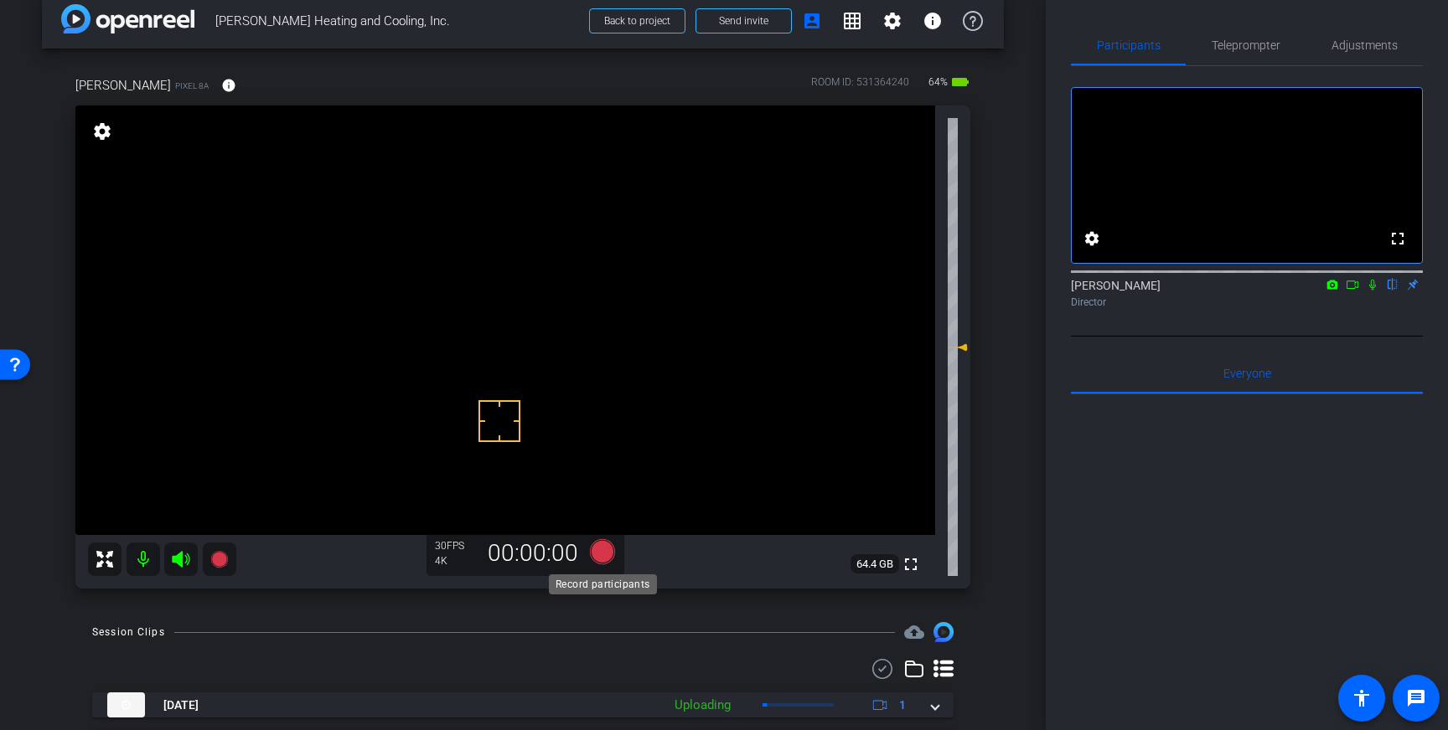
click at [601, 559] on icon at bounding box center [602, 551] width 25 height 25
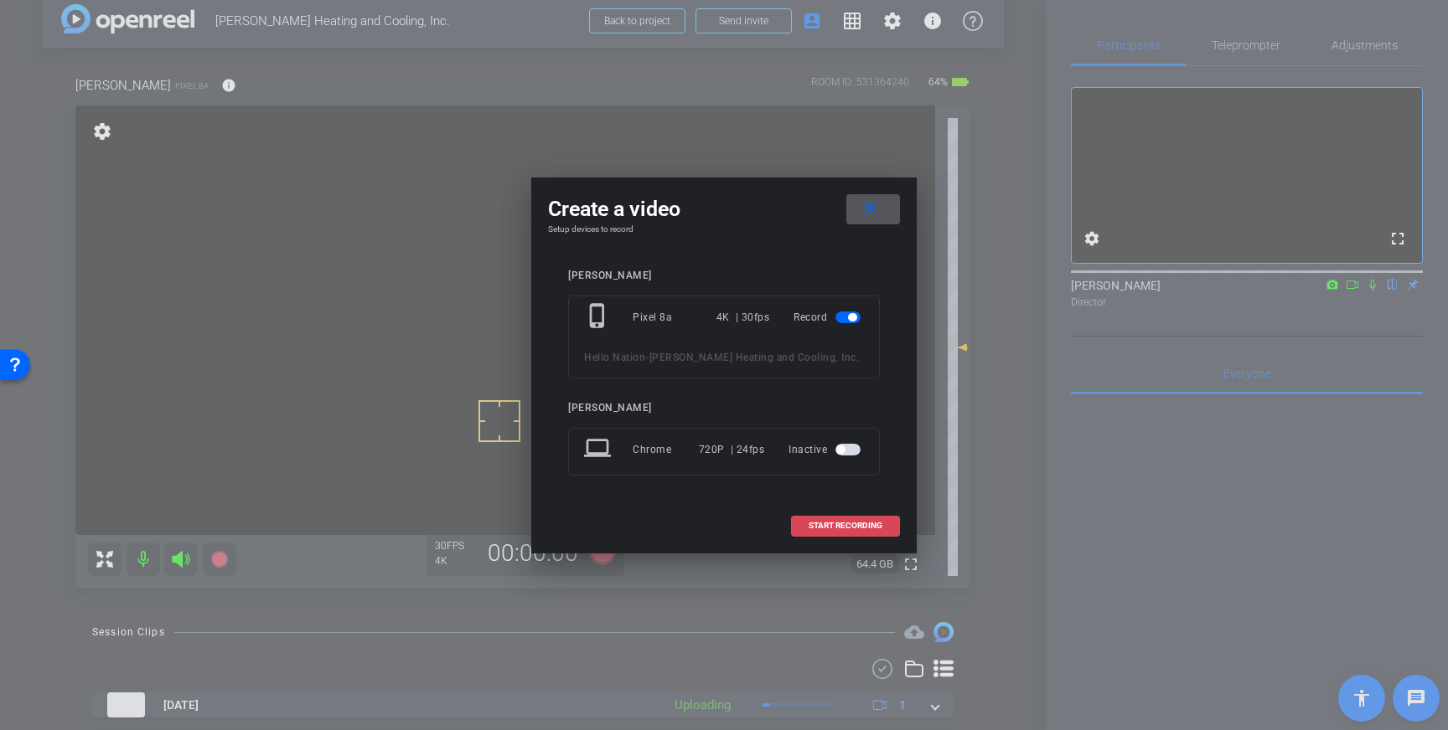
click at [814, 524] on span "START RECORDING" at bounding box center [845, 526] width 74 height 8
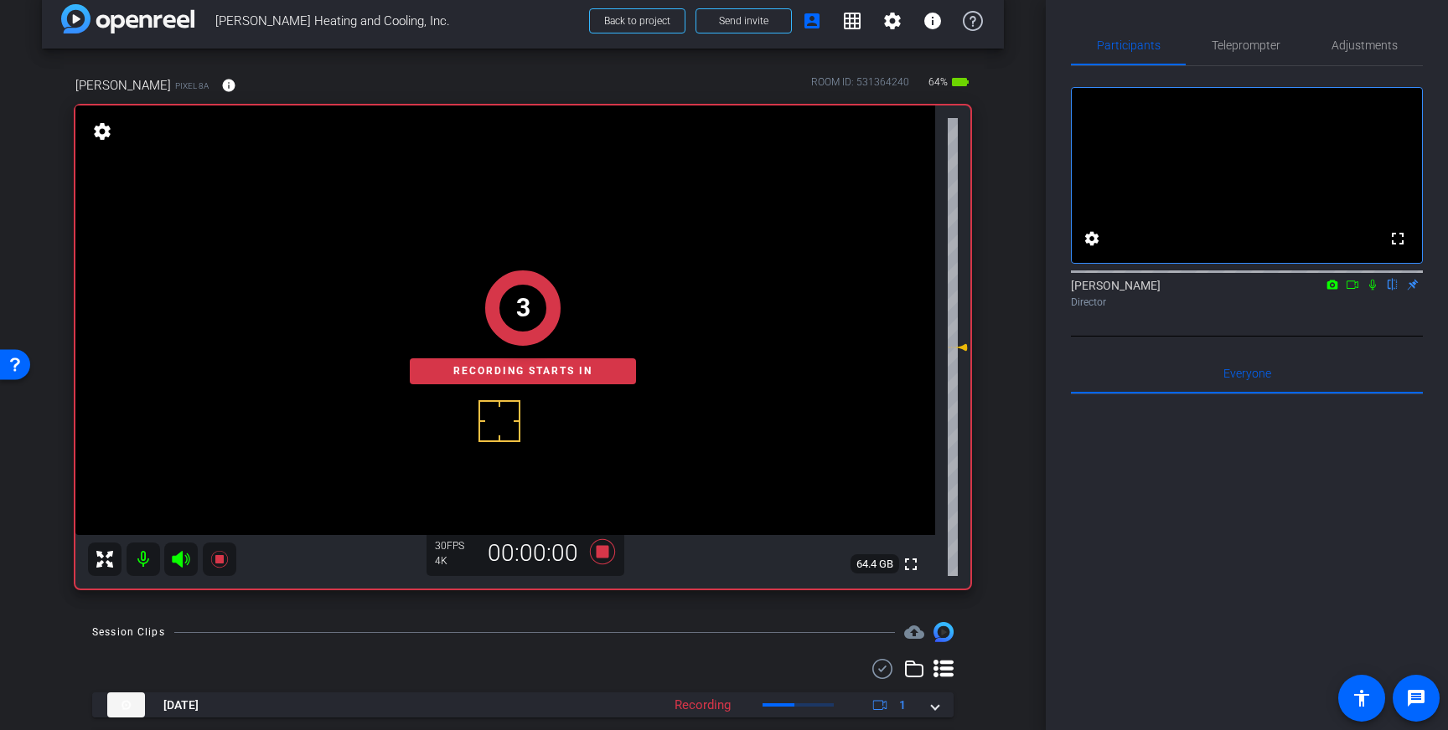
drag, startPoint x: 1369, startPoint y: 309, endPoint x: 1385, endPoint y: 342, distance: 36.3
click at [1369, 291] on icon at bounding box center [1371, 285] width 13 height 12
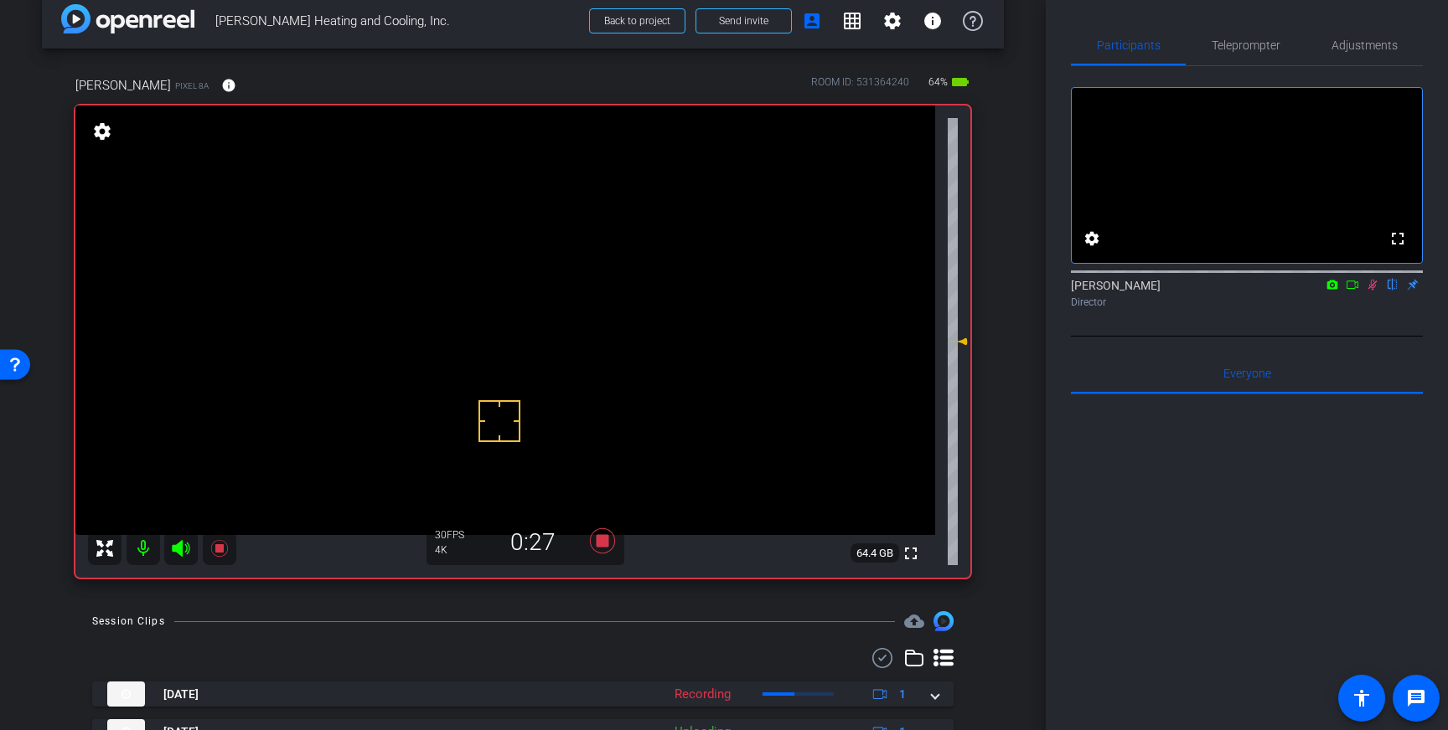
click at [1371, 291] on icon at bounding box center [1372, 285] width 9 height 11
click at [609, 545] on icon at bounding box center [602, 541] width 40 height 30
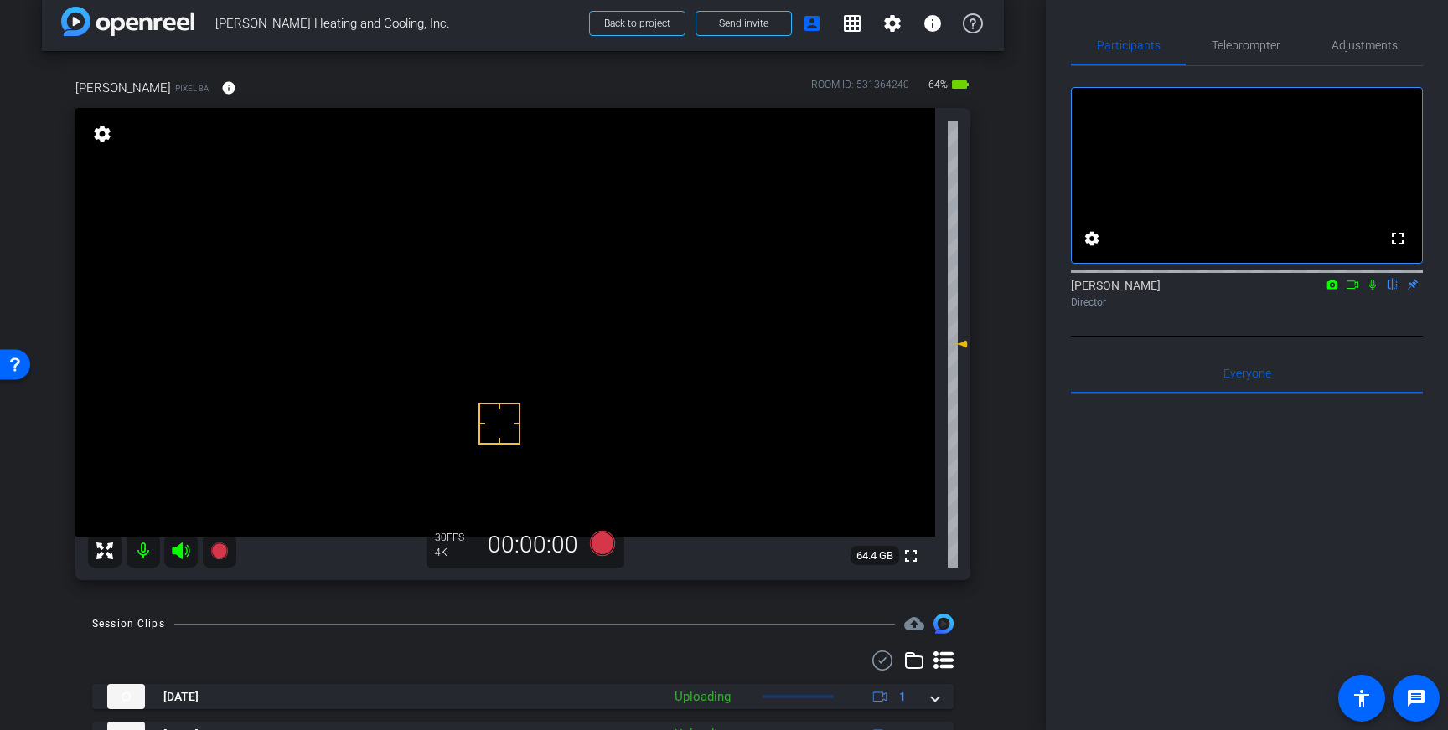
scroll to position [0, 0]
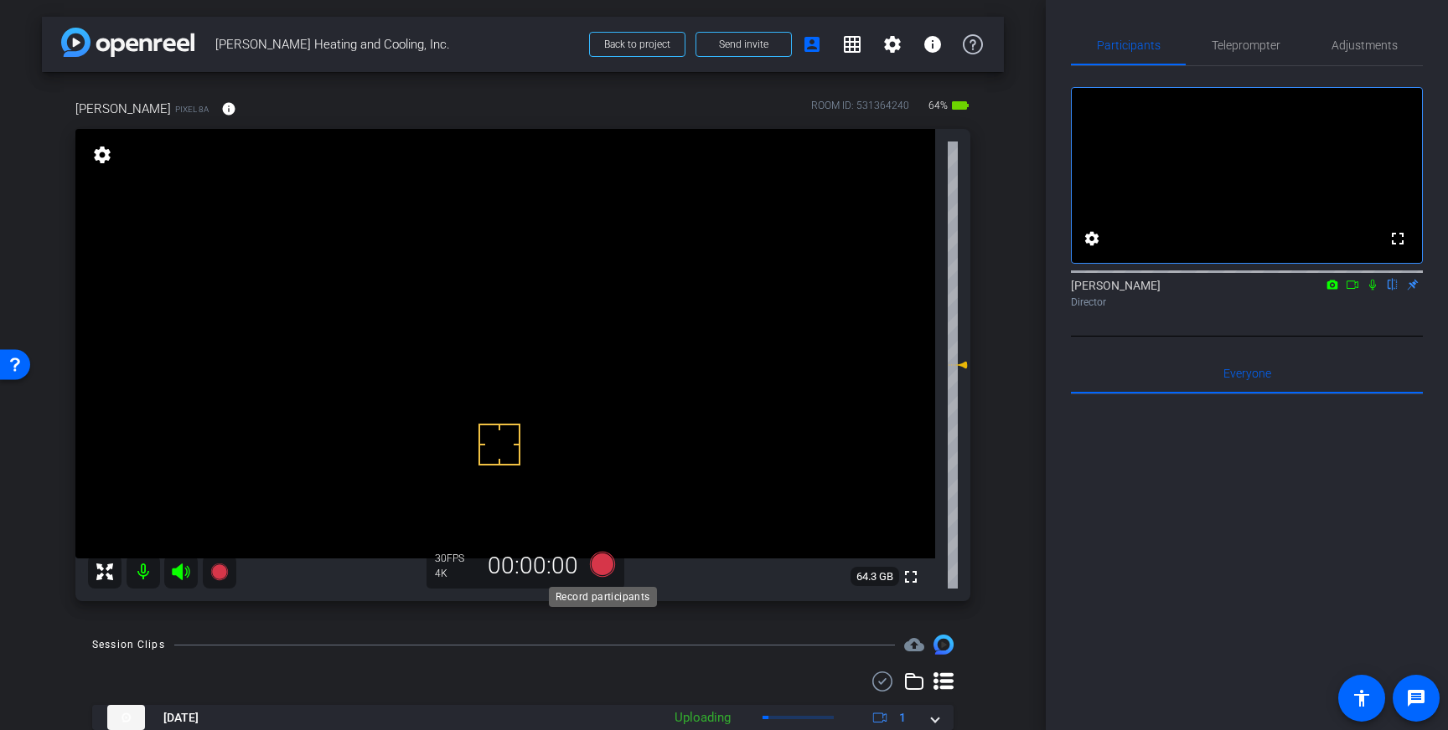
click at [602, 568] on icon at bounding box center [602, 564] width 25 height 25
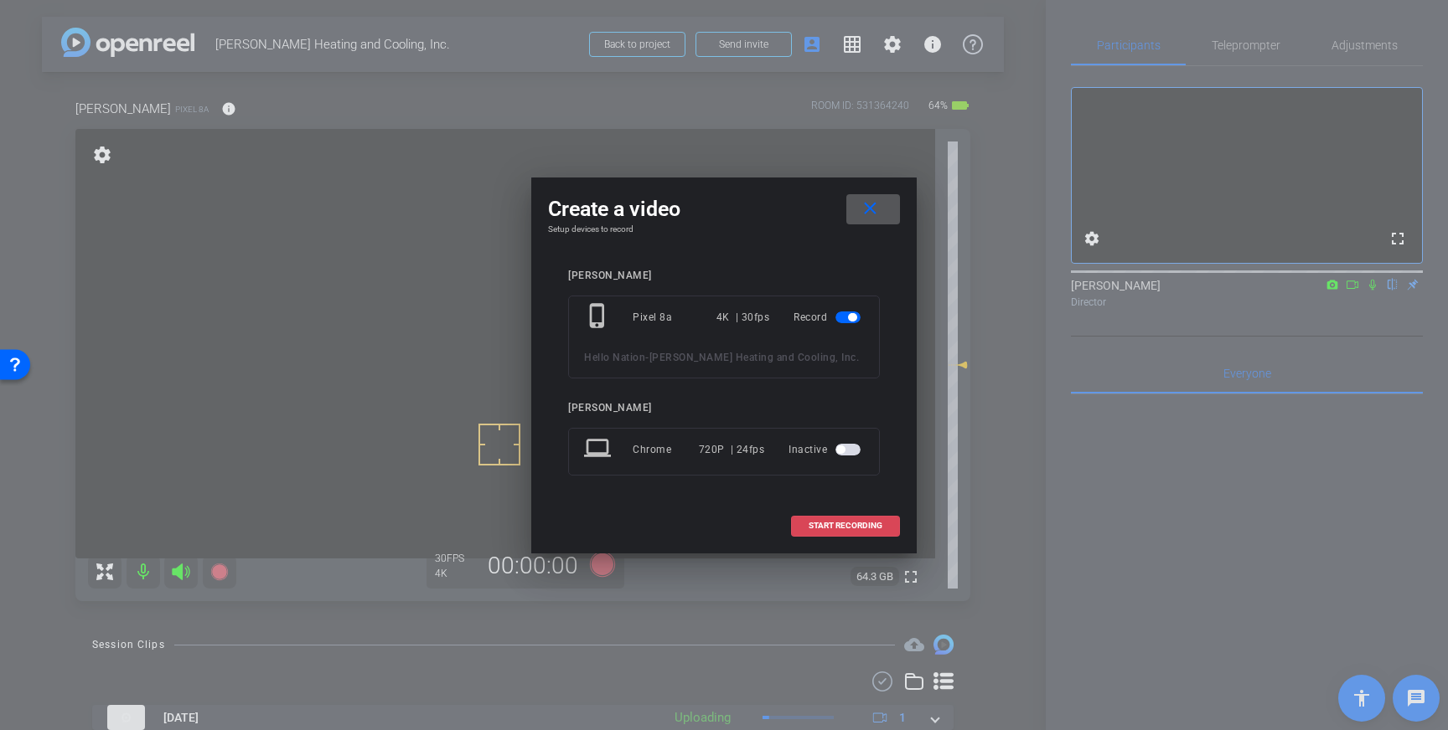
click at [808, 526] on span "START RECORDING" at bounding box center [845, 526] width 74 height 8
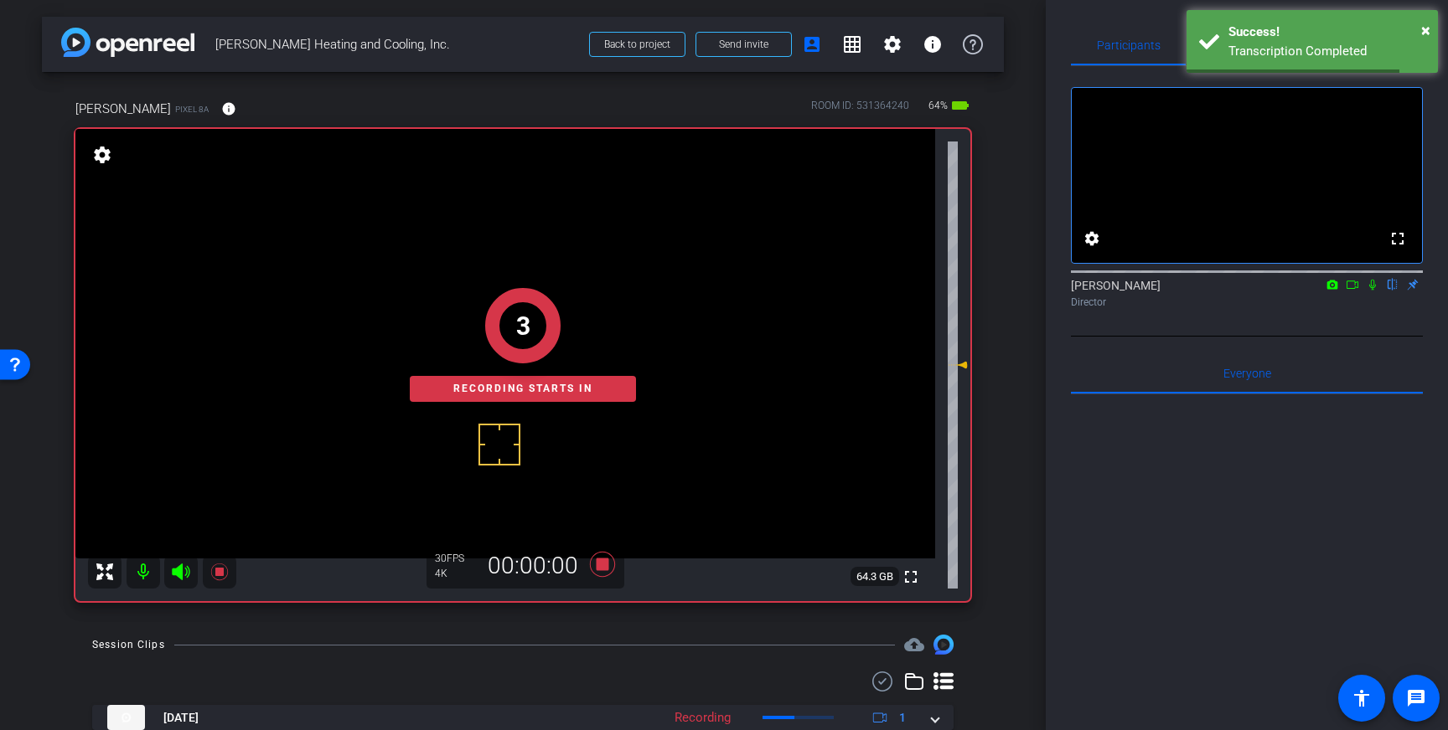
drag, startPoint x: 1370, startPoint y: 307, endPoint x: 1406, endPoint y: 359, distance: 63.2
click at [1370, 291] on icon at bounding box center [1372, 285] width 7 height 11
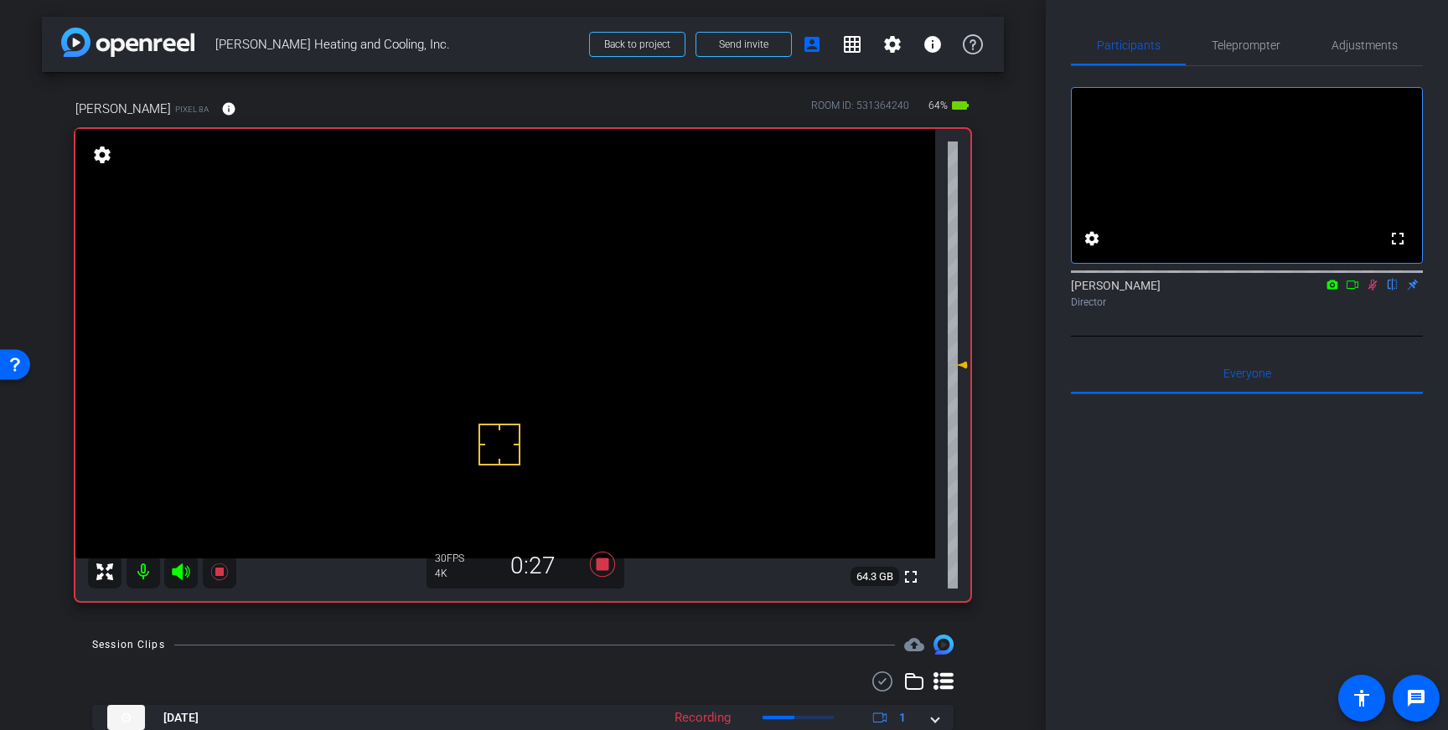
click at [1372, 291] on icon at bounding box center [1372, 285] width 9 height 11
click at [590, 572] on icon at bounding box center [602, 565] width 40 height 30
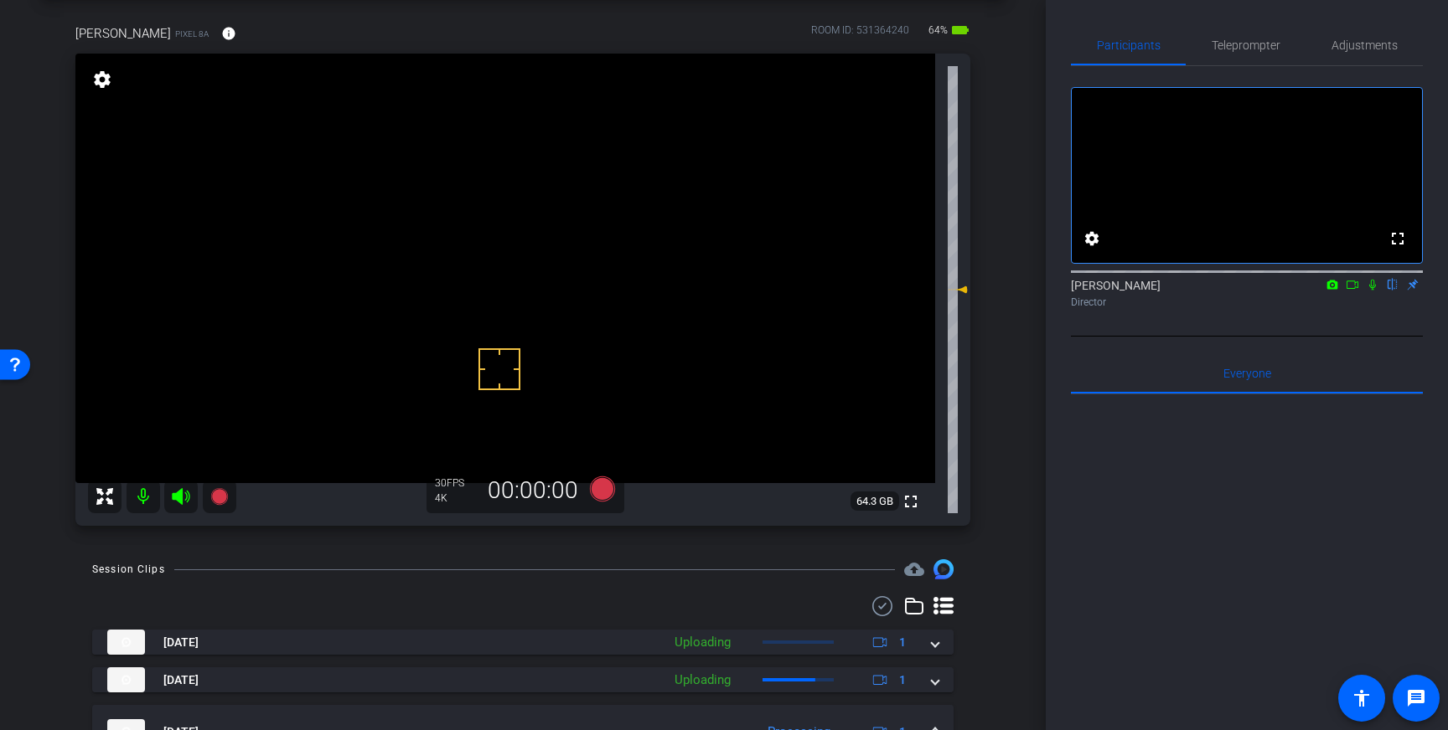
scroll to position [124, 0]
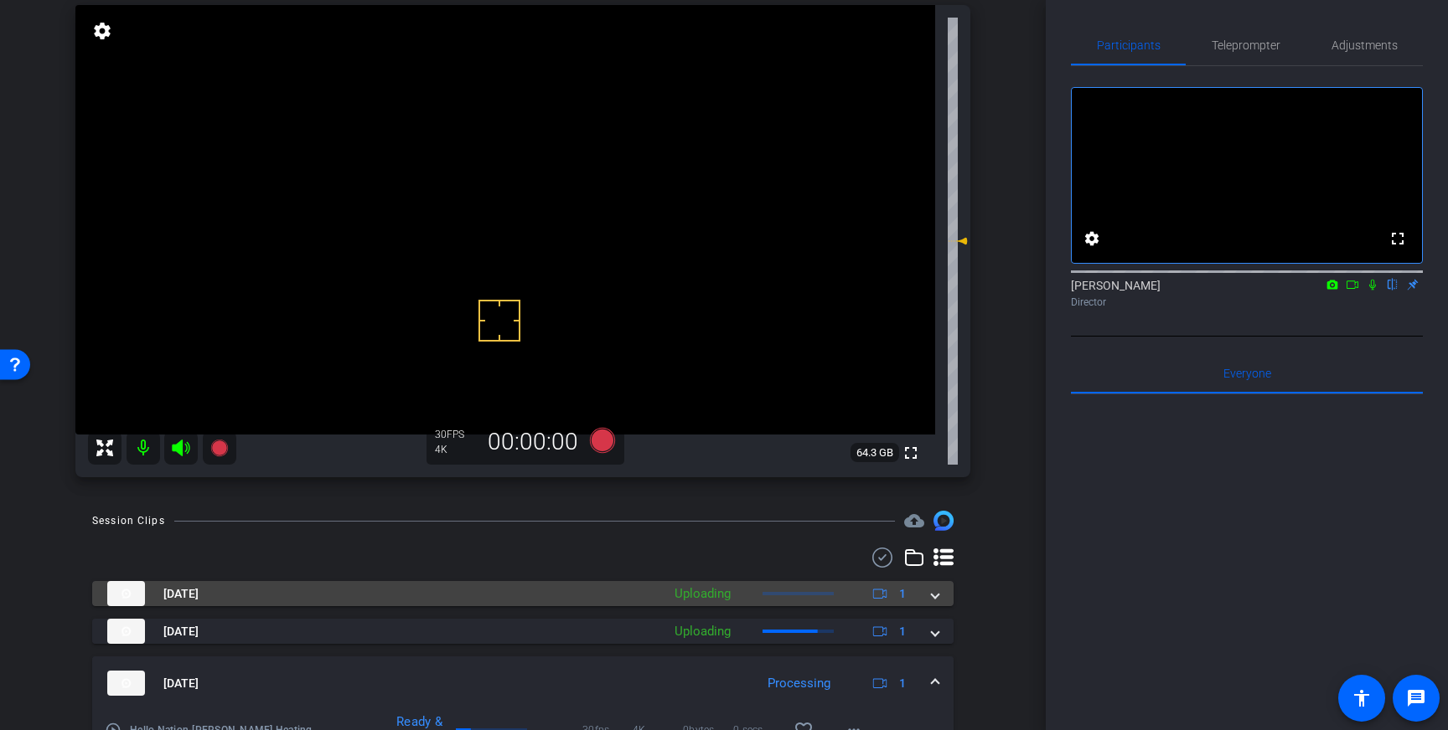
click at [932, 595] on span at bounding box center [935, 595] width 7 height 18
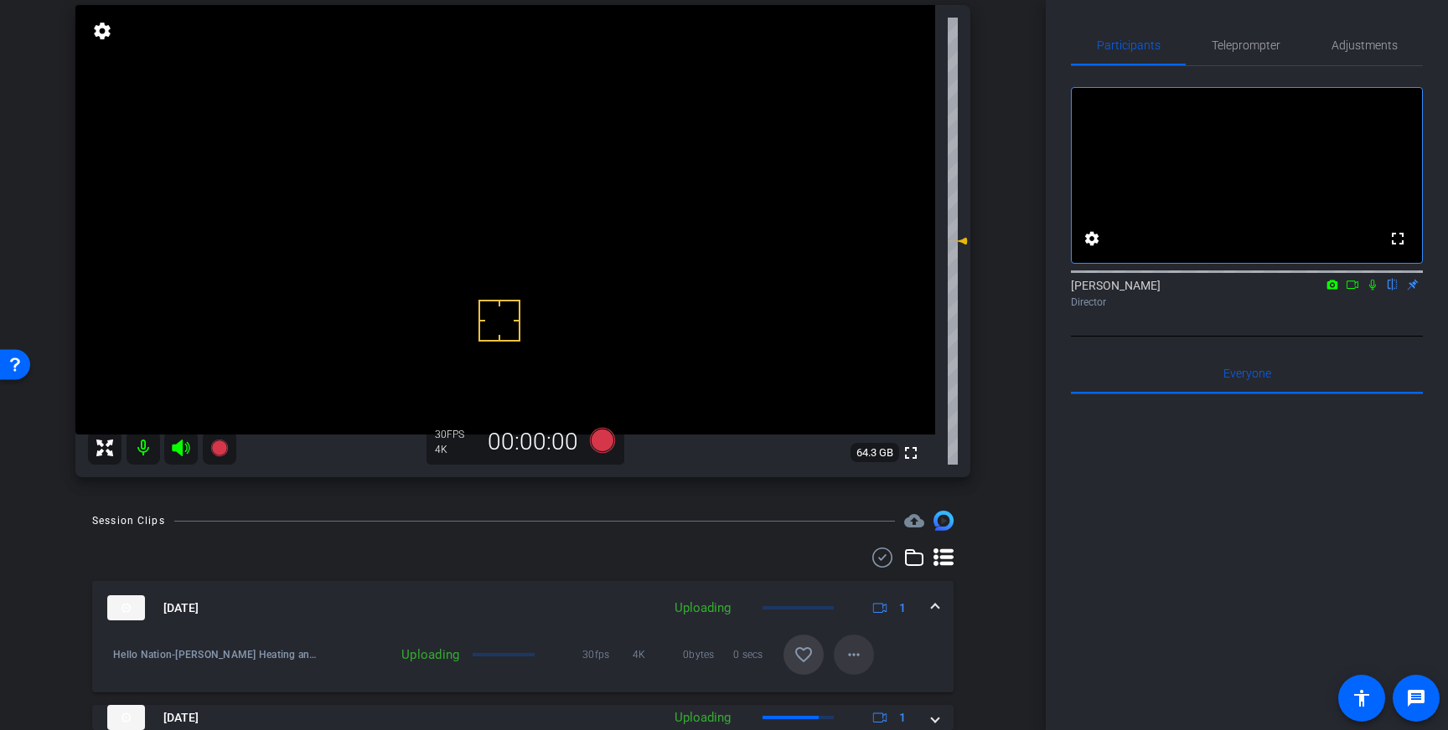
drag, startPoint x: 817, startPoint y: 659, endPoint x: 865, endPoint y: 641, distance: 52.0
click at [817, 659] on span at bounding box center [803, 655] width 40 height 40
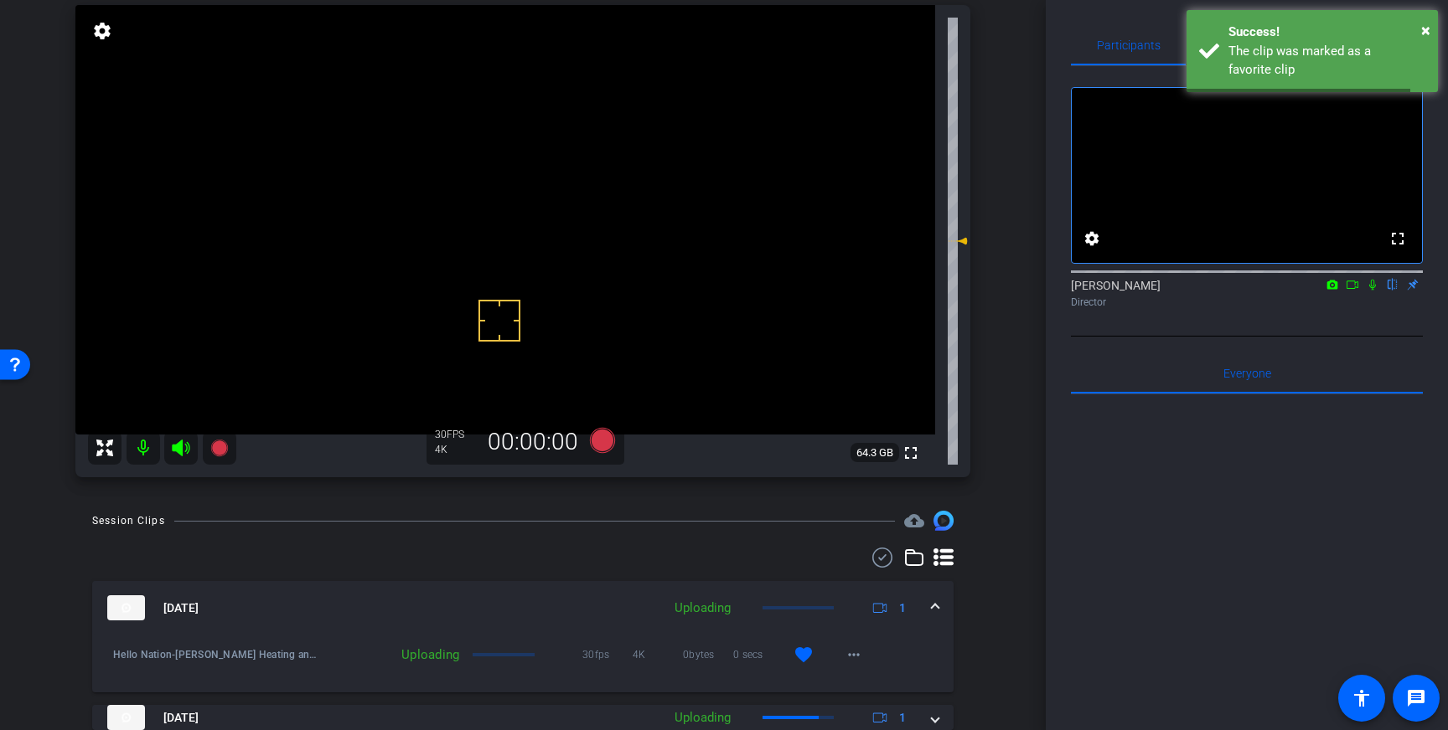
click at [939, 606] on mat-expansion-panel-header "Oct 15, 2025 Uploading 1" at bounding box center [522, 608] width 861 height 54
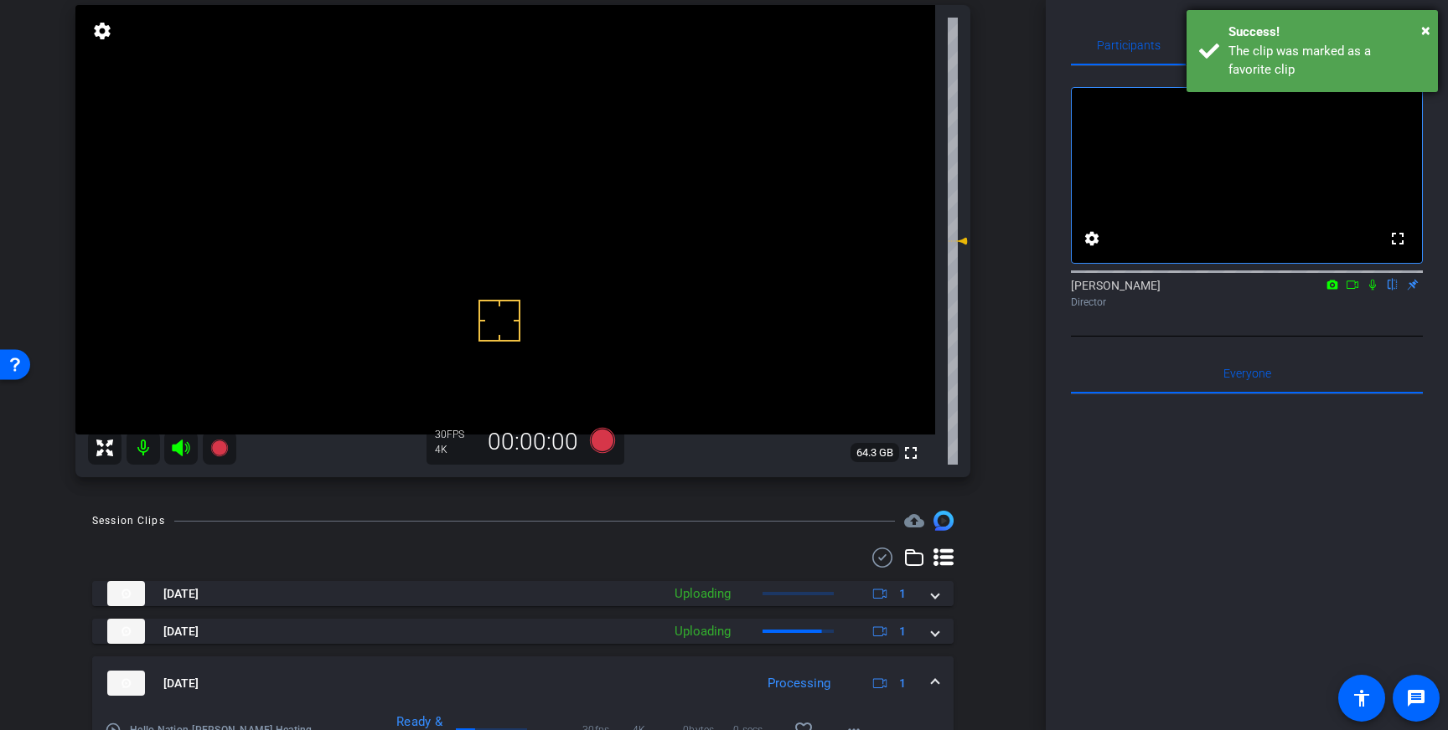
drag, startPoint x: 1293, startPoint y: 30, endPoint x: 1245, endPoint y: 72, distance: 63.5
click at [1293, 30] on div "Success!" at bounding box center [1326, 32] width 197 height 19
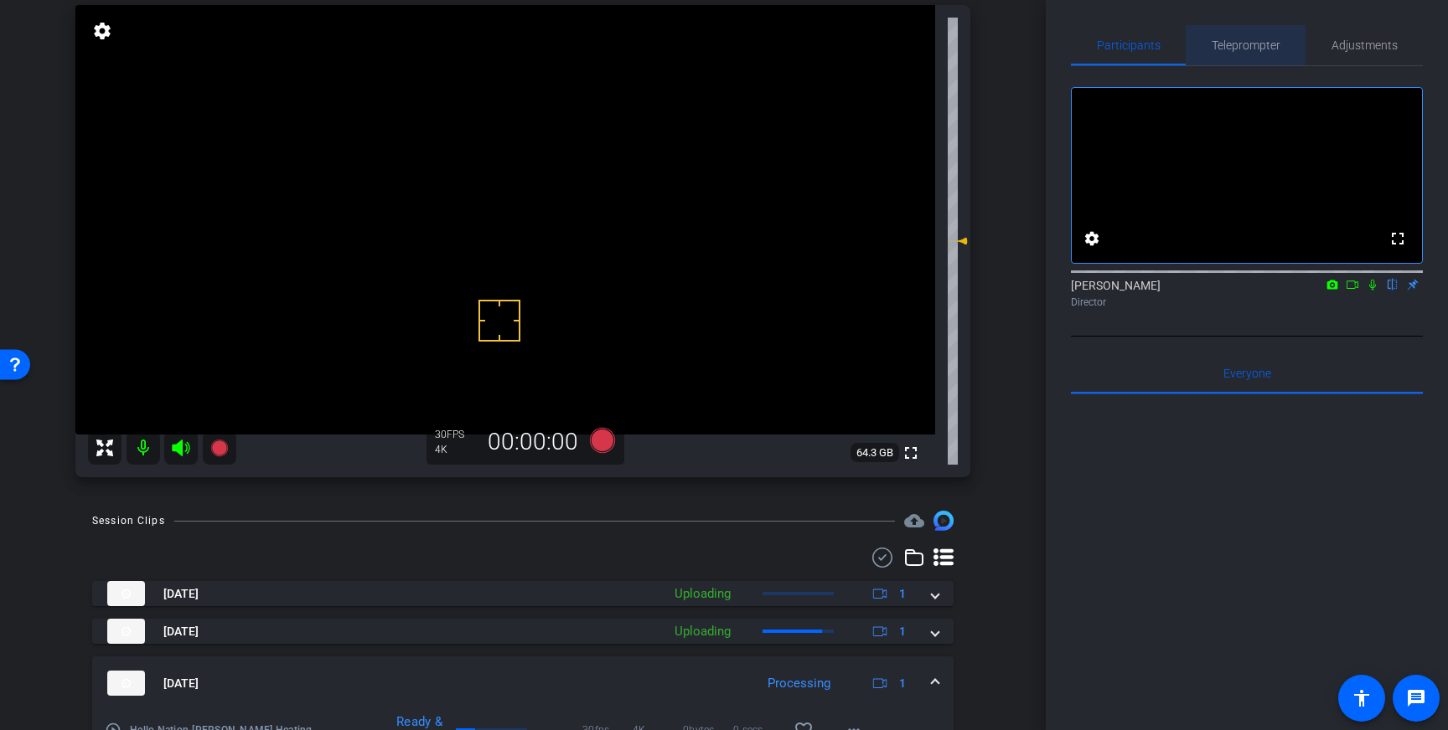
drag, startPoint x: 1241, startPoint y: 49, endPoint x: 1260, endPoint y: 300, distance: 252.0
click at [1241, 49] on span "Teleprompter" at bounding box center [1245, 45] width 69 height 12
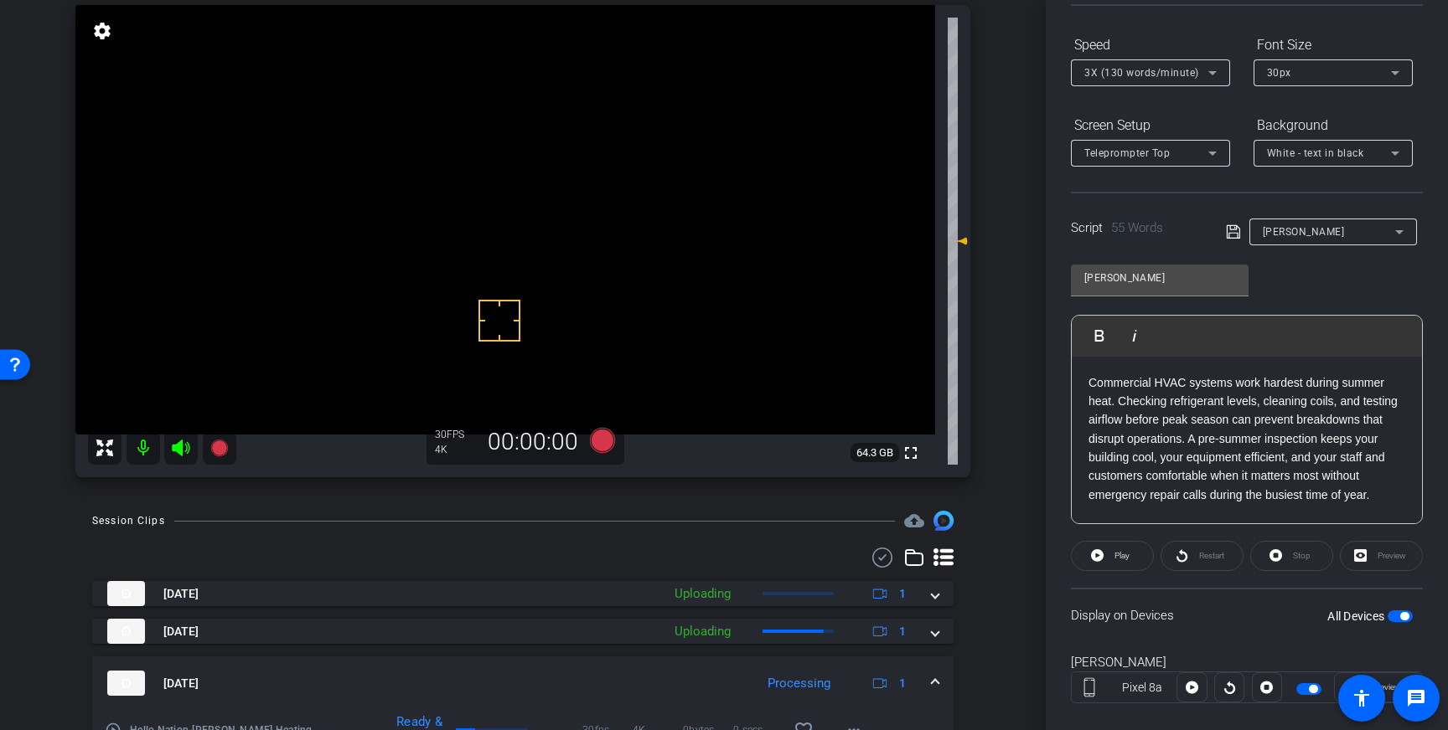
scroll to position [185, 0]
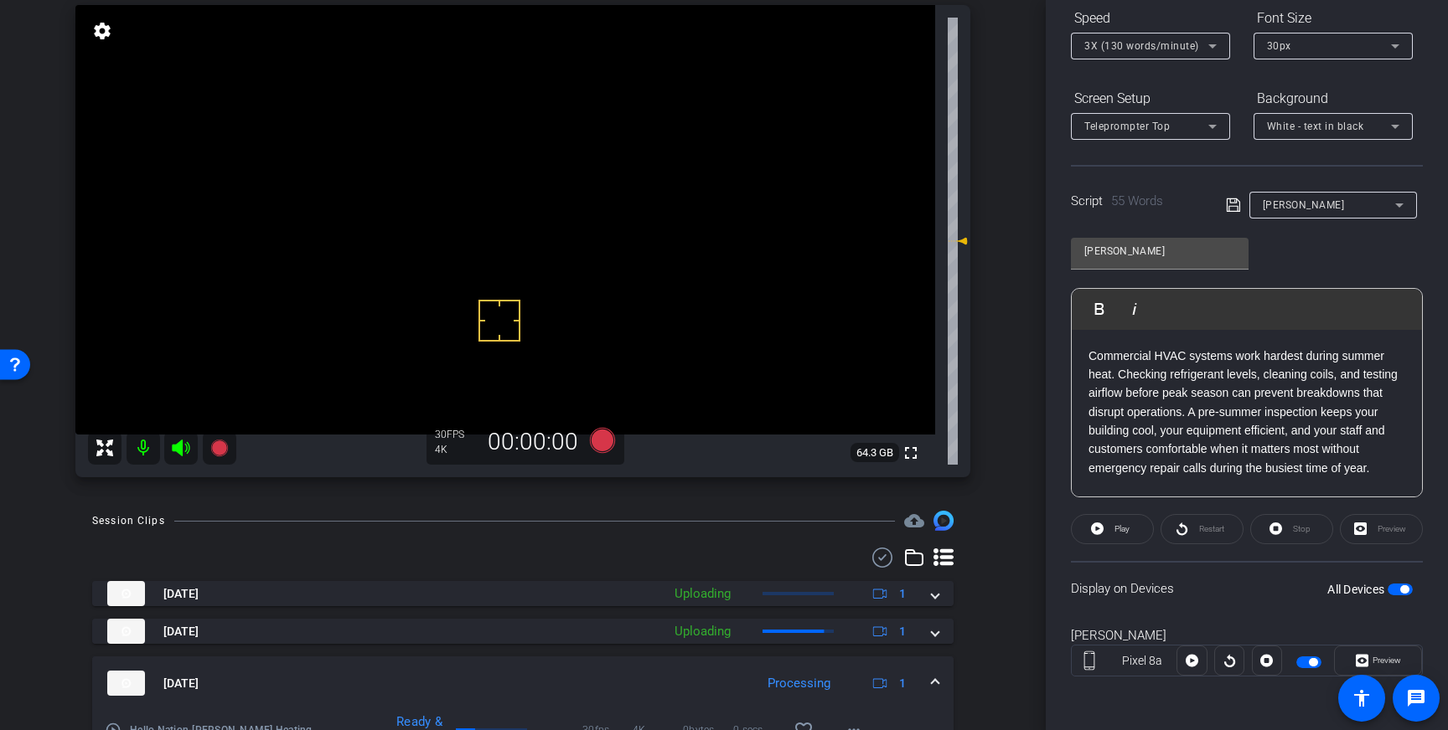
click at [1403, 590] on span "button" at bounding box center [1404, 590] width 8 height 8
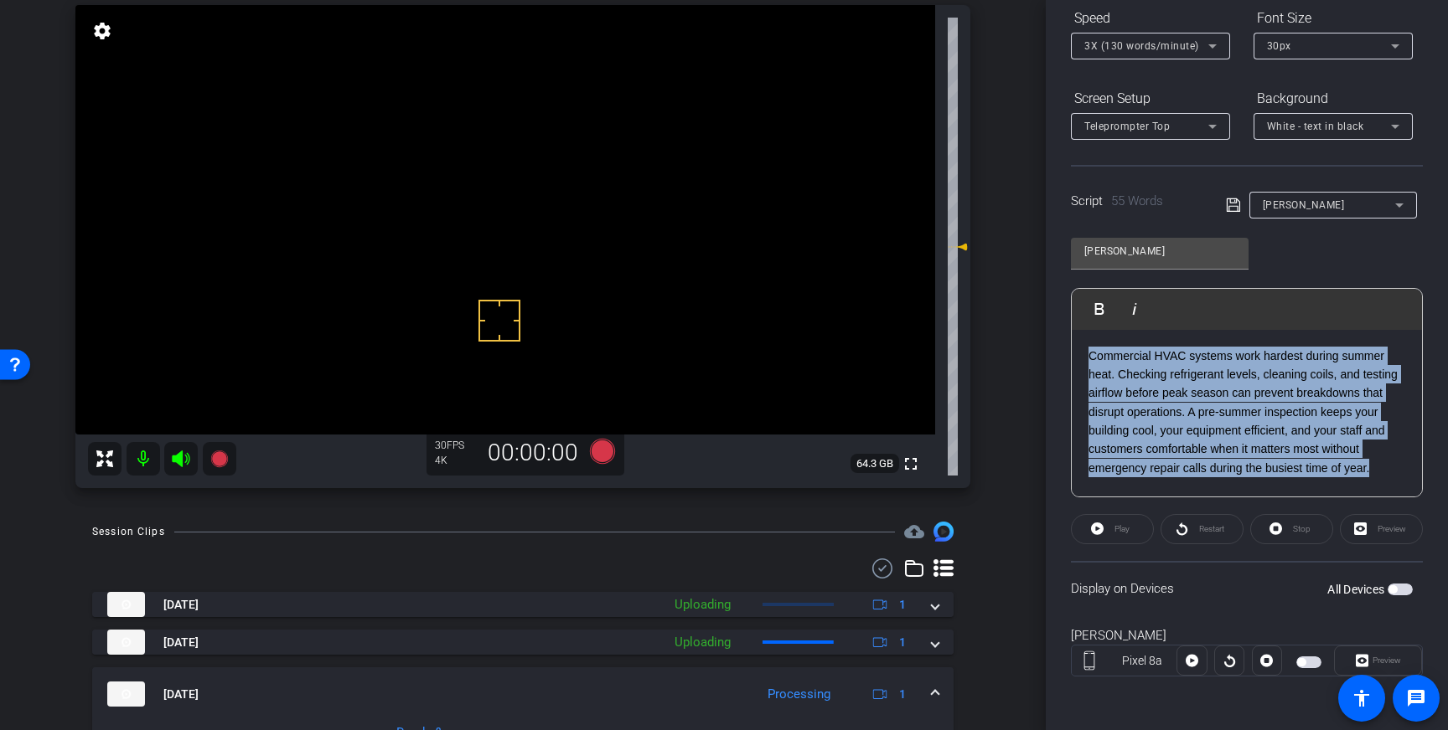
drag, startPoint x: 1329, startPoint y: 451, endPoint x: 1076, endPoint y: 352, distance: 272.4
click at [1076, 352] on div "Commercial HVAC systems work hardest during summer heat. Checking refrigerant l…" at bounding box center [1246, 414] width 350 height 168
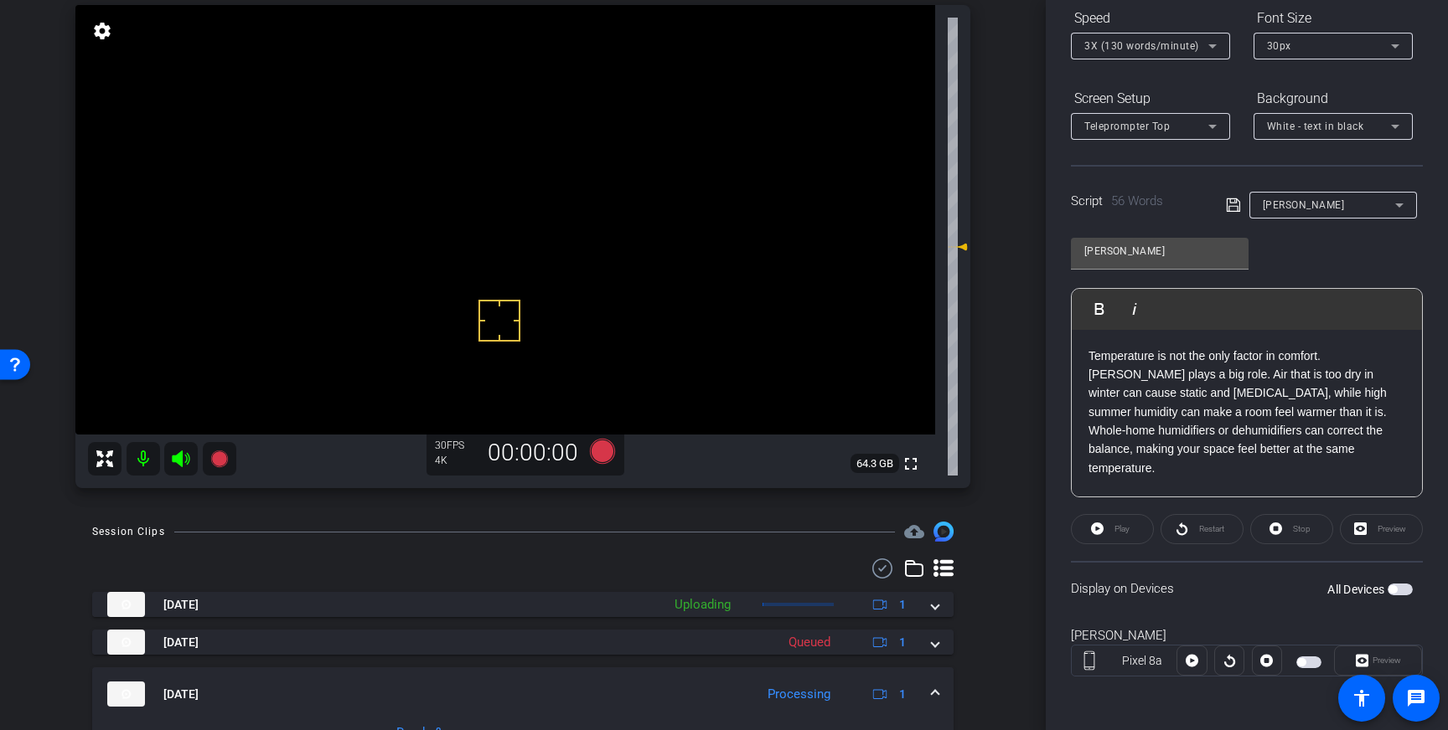
drag, startPoint x: 1236, startPoint y: 205, endPoint x: 1248, endPoint y: 230, distance: 27.4
click at [1236, 205] on icon at bounding box center [1233, 205] width 15 height 20
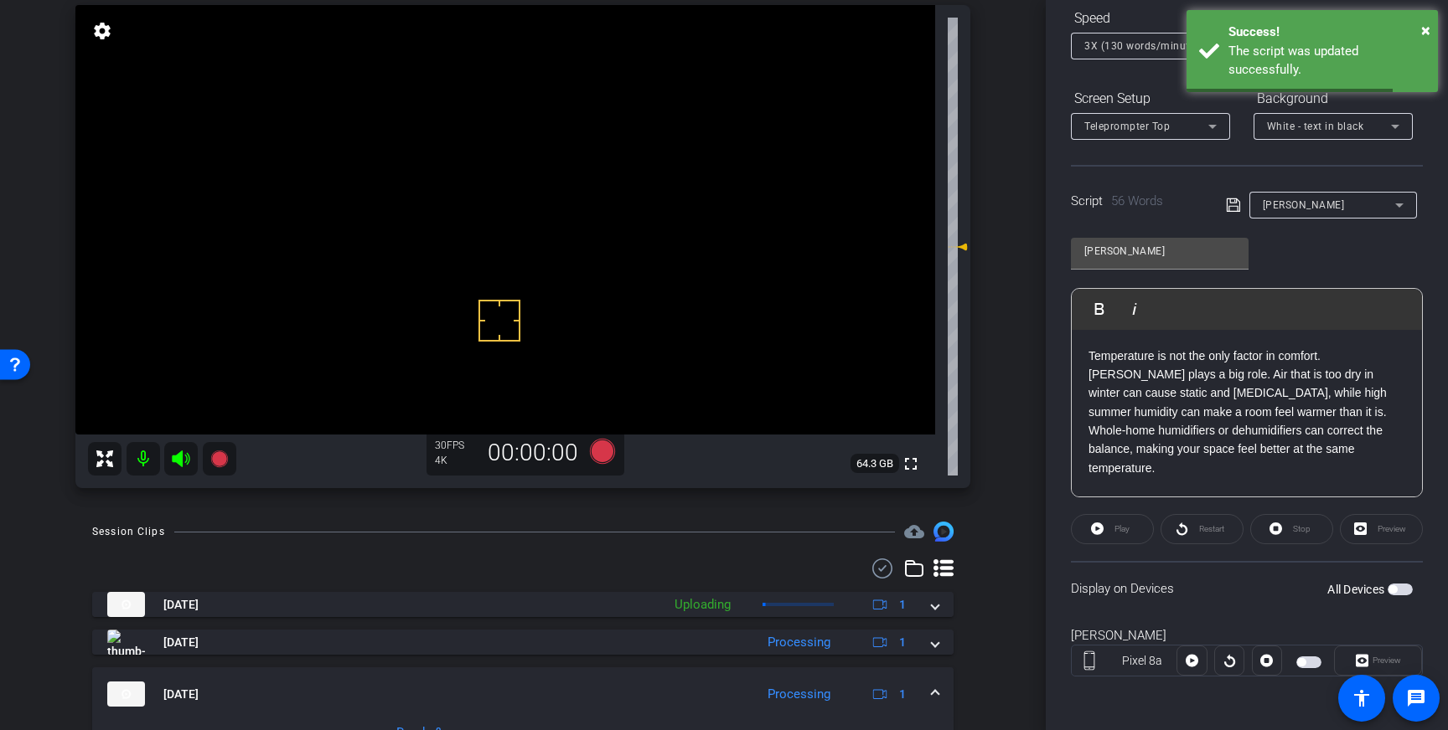
click at [1396, 591] on span "button" at bounding box center [1392, 590] width 8 height 8
click at [1230, 208] on icon at bounding box center [1233, 205] width 15 height 20
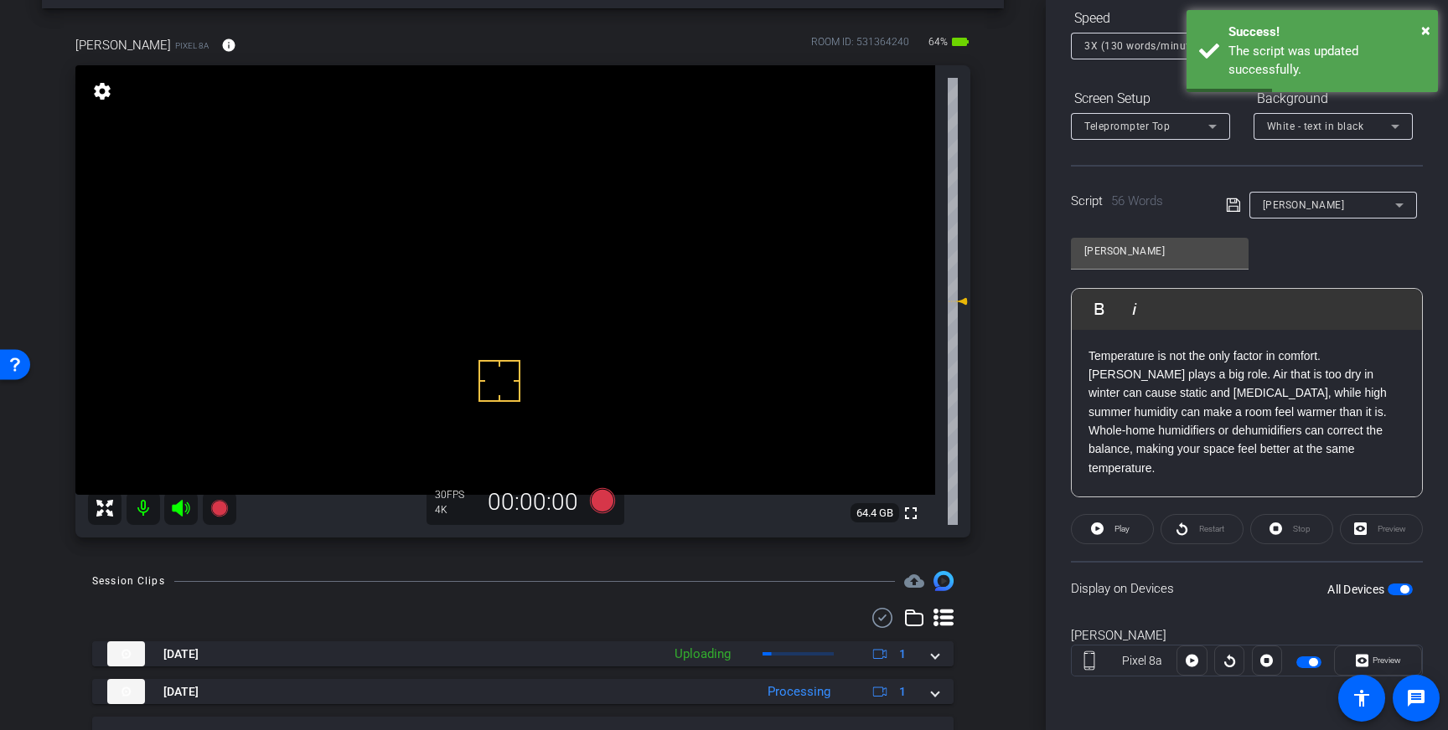
scroll to position [62, 0]
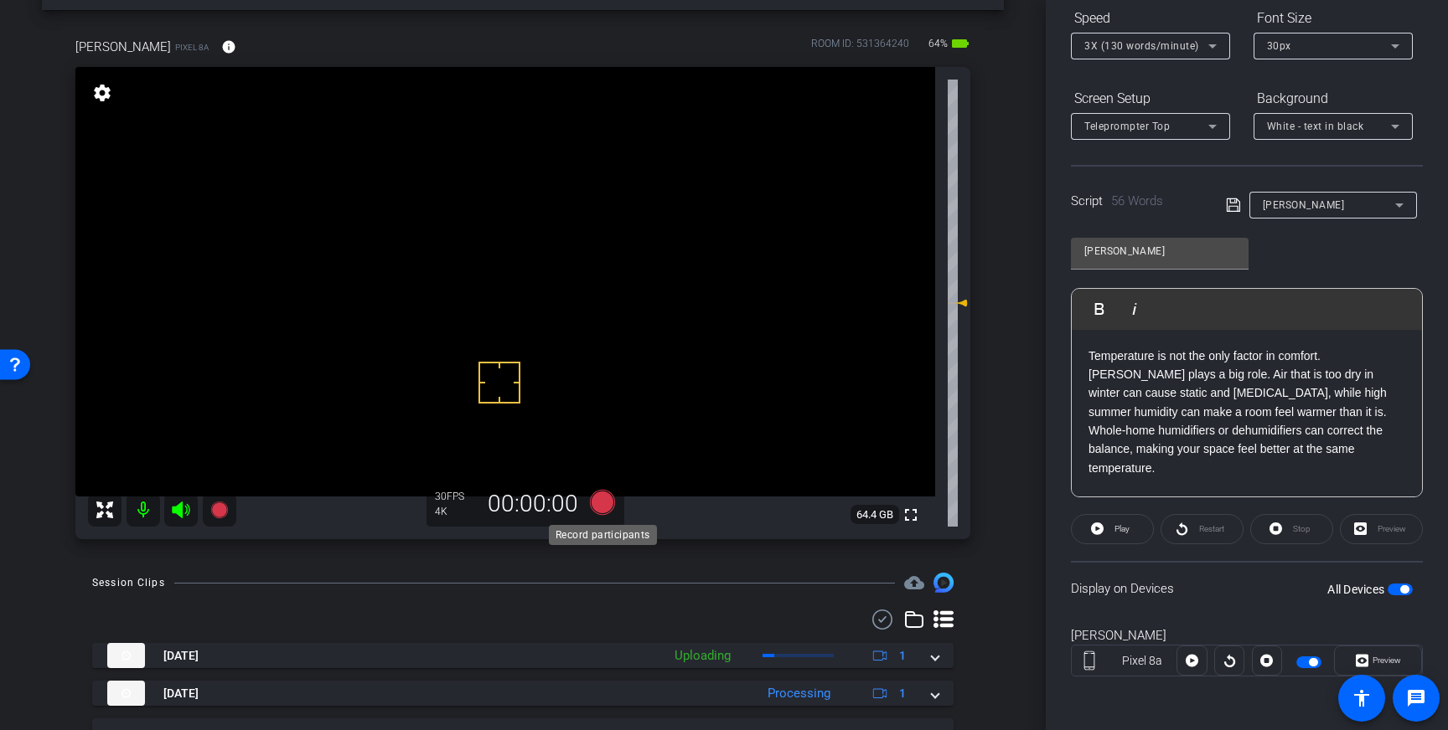
click at [603, 504] on icon at bounding box center [602, 502] width 25 height 25
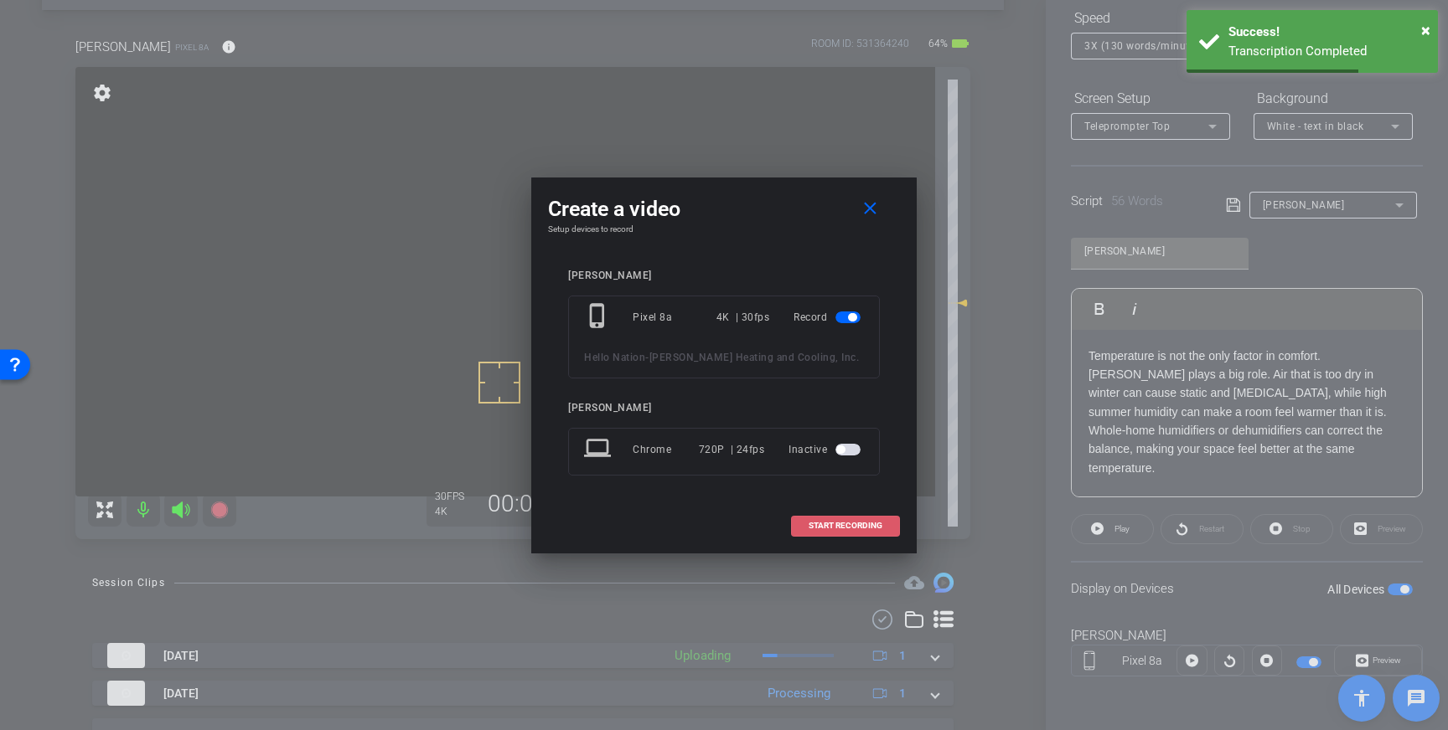
click at [835, 528] on span "START RECORDING" at bounding box center [845, 526] width 74 height 8
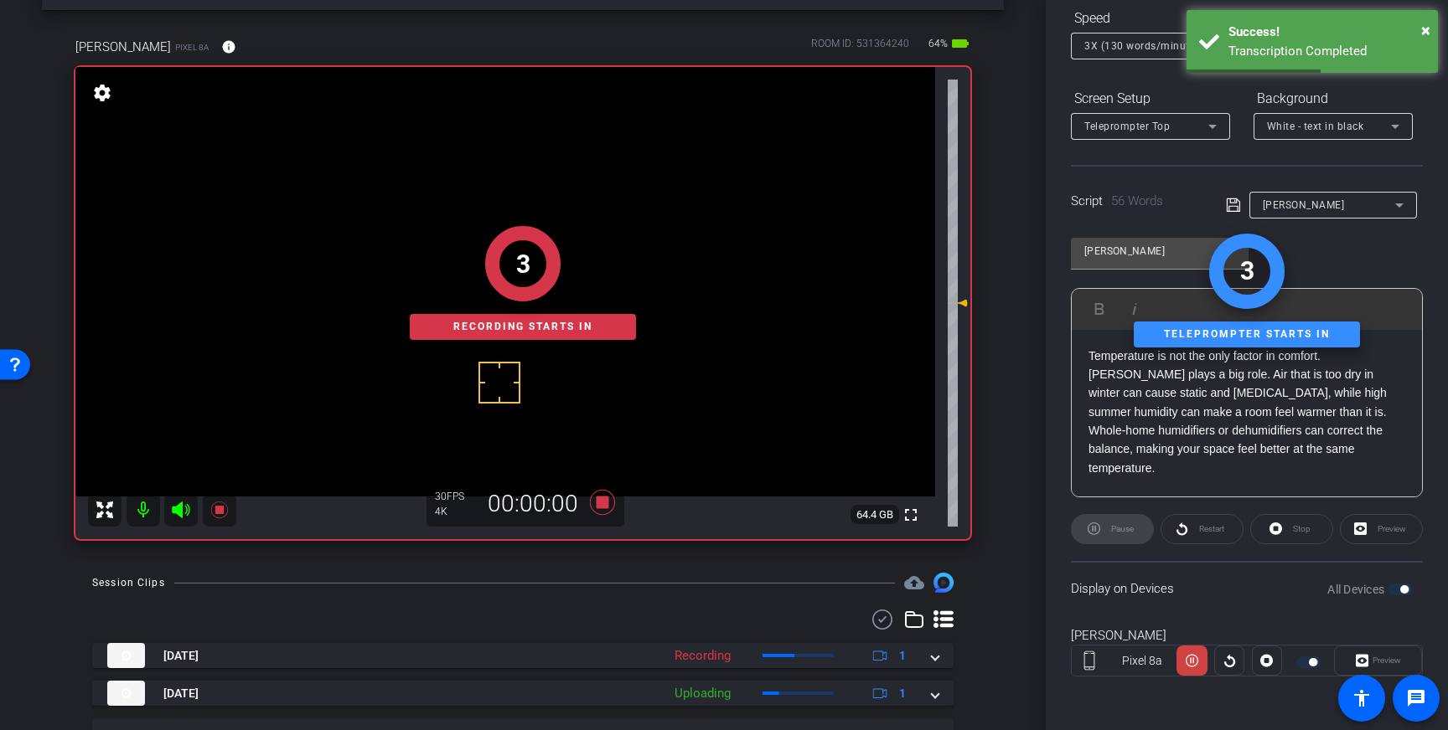
scroll to position [0, 0]
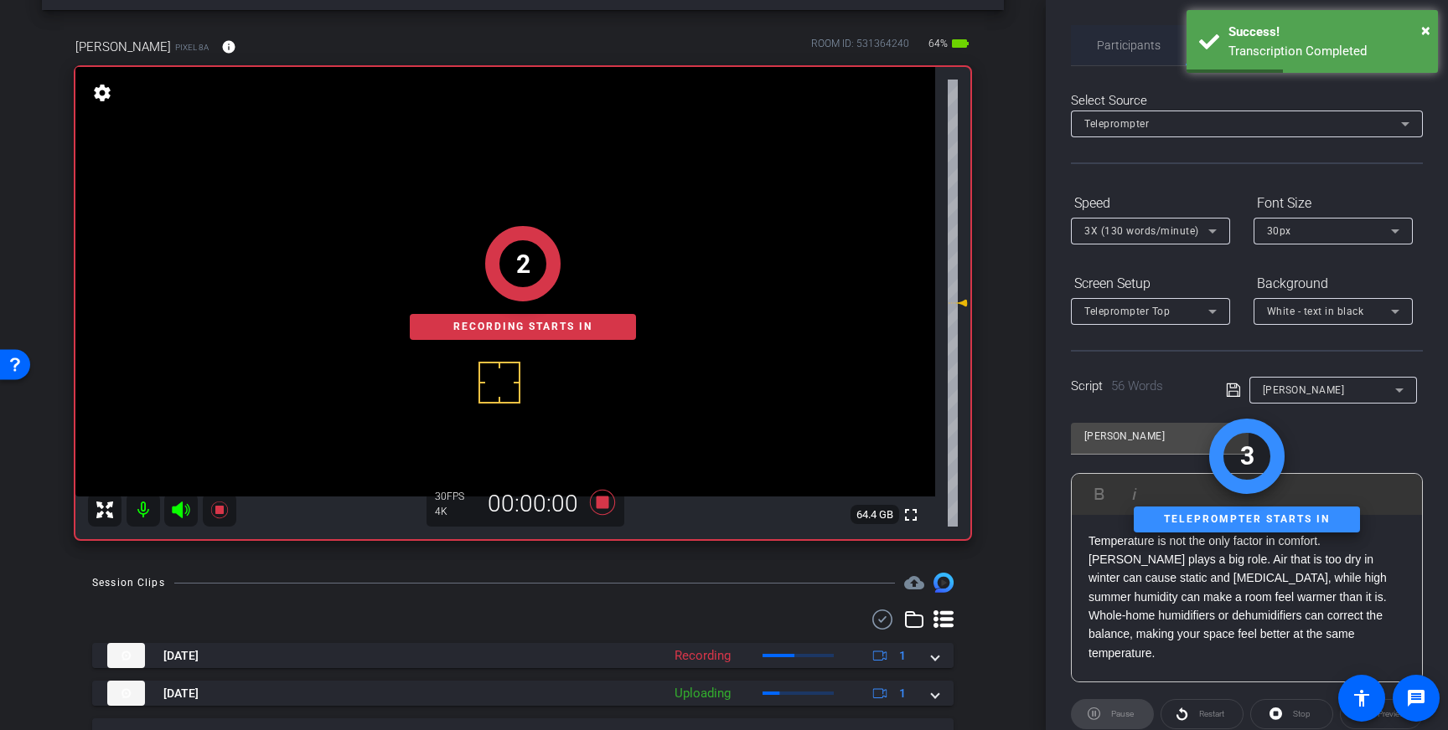
click at [1142, 50] on span "Participants" at bounding box center [1129, 45] width 64 height 12
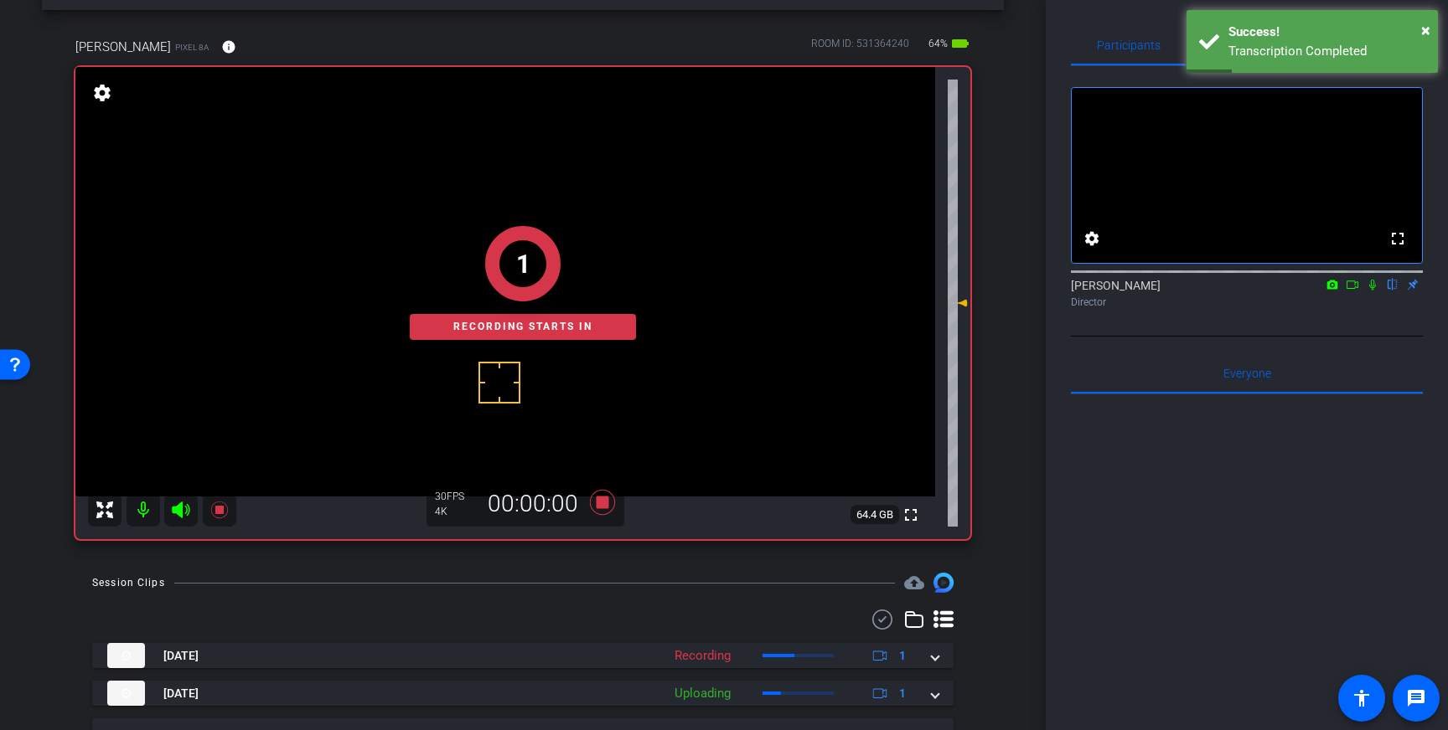
click at [1375, 291] on icon at bounding box center [1372, 285] width 7 height 11
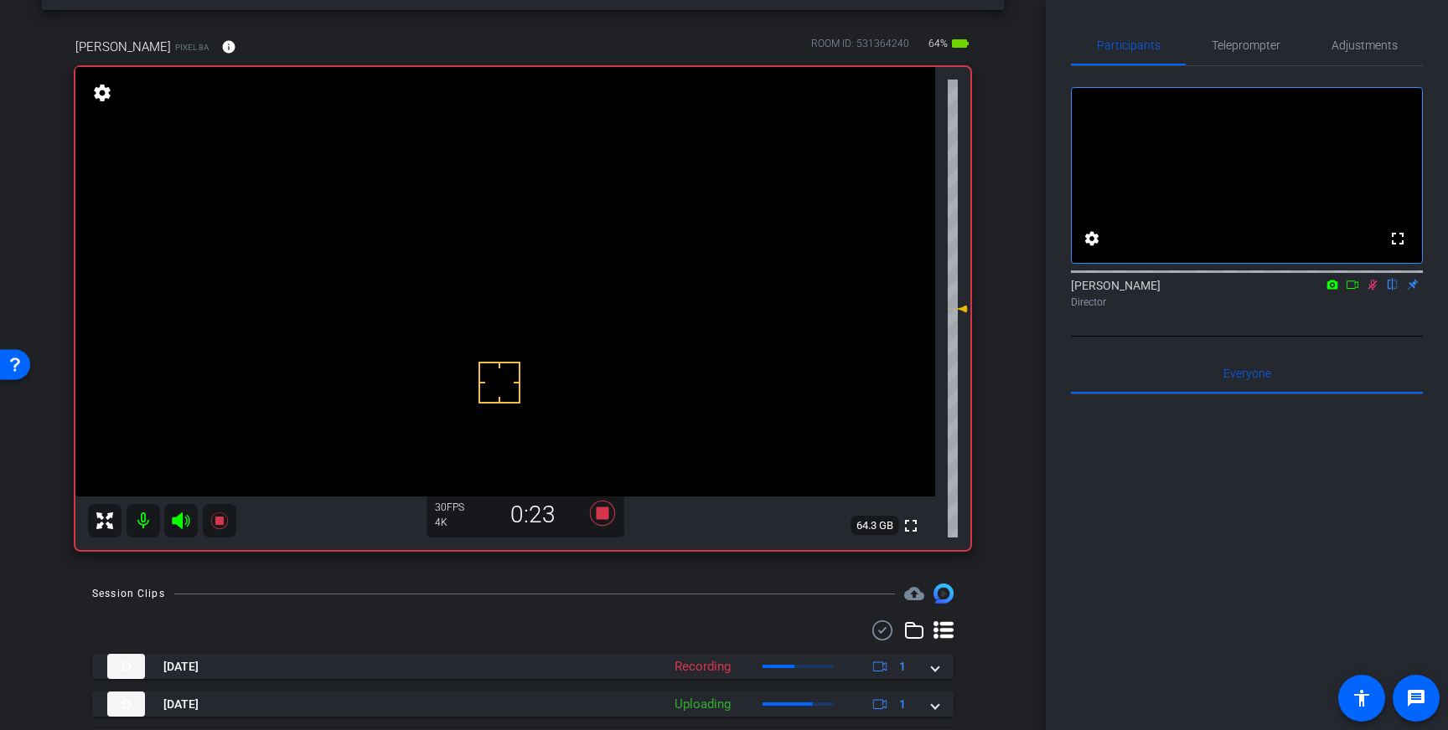
click at [1372, 291] on icon at bounding box center [1371, 285] width 13 height 12
click at [605, 517] on icon at bounding box center [602, 513] width 25 height 25
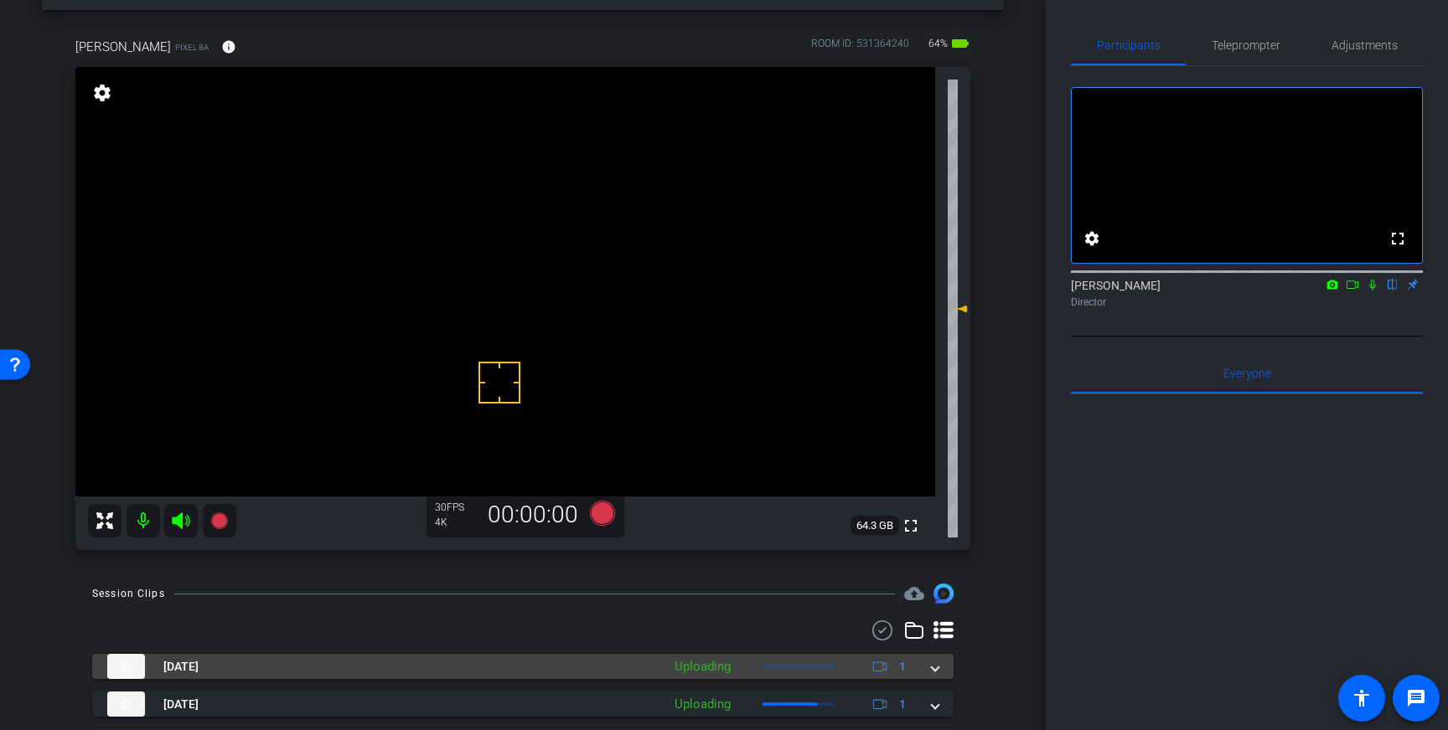
click at [936, 673] on span at bounding box center [935, 667] width 7 height 18
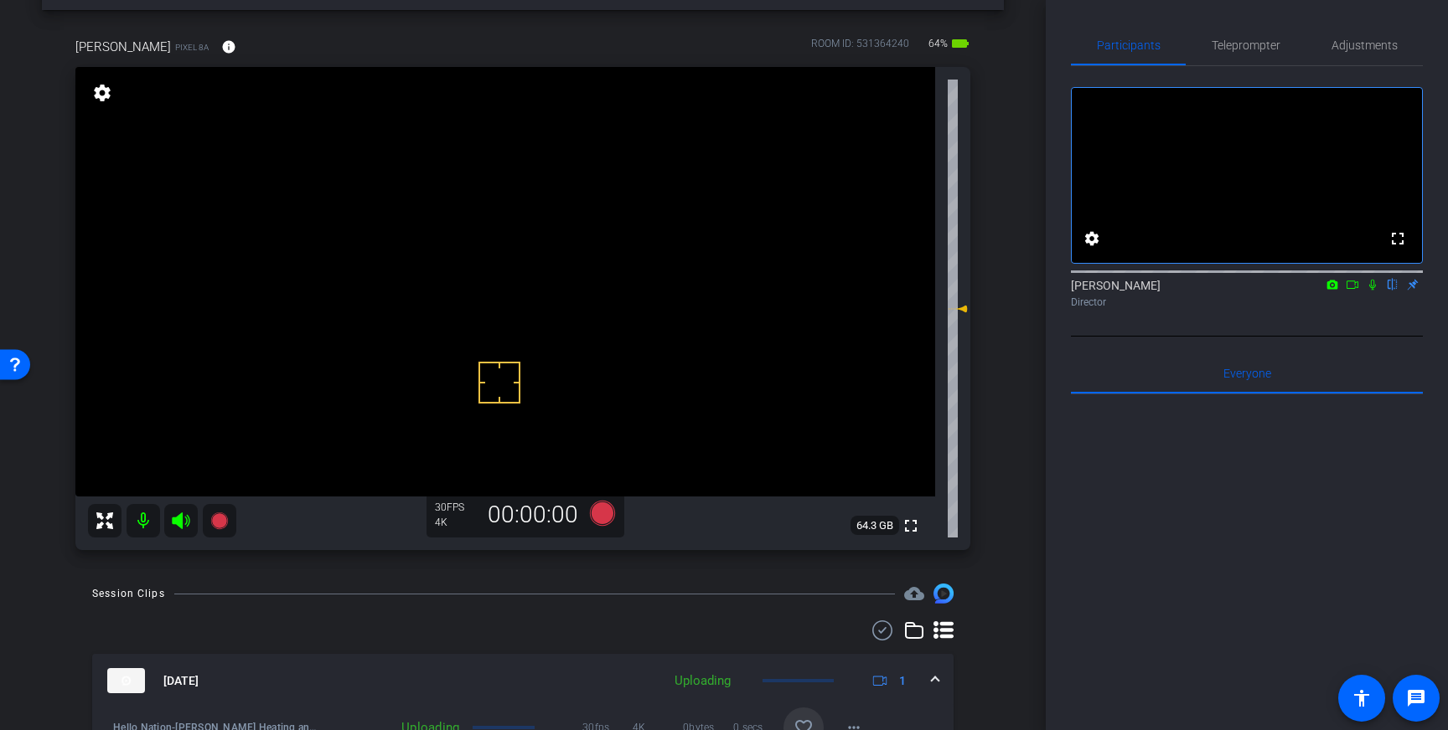
click at [814, 717] on span at bounding box center [803, 728] width 40 height 40
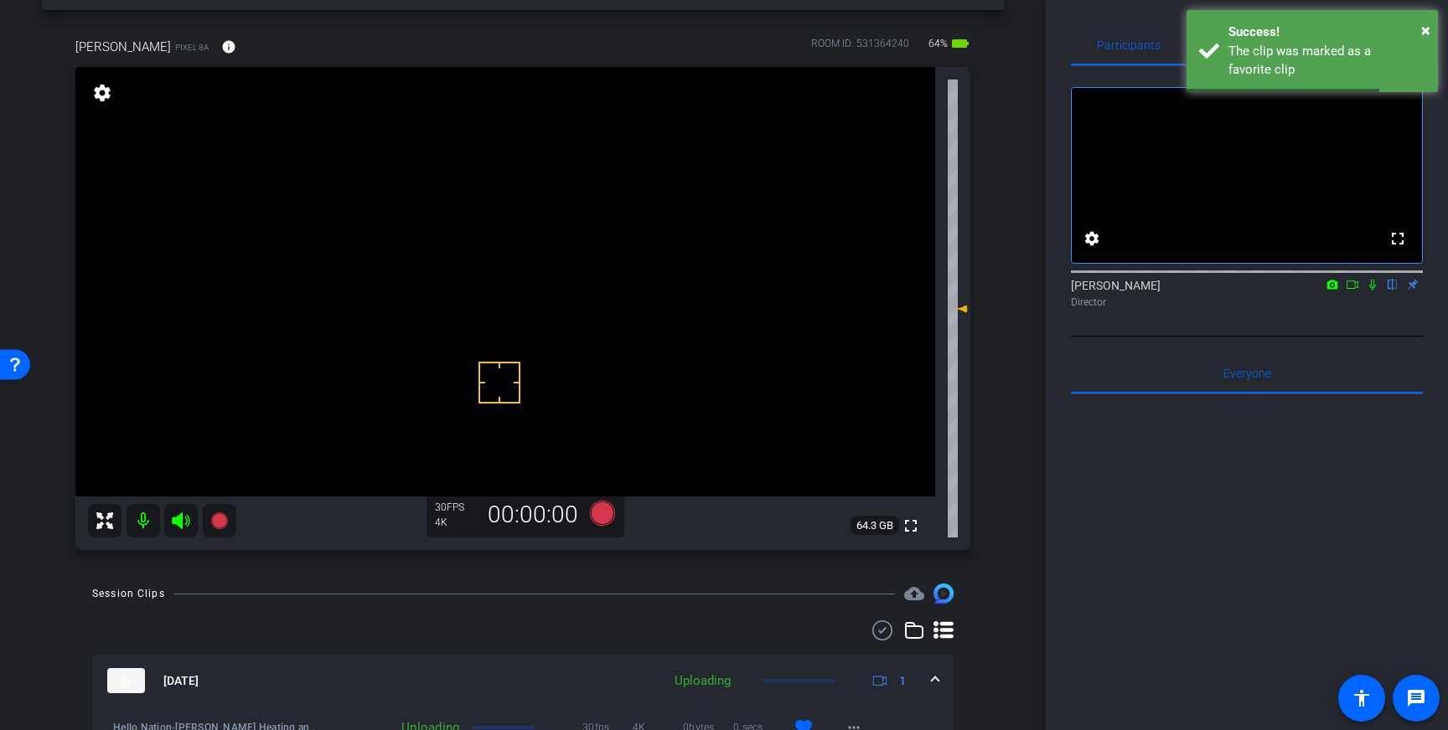
click at [935, 678] on span at bounding box center [935, 682] width 7 height 18
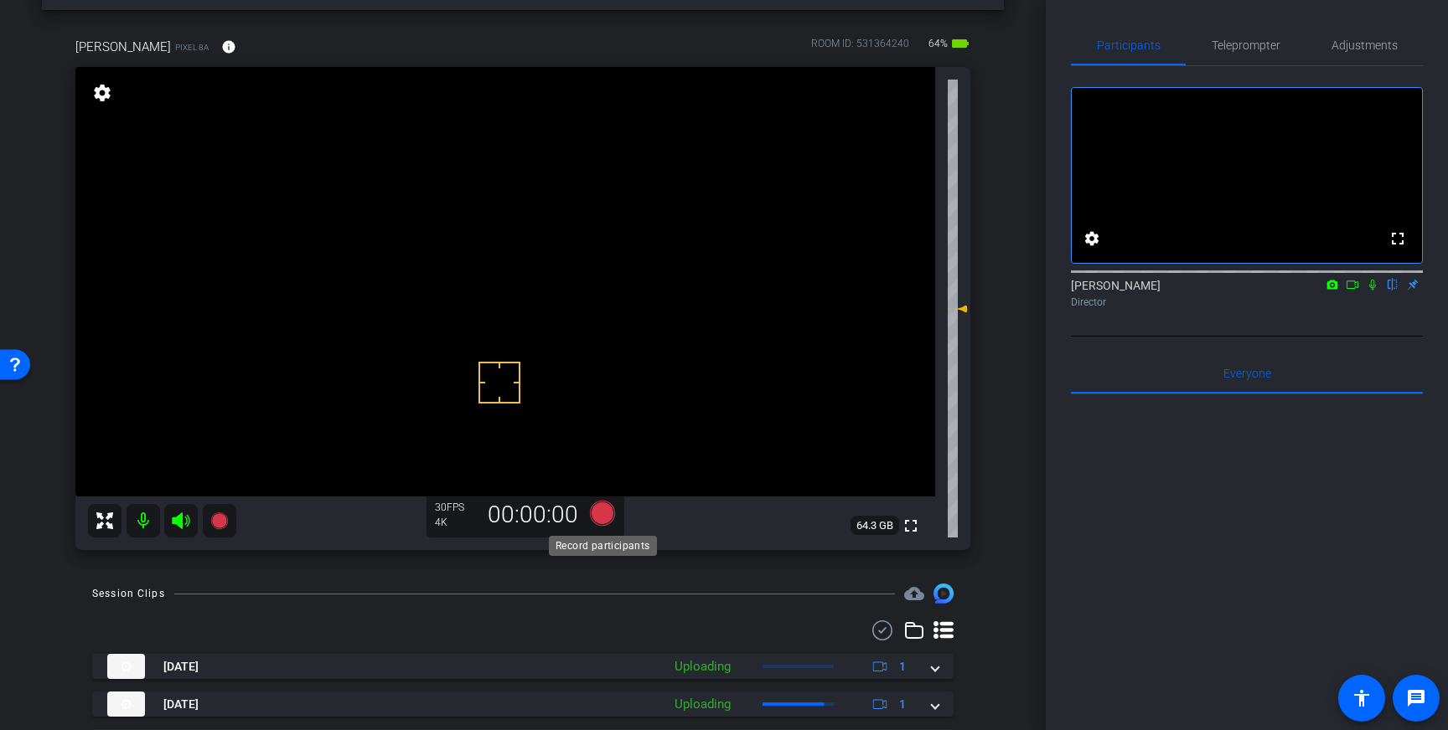
click at [606, 515] on icon at bounding box center [602, 513] width 25 height 25
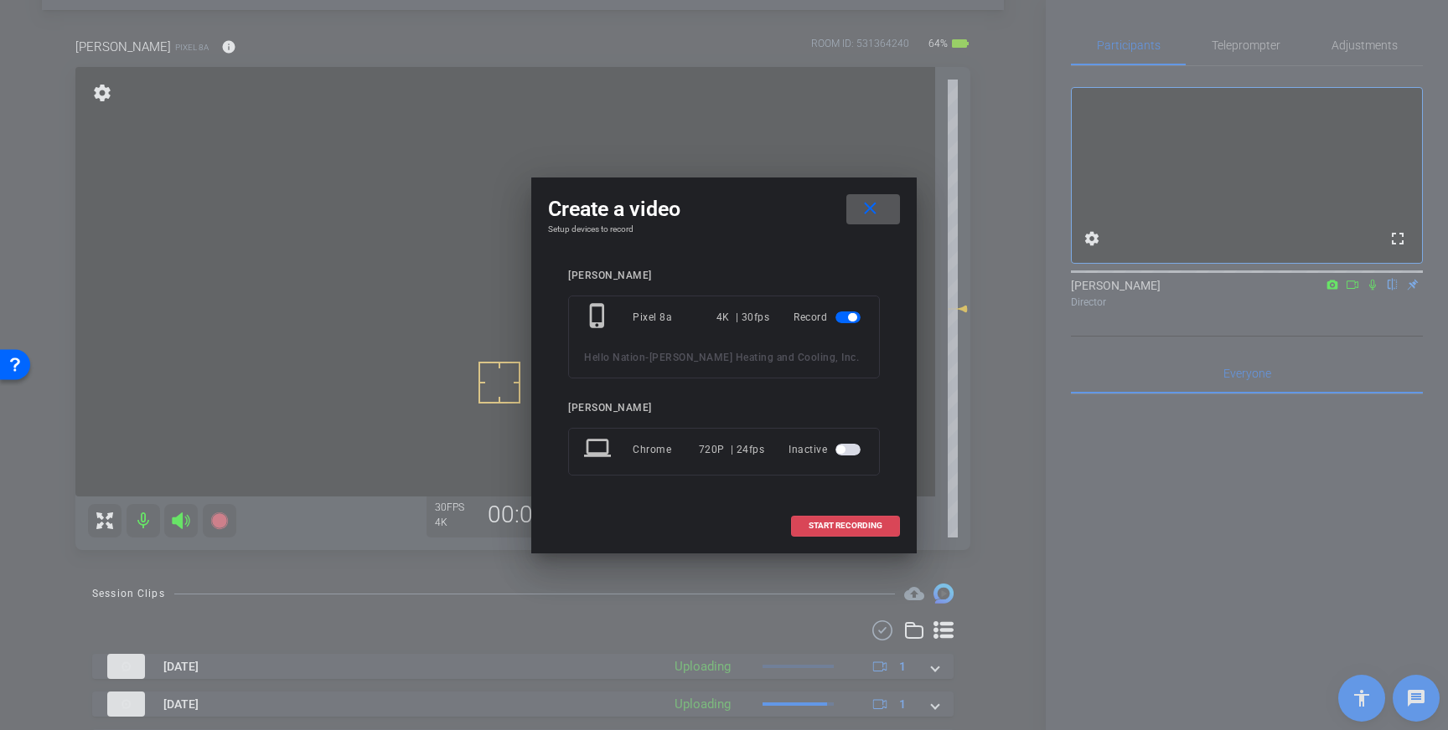
click at [820, 524] on span "START RECORDING" at bounding box center [845, 526] width 74 height 8
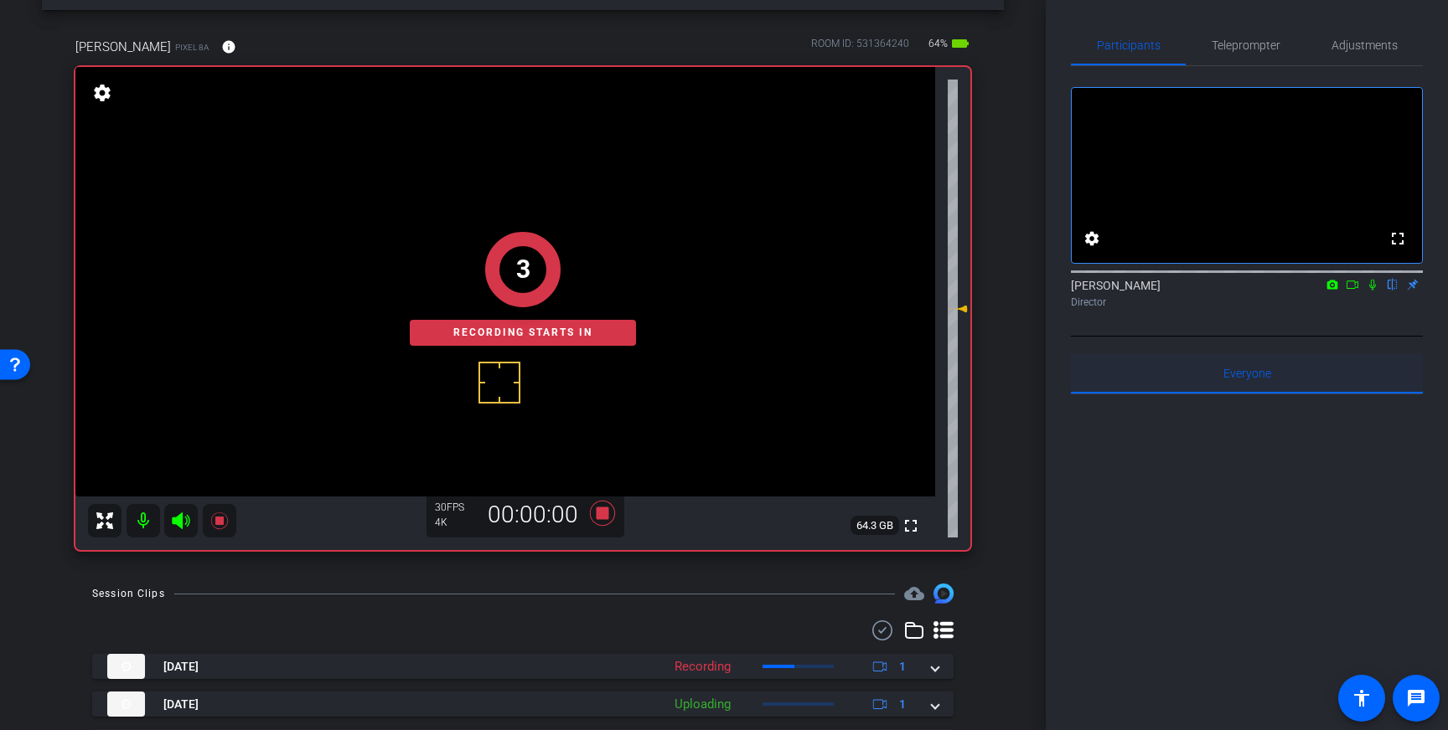
drag, startPoint x: 1374, startPoint y: 307, endPoint x: 1396, endPoint y: 376, distance: 72.1
click at [1375, 291] on icon at bounding box center [1371, 285] width 13 height 12
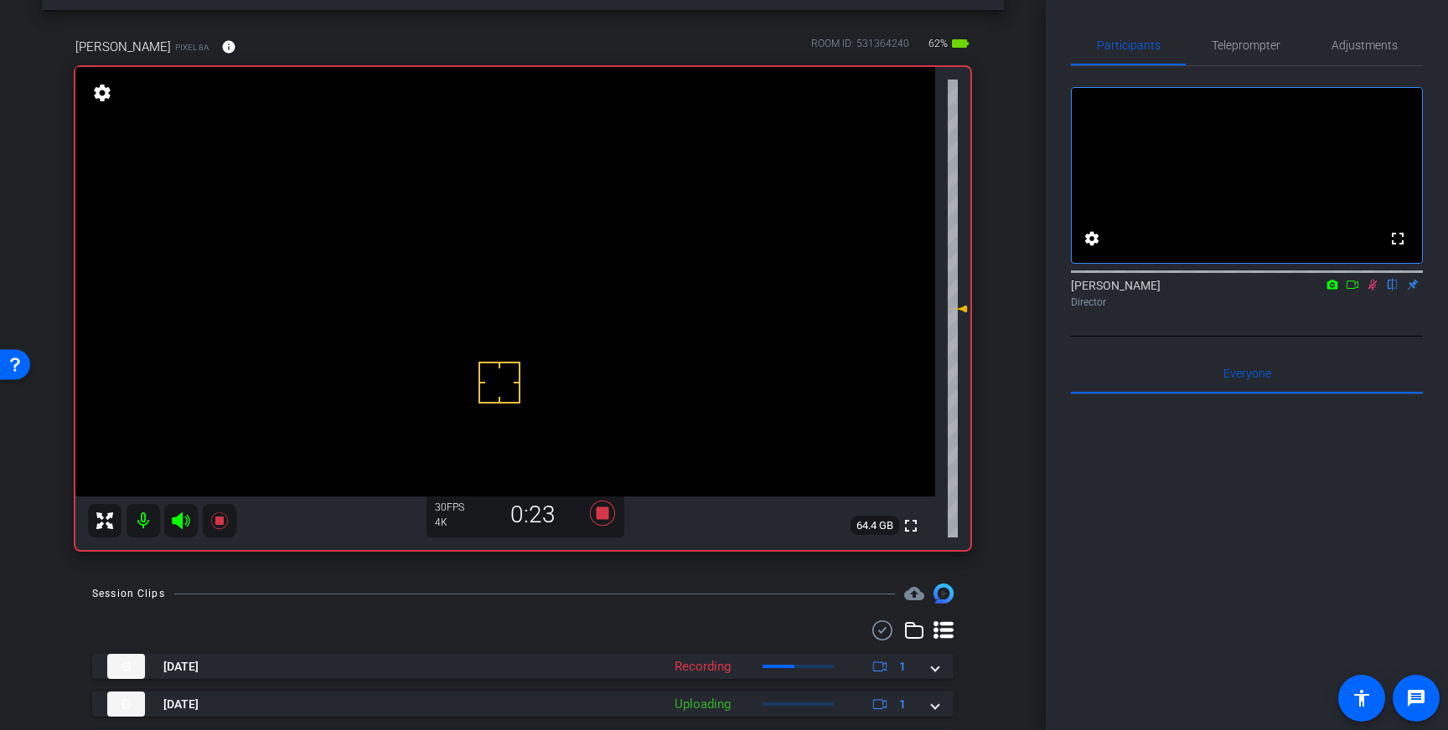
click at [1374, 291] on icon at bounding box center [1371, 285] width 13 height 12
click at [598, 516] on icon at bounding box center [602, 513] width 25 height 25
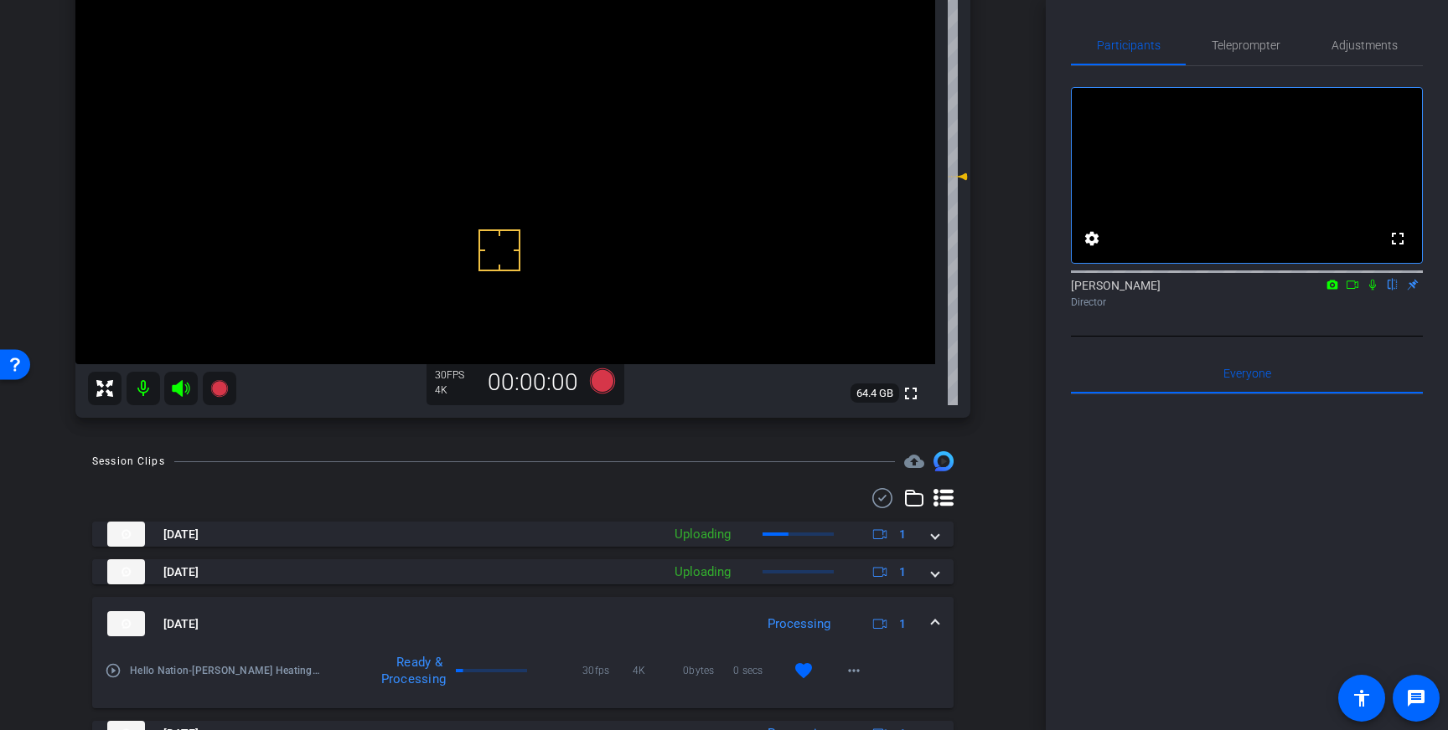
scroll to position [192, 0]
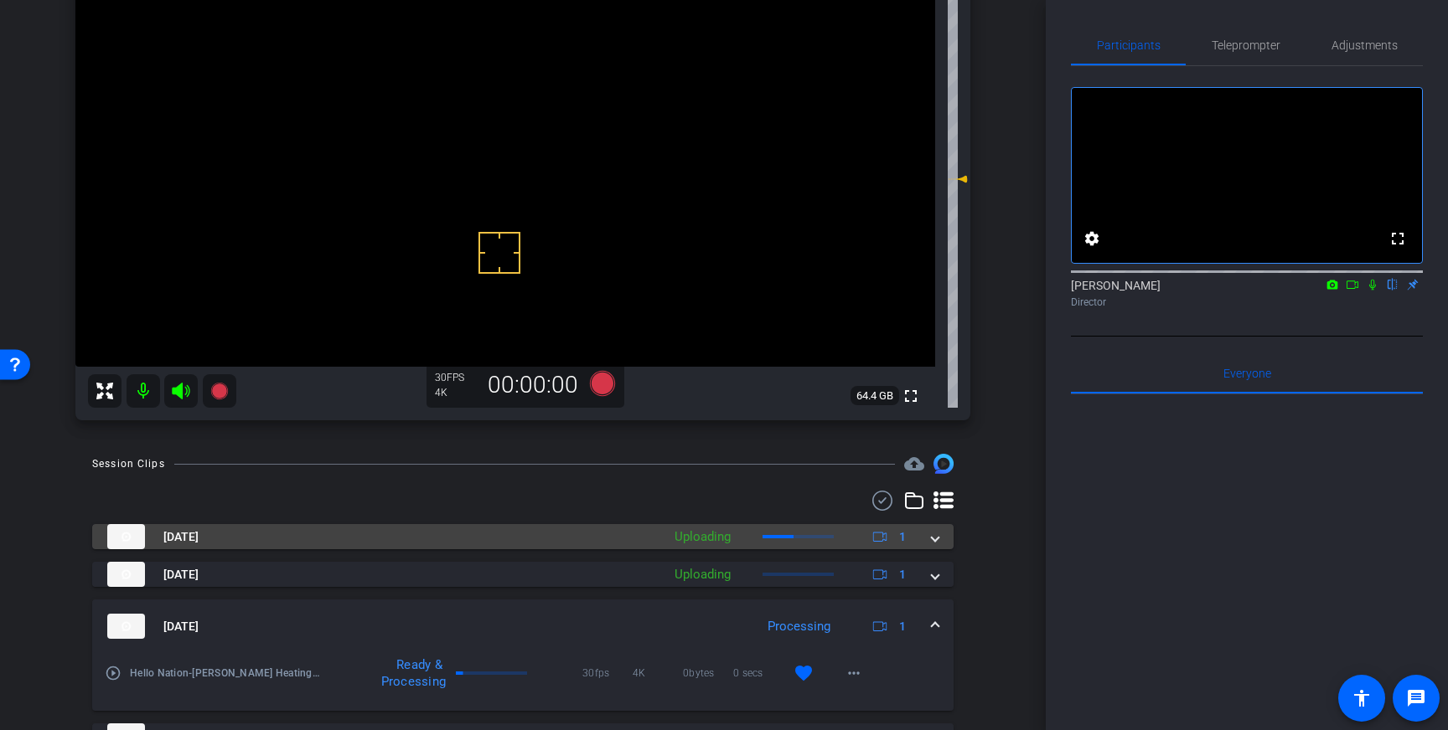
click at [937, 542] on span at bounding box center [935, 538] width 7 height 18
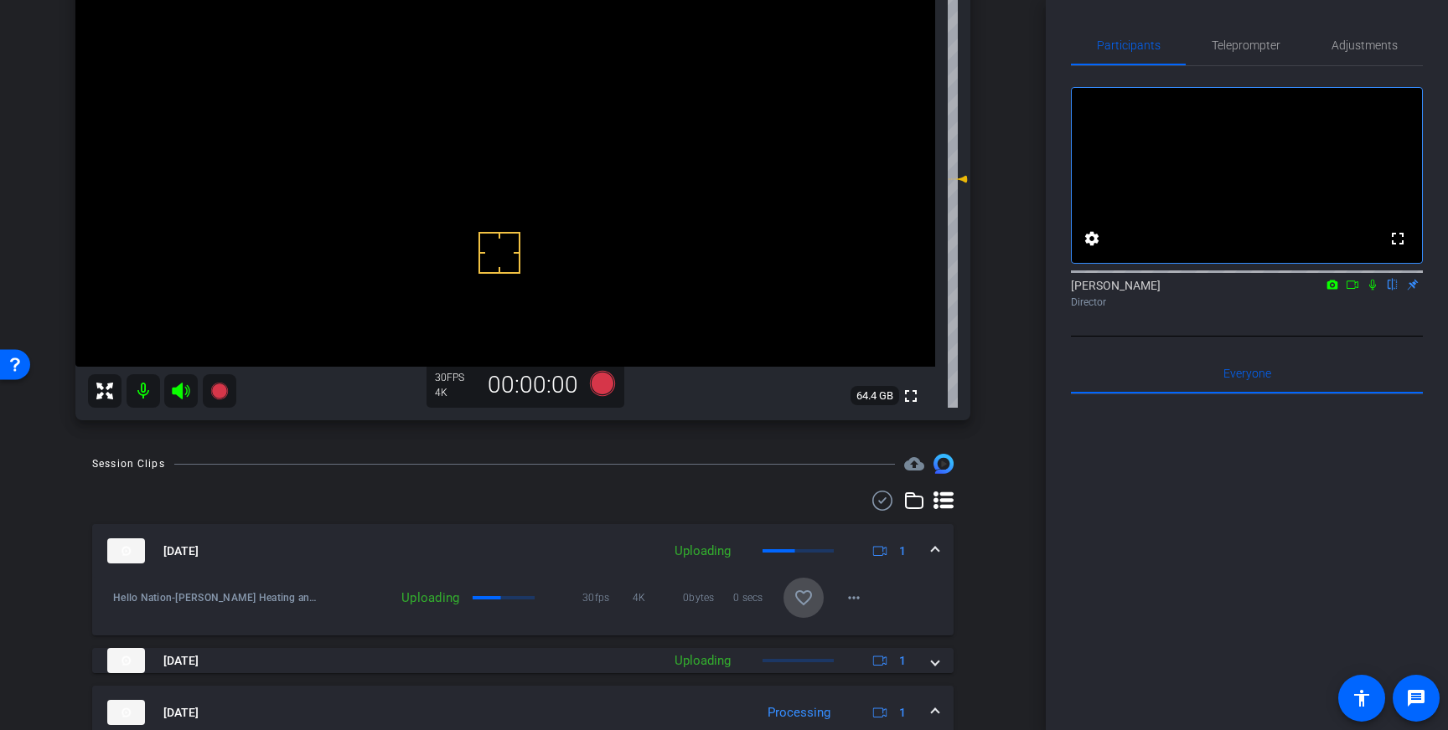
click at [788, 597] on span at bounding box center [803, 598] width 40 height 40
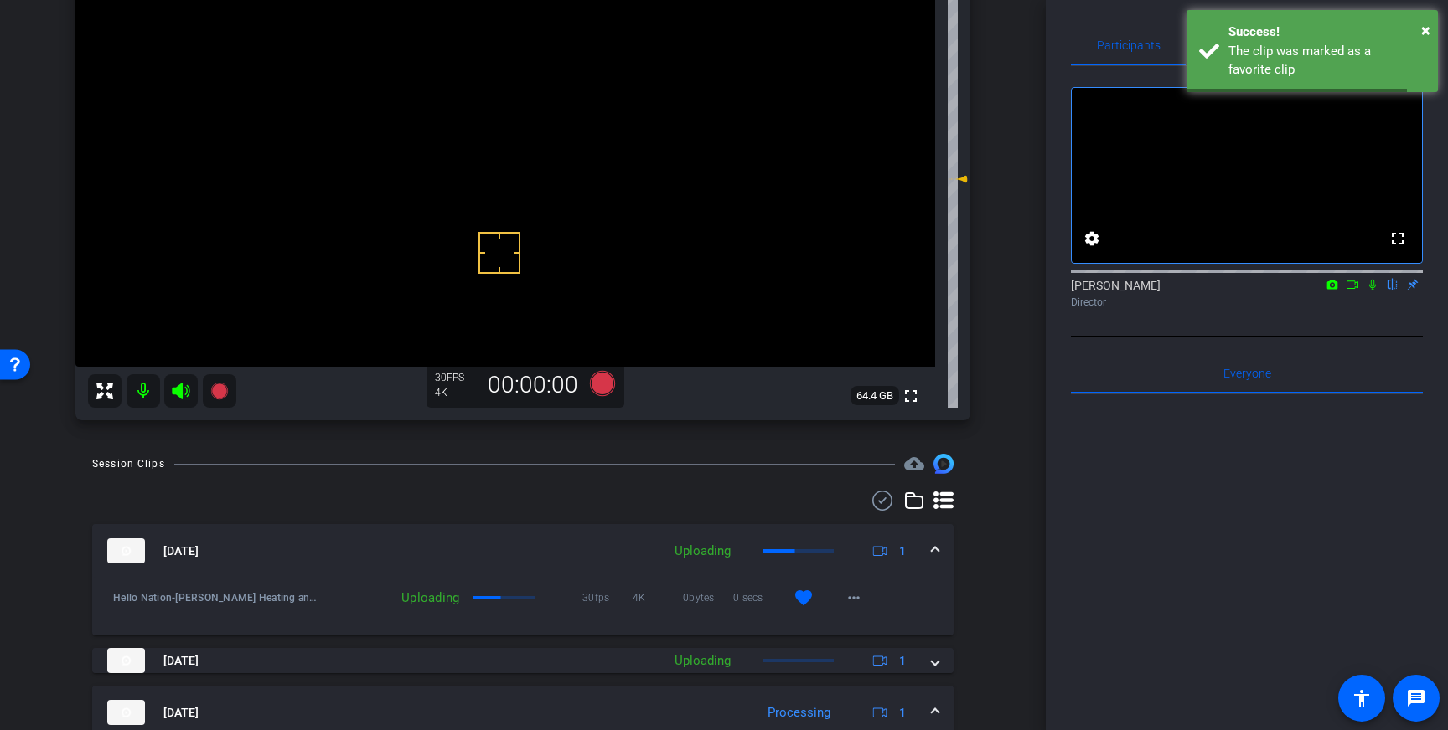
click at [937, 547] on span at bounding box center [935, 552] width 7 height 18
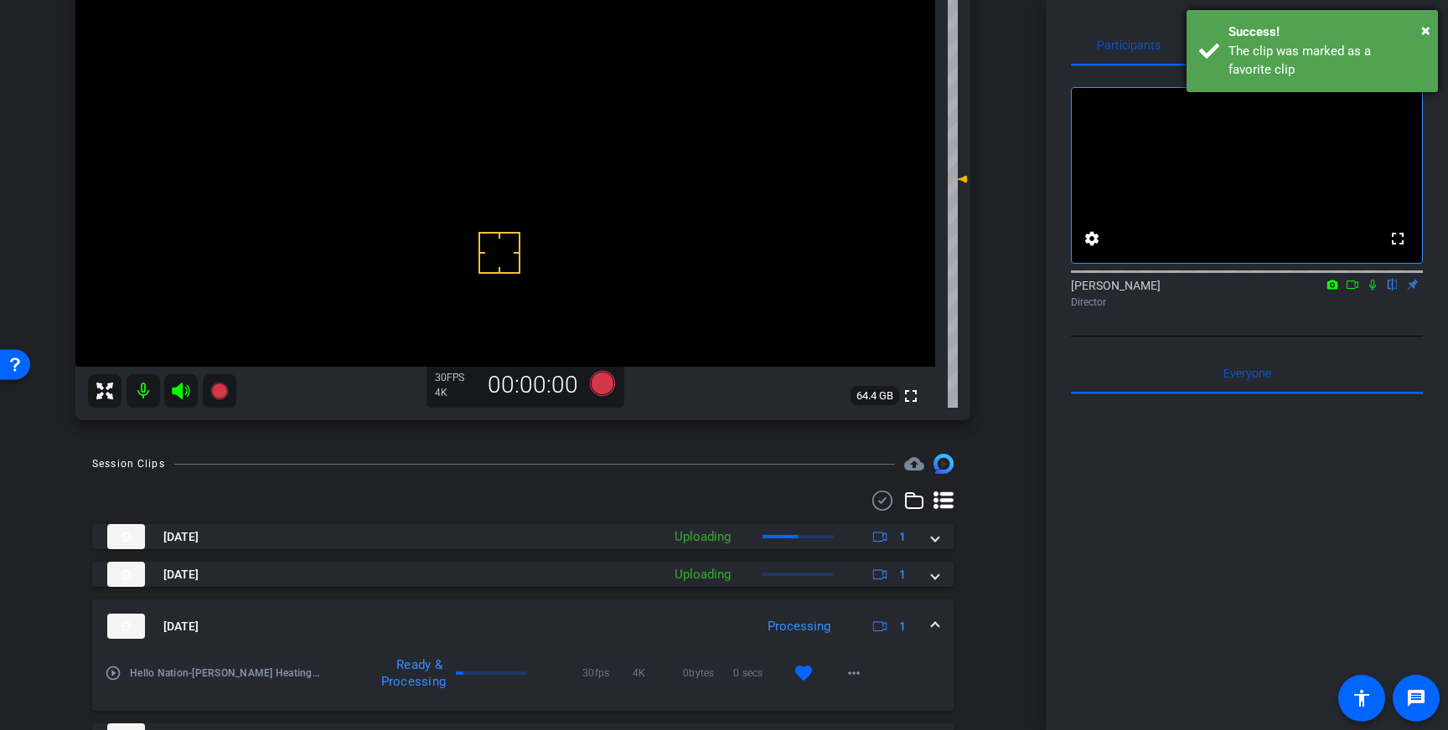
click at [1267, 48] on div "The clip was marked as a favorite clip" at bounding box center [1326, 61] width 197 height 38
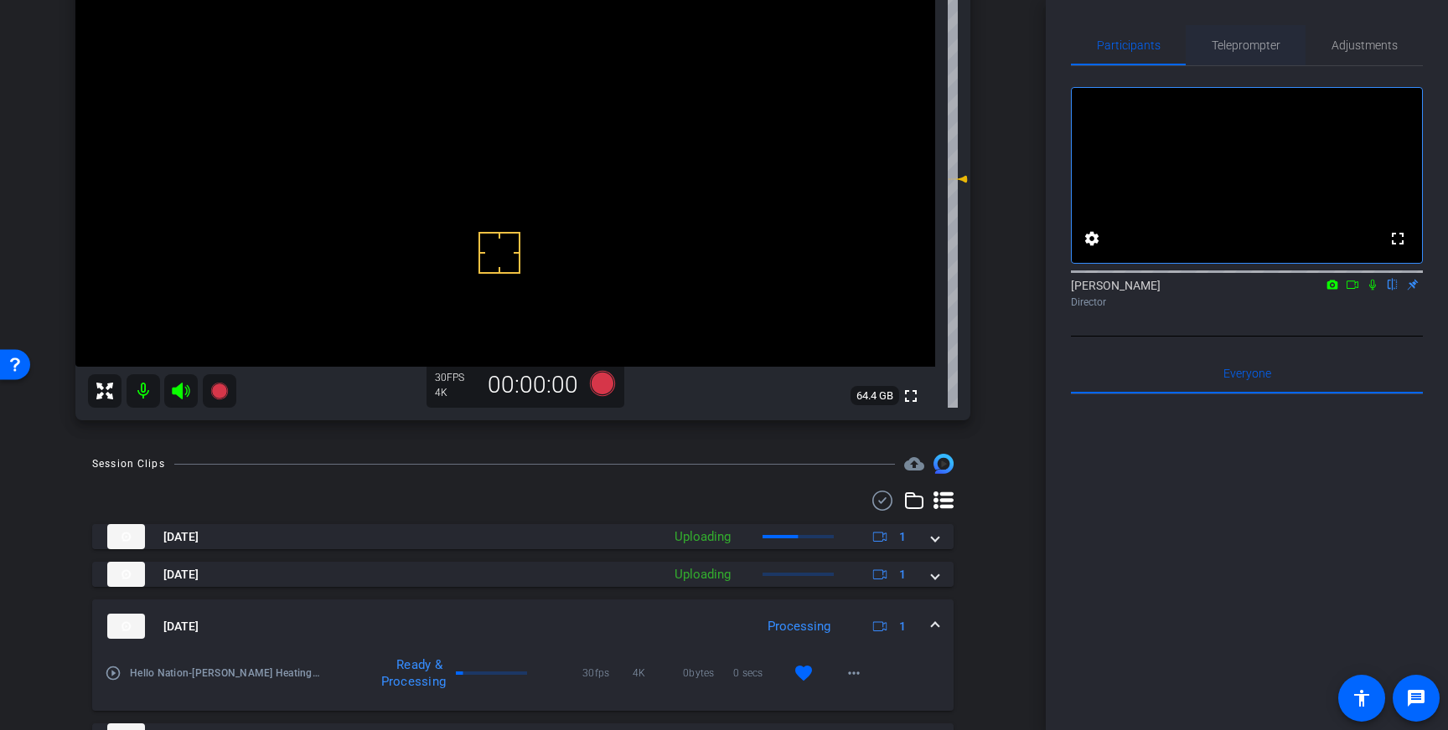
click at [1245, 49] on span "Teleprompter" at bounding box center [1245, 45] width 69 height 12
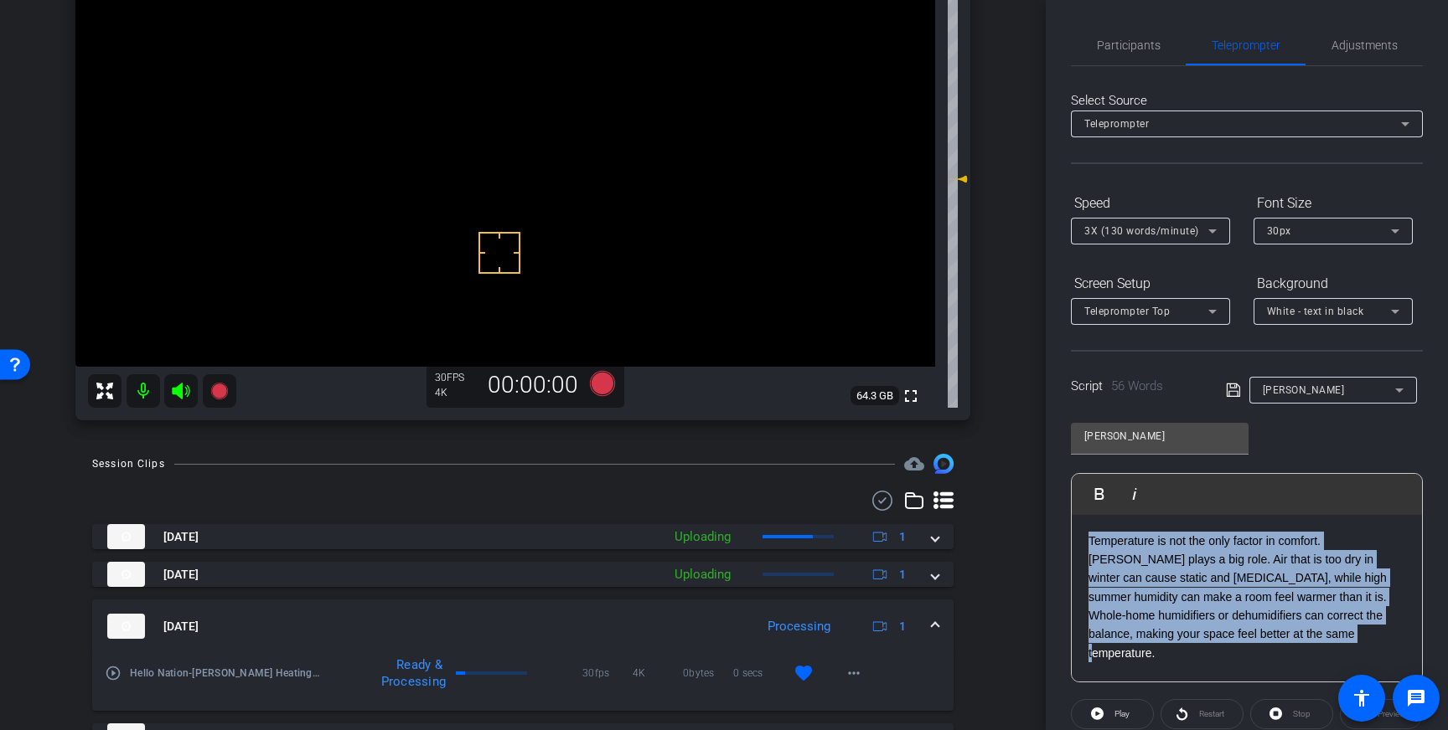
drag, startPoint x: 1215, startPoint y: 638, endPoint x: 1088, endPoint y: 545, distance: 157.7
click at [1088, 545] on p "Temperature is not the only factor in comfort. Humidity plays a big role. Air t…" at bounding box center [1246, 598] width 317 height 132
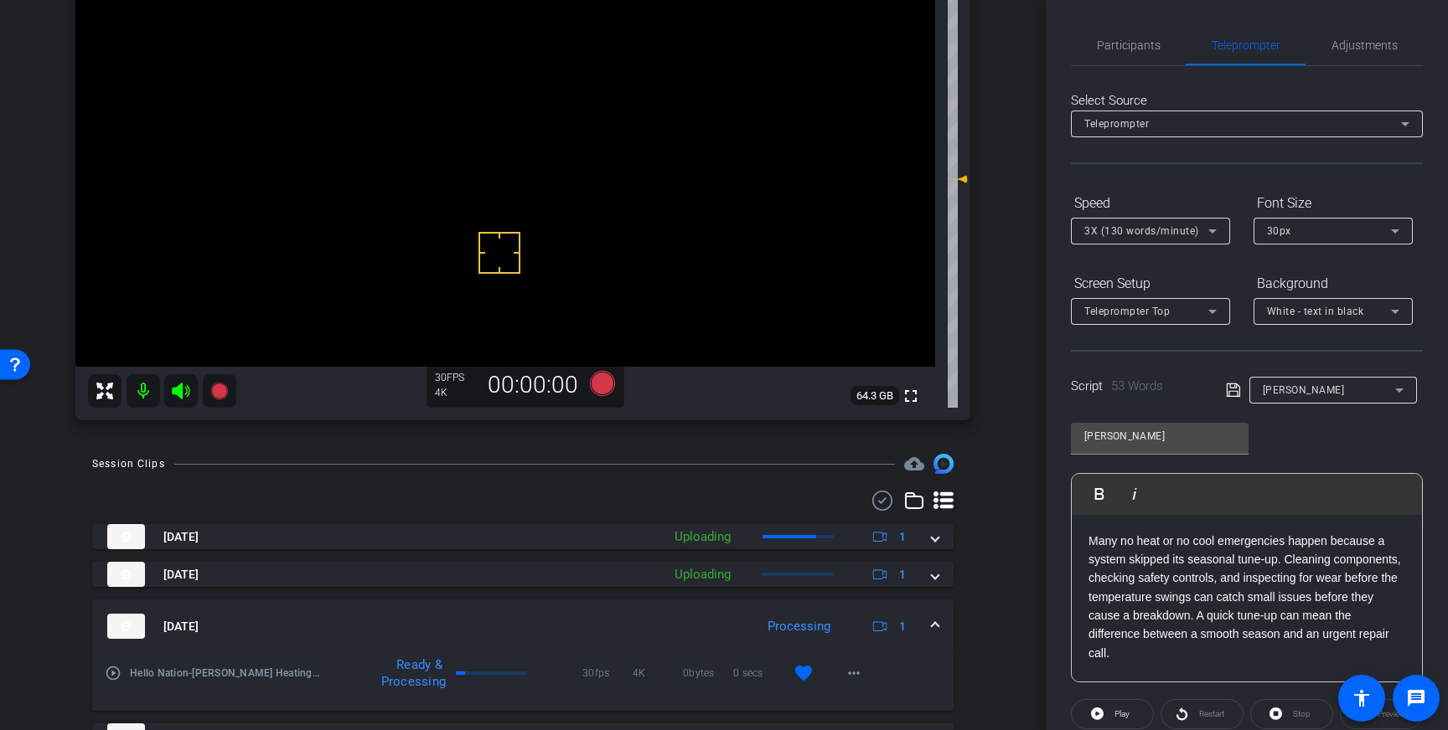
click at [1229, 391] on icon at bounding box center [1232, 390] width 13 height 13
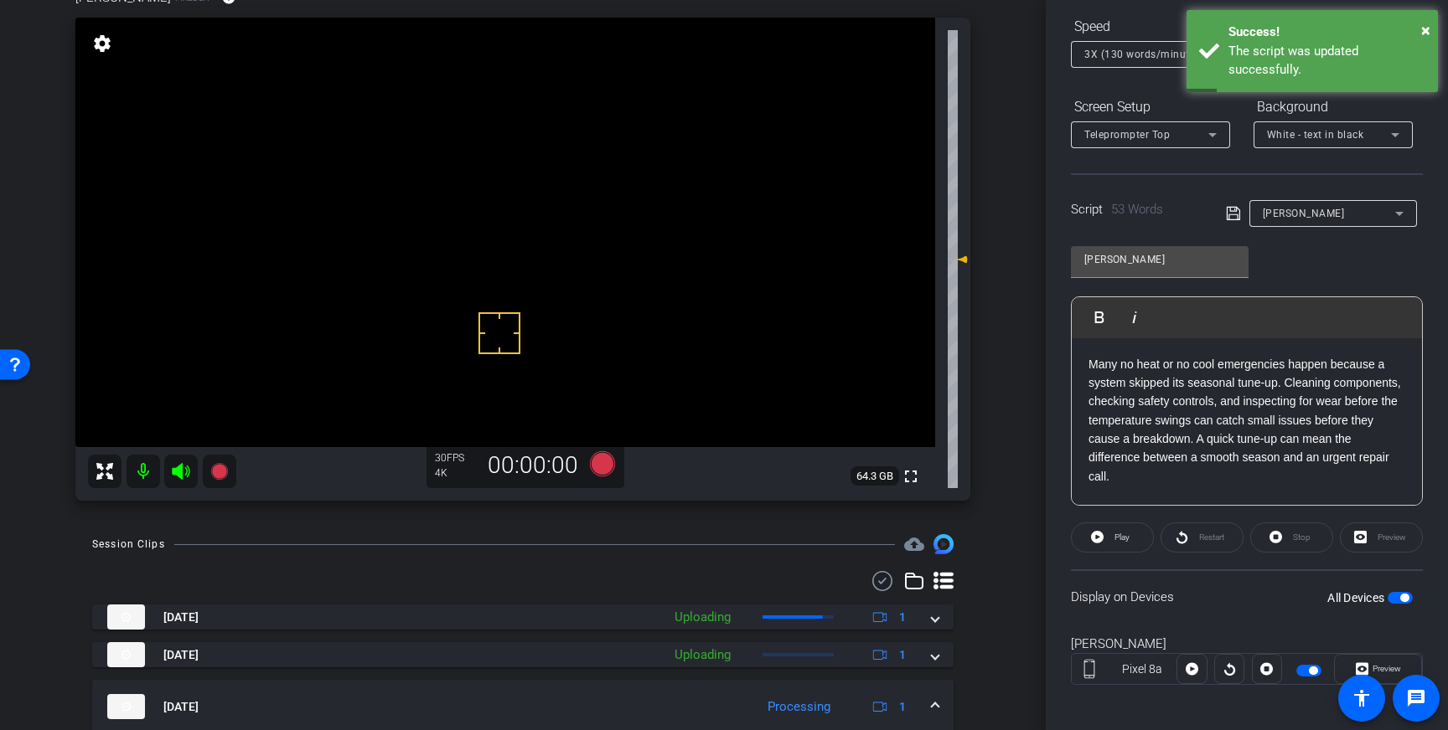
scroll to position [185, 0]
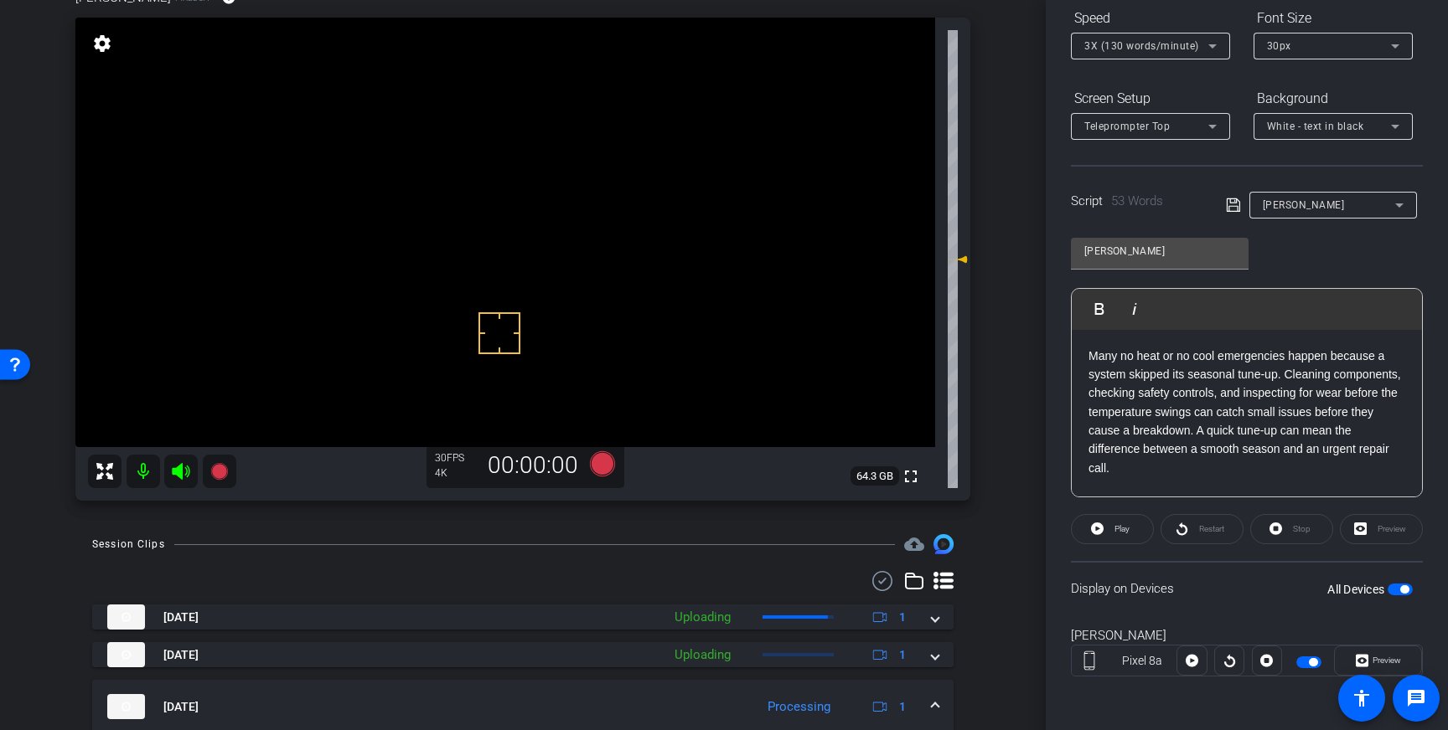
click at [1228, 201] on icon at bounding box center [1233, 205] width 15 height 20
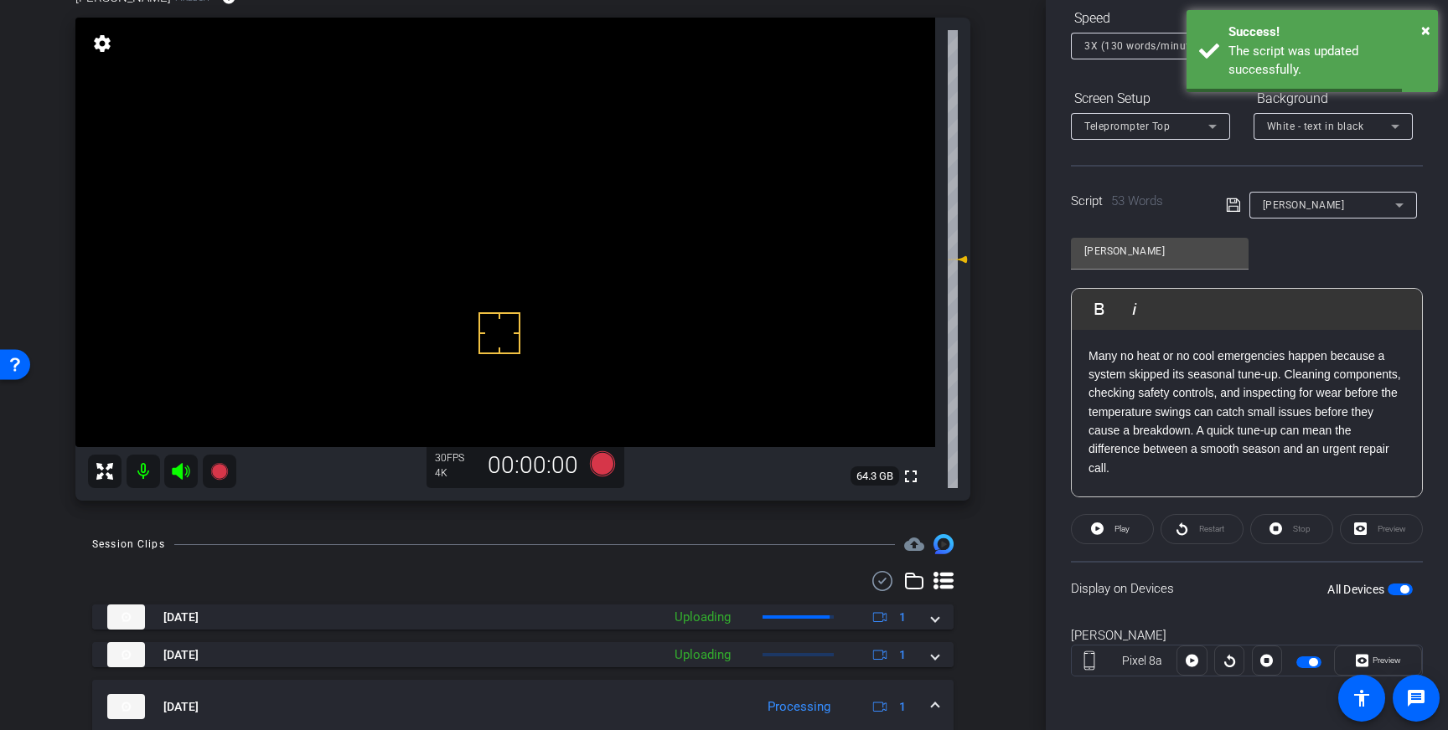
click at [1401, 590] on span "button" at bounding box center [1404, 590] width 8 height 8
click at [1401, 591] on span "button" at bounding box center [1399, 590] width 25 height 12
drag, startPoint x: 1236, startPoint y: 203, endPoint x: 1194, endPoint y: 229, distance: 49.3
click at [1236, 203] on icon at bounding box center [1233, 205] width 15 height 20
click at [601, 468] on icon at bounding box center [602, 464] width 25 height 25
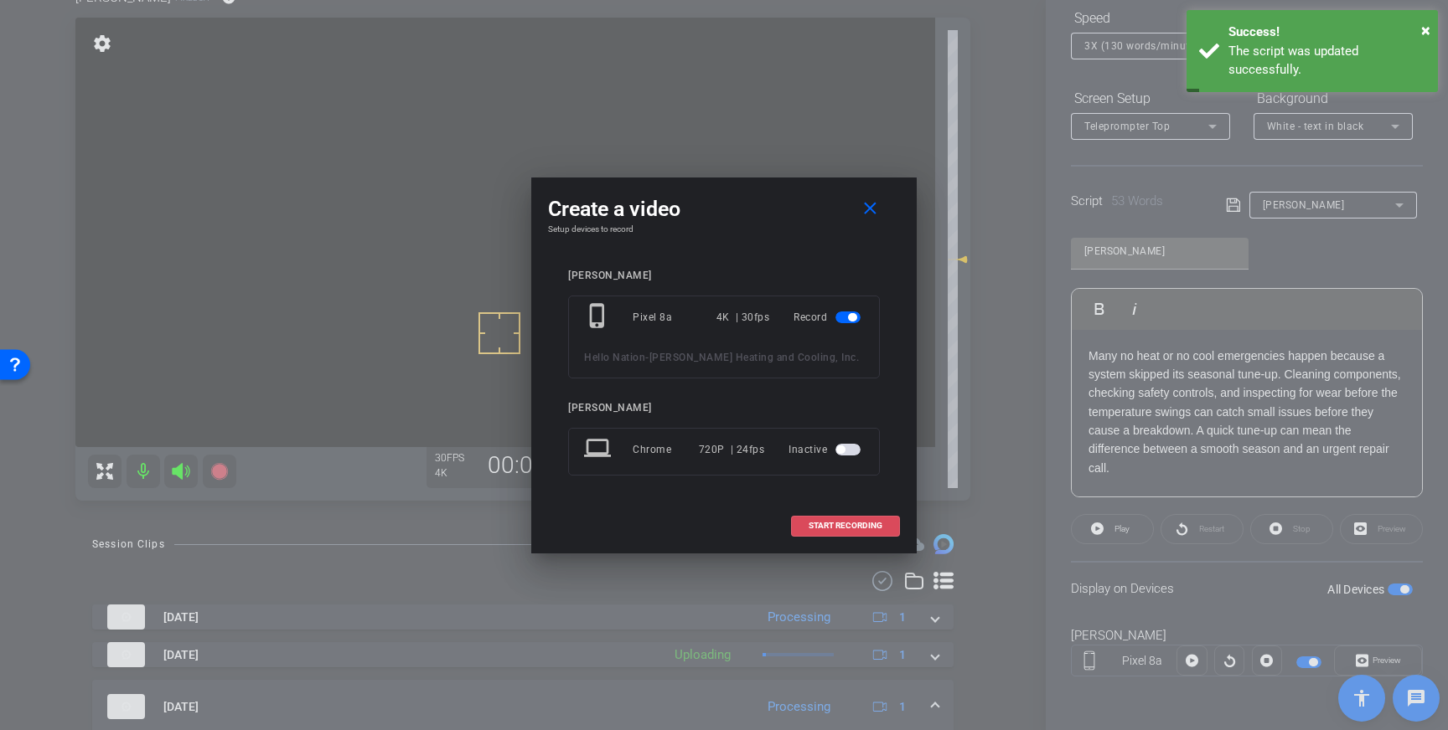
drag, startPoint x: 840, startPoint y: 525, endPoint x: 890, endPoint y: 504, distance: 54.5
click at [842, 524] on span "START RECORDING" at bounding box center [845, 526] width 74 height 8
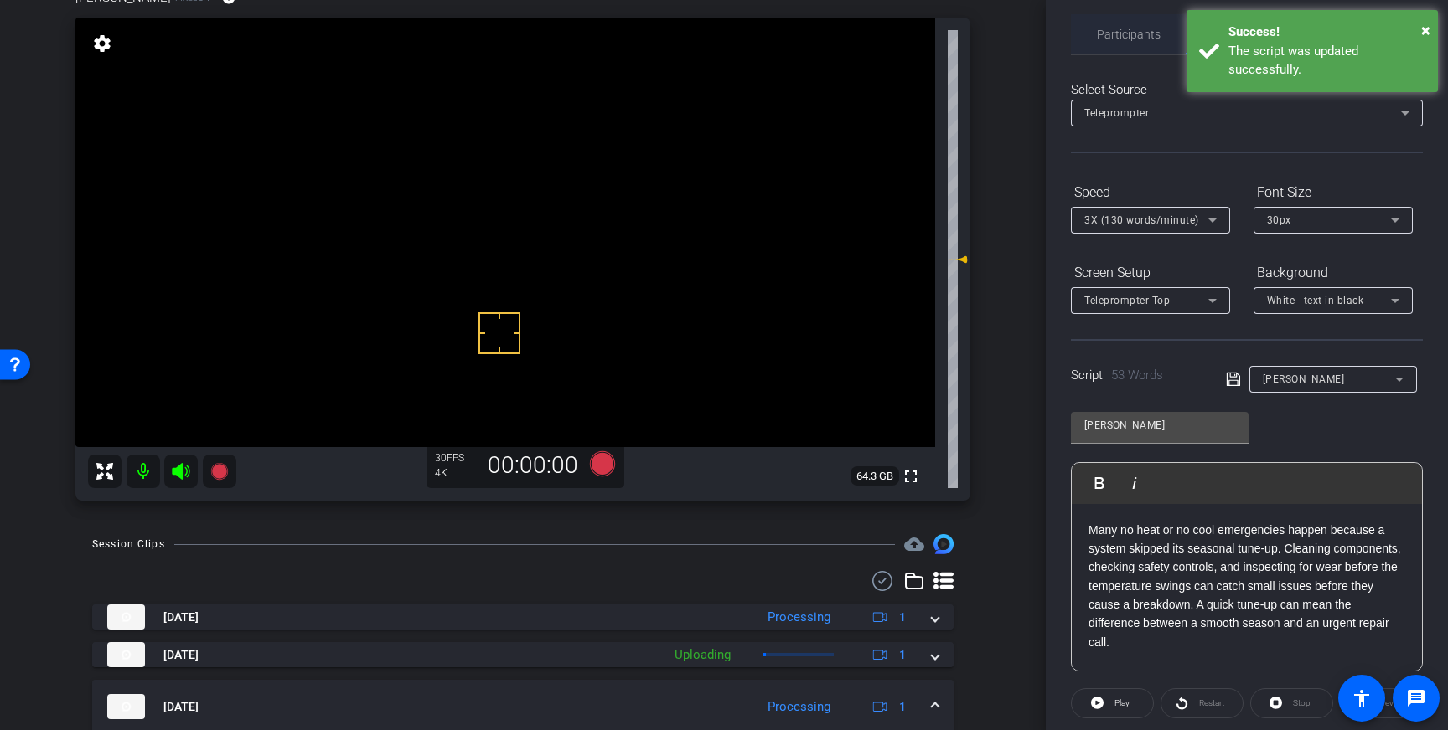
scroll to position [0, 0]
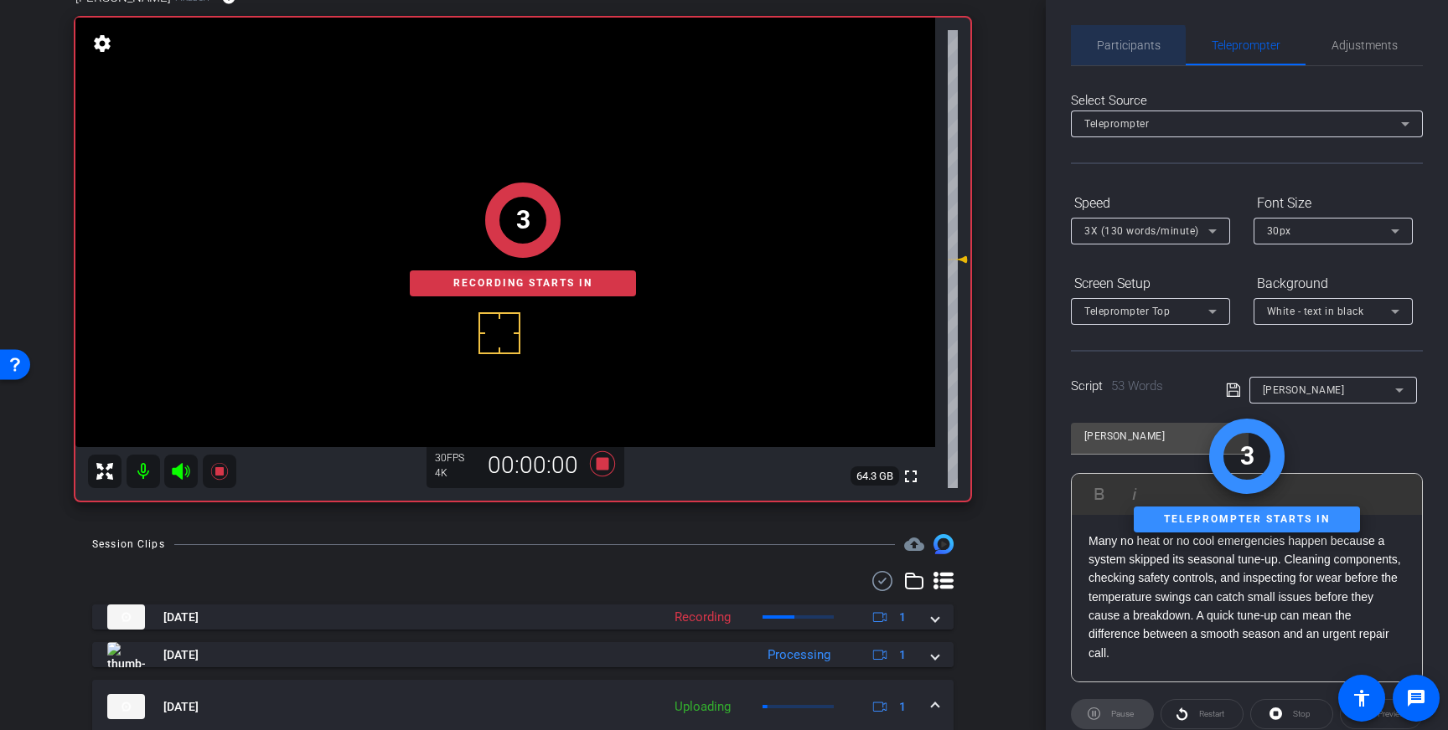
click at [1115, 55] on span "Participants" at bounding box center [1129, 45] width 64 height 40
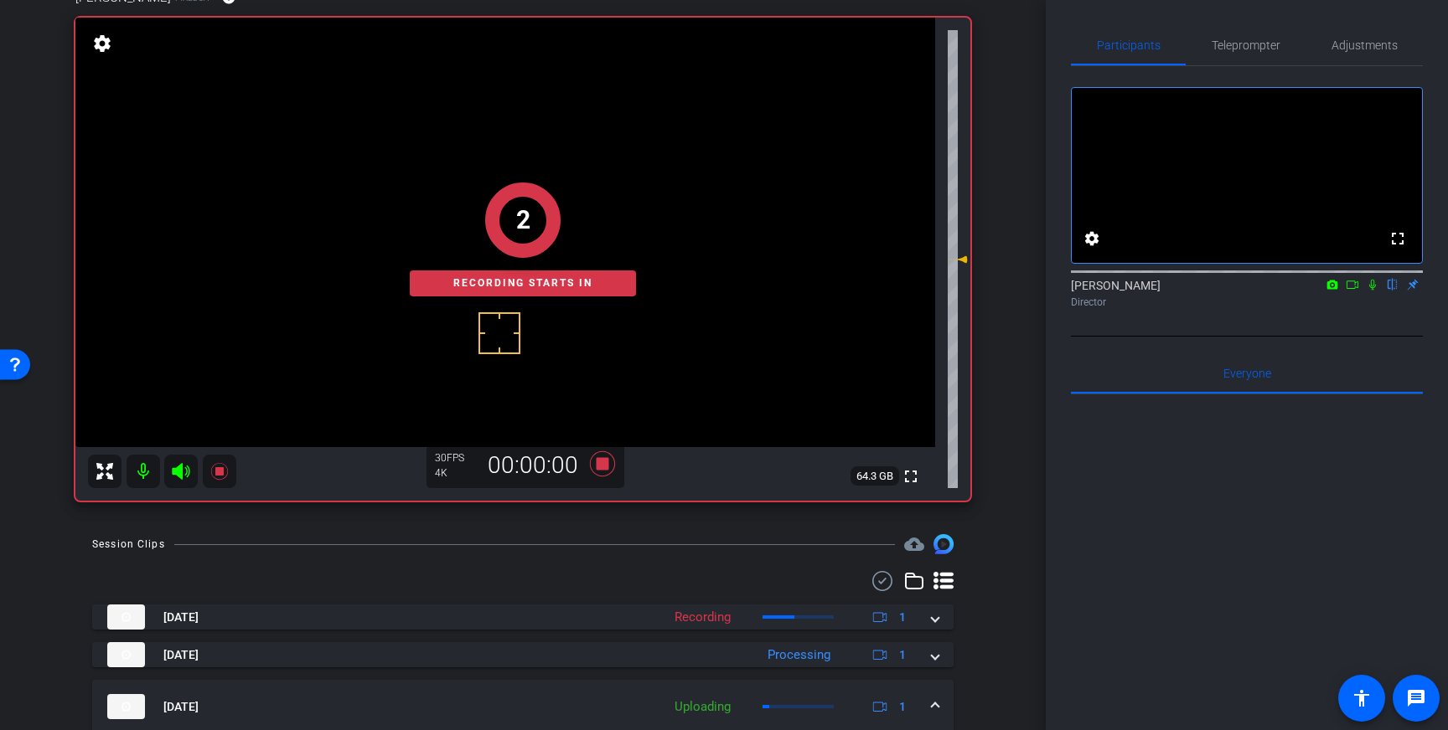
click at [1372, 291] on icon at bounding box center [1371, 285] width 13 height 12
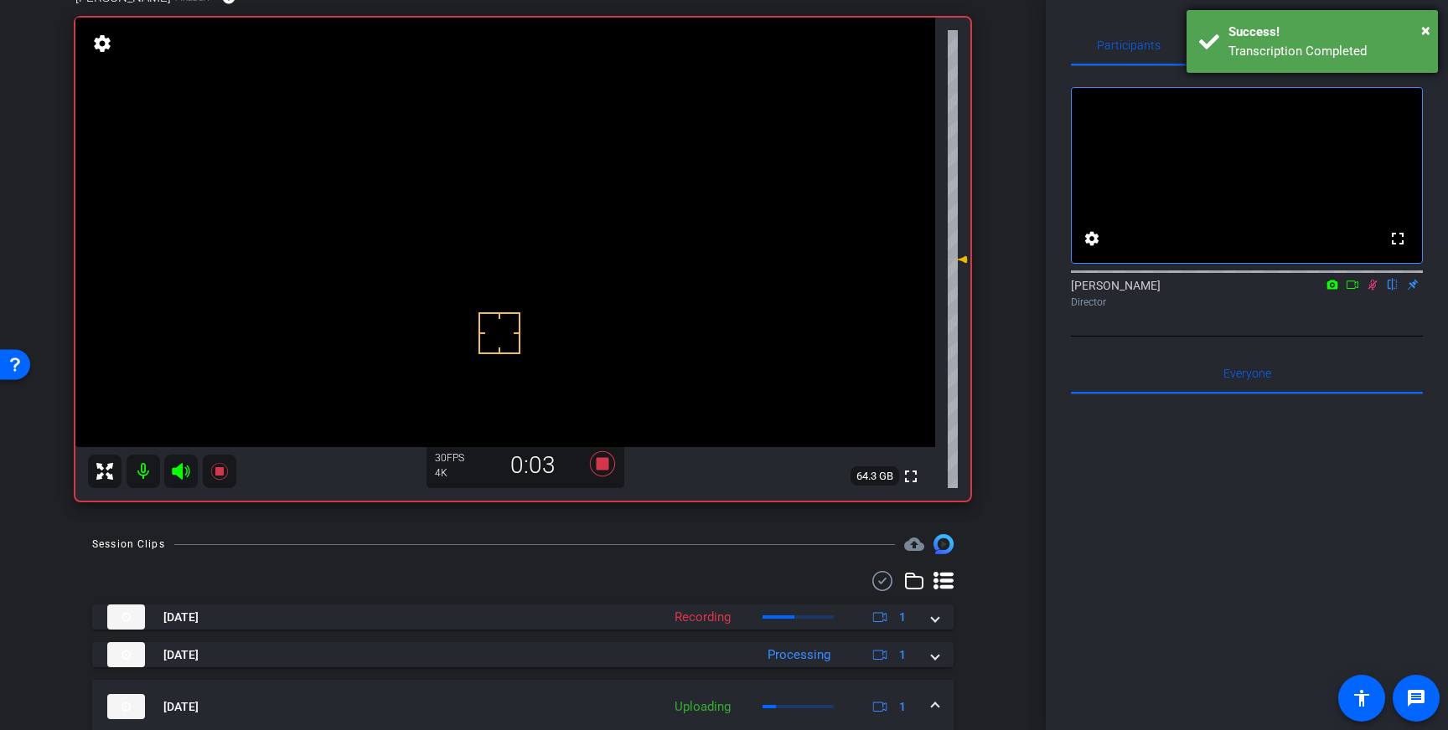
click at [1228, 48] on div "Transcription Completed" at bounding box center [1326, 51] width 197 height 19
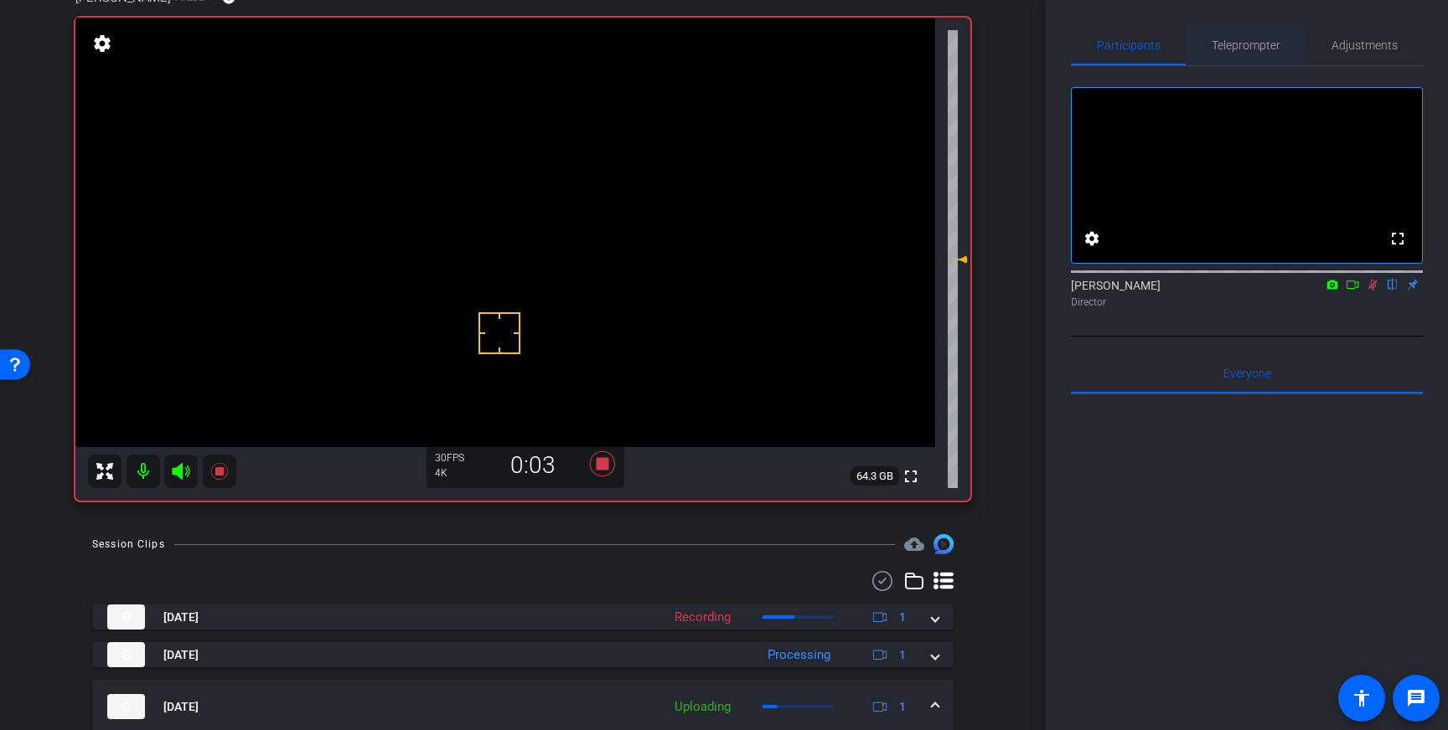
click at [1228, 48] on span "Teleprompter" at bounding box center [1245, 45] width 69 height 12
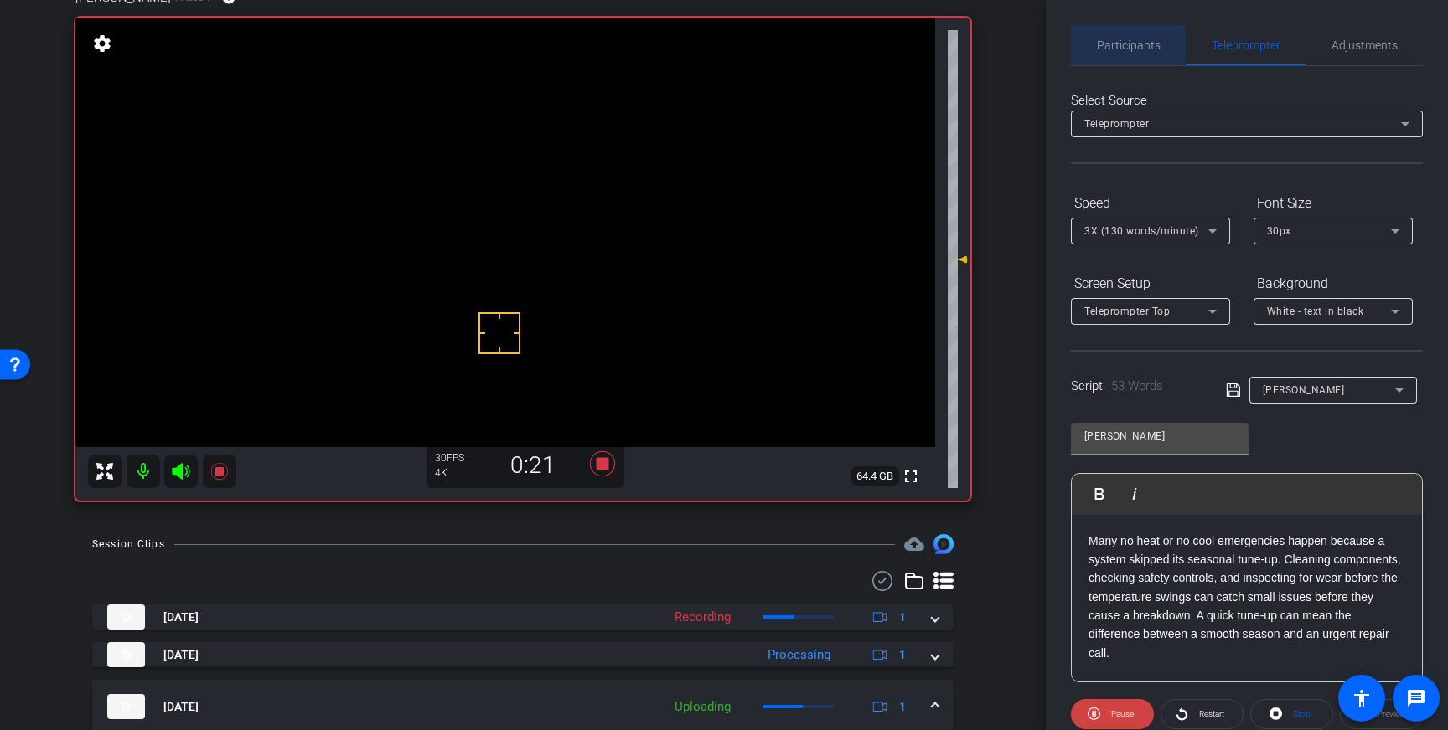
click at [1134, 48] on span "Participants" at bounding box center [1129, 45] width 64 height 12
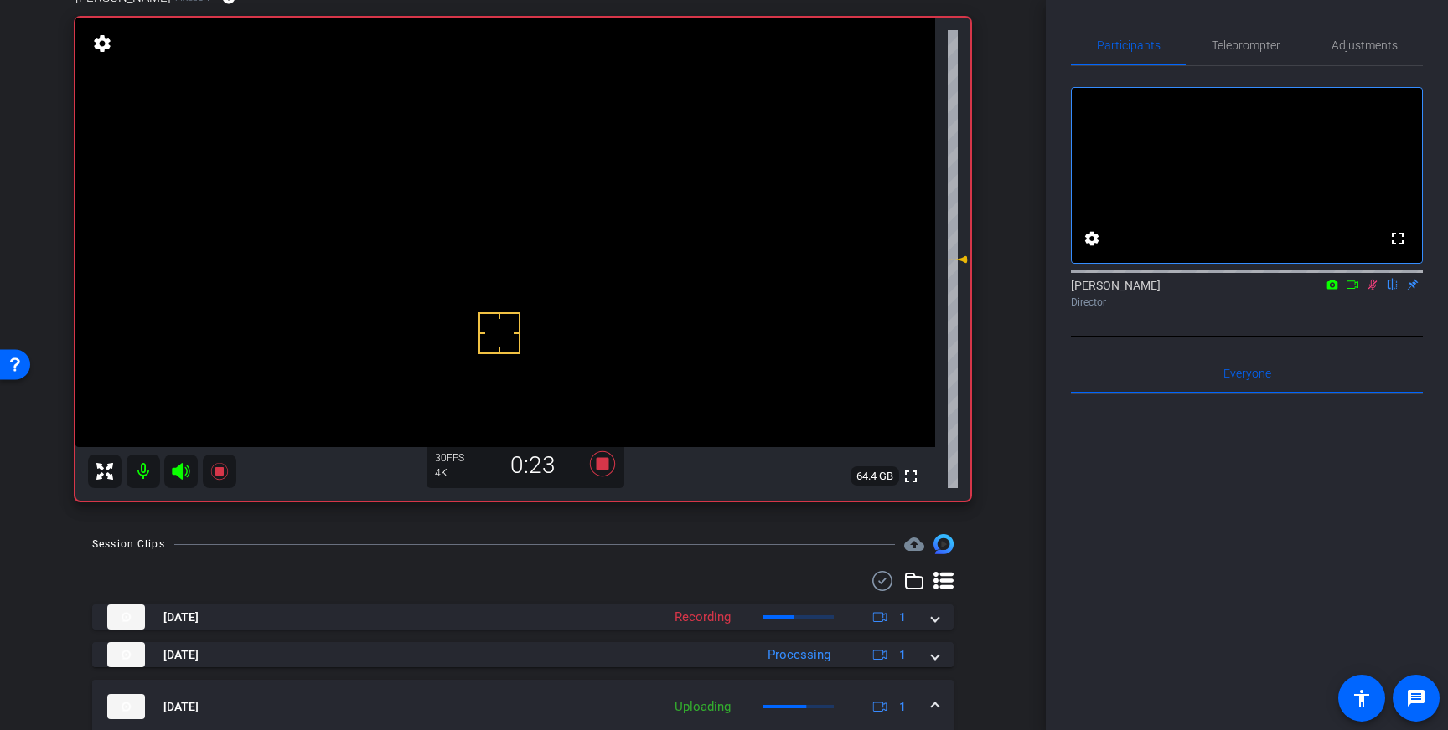
click at [1374, 291] on icon at bounding box center [1371, 285] width 13 height 12
click at [601, 462] on icon at bounding box center [602, 464] width 25 height 25
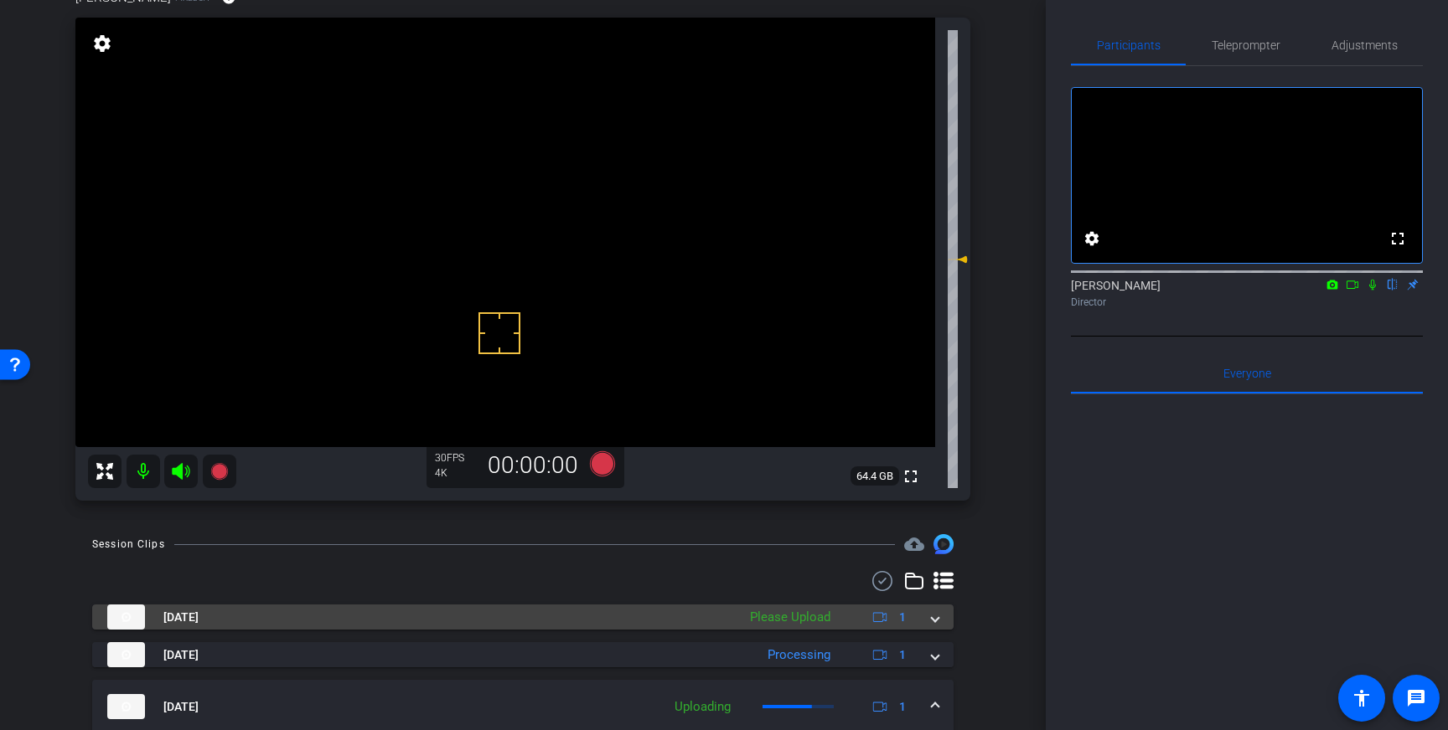
click at [938, 612] on mat-expansion-panel-header "Oct 15, 2025 Please Upload 1" at bounding box center [522, 617] width 861 height 25
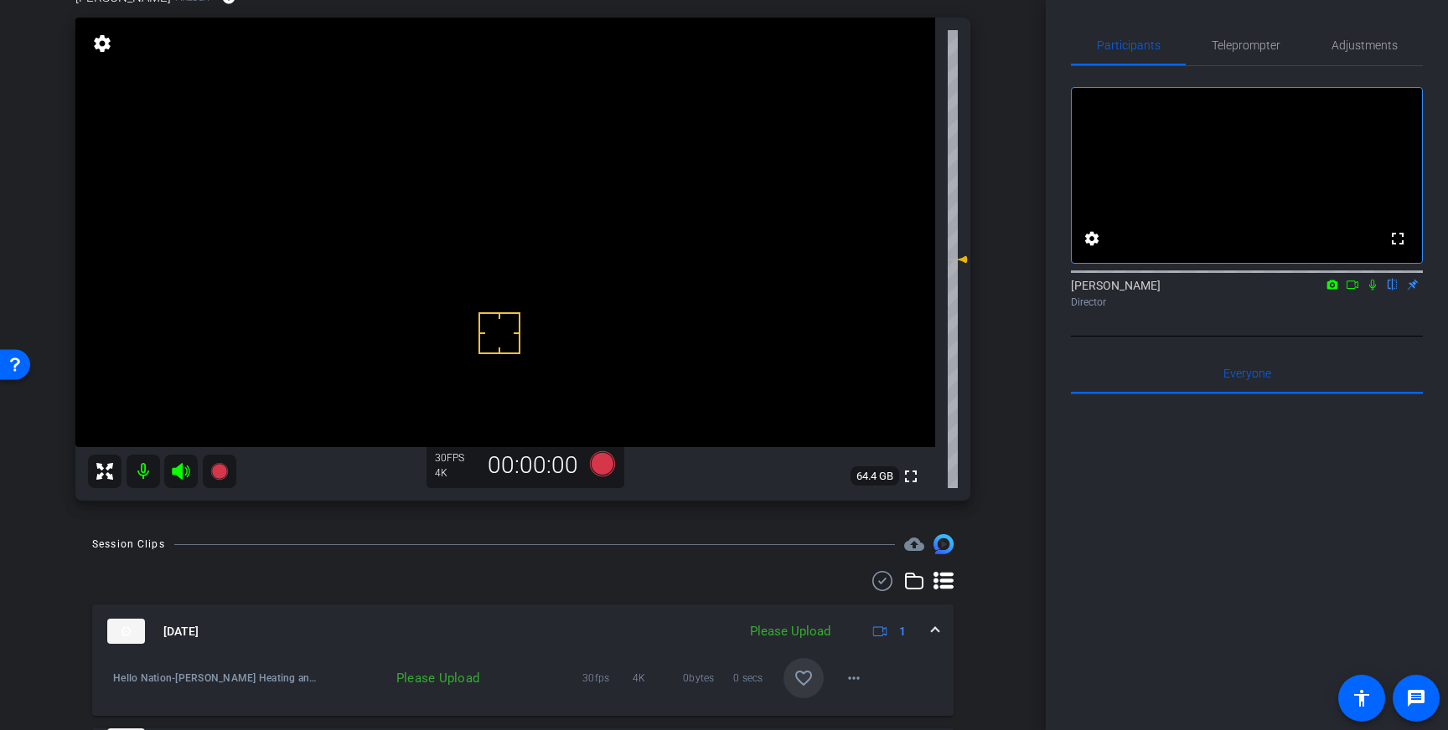
click at [803, 671] on mat-icon "favorite_border" at bounding box center [803, 678] width 20 height 20
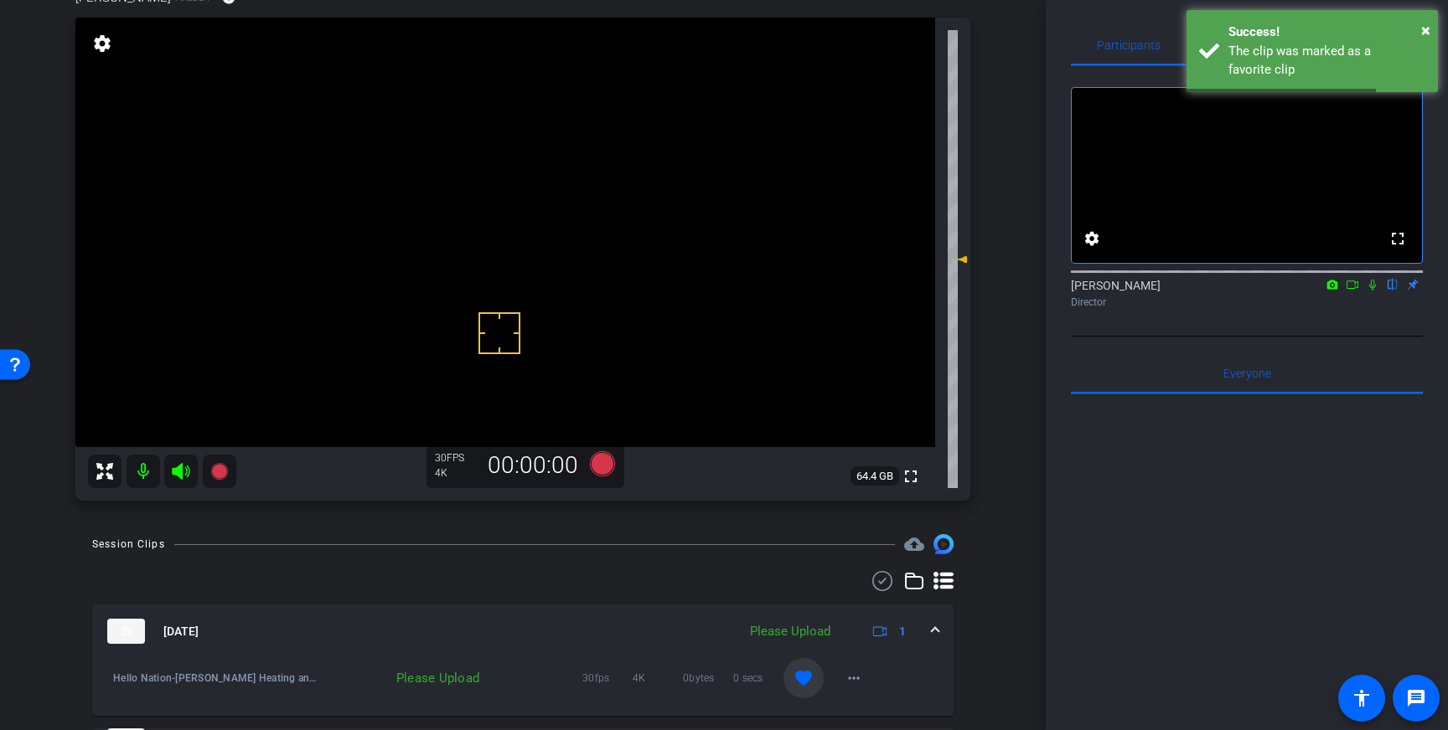
click at [932, 626] on span at bounding box center [935, 632] width 7 height 18
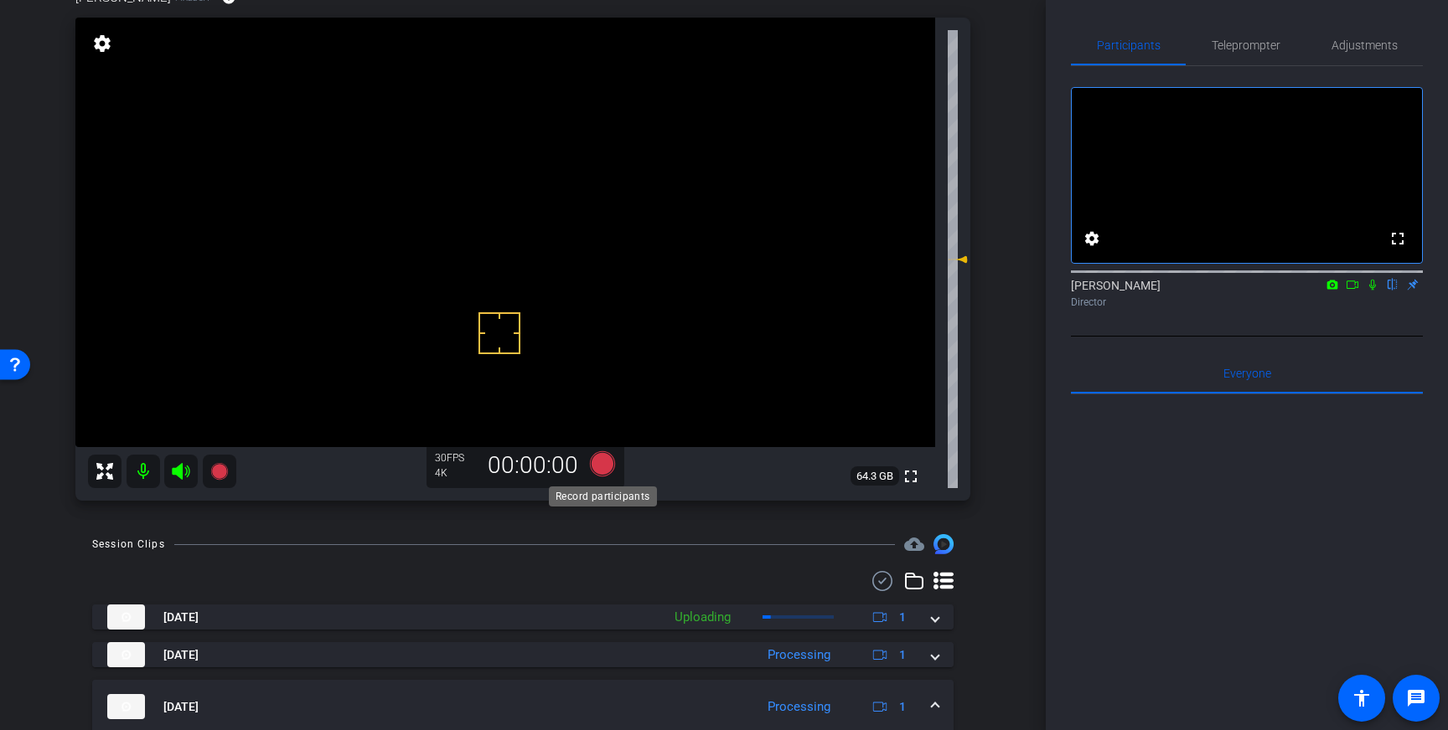
click at [602, 468] on icon at bounding box center [602, 464] width 25 height 25
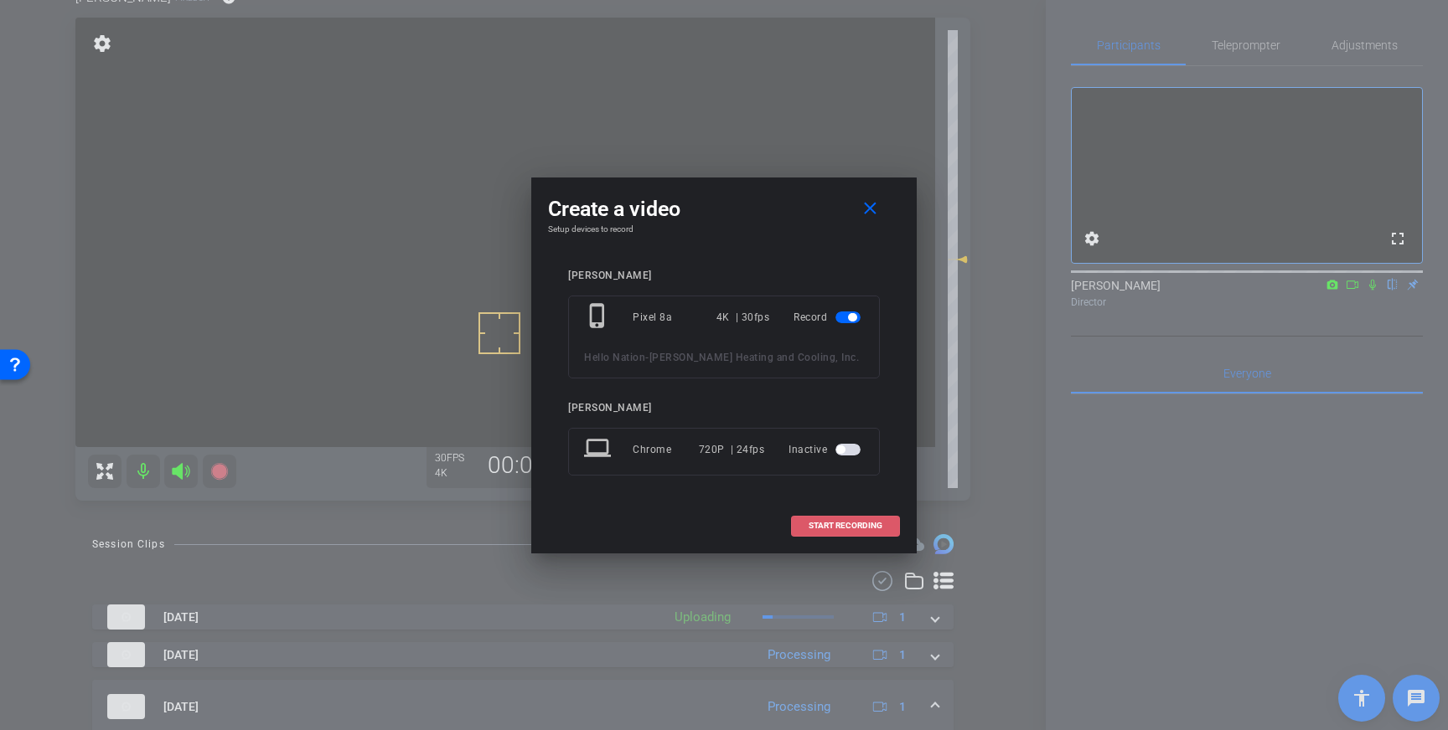
click at [834, 529] on span "START RECORDING" at bounding box center [845, 526] width 74 height 8
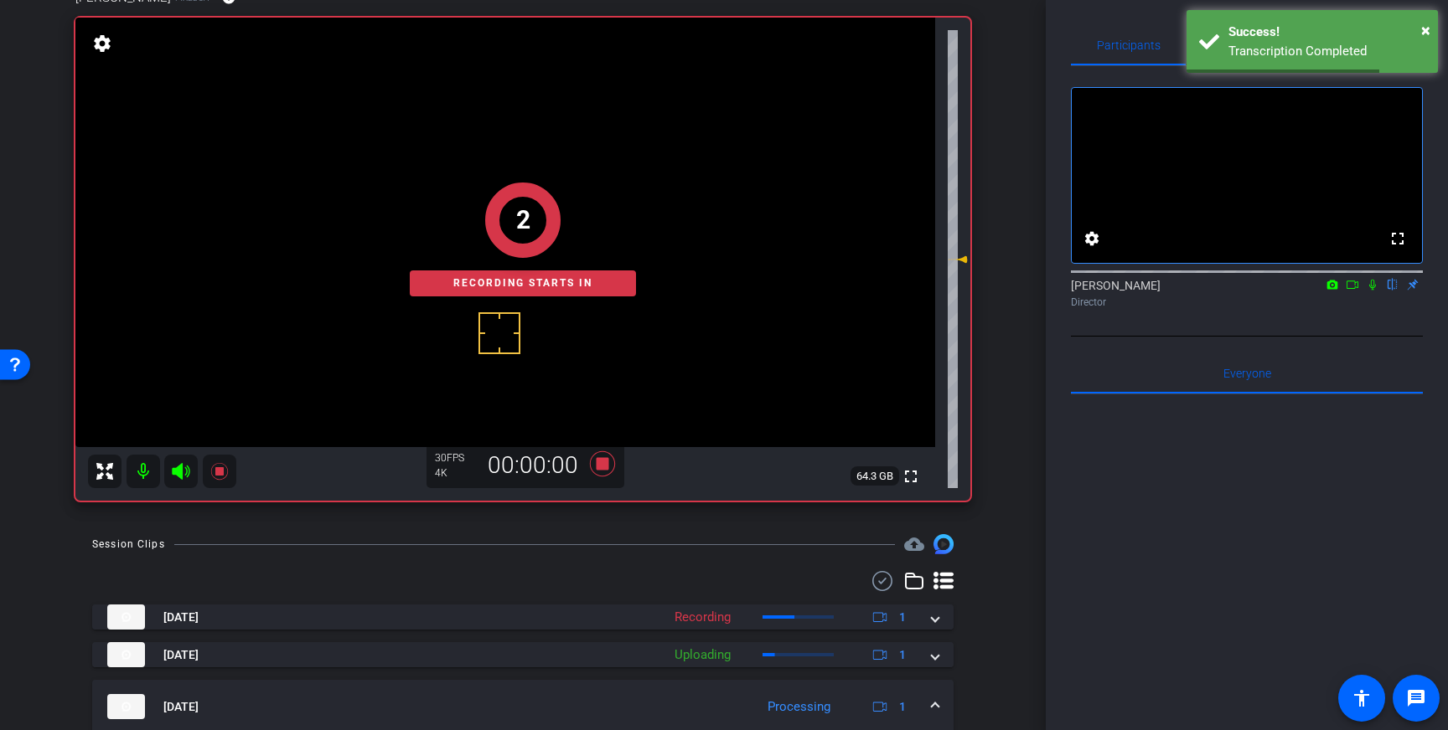
drag, startPoint x: 1372, startPoint y: 309, endPoint x: 1372, endPoint y: 322, distance: 12.6
click at [1372, 291] on icon at bounding box center [1372, 285] width 7 height 11
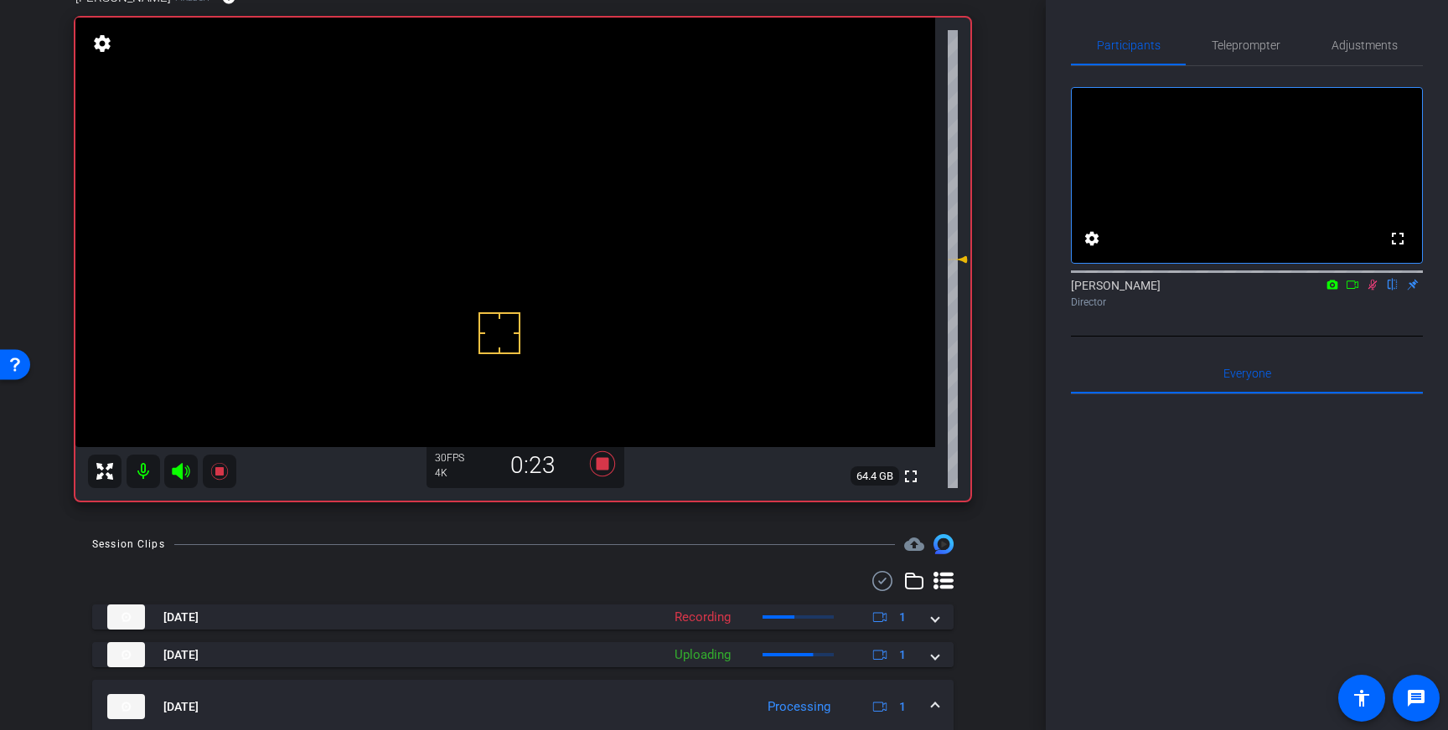
click at [1374, 291] on icon at bounding box center [1371, 285] width 13 height 12
click at [606, 462] on icon at bounding box center [602, 464] width 25 height 25
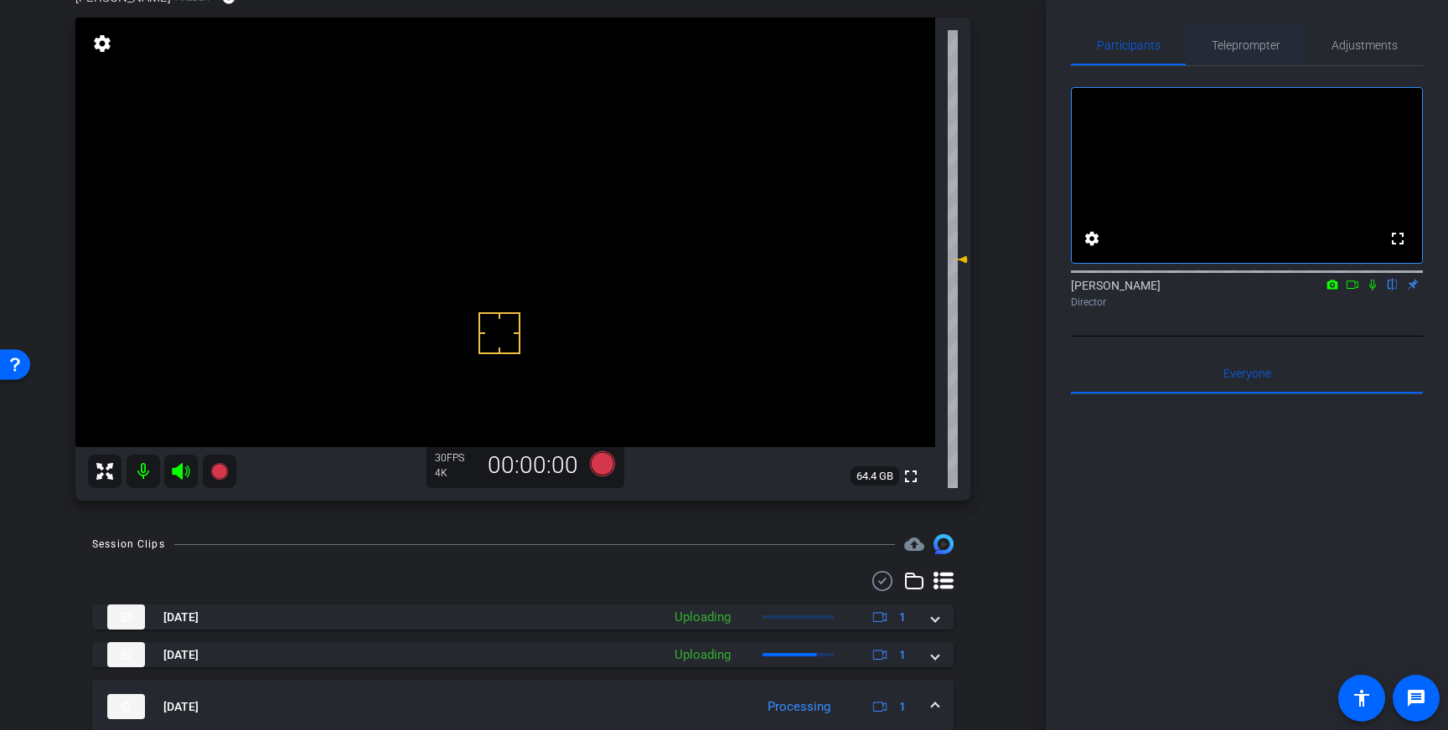
click at [1247, 39] on span "Teleprompter" at bounding box center [1245, 45] width 69 height 12
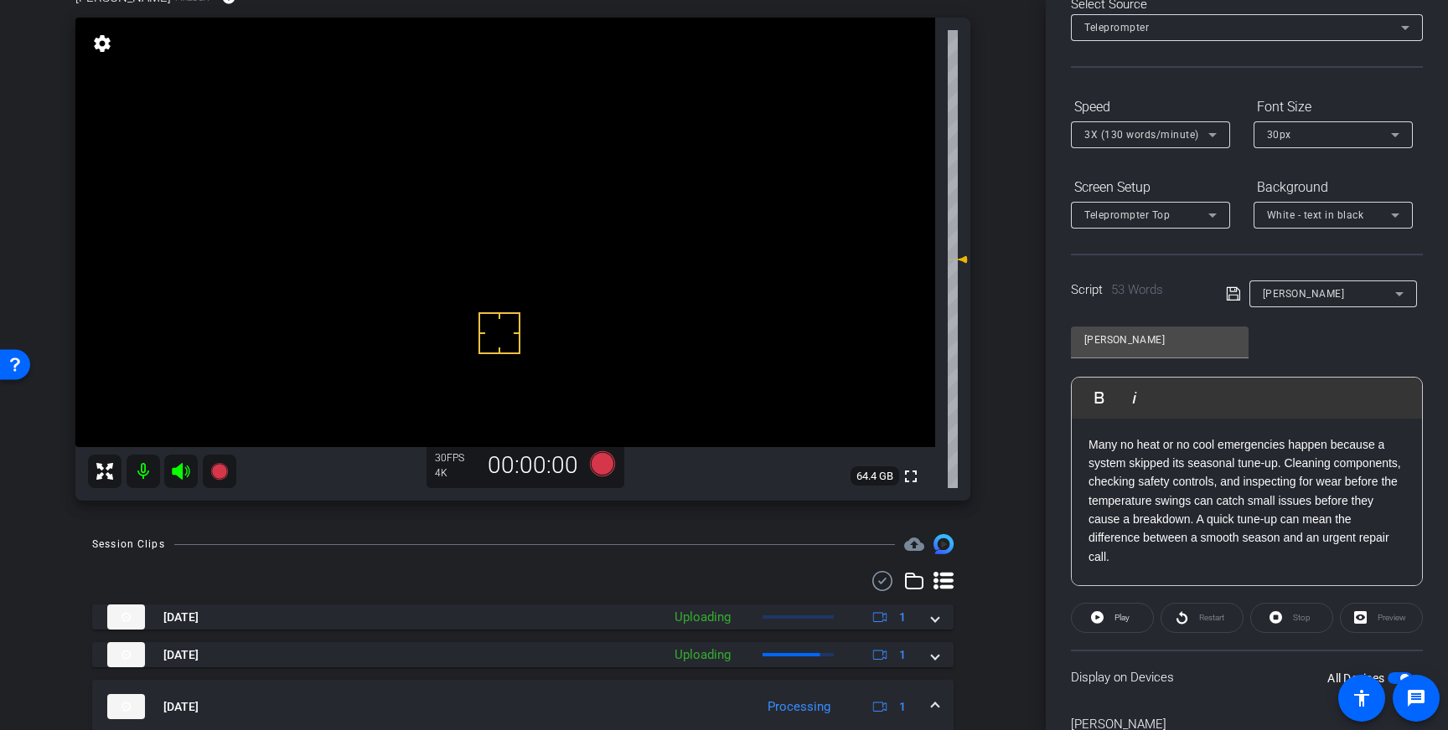
scroll to position [98, 0]
click at [600, 473] on icon at bounding box center [602, 464] width 25 height 25
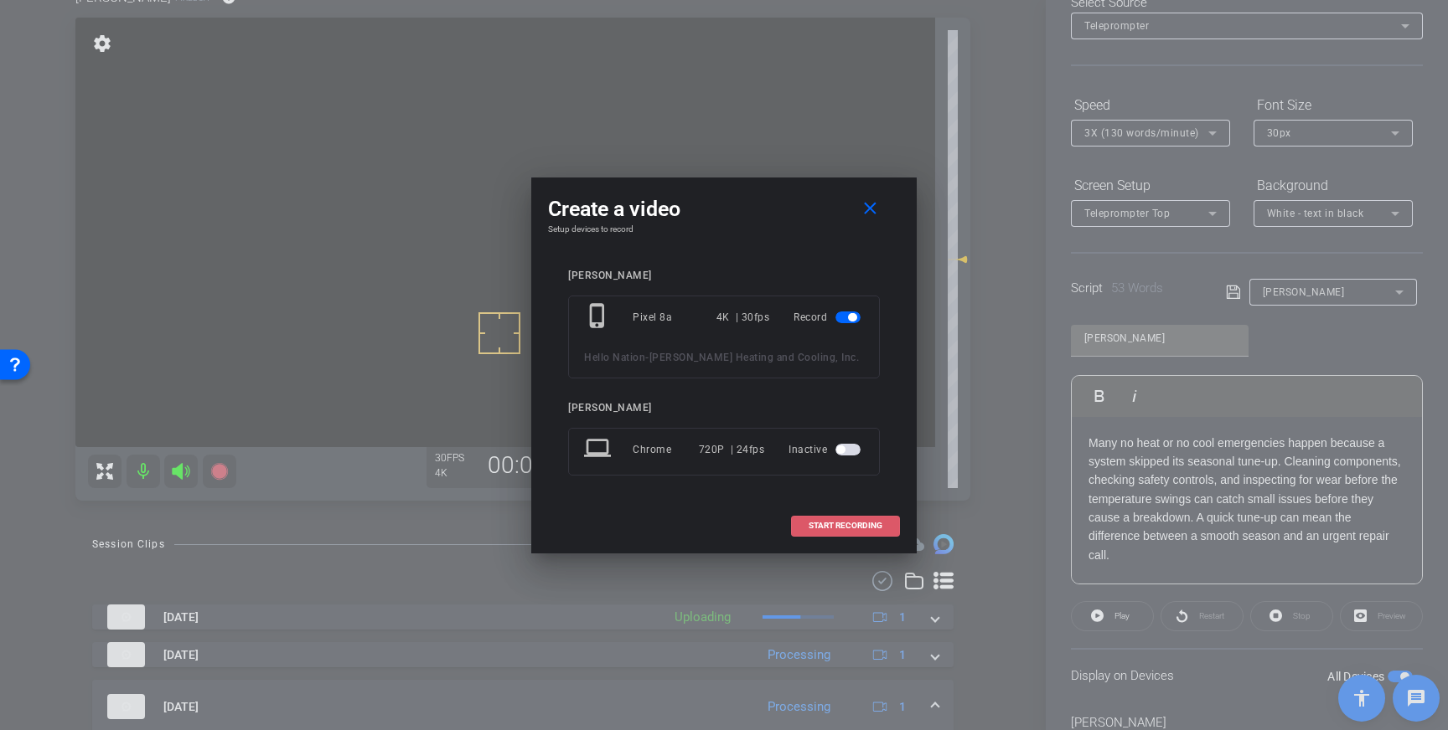
click at [814, 532] on span at bounding box center [845, 526] width 107 height 40
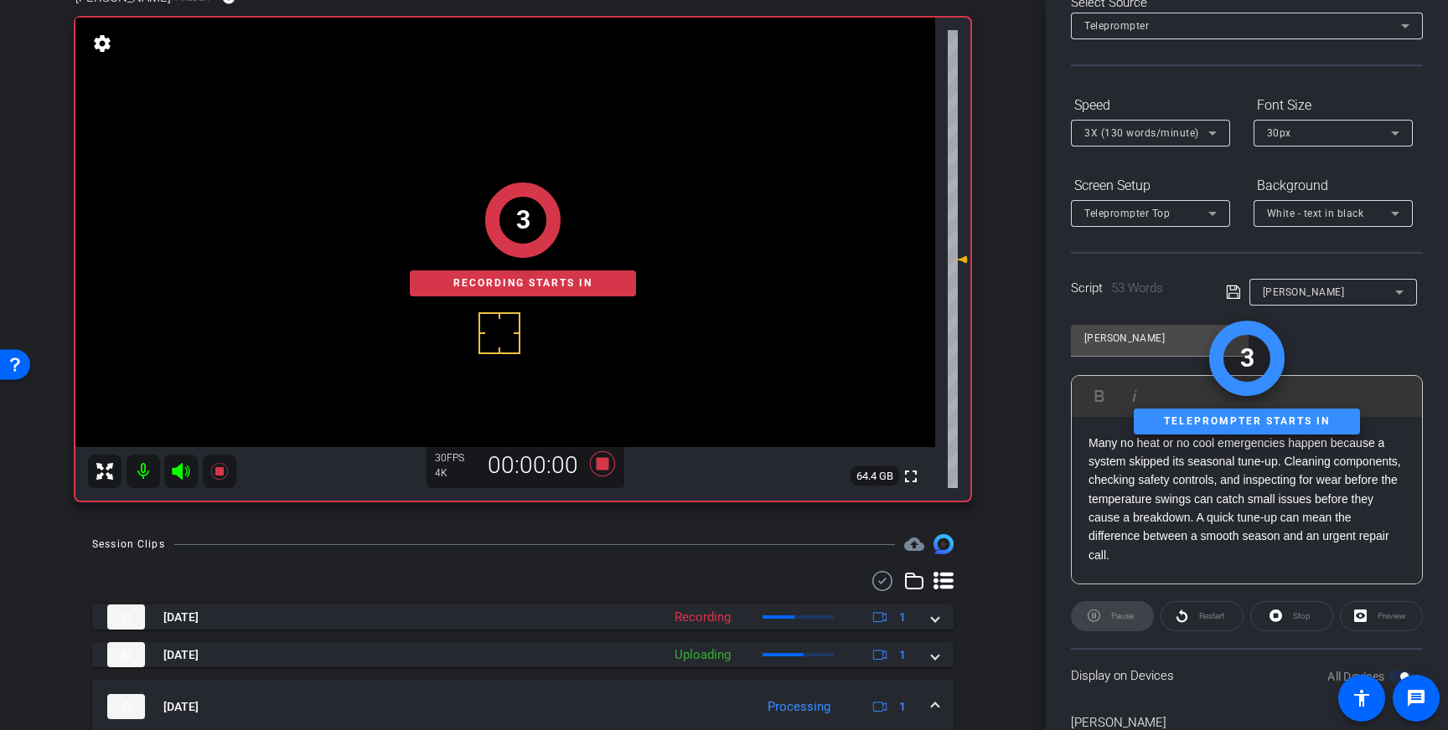
scroll to position [0, 0]
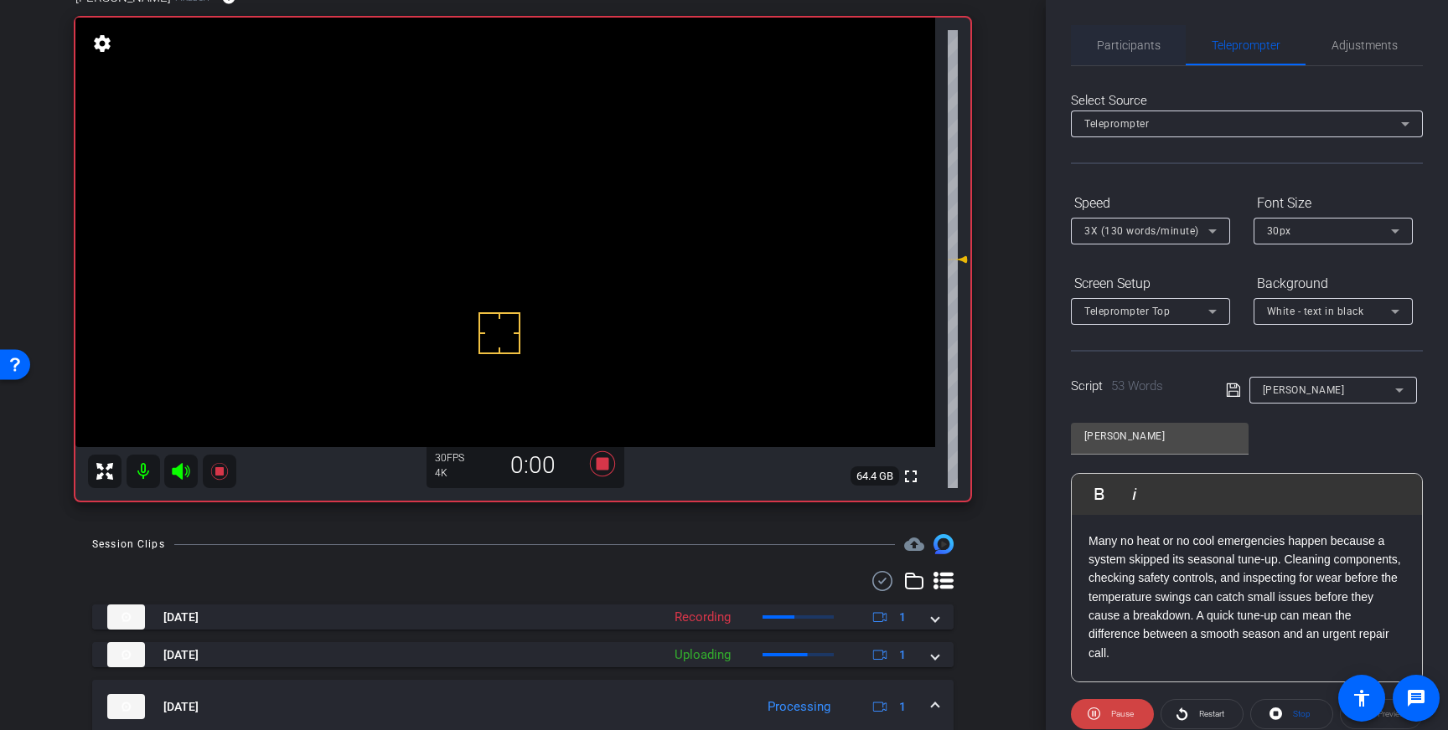
click at [1153, 41] on span "Participants" at bounding box center [1129, 45] width 64 height 12
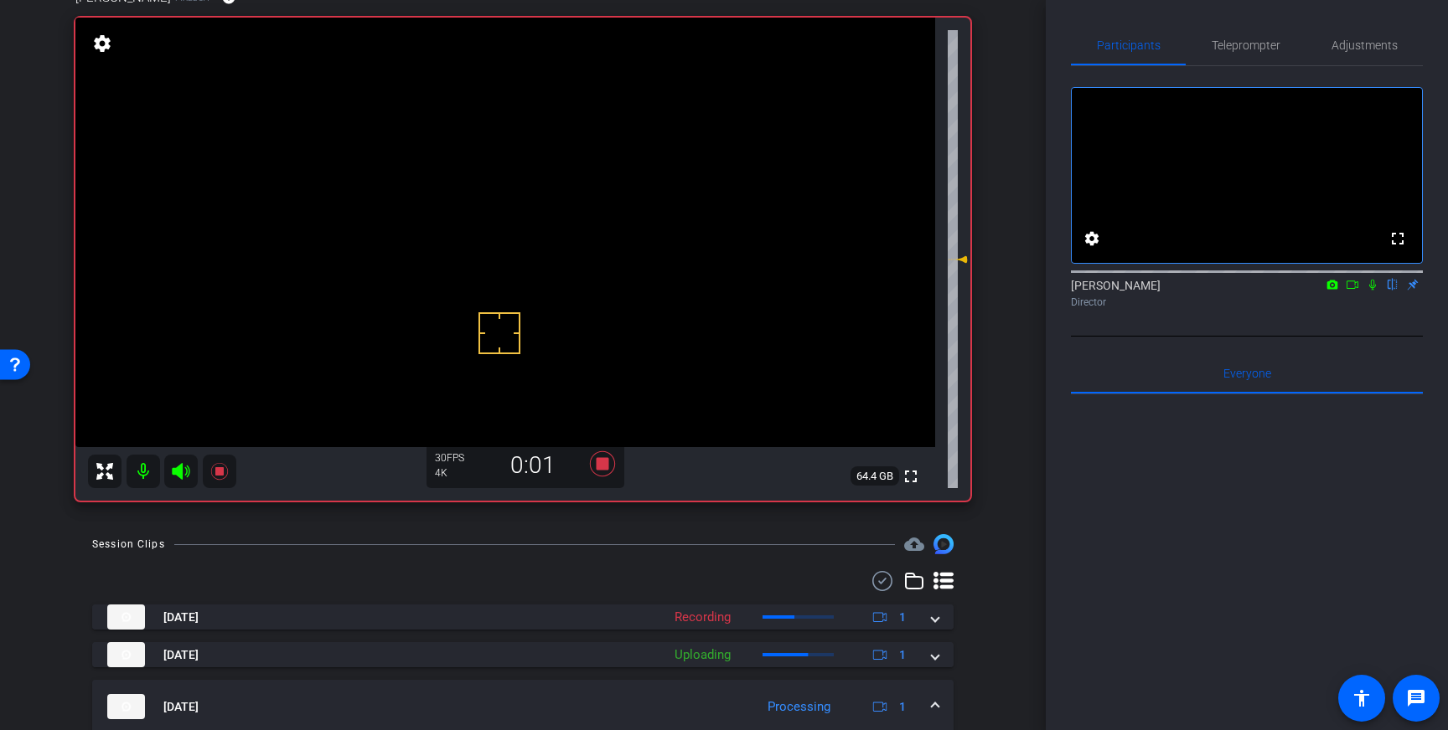
click at [1375, 291] on icon at bounding box center [1371, 285] width 13 height 12
click at [1374, 291] on icon at bounding box center [1372, 285] width 9 height 11
click at [602, 464] on icon at bounding box center [602, 464] width 25 height 25
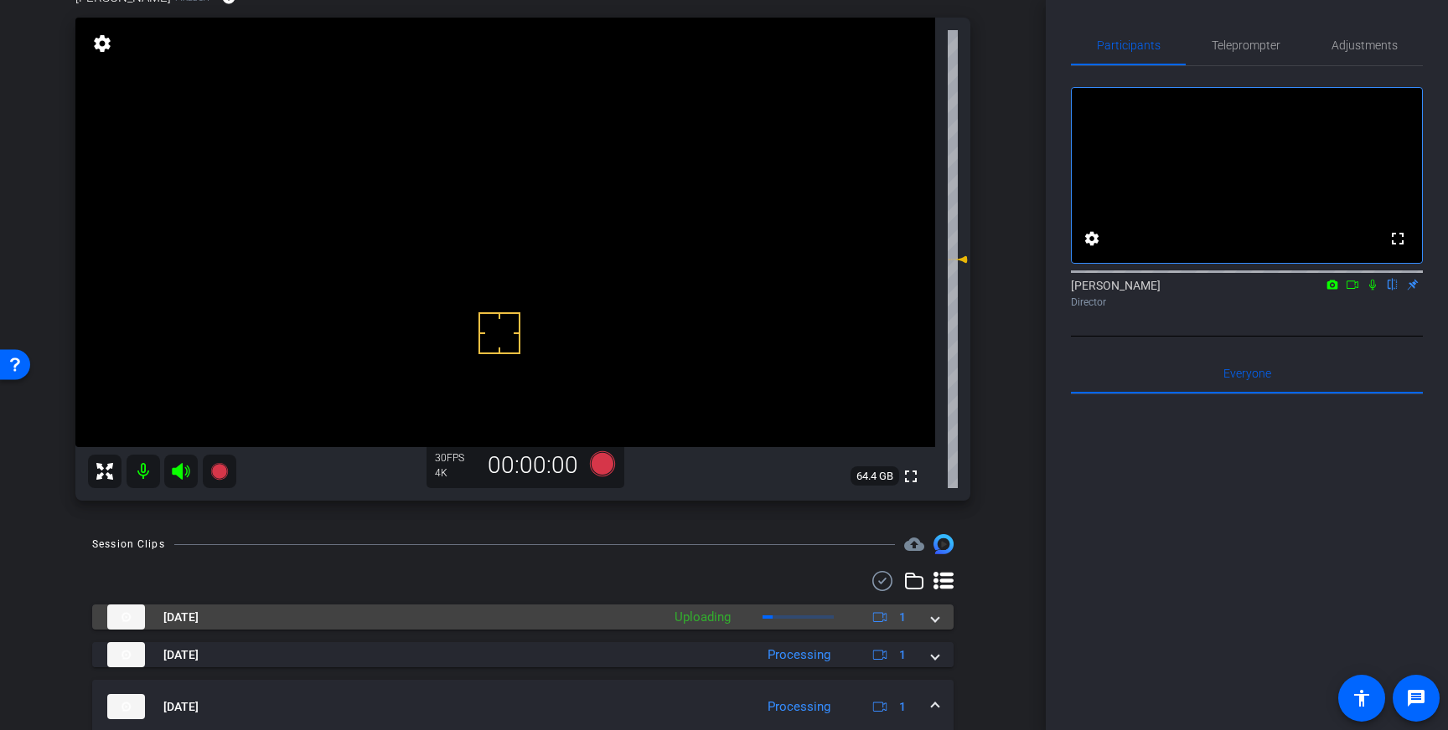
click at [936, 622] on span at bounding box center [935, 618] width 7 height 18
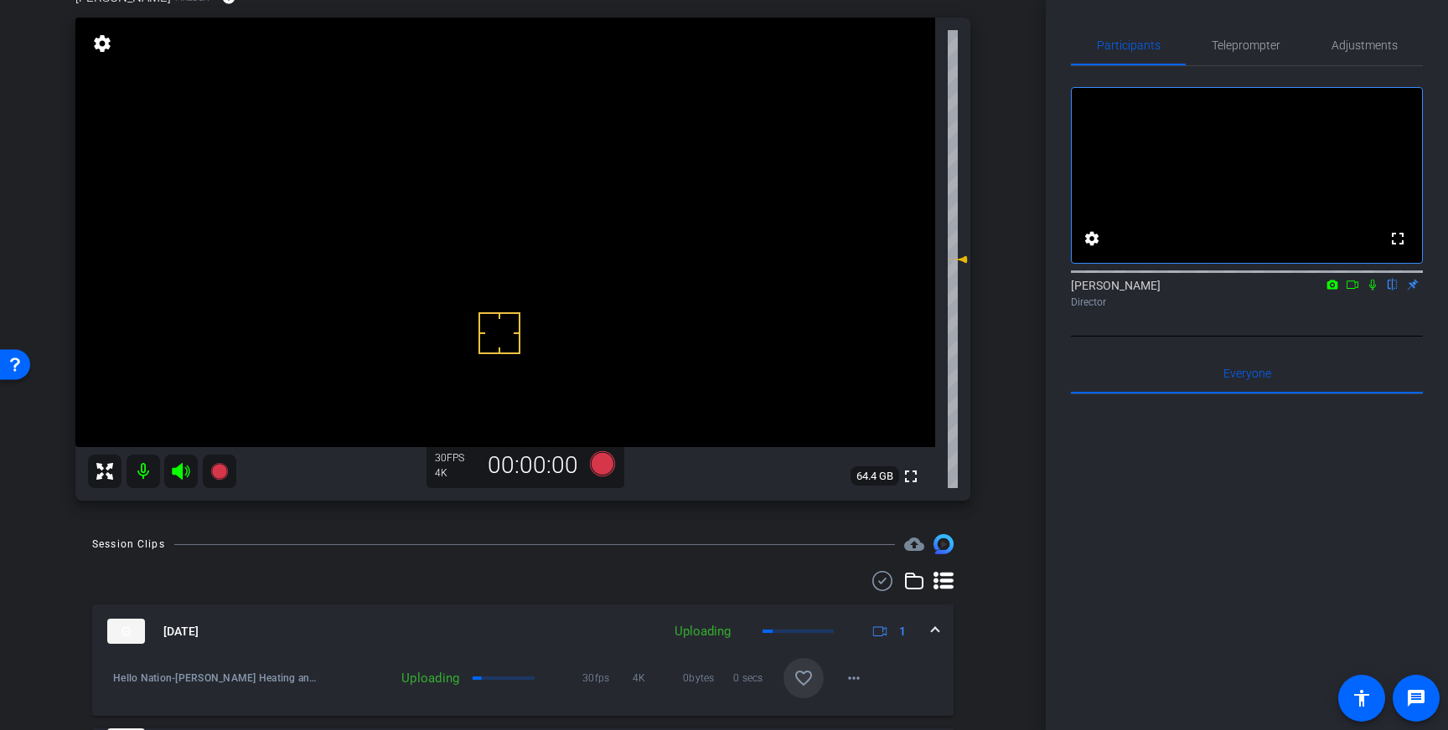
click at [808, 667] on span at bounding box center [803, 678] width 40 height 40
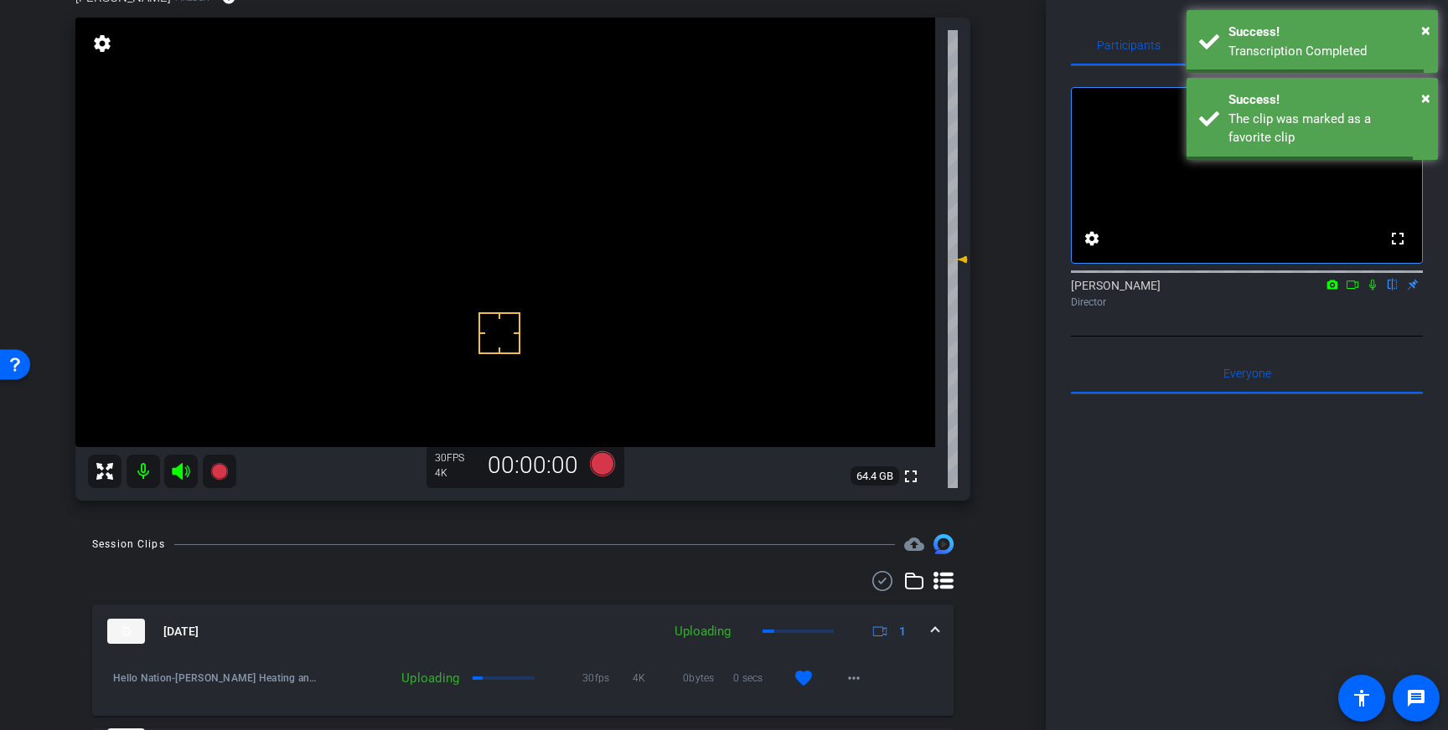
click at [937, 635] on span at bounding box center [935, 632] width 7 height 18
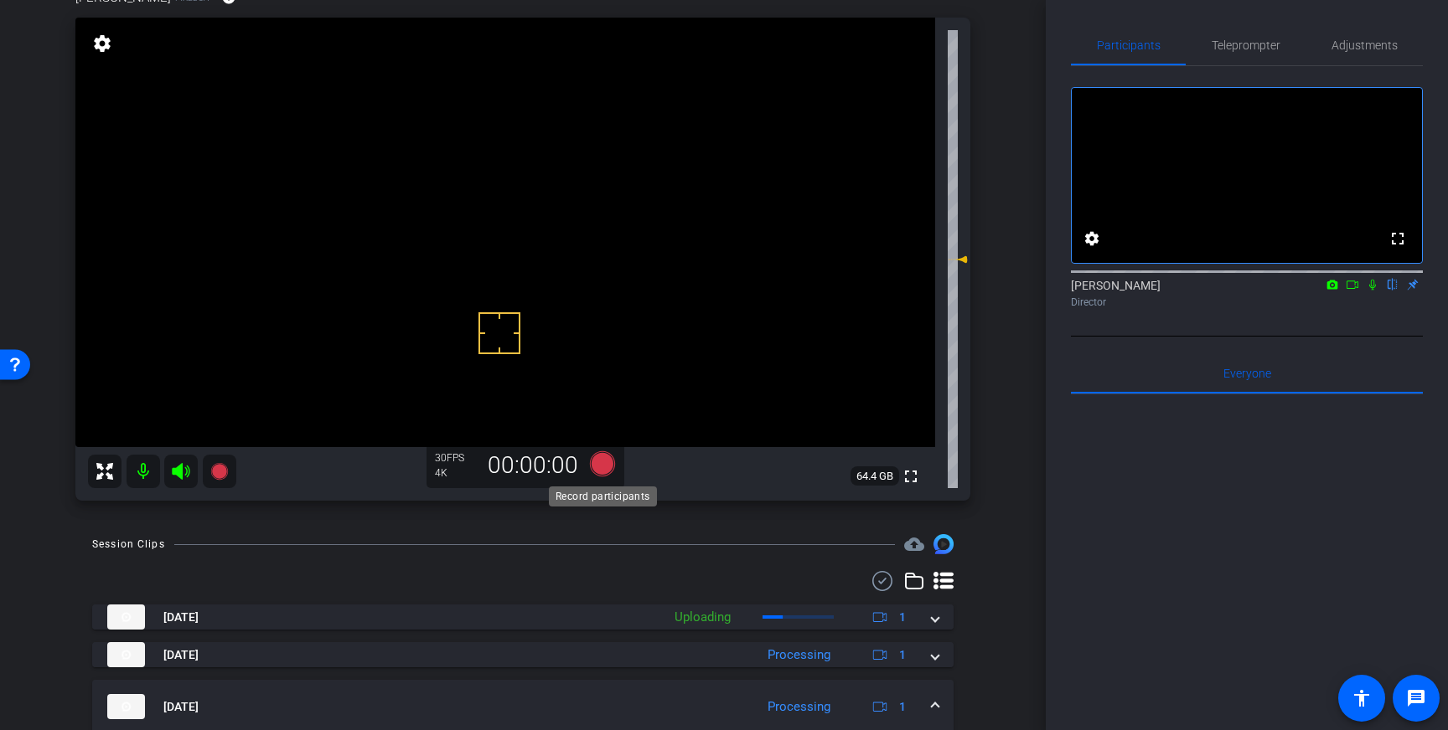
click at [598, 471] on icon at bounding box center [602, 464] width 25 height 25
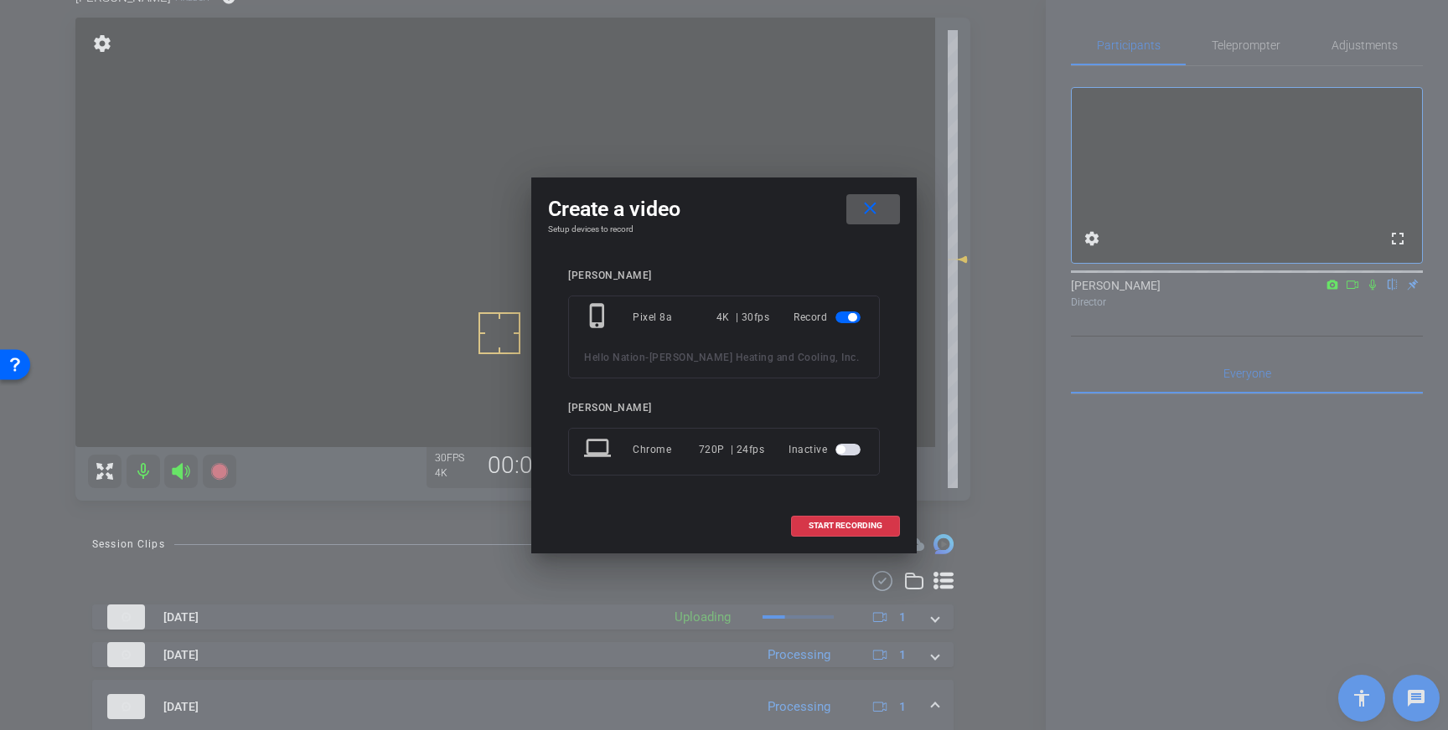
drag, startPoint x: 820, startPoint y: 525, endPoint x: 1061, endPoint y: 431, distance: 258.1
click at [828, 524] on span "START RECORDING" at bounding box center [845, 526] width 74 height 8
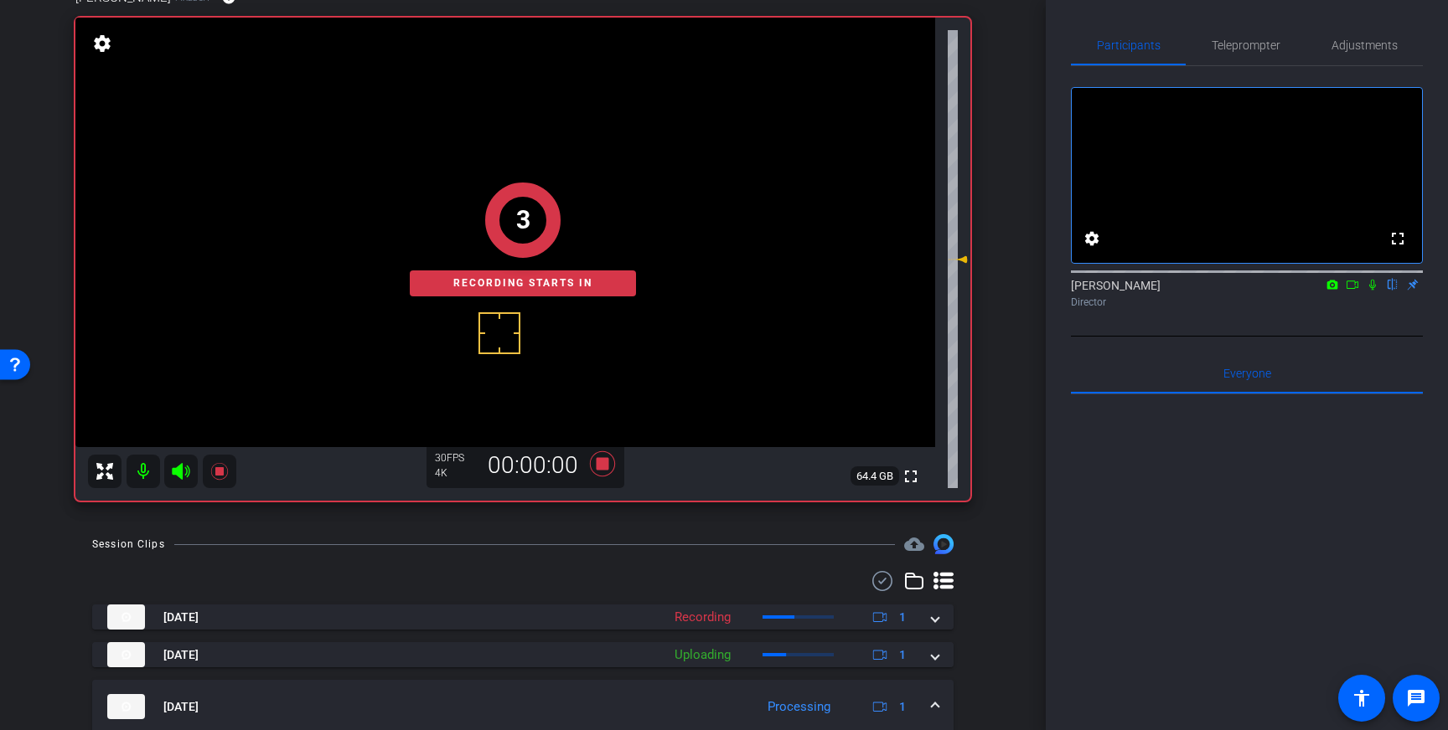
click at [1370, 291] on icon at bounding box center [1372, 285] width 7 height 11
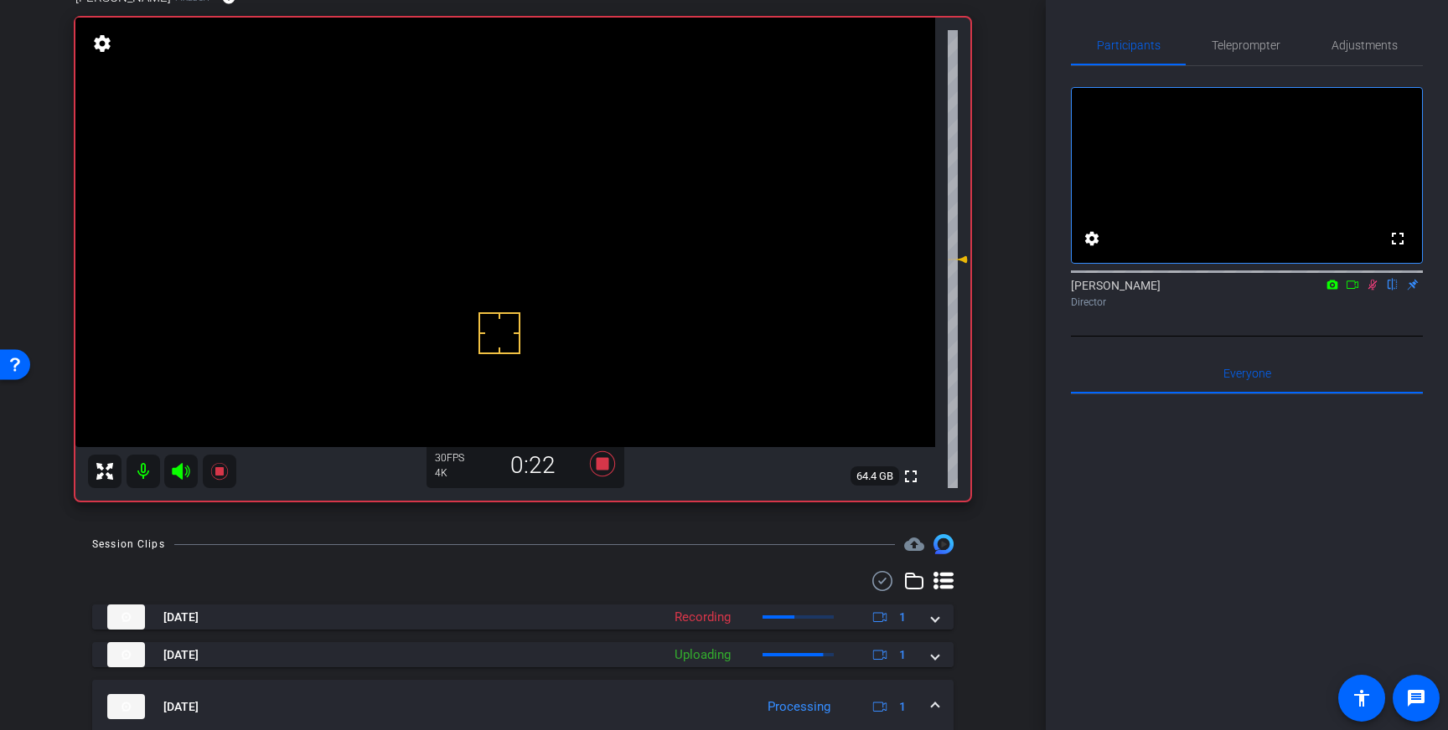
click at [1372, 291] on icon at bounding box center [1371, 285] width 13 height 12
click at [605, 458] on icon at bounding box center [602, 464] width 25 height 25
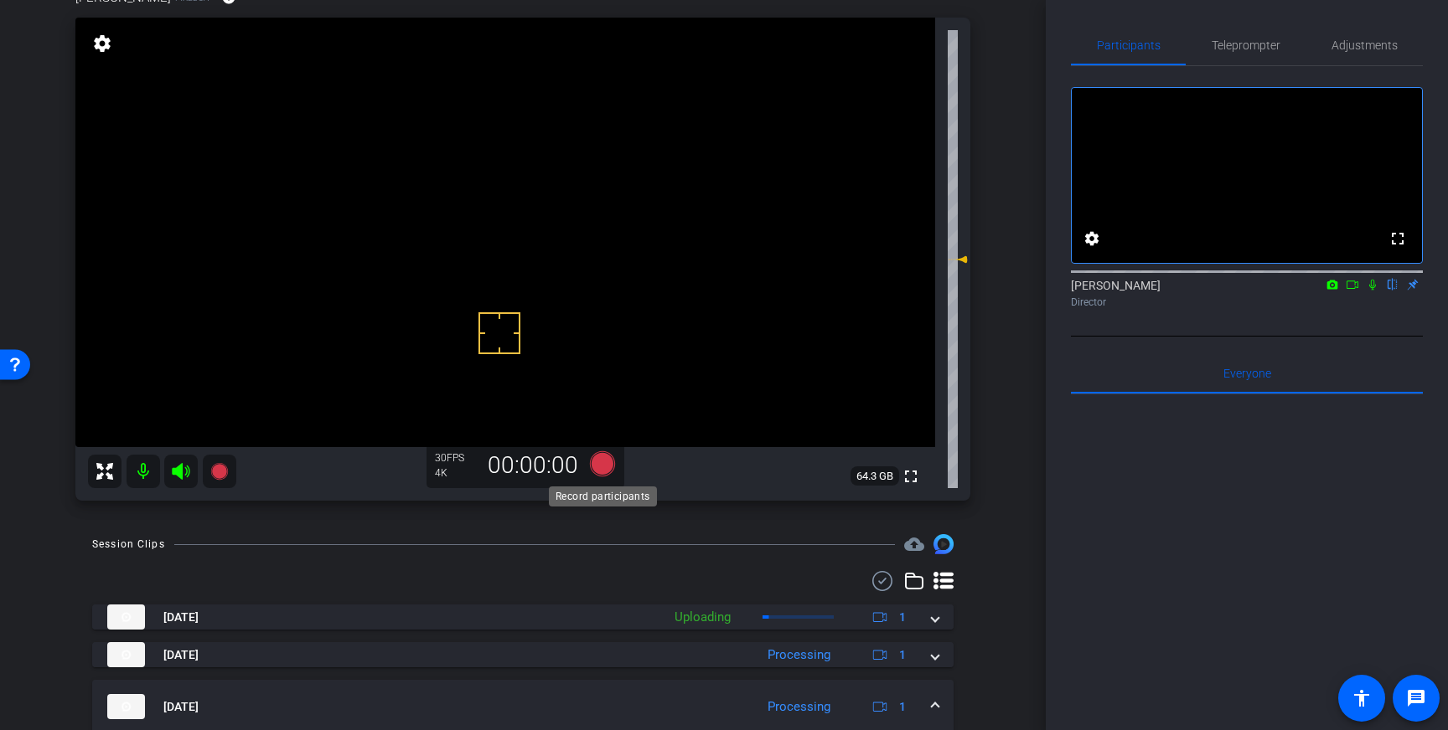
click at [601, 465] on icon at bounding box center [602, 464] width 25 height 25
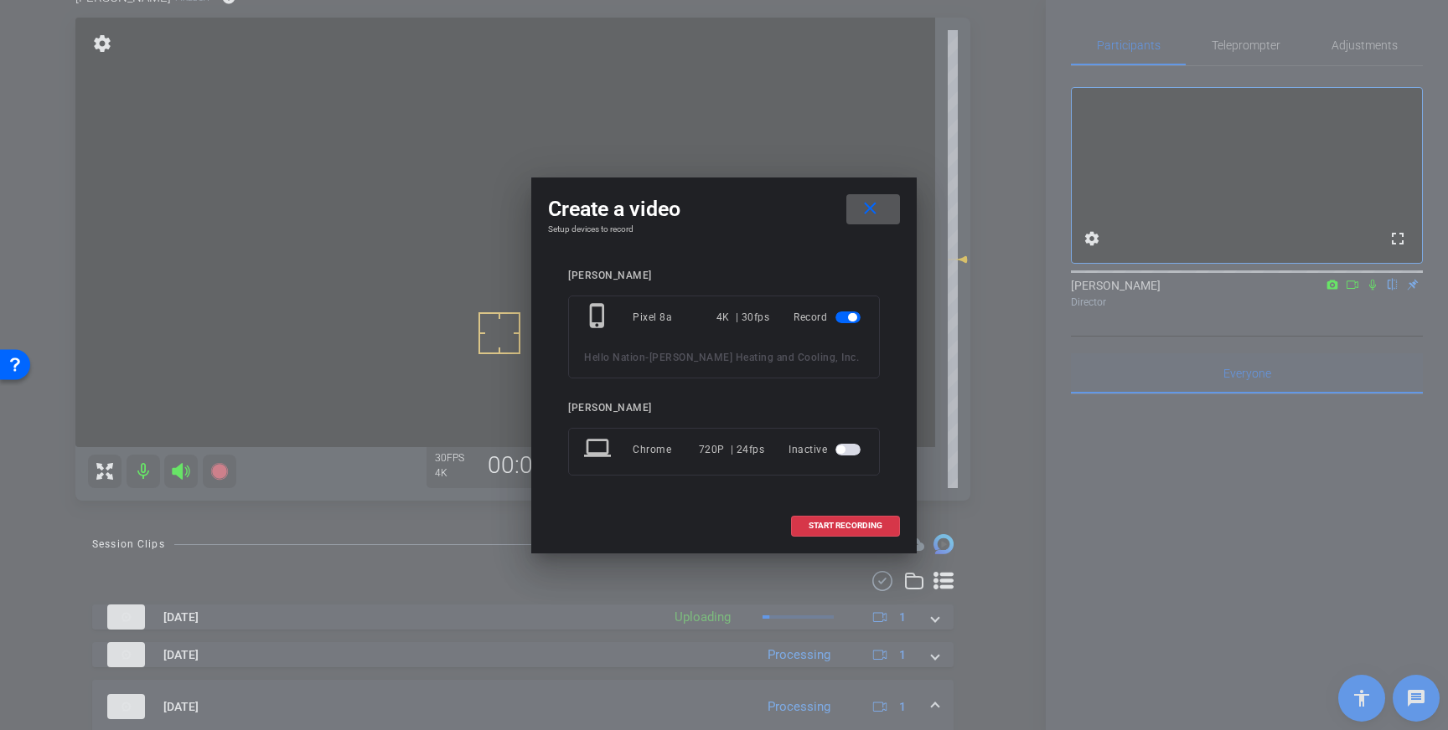
drag, startPoint x: 841, startPoint y: 524, endPoint x: 1187, endPoint y: 404, distance: 366.1
click at [844, 524] on span "START RECORDING" at bounding box center [845, 526] width 74 height 8
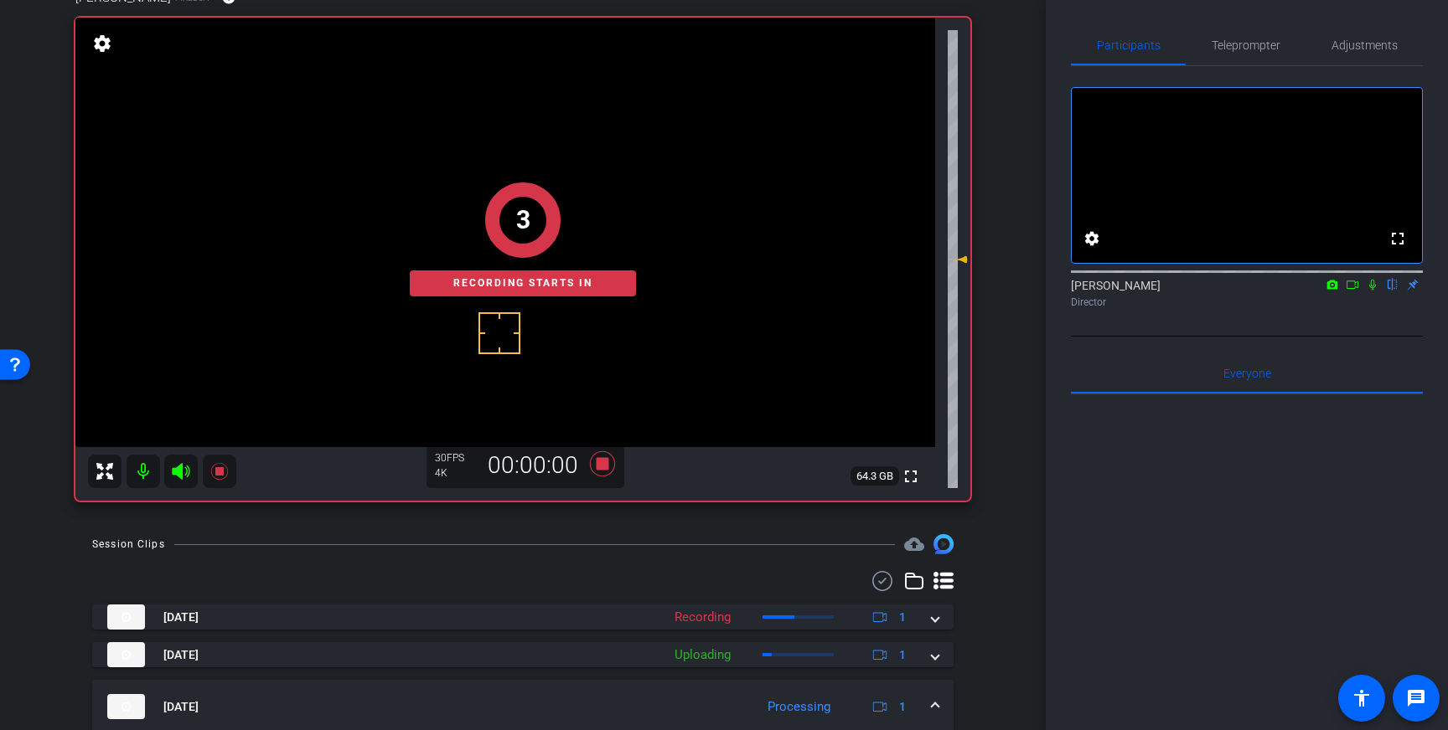
drag, startPoint x: 1374, startPoint y: 306, endPoint x: 1370, endPoint y: 328, distance: 22.0
click at [1374, 291] on icon at bounding box center [1371, 285] width 13 height 12
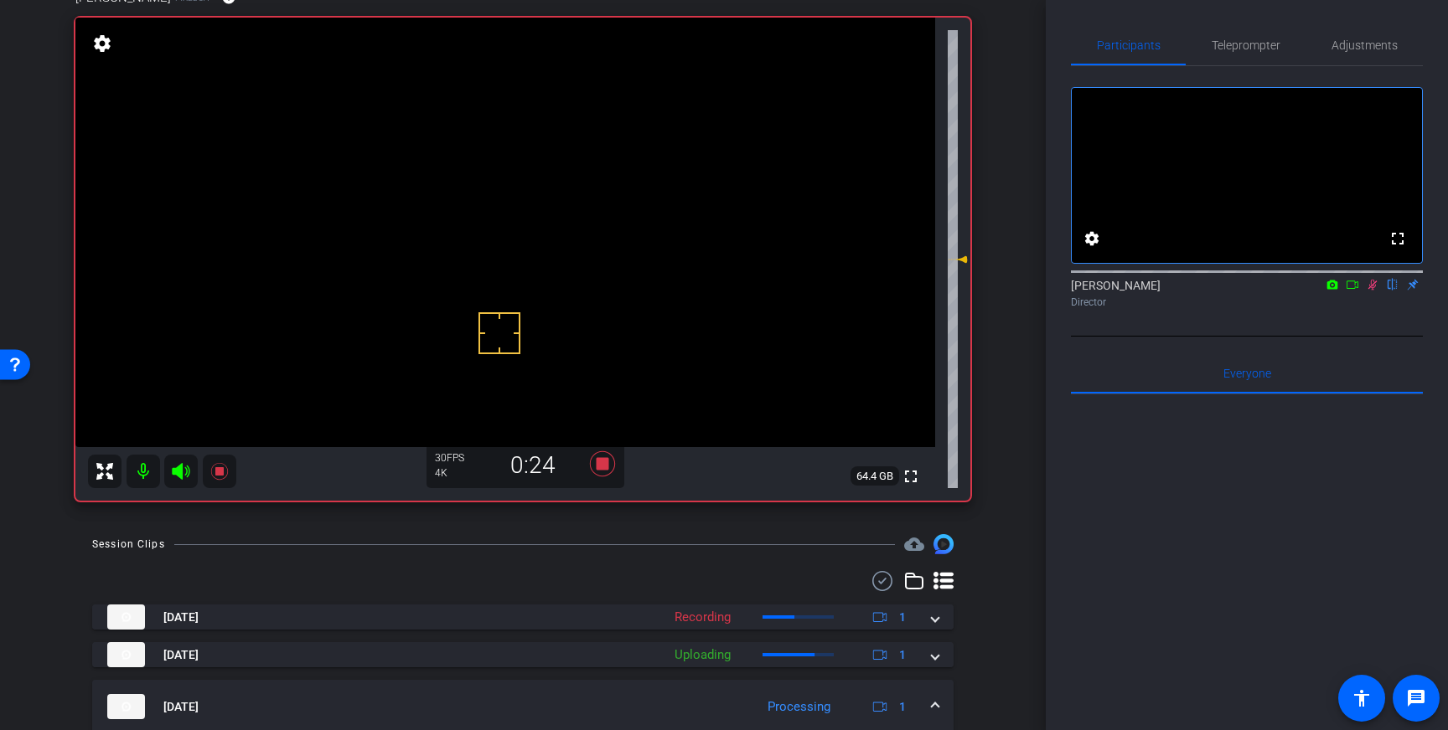
click at [1373, 291] on icon at bounding box center [1372, 285] width 9 height 11
click at [610, 474] on icon at bounding box center [602, 464] width 40 height 30
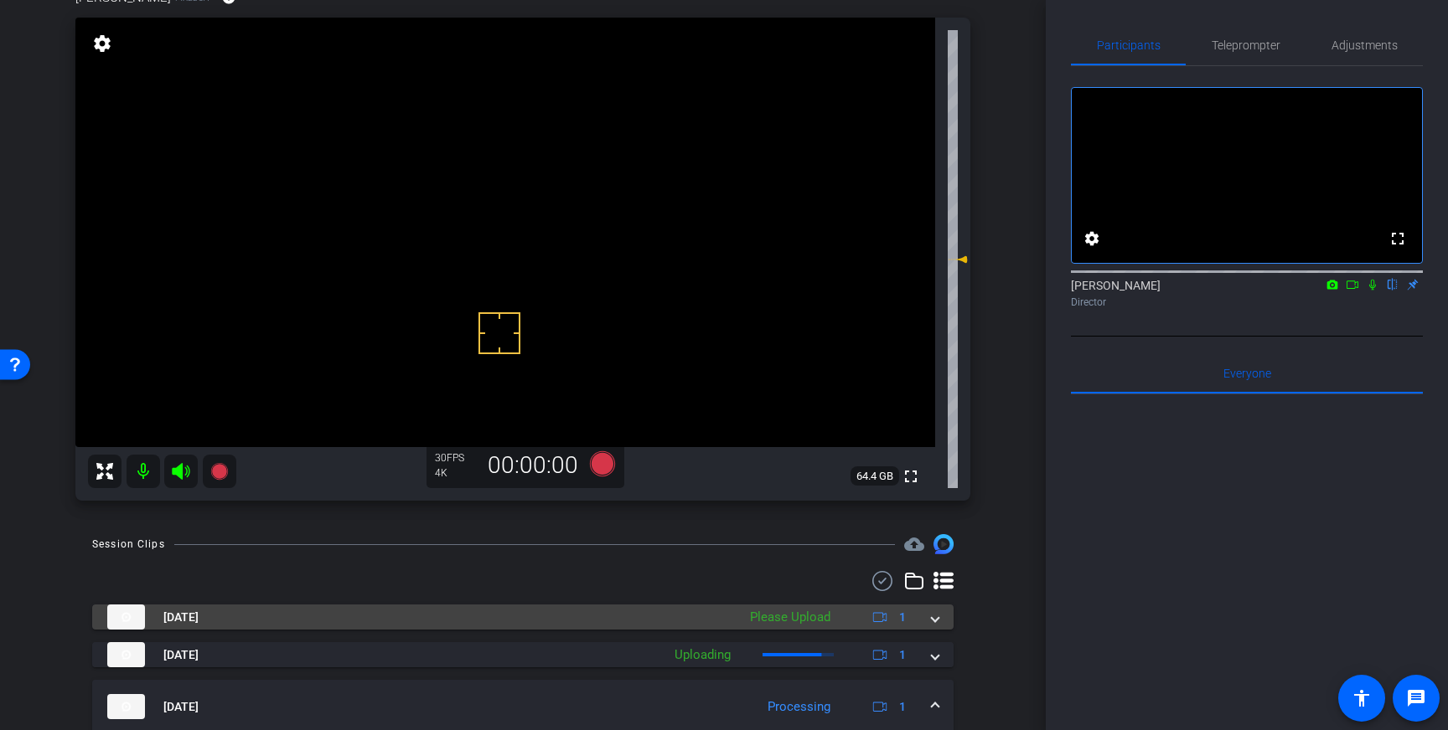
drag, startPoint x: 945, startPoint y: 622, endPoint x: 929, endPoint y: 622, distance: 15.9
click at [944, 622] on mat-expansion-panel-header "Oct 15, 2025 Please Upload 1" at bounding box center [522, 617] width 861 height 25
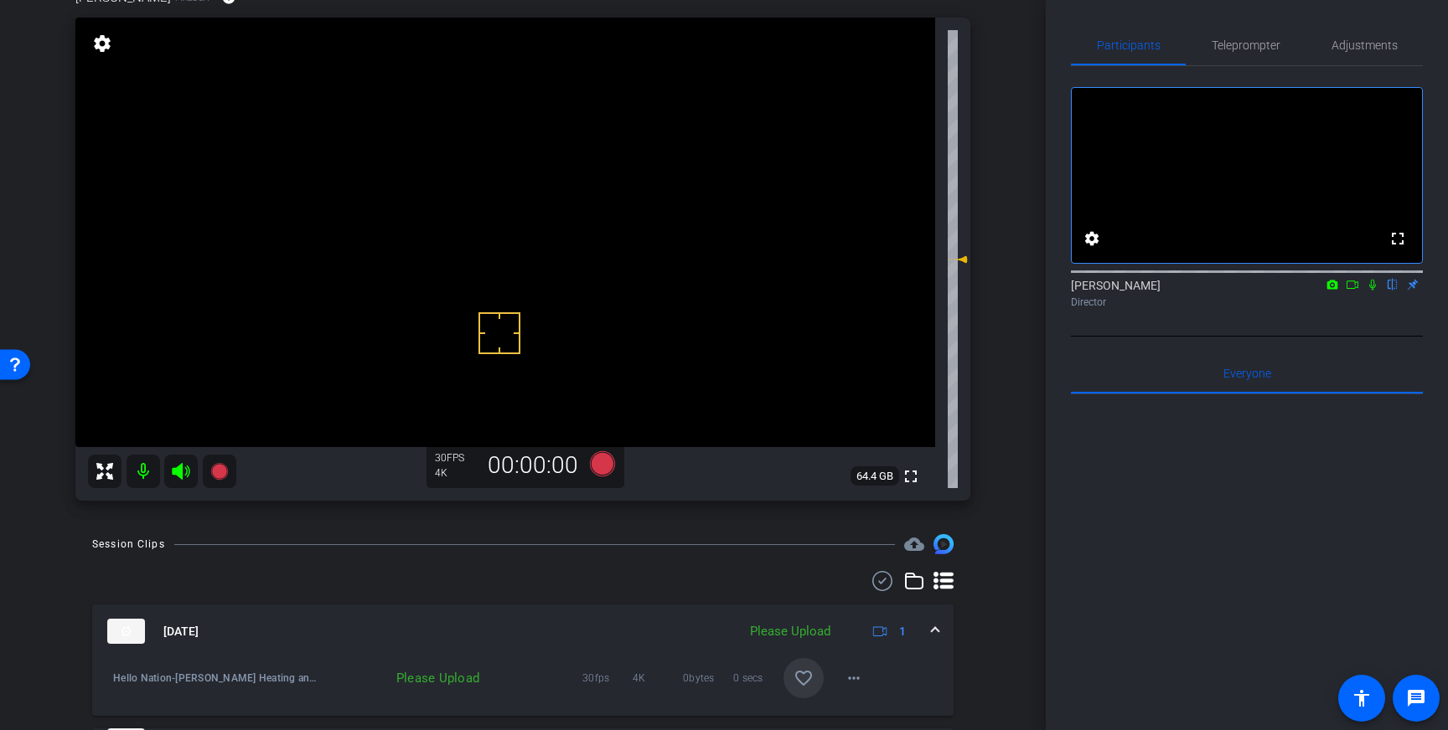
click at [801, 678] on mat-icon "favorite_border" at bounding box center [803, 678] width 20 height 20
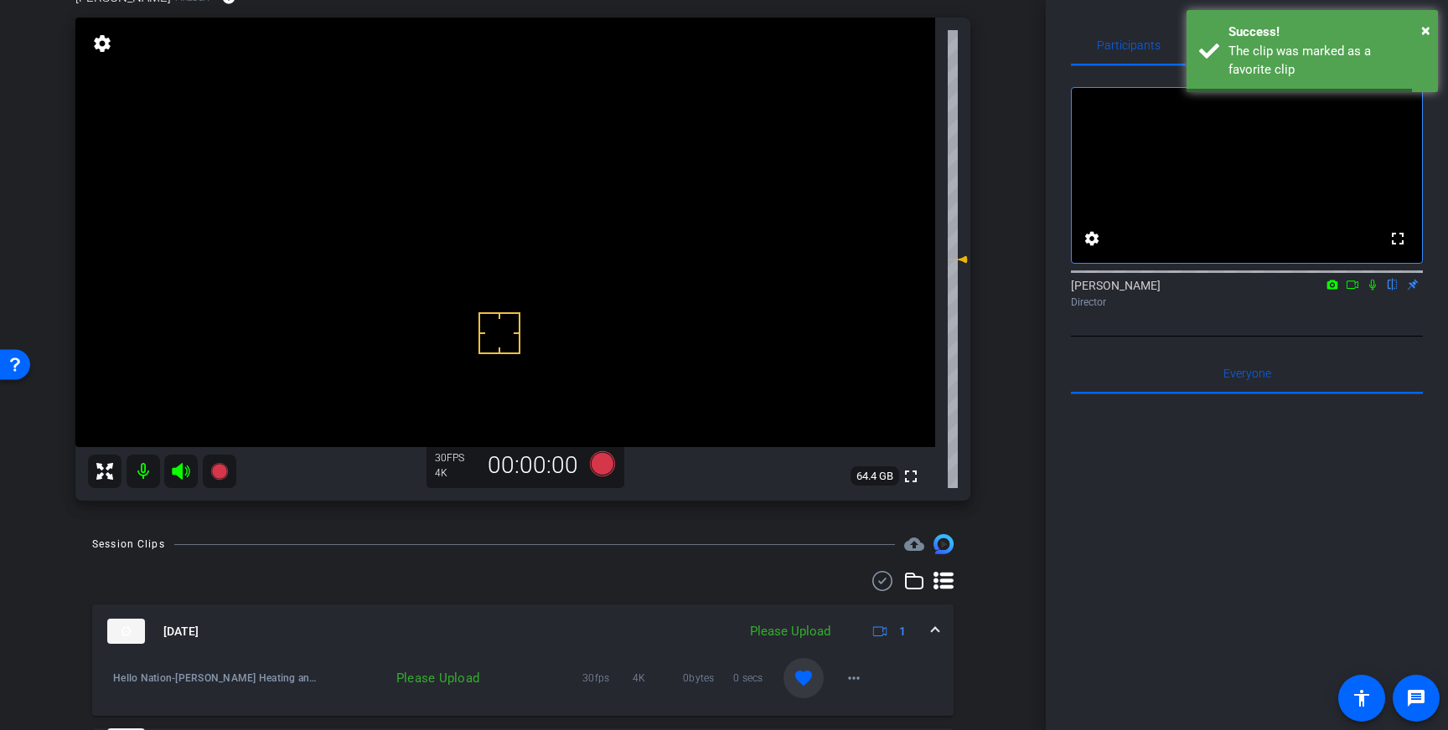
click at [932, 630] on span at bounding box center [935, 632] width 7 height 18
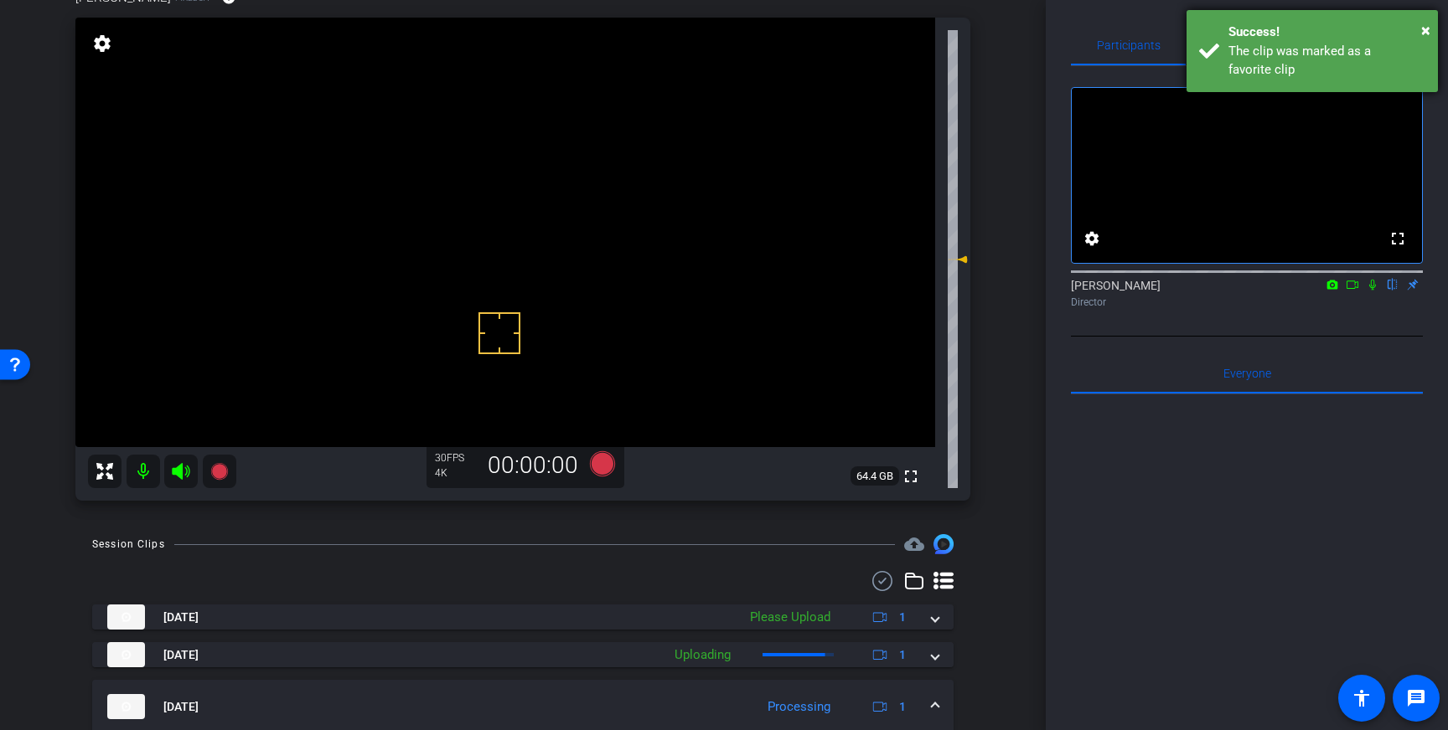
click at [1307, 74] on div "The clip was marked as a favorite clip" at bounding box center [1326, 61] width 197 height 38
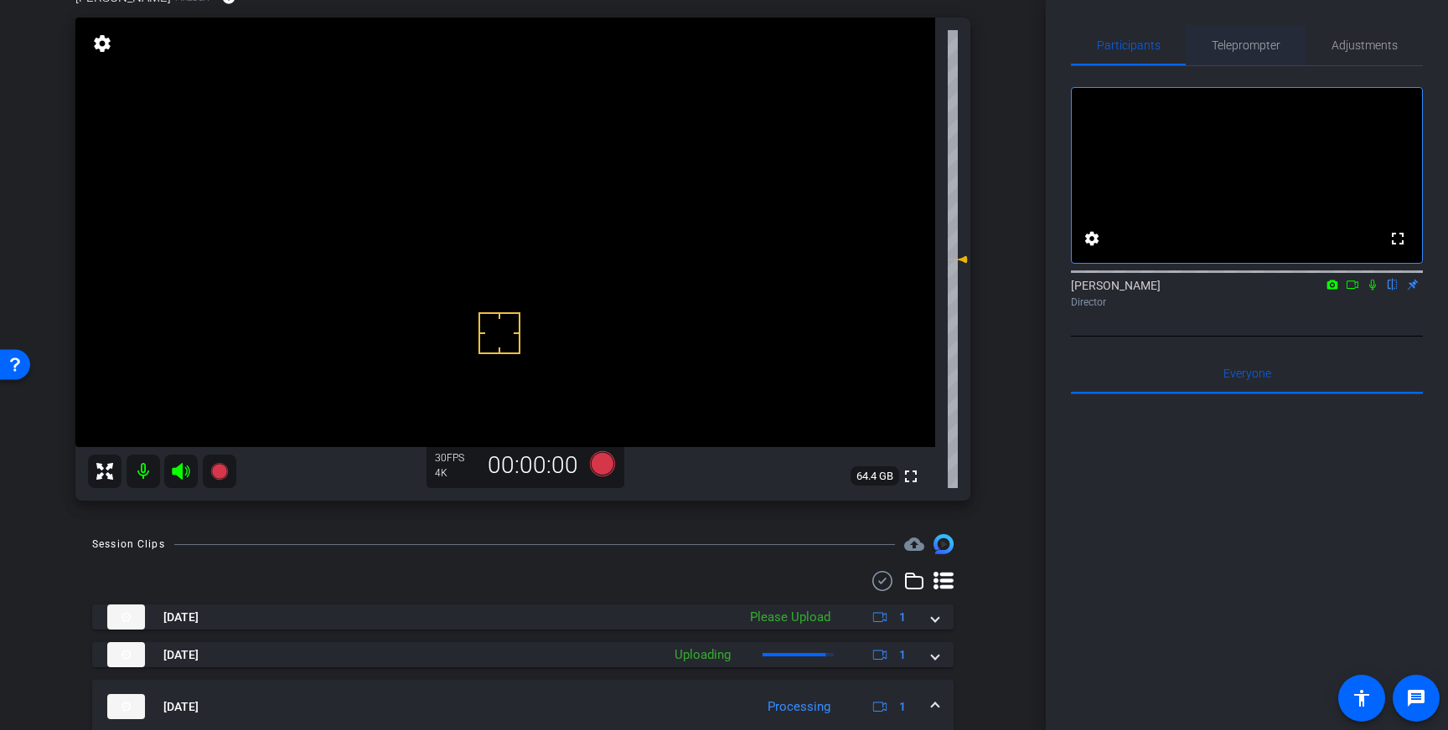
click at [1263, 50] on span "Teleprompter" at bounding box center [1245, 45] width 69 height 12
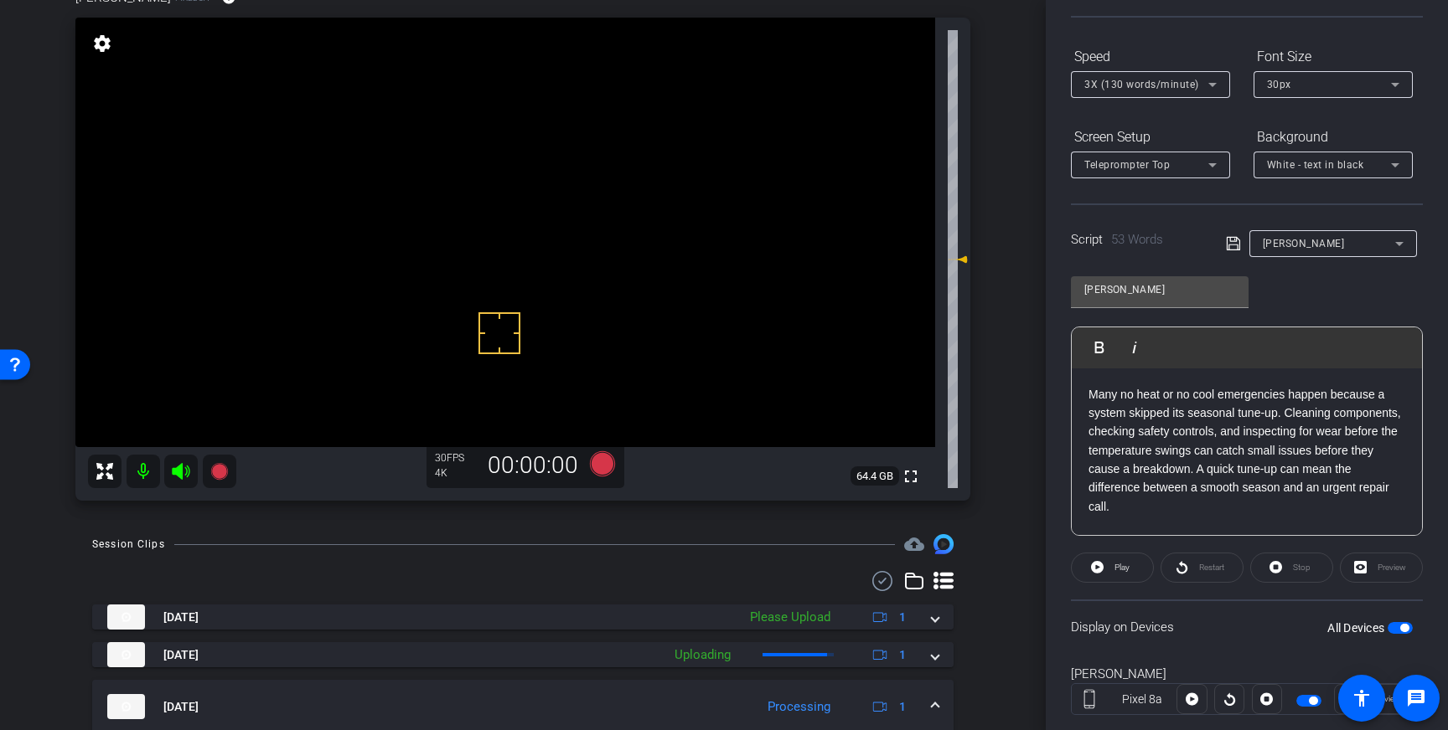
scroll to position [185, 0]
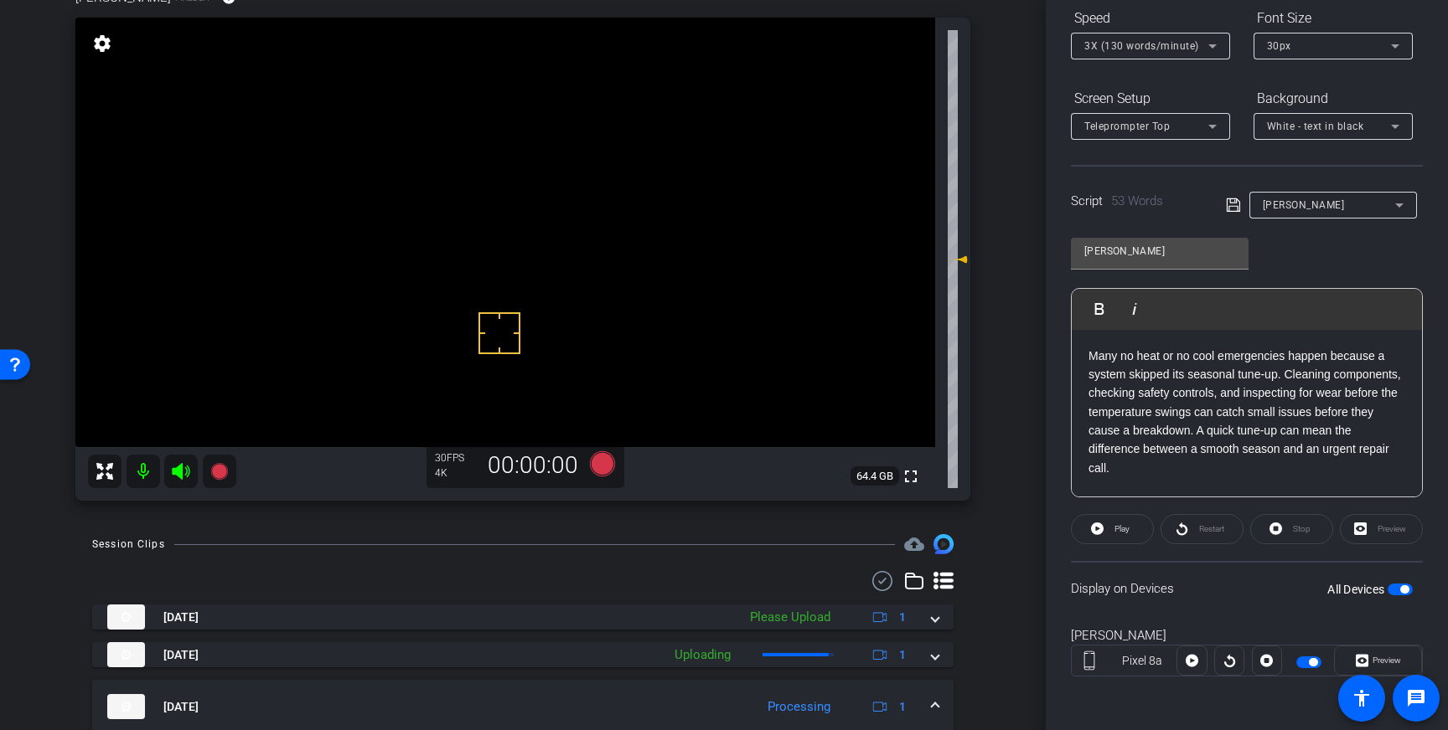
click at [1397, 591] on span "button" at bounding box center [1399, 590] width 25 height 12
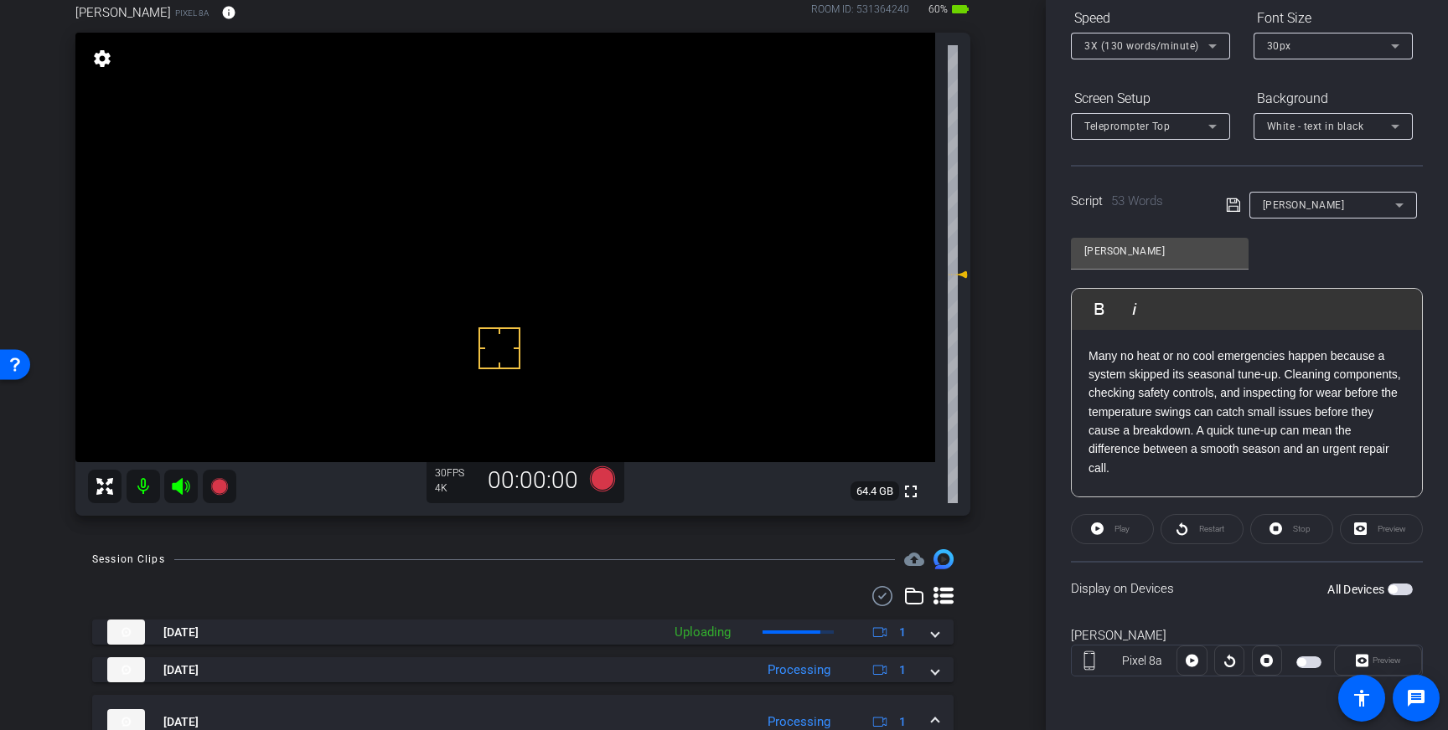
scroll to position [0, 0]
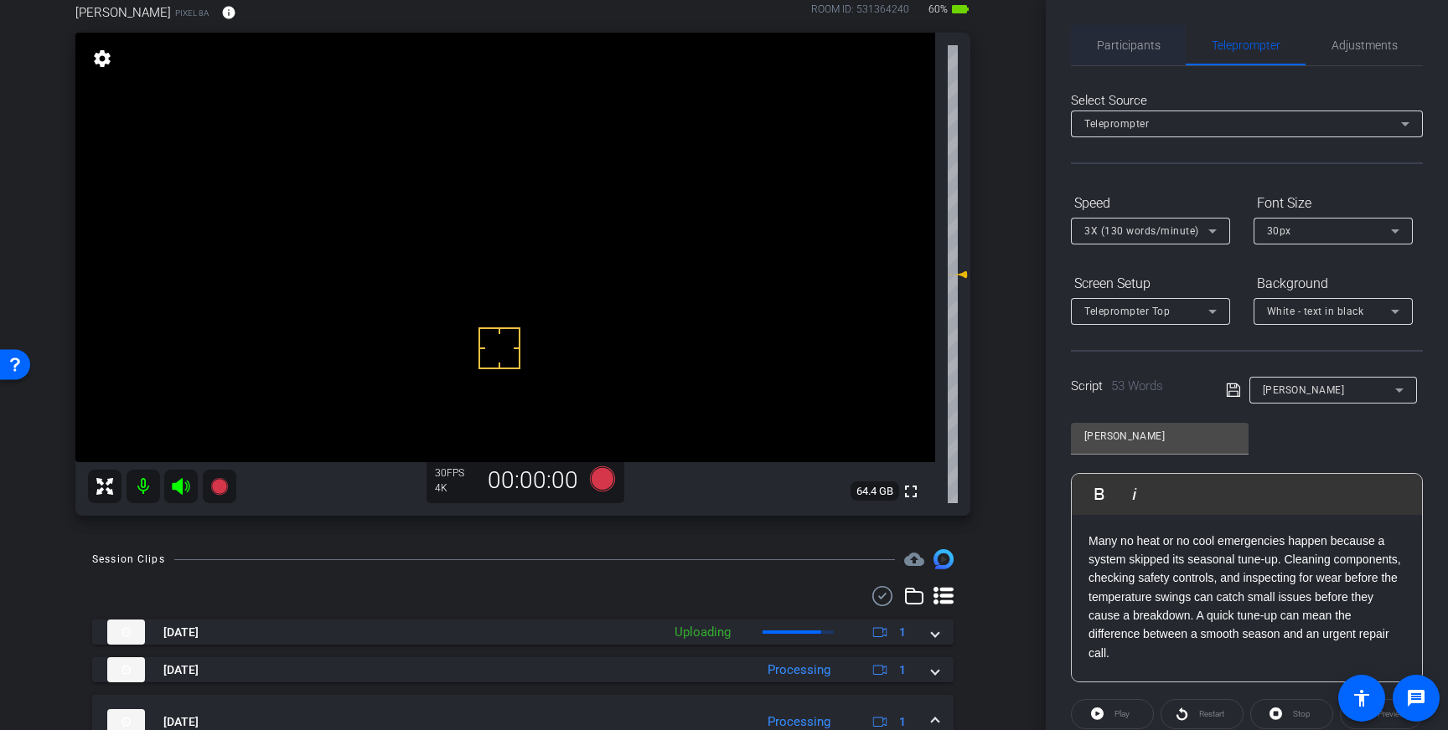
click at [1117, 48] on span "Participants" at bounding box center [1129, 45] width 64 height 12
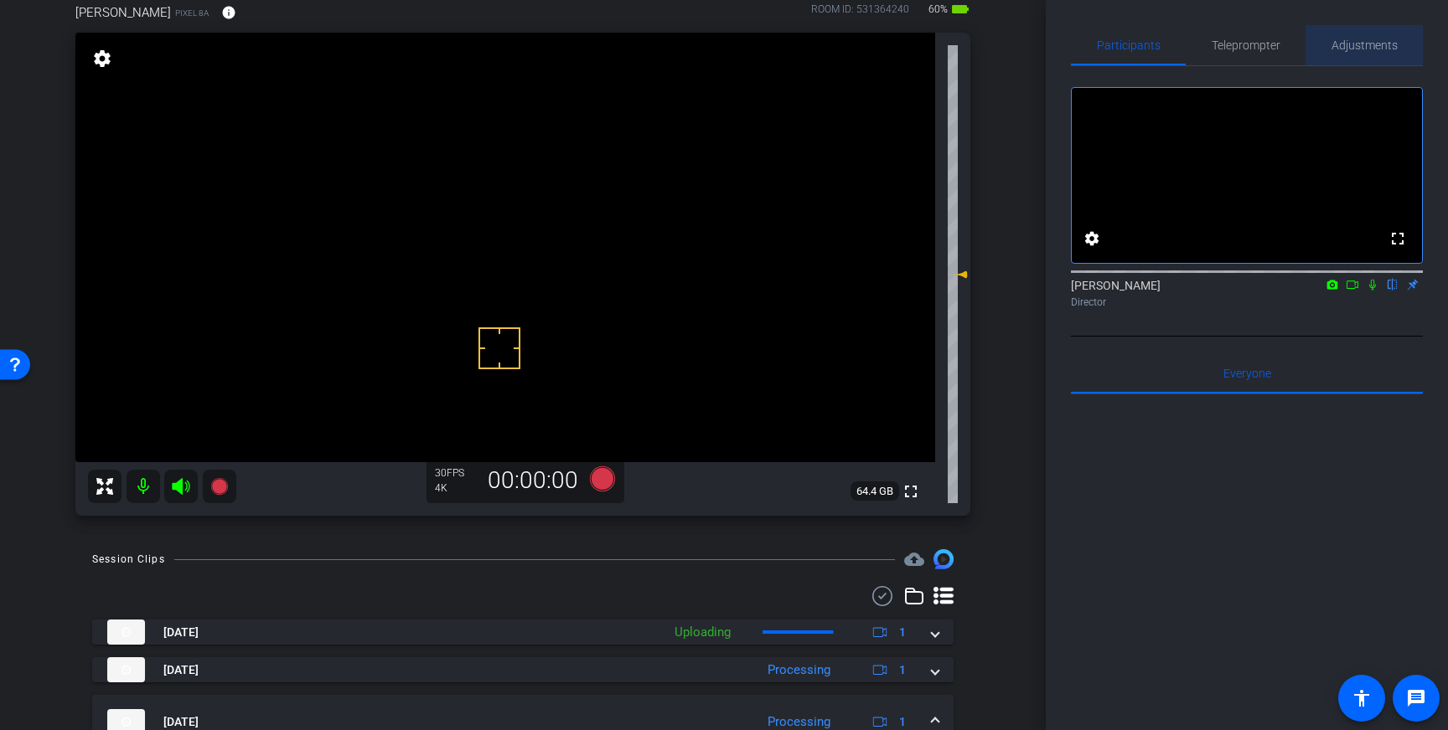
click at [1334, 44] on span "Adjustments" at bounding box center [1364, 45] width 66 height 12
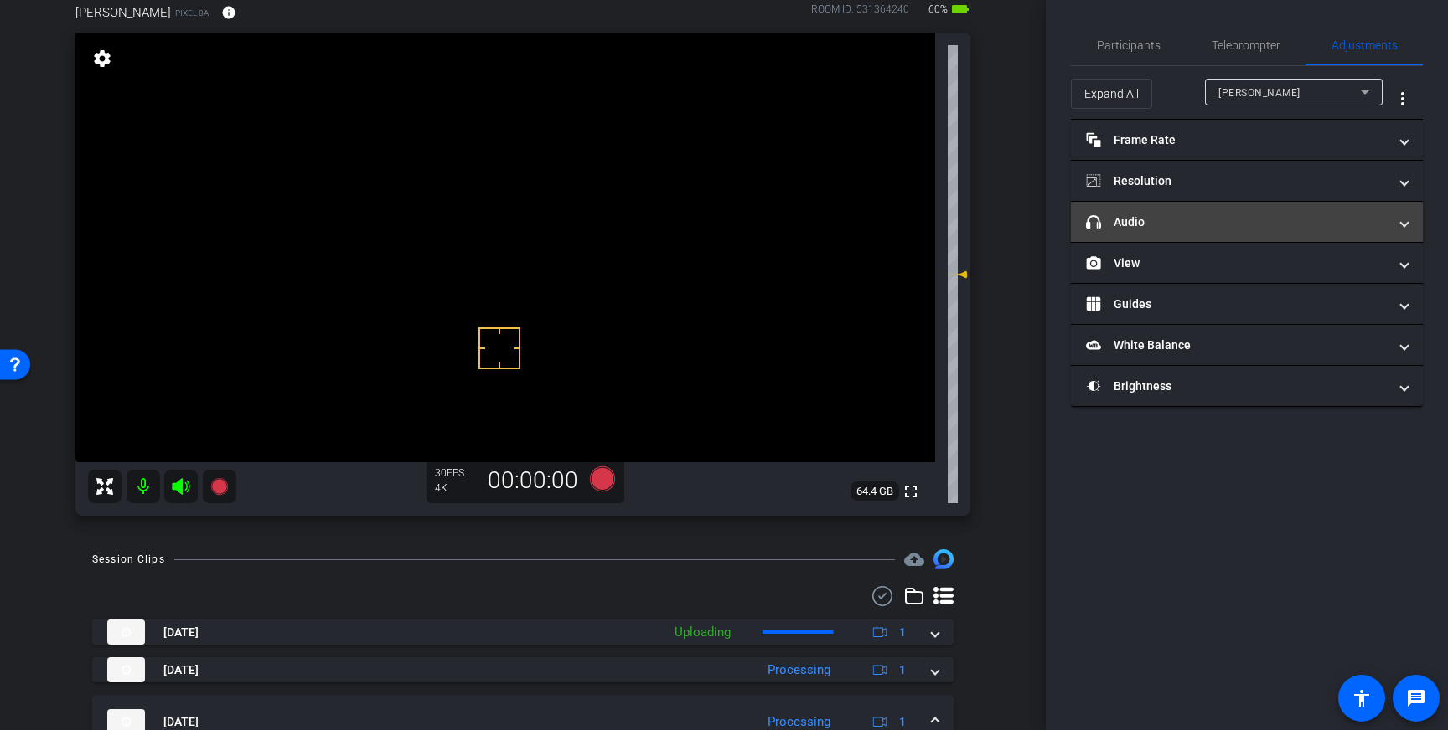
click at [1295, 216] on mat-panel-title "headphone icon Audio" at bounding box center [1237, 223] width 302 height 18
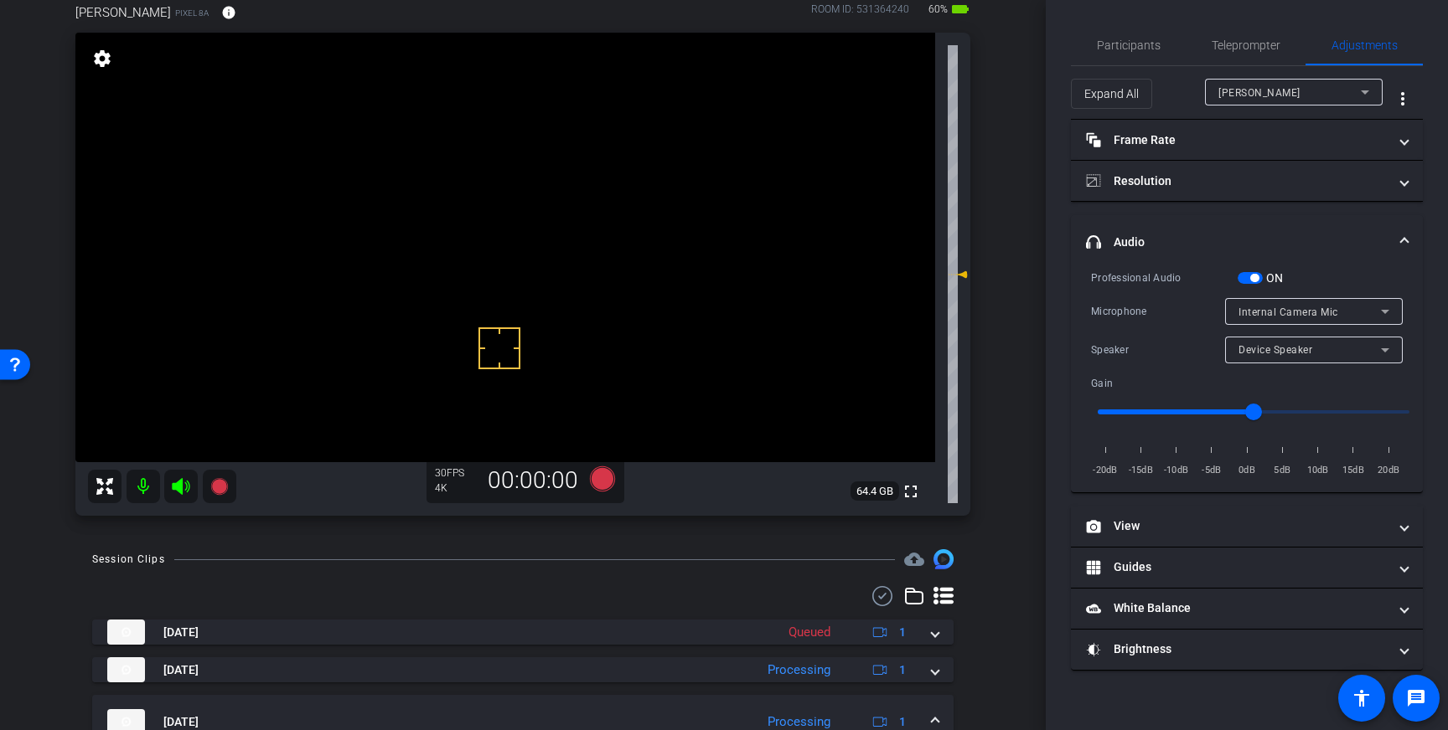
drag, startPoint x: 1252, startPoint y: 277, endPoint x: 1298, endPoint y: 274, distance: 47.0
click at [1252, 277] on span "button" at bounding box center [1254, 278] width 8 height 8
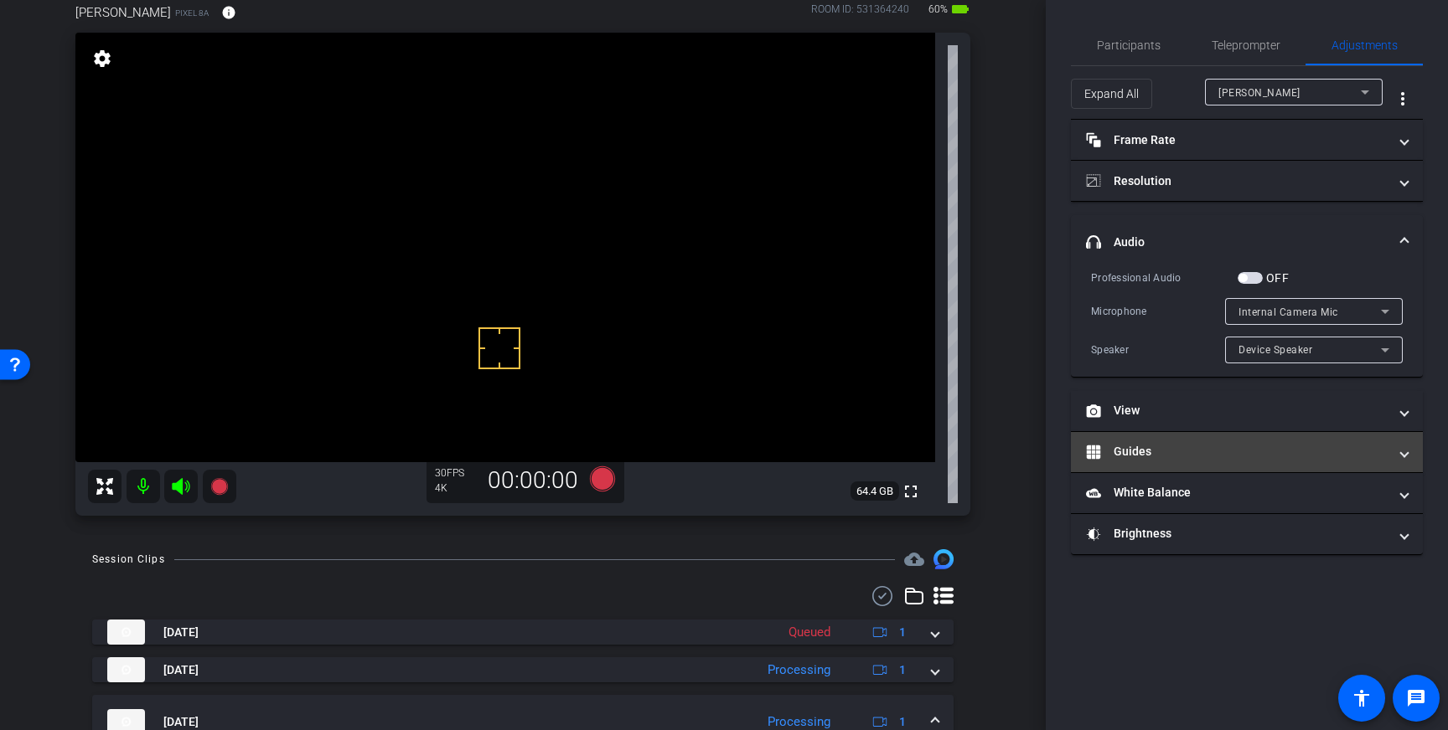
drag, startPoint x: 1399, startPoint y: 238, endPoint x: 1158, endPoint y: 417, distance: 300.6
click at [1398, 240] on span "headphone icon Audio" at bounding box center [1243, 243] width 315 height 18
